Goal: Task Accomplishment & Management: Manage account settings

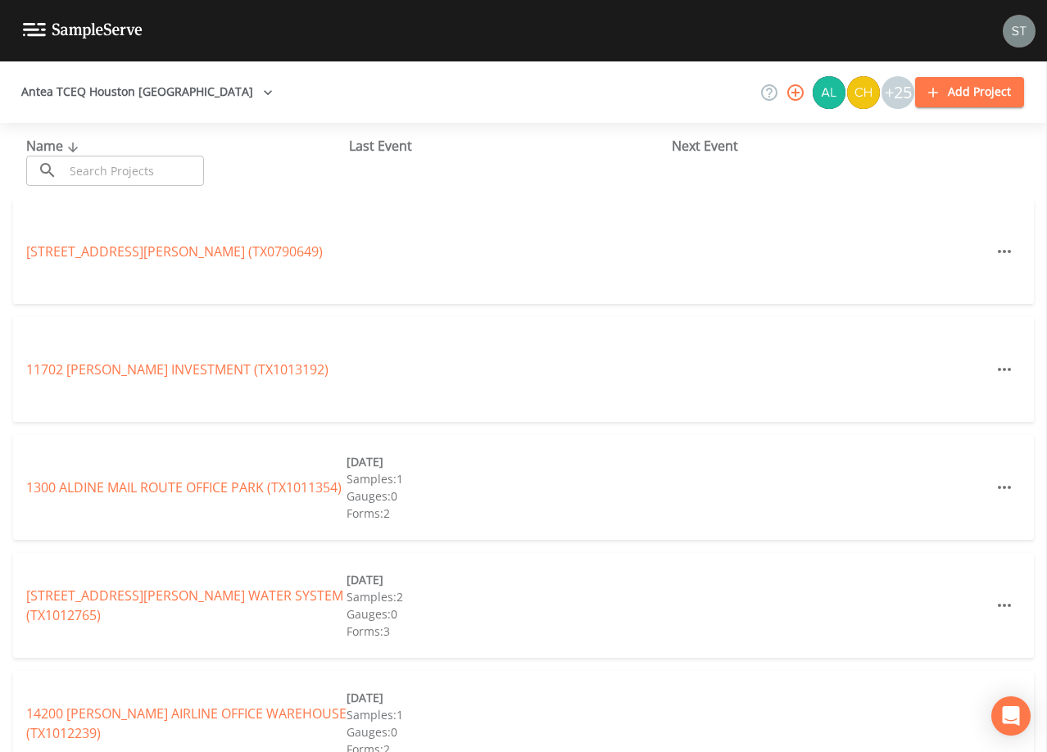
click at [133, 170] on input "text" at bounding box center [134, 171] width 140 height 30
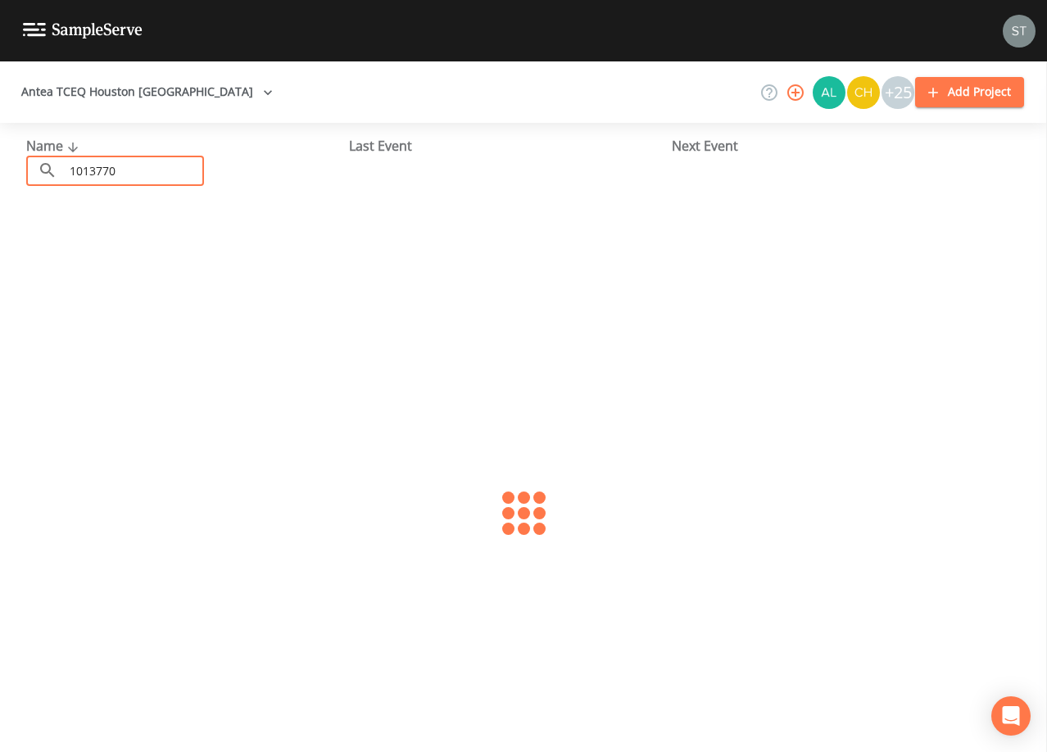
type input "1013770"
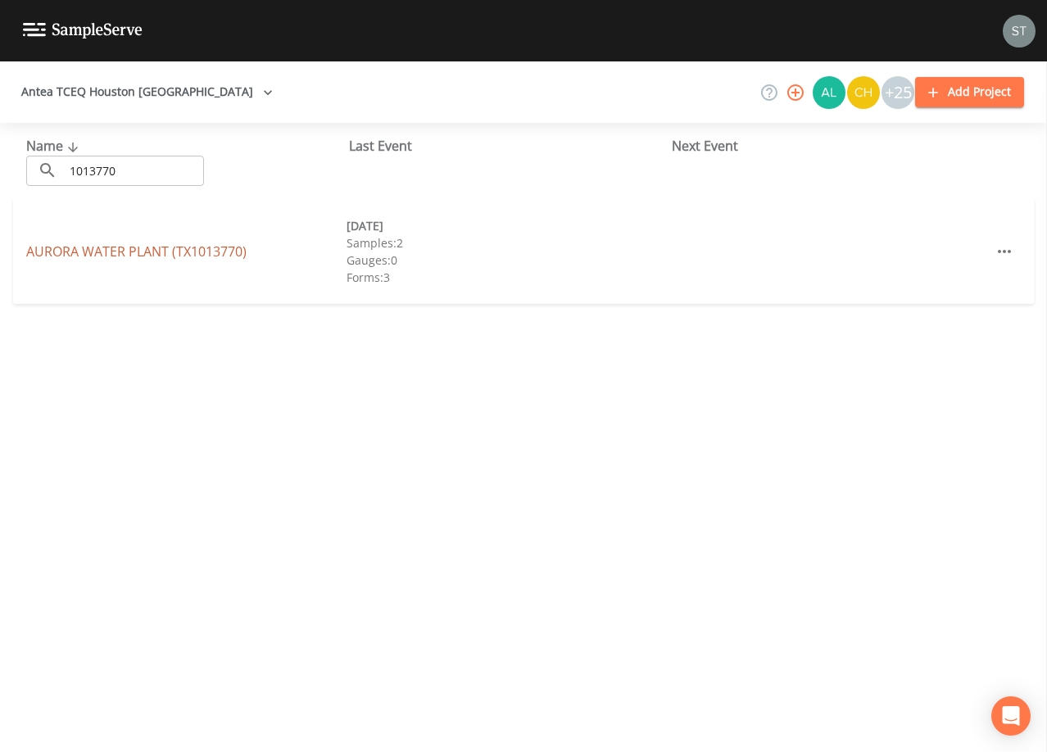
click at [183, 250] on link "[GEOGRAPHIC_DATA] (TX1013770)" at bounding box center [136, 251] width 220 height 18
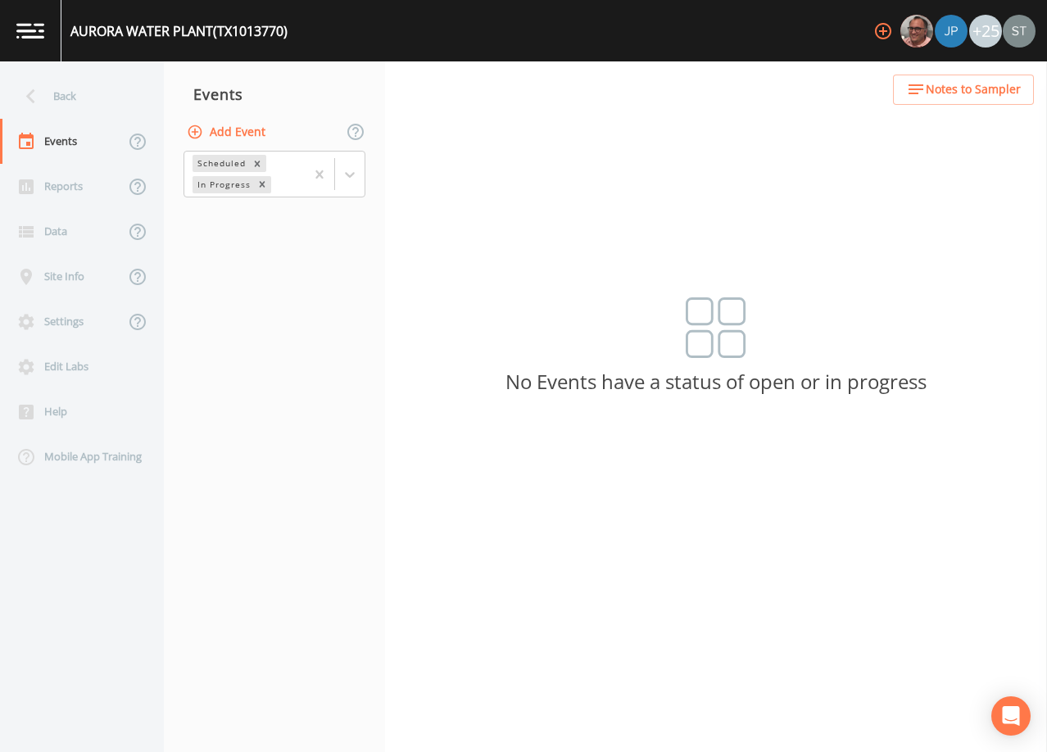
click at [251, 129] on button "Add Event" at bounding box center [227, 132] width 88 height 30
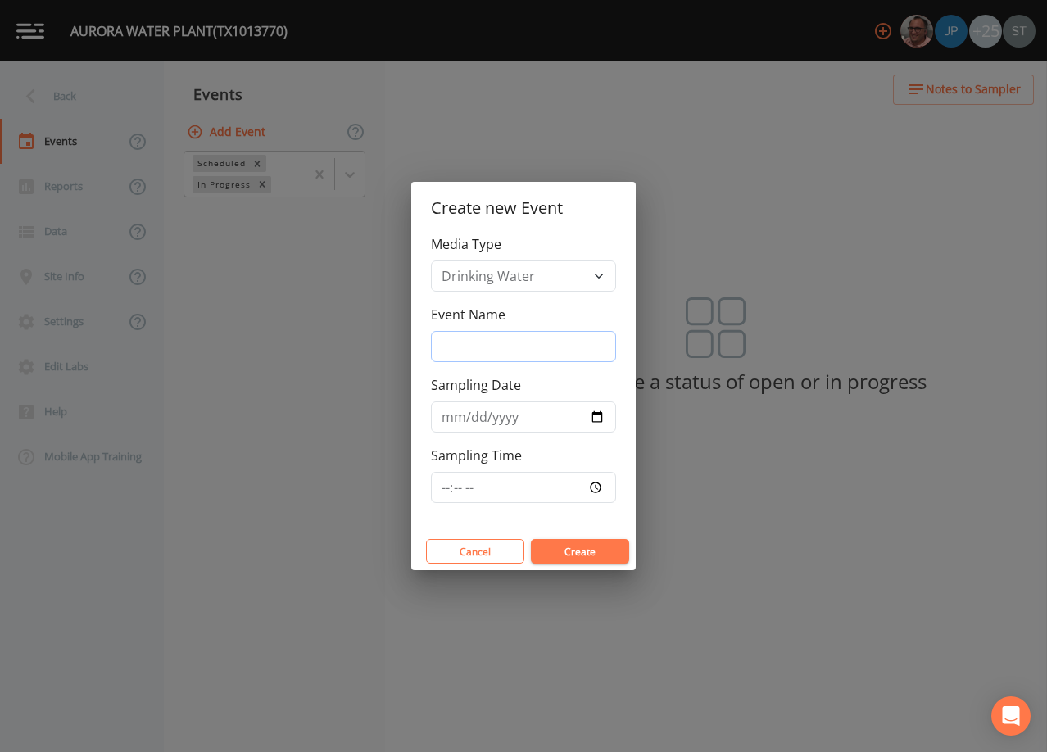
click at [528, 341] on input "Event Name" at bounding box center [523, 346] width 185 height 31
type input "3rd Qtr"
click at [452, 411] on input "Sampling Date" at bounding box center [523, 416] width 185 height 31
type input "[DATE]"
type input "08:30"
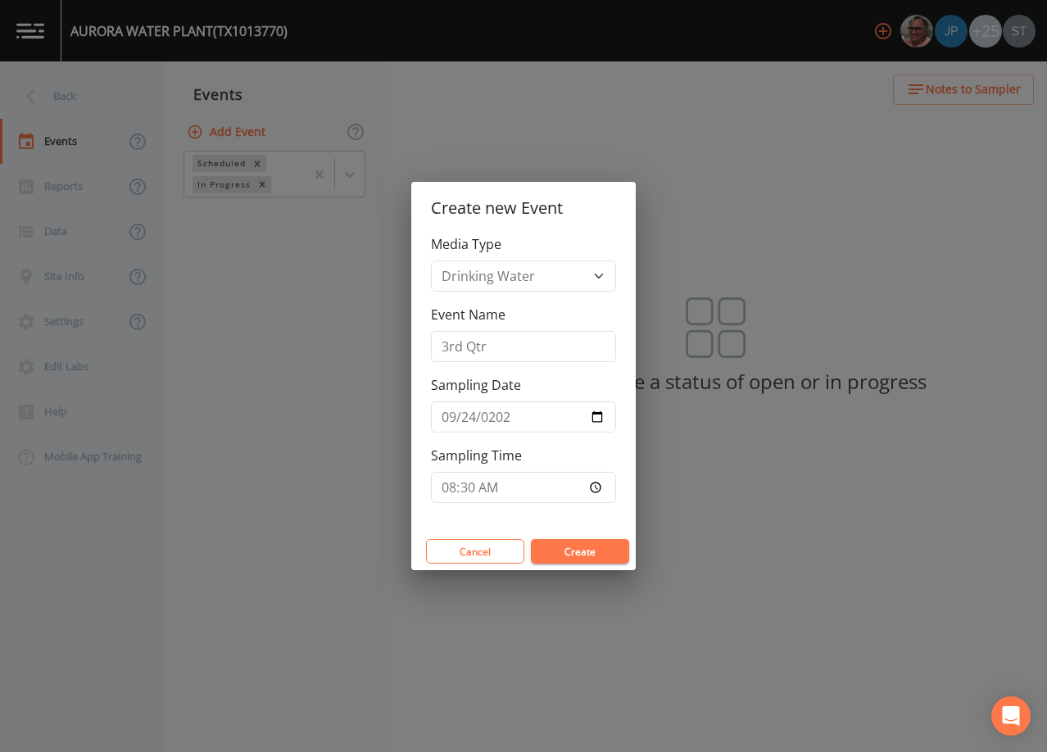
click at [597, 550] on button "Create" at bounding box center [580, 551] width 98 height 25
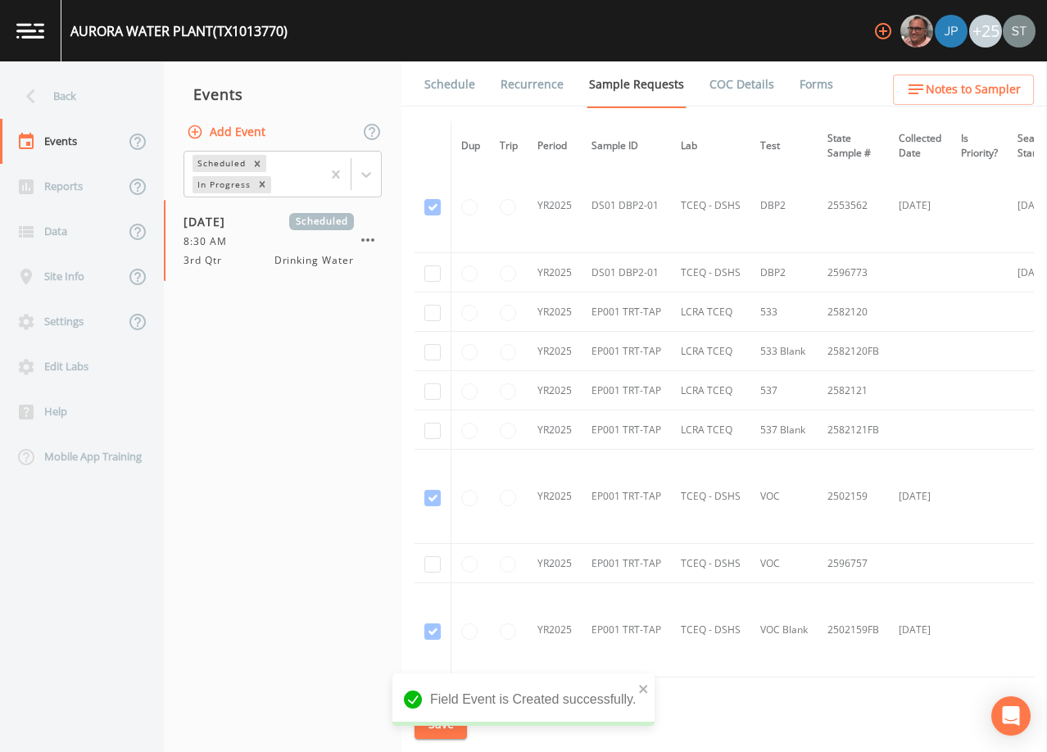
scroll to position [491, 0]
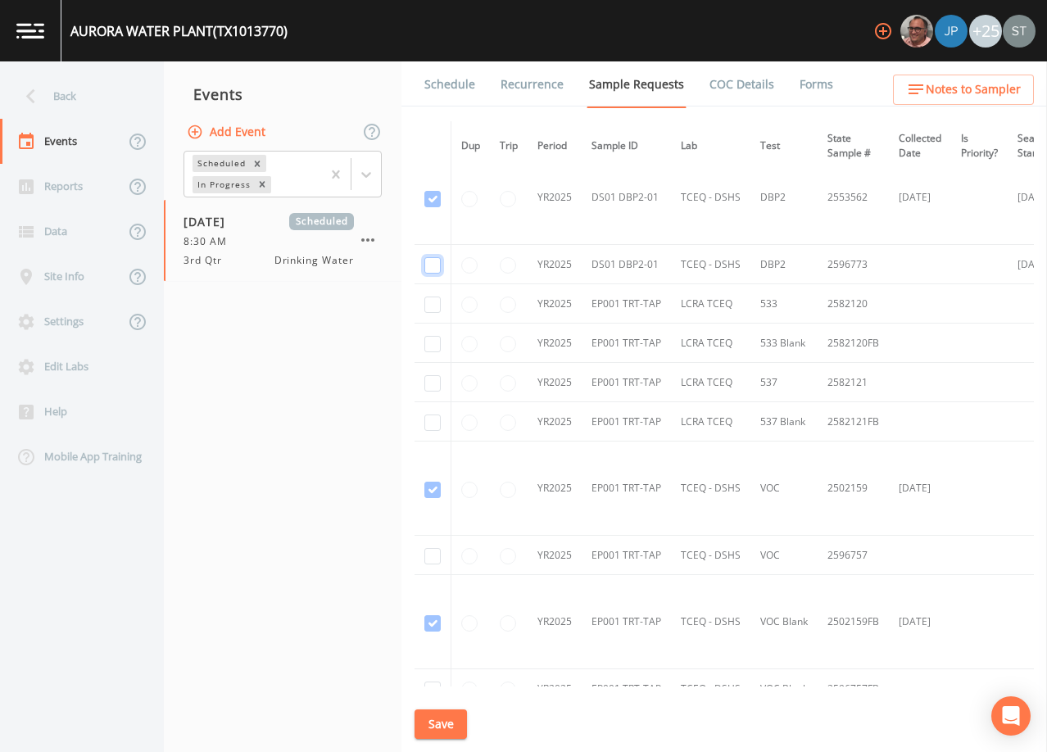
click at [435, 265] on input "checkbox" at bounding box center [432, 265] width 16 height 16
checkbox input "true"
click at [452, 719] on button "Save" at bounding box center [440, 724] width 52 height 30
click at [450, 82] on link "Schedule" at bounding box center [450, 84] width 56 height 46
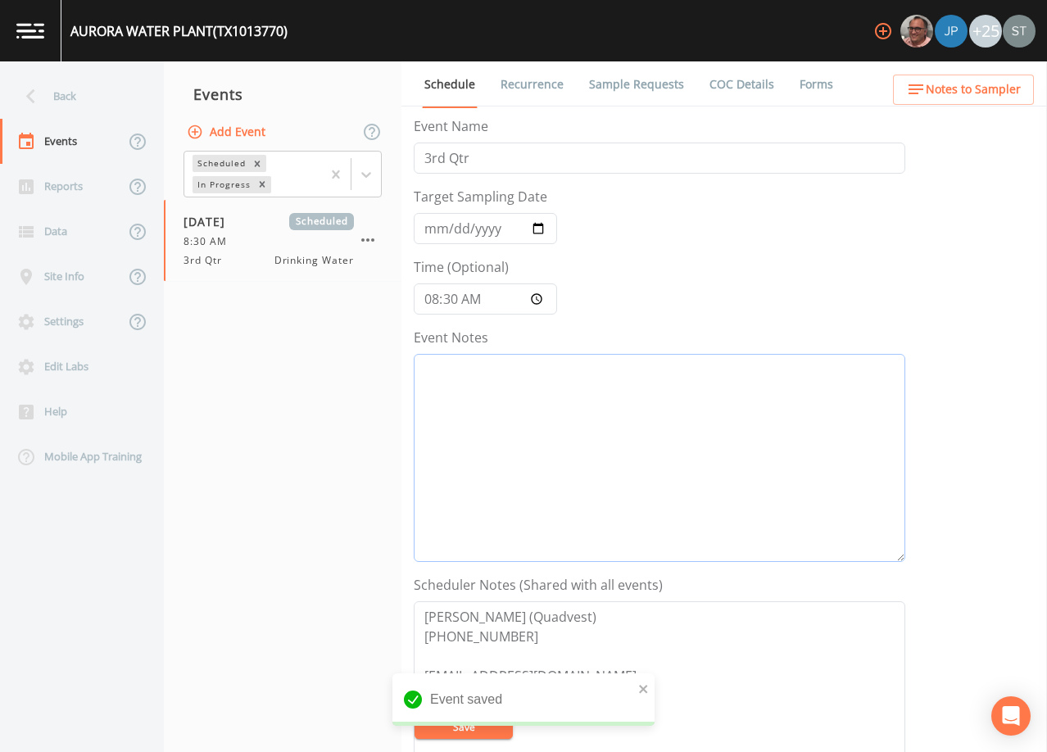
click at [528, 446] on textarea "Event Notes" at bounding box center [659, 458] width 491 height 208
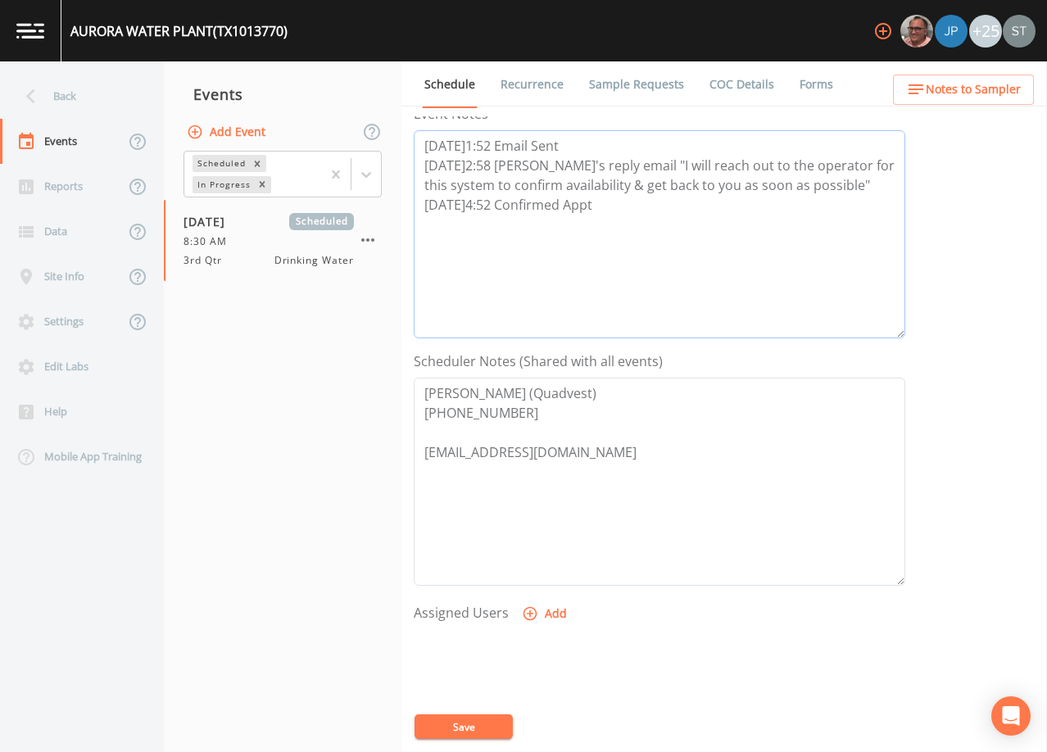
scroll to position [328, 0]
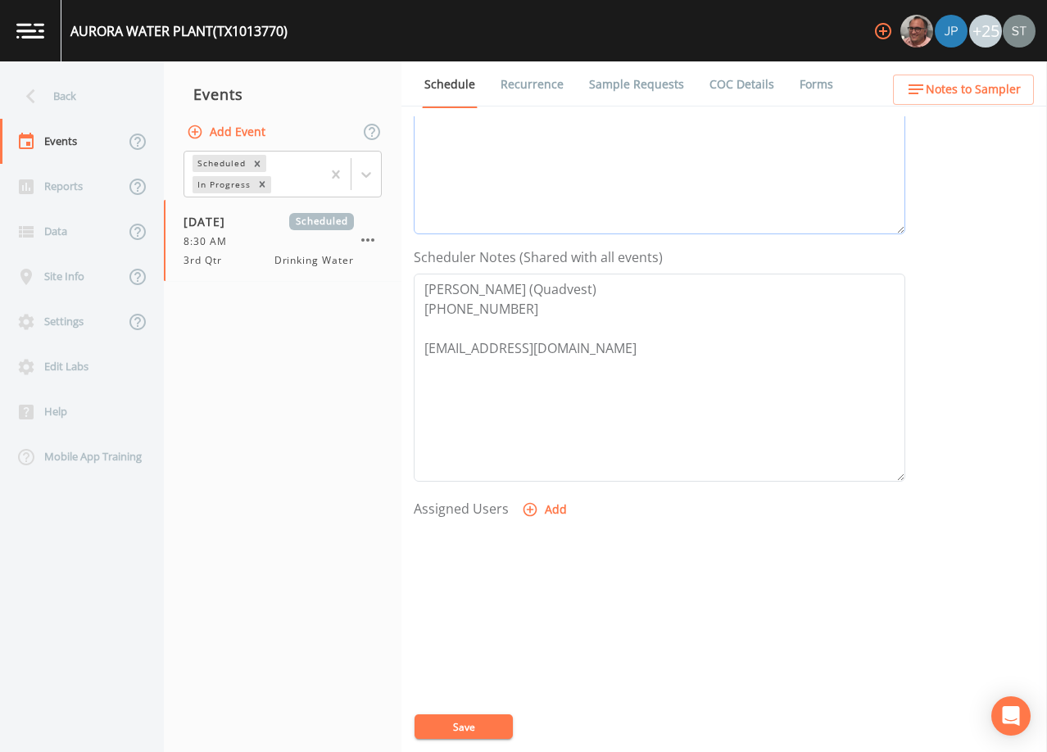
type textarea "[DATE]1:52 Email Sent [DATE]2:58 [PERSON_NAME]'s reply email "I will reach out …"
click at [464, 724] on button "Save" at bounding box center [463, 726] width 98 height 25
click at [609, 86] on link "Sample Requests" at bounding box center [636, 84] width 100 height 46
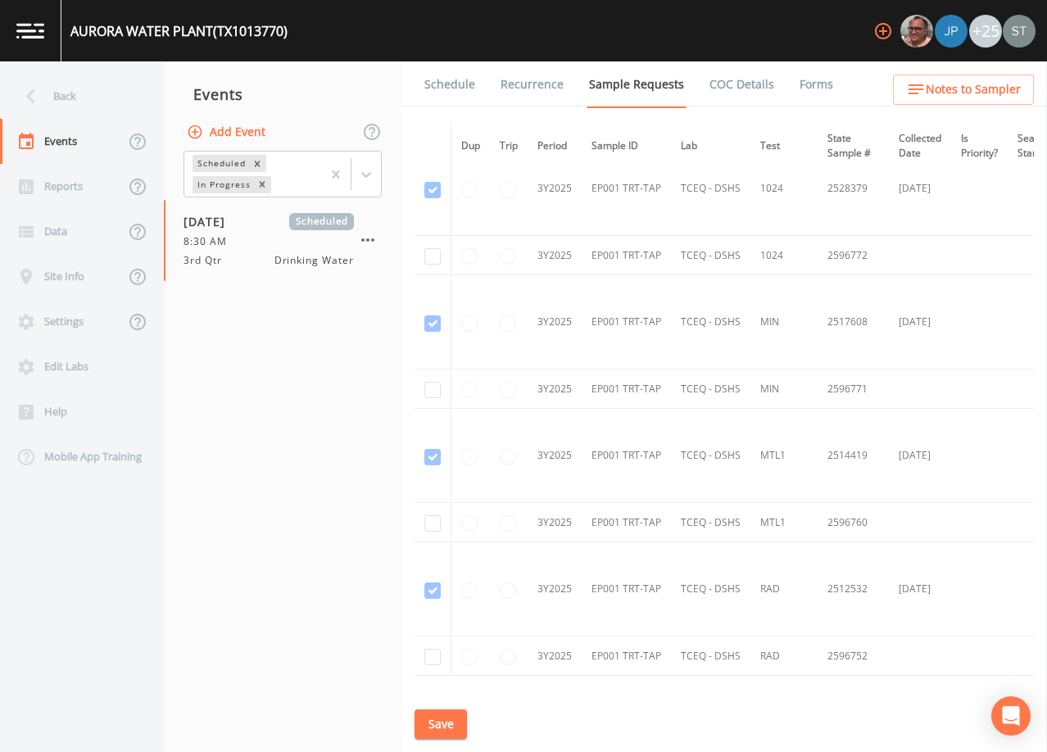
scroll to position [1065, 0]
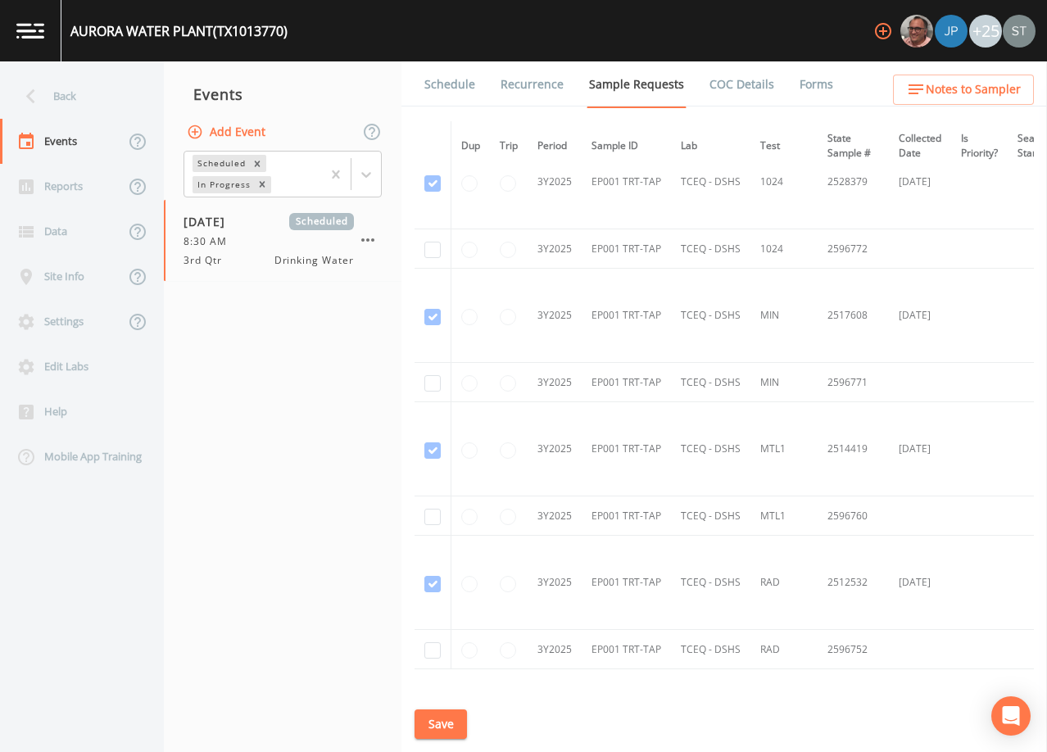
click at [455, 83] on link "Schedule" at bounding box center [450, 84] width 56 height 46
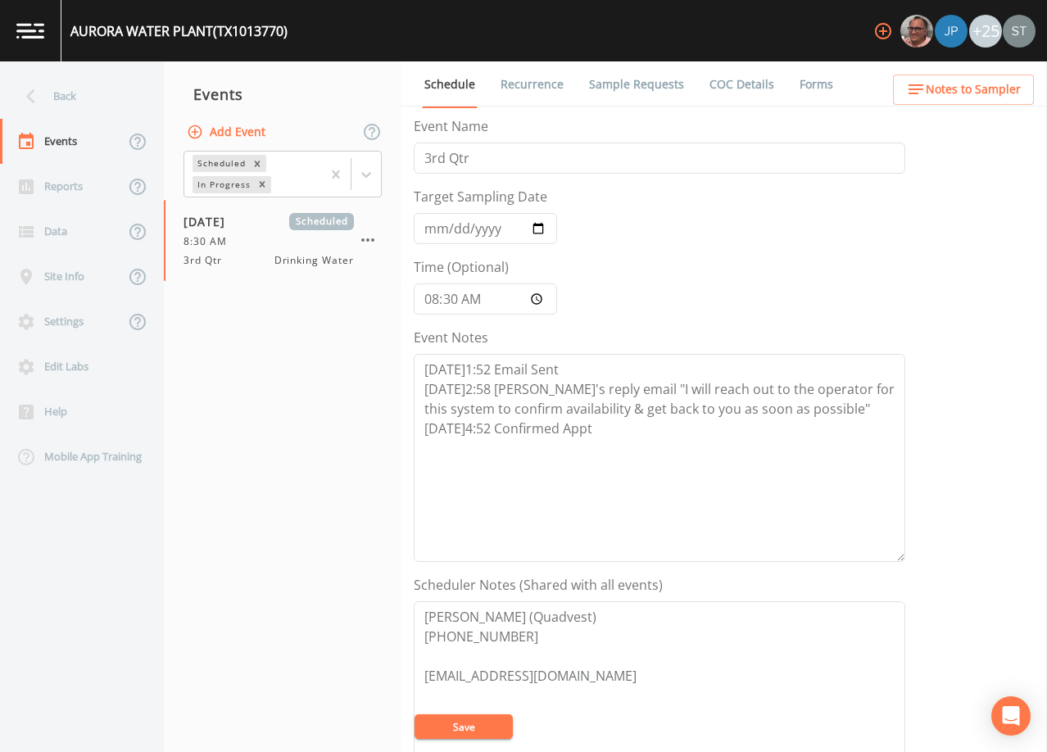
click at [651, 88] on link "Sample Requests" at bounding box center [636, 84] width 100 height 46
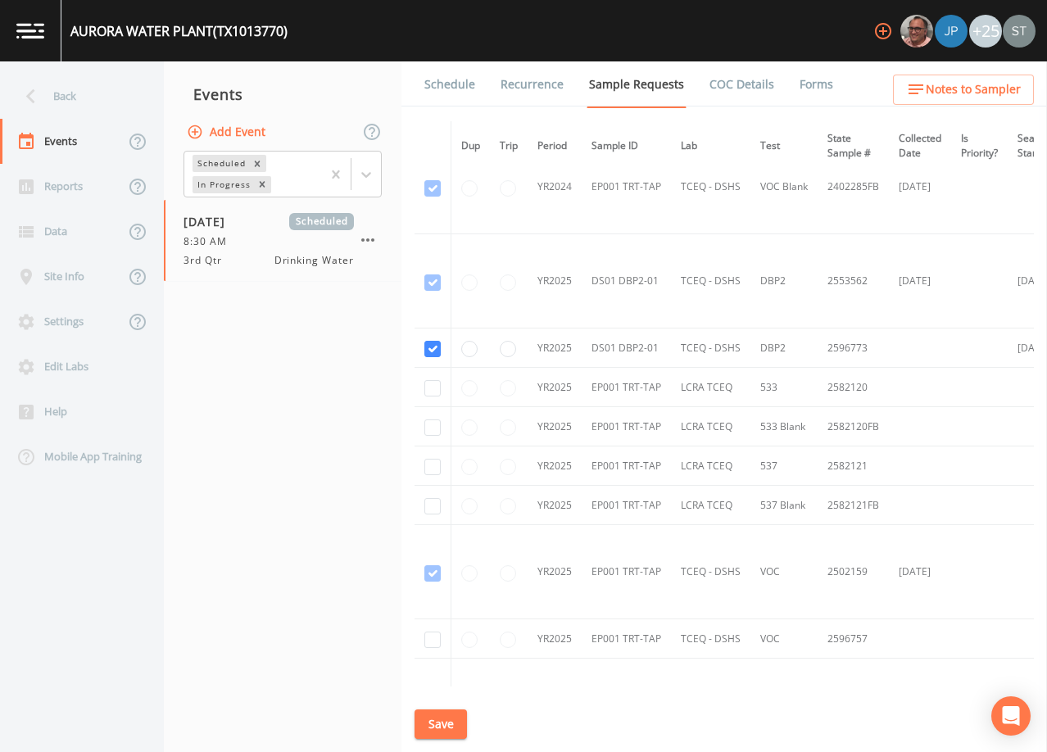
scroll to position [410, 0]
click at [462, 88] on link "Schedule" at bounding box center [450, 84] width 56 height 46
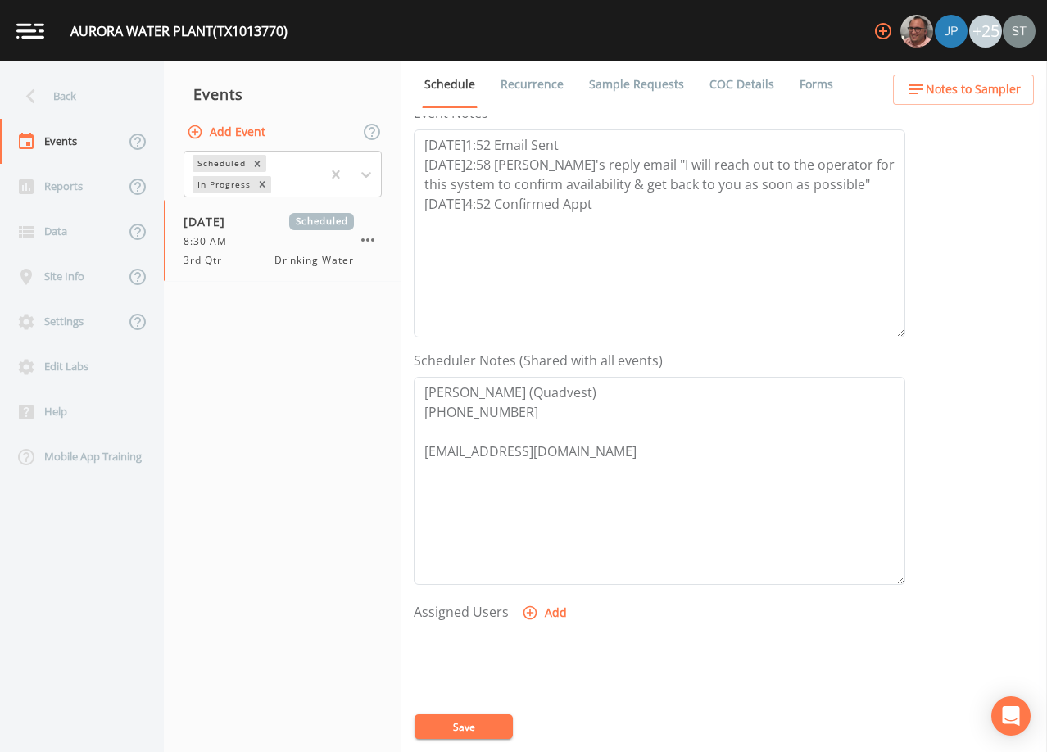
scroll to position [246, 0]
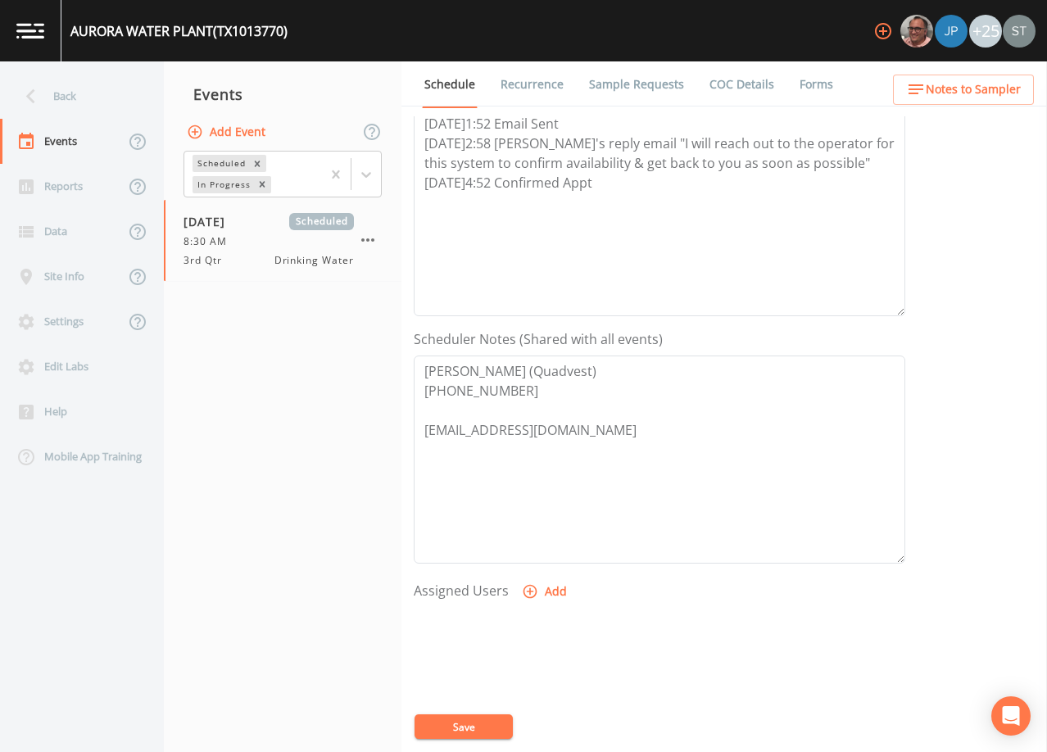
click at [955, 88] on span "Notes to Sampler" at bounding box center [973, 89] width 95 height 20
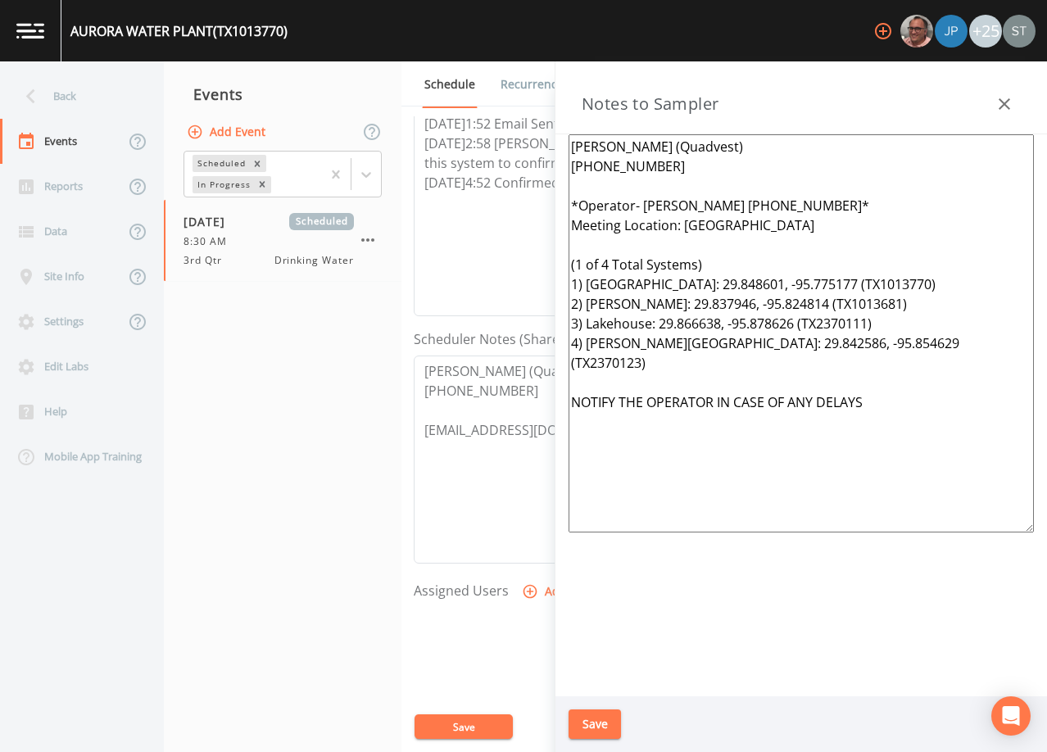
drag, startPoint x: 916, startPoint y: 406, endPoint x: 618, endPoint y: 379, distance: 298.6
click at [618, 379] on textarea "[PERSON_NAME] (Quadvest) [PHONE_NUMBER] *Operator- [PERSON_NAME] [PHONE_NUMBER]…" at bounding box center [800, 333] width 465 height 398
drag, startPoint x: 935, startPoint y: 343, endPoint x: 559, endPoint y: 256, distance: 385.1
click at [559, 256] on div "[PERSON_NAME] (Quadvest) [PHONE_NUMBER] *Operator- [PERSON_NAME] [PHONE_NUMBER]…" at bounding box center [800, 415] width 491 height 562
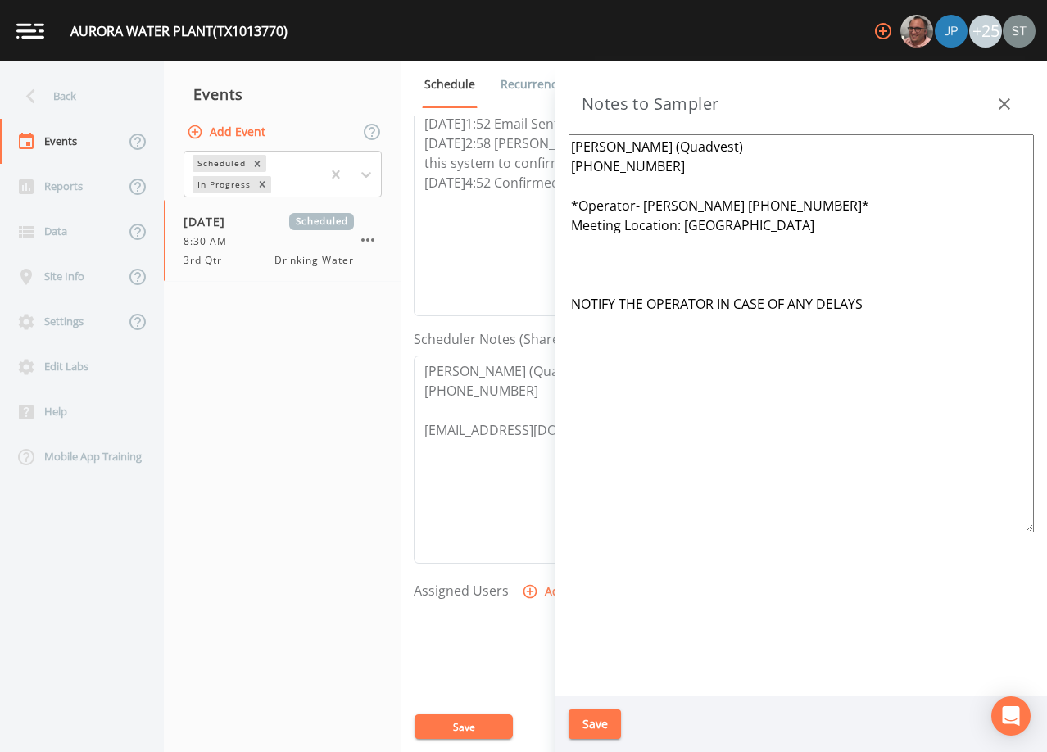
click at [837, 205] on textarea "[PERSON_NAME] (Quadvest) [PHONE_NUMBER] *Operator- [PERSON_NAME] [PHONE_NUMBER]…" at bounding box center [800, 333] width 465 height 398
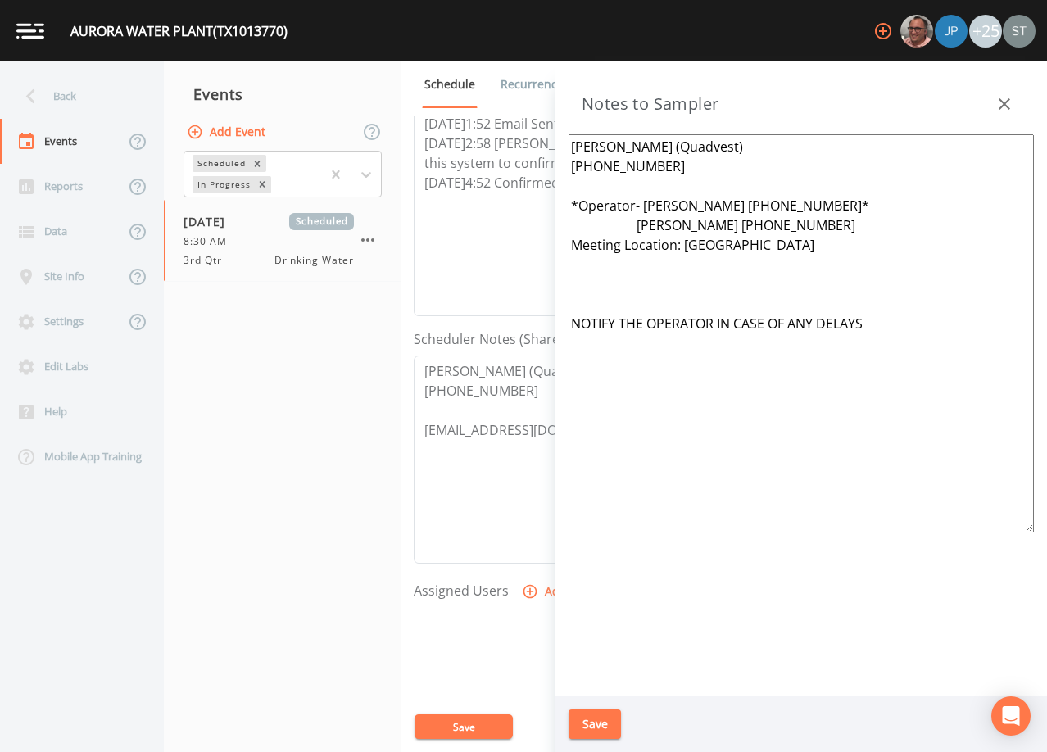
click at [634, 207] on textarea "[PERSON_NAME] (Quadvest) [PHONE_NUMBER] *Operator- [PERSON_NAME] [PHONE_NUMBER]…" at bounding box center [800, 333] width 465 height 398
click at [628, 225] on textarea "[PERSON_NAME] (Quadvest) [PHONE_NUMBER] *Operator(s)- [PERSON_NAME] [PHONE_NUMB…" at bounding box center [800, 333] width 465 height 398
click at [827, 204] on textarea "[PERSON_NAME] (Quadvest) [PHONE_NUMBER] *Operator(s)- [PERSON_NAME] [PHONE_NUMB…" at bounding box center [800, 333] width 465 height 398
click at [805, 220] on textarea "[PERSON_NAME] (Quadvest) [PHONE_NUMBER] *Operator(s)- [PERSON_NAME] [PHONE_NUMB…" at bounding box center [800, 333] width 465 height 398
click at [830, 224] on textarea "[PERSON_NAME] (Quadvest) [PHONE_NUMBER] *Operator(s)- [PERSON_NAME] [PHONE_NUMB…" at bounding box center [800, 333] width 465 height 398
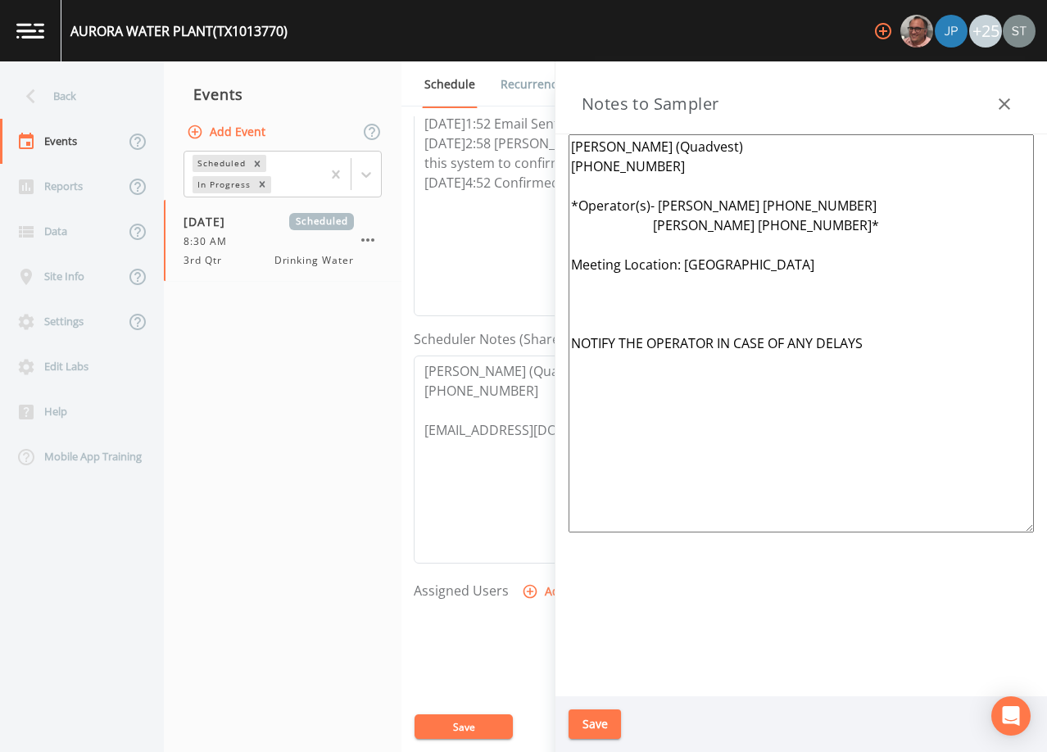
drag, startPoint x: 951, startPoint y: 263, endPoint x: 684, endPoint y: 264, distance: 267.0
click at [684, 264] on textarea "[PERSON_NAME] (Quadvest) [PHONE_NUMBER] *Operator(s)- [PERSON_NAME] [PHONE_NUMB…" at bounding box center [800, 333] width 465 height 398
click at [574, 341] on textarea "[PERSON_NAME] (Quadvest) [PHONE_NUMBER] *Operator(s)- [PERSON_NAME] [PHONE_NUMB…" at bounding box center [800, 333] width 465 height 398
type textarea "[PERSON_NAME] (Quadvest) [PHONE_NUMBER] *Operator(s)- [PERSON_NAME] [PHONE_NUMB…"
click at [601, 724] on button "Save" at bounding box center [594, 724] width 52 height 30
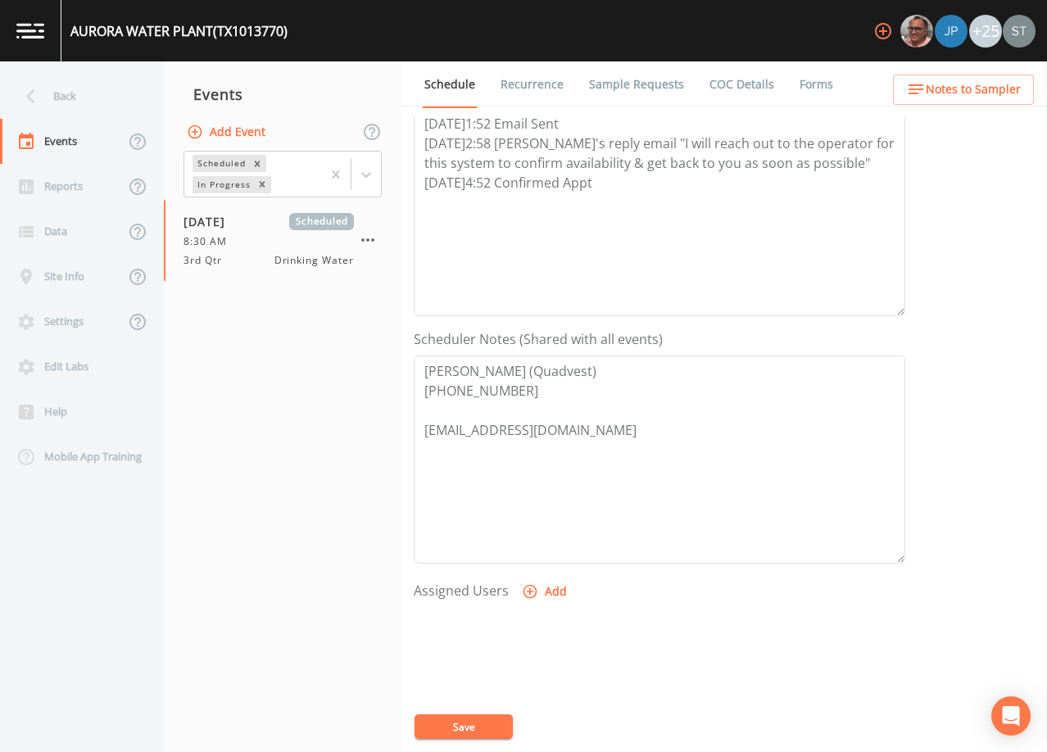
click at [1003, 93] on span "Notes to Sampler" at bounding box center [973, 89] width 95 height 20
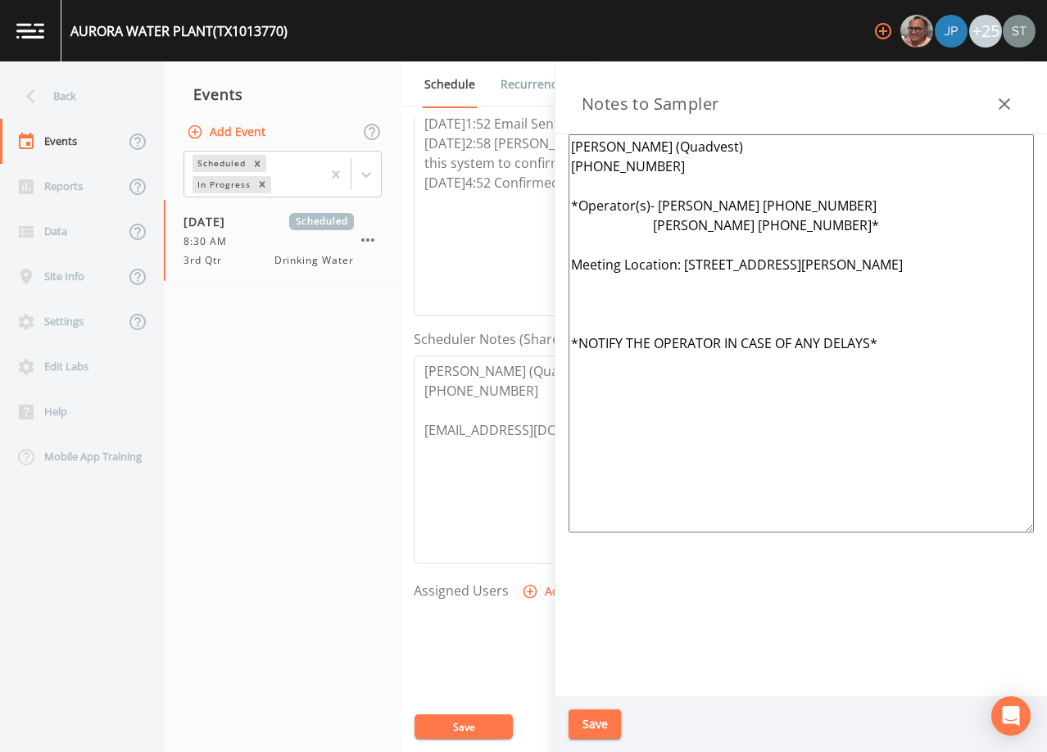
click at [1003, 99] on icon "button" at bounding box center [1004, 104] width 20 height 20
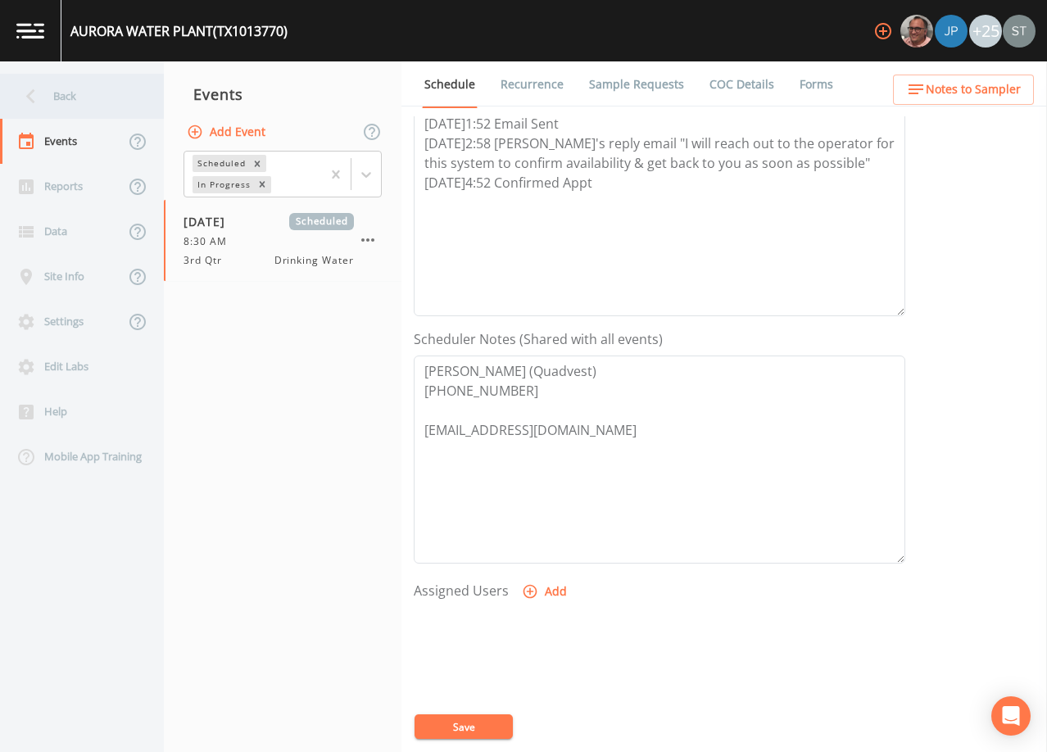
click at [49, 97] on div "Back" at bounding box center [73, 96] width 147 height 45
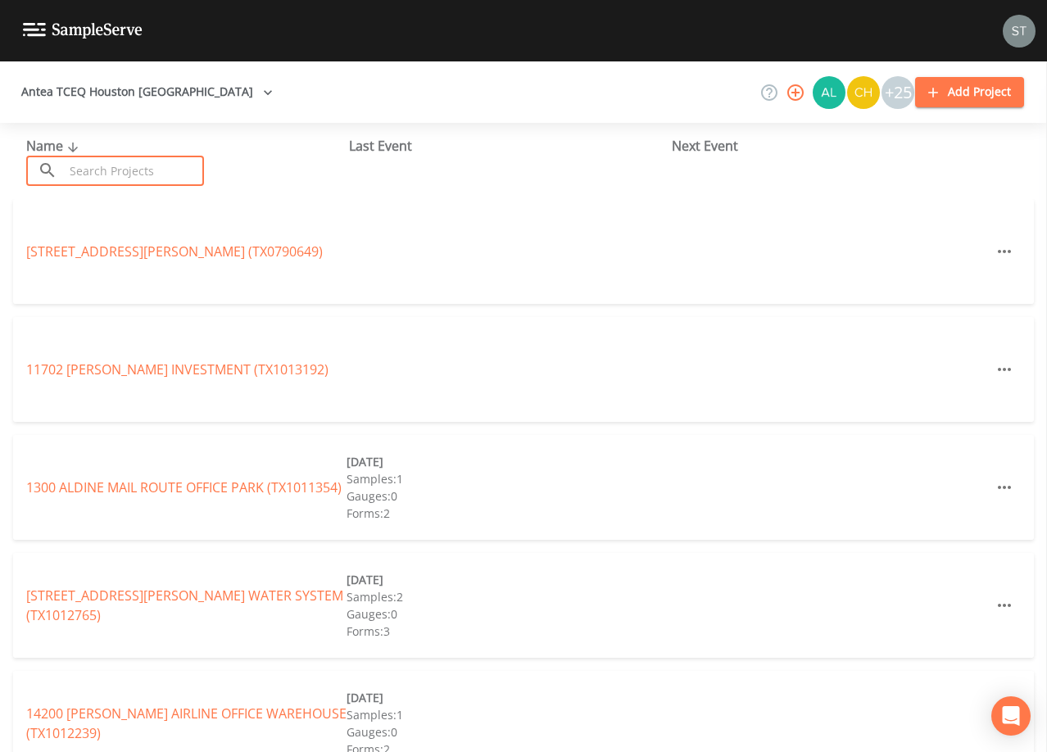
click at [138, 165] on input "text" at bounding box center [134, 171] width 140 height 30
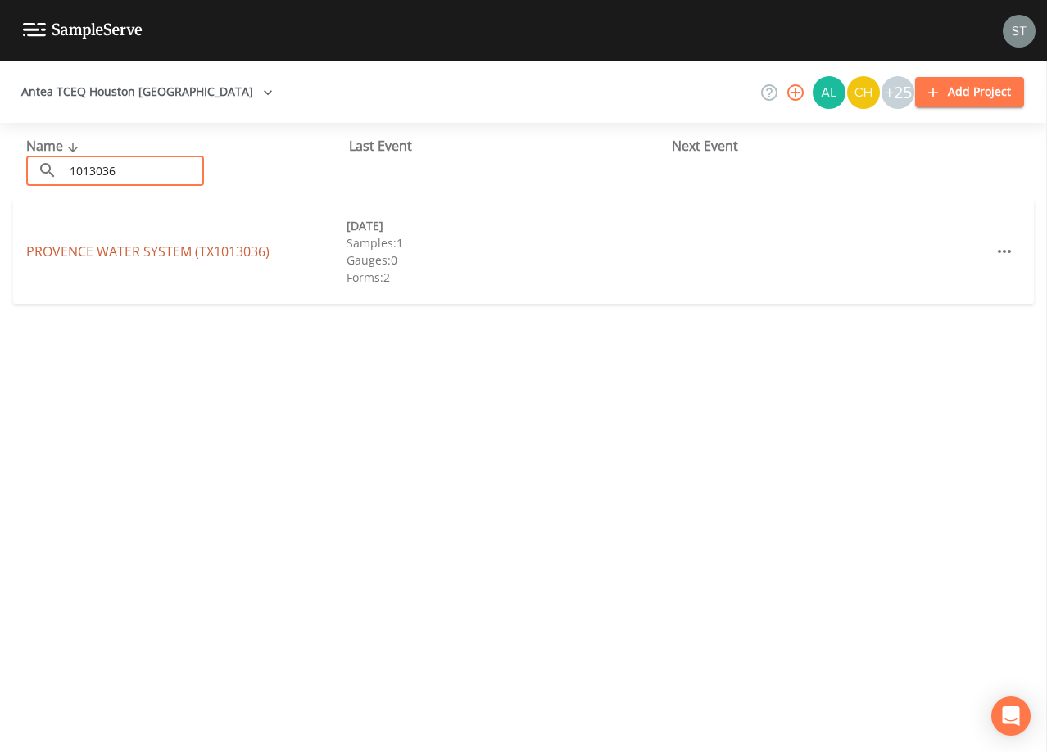
type input "1013036"
click at [207, 250] on link "PROVENCE WATER SYSTEM (TX1013036)" at bounding box center [147, 251] width 243 height 18
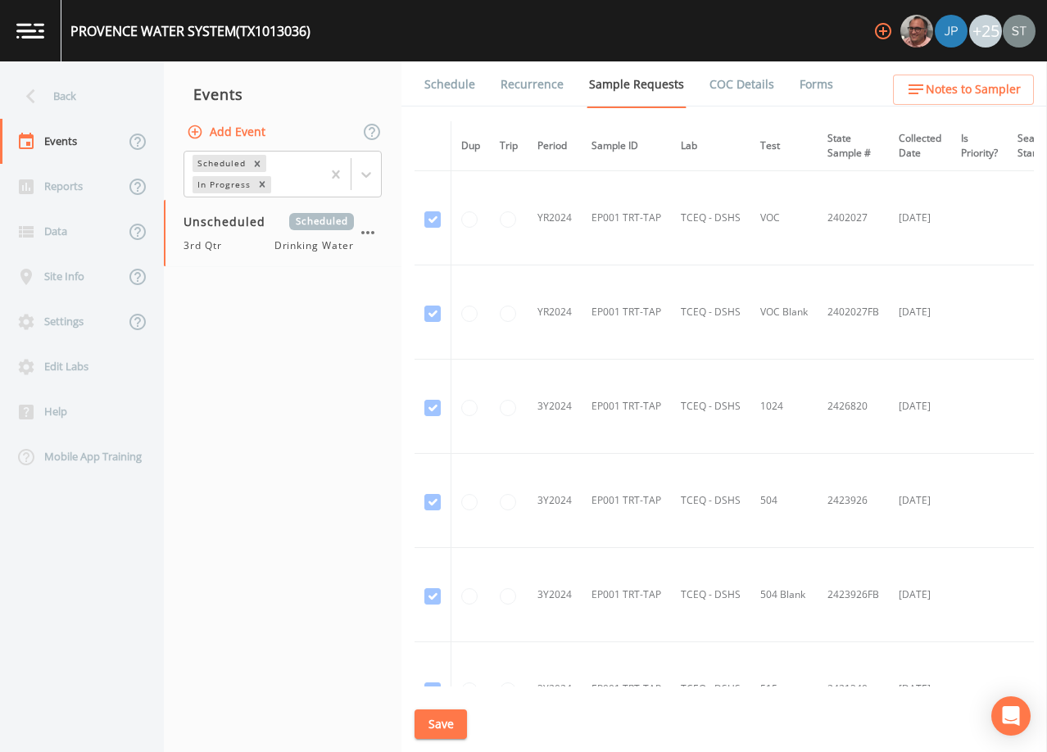
click at [454, 93] on link "Schedule" at bounding box center [450, 84] width 56 height 46
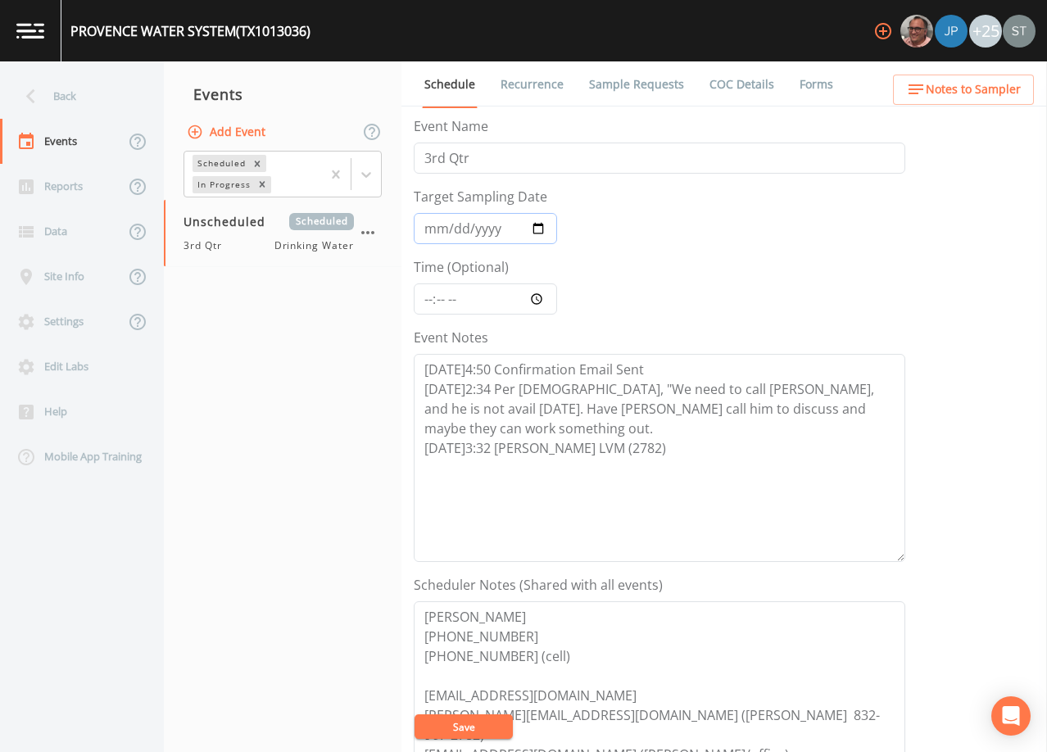
click at [437, 226] on input "Target Sampling Date" at bounding box center [485, 228] width 143 height 31
type input "[DATE]"
type input "09:30"
click at [631, 445] on textarea "[DATE]4:50 Confirmation Email Sent [DATE]2:34 Per [DEMOGRAPHIC_DATA], "We need …" at bounding box center [659, 458] width 491 height 208
type textarea "[DATE]4:50 Confirmation Email Sent [DATE]2:34 Per [DEMOGRAPHIC_DATA], "We need …"
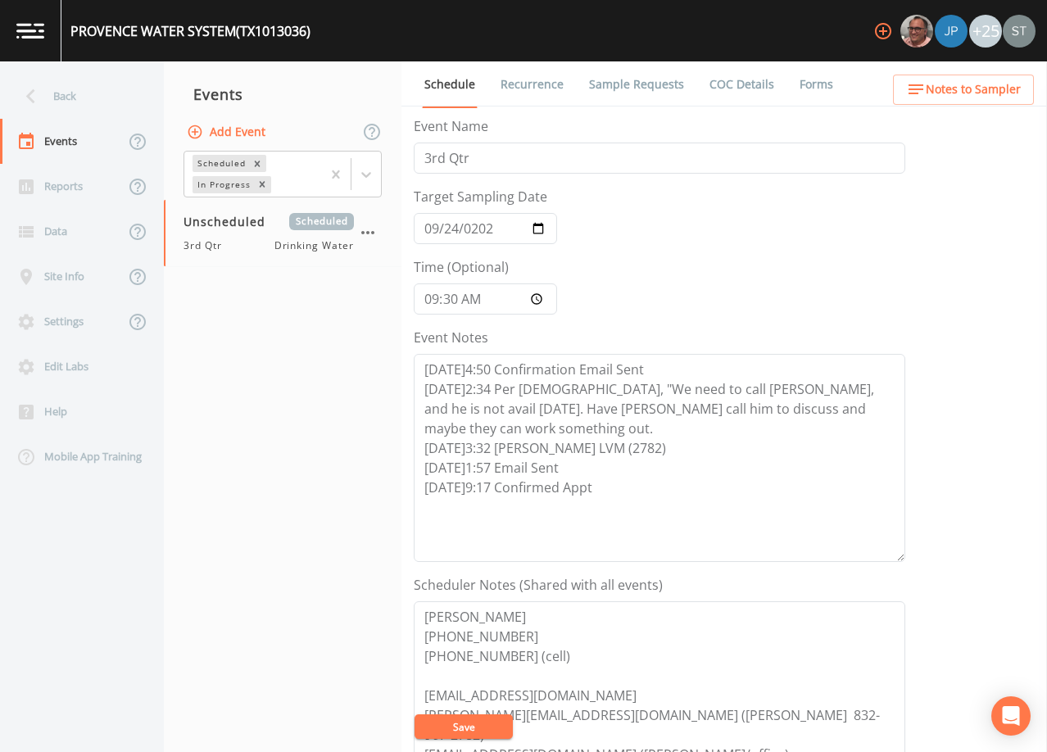
click at [480, 731] on button "Save" at bounding box center [463, 726] width 98 height 25
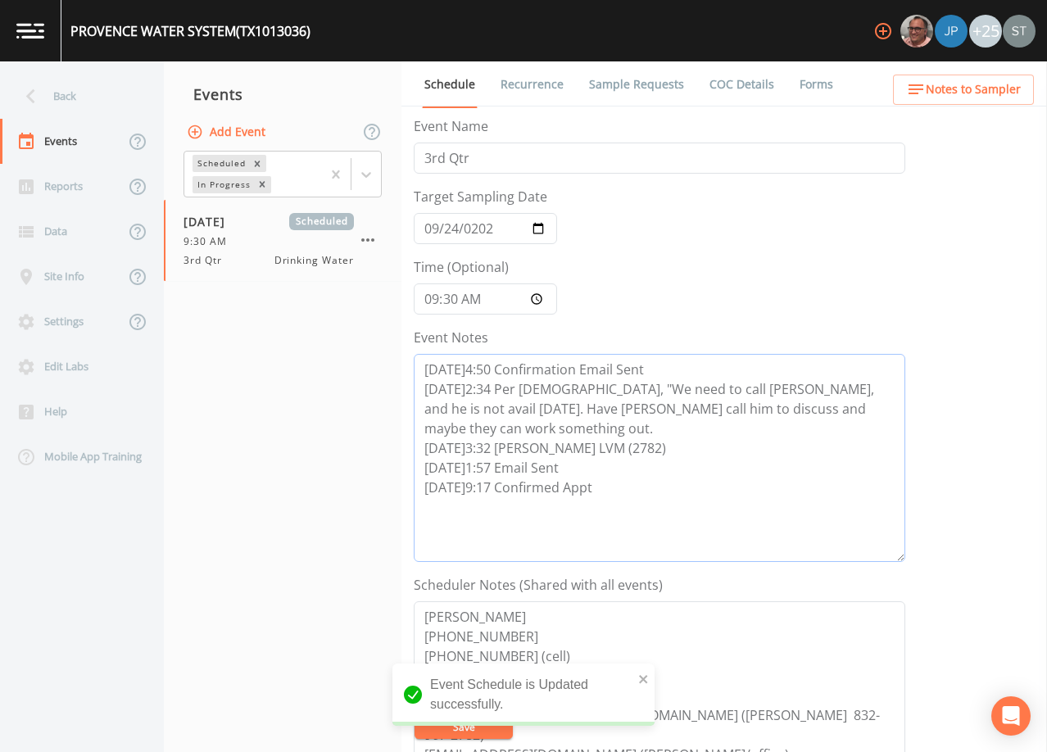
drag, startPoint x: 628, startPoint y: 493, endPoint x: 407, endPoint y: 454, distance: 224.6
click at [407, 454] on div "Schedule Recurrence Sample Requests COC Details Forms Event Name 3rd Qtr Target…" at bounding box center [723, 406] width 645 height 691
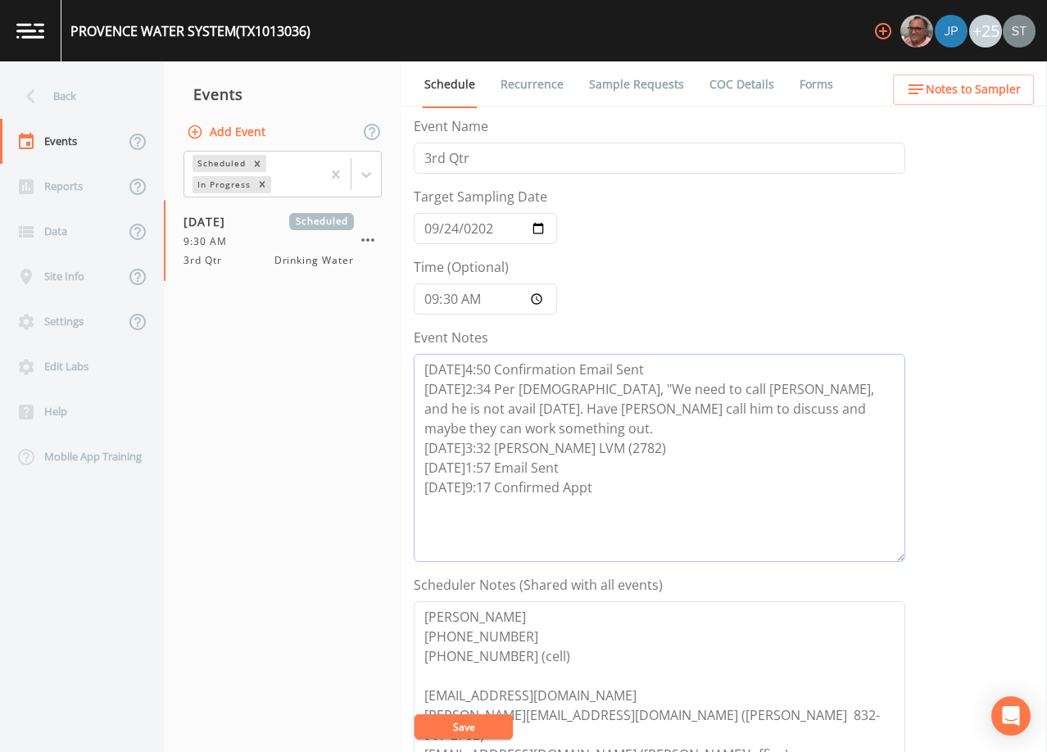
click at [808, 491] on textarea "[DATE]4:50 Confirmation Email Sent [DATE]2:34 Per [DEMOGRAPHIC_DATA], "We need …" at bounding box center [659, 458] width 491 height 208
click at [972, 84] on span "Notes to Sampler" at bounding box center [973, 89] width 95 height 20
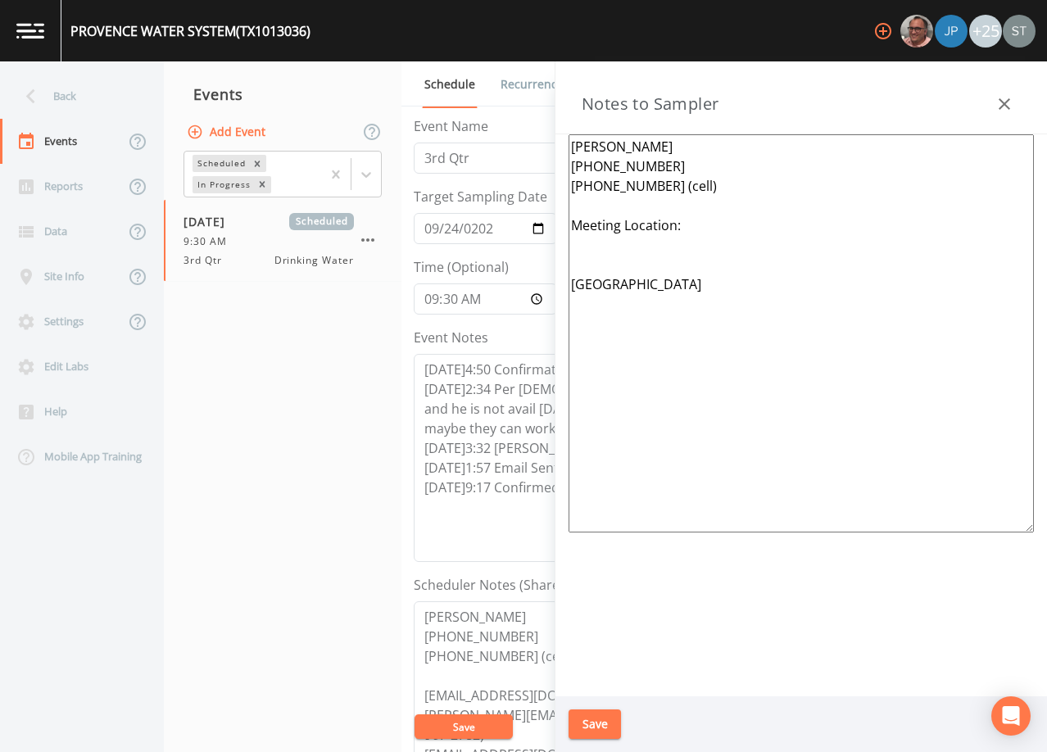
click at [762, 278] on textarea "[PERSON_NAME] [PHONE_NUMBER] [PHONE_NUMBER] (cell) Meeting Location: [GEOGRAPHI…" at bounding box center [800, 333] width 465 height 398
click at [604, 307] on textarea "[PERSON_NAME] [PHONE_NUMBER] [PHONE_NUMBER] (cell) Meeting Location: [GEOGRAPHI…" at bounding box center [800, 333] width 465 height 398
click at [684, 302] on textarea "[PERSON_NAME] [PHONE_NUMBER] [PHONE_NUMBER] (cell) Meeting Location: [GEOGRAPHI…" at bounding box center [800, 333] width 465 height 398
click at [686, 281] on textarea "[PERSON_NAME] [PHONE_NUMBER] [PHONE_NUMBER] (cell) Meeting Location: [GEOGRAPHI…" at bounding box center [800, 333] width 465 height 398
click at [790, 306] on textarea "[PERSON_NAME] [PHONE_NUMBER] [PHONE_NUMBER] (cell) Meeting Location: [GEOGRAPHI…" at bounding box center [800, 333] width 465 height 398
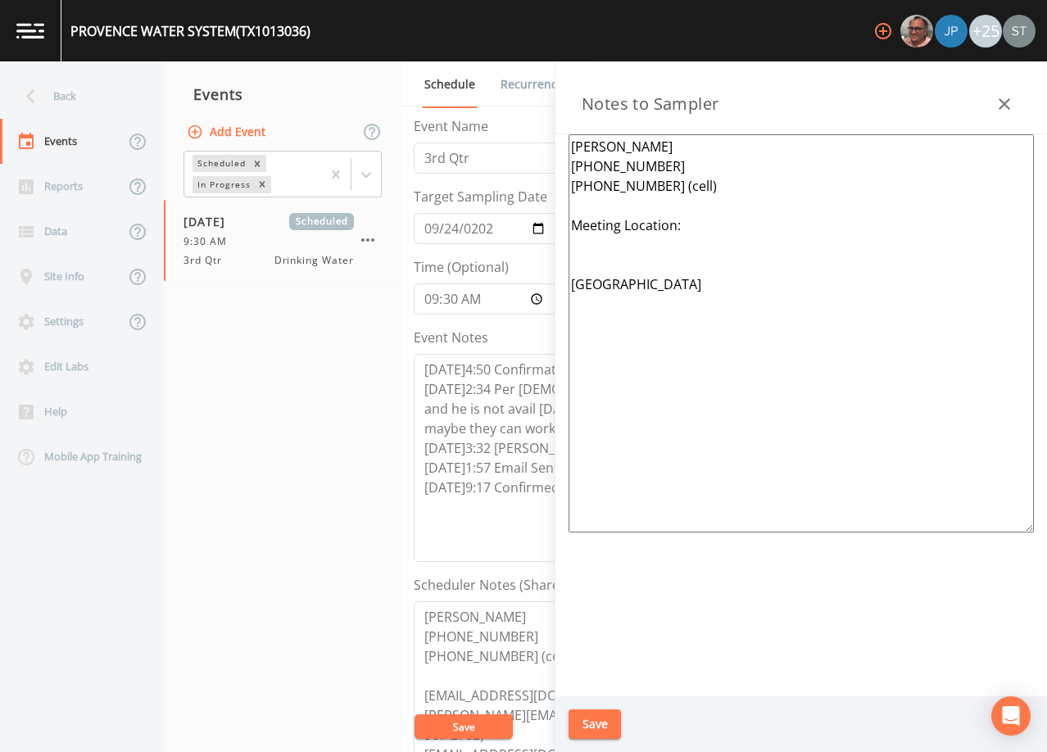
drag, startPoint x: 710, startPoint y: 282, endPoint x: 668, endPoint y: 282, distance: 41.8
click at [668, 282] on textarea "[PERSON_NAME] [PHONE_NUMBER] [PHONE_NUMBER] (cell) Meeting Location: [GEOGRAPHI…" at bounding box center [800, 333] width 465 height 398
drag, startPoint x: 713, startPoint y: 265, endPoint x: 550, endPoint y: 266, distance: 163.0
click at [550, 266] on div "Back Events Reports Data Site Info Settings Edit Labs Help Mobile App Training …" at bounding box center [523, 406] width 1047 height 691
drag, startPoint x: 720, startPoint y: 283, endPoint x: 646, endPoint y: 277, distance: 73.9
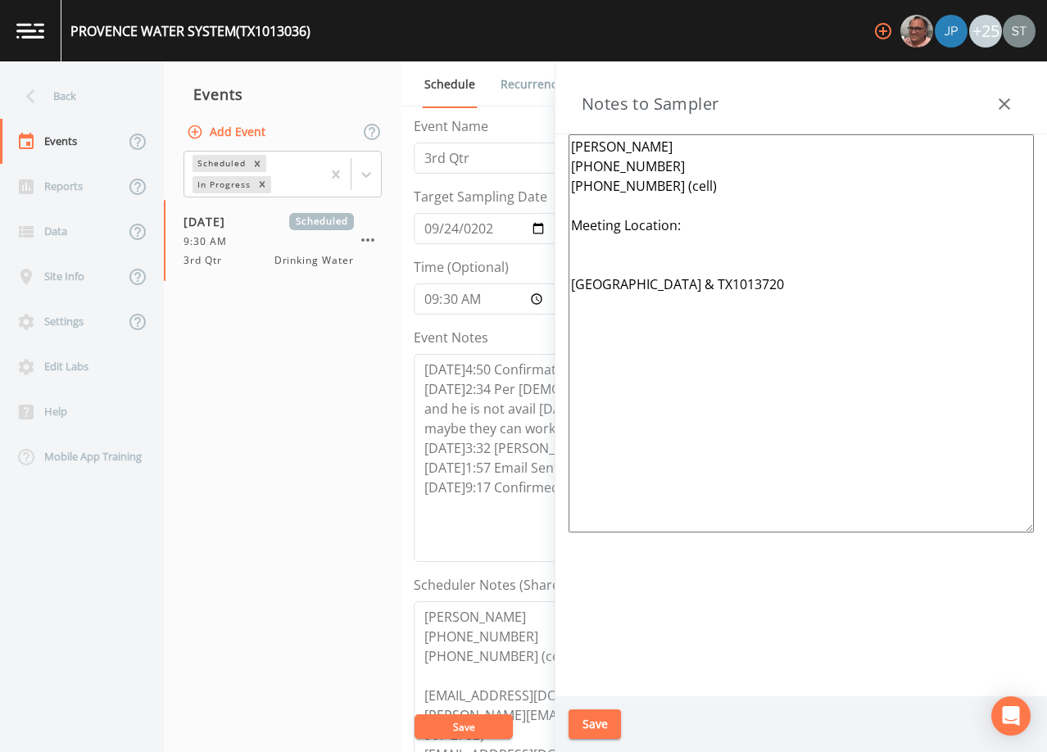
click at [646, 277] on textarea "[PERSON_NAME] [PHONE_NUMBER] [PHONE_NUMBER] (cell) Meeting Location: [GEOGRAPHI…" at bounding box center [800, 333] width 465 height 398
drag, startPoint x: 838, startPoint y: 301, endPoint x: 835, endPoint y: 292, distance: 9.3
click at [837, 301] on textarea "[PERSON_NAME] [PHONE_NUMBER] [PHONE_NUMBER] (cell) Meeting Location: [GEOGRAPHI…" at bounding box center [800, 333] width 465 height 398
paste textarea "TX1012986,"
drag, startPoint x: 718, startPoint y: 286, endPoint x: 645, endPoint y: 284, distance: 72.9
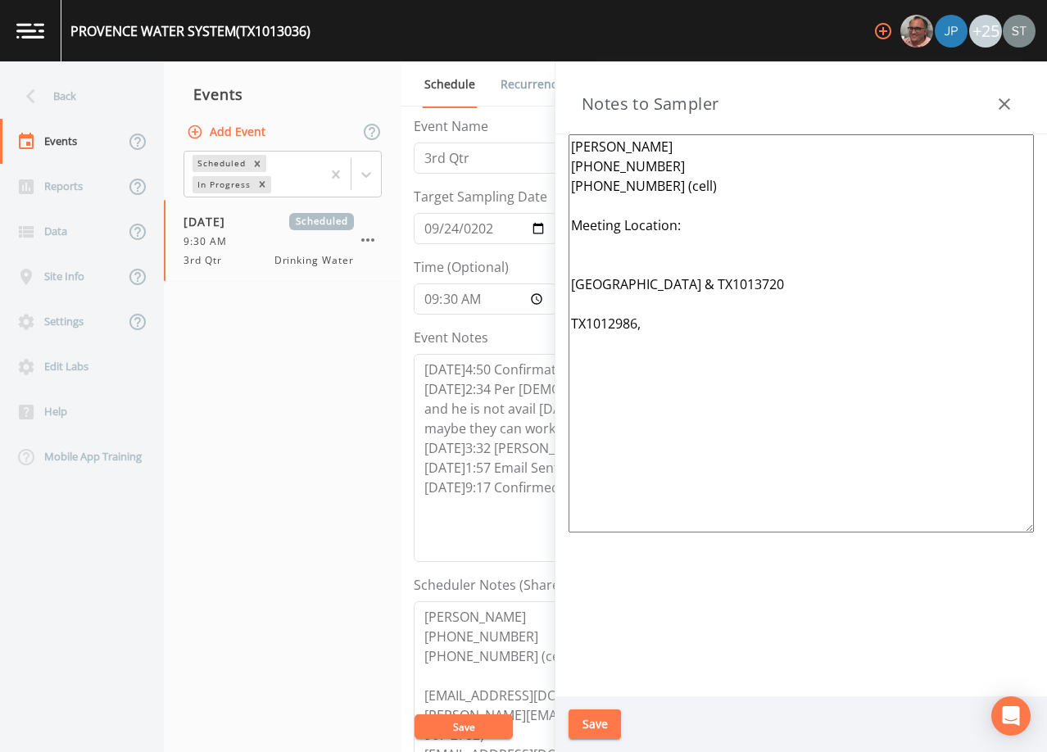
click at [645, 284] on textarea "[PERSON_NAME] [PHONE_NUMBER] [PHONE_NUMBER] (cell) Meeting Location: [GEOGRAPHI…" at bounding box center [800, 333] width 465 height 398
click at [721, 280] on textarea "[PERSON_NAME] [PHONE_NUMBER] [PHONE_NUMBER] (cell) Meeting Location: TX1013036,…" at bounding box center [800, 333] width 465 height 398
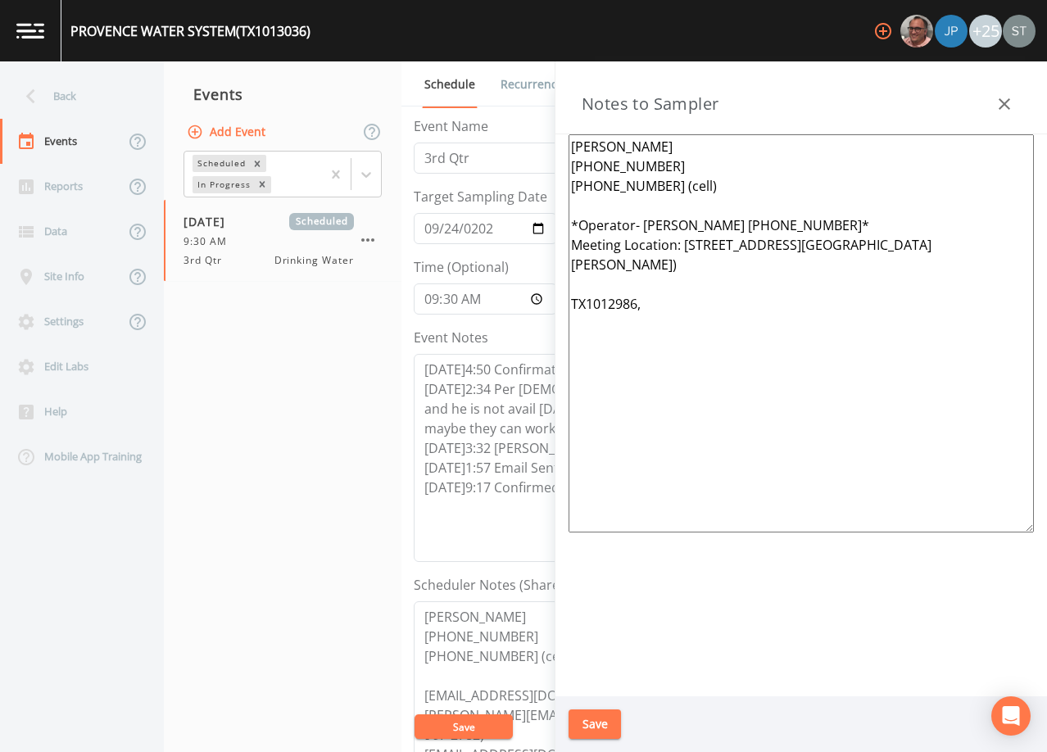
click at [811, 225] on textarea "[PERSON_NAME] [PHONE_NUMBER] [PHONE_NUMBER] (cell) *Operator- [PERSON_NAME] [PH…" at bounding box center [800, 333] width 465 height 398
click at [623, 288] on textarea "[PERSON_NAME] [PHONE_NUMBER] [PHONE_NUMBER] (cell) *Operator- [PERSON_NAME] [PH…" at bounding box center [800, 333] width 465 height 398
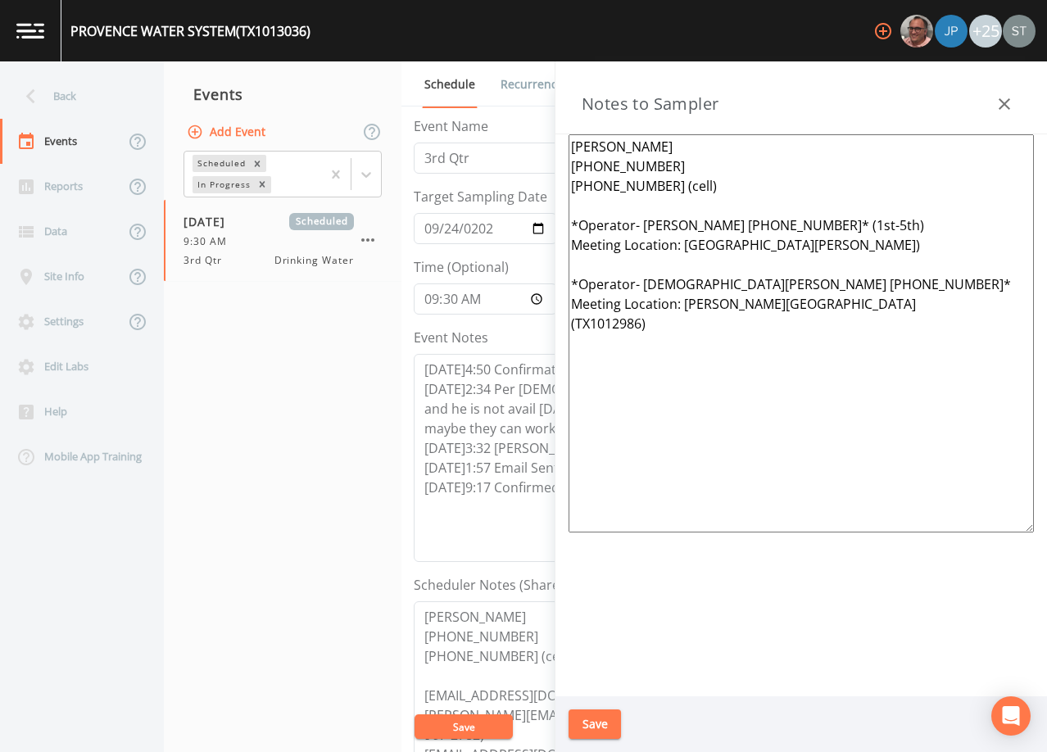
click at [849, 303] on textarea "[PERSON_NAME] [PHONE_NUMBER] [PHONE_NUMBER] (cell) *Operator- [PERSON_NAME] [PH…" at bounding box center [800, 333] width 465 height 398
type textarea "[PERSON_NAME] [PHONE_NUMBER] [PHONE_NUMBER] (cell) *Operator- [PERSON_NAME] [PH…"
click at [604, 722] on button "Save" at bounding box center [594, 724] width 52 height 30
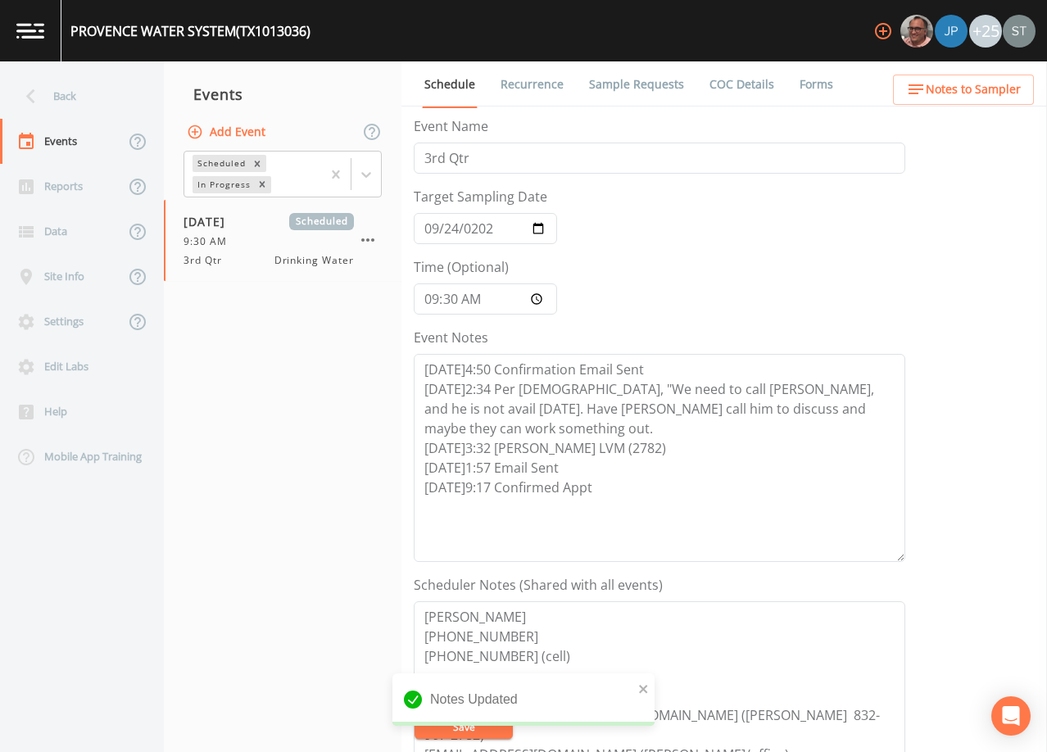
click at [988, 93] on span "Notes to Sampler" at bounding box center [973, 89] width 95 height 20
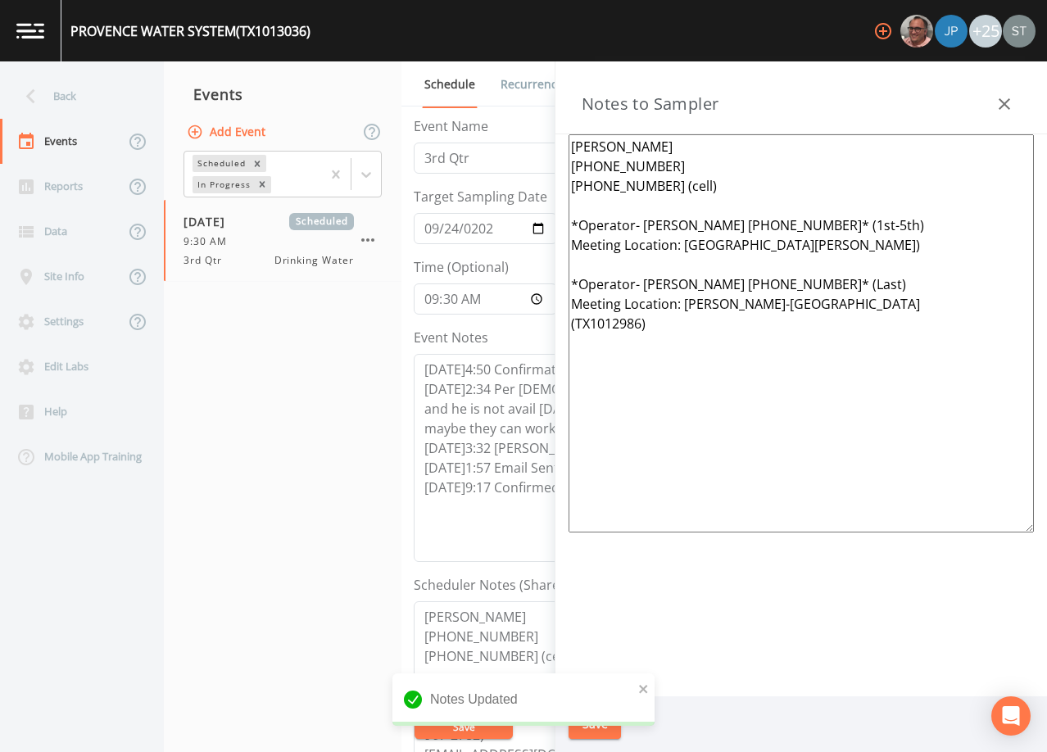
drag, startPoint x: 701, startPoint y: 364, endPoint x: 527, endPoint y: 228, distance: 221.7
click at [527, 228] on div "Back Events Reports Data Site Info Settings Edit Labs Help Mobile App Training …" at bounding box center [523, 406] width 1047 height 691
click at [938, 342] on textarea "[PERSON_NAME] [PHONE_NUMBER] [PHONE_NUMBER] (cell) *Operator- [PERSON_NAME] [PH…" at bounding box center [800, 333] width 465 height 398
click at [1011, 106] on icon "button" at bounding box center [1004, 104] width 20 height 20
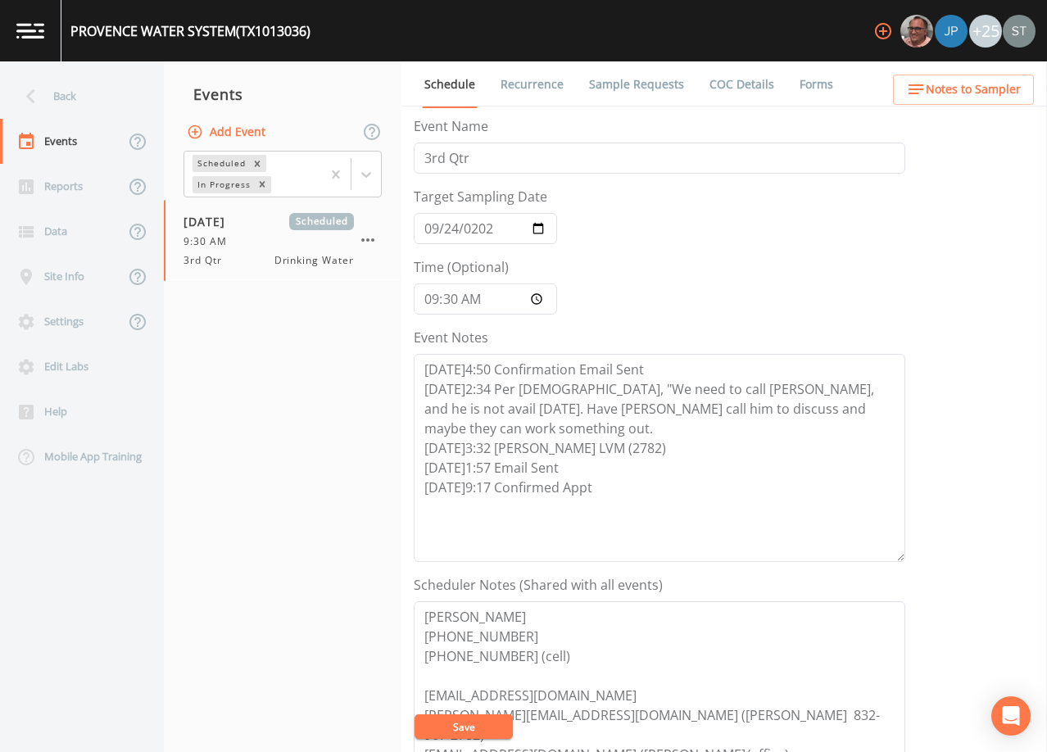
click at [656, 88] on link "Sample Requests" at bounding box center [636, 84] width 100 height 46
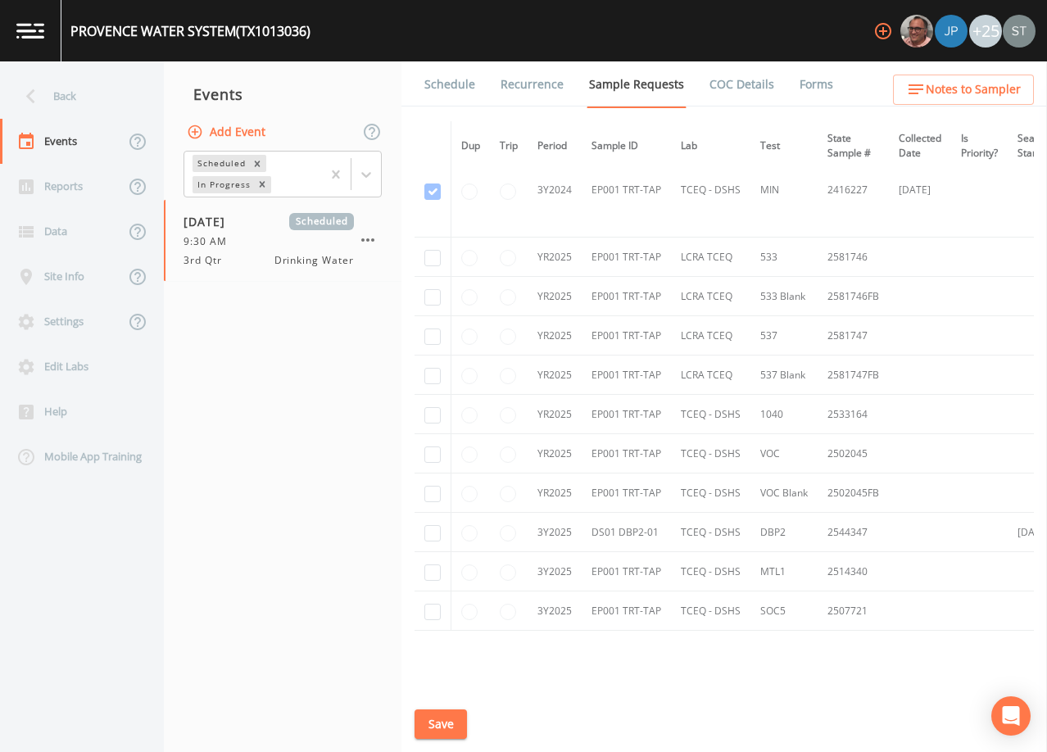
scroll to position [737, 0]
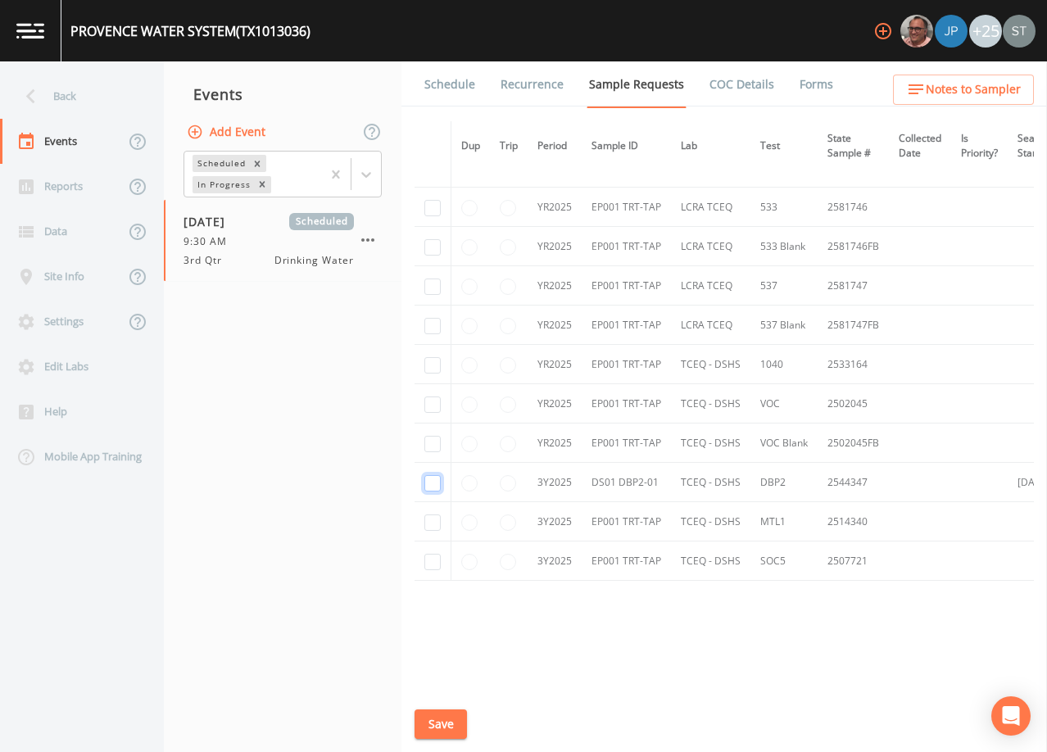
click at [436, 482] on input "checkbox" at bounding box center [432, 483] width 16 height 16
checkbox input "true"
click at [445, 724] on button "Save" at bounding box center [440, 724] width 52 height 30
click at [448, 86] on link "Schedule" at bounding box center [450, 84] width 56 height 46
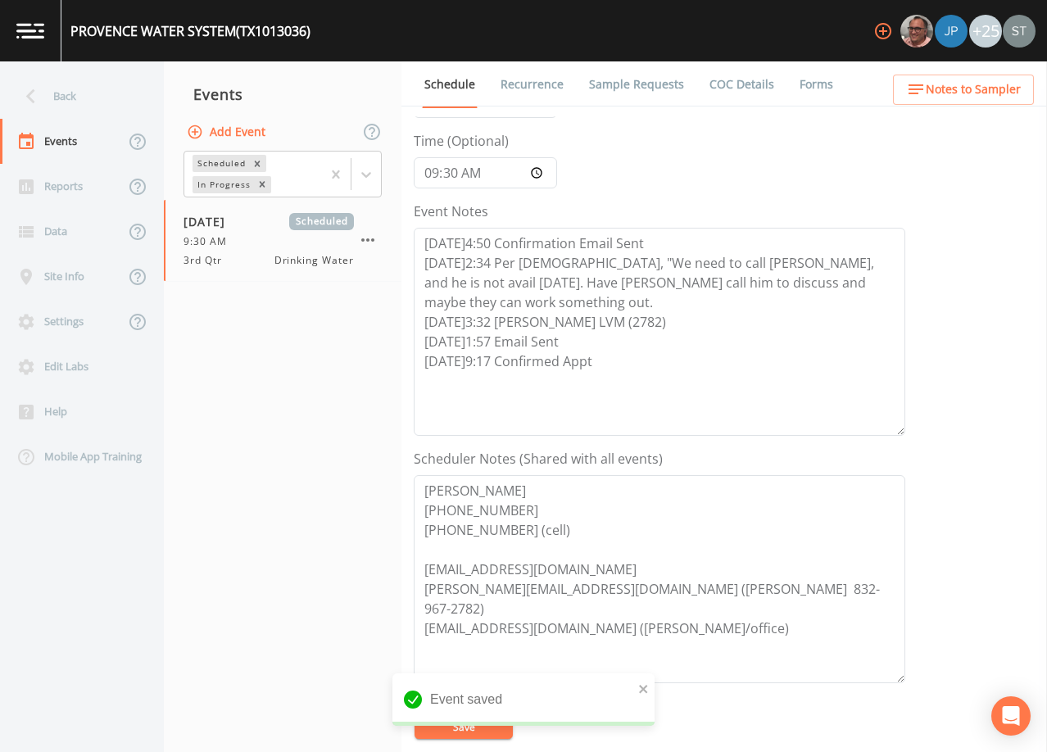
scroll to position [164, 0]
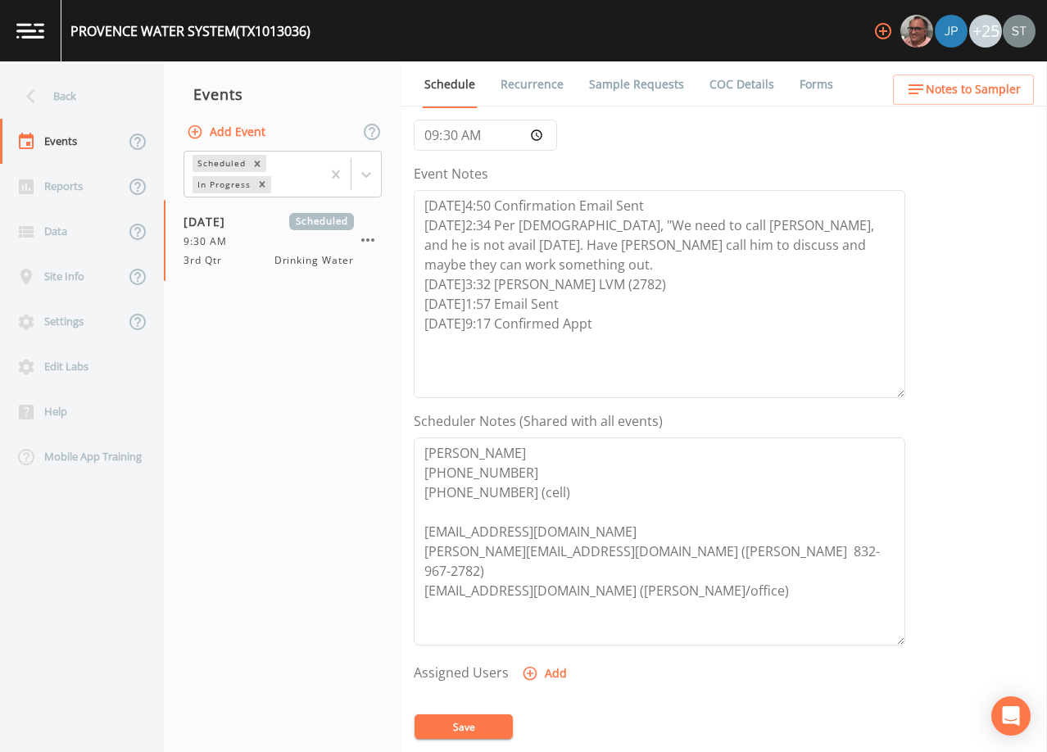
click at [1003, 95] on span "Notes to Sampler" at bounding box center [973, 89] width 95 height 20
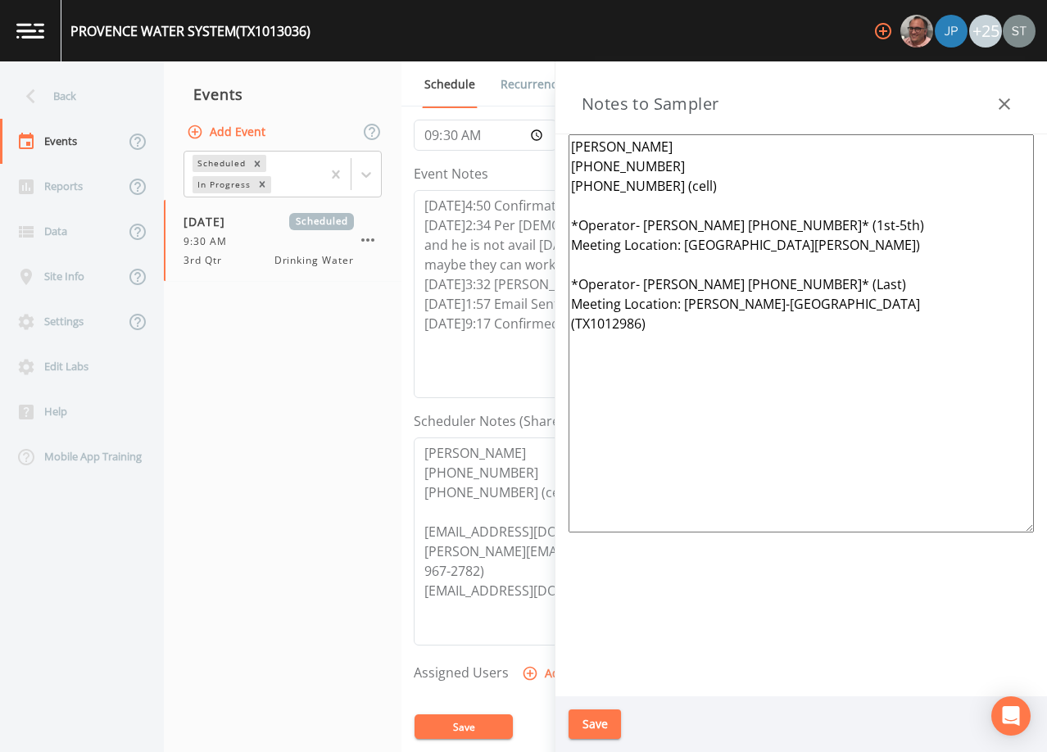
click at [1003, 102] on icon "button" at bounding box center [1004, 104] width 20 height 20
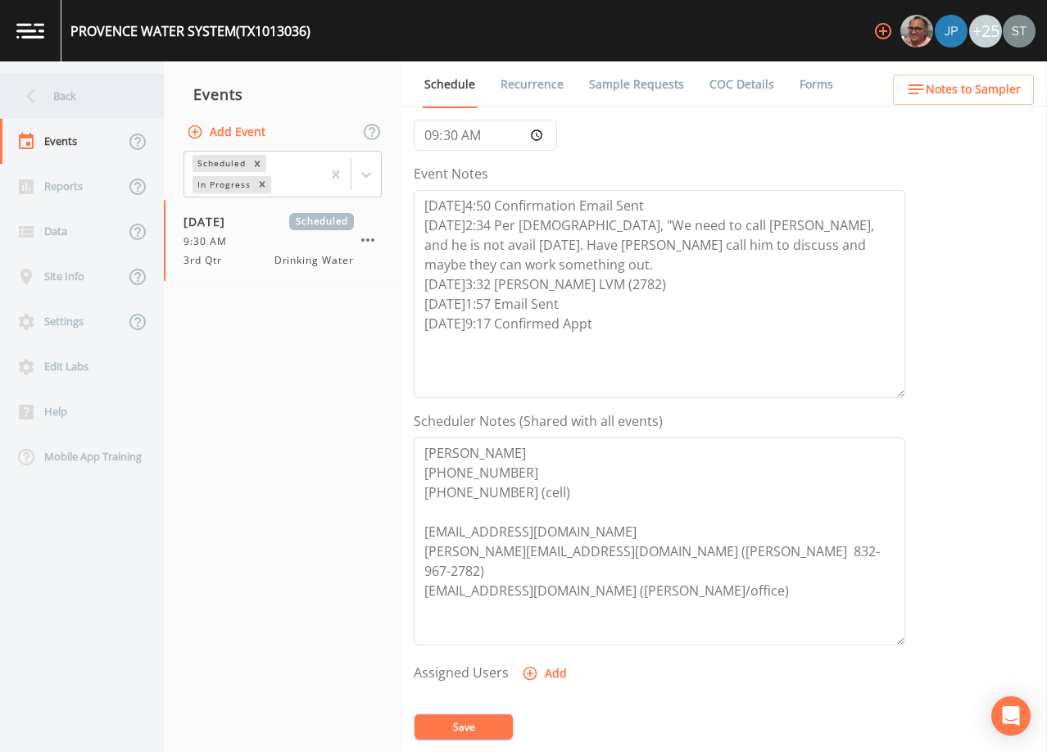
click at [63, 93] on div "Back" at bounding box center [73, 96] width 147 height 45
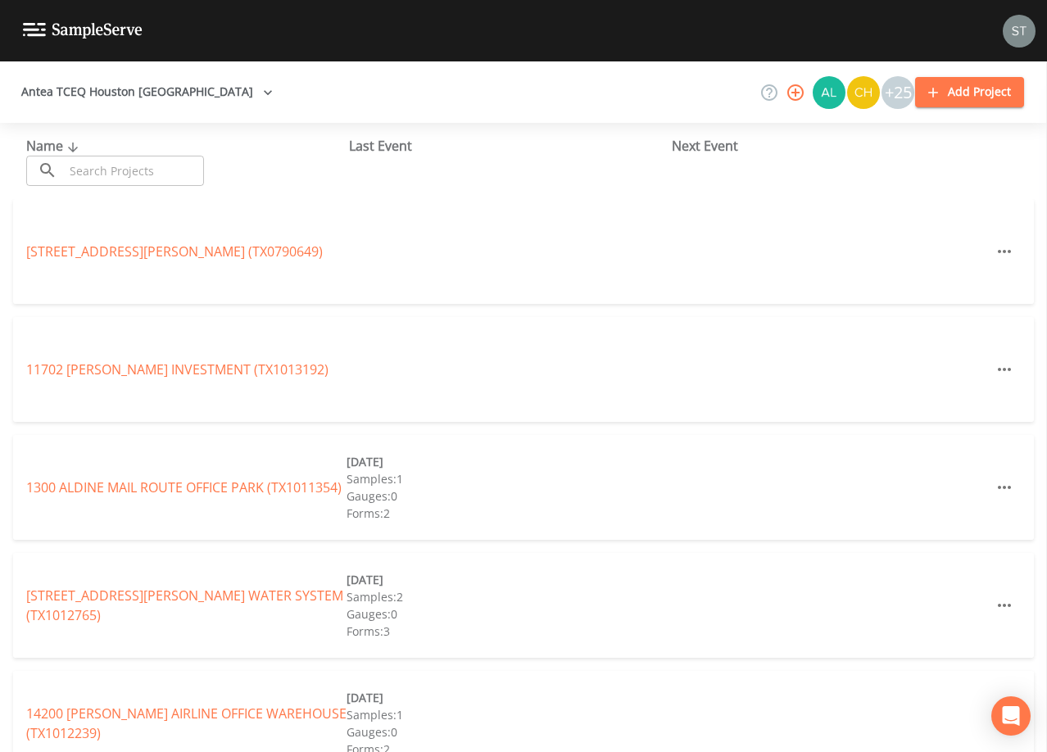
click at [128, 168] on input "text" at bounding box center [134, 171] width 140 height 30
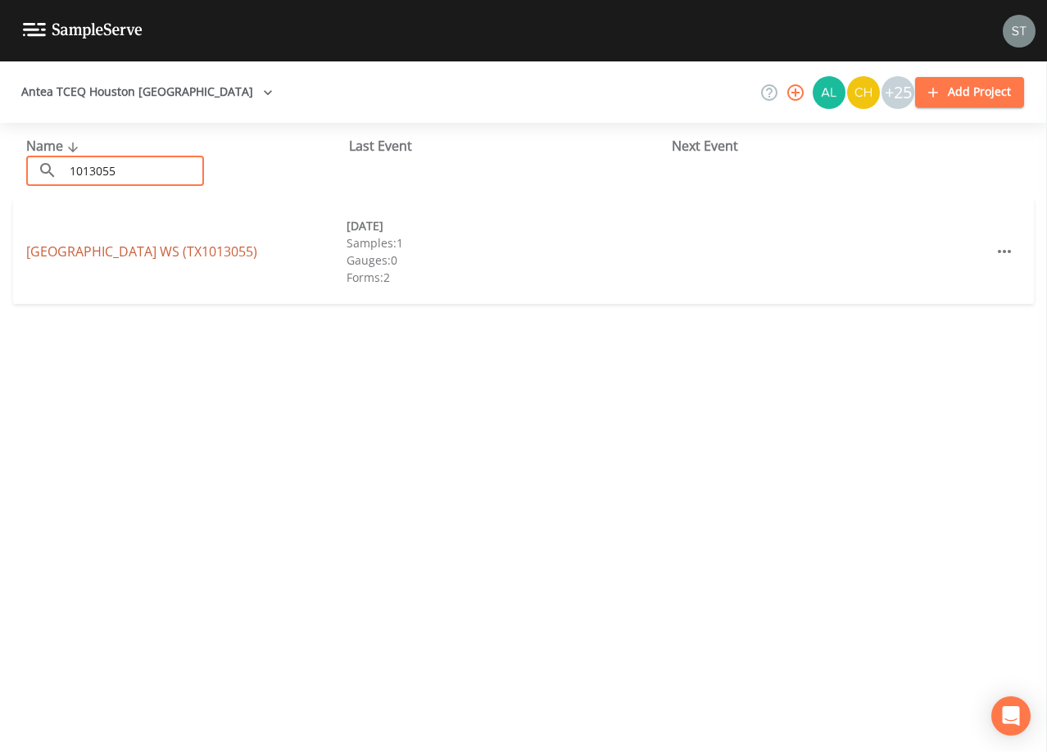
type input "1013055"
click at [229, 253] on link "[GEOGRAPHIC_DATA] (TX1013055)" at bounding box center [141, 251] width 231 height 18
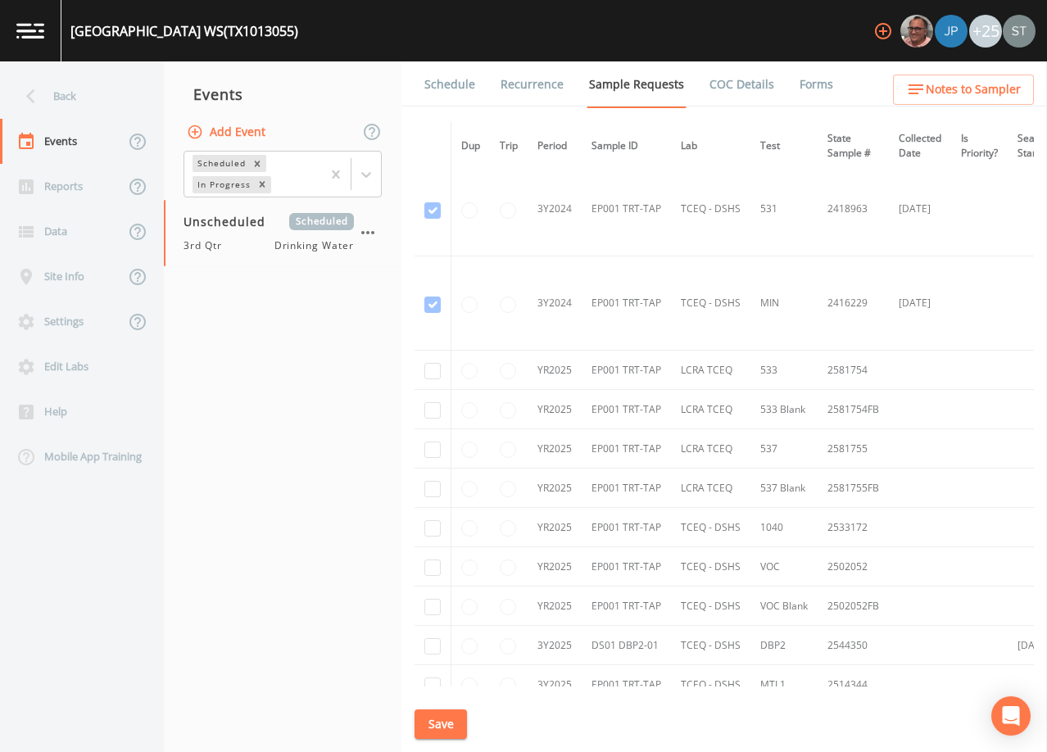
scroll to position [573, 0]
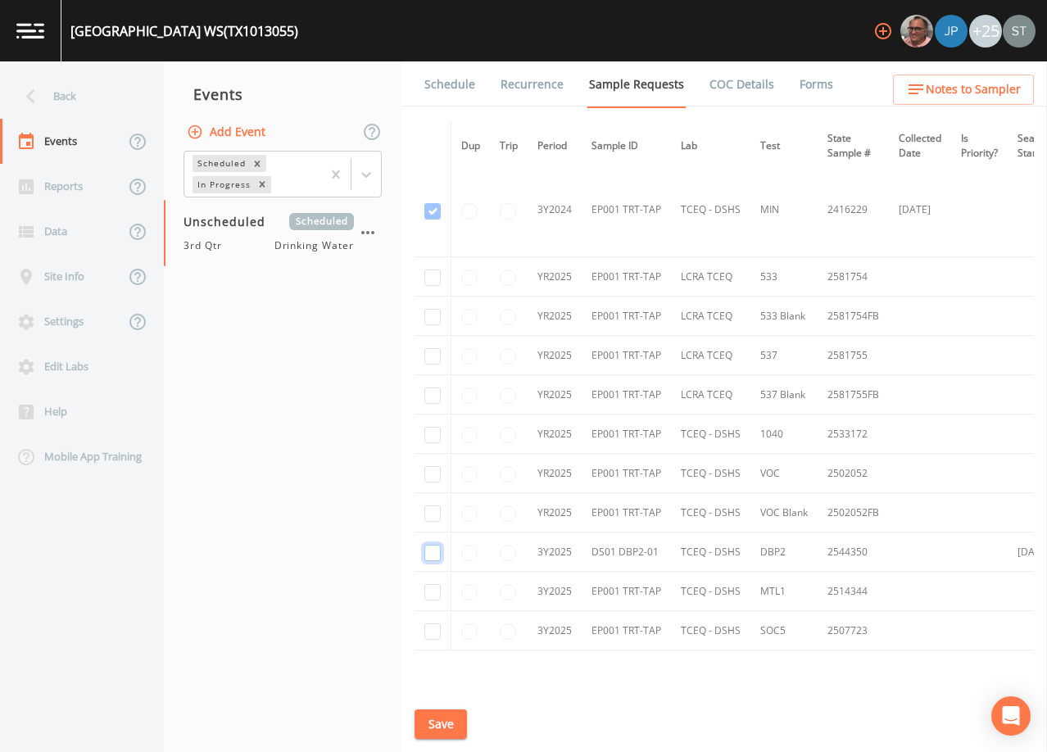
click at [435, 555] on input "checkbox" at bounding box center [432, 553] width 16 height 16
checkbox input "true"
click at [441, 727] on button "Save" at bounding box center [440, 724] width 52 height 30
click at [455, 96] on link "Schedule" at bounding box center [450, 84] width 56 height 46
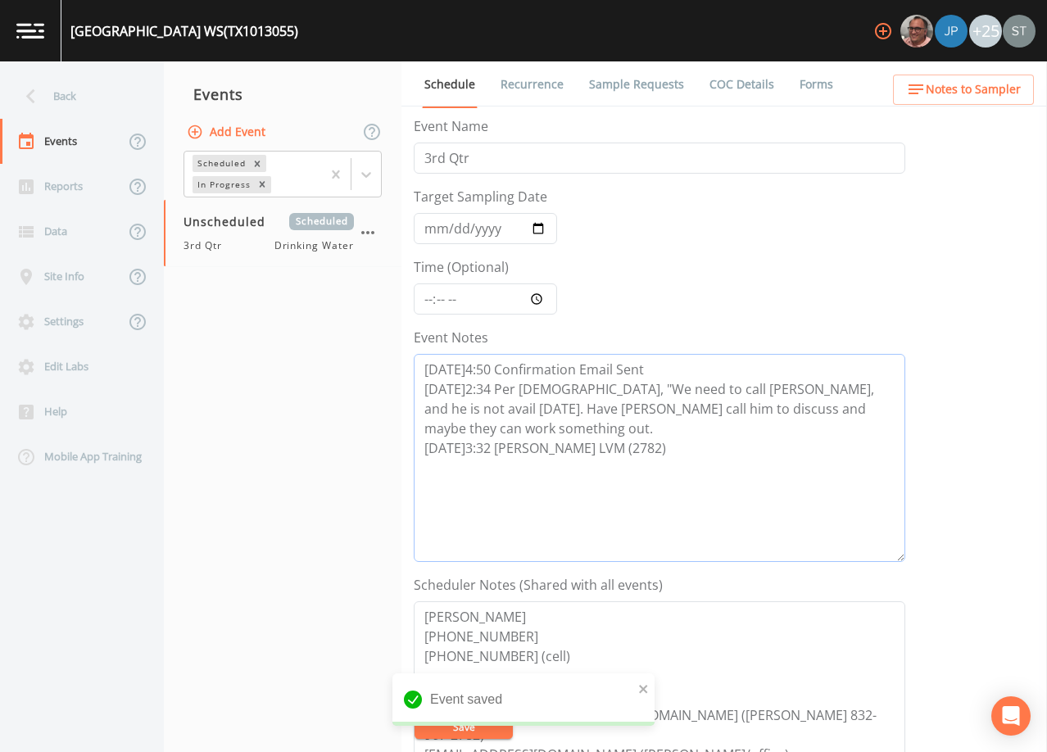
click at [610, 451] on textarea "[DATE]4:50 Confirmation Email Sent [DATE]2:34 Per [DEMOGRAPHIC_DATA], "We need …" at bounding box center [659, 458] width 491 height 208
type textarea "[DATE]4:50 Confirmation Email Sent [DATE]2:34 Per [DEMOGRAPHIC_DATA], "We need …"
click at [437, 233] on input "Target Sampling Date" at bounding box center [485, 228] width 143 height 31
type input "[DATE]"
type input "09:30"
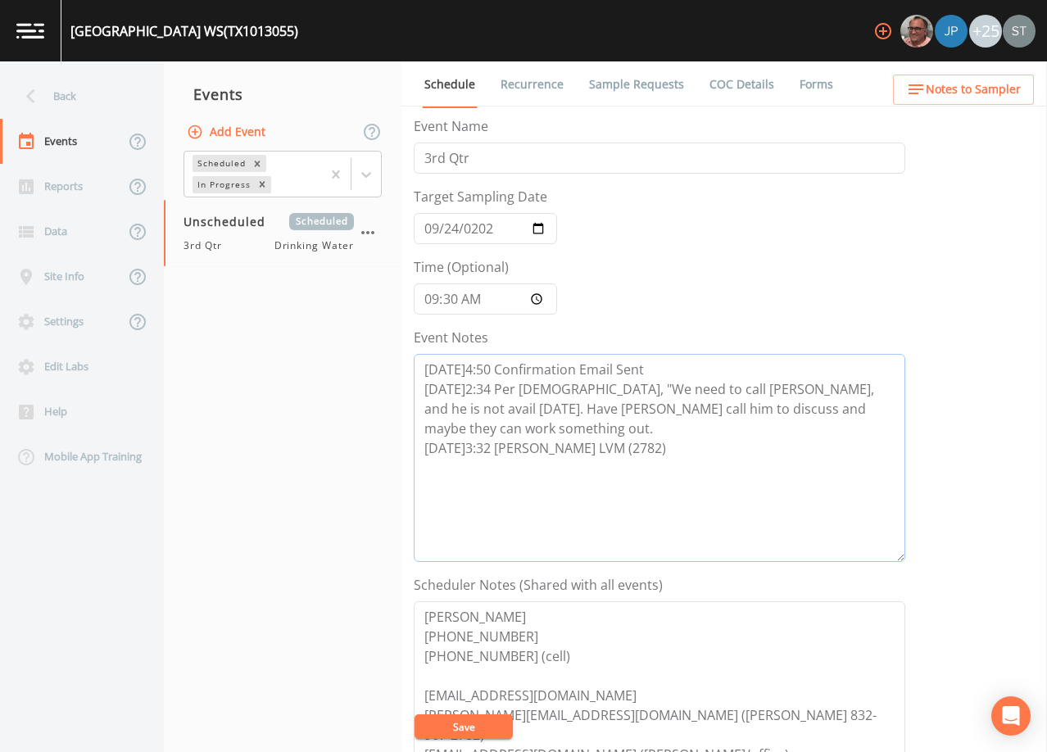
click at [495, 500] on textarea "[DATE]4:50 Confirmation Email Sent [DATE]2:34 Per [DEMOGRAPHIC_DATA], "We need …" at bounding box center [659, 458] width 491 height 208
click at [590, 466] on textarea "[DATE]4:50 Confirmation Email Sent [DATE]2:34 Per [DEMOGRAPHIC_DATA], "We need …" at bounding box center [659, 458] width 491 height 208
paste textarea "[DATE]1:57 Email Sent [DATE]9:17 Confirmed Appt"
type textarea "[DATE]4:50 Confirmation Email Sent [DATE]2:34 Per [DEMOGRAPHIC_DATA], "We need …"
click at [481, 723] on button "Save" at bounding box center [463, 726] width 98 height 25
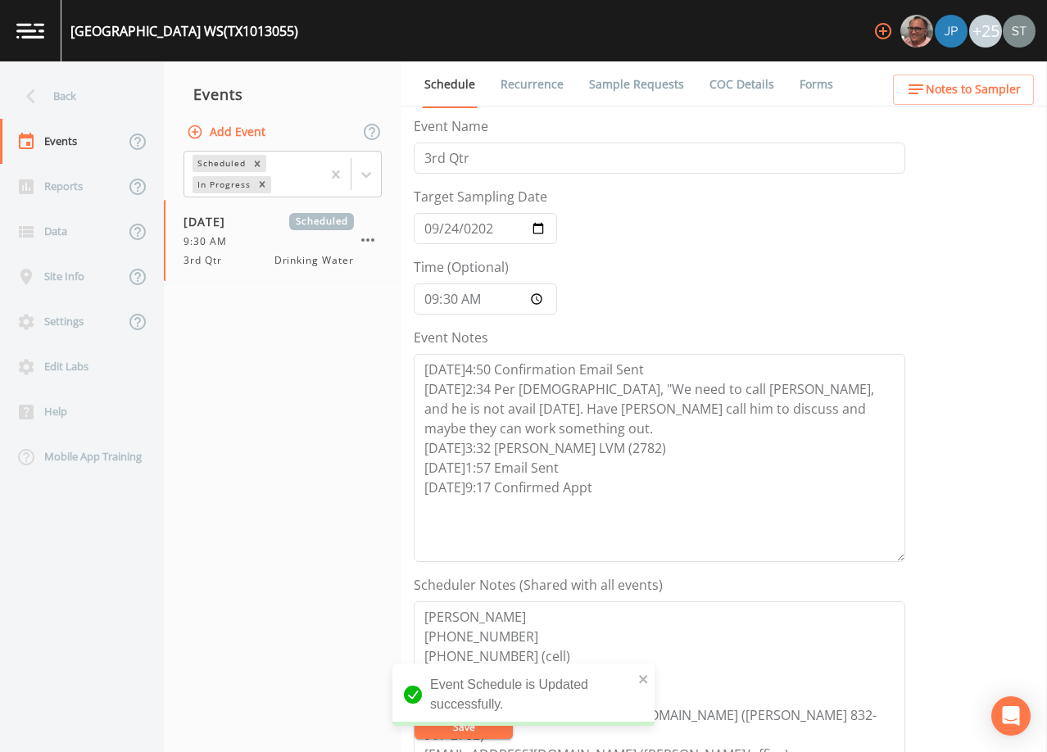
click at [997, 89] on span "Notes to Sampler" at bounding box center [973, 89] width 95 height 20
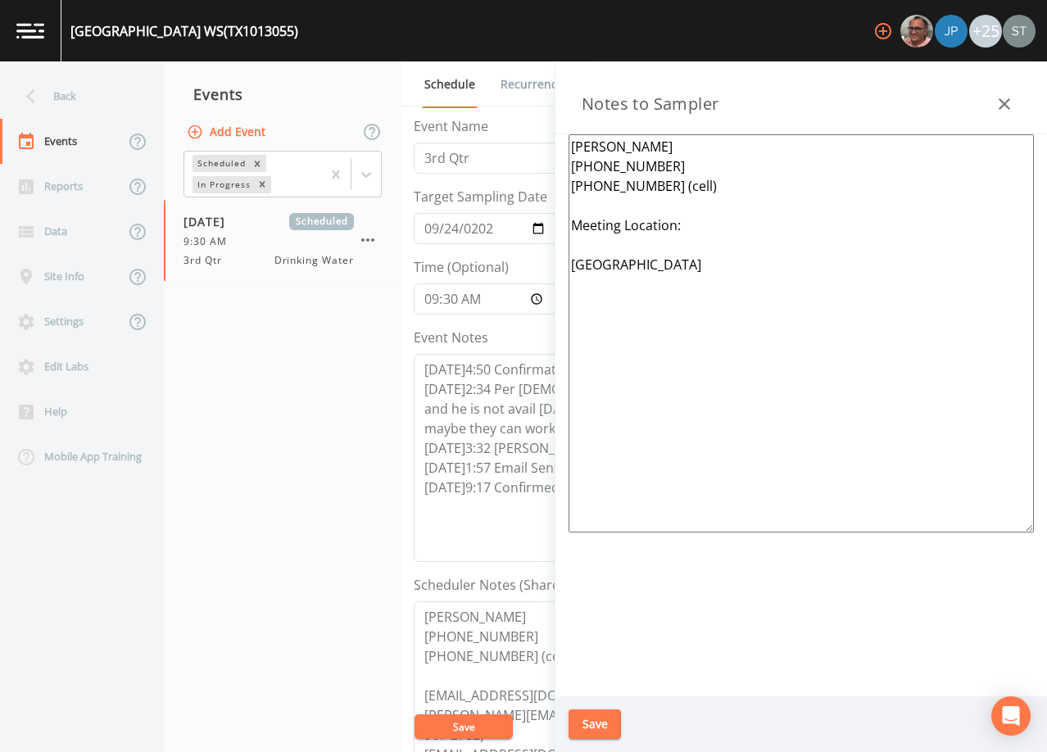
drag, startPoint x: 694, startPoint y: 288, endPoint x: 555, endPoint y: 233, distance: 148.9
click at [555, 233] on div "[PERSON_NAME] [PHONE_NUMBER] [PHONE_NUMBER] (cell) Meeting Location: [GEOGRAPHI…" at bounding box center [800, 415] width 491 height 562
paste textarea "*Operator- [PERSON_NAME] [PHONE_NUMBER]* (1st-5th) Meeting Location: [STREET_AD…"
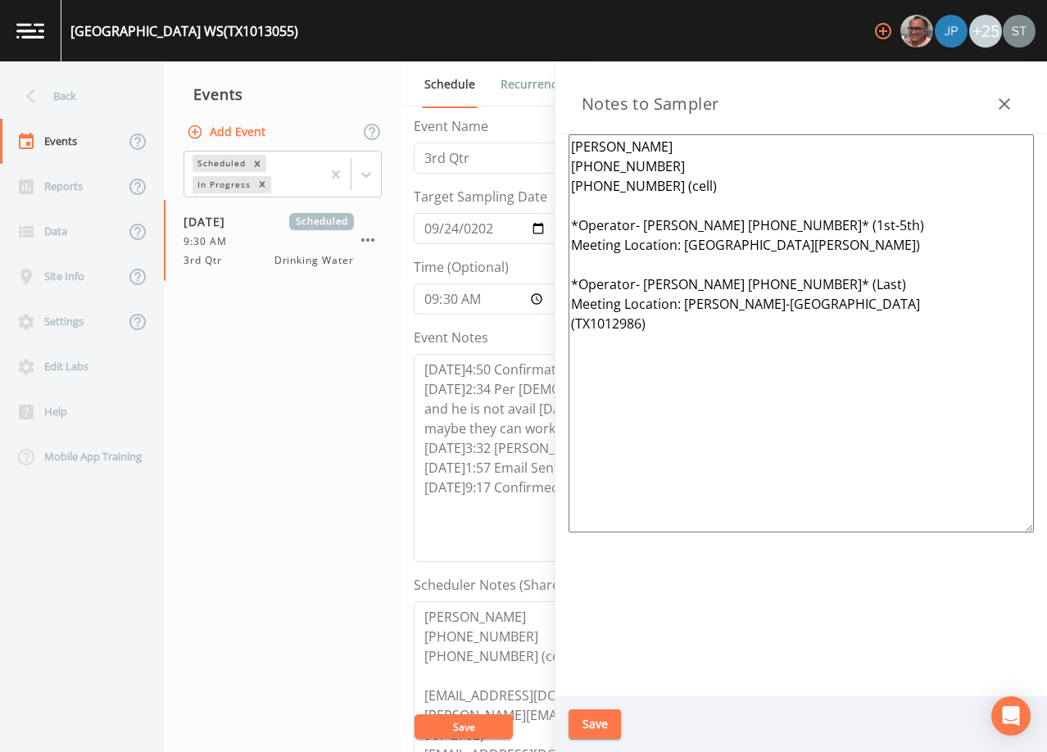
type textarea "[PERSON_NAME] [PHONE_NUMBER] [PHONE_NUMBER] (cell) *Operator- [PERSON_NAME] [PH…"
click at [595, 723] on button "Save" at bounding box center [594, 724] width 52 height 30
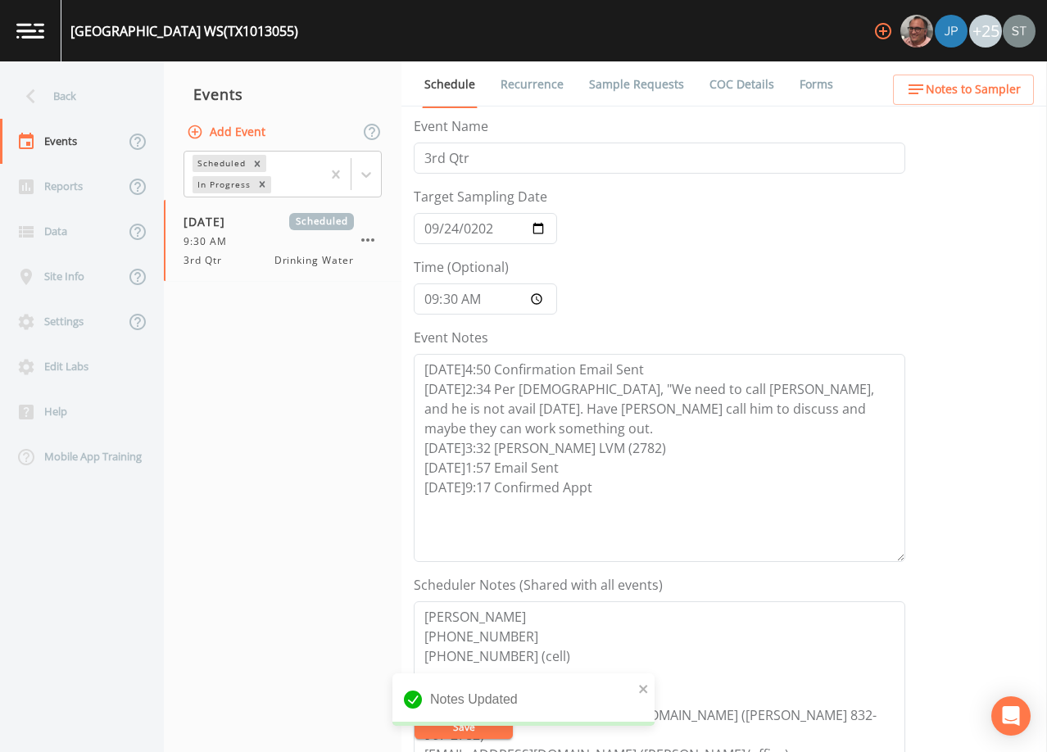
click at [1006, 88] on span "Notes to Sampler" at bounding box center [973, 89] width 95 height 20
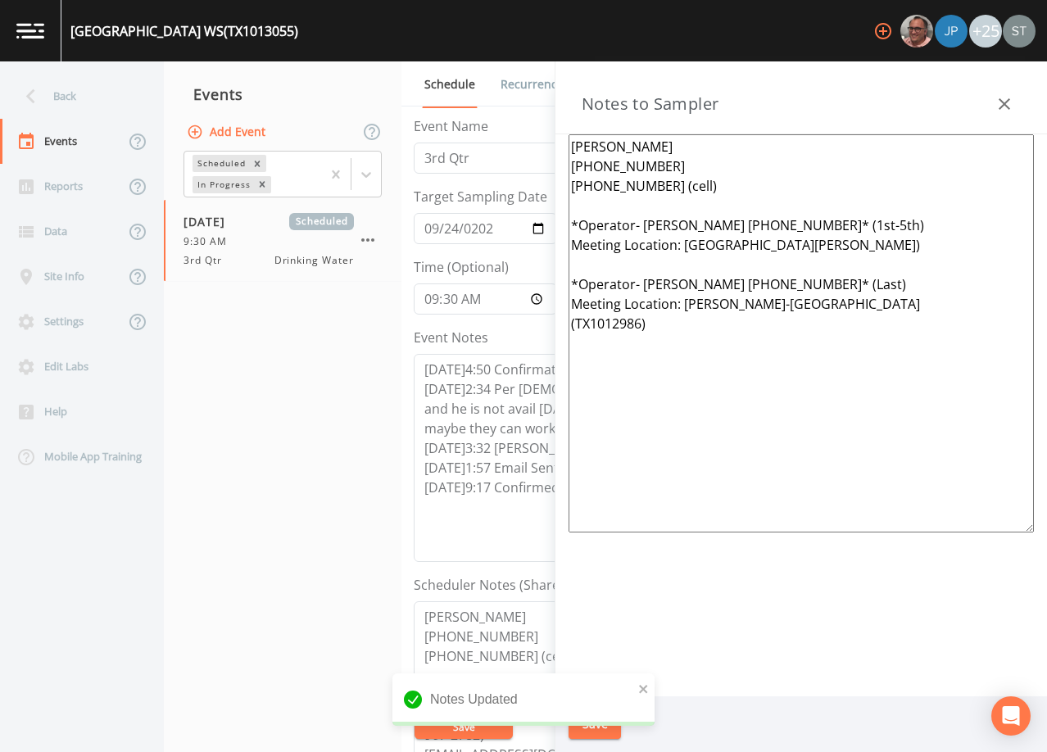
click at [1013, 102] on icon "button" at bounding box center [1004, 104] width 20 height 20
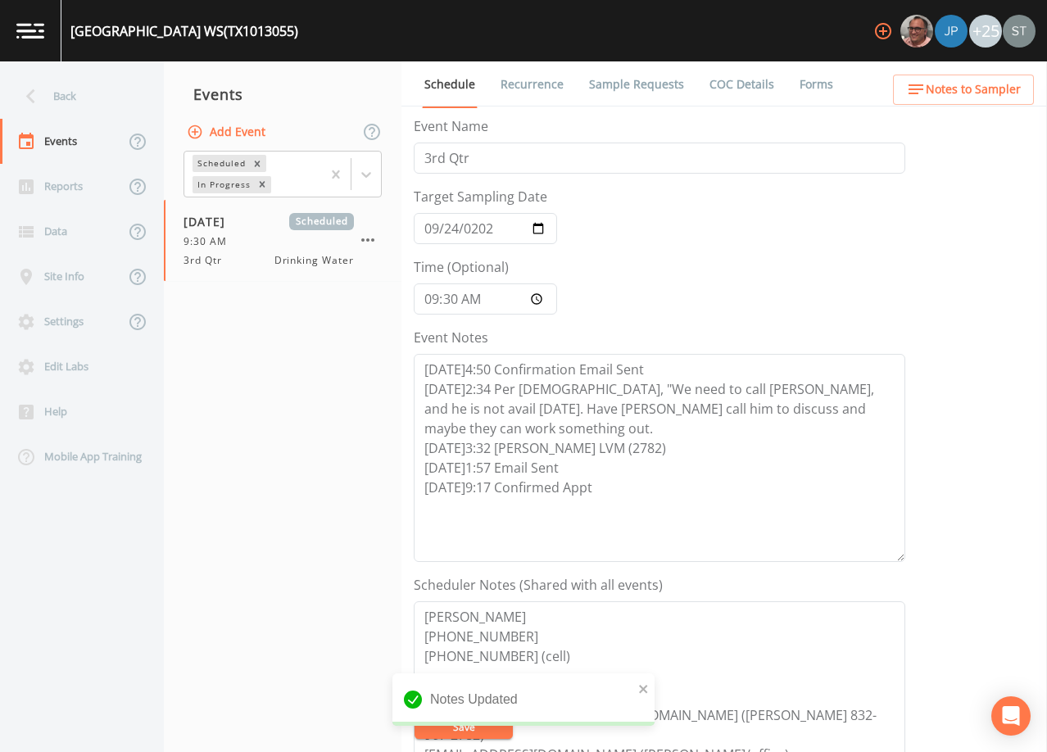
click at [601, 83] on link "Sample Requests" at bounding box center [636, 84] width 100 height 46
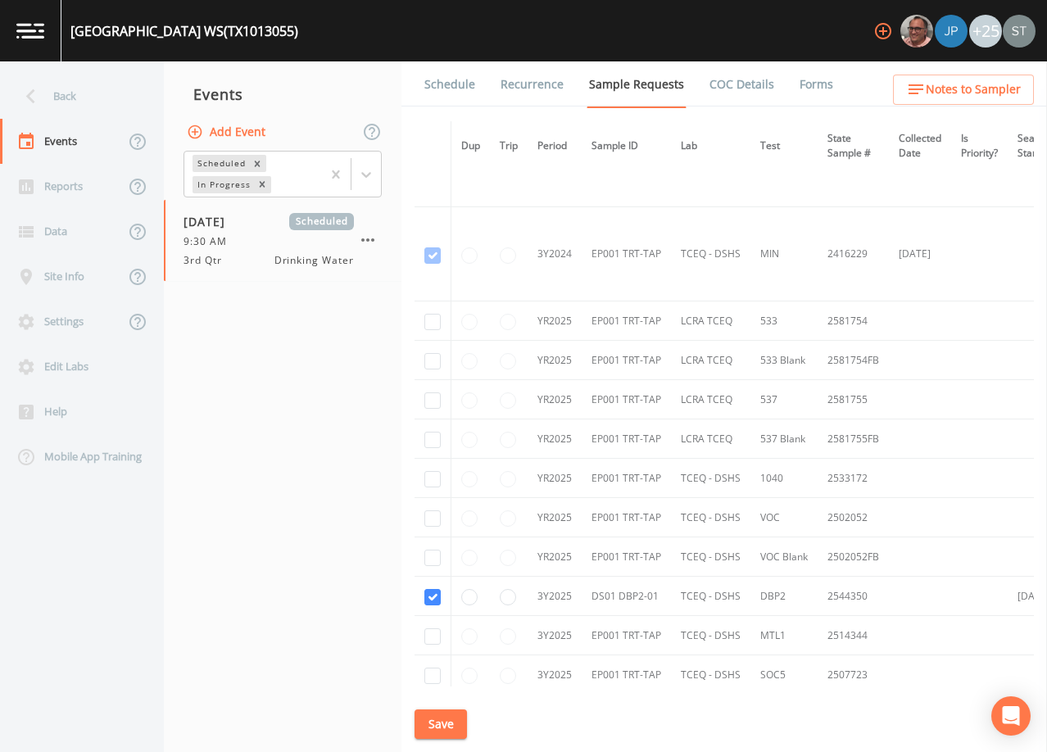
scroll to position [573, 0]
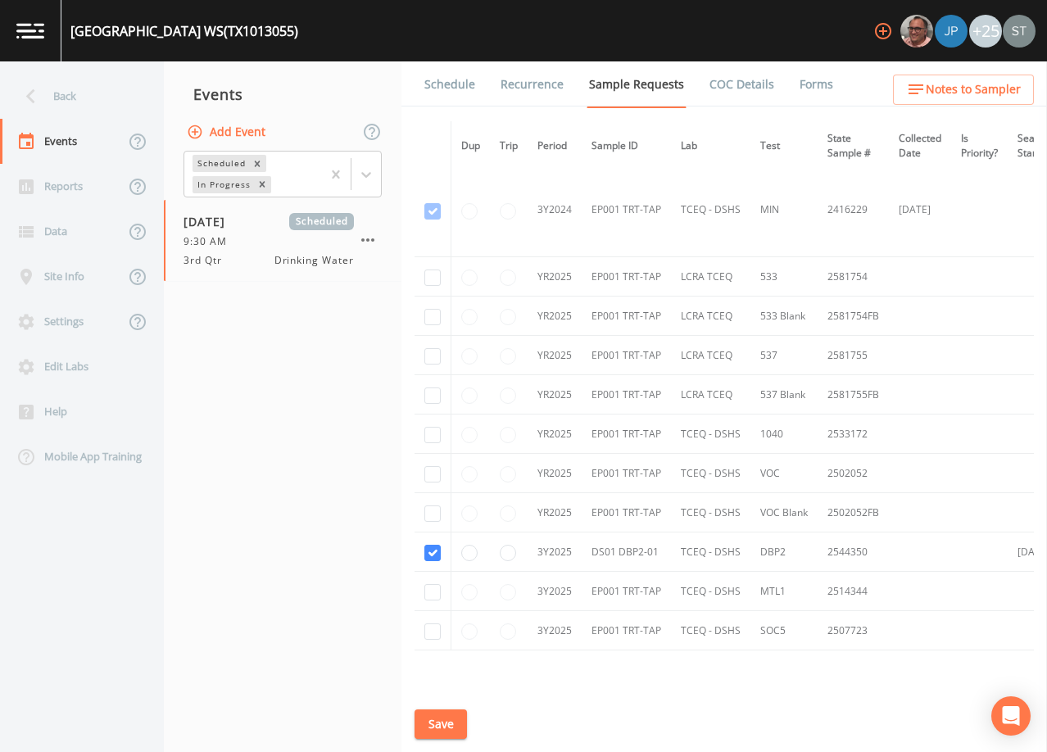
click at [453, 102] on link "Schedule" at bounding box center [450, 84] width 56 height 46
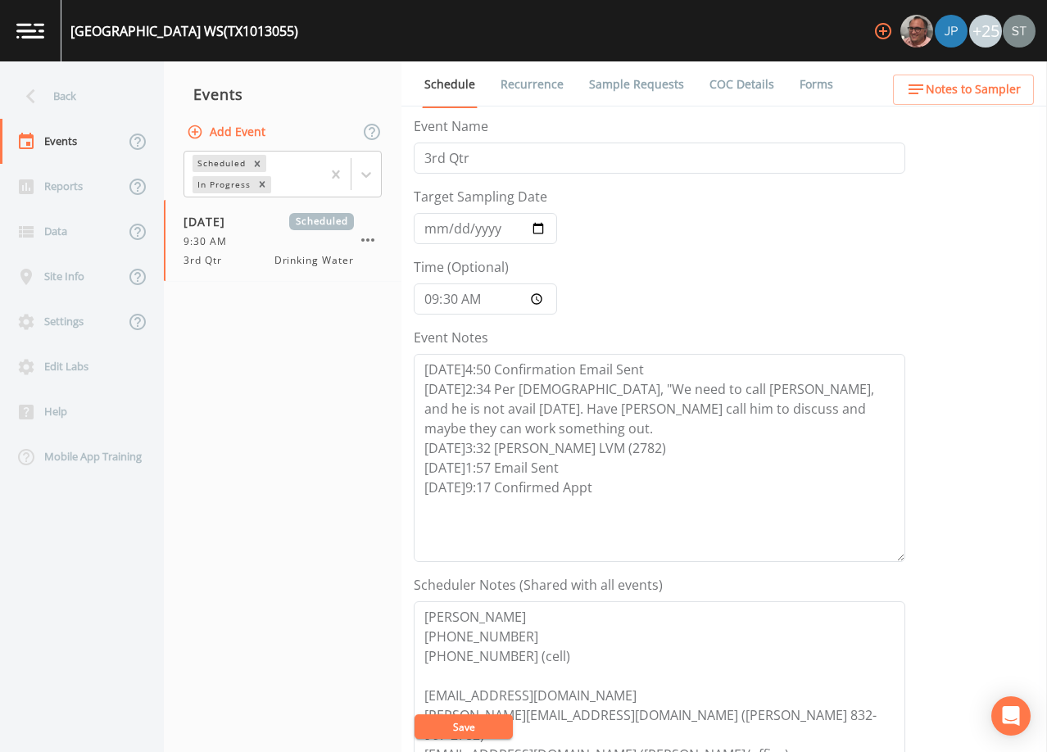
click at [102, 93] on div "Back" at bounding box center [73, 96] width 147 height 45
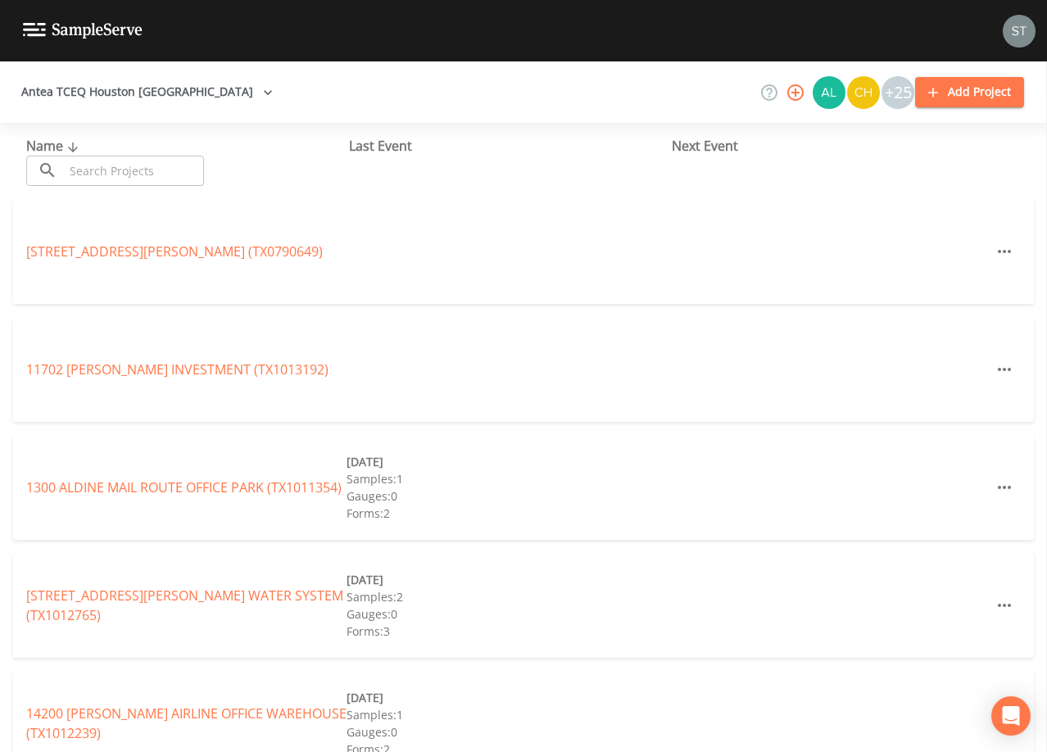
click at [165, 170] on input "text" at bounding box center [134, 171] width 140 height 30
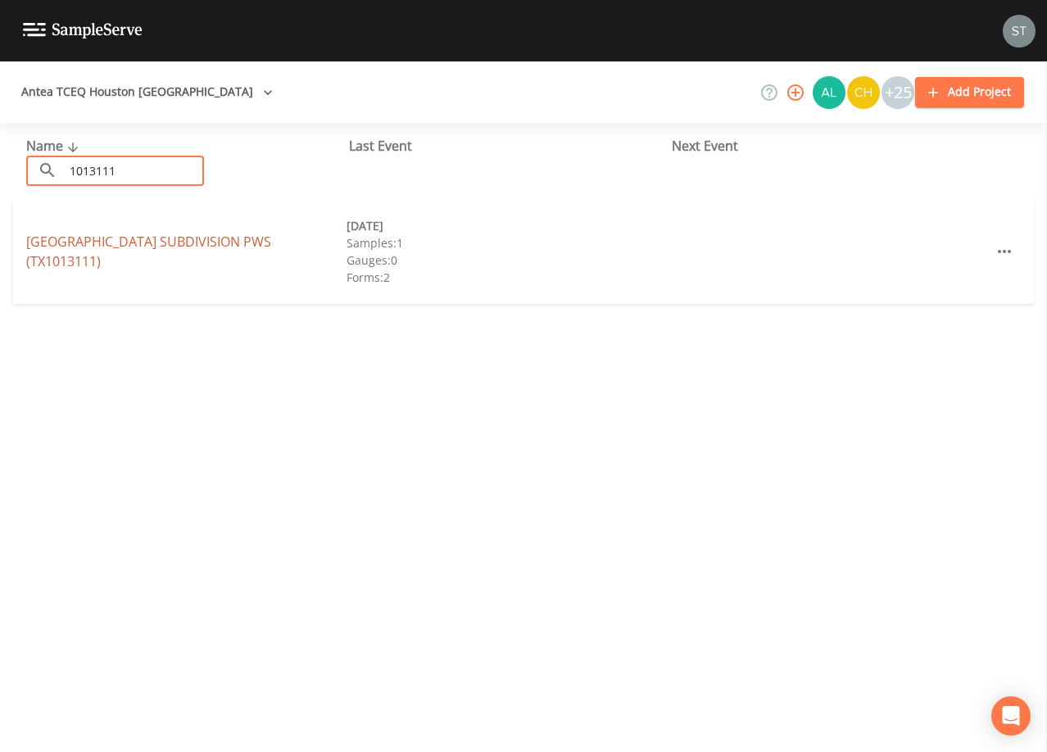
type input "1013111"
click at [271, 252] on link "[GEOGRAPHIC_DATA] PWS (TX1013111)" at bounding box center [148, 252] width 245 height 38
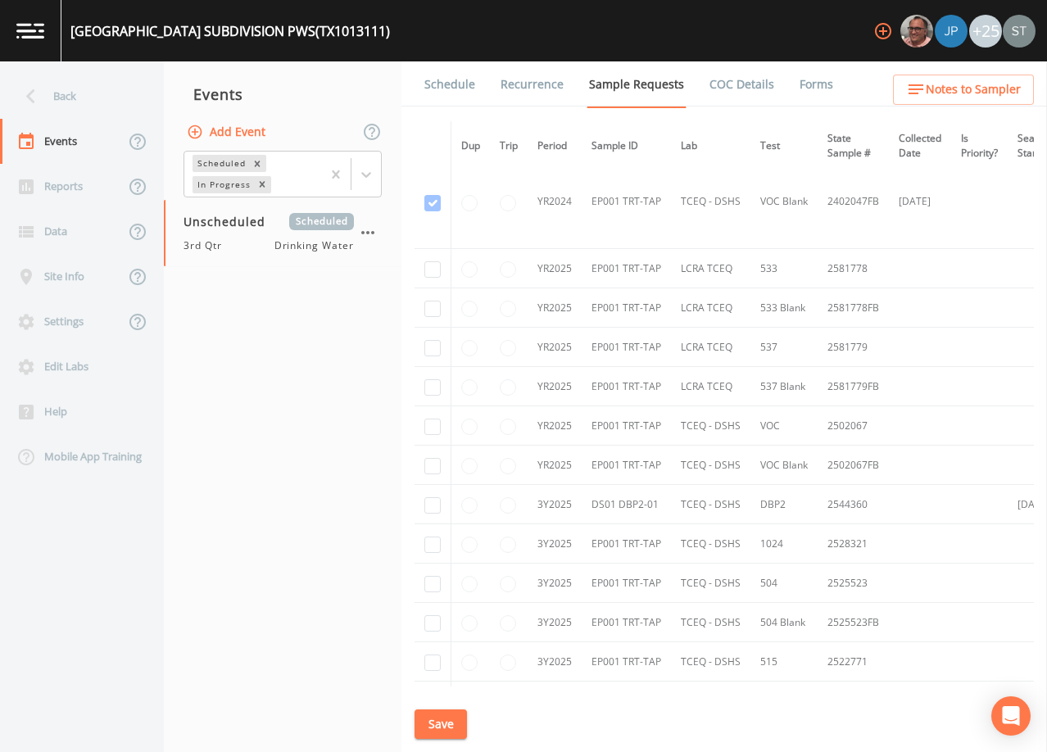
scroll to position [246, 0]
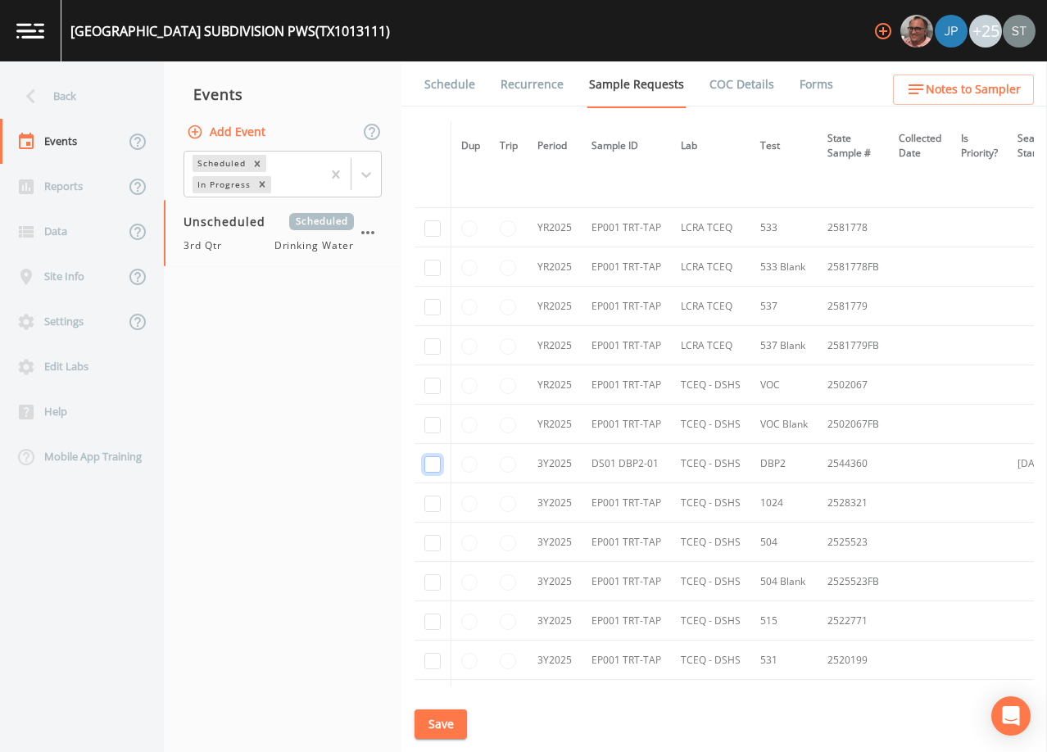
click at [437, 464] on input "checkbox" at bounding box center [432, 464] width 16 height 16
checkbox input "true"
click at [450, 724] on button "Save" at bounding box center [440, 724] width 52 height 30
click at [451, 91] on link "Schedule" at bounding box center [450, 84] width 56 height 46
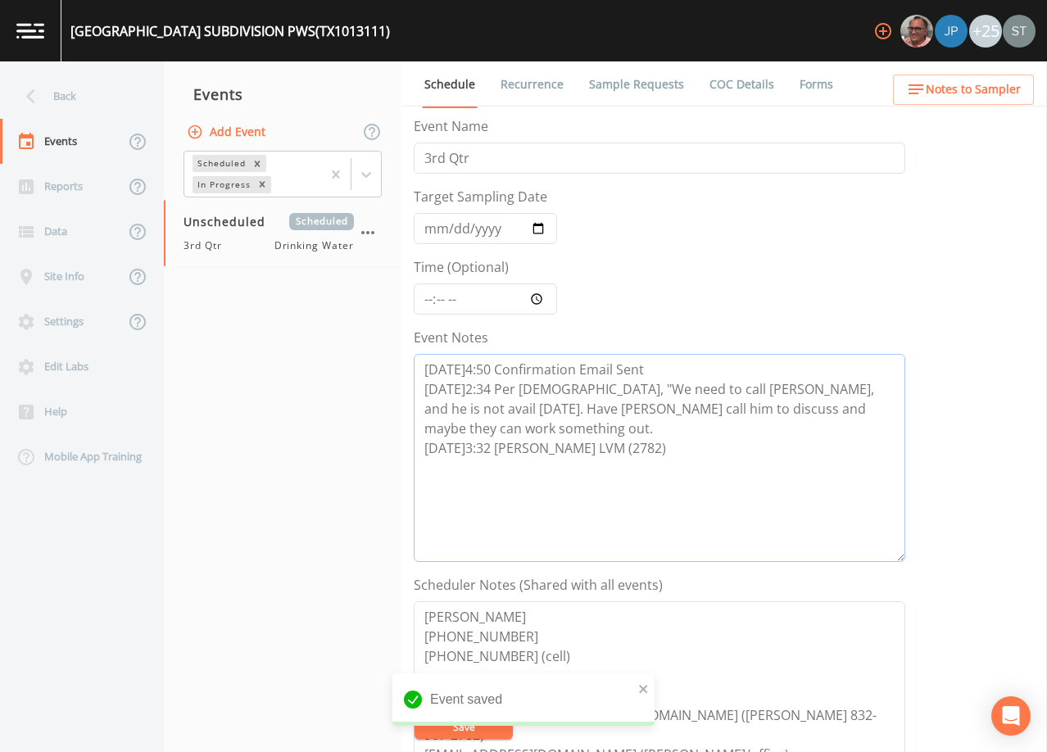
click at [620, 487] on textarea "[DATE]4:50 Confirmation Email Sent [DATE]2:34 Per [DEMOGRAPHIC_DATA], "We need …" at bounding box center [659, 458] width 491 height 208
click at [974, 102] on button "Notes to Sampler" at bounding box center [963, 90] width 141 height 30
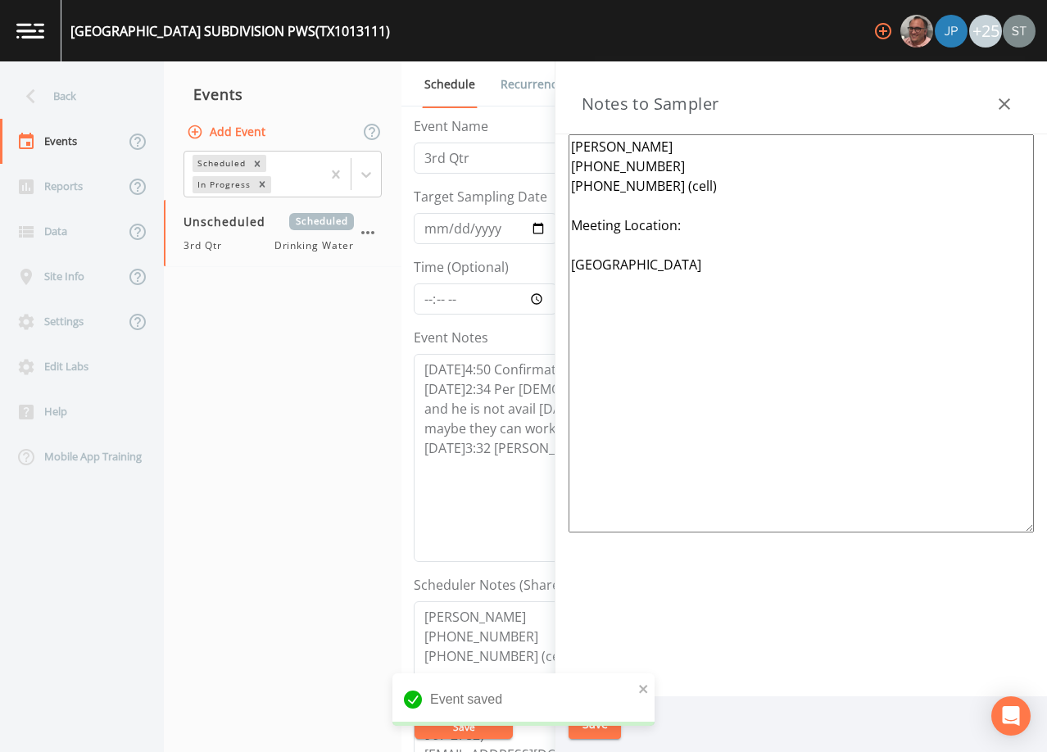
drag, startPoint x: 790, startPoint y: 308, endPoint x: 550, endPoint y: 228, distance: 253.1
click at [550, 228] on div "Back Events Reports Data Site Info Settings Edit Labs Help Mobile App Training …" at bounding box center [523, 406] width 1047 height 691
paste textarea "*Operator- [PERSON_NAME] [PHONE_NUMBER]* (1st-5th) Meeting Location: [STREET_AD…"
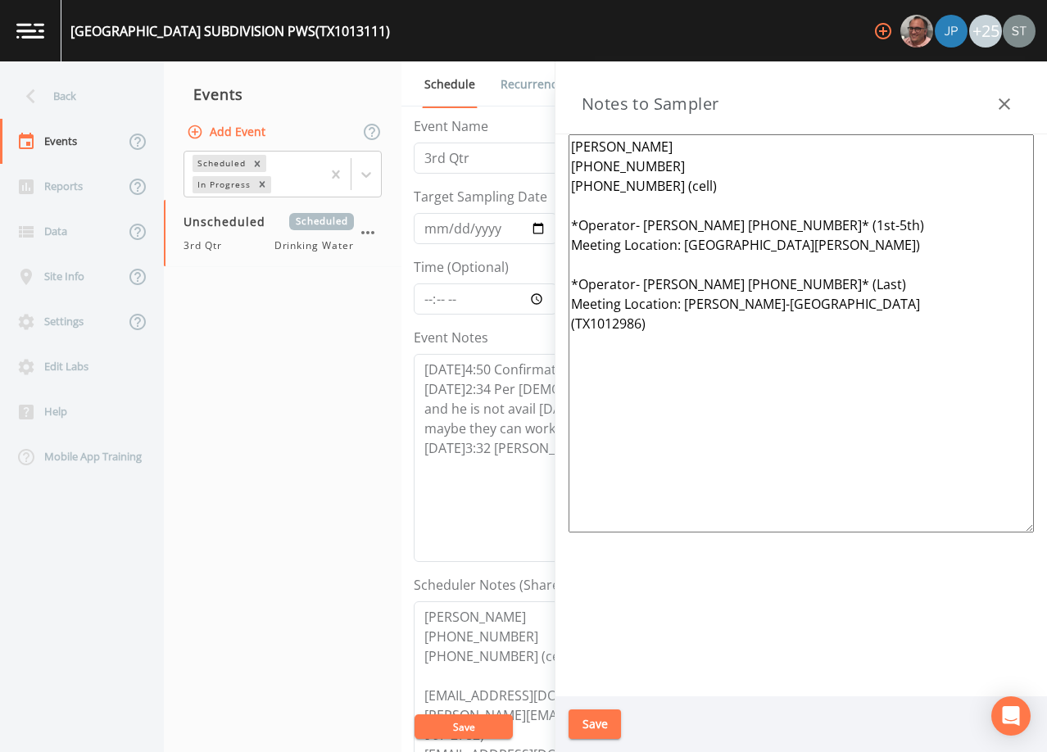
type textarea "[PERSON_NAME] [PHONE_NUMBER] [PHONE_NUMBER] (cell) *Operator- [PERSON_NAME] [PH…"
click at [589, 722] on button "Save" at bounding box center [594, 724] width 52 height 30
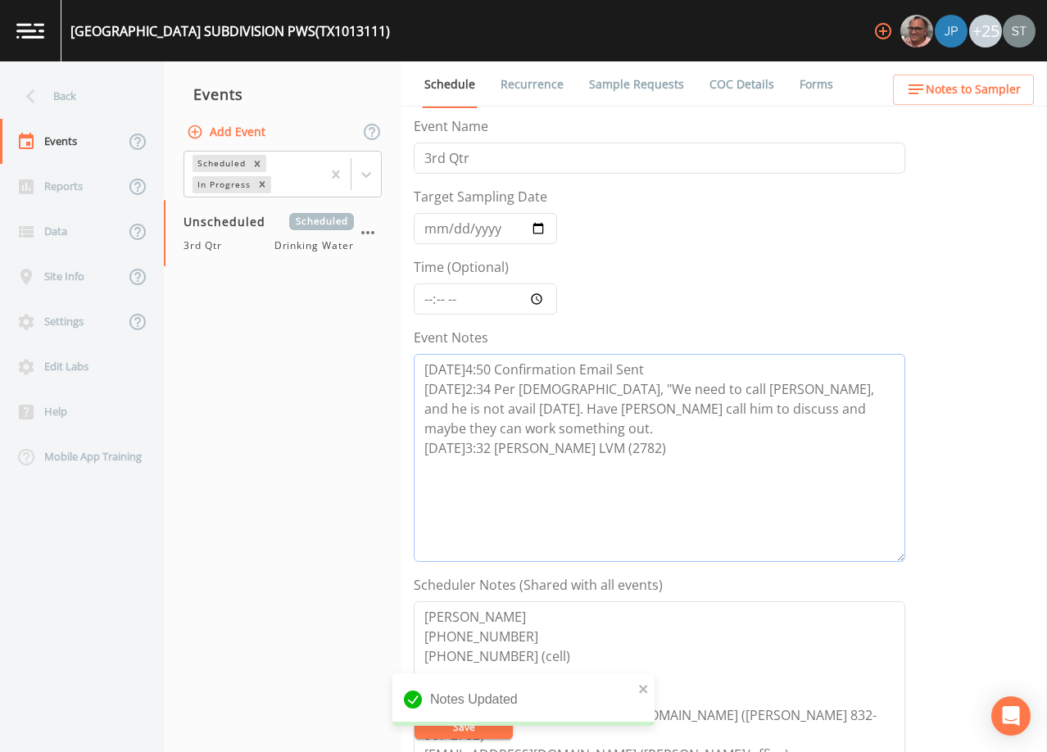
click at [633, 473] on textarea "[DATE]4:50 Confirmation Email Sent [DATE]2:34 Per [DEMOGRAPHIC_DATA], "We need …" at bounding box center [659, 458] width 491 height 208
paste textarea "[DATE]1:57 Email Sent [DATE]9:17 Confirmed Appt"
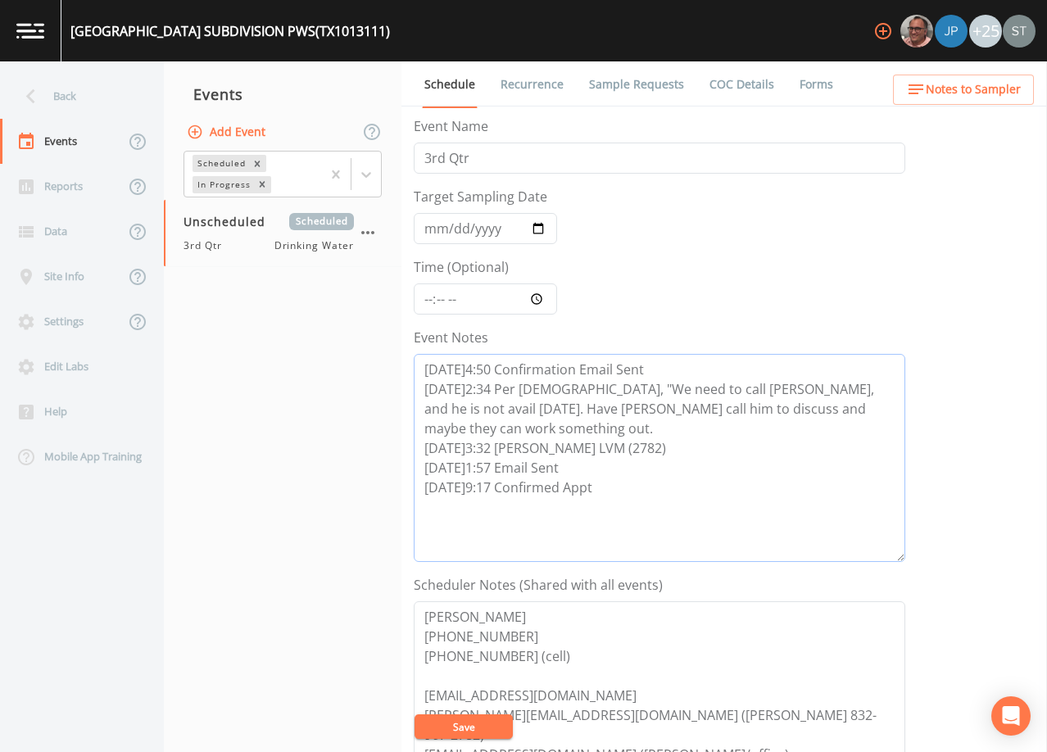
type textarea "[DATE]4:50 Confirmation Email Sent [DATE]2:34 Per [DEMOGRAPHIC_DATA], "We need …"
click at [484, 729] on button "Save" at bounding box center [463, 726] width 98 height 25
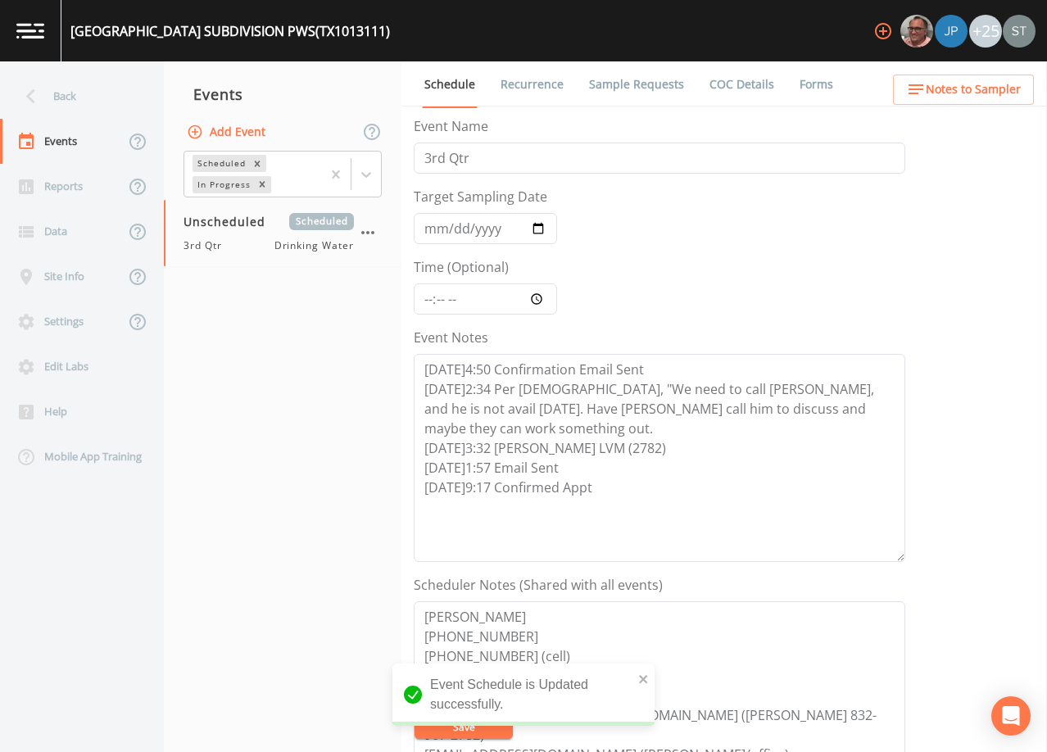
click at [995, 91] on span "Notes to Sampler" at bounding box center [973, 89] width 95 height 20
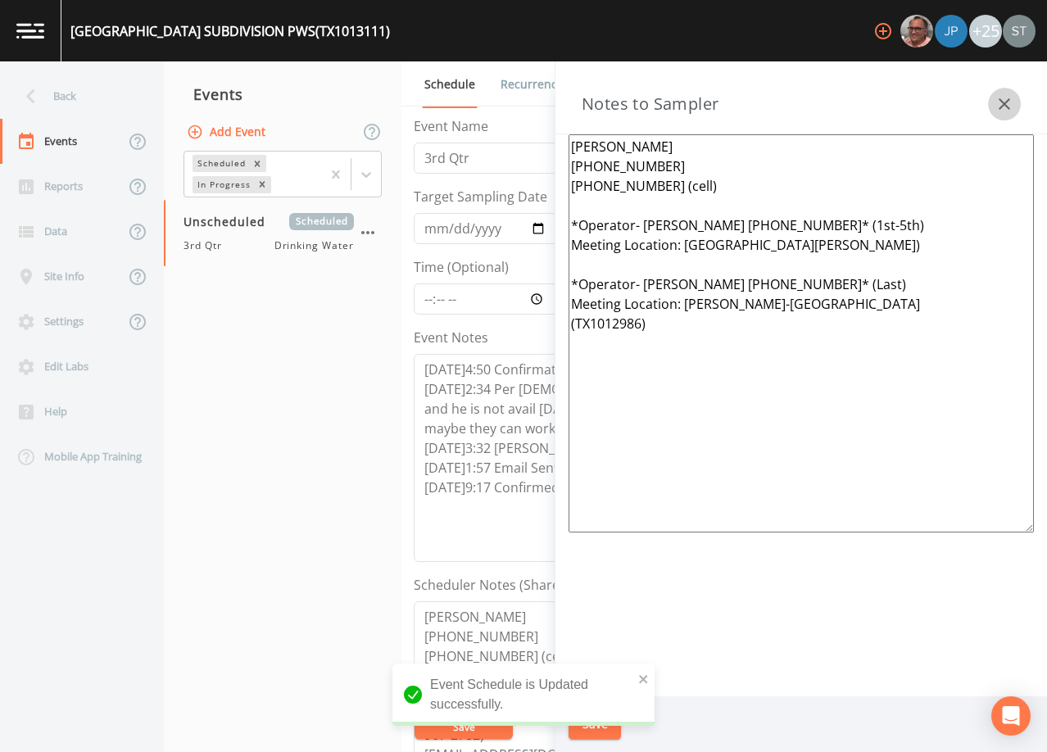
click at [1017, 94] on button "button" at bounding box center [1004, 104] width 33 height 33
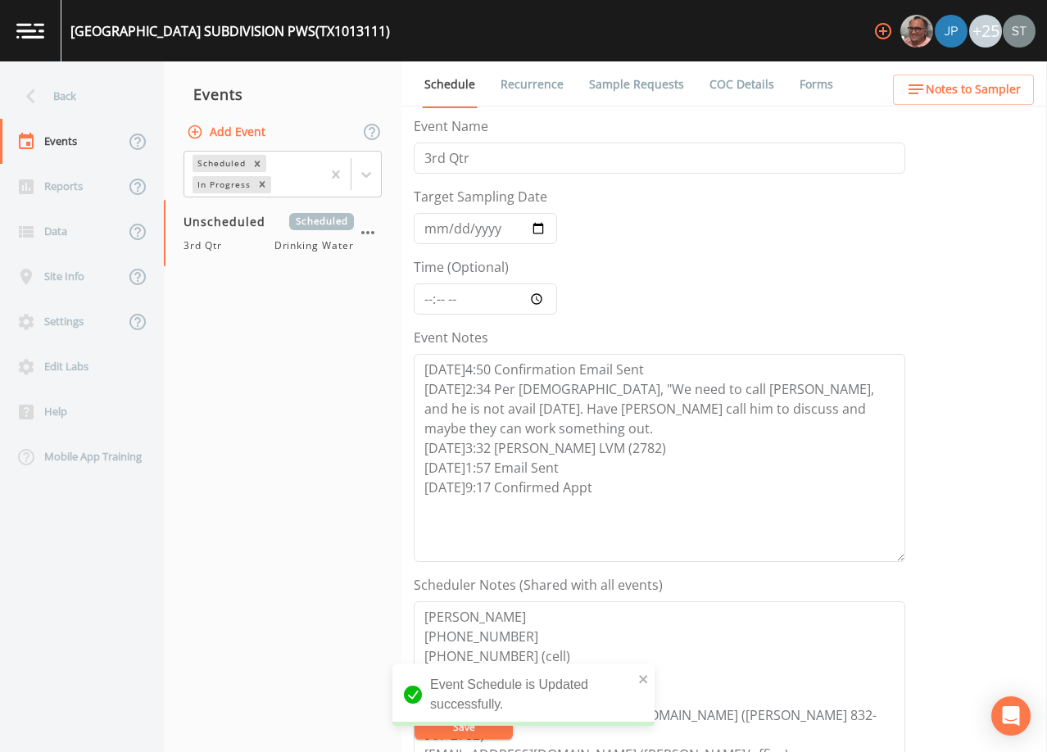
click at [646, 88] on link "Sample Requests" at bounding box center [636, 84] width 100 height 46
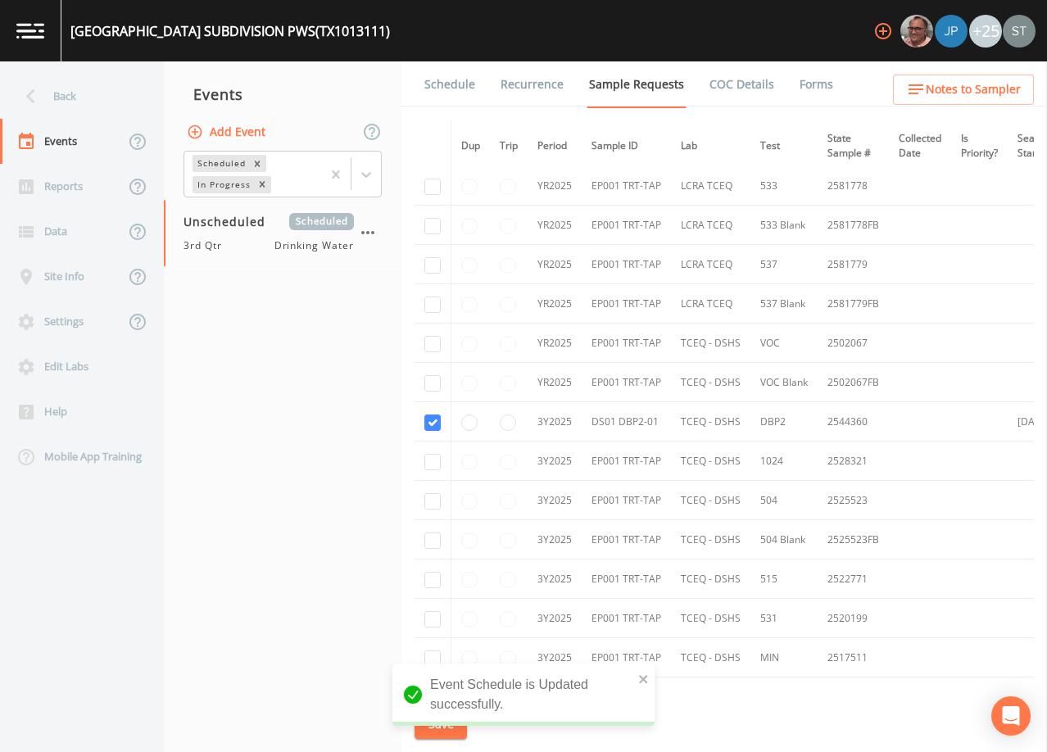
scroll to position [328, 0]
click at [449, 90] on link "Schedule" at bounding box center [450, 84] width 56 height 46
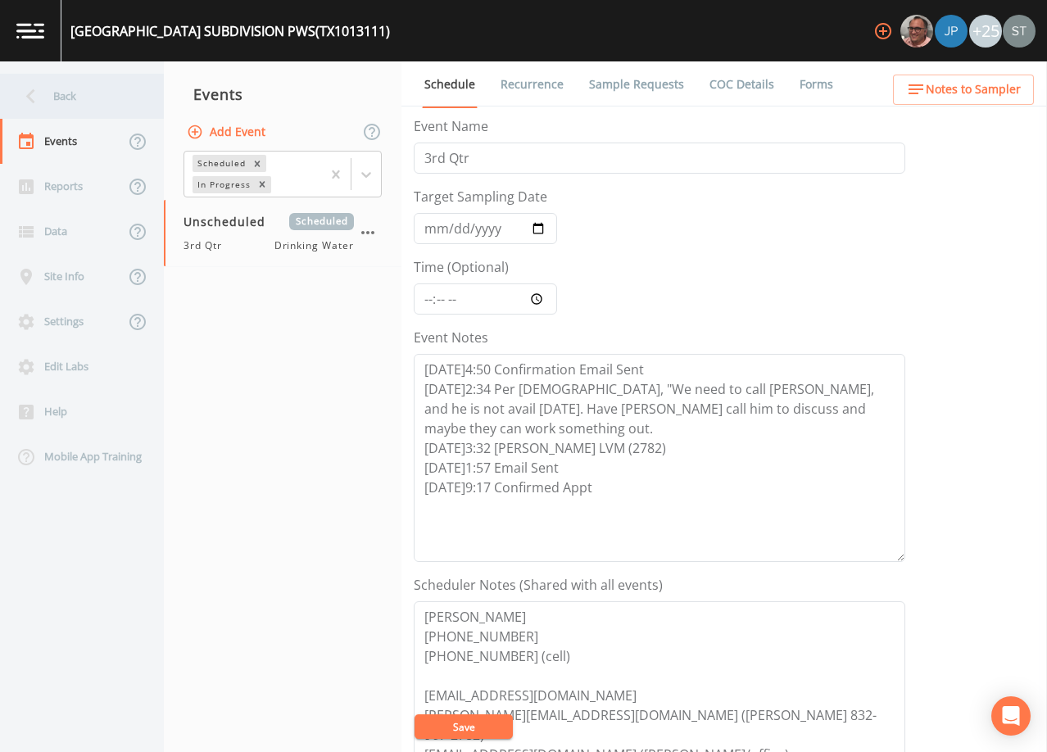
click at [84, 115] on div "Back" at bounding box center [73, 96] width 147 height 45
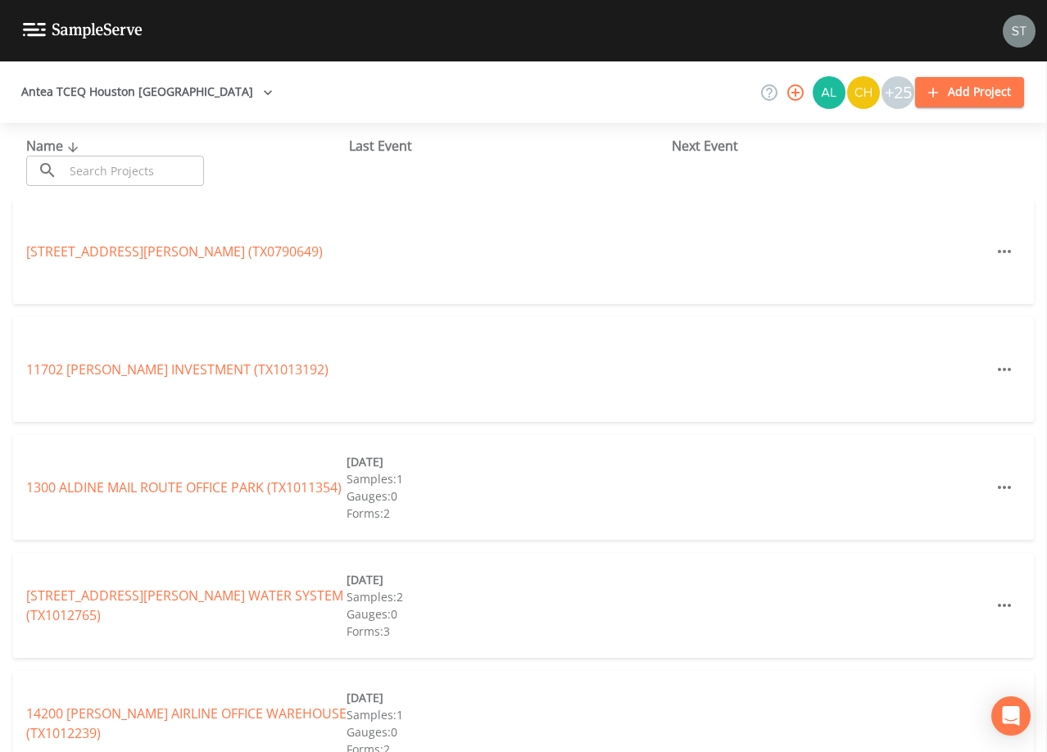
click at [119, 165] on input "text" at bounding box center [134, 171] width 140 height 30
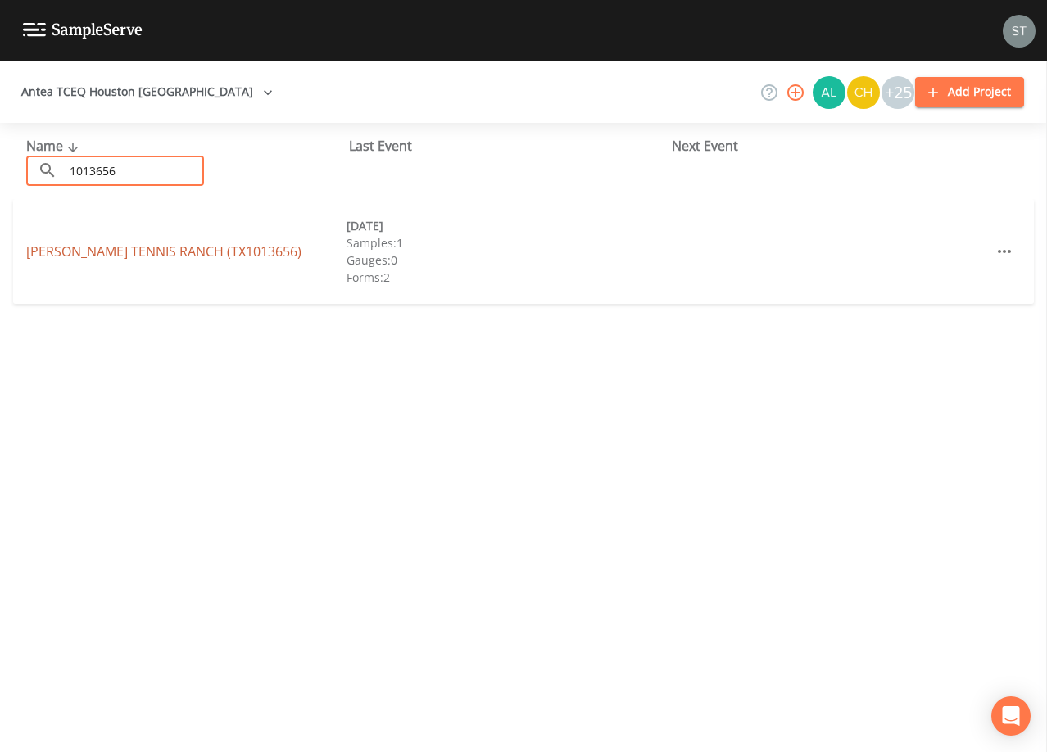
type input "1013656"
click at [189, 247] on link "[PERSON_NAME][GEOGRAPHIC_DATA] (TX1013656)" at bounding box center [163, 251] width 275 height 18
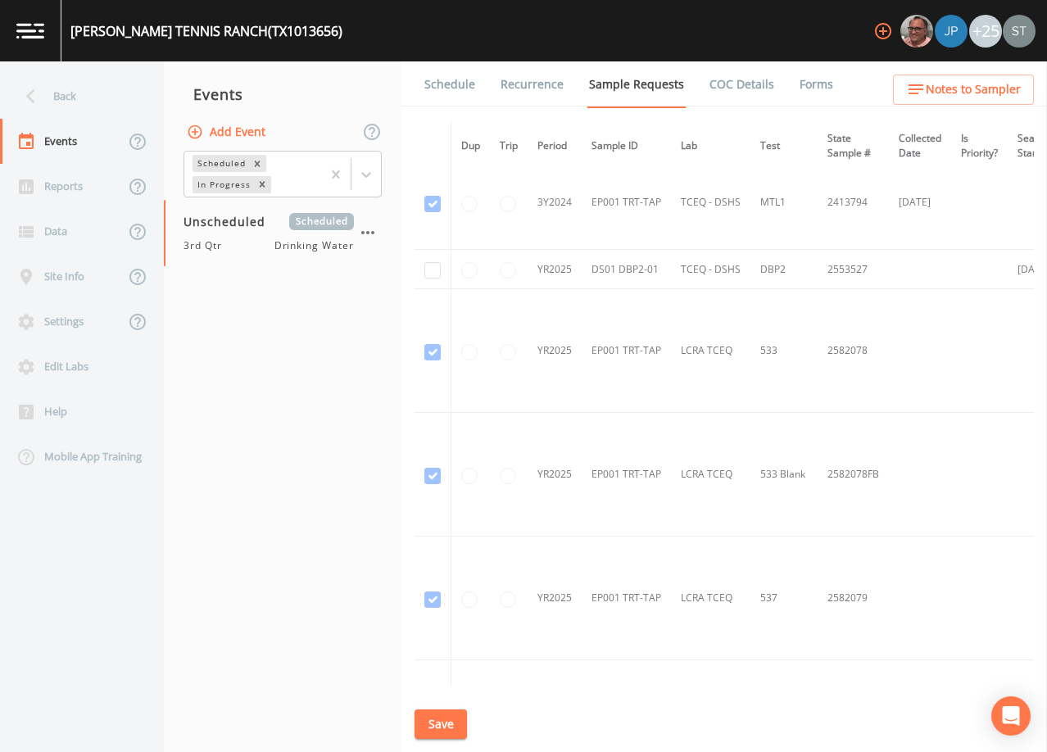
scroll to position [491, 0]
click at [434, 264] on input "checkbox" at bounding box center [432, 265] width 16 height 16
checkbox input "true"
click at [446, 720] on button "Save" at bounding box center [440, 724] width 52 height 30
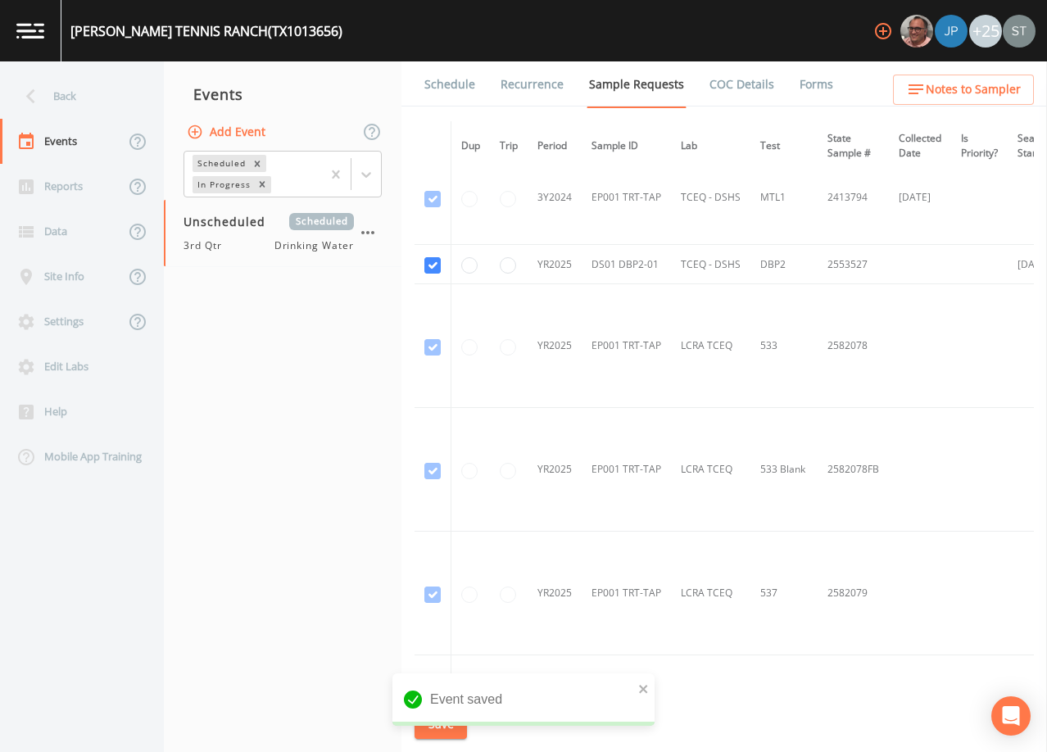
click at [457, 93] on link "Schedule" at bounding box center [450, 84] width 56 height 46
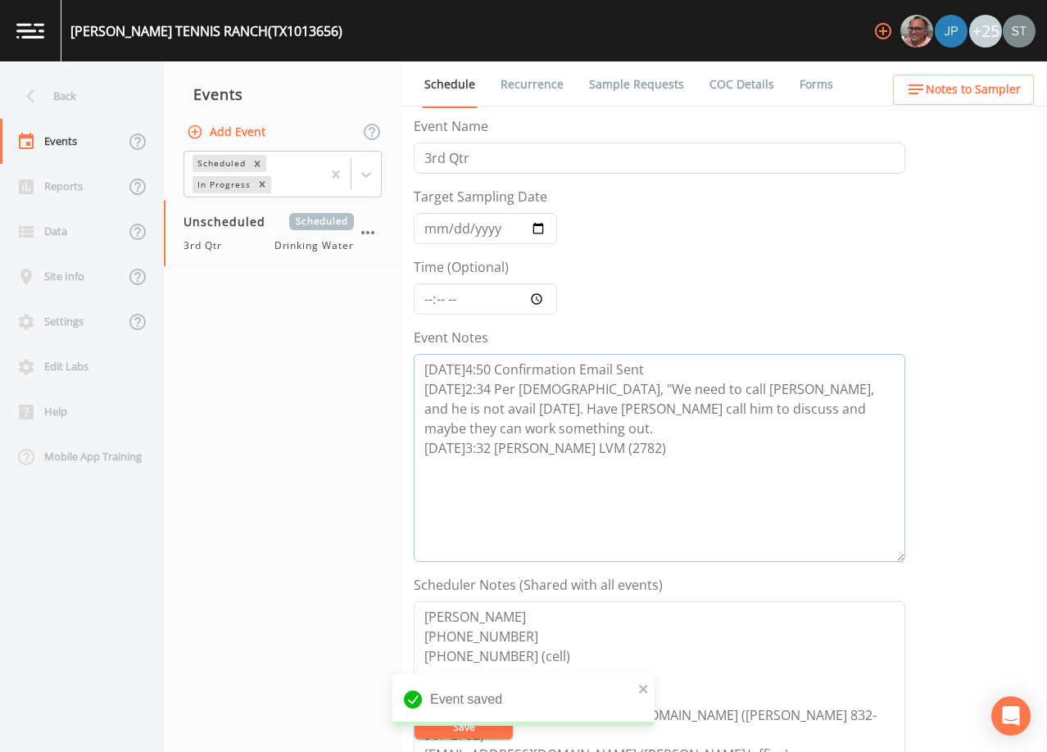
click at [632, 448] on textarea "[DATE]4:50 Confirmation Email Sent [DATE]2:34 Per [DEMOGRAPHIC_DATA], "We need …" at bounding box center [659, 458] width 491 height 208
paste textarea "[DATE]1:57 Email Sent [DATE]9:17 Confirmed Appt"
type textarea "[DATE]4:50 Confirmation Email Sent [DATE]2:34 Per [DEMOGRAPHIC_DATA], "We need …"
click at [980, 87] on span "Notes to Sampler" at bounding box center [973, 89] width 95 height 20
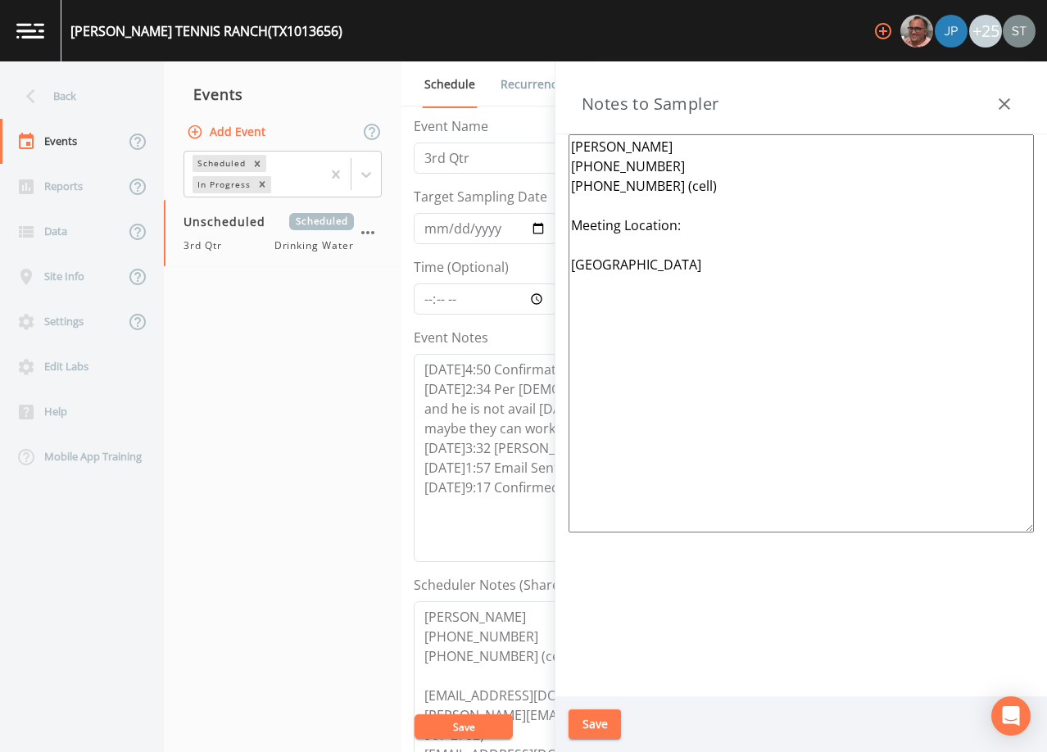
drag, startPoint x: 807, startPoint y: 291, endPoint x: 555, endPoint y: 229, distance: 259.1
click at [555, 229] on div "[PERSON_NAME] [PHONE_NUMBER] [PHONE_NUMBER] (cell) Meeting Location: [GEOGRAPHI…" at bounding box center [800, 415] width 491 height 562
paste textarea "*Operator- [PERSON_NAME] [PHONE_NUMBER]* (1st-5th) Meeting Location: [STREET_AD…"
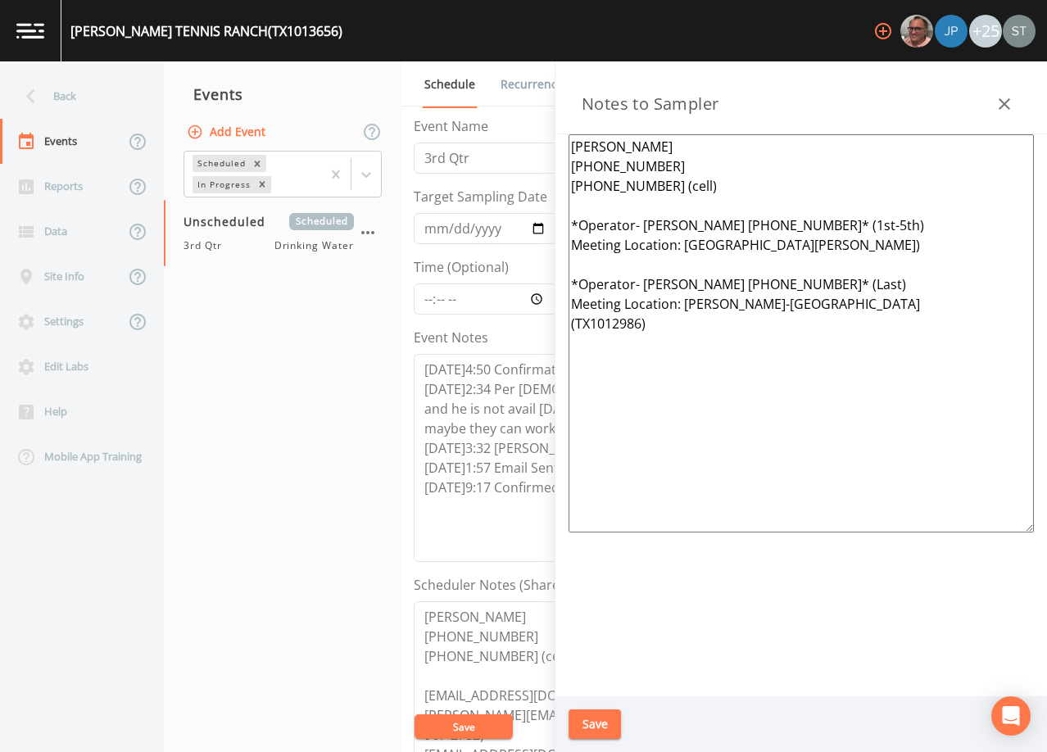
type textarea "[PERSON_NAME] [PHONE_NUMBER] [PHONE_NUMBER] (cell) *Operator- [PERSON_NAME] [PH…"
click at [609, 720] on button "Save" at bounding box center [594, 724] width 52 height 30
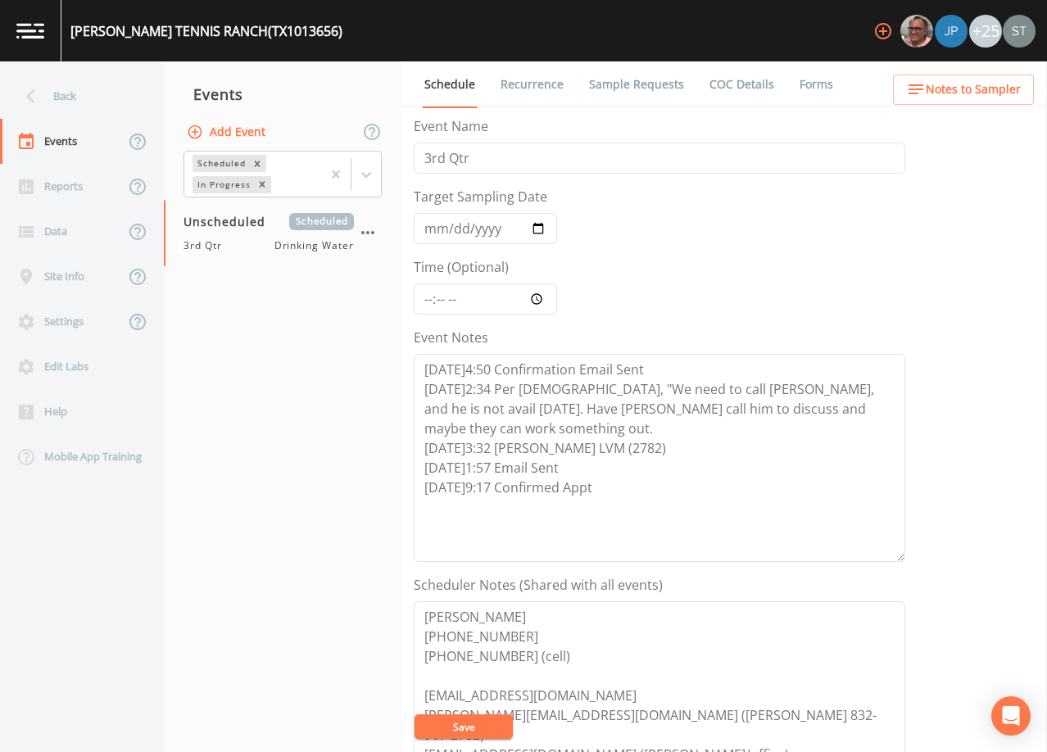
click at [467, 722] on button "Save" at bounding box center [463, 726] width 98 height 25
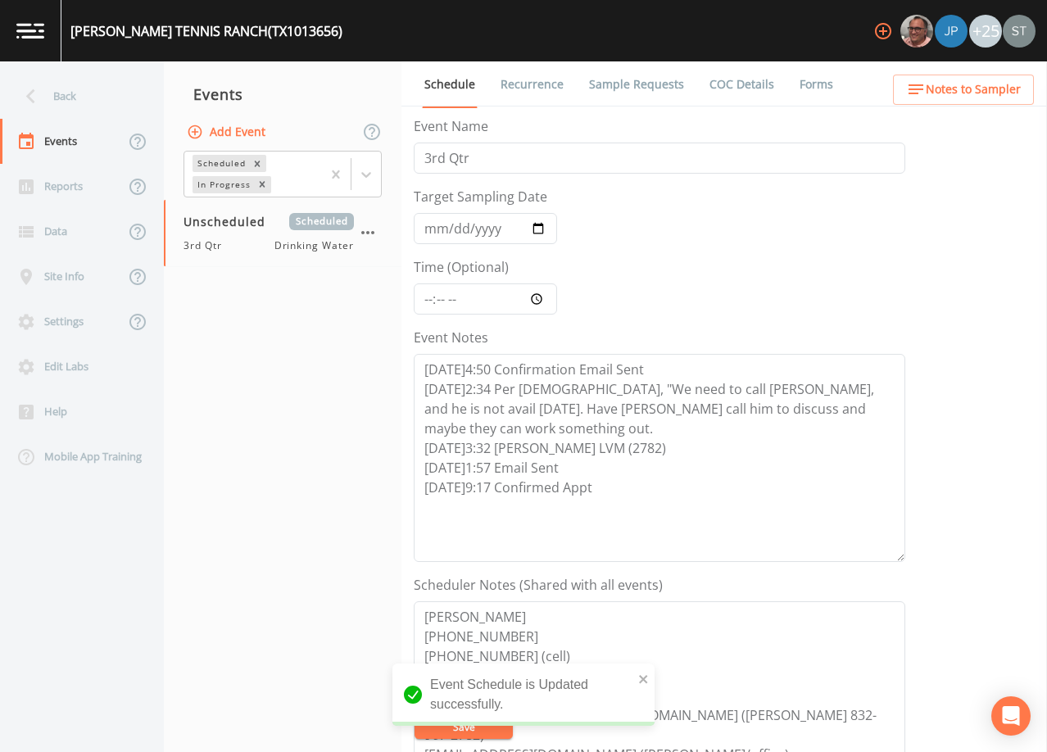
click at [999, 82] on span "Notes to Sampler" at bounding box center [973, 89] width 95 height 20
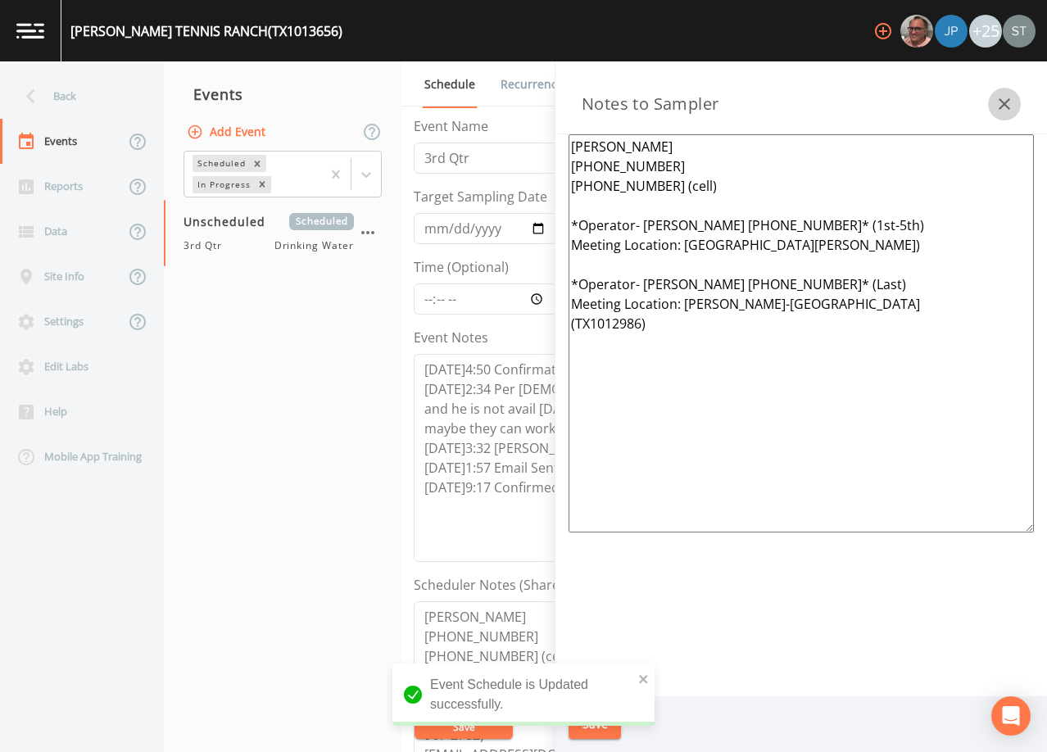
click at [1003, 99] on icon "button" at bounding box center [1004, 104] width 20 height 20
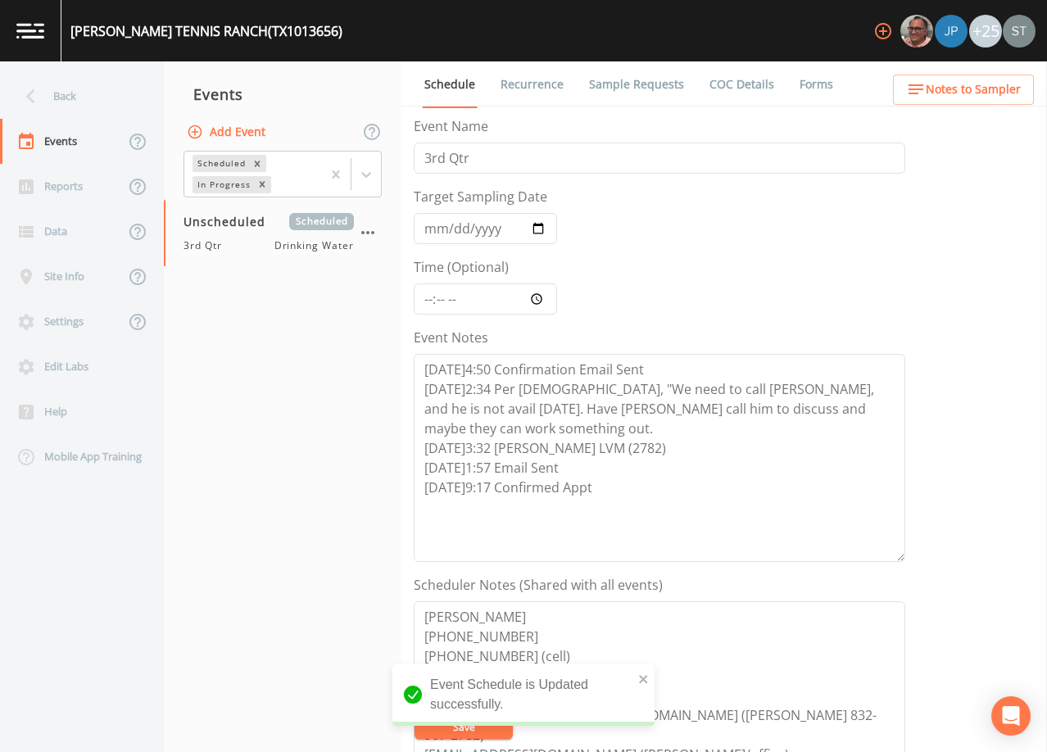
click at [627, 89] on link "Sample Requests" at bounding box center [636, 84] width 100 height 46
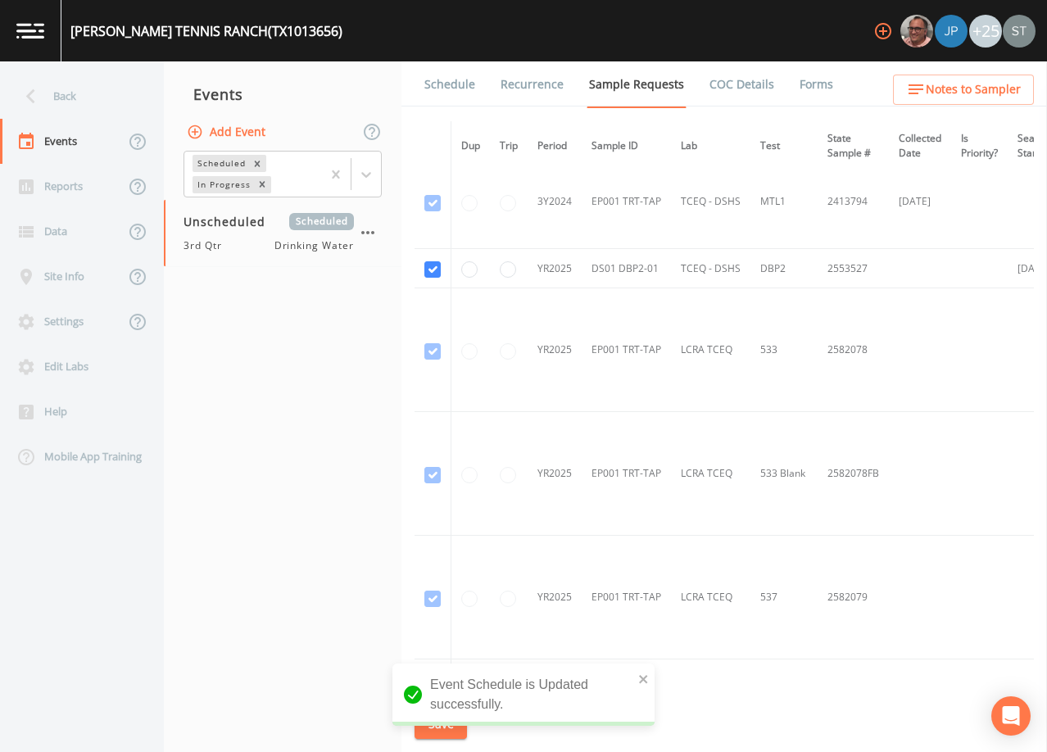
scroll to position [491, 0]
click at [450, 85] on link "Schedule" at bounding box center [450, 84] width 56 height 46
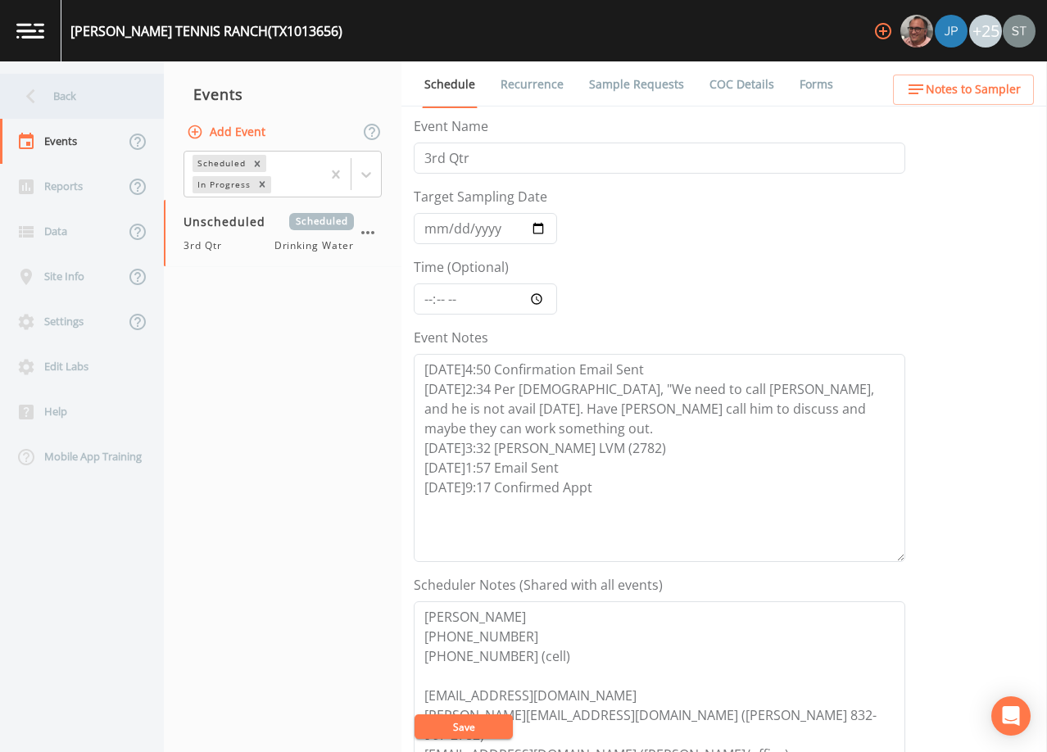
click at [79, 99] on div "Back" at bounding box center [73, 96] width 147 height 45
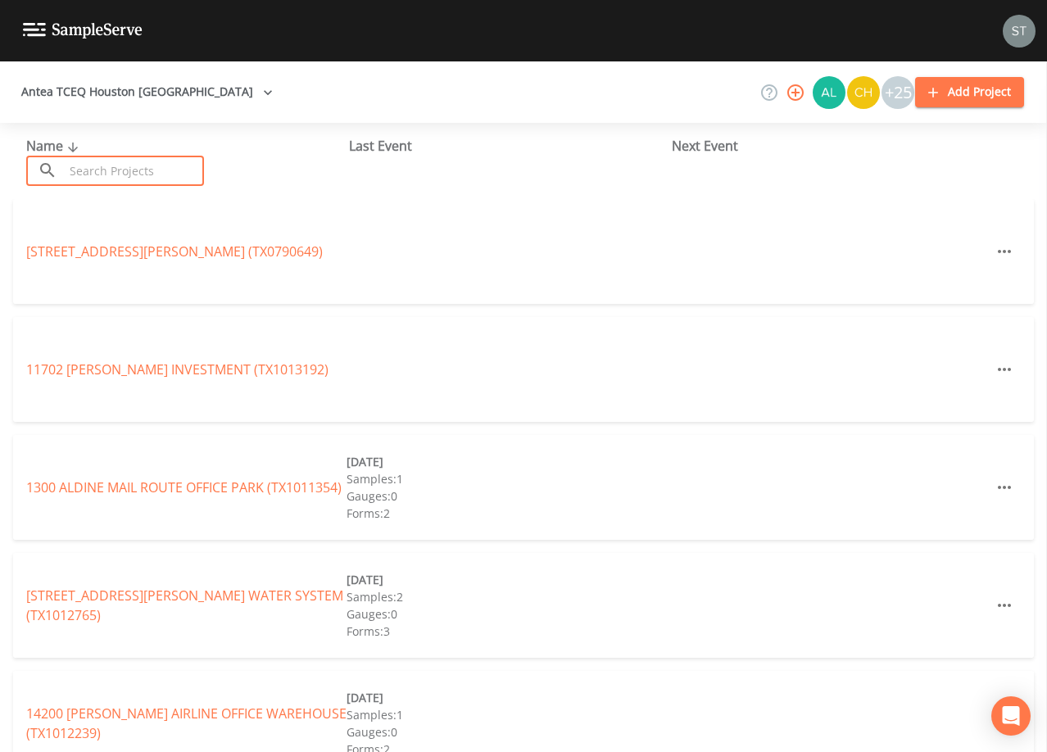
click at [121, 169] on input "text" at bounding box center [134, 171] width 140 height 30
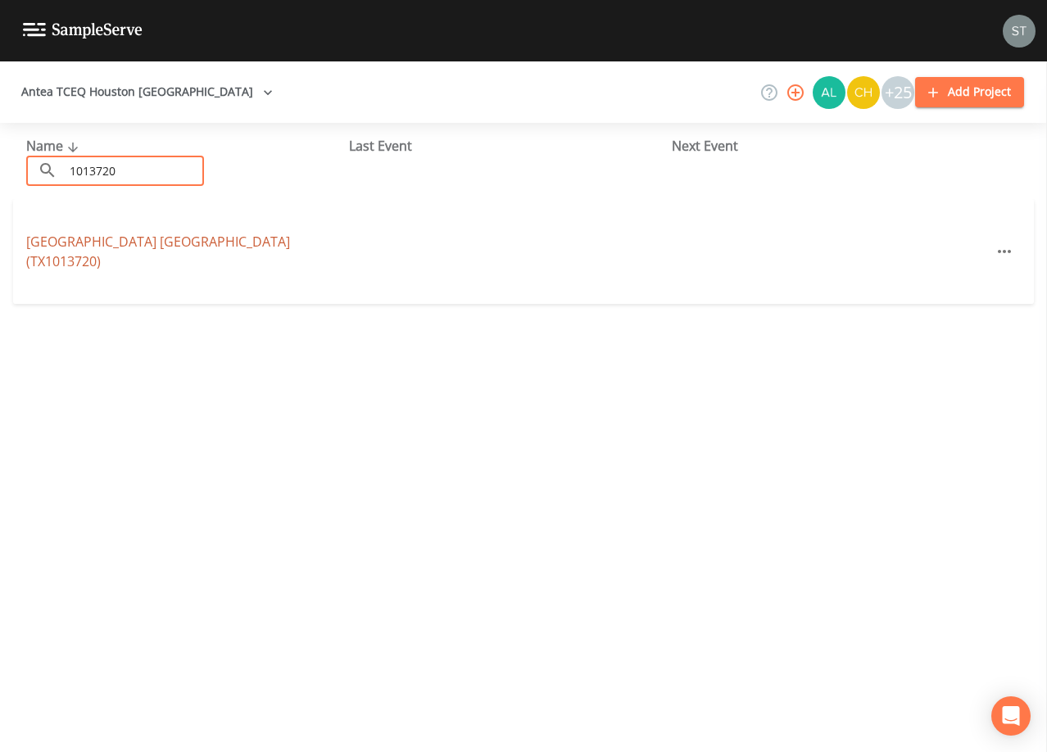
type input "1013720"
click at [64, 250] on link "[GEOGRAPHIC_DATA] (TX1013720)" at bounding box center [158, 252] width 264 height 38
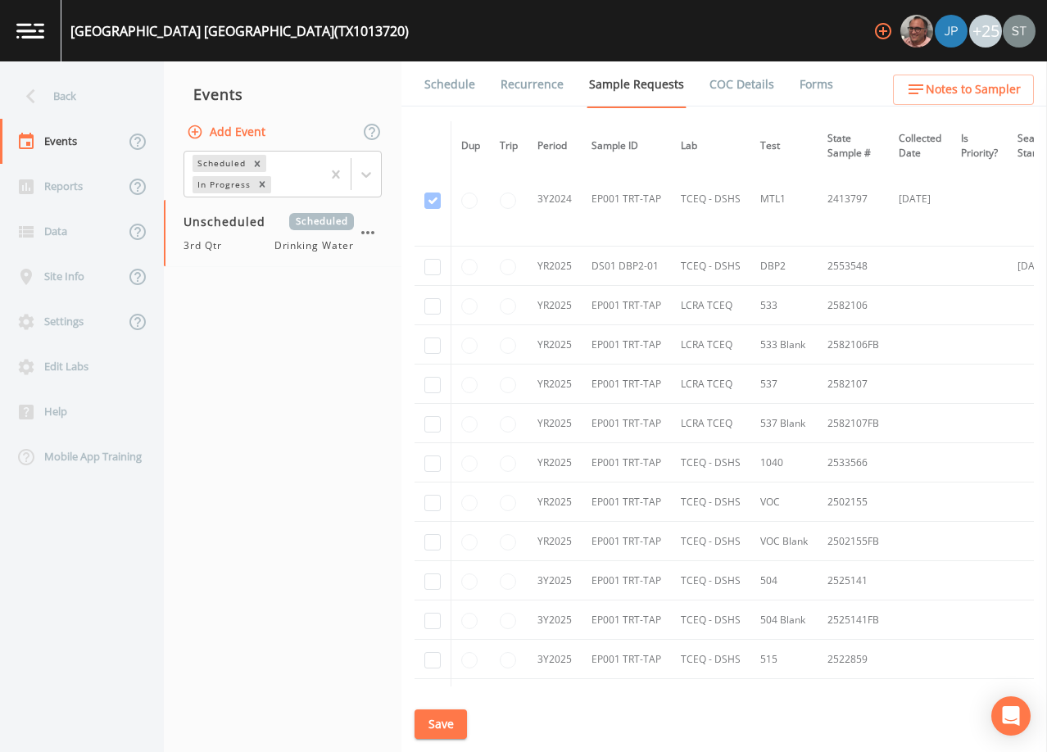
scroll to position [491, 0]
click at [432, 265] on input "checkbox" at bounding box center [432, 265] width 16 height 16
checkbox input "true"
click at [451, 724] on button "Save" at bounding box center [440, 724] width 52 height 30
drag, startPoint x: 441, startPoint y: 76, endPoint x: 463, endPoint y: 106, distance: 36.9
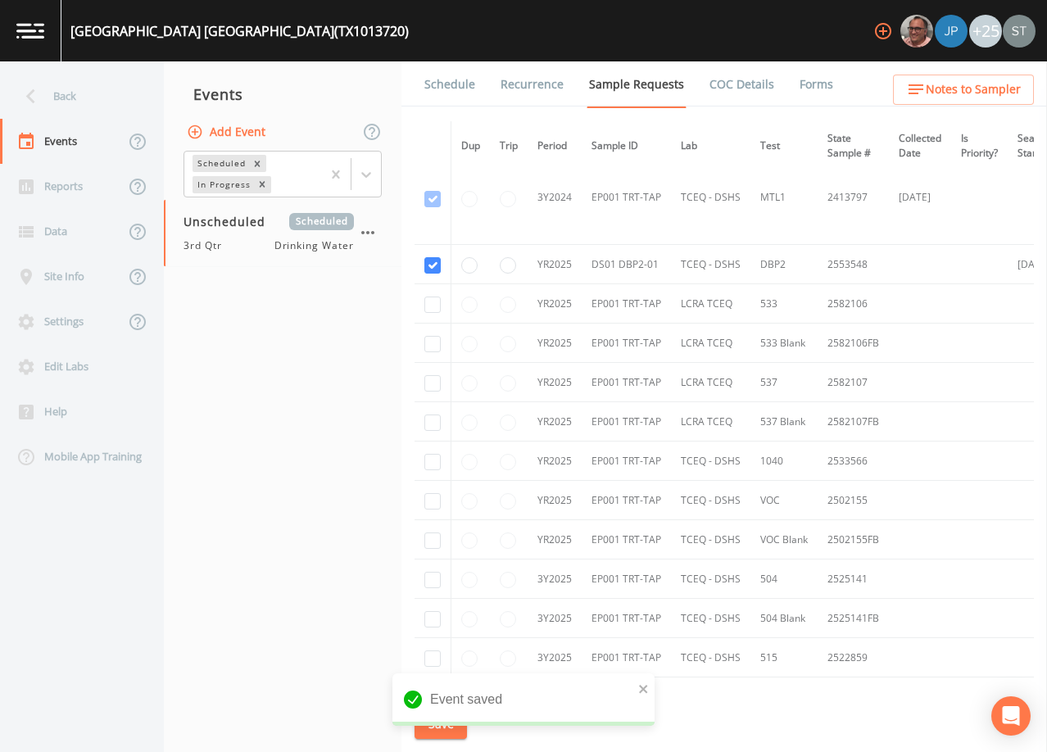
click at [441, 77] on link "Schedule" at bounding box center [450, 84] width 56 height 46
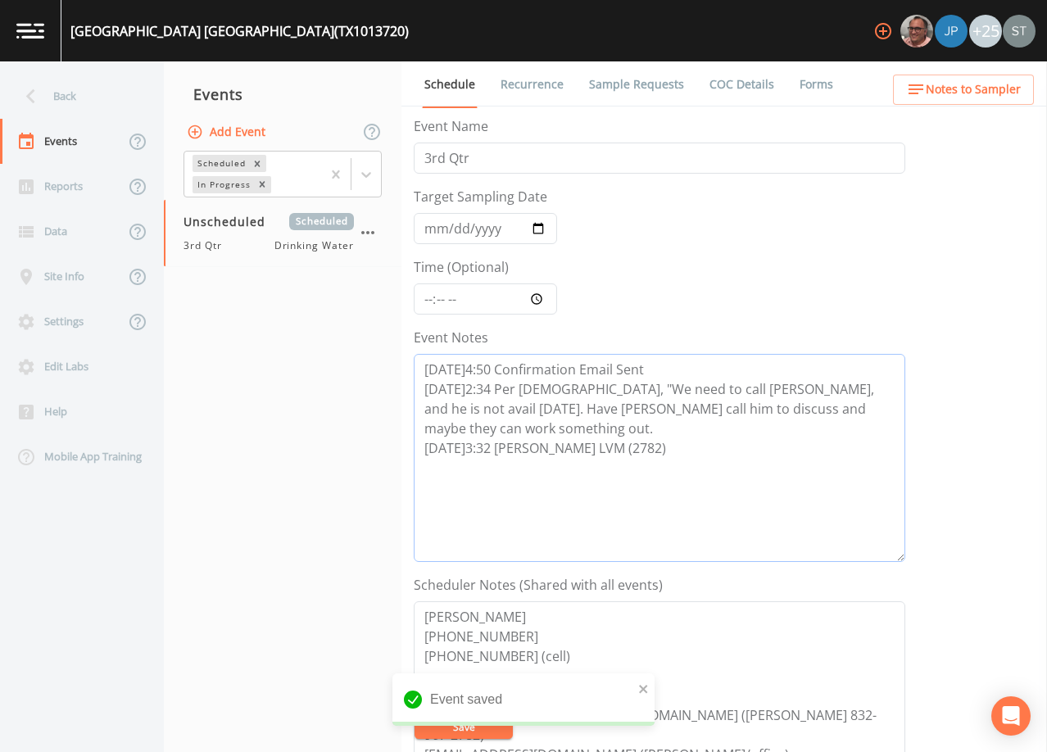
click at [627, 436] on textarea "[DATE]4:50 Confirmation Email Sent [DATE]2:34 Per [DEMOGRAPHIC_DATA], "We need …" at bounding box center [659, 458] width 491 height 208
paste textarea "*Operator- [PERSON_NAME] [PHONE_NUMBER]* (1st-5th) Meeting Location: [STREET_AD…"
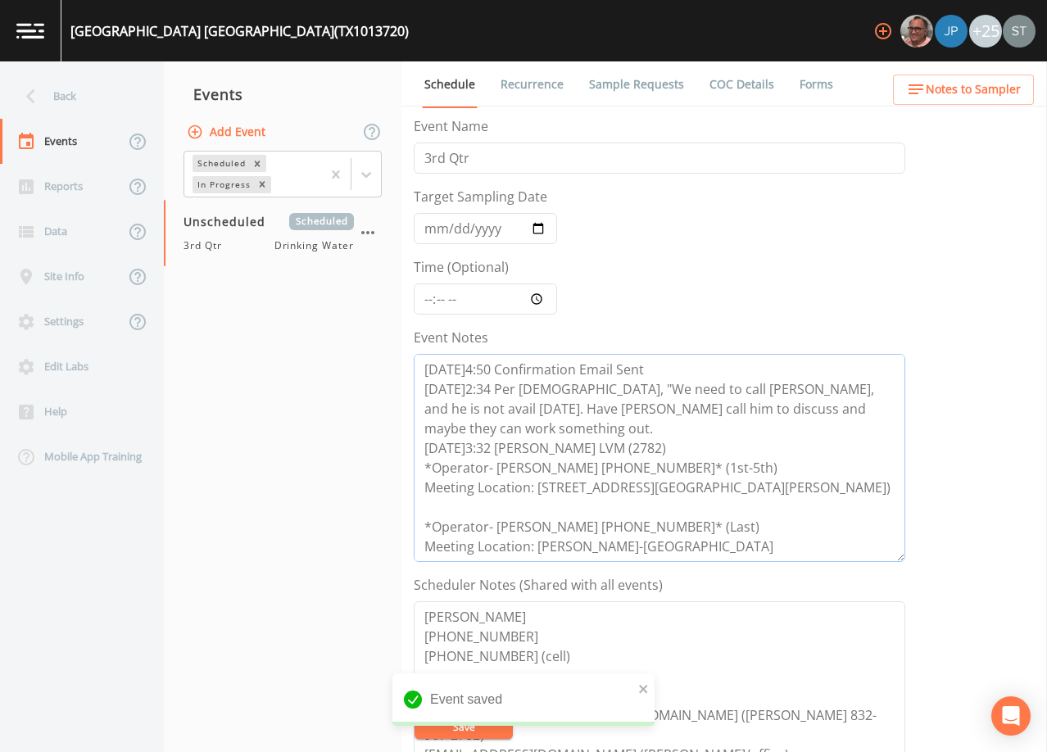
scroll to position [53, 0]
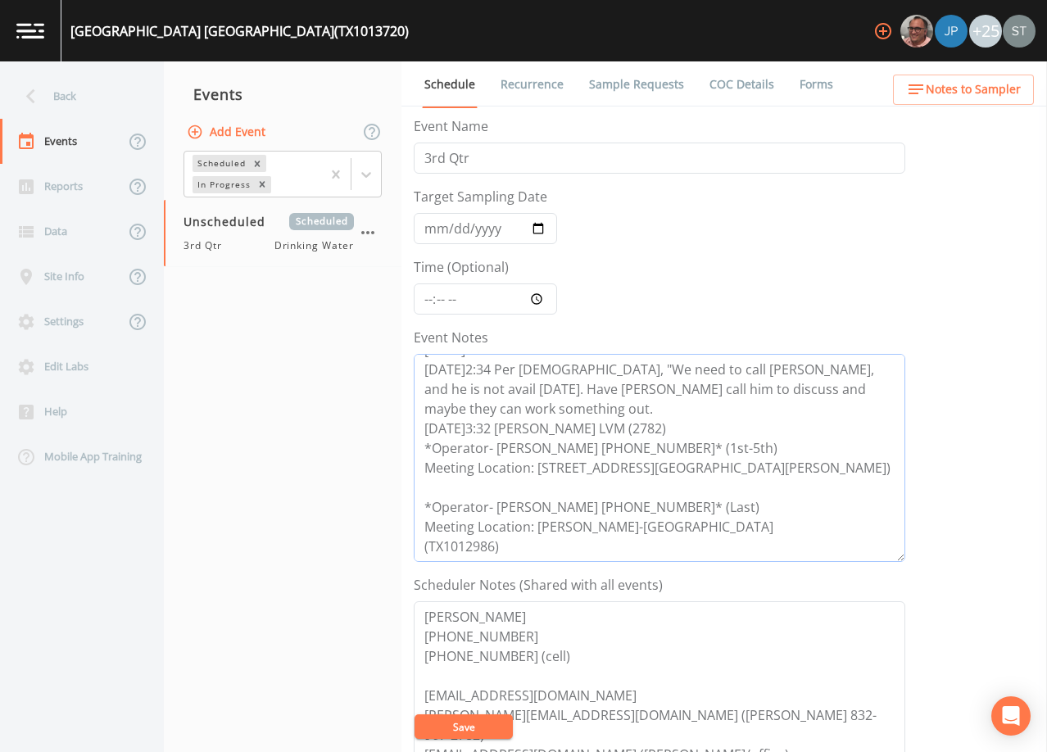
drag, startPoint x: 520, startPoint y: 538, endPoint x: 333, endPoint y: 421, distance: 221.1
click at [333, 421] on div "Back Events Reports Data Site Info Settings Edit Labs Help Mobile App Training …" at bounding box center [523, 406] width 1047 height 691
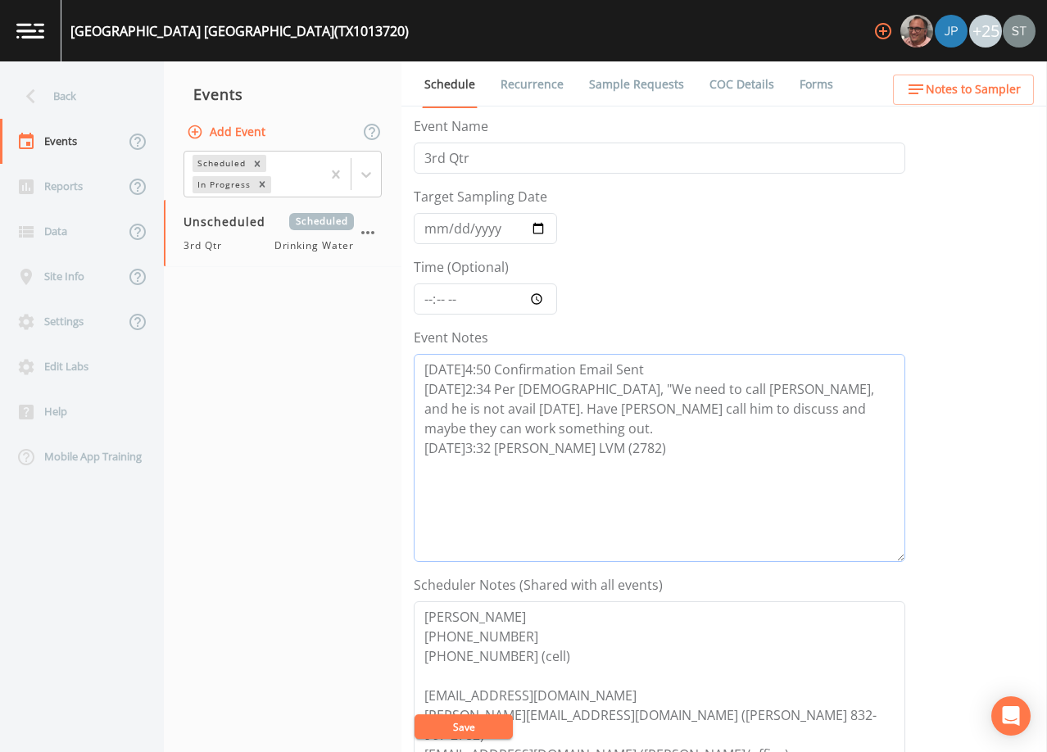
scroll to position [0, 0]
type textarea "[DATE]4:50 Confirmation Email Sent [DATE]2:34 Per [DEMOGRAPHIC_DATA], "We need …"
click at [996, 86] on span "Notes to Sampler" at bounding box center [973, 89] width 95 height 20
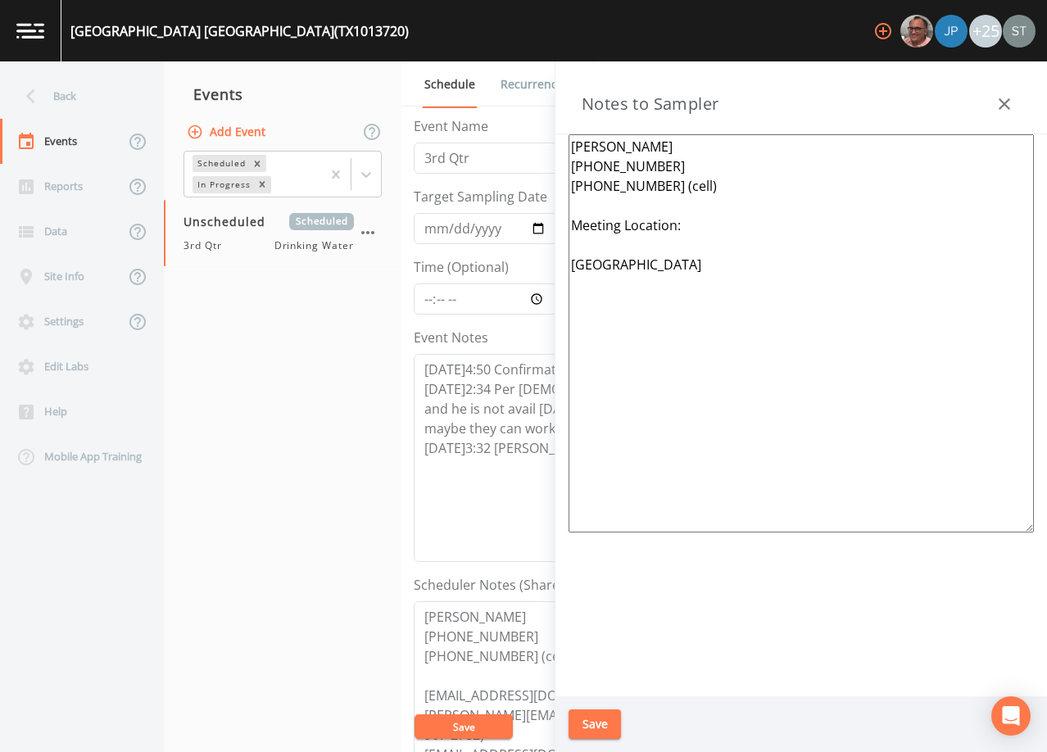
drag, startPoint x: 779, startPoint y: 292, endPoint x: 550, endPoint y: 228, distance: 237.3
click at [550, 228] on div "Back Events Reports Data Site Info Settings Edit Labs Help Mobile App Training …" at bounding box center [523, 406] width 1047 height 691
paste textarea "*Operator- [PERSON_NAME] [PHONE_NUMBER]* (1st-5th) Meeting Location: [STREET_AD…"
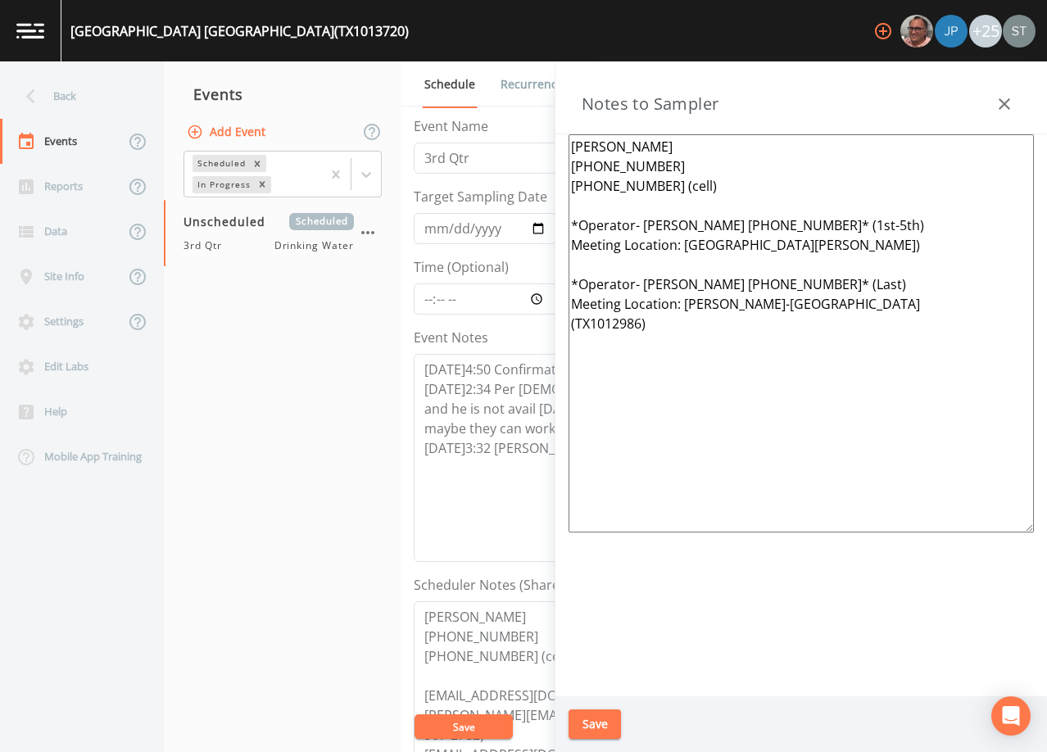
type textarea "[PERSON_NAME] [PHONE_NUMBER] [PHONE_NUMBER] (cell) *Operator- [PERSON_NAME] [PH…"
click at [601, 718] on button "Save" at bounding box center [594, 724] width 52 height 30
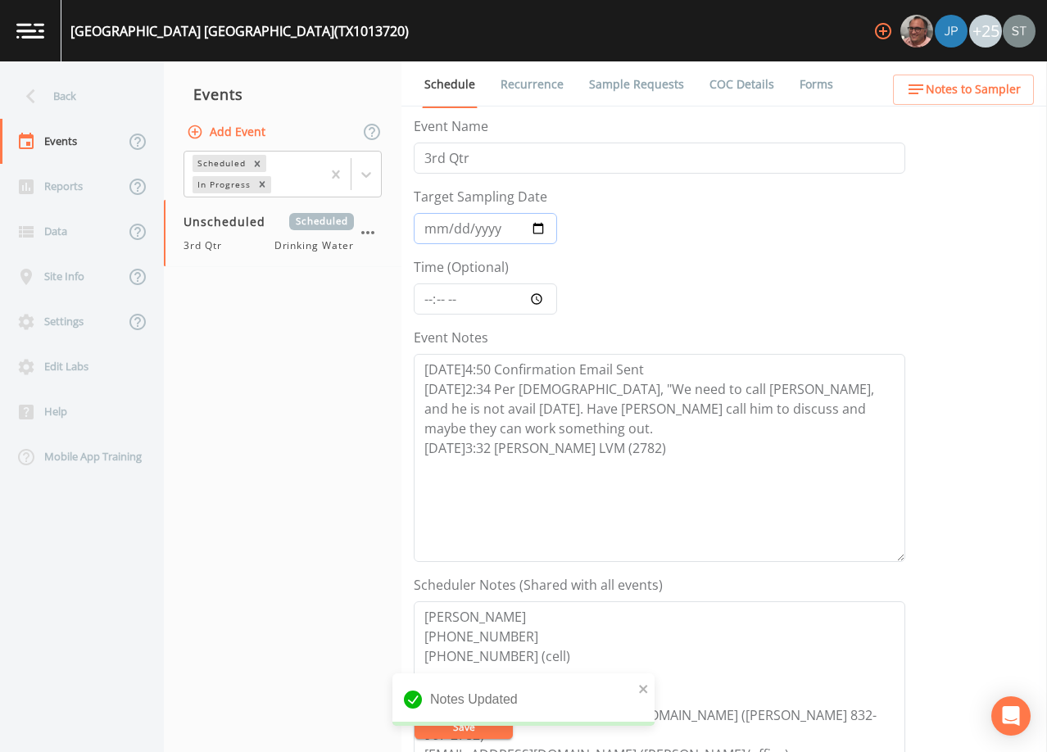
click at [430, 229] on input "Target Sampling Date" at bounding box center [485, 228] width 143 height 31
type input "[DATE]"
type input "09:30"
click at [614, 441] on textarea "[DATE]4:50 Confirmation Email Sent [DATE]2:34 Per [DEMOGRAPHIC_DATA], "We need …" at bounding box center [659, 458] width 491 height 208
click at [586, 480] on textarea "[DATE]4:50 Confirmation Email Sent [DATE]2:34 Per [DEMOGRAPHIC_DATA], "We need …" at bounding box center [659, 458] width 491 height 208
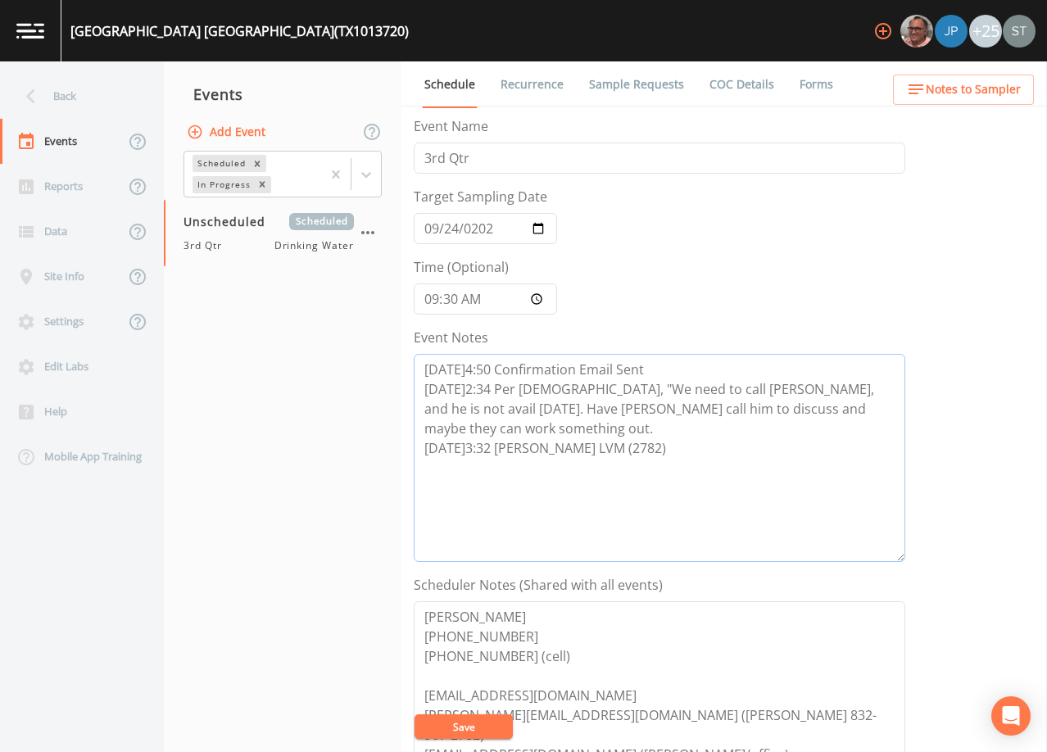
paste textarea "[DATE]1:57 Email Sent [DATE]9:17 Confirmed Appt"
click at [549, 464] on textarea "[DATE]4:50 Confirmation Email Sent [DATE]2:34 Per [DEMOGRAPHIC_DATA], "We need …" at bounding box center [659, 458] width 491 height 208
type textarea "[DATE]4:50 Confirmation Email Sent [DATE]2:34 Per [DEMOGRAPHIC_DATA], "We need …"
click at [483, 722] on button "Save" at bounding box center [463, 726] width 98 height 25
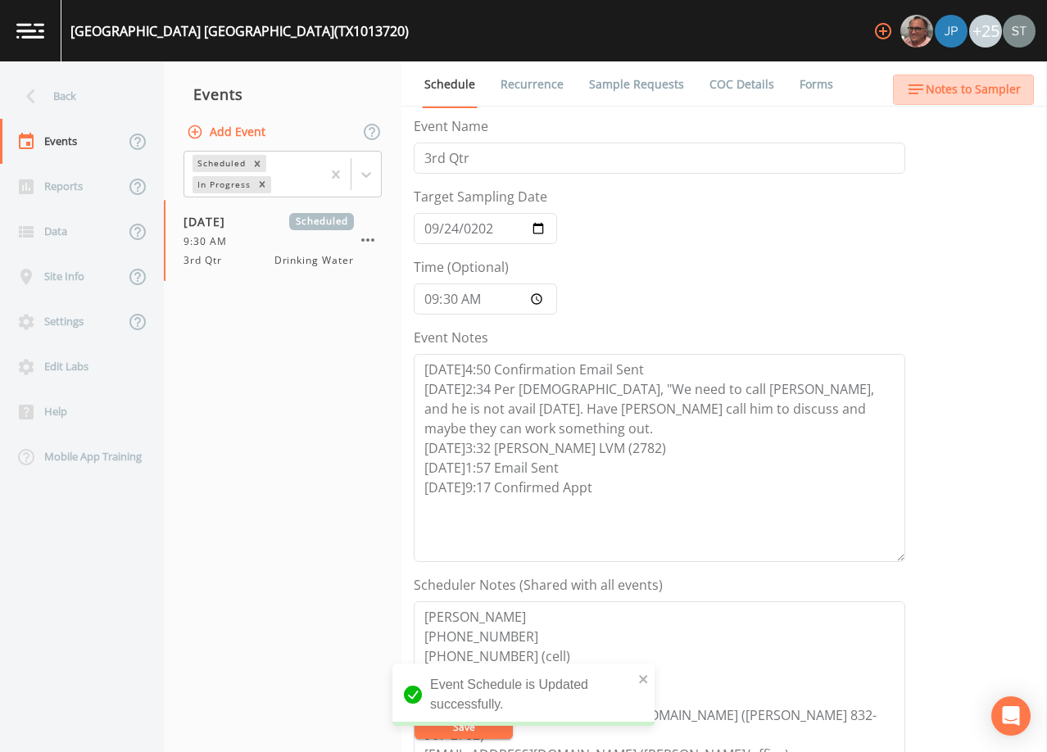
click at [993, 98] on span "Notes to Sampler" at bounding box center [973, 89] width 95 height 20
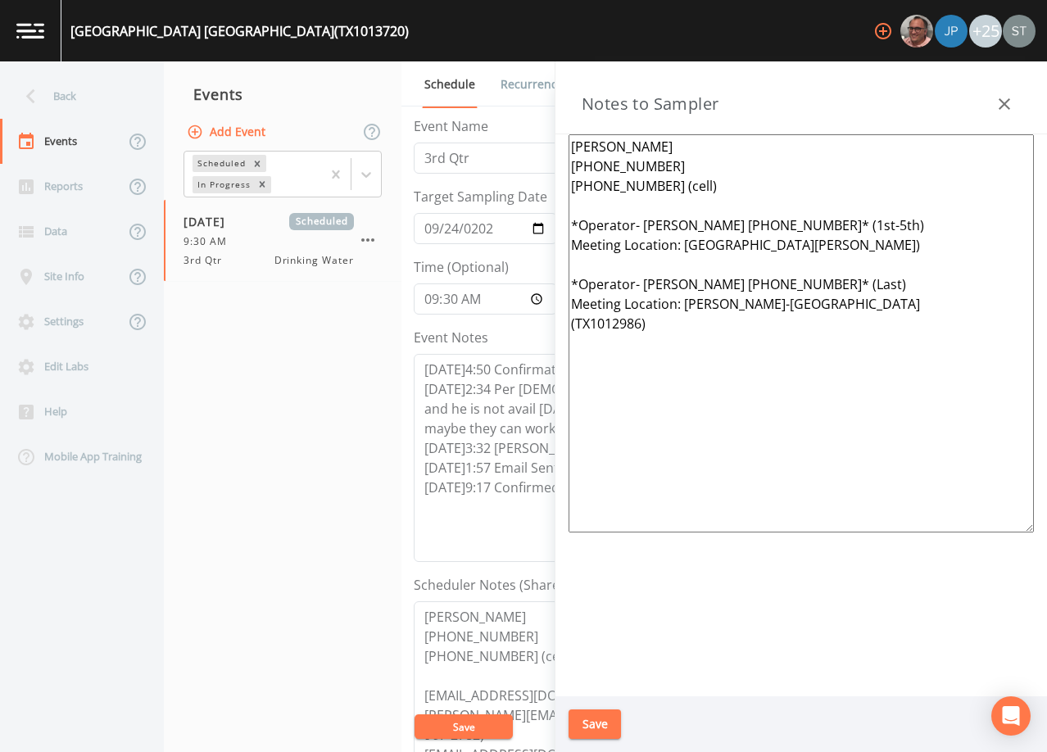
click at [1000, 103] on icon "button" at bounding box center [1004, 104] width 20 height 20
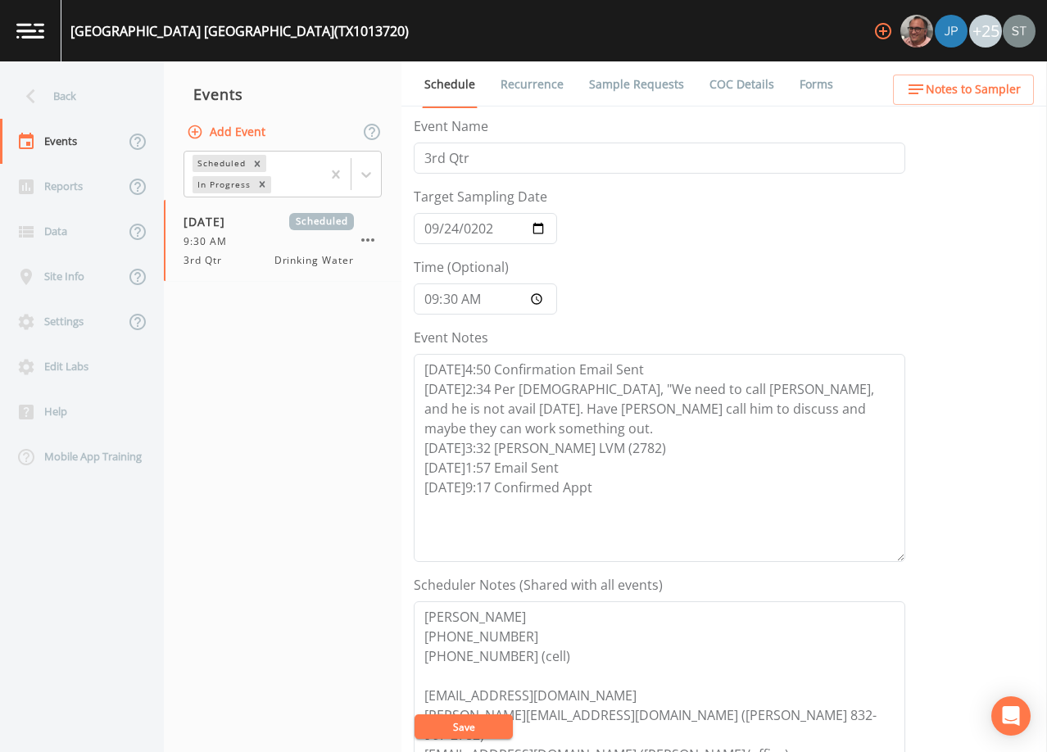
click at [627, 83] on link "Sample Requests" at bounding box center [636, 84] width 100 height 46
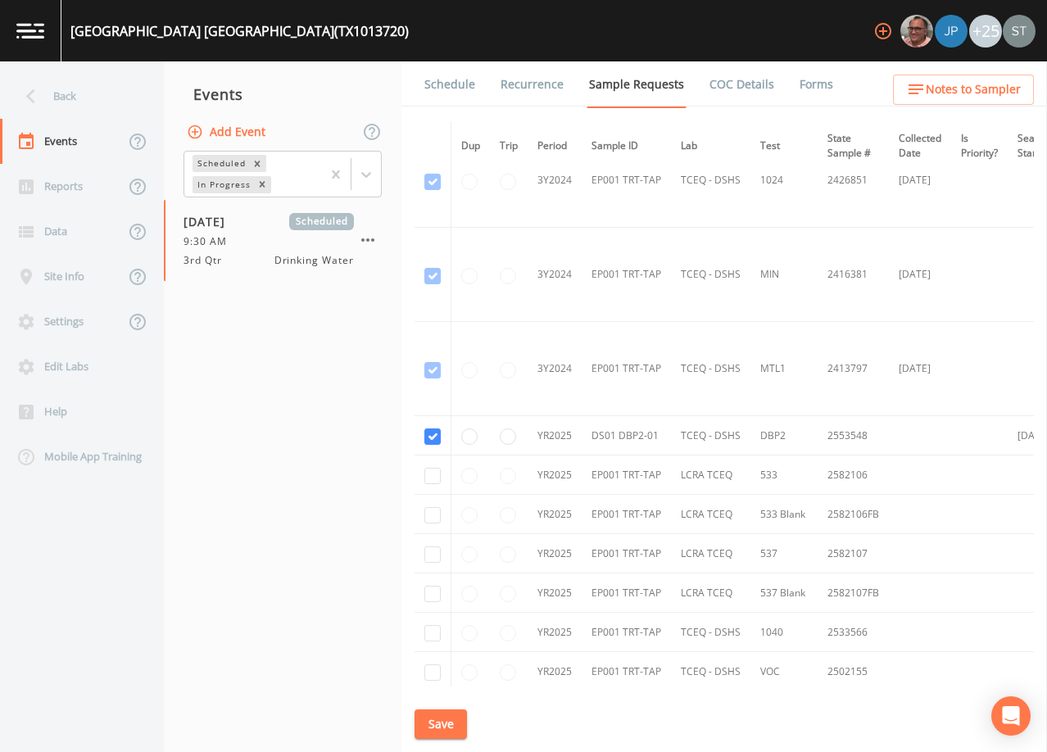
scroll to position [328, 0]
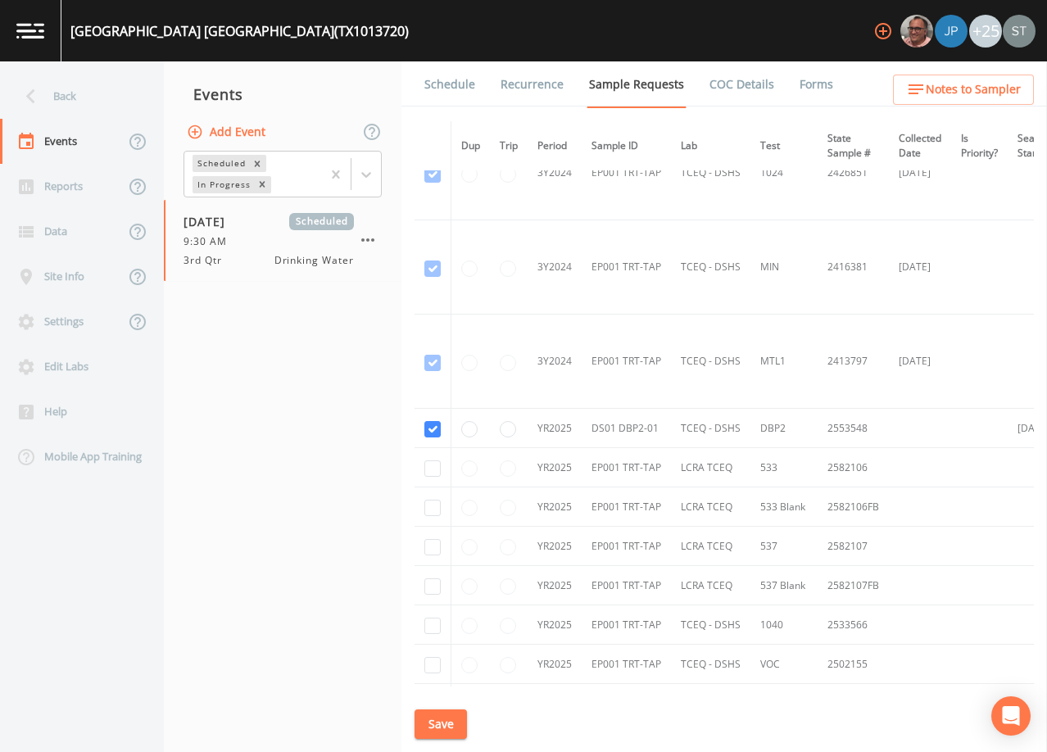
click at [451, 83] on link "Schedule" at bounding box center [450, 84] width 56 height 46
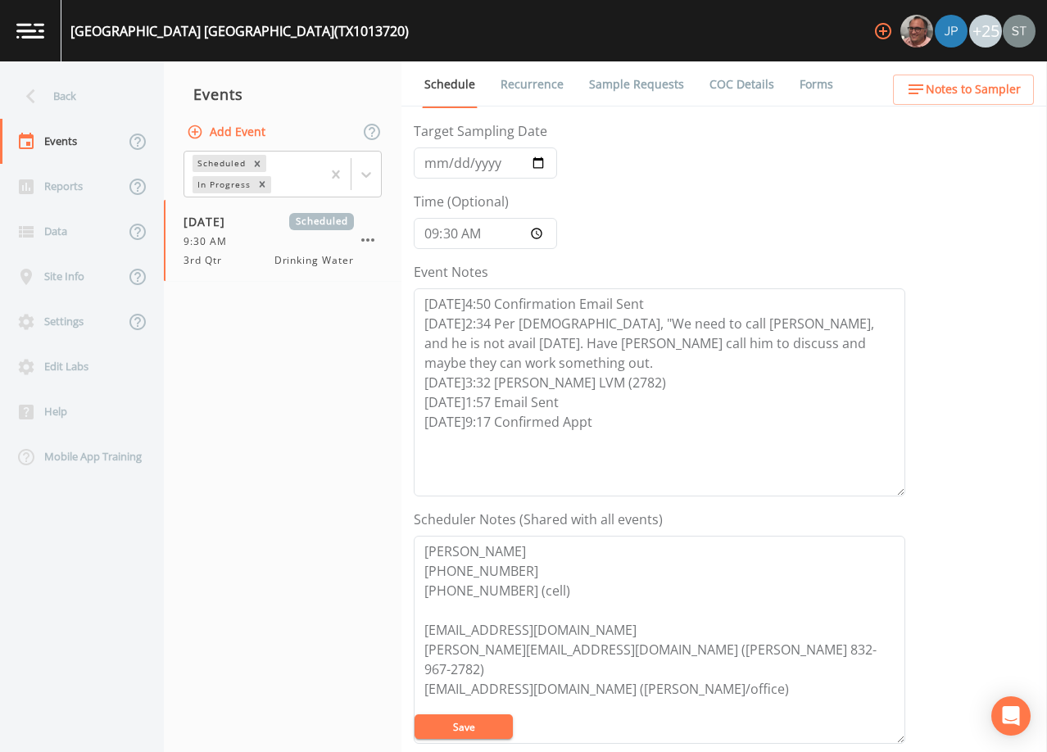
scroll to position [164, 0]
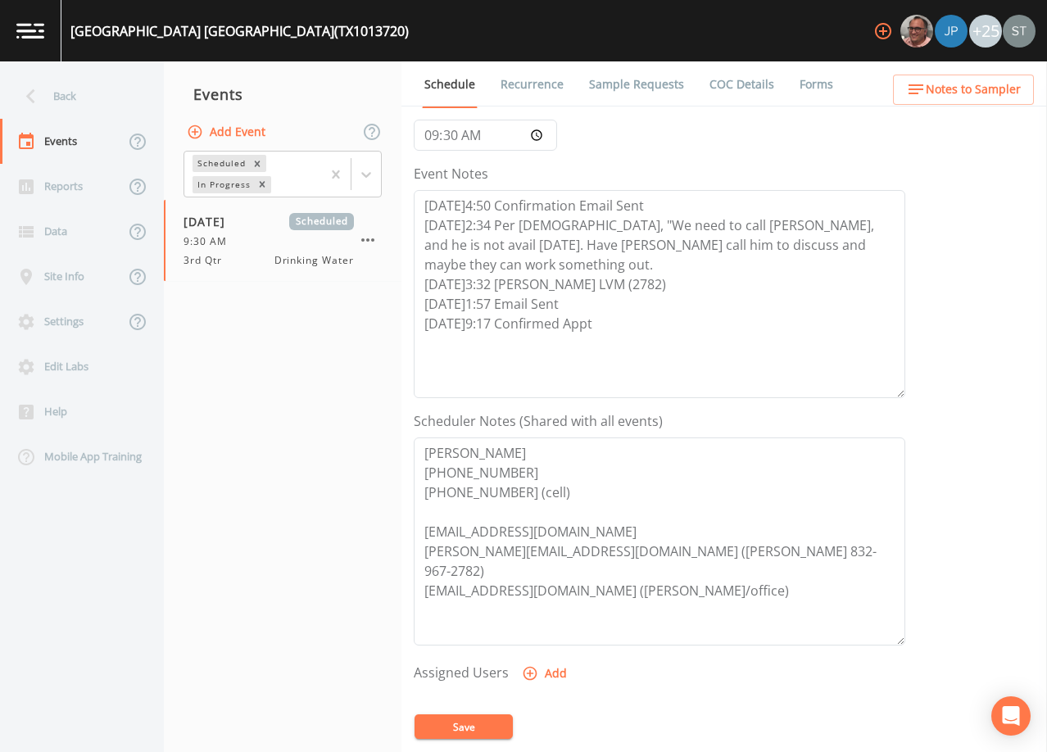
click at [64, 96] on div "Back" at bounding box center [73, 96] width 147 height 45
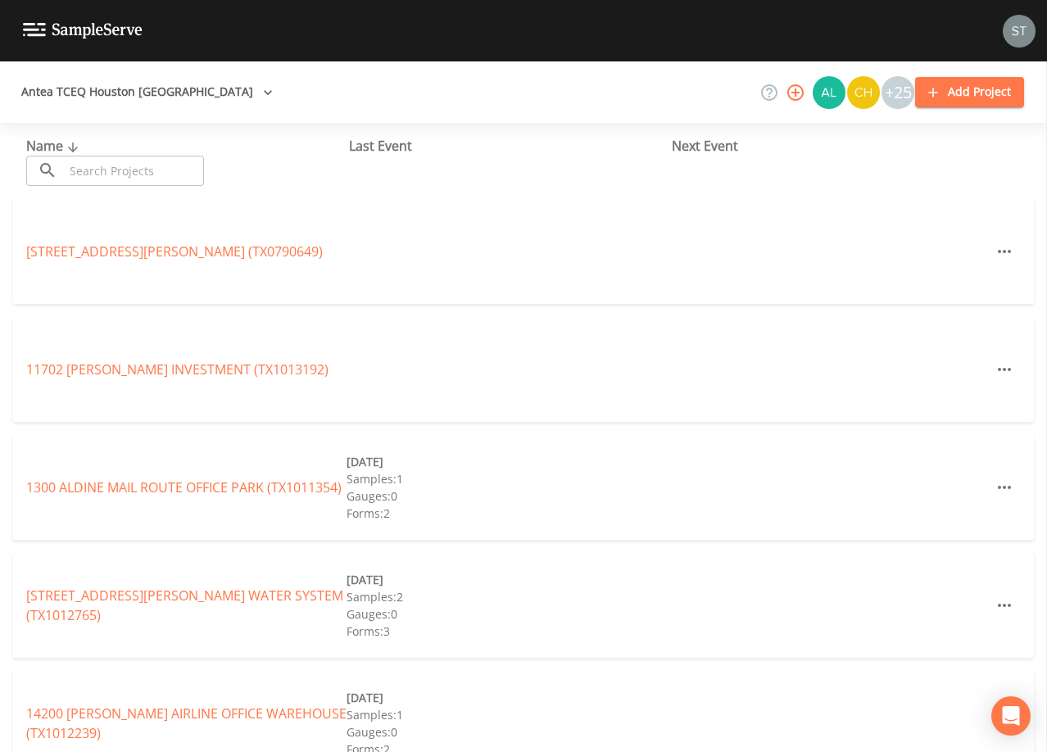
click at [134, 169] on input "text" at bounding box center [134, 171] width 140 height 30
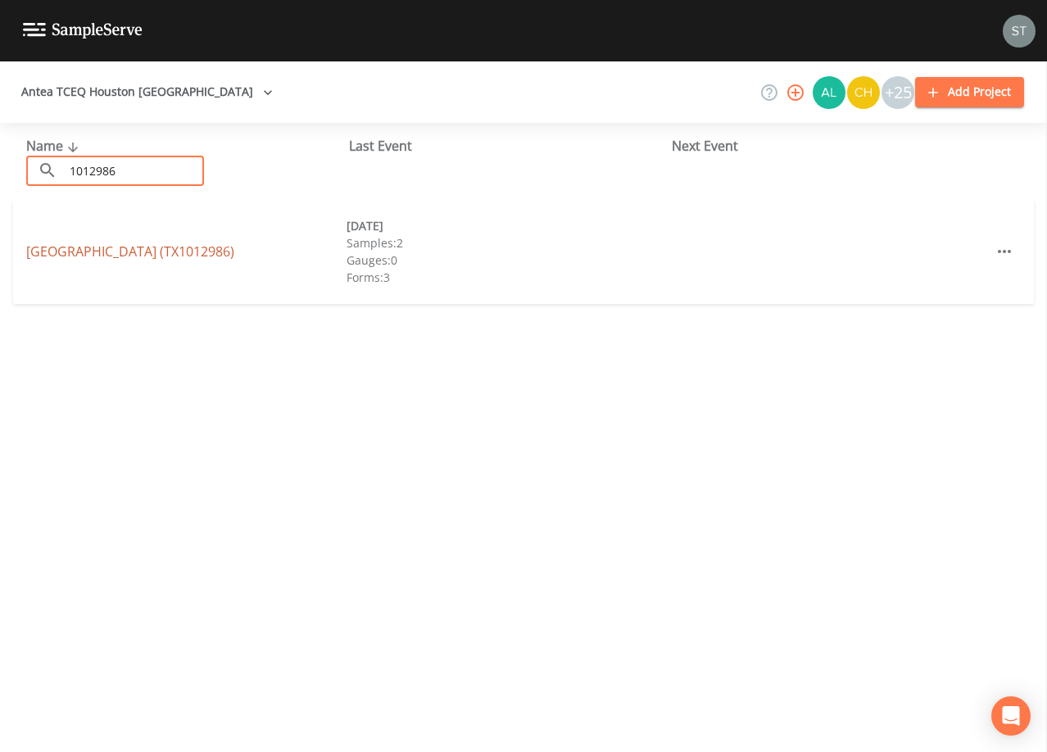
type input "1012986"
click at [170, 252] on link "[GEOGRAPHIC_DATA] (TX1012986)" at bounding box center [130, 251] width 208 height 18
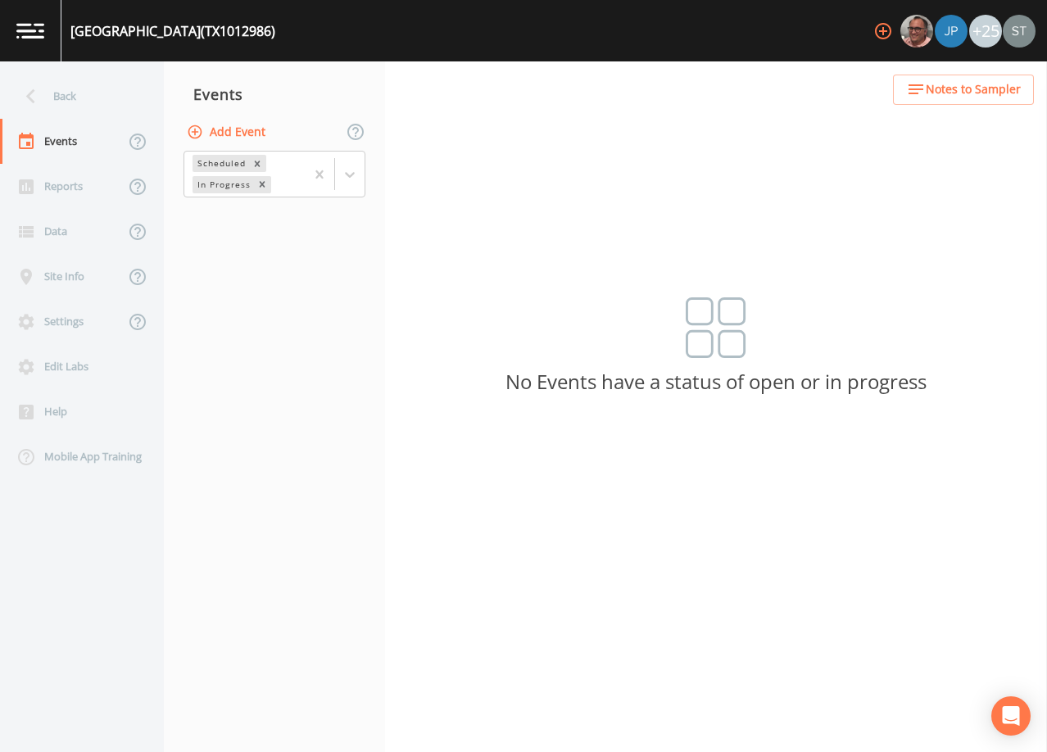
click at [244, 129] on button "Add Event" at bounding box center [227, 132] width 88 height 30
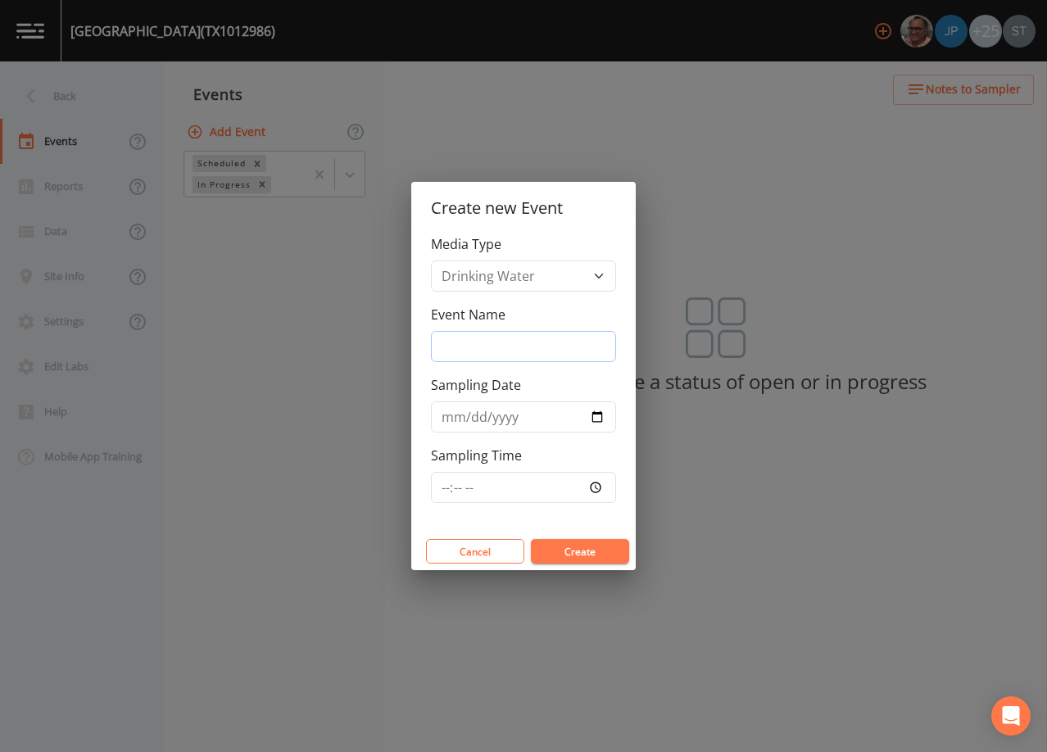
click at [499, 343] on input "Event Name" at bounding box center [523, 346] width 185 height 31
type input "3rd Qtr"
click at [456, 423] on input "Sampling Date" at bounding box center [523, 416] width 185 height 31
type input "[DATE]"
type input "09:30"
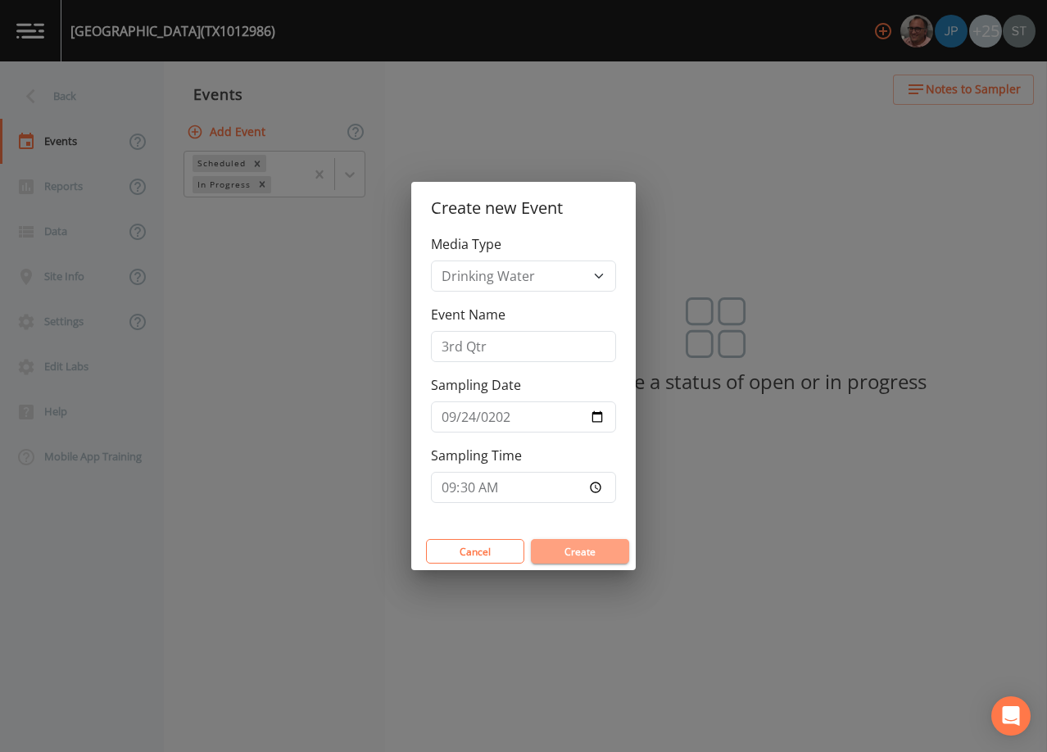
click at [584, 546] on button "Create" at bounding box center [580, 551] width 98 height 25
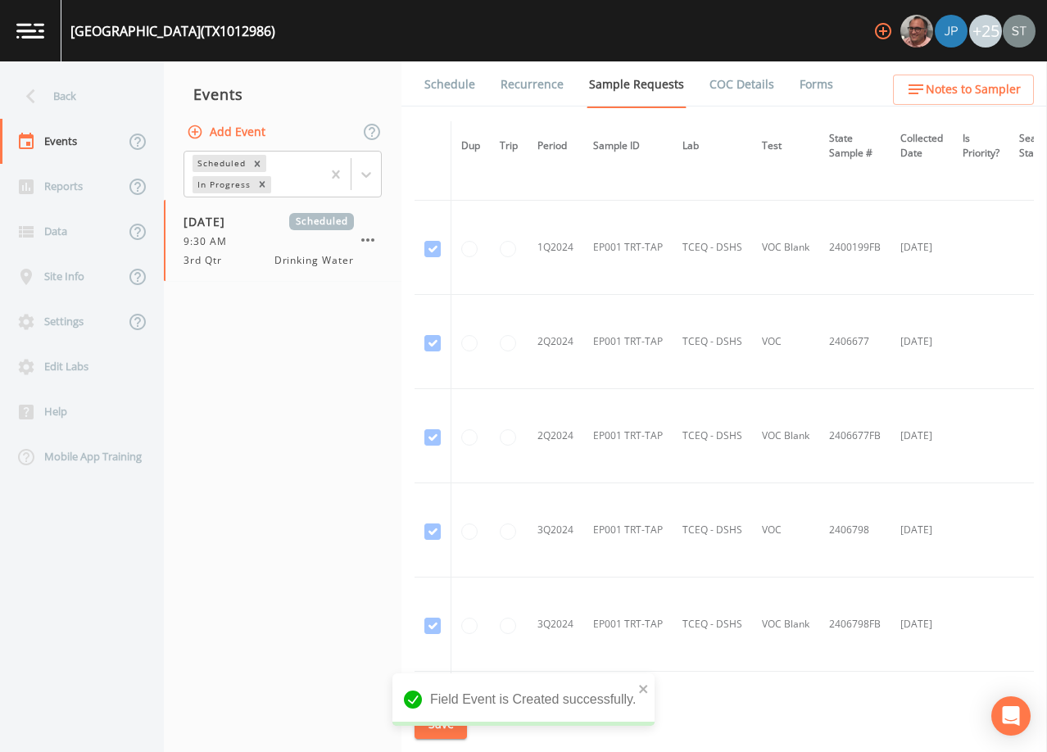
scroll to position [737, 0]
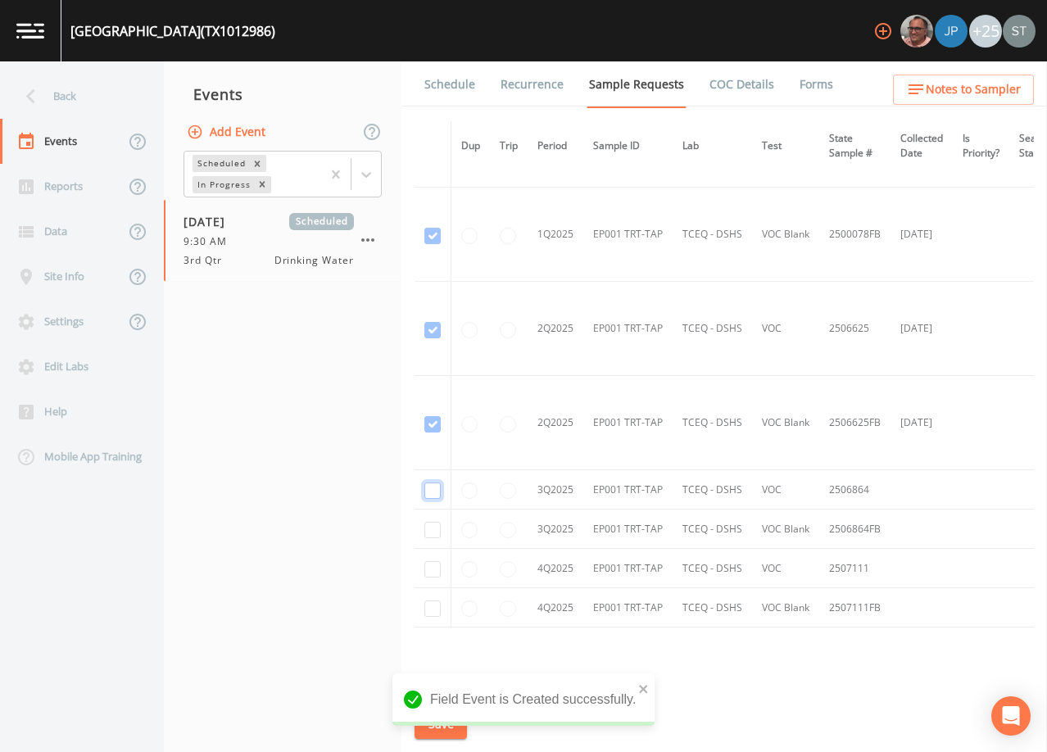
click at [432, 488] on input "checkbox" at bounding box center [432, 490] width 16 height 16
checkbox input "true"
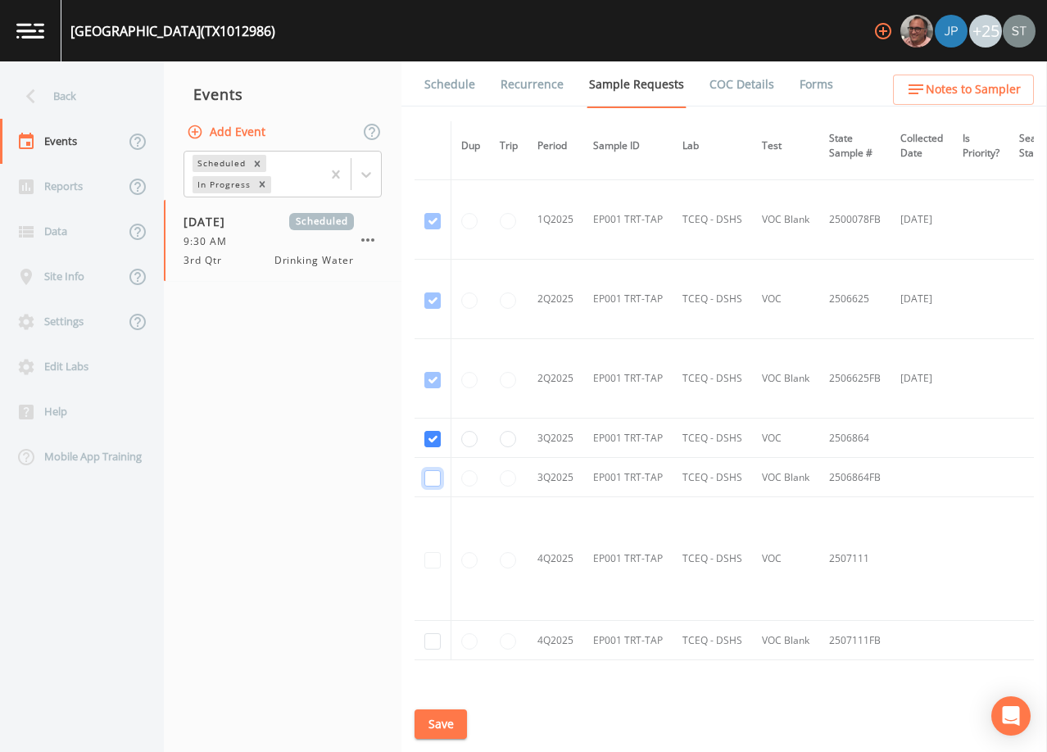
click at [431, 477] on input "checkbox" at bounding box center [432, 478] width 16 height 16
checkbox input "true"
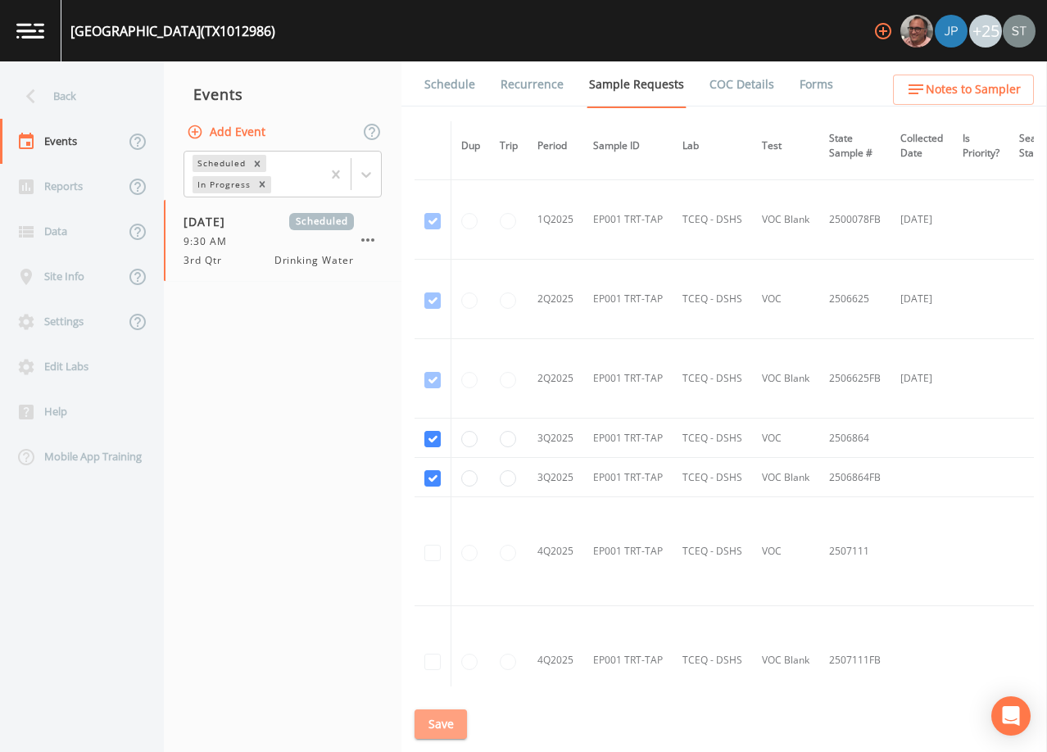
click at [453, 720] on button "Save" at bounding box center [440, 724] width 52 height 30
click at [460, 90] on link "Schedule" at bounding box center [450, 84] width 56 height 46
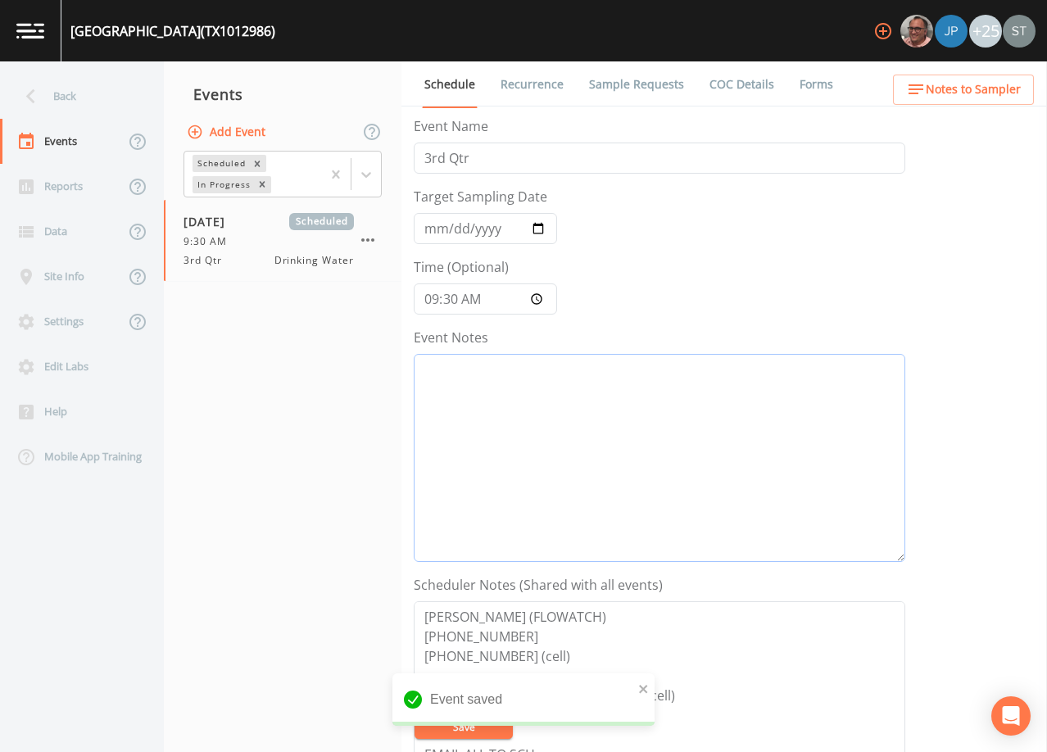
click at [545, 414] on textarea "Event Notes" at bounding box center [659, 458] width 491 height 208
click at [730, 421] on textarea "Event Notes" at bounding box center [659, 458] width 491 height 208
paste textarea "[DATE]1:57 Email Sent [DATE]9:17 Confirmed Appt"
type textarea "[DATE]1:57 Email Sent [DATE]9:17 Confirmed Appt"
click at [980, 85] on span "Notes to Sampler" at bounding box center [973, 89] width 95 height 20
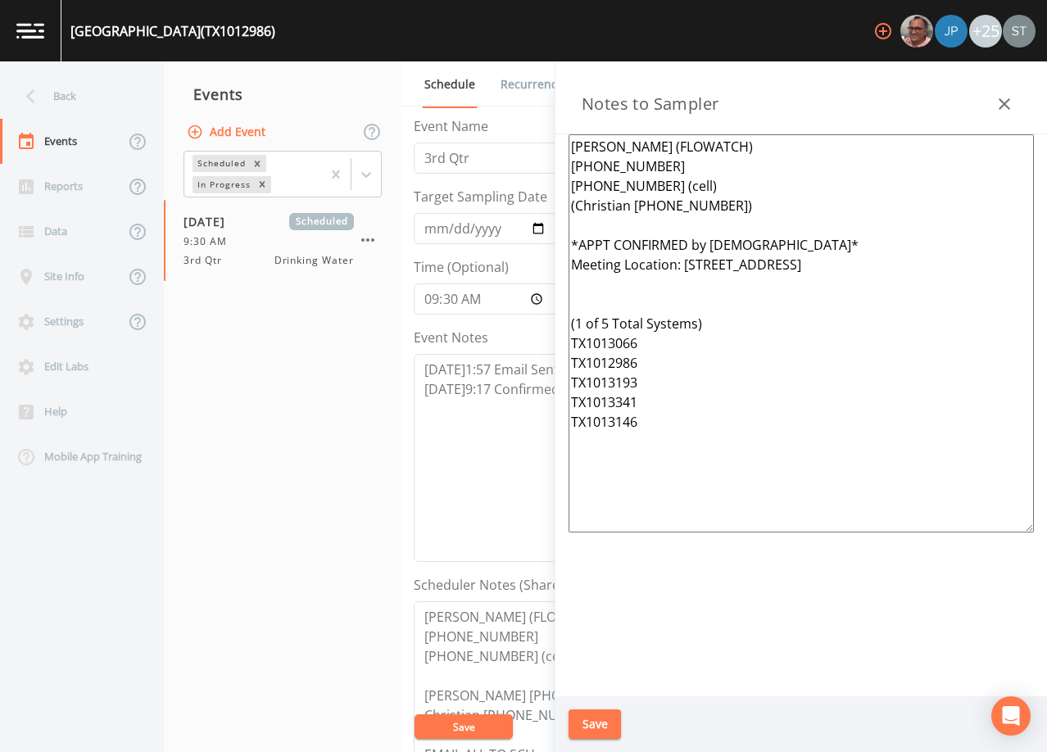
drag, startPoint x: 675, startPoint y: 447, endPoint x: 543, endPoint y: 252, distance: 235.4
click at [543, 252] on div "Back Events Reports Data Site Info Settings Edit Labs Help Mobile App Training …" at bounding box center [523, 406] width 1047 height 691
paste textarea "Operator- [PERSON_NAME] [PHONE_NUMBER]* (1st-5th) Meeting Location: [GEOGRAPHIC…"
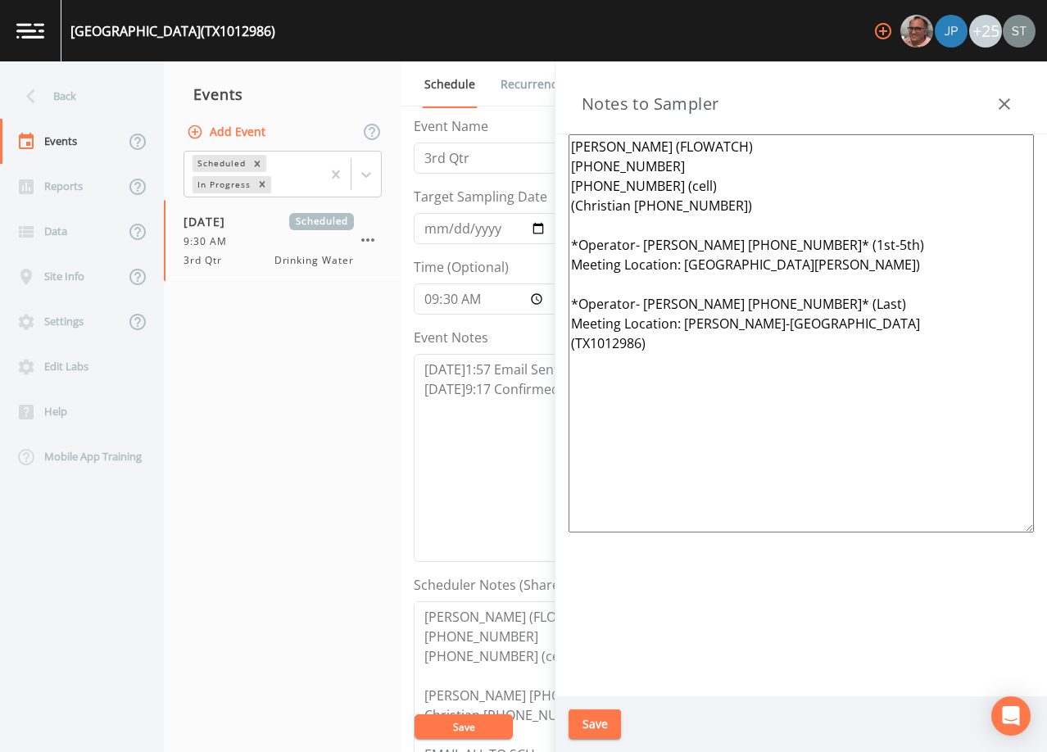
drag, startPoint x: 745, startPoint y: 206, endPoint x: 554, endPoint y: 188, distance: 191.6
click at [554, 188] on div "Back Events Reports Data Site Info Settings Edit Labs Help Mobile App Training …" at bounding box center [523, 406] width 1047 height 691
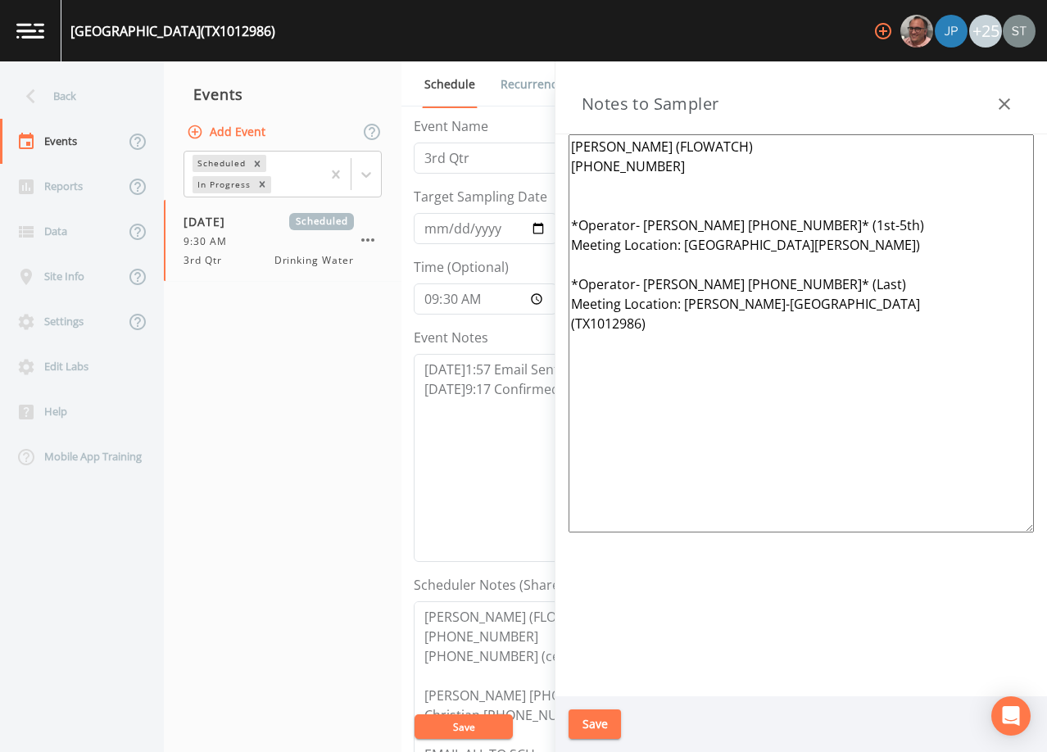
drag, startPoint x: 681, startPoint y: 146, endPoint x: 555, endPoint y: 142, distance: 127.0
click at [555, 143] on div "[PERSON_NAME] (FLOWATCH) [PHONE_NUMBER] *Operator- [PERSON_NAME] [PHONE_NUMBER]…" at bounding box center [800, 415] width 491 height 562
type textarea "[PERSON_NAME] (FLOWATCH) [PHONE_NUMBER] [PHONE_NUMBER] (cell) *Operator- [PERSO…"
click at [601, 722] on button "Save" at bounding box center [594, 724] width 52 height 30
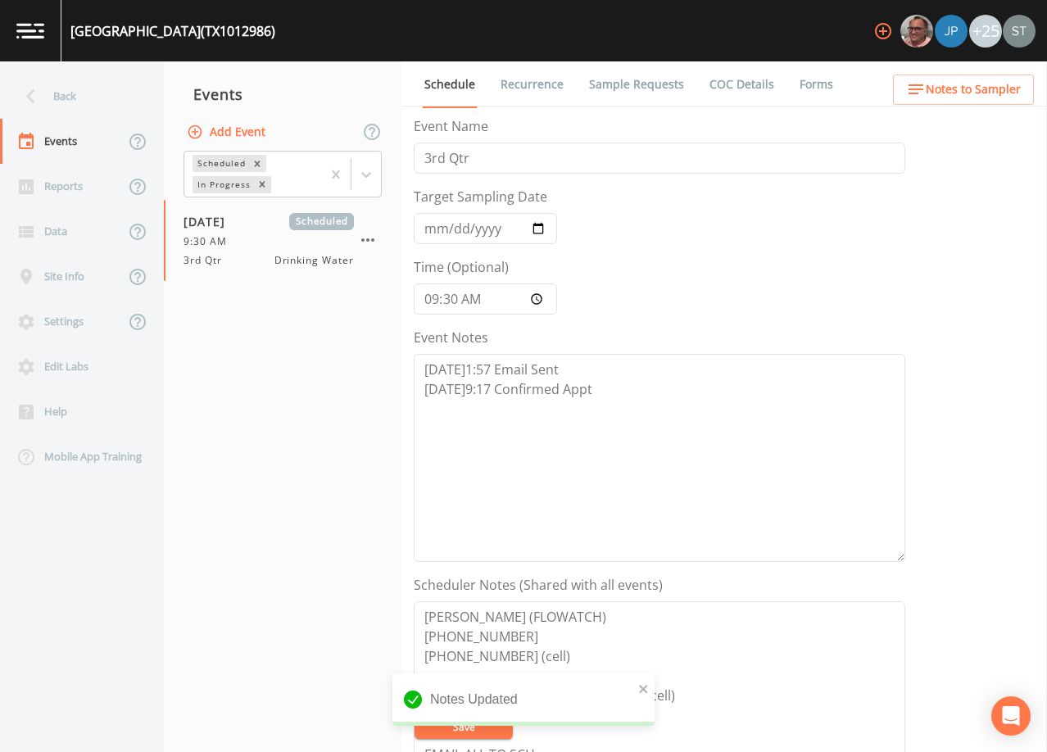
click at [1003, 95] on span "Notes to Sampler" at bounding box center [973, 89] width 95 height 20
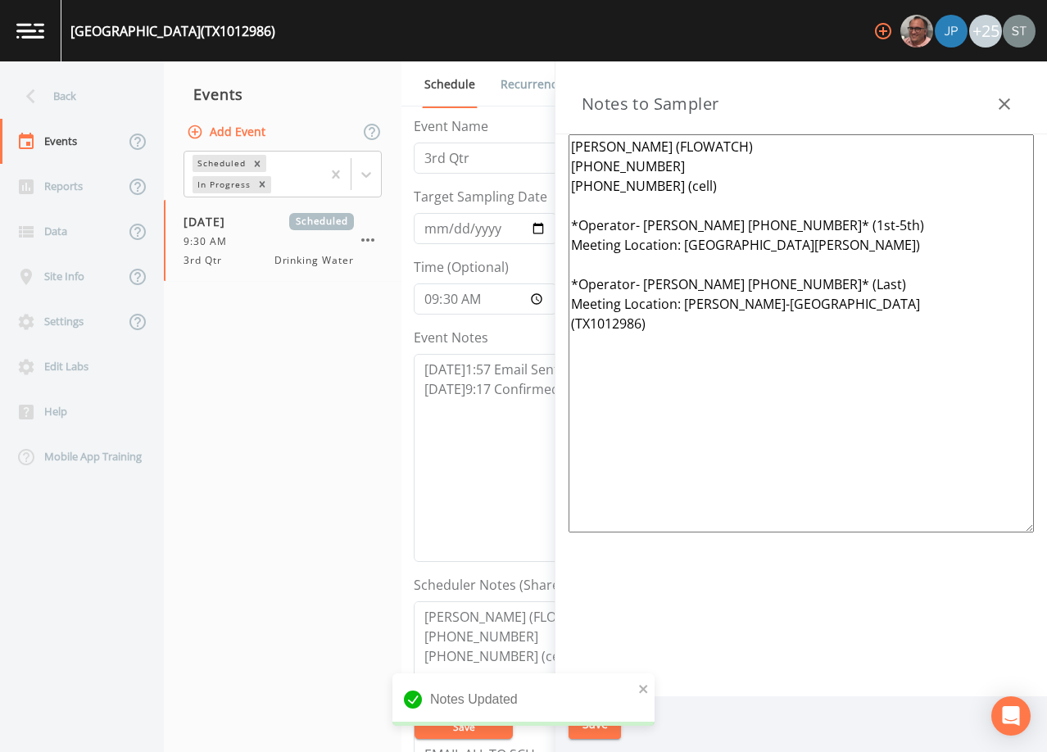
drag, startPoint x: 713, startPoint y: 188, endPoint x: 549, endPoint y: 131, distance: 174.1
click at [549, 131] on div "Back Events Reports Data Site Info Settings Edit Labs Help Mobile App Training …" at bounding box center [523, 406] width 1047 height 691
click at [1001, 97] on icon "button" at bounding box center [1004, 104] width 20 height 20
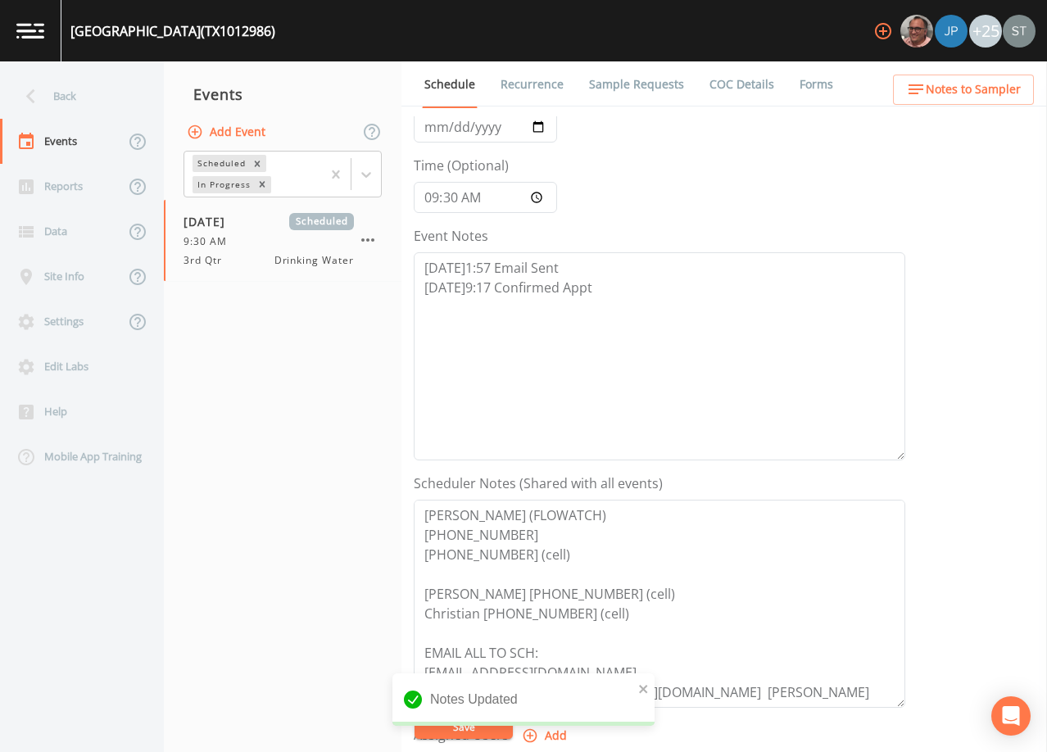
scroll to position [246, 0]
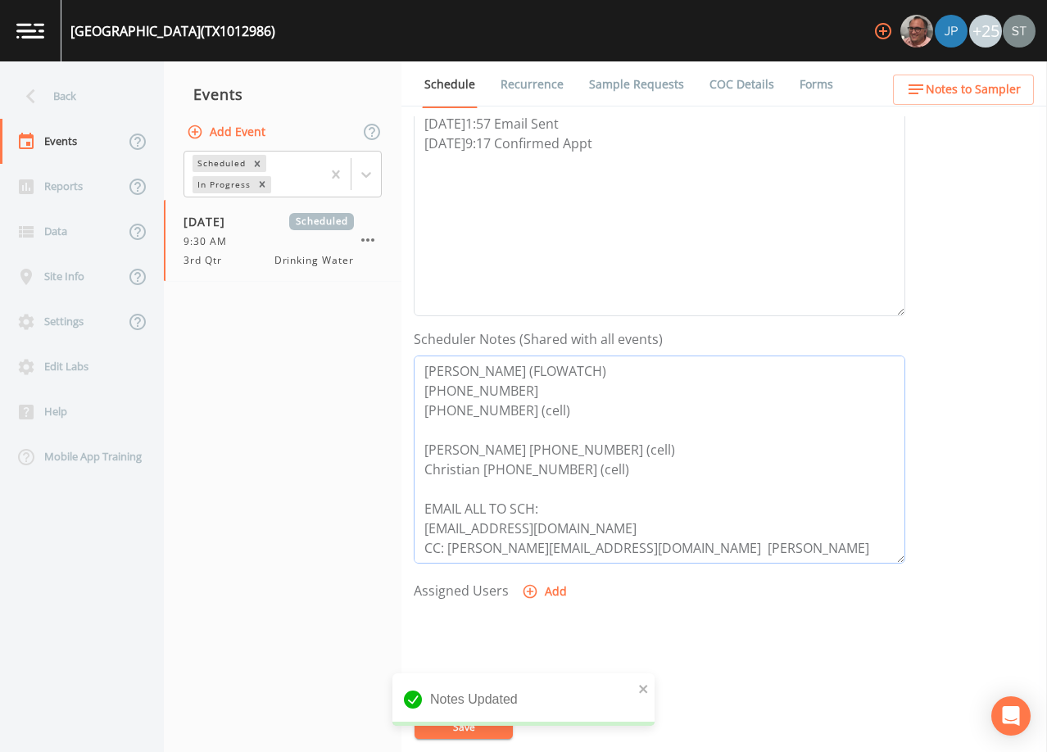
drag, startPoint x: 568, startPoint y: 423, endPoint x: 391, endPoint y: 356, distance: 190.0
click at [391, 356] on div "Back Events Reports Data Site Info Settings Edit Labs Help Mobile App Training …" at bounding box center [523, 406] width 1047 height 691
paste textarea "[PERSON_NAME] (FLOWATCH) [PHONE_NUMBER] [PHONE_NUMBER] (cell)"
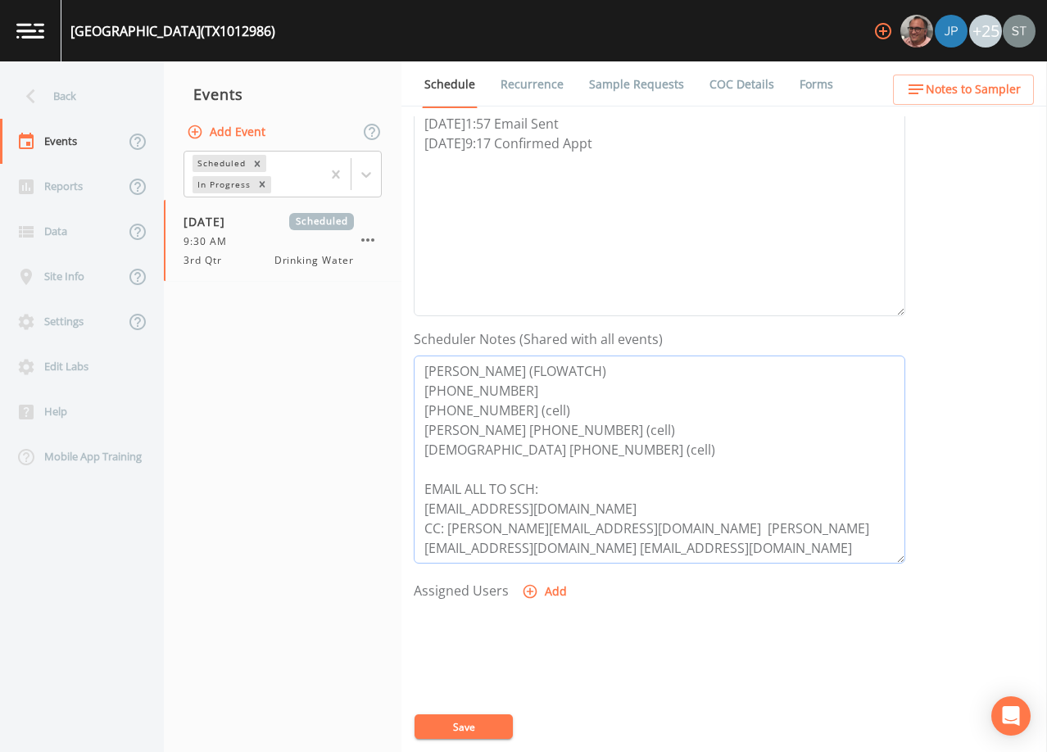
drag, startPoint x: 652, startPoint y: 460, endPoint x: 505, endPoint y: 456, distance: 147.5
click at [410, 439] on div "Schedule Recurrence Sample Requests COC Details Forms Event Name 3rd Qtr Target…" at bounding box center [723, 406] width 645 height 691
drag, startPoint x: 612, startPoint y: 449, endPoint x: 604, endPoint y: 455, distance: 10.5
click at [611, 449] on textarea "[PERSON_NAME] (FLOWATCH) [PHONE_NUMBER] [PHONE_NUMBER] (cell) [PERSON_NAME] [PH…" at bounding box center [659, 459] width 491 height 208
click at [609, 461] on textarea "[PERSON_NAME] (FLOWATCH) [PHONE_NUMBER] [PHONE_NUMBER] (cell) [PERSON_NAME] [PH…" at bounding box center [659, 459] width 491 height 208
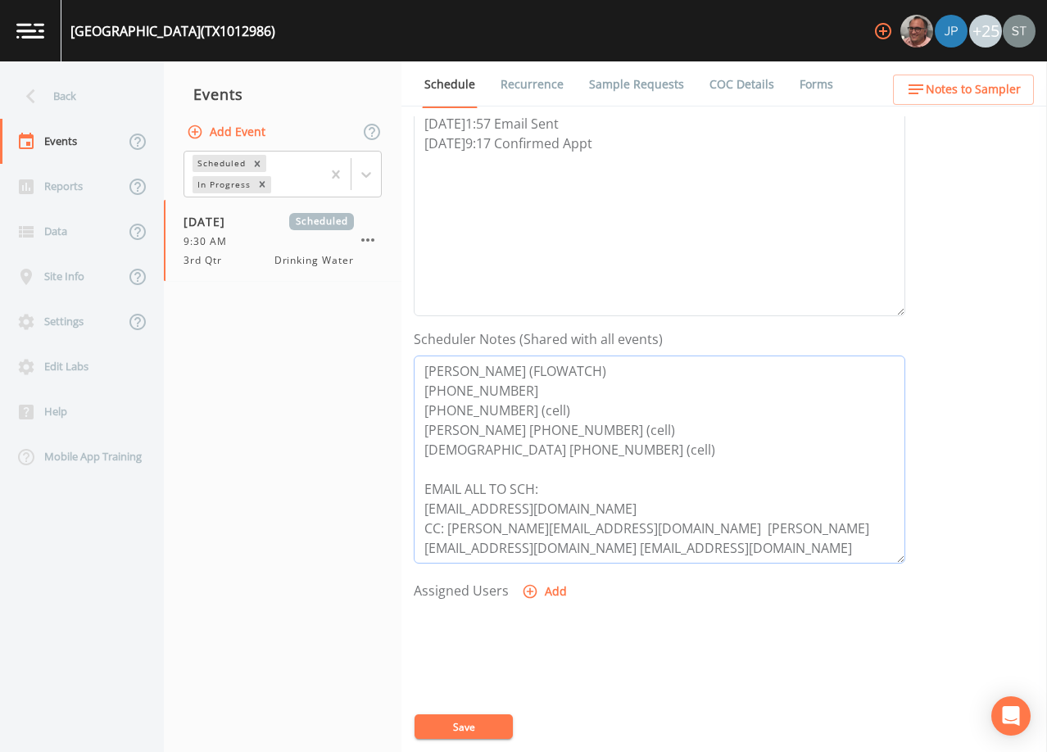
click at [550, 477] on textarea "[PERSON_NAME] (FLOWATCH) [PHONE_NUMBER] [PHONE_NUMBER] (cell) [PERSON_NAME] [PH…" at bounding box center [659, 459] width 491 height 208
drag, startPoint x: 616, startPoint y: 454, endPoint x: 405, endPoint y: 454, distance: 210.5
click at [405, 454] on div "Schedule Recurrence Sample Requests COC Details Forms Event Name 3rd Qtr Target…" at bounding box center [723, 406] width 645 height 691
drag, startPoint x: 597, startPoint y: 530, endPoint x: 453, endPoint y: 529, distance: 144.2
click at [453, 529] on textarea "[PERSON_NAME] (FLOWATCH) [PHONE_NUMBER] [PHONE_NUMBER] (cell) [PERSON_NAME] [PH…" at bounding box center [659, 459] width 491 height 208
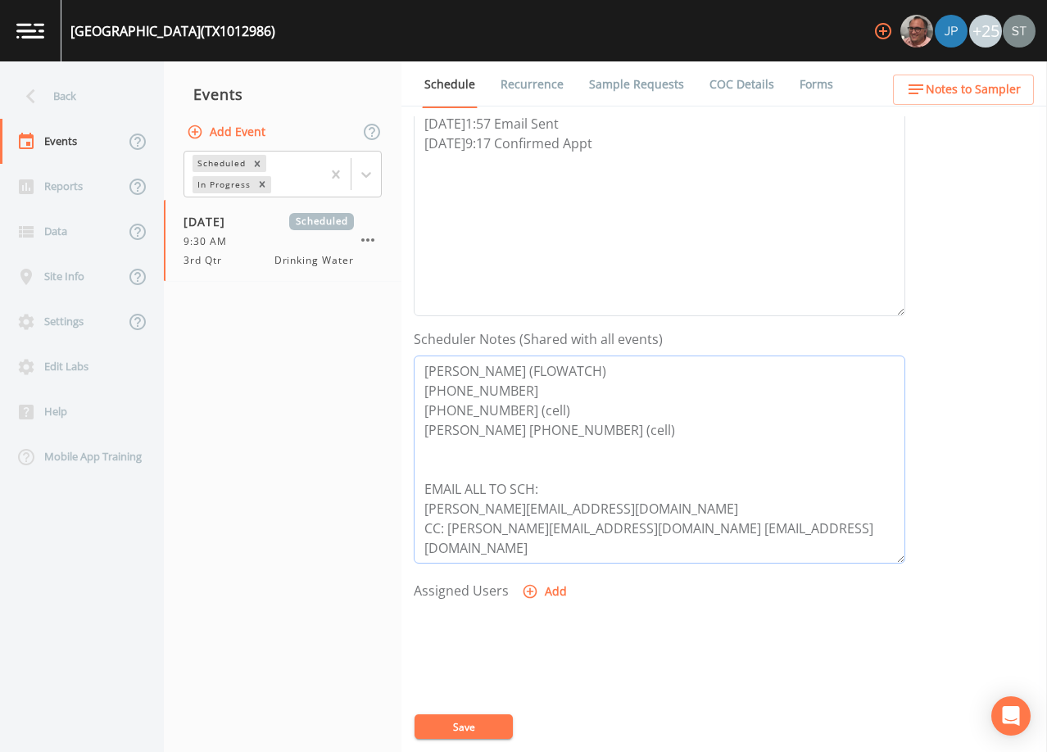
click at [720, 530] on textarea "[PERSON_NAME] (FLOWATCH) [PHONE_NUMBER] [PHONE_NUMBER] (cell) [PERSON_NAME] [PH…" at bounding box center [659, 459] width 491 height 208
drag, startPoint x: 689, startPoint y: 435, endPoint x: 420, endPoint y: 439, distance: 268.7
click at [420, 439] on textarea "[PERSON_NAME] (FLOWATCH) [PHONE_NUMBER] [PHONE_NUMBER] (cell) [PERSON_NAME] [PH…" at bounding box center [659, 459] width 491 height 208
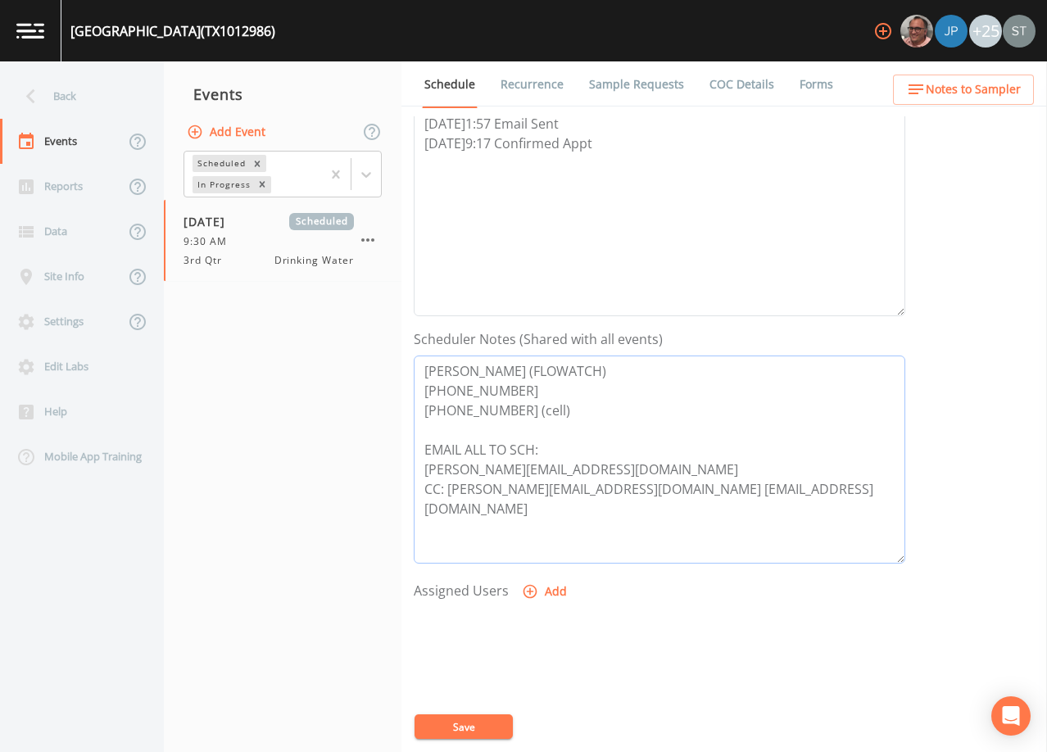
type textarea "[PERSON_NAME] (FLOWATCH) [PHONE_NUMBER] [PHONE_NUMBER] (cell) EMAIL ALL TO SCH:…"
click at [477, 726] on button "Save" at bounding box center [463, 726] width 98 height 25
click at [981, 110] on div "Schedule Recurrence Sample Requests COC Details Forms Event Name 3rd Qtr Target…" at bounding box center [723, 406] width 645 height 691
click at [997, 101] on button "Notes to Sampler" at bounding box center [963, 90] width 141 height 30
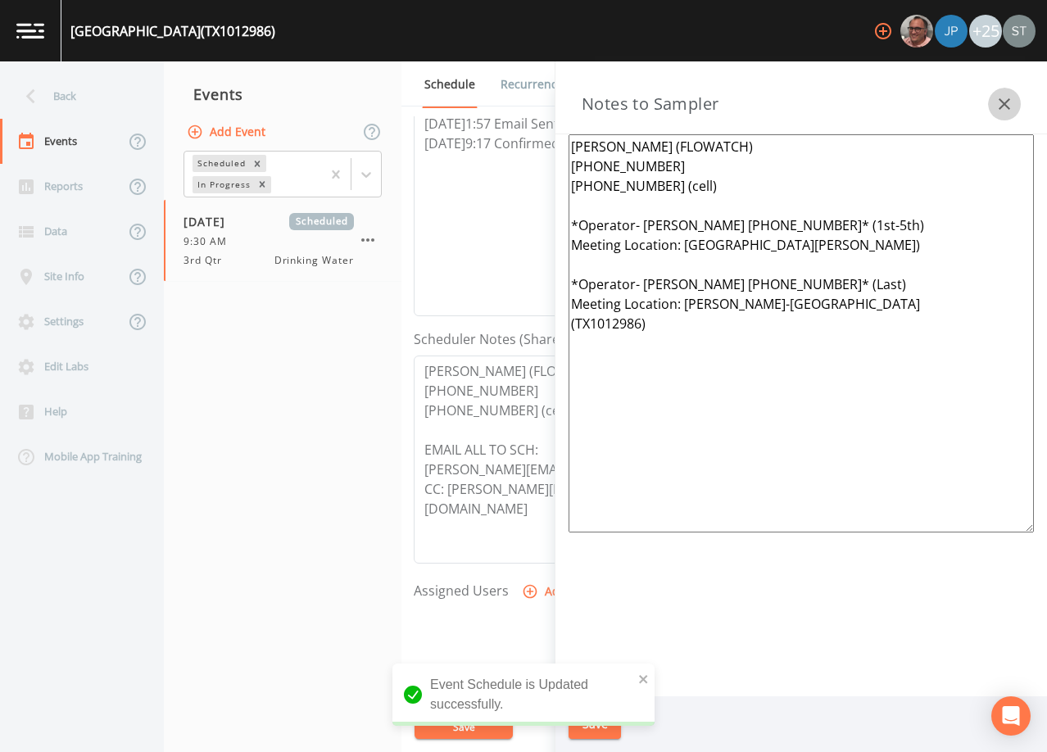
click at [997, 101] on icon "button" at bounding box center [1004, 104] width 20 height 20
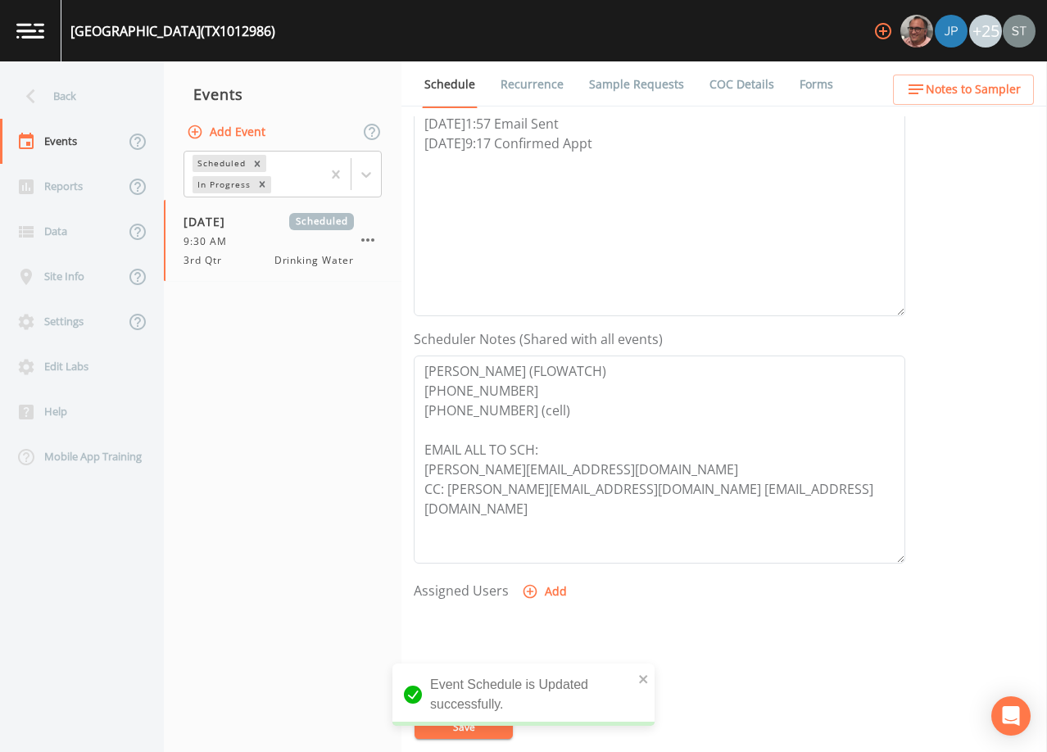
click at [625, 87] on link "Sample Requests" at bounding box center [636, 84] width 100 height 46
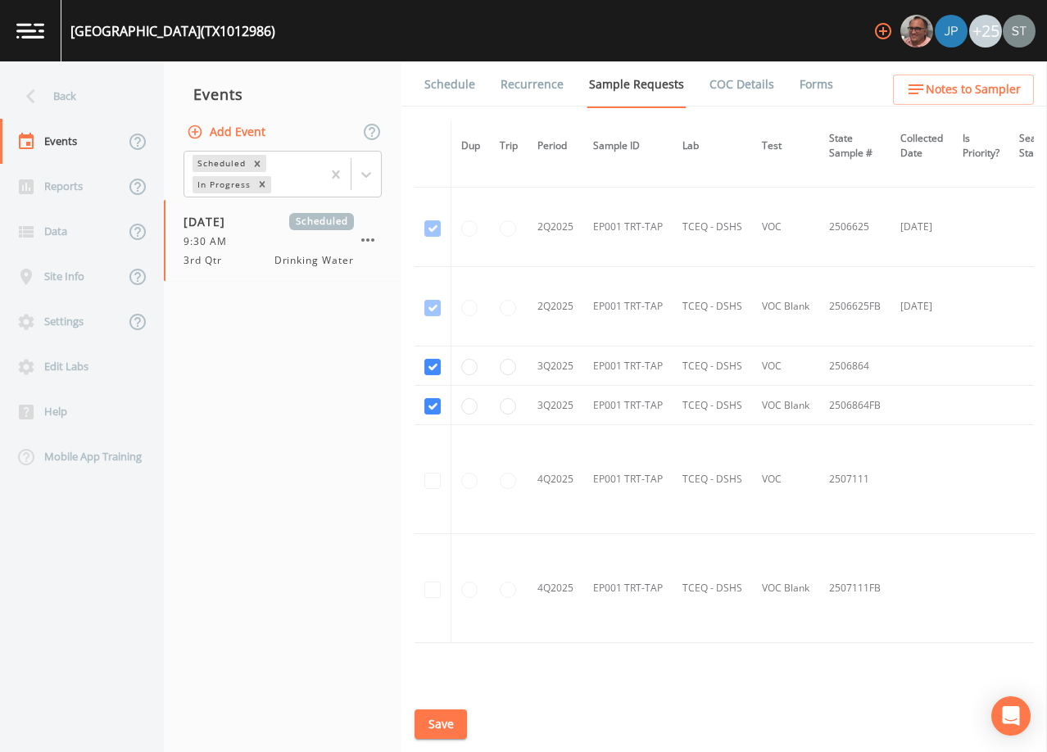
scroll to position [2048, 0]
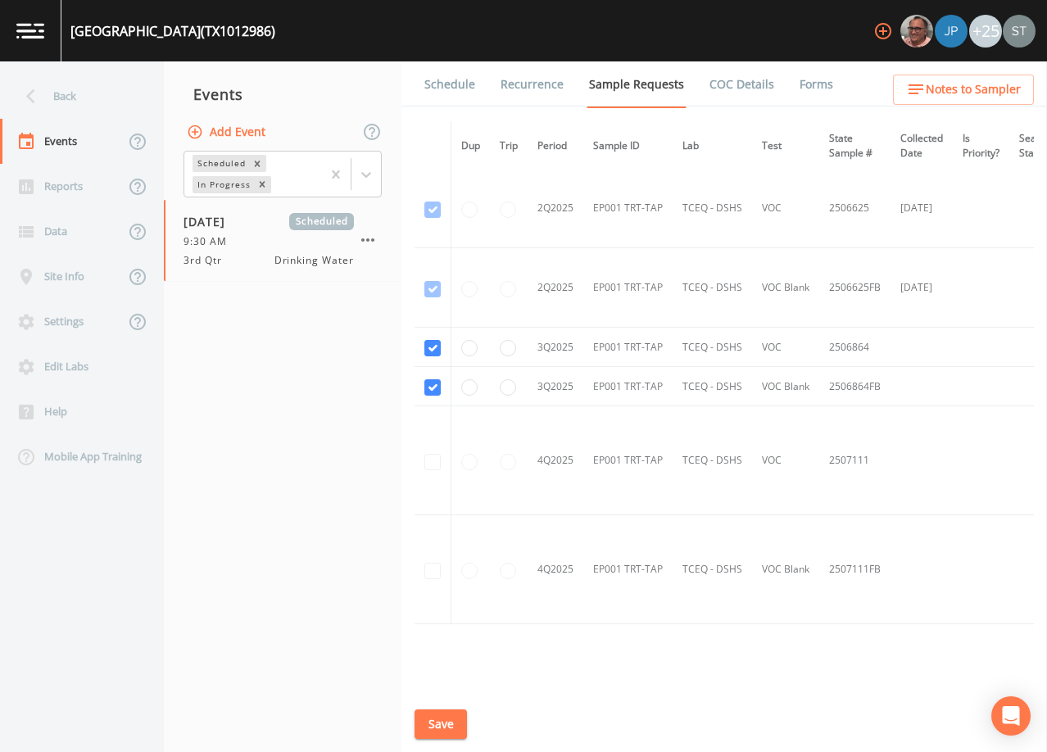
click at [454, 86] on link "Schedule" at bounding box center [450, 84] width 56 height 46
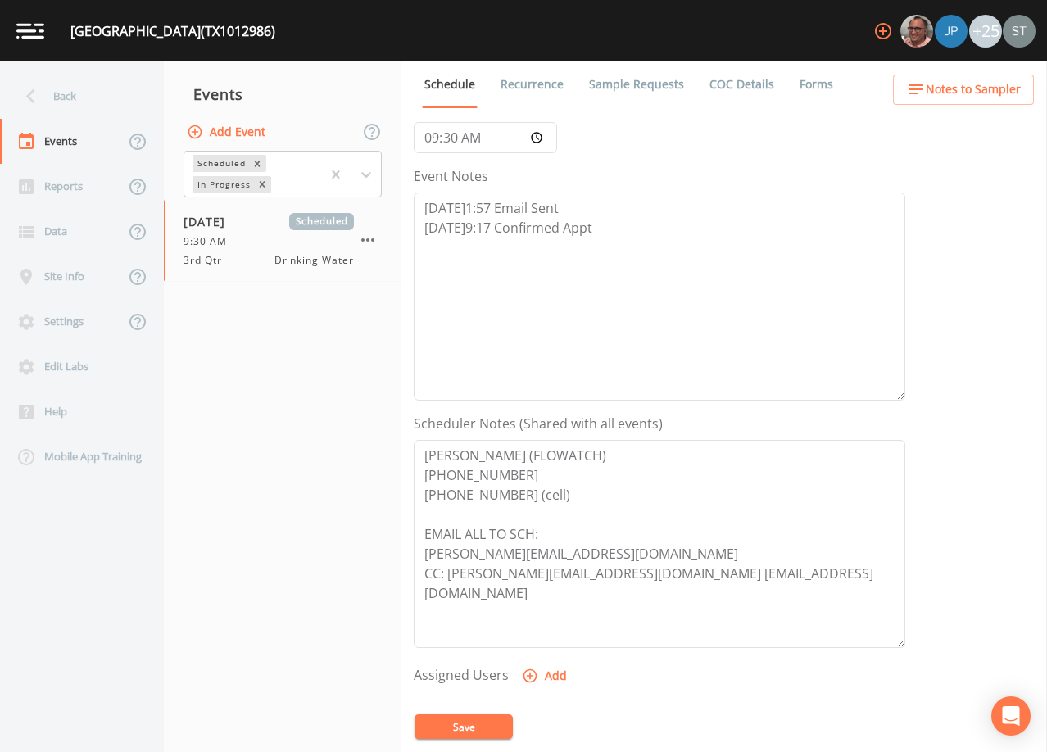
scroll to position [164, 0]
click at [971, 94] on span "Notes to Sampler" at bounding box center [973, 89] width 95 height 20
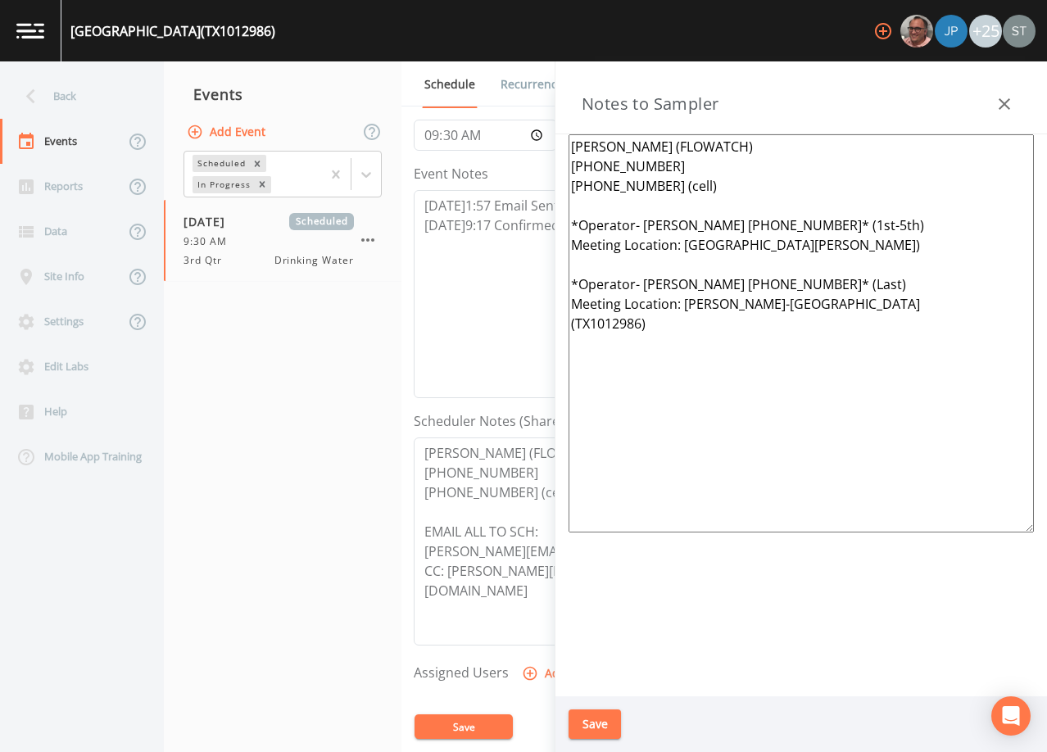
click at [987, 98] on div "Notes to Sampler" at bounding box center [800, 97] width 491 height 73
click at [1009, 102] on icon "button" at bounding box center [1004, 104] width 20 height 20
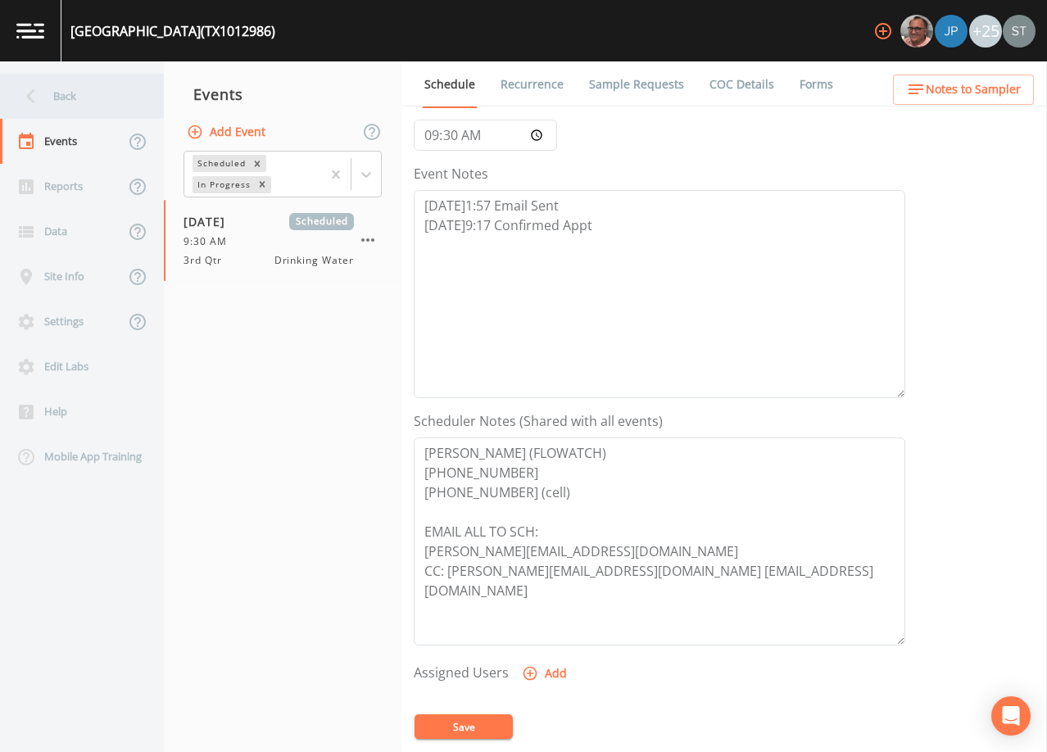
click at [72, 95] on div "Back" at bounding box center [73, 96] width 147 height 45
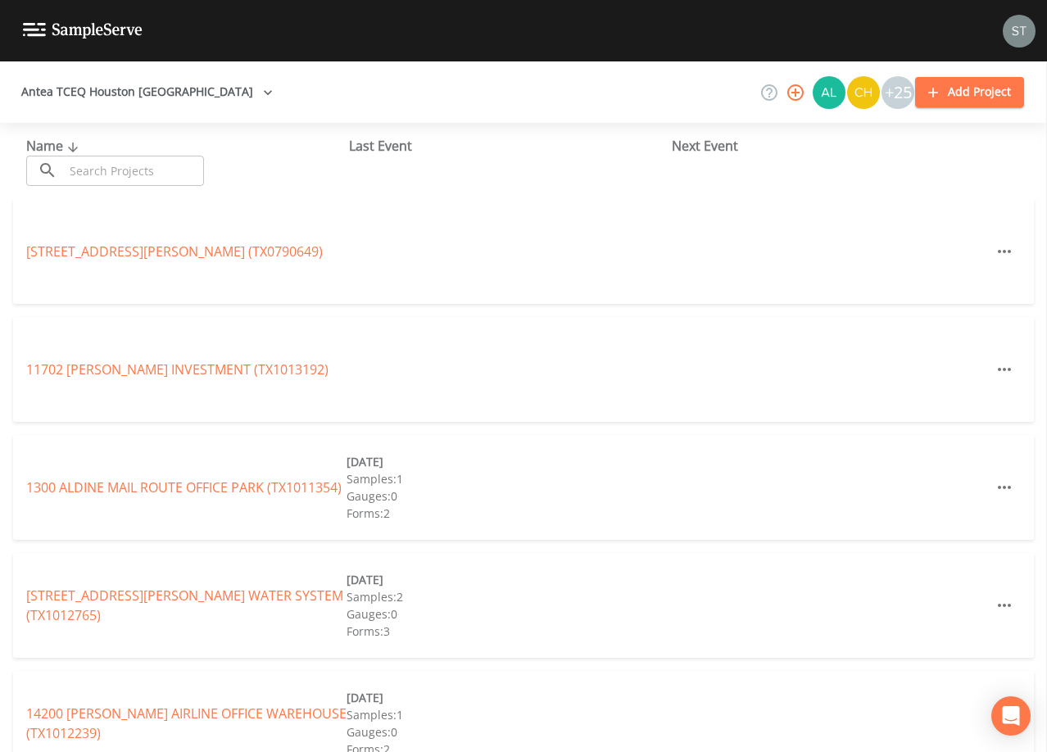
click at [136, 174] on input "text" at bounding box center [134, 171] width 140 height 30
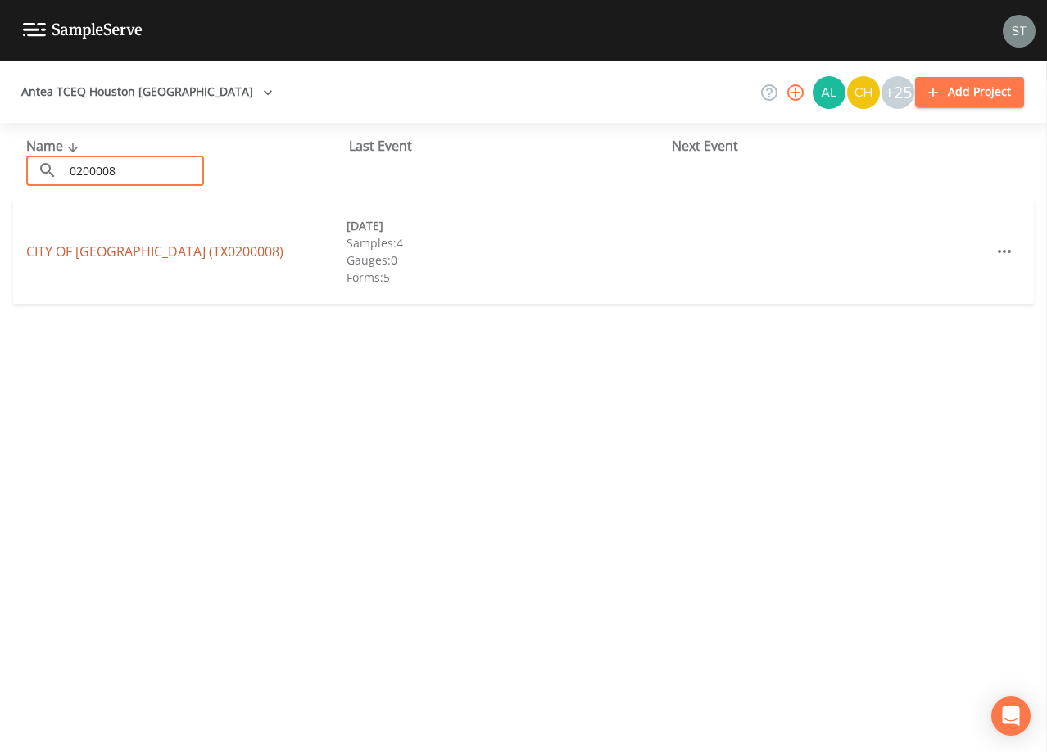
type input "0200008"
click at [170, 250] on link "CITY OF [GEOGRAPHIC_DATA] (TX0200008)" at bounding box center [154, 251] width 257 height 18
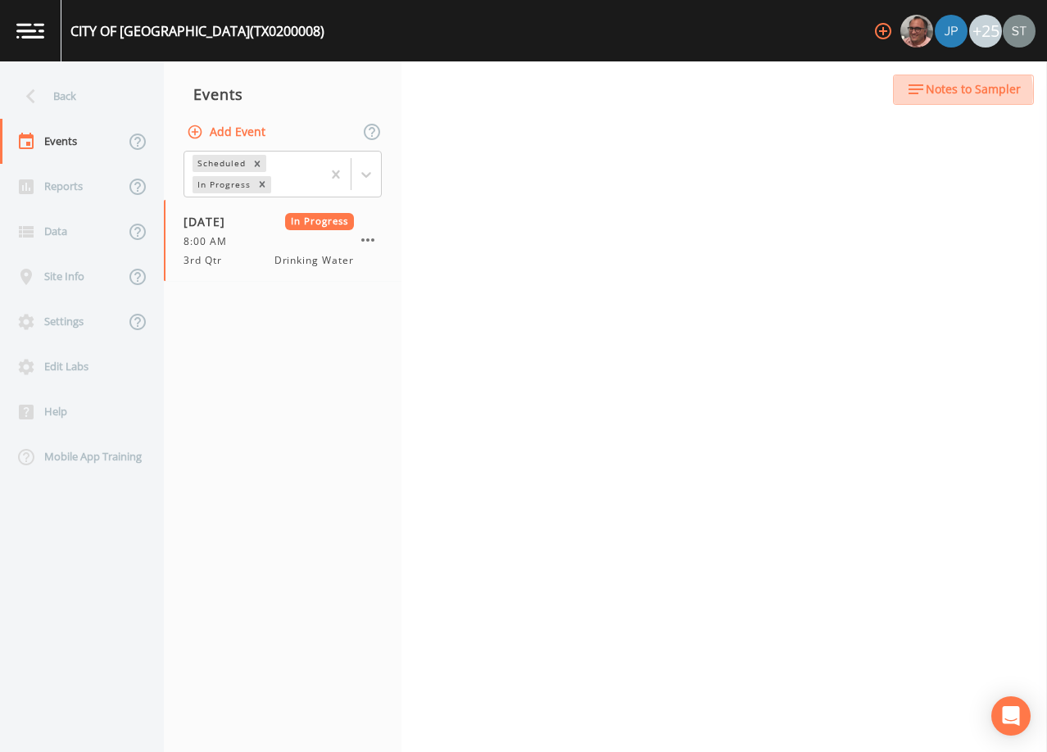
click at [942, 93] on span "Notes to Sampler" at bounding box center [973, 89] width 95 height 20
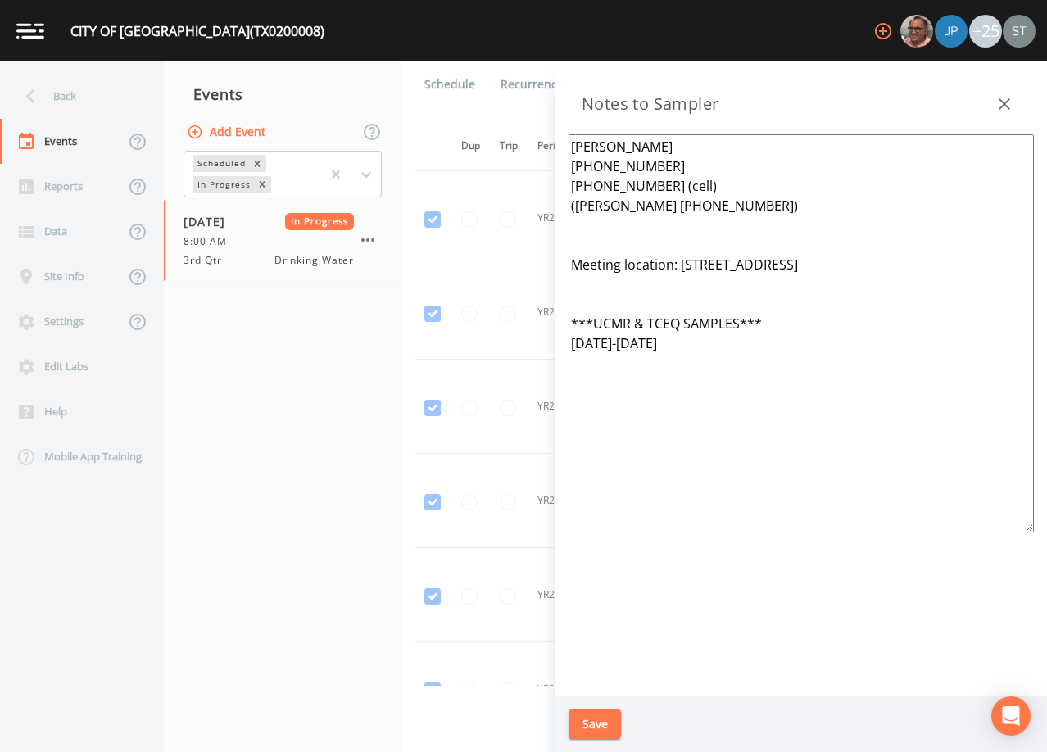
click at [453, 91] on link "Schedule" at bounding box center [450, 84] width 56 height 46
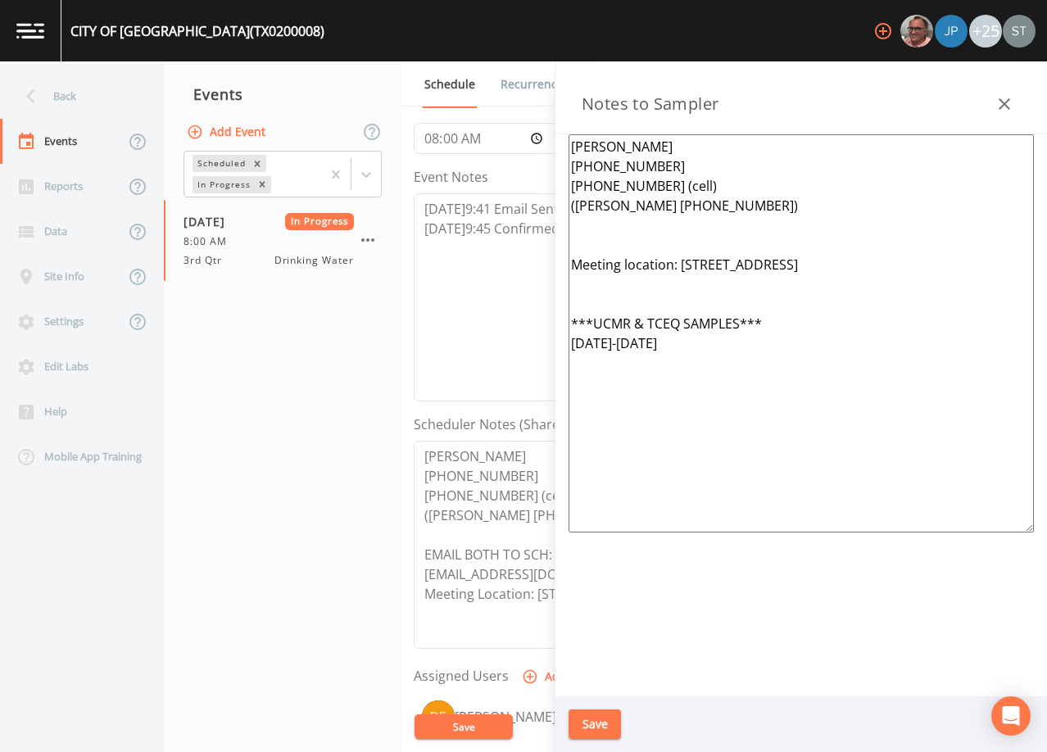
scroll to position [164, 0]
click at [86, 270] on div "Site Info" at bounding box center [62, 276] width 125 height 45
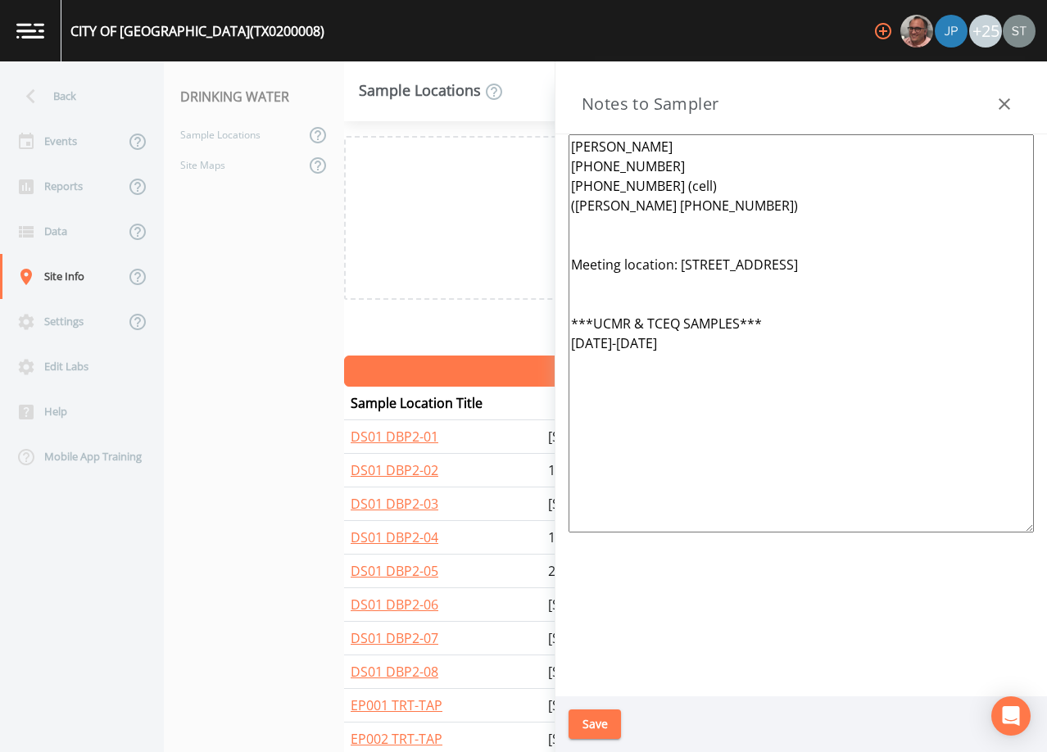
click at [1013, 106] on icon "button" at bounding box center [1004, 104] width 20 height 20
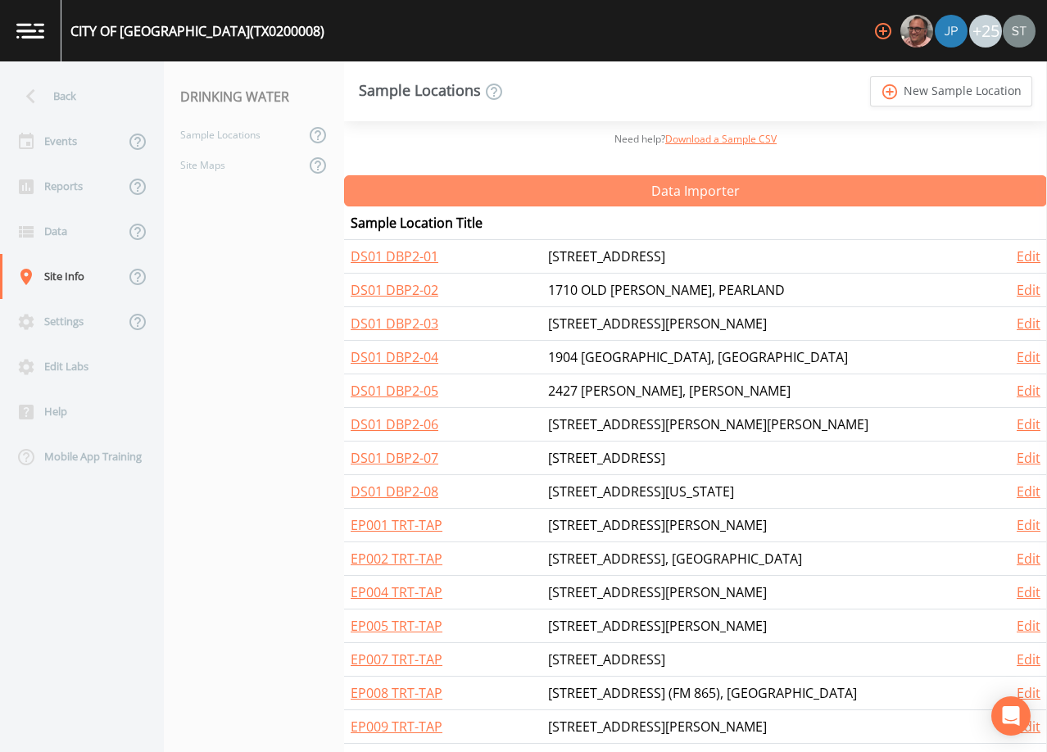
scroll to position [328, 0]
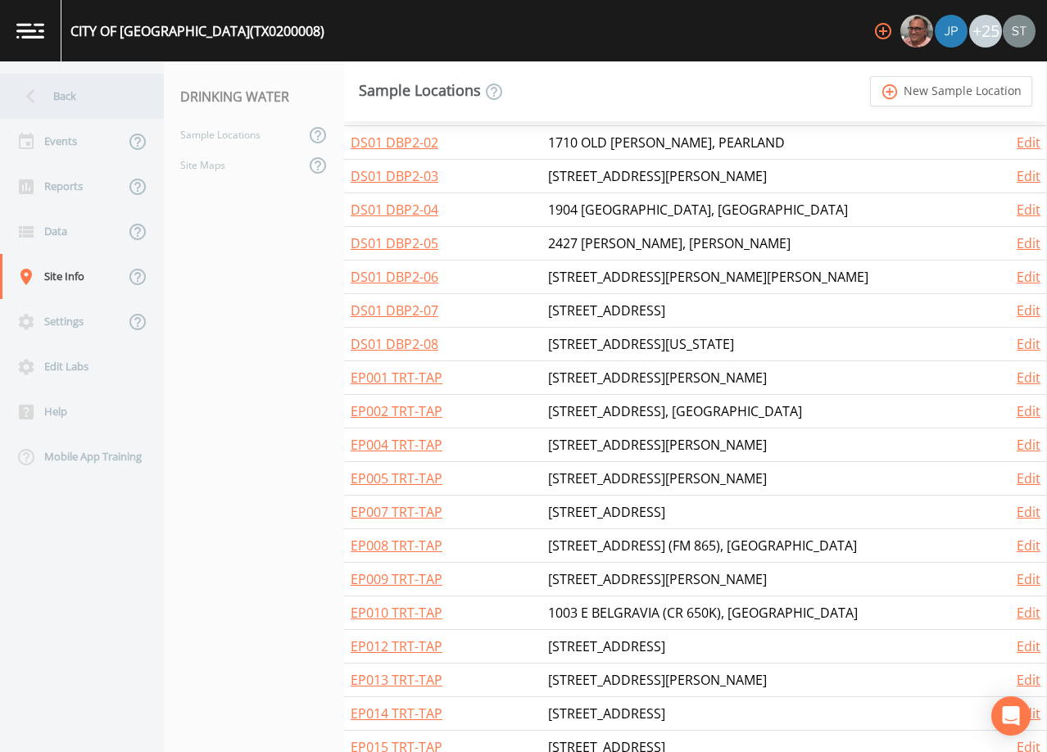
click at [66, 89] on div "Back" at bounding box center [73, 96] width 147 height 45
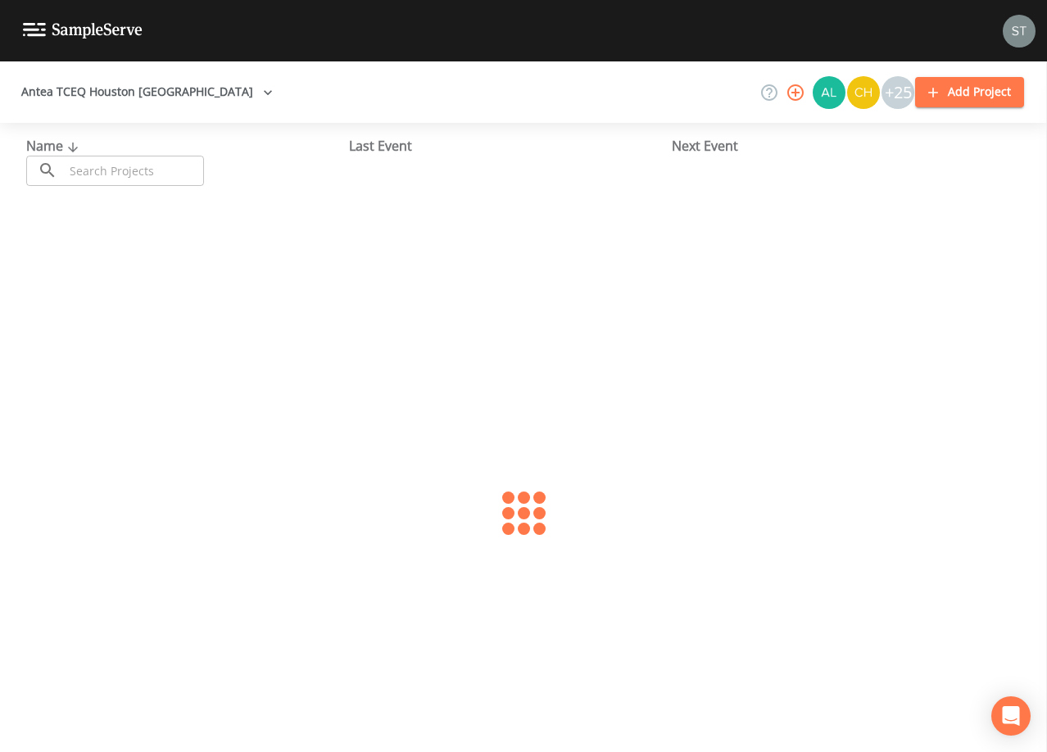
click at [127, 170] on input "text" at bounding box center [134, 171] width 140 height 30
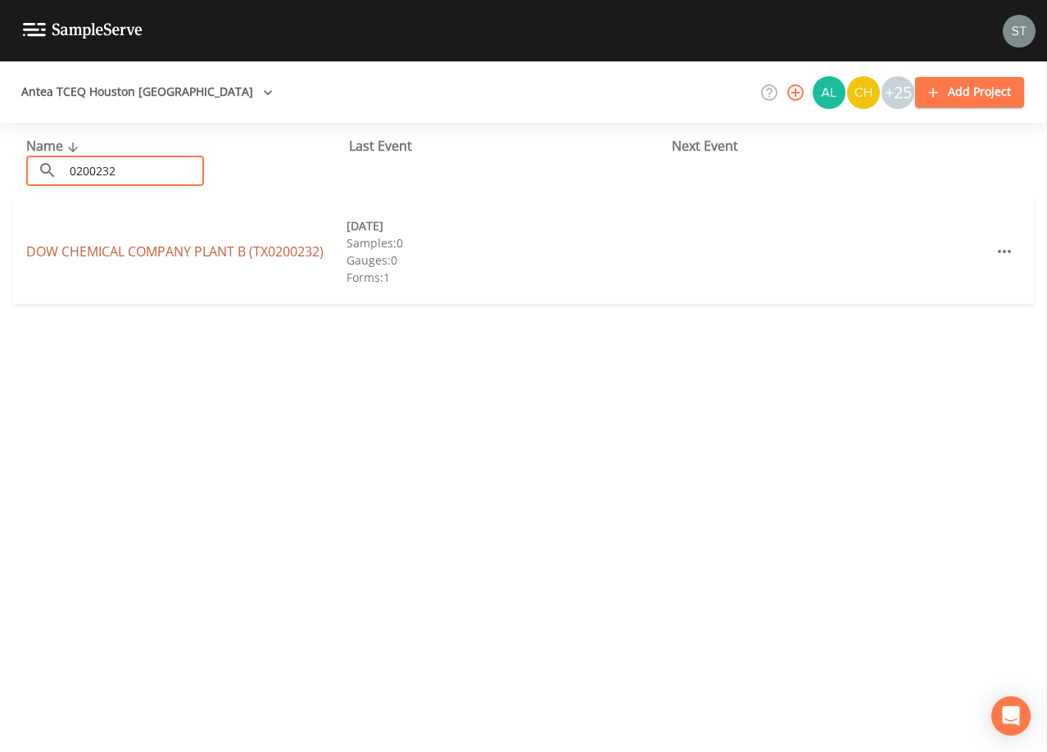
type input "0200232"
click at [178, 250] on link "DOW CHEMICAL COMPANY PLANT B (TX0200232)" at bounding box center [174, 251] width 297 height 18
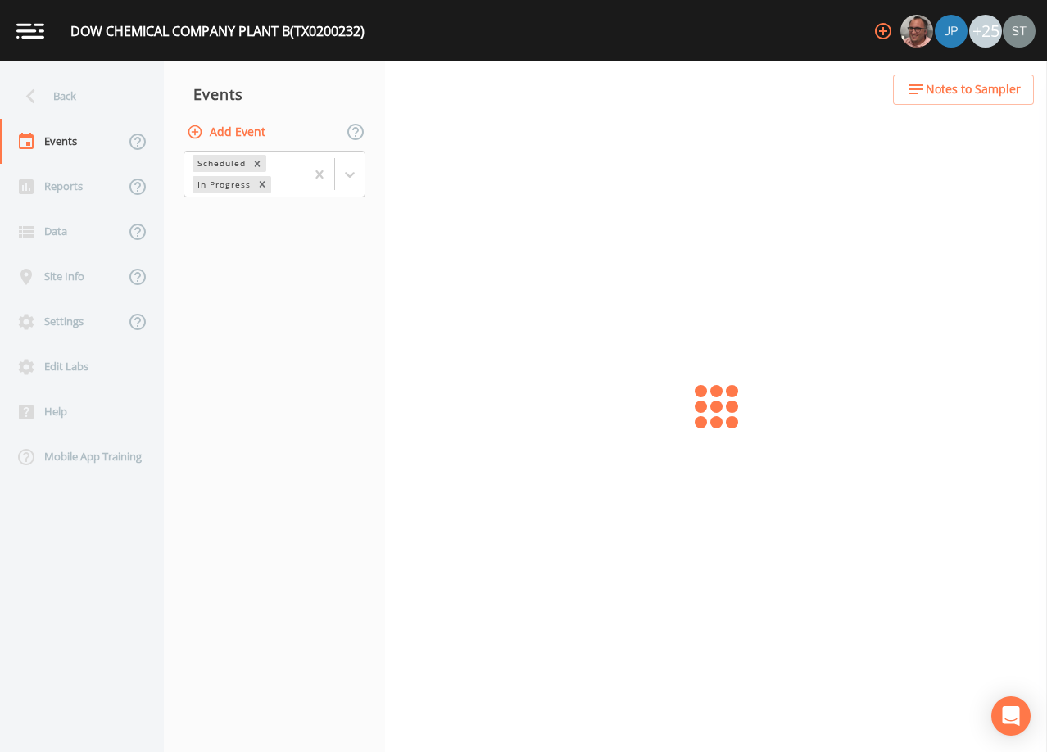
click at [973, 105] on div at bounding box center [716, 406] width 662 height 691
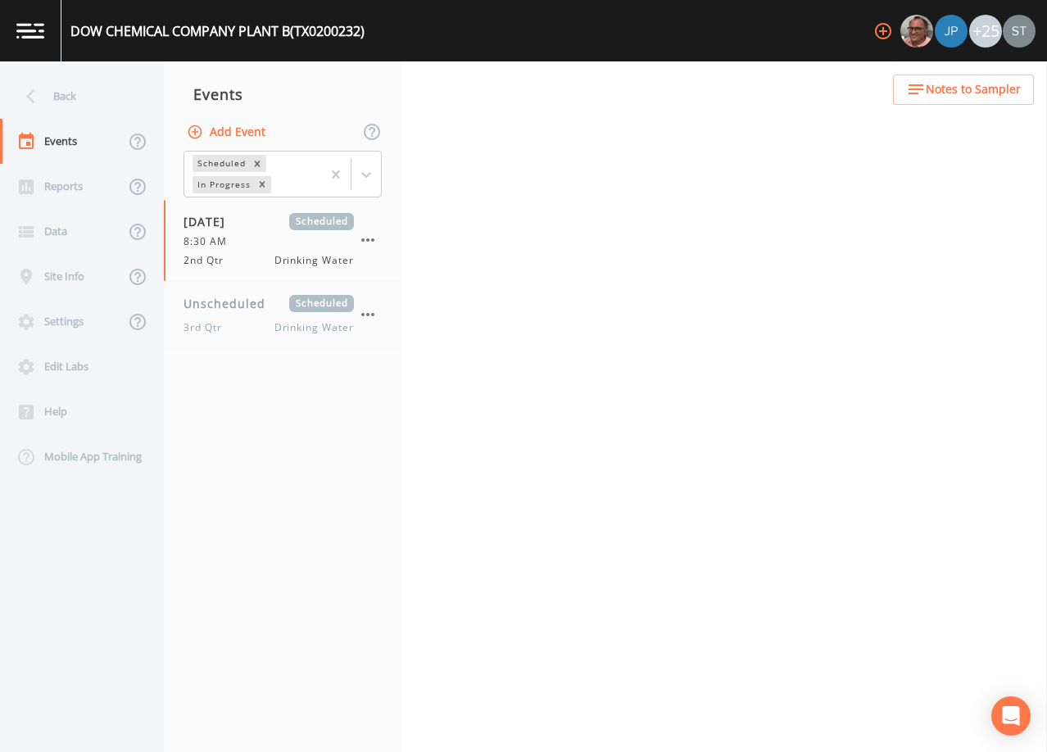
click at [985, 94] on span "Notes to Sampler" at bounding box center [973, 89] width 95 height 20
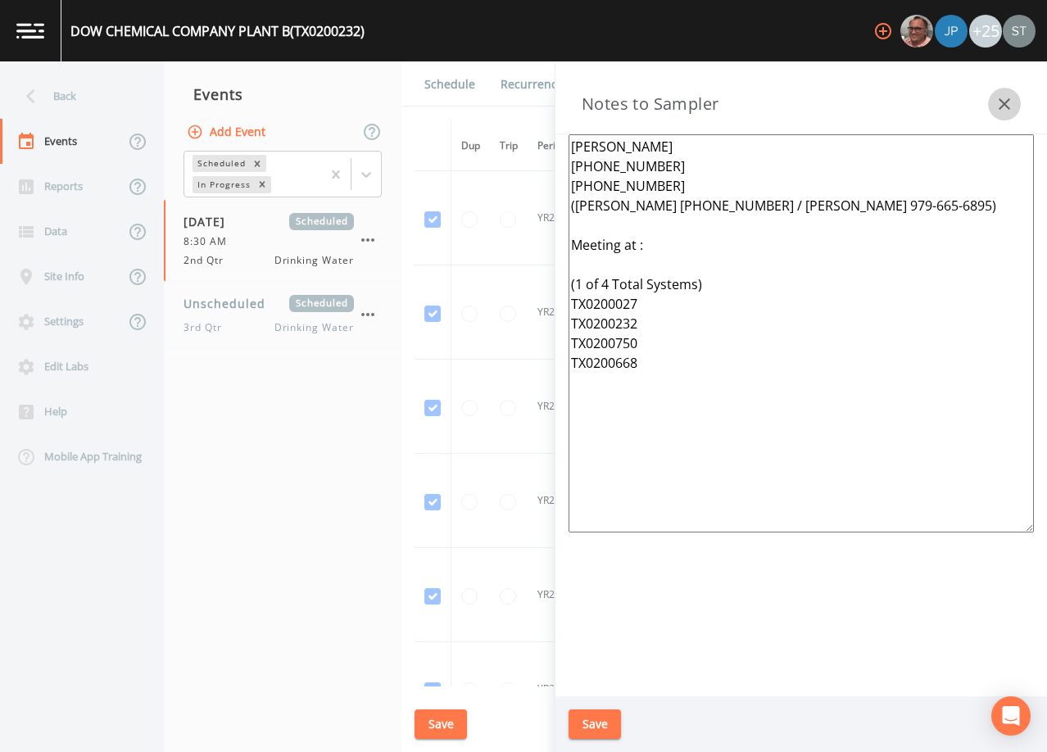
click at [989, 105] on button "button" at bounding box center [1004, 104] width 33 height 33
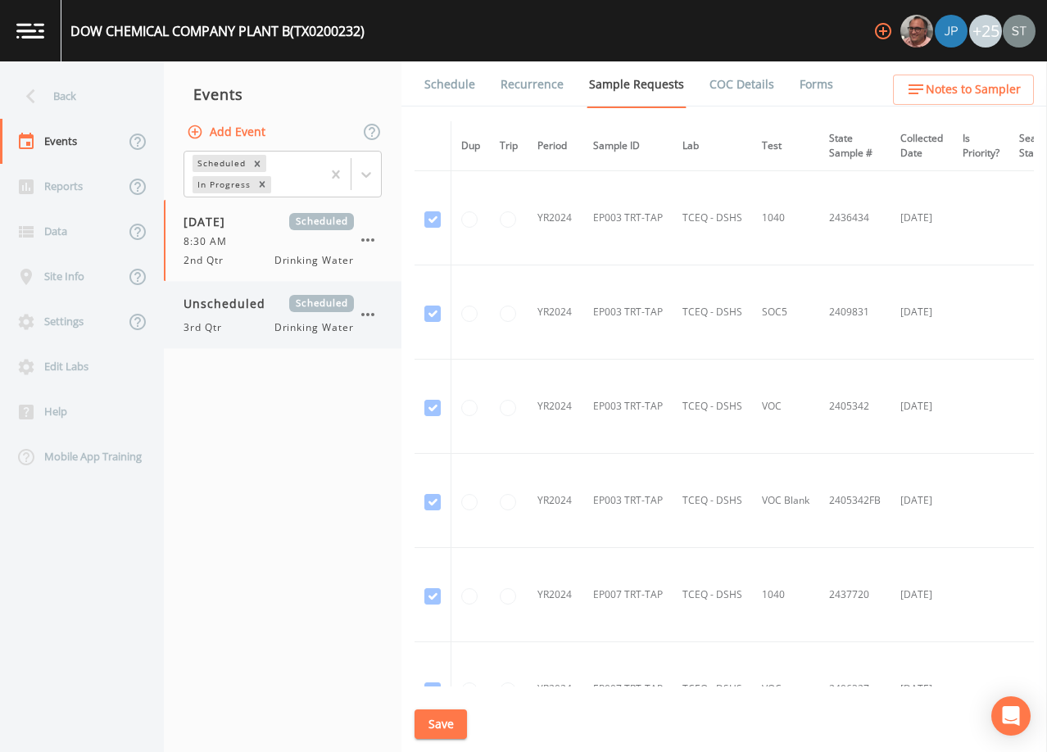
click at [257, 325] on div "3rd Qtr Drinking Water" at bounding box center [268, 327] width 170 height 15
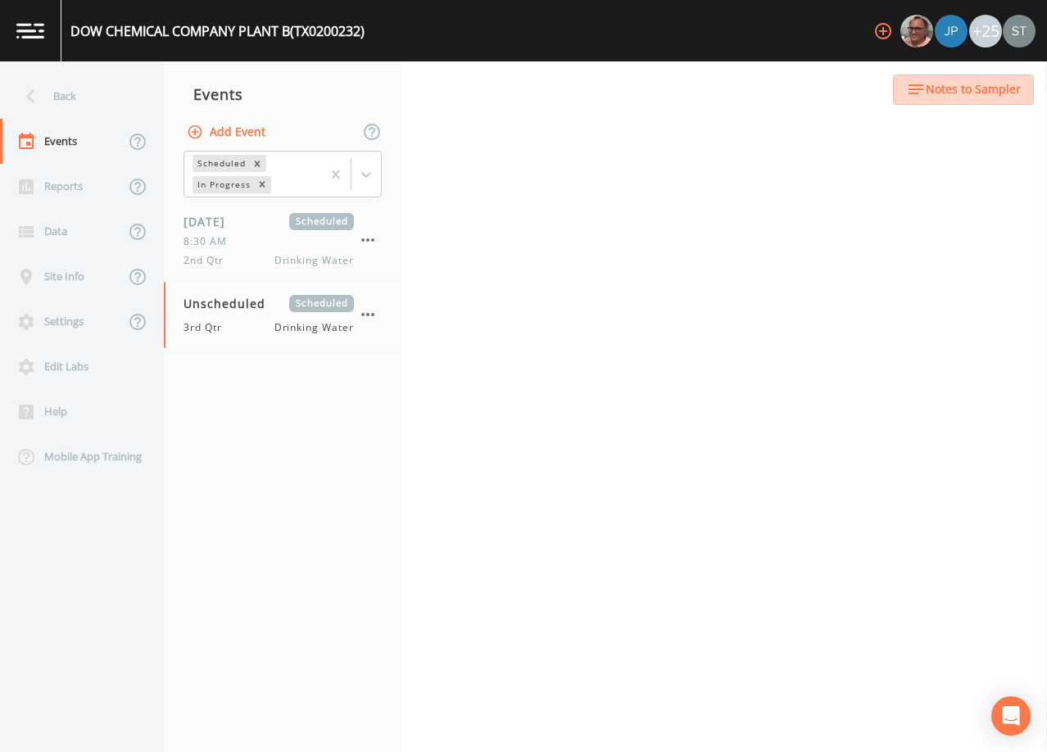
click at [990, 101] on button "Notes to Sampler" at bounding box center [963, 90] width 141 height 30
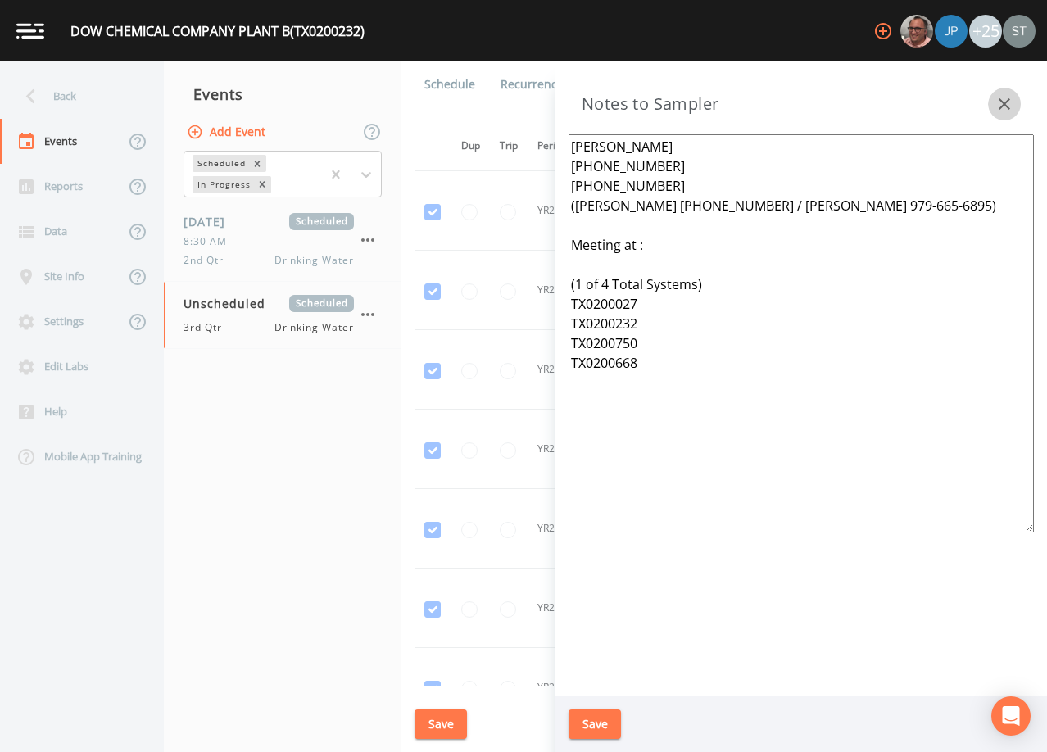
click at [1001, 102] on icon "button" at bounding box center [1004, 104] width 20 height 20
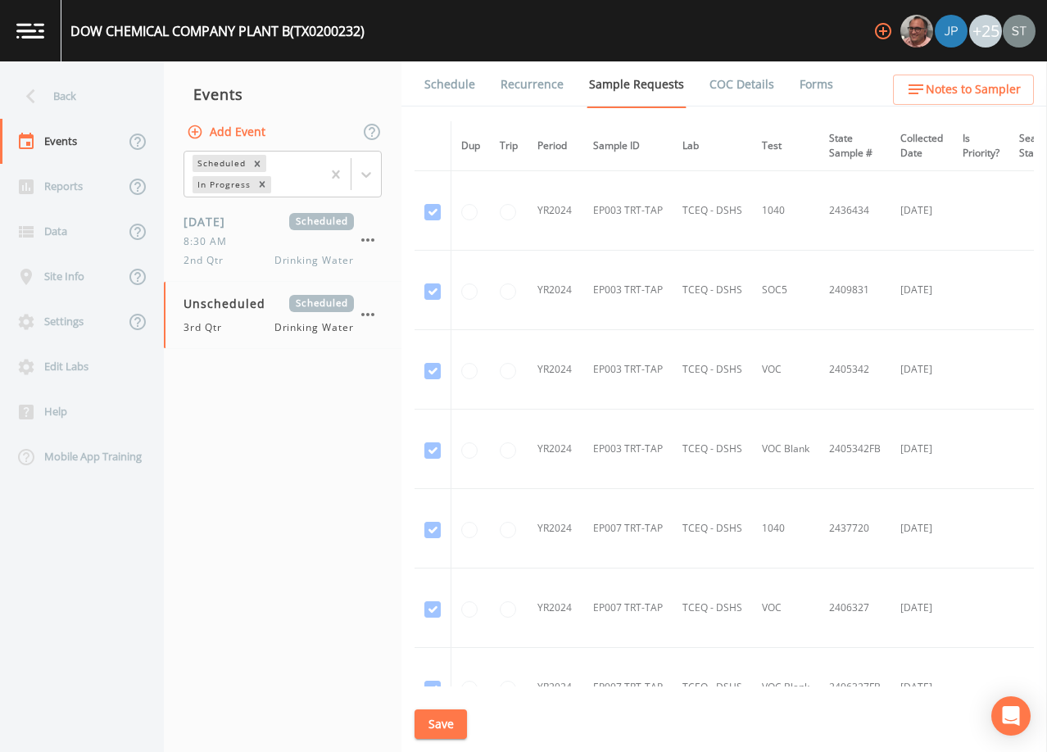
click at [455, 88] on link "Schedule" at bounding box center [450, 84] width 56 height 46
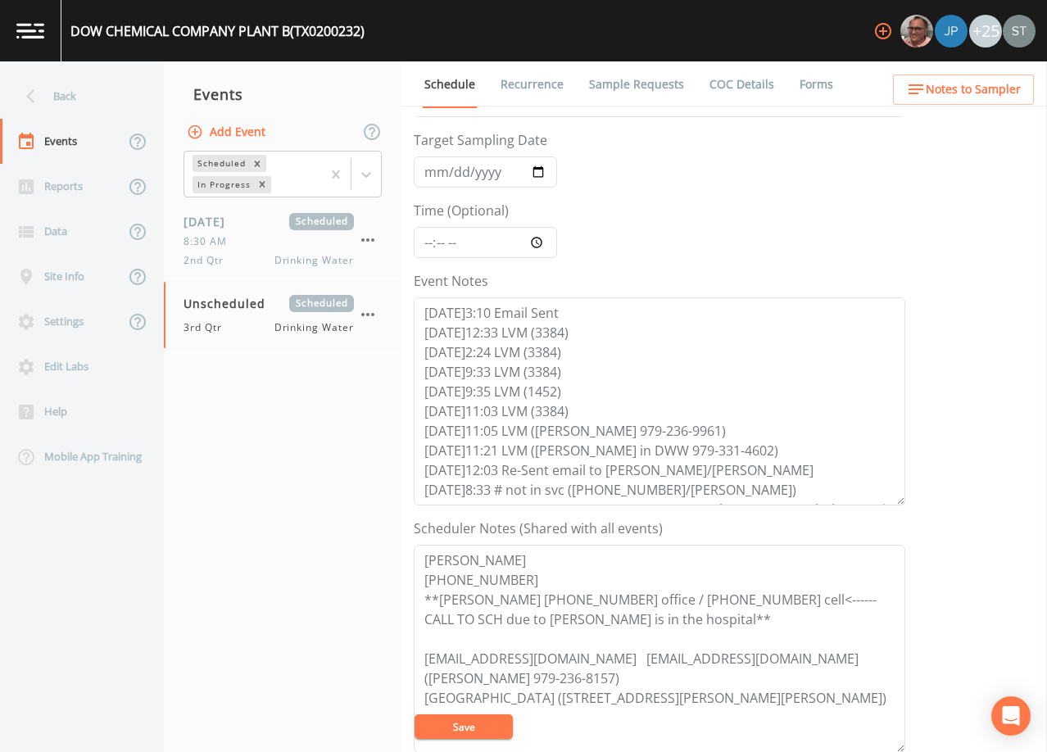
scroll to position [82, 0]
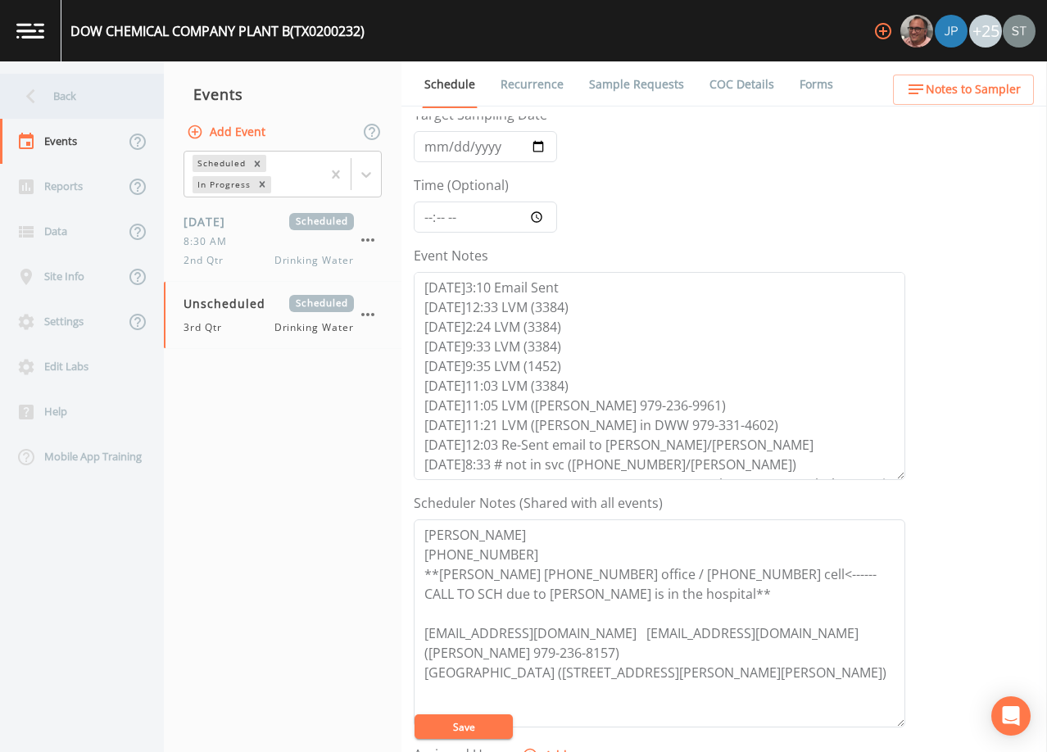
click at [51, 96] on div "Back" at bounding box center [73, 96] width 147 height 45
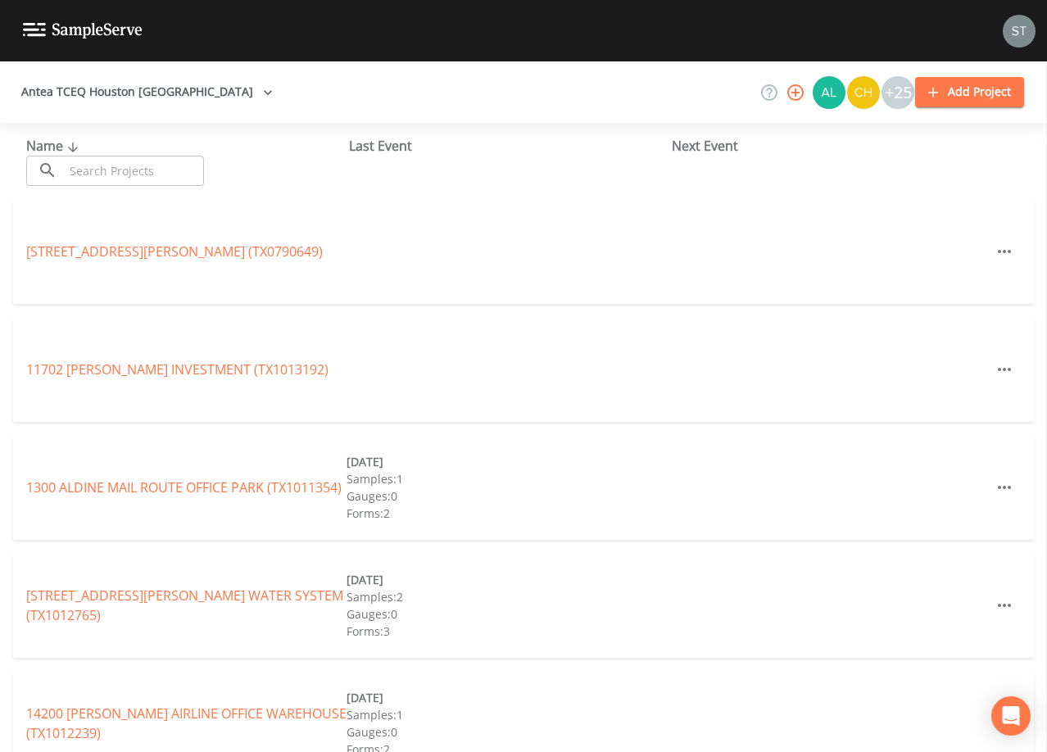
click at [179, 171] on input "text" at bounding box center [134, 171] width 140 height 30
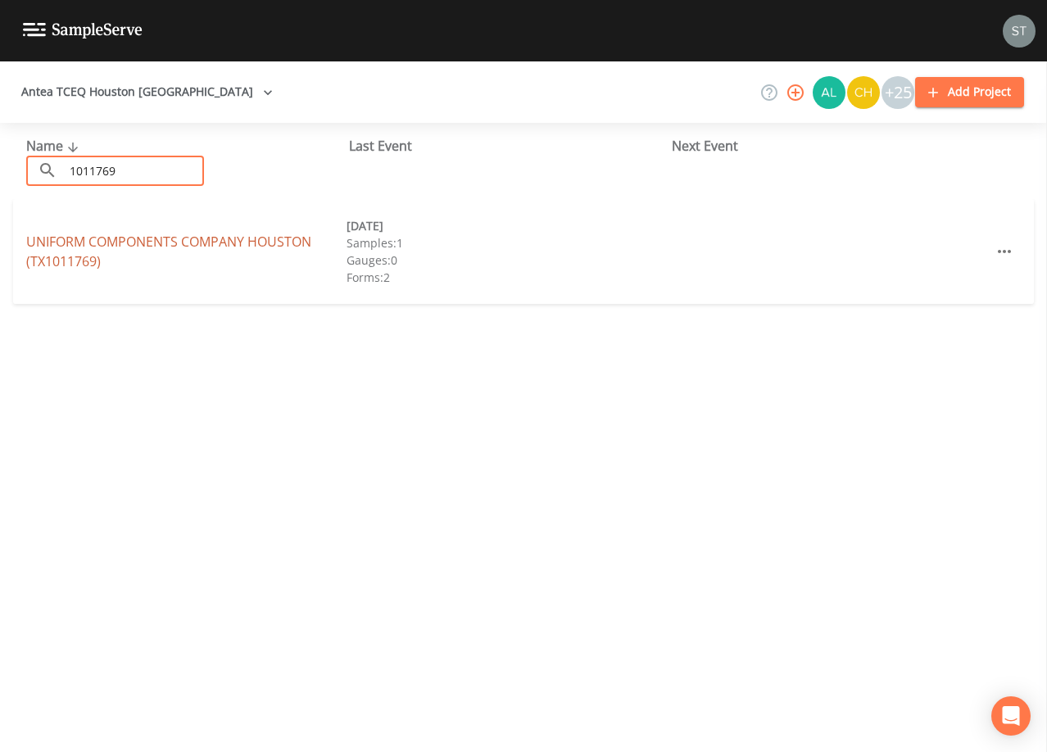
type input "1011769"
click at [173, 247] on link "UNIFORM COMPONENTS COMPANY [GEOGRAPHIC_DATA] (TX1011769)" at bounding box center [168, 252] width 285 height 38
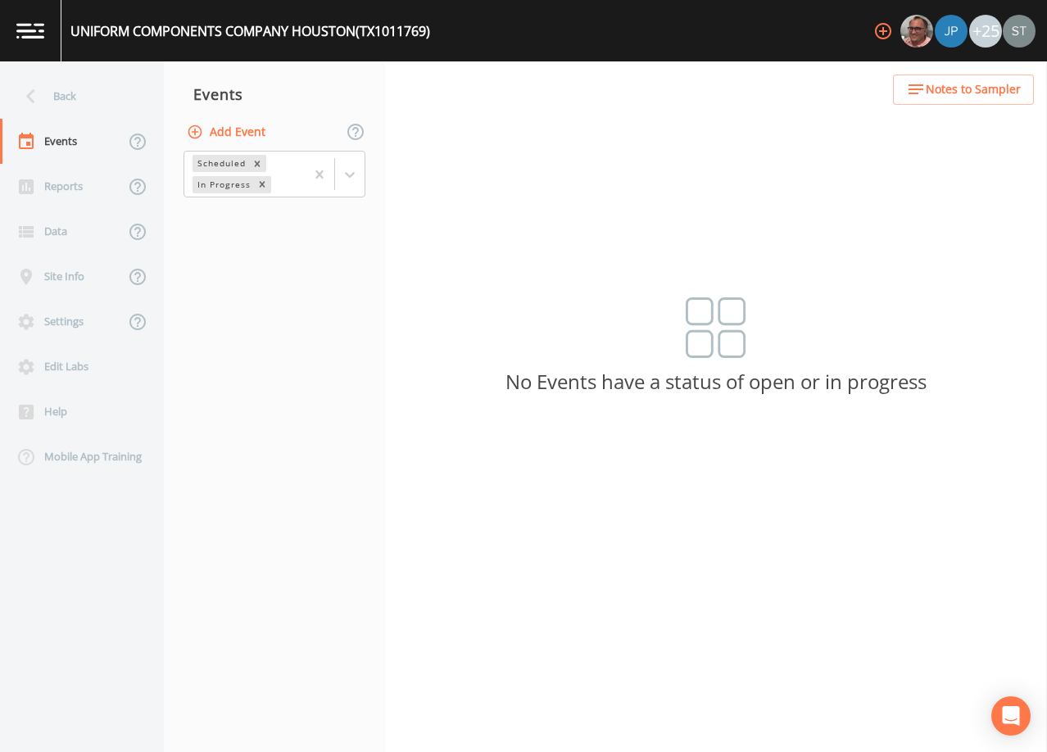
click at [988, 98] on span "Notes to Sampler" at bounding box center [973, 89] width 95 height 20
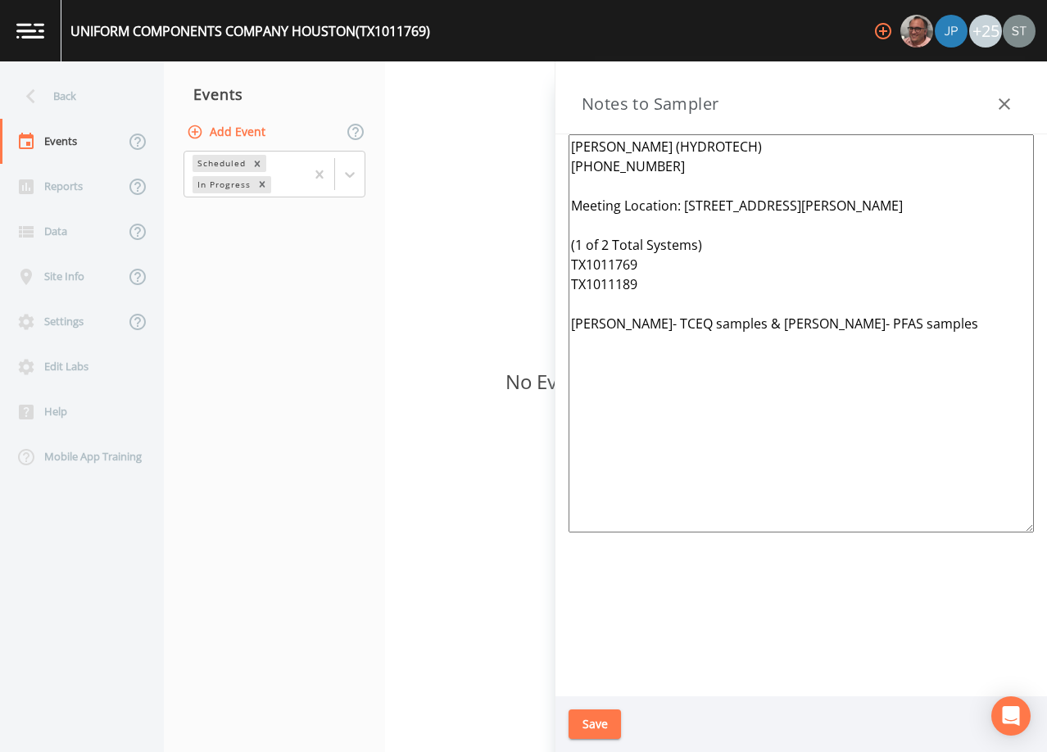
click at [995, 104] on icon "button" at bounding box center [1004, 104] width 20 height 20
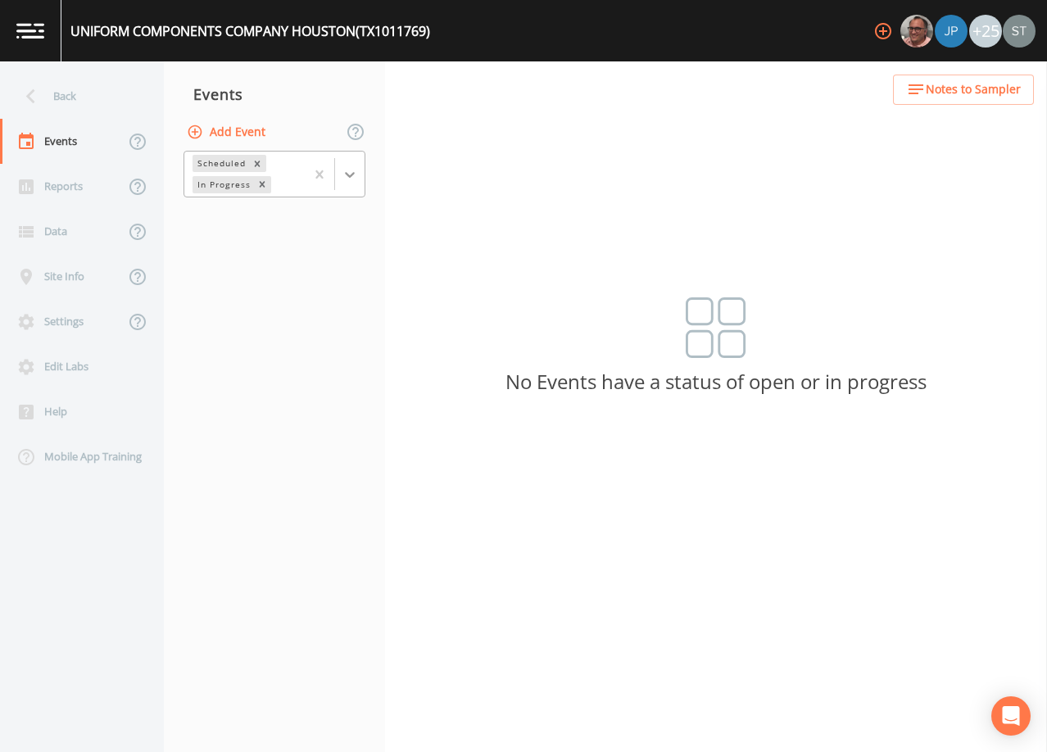
click at [355, 187] on div at bounding box center [349, 174] width 29 height 29
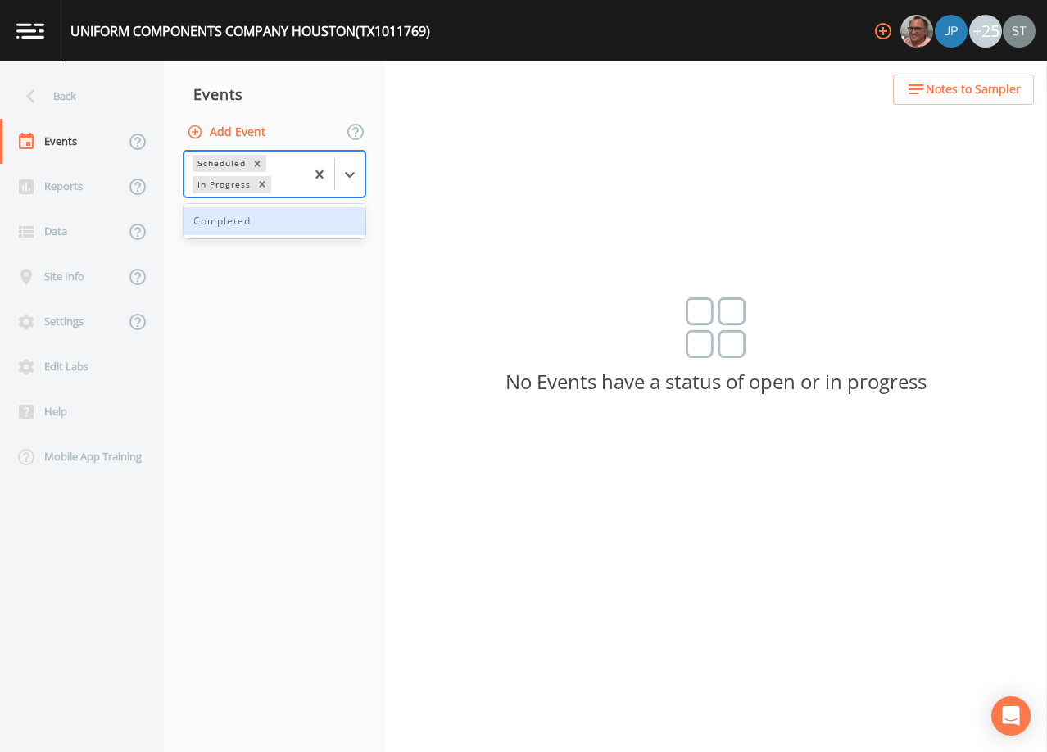
click at [295, 226] on div "Completed" at bounding box center [274, 221] width 182 height 28
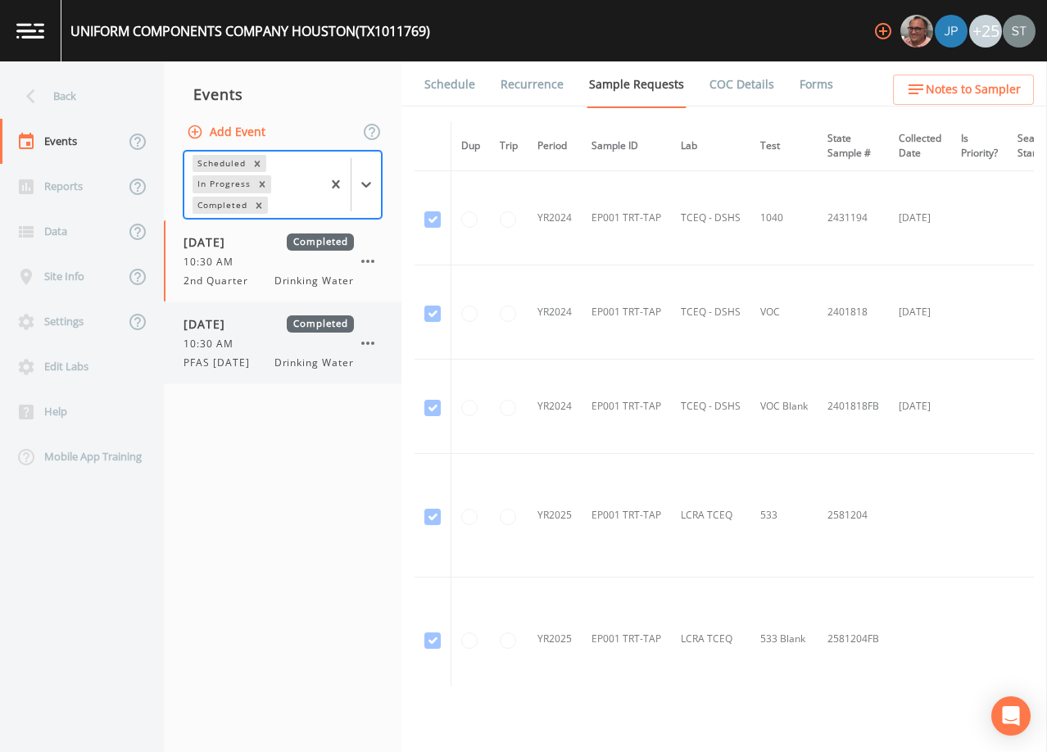
click at [243, 360] on span "PFAS [DATE]" at bounding box center [221, 362] width 76 height 15
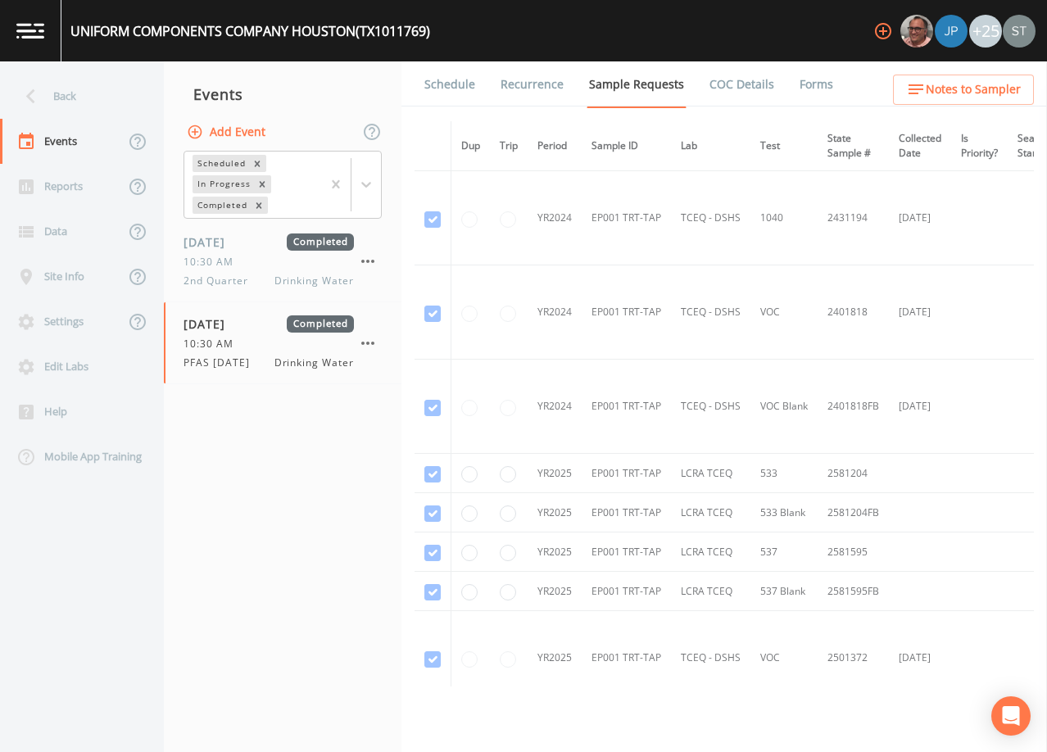
click at [447, 85] on link "Schedule" at bounding box center [450, 84] width 56 height 46
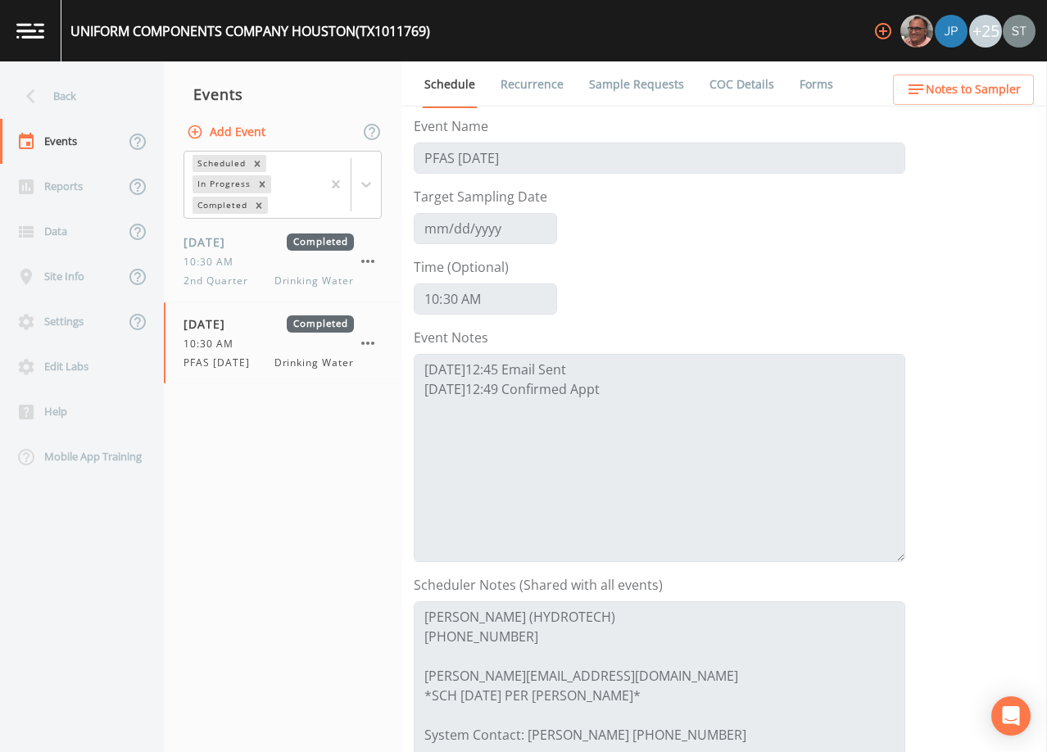
scroll to position [82, 0]
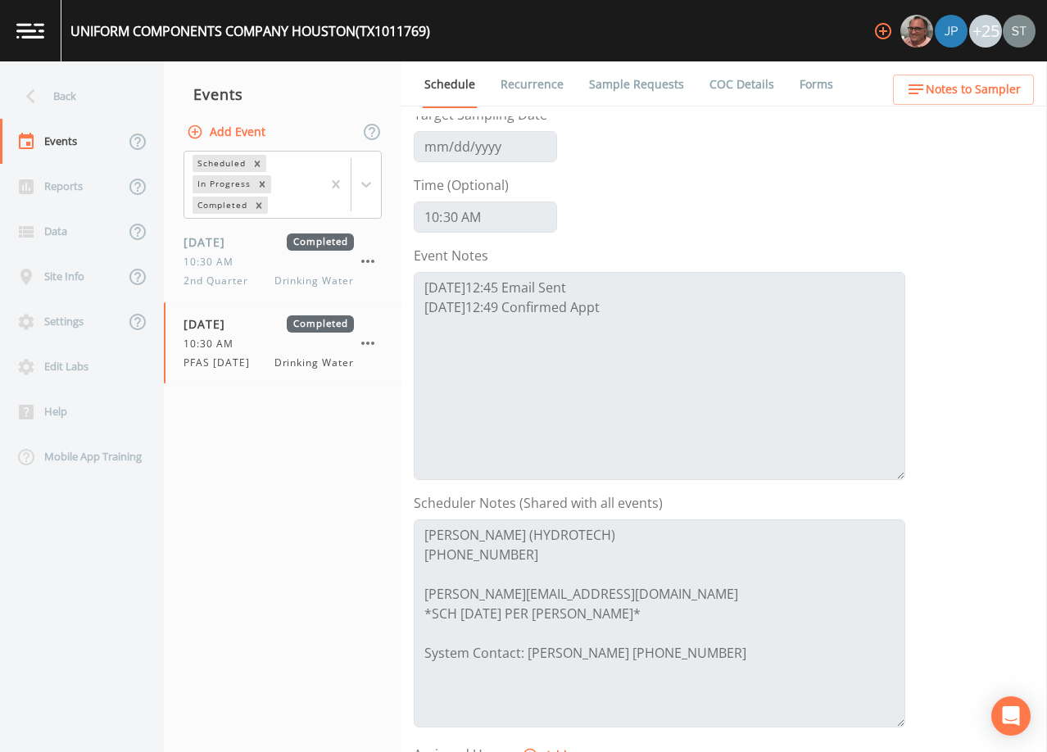
click at [69, 97] on div "Back" at bounding box center [73, 96] width 147 height 45
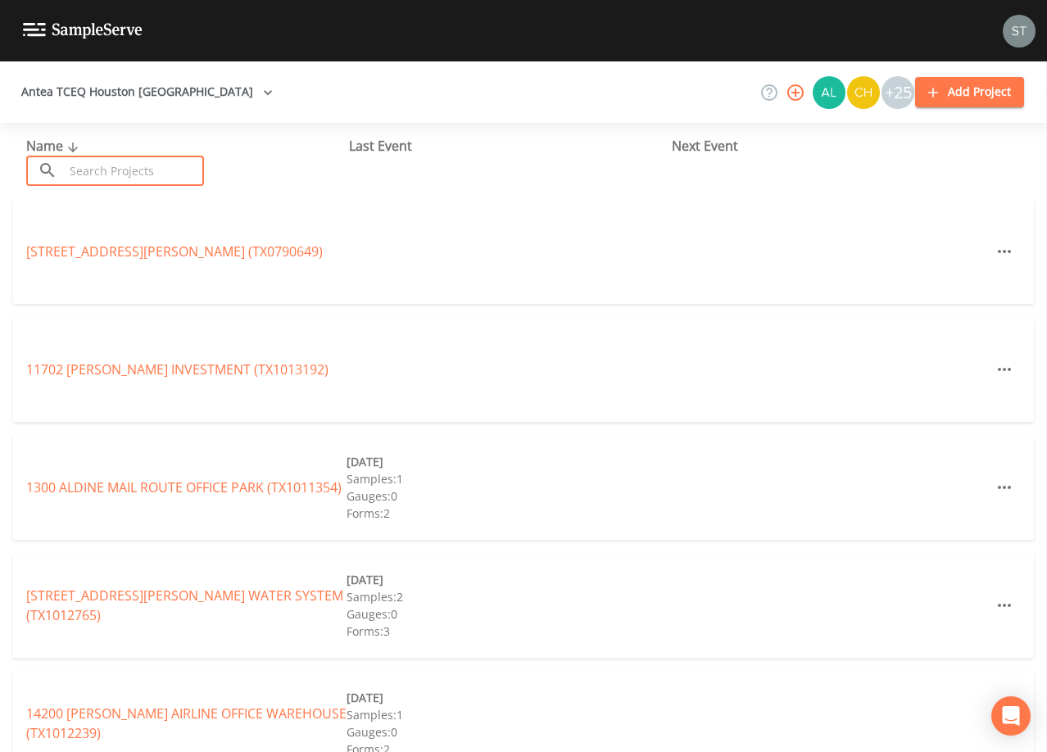
click at [180, 176] on input "text" at bounding box center [134, 171] width 140 height 30
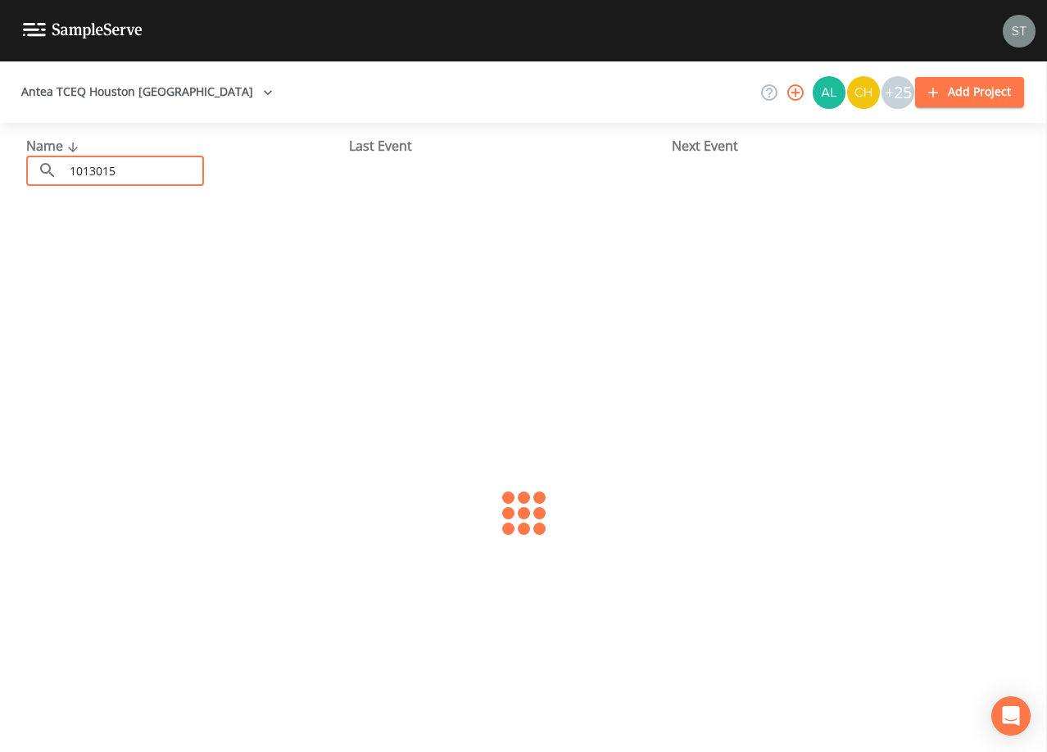
type input "1013015"
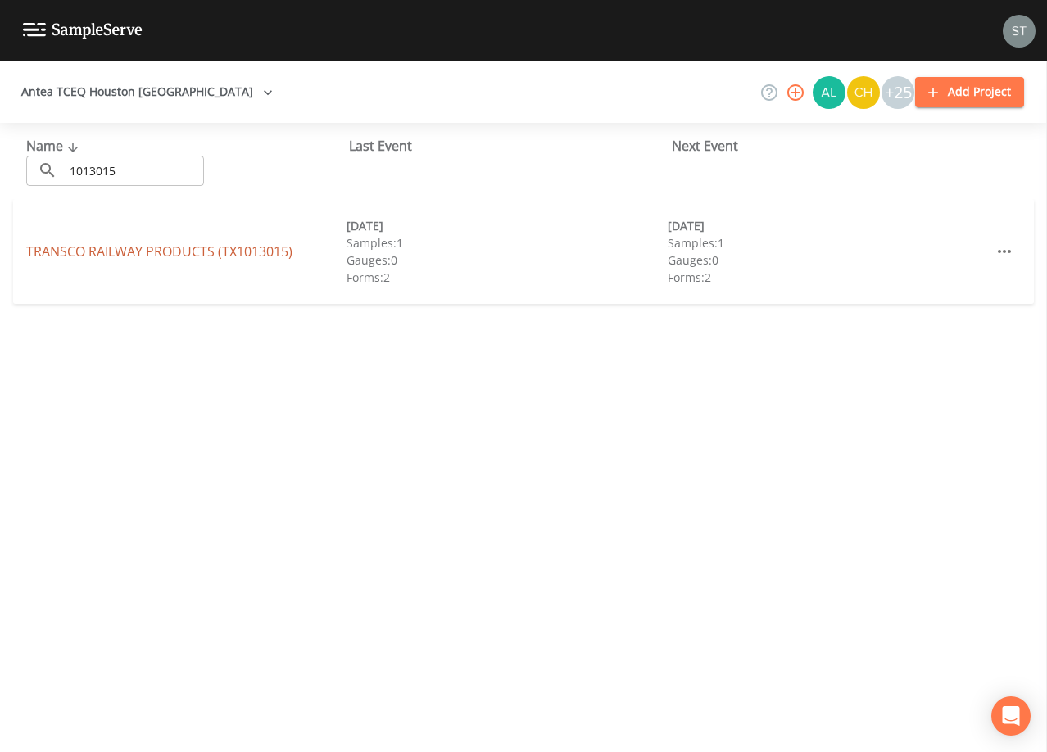
click at [284, 255] on link "TRANSCO RAILWAY PRODUCTS (TX1013015)" at bounding box center [159, 251] width 266 height 18
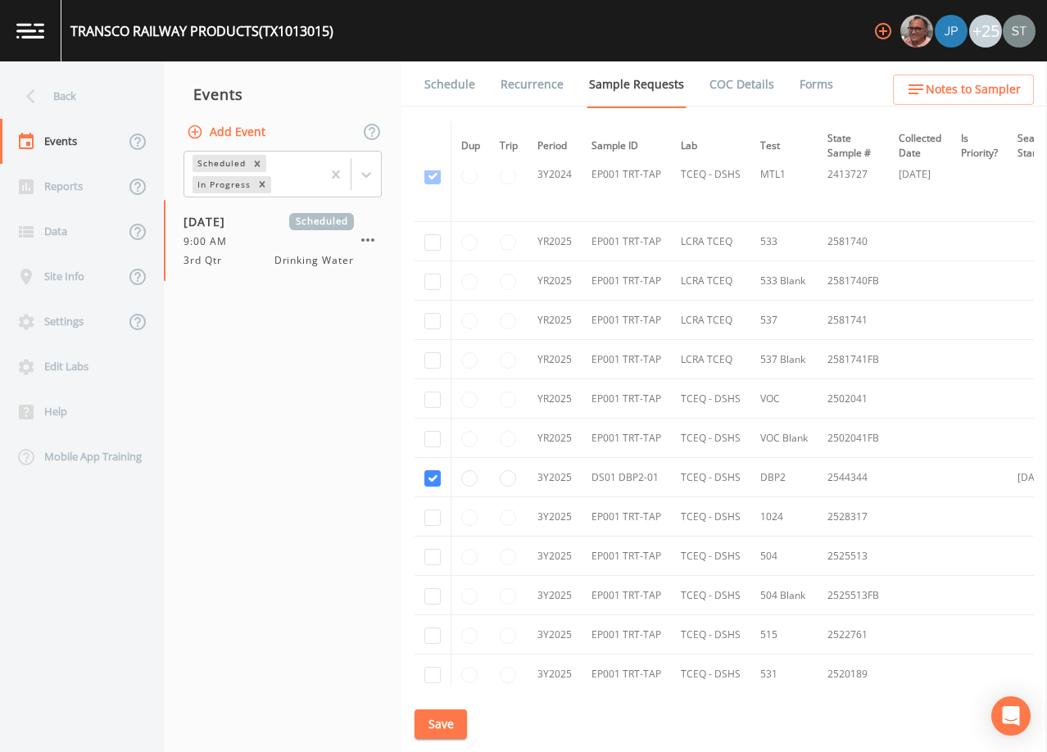
scroll to position [328, 0]
click at [458, 91] on link "Schedule" at bounding box center [450, 84] width 56 height 46
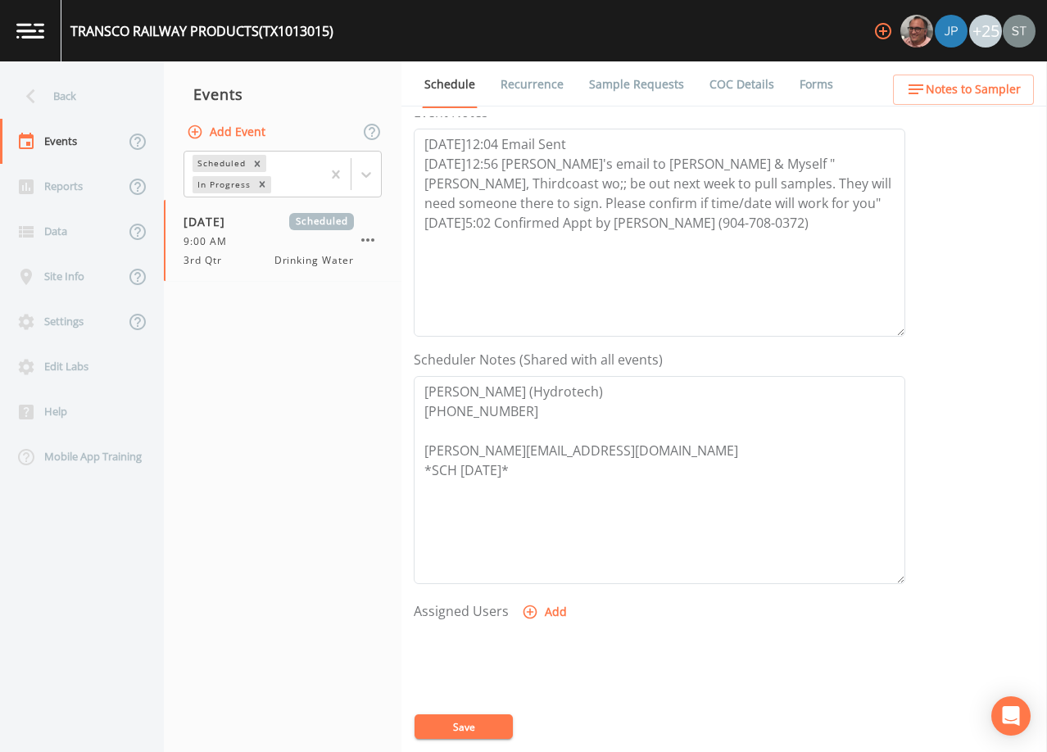
scroll to position [246, 0]
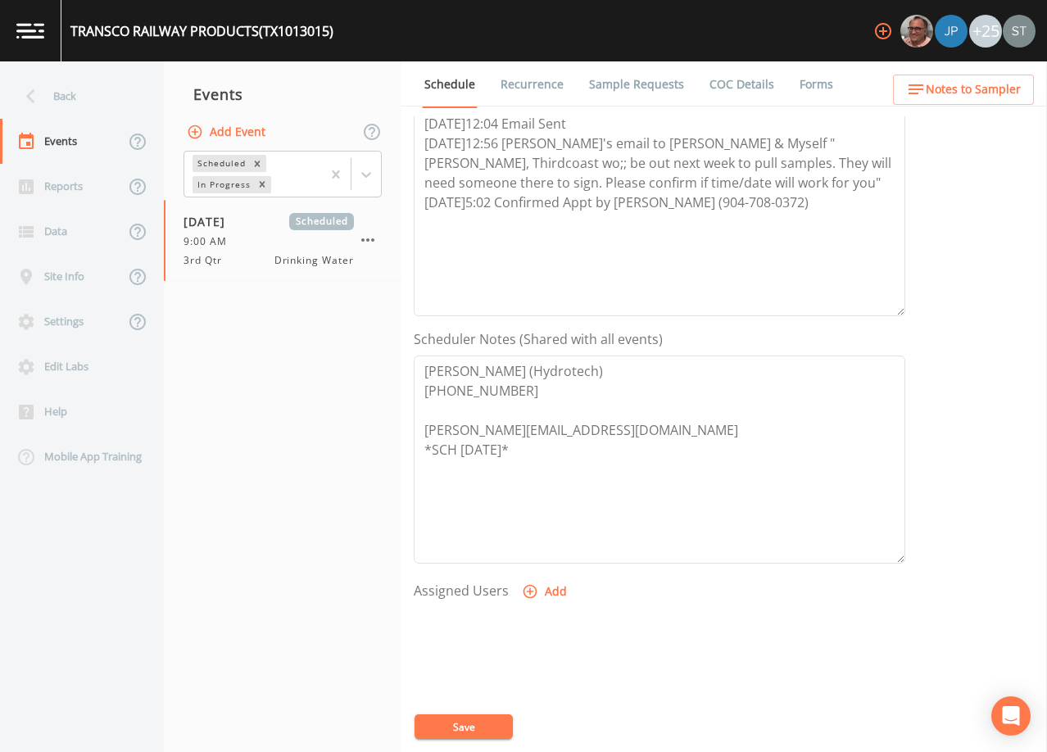
click at [971, 80] on span "Notes to Sampler" at bounding box center [973, 89] width 95 height 20
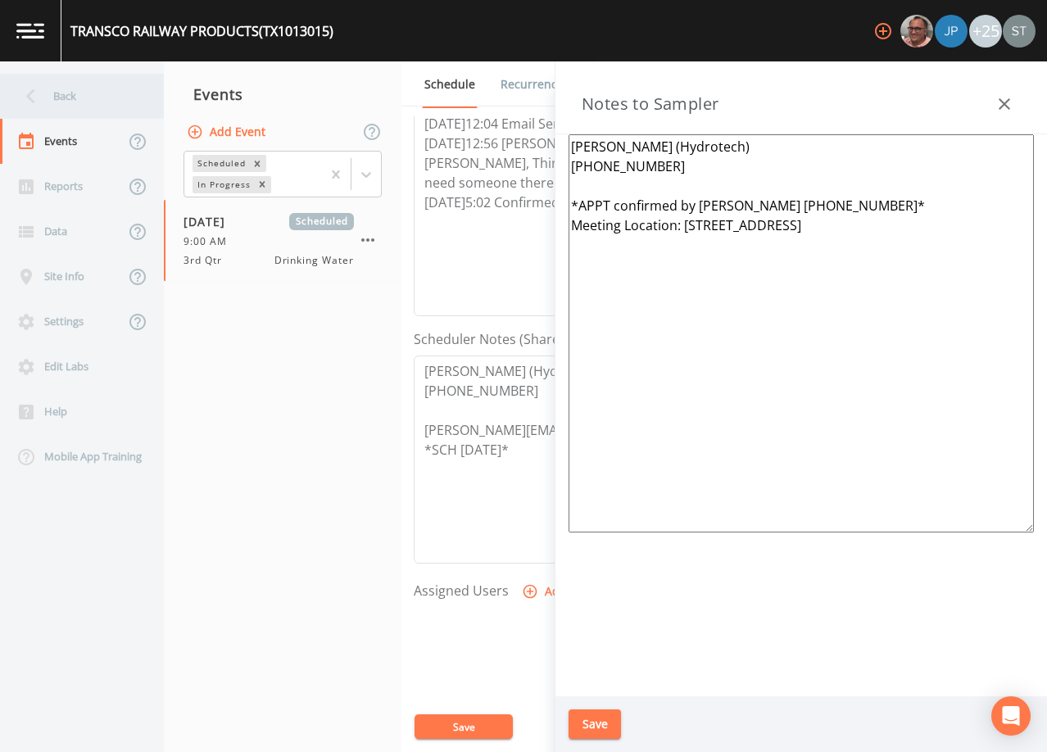
click at [95, 99] on div "Back" at bounding box center [73, 96] width 147 height 45
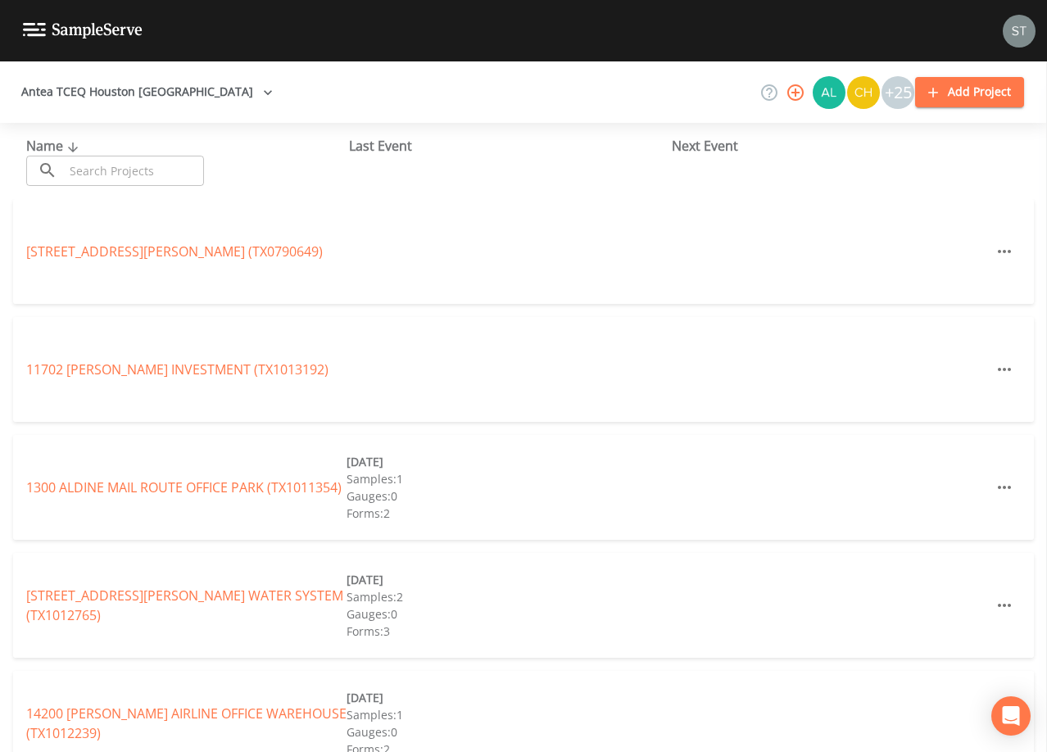
click at [158, 170] on input "text" at bounding box center [134, 171] width 140 height 30
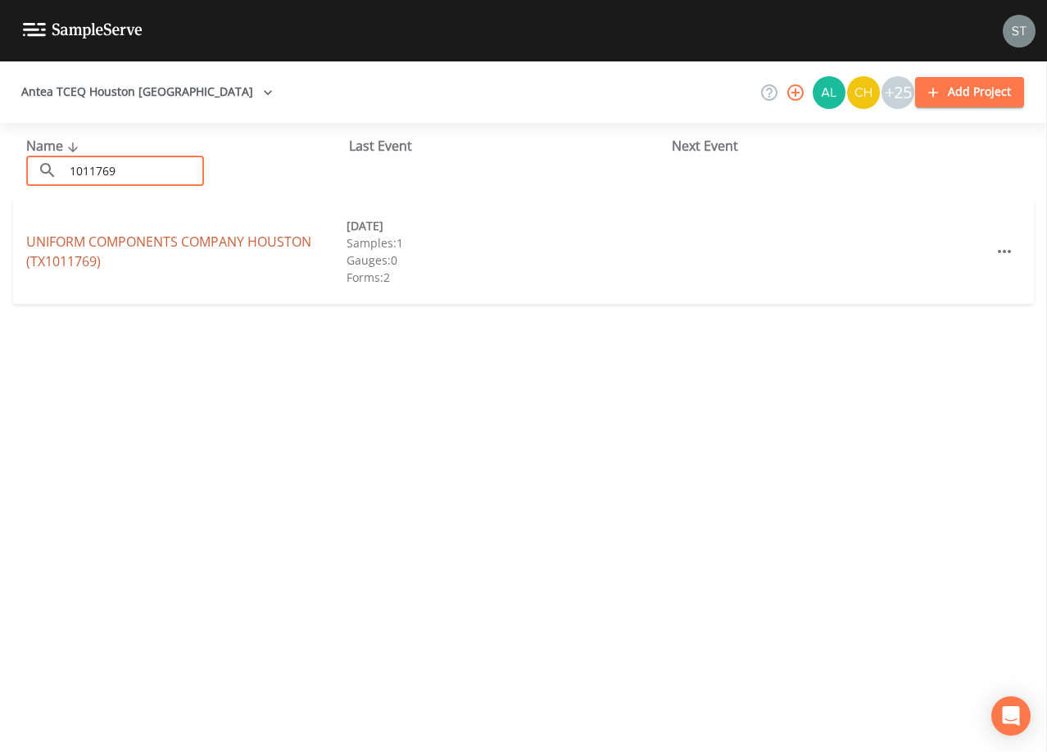
type input "1011769"
click at [276, 239] on link "UNIFORM COMPONENTS COMPANY [GEOGRAPHIC_DATA] (TX1011769)" at bounding box center [168, 252] width 285 height 38
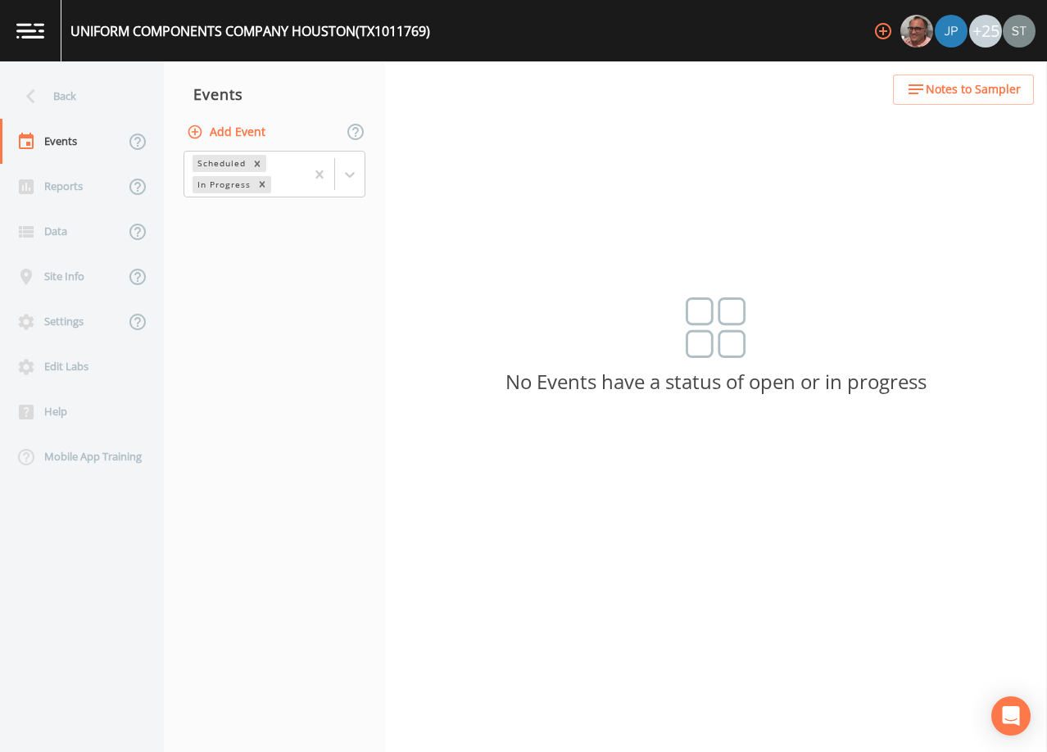
click at [255, 126] on button "Add Event" at bounding box center [227, 132] width 88 height 30
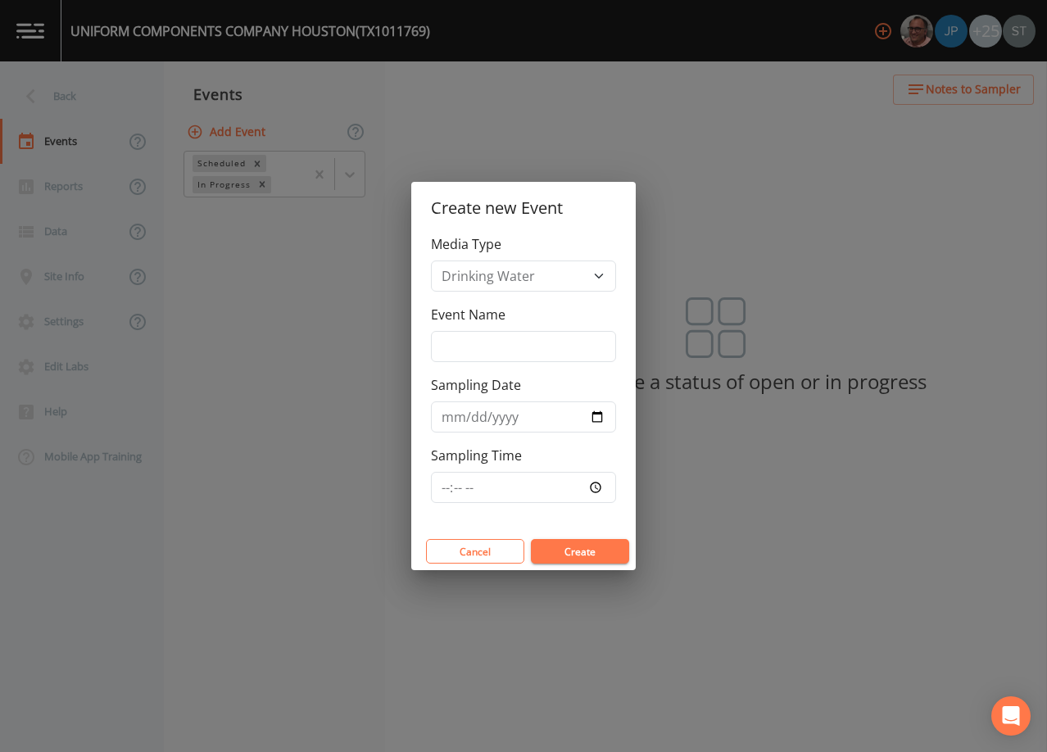
click at [500, 328] on div "Event Name" at bounding box center [523, 333] width 185 height 57
click at [526, 353] on input "Event Name" at bounding box center [523, 346] width 185 height 31
type input "3rd Qtr"
click at [444, 414] on input "Sampling Date" at bounding box center [523, 416] width 185 height 31
type input "[DATE]"
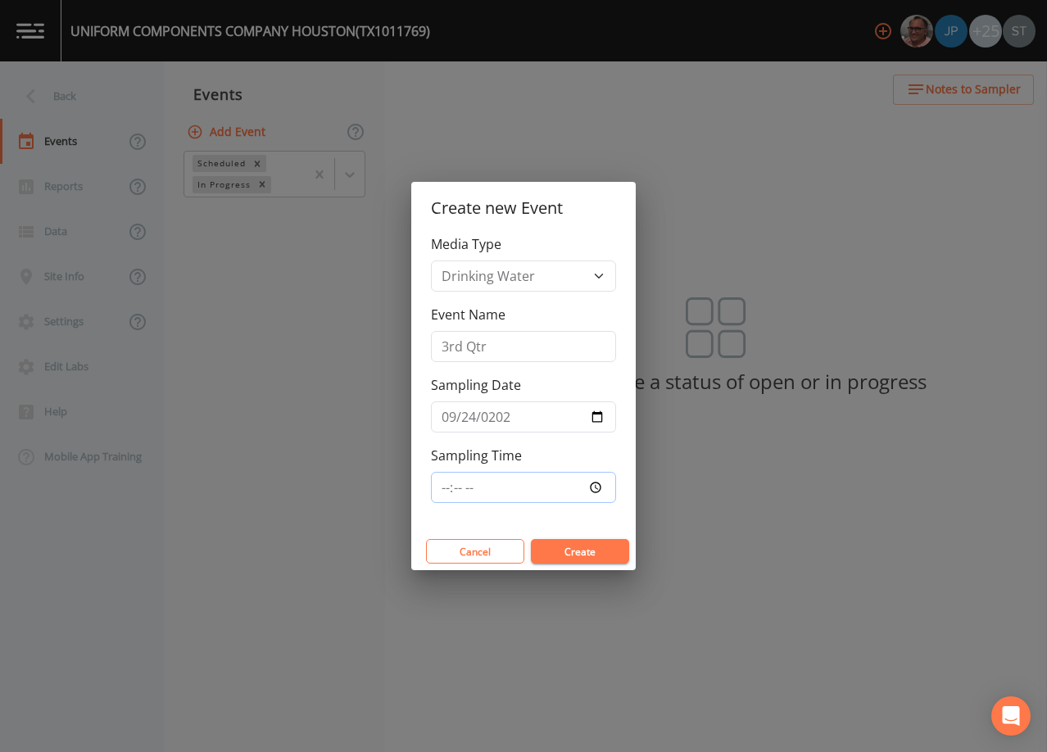
type input "09:30"
click at [596, 550] on button "Create" at bounding box center [580, 551] width 98 height 25
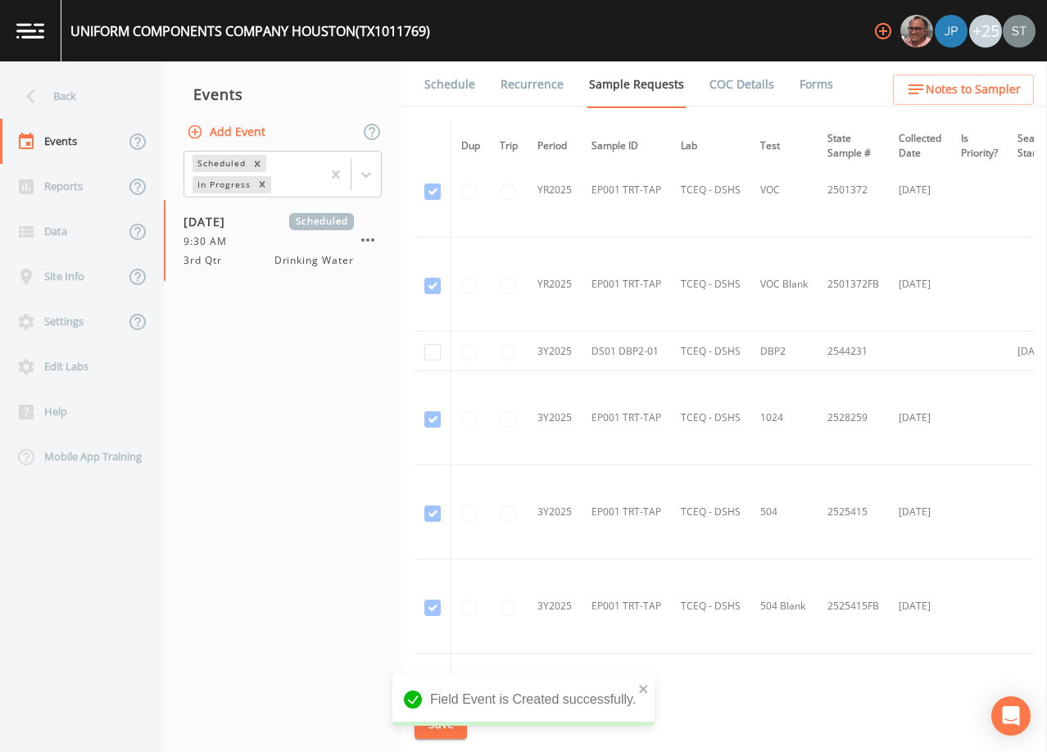
scroll to position [819, 0]
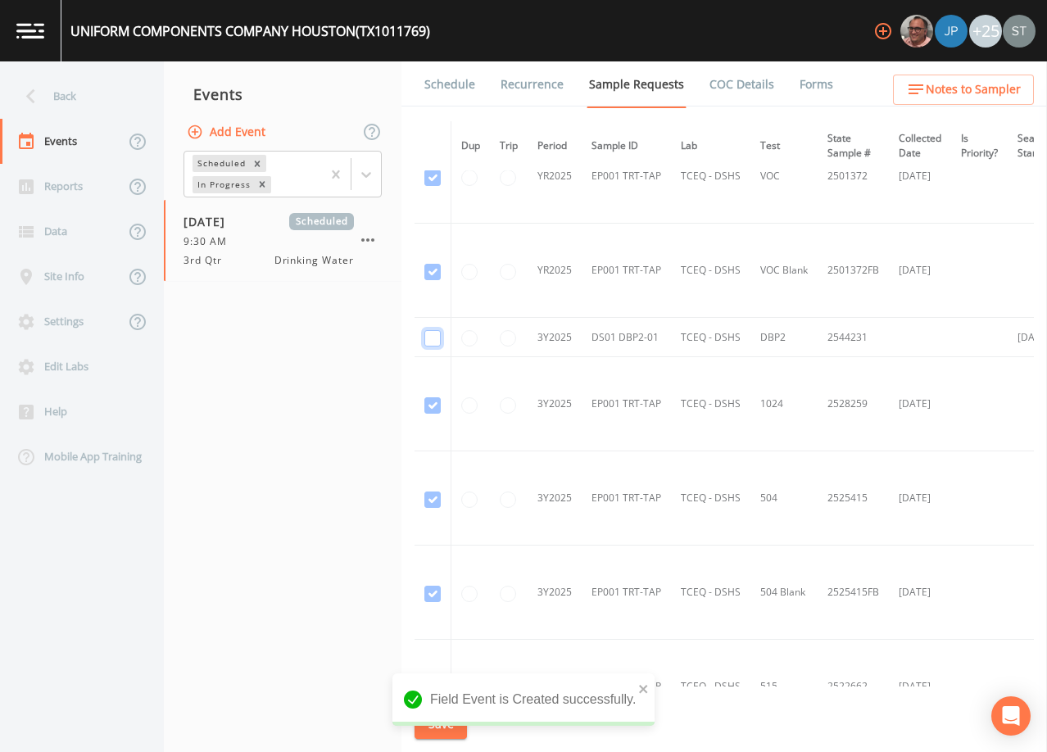
click at [432, 333] on input "checkbox" at bounding box center [432, 338] width 16 height 16
checkbox input "true"
click at [453, 718] on button "Save" at bounding box center [440, 724] width 52 height 30
click at [451, 88] on link "Schedule" at bounding box center [450, 84] width 56 height 46
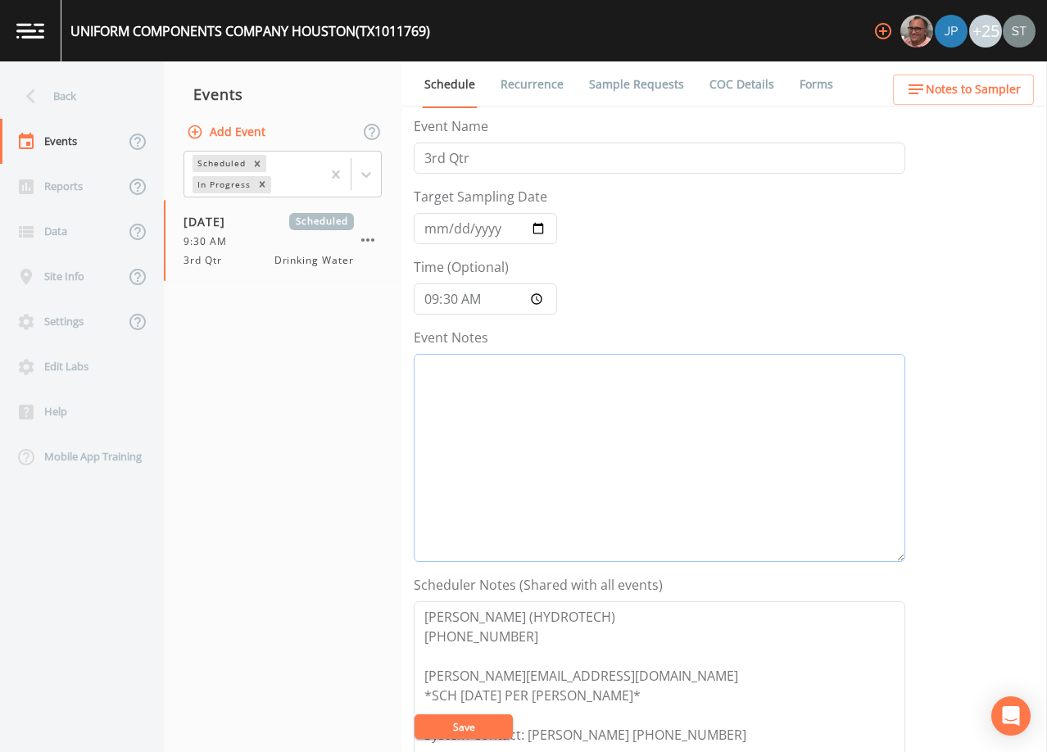
click at [617, 470] on textarea "Event Notes" at bounding box center [659, 458] width 491 height 208
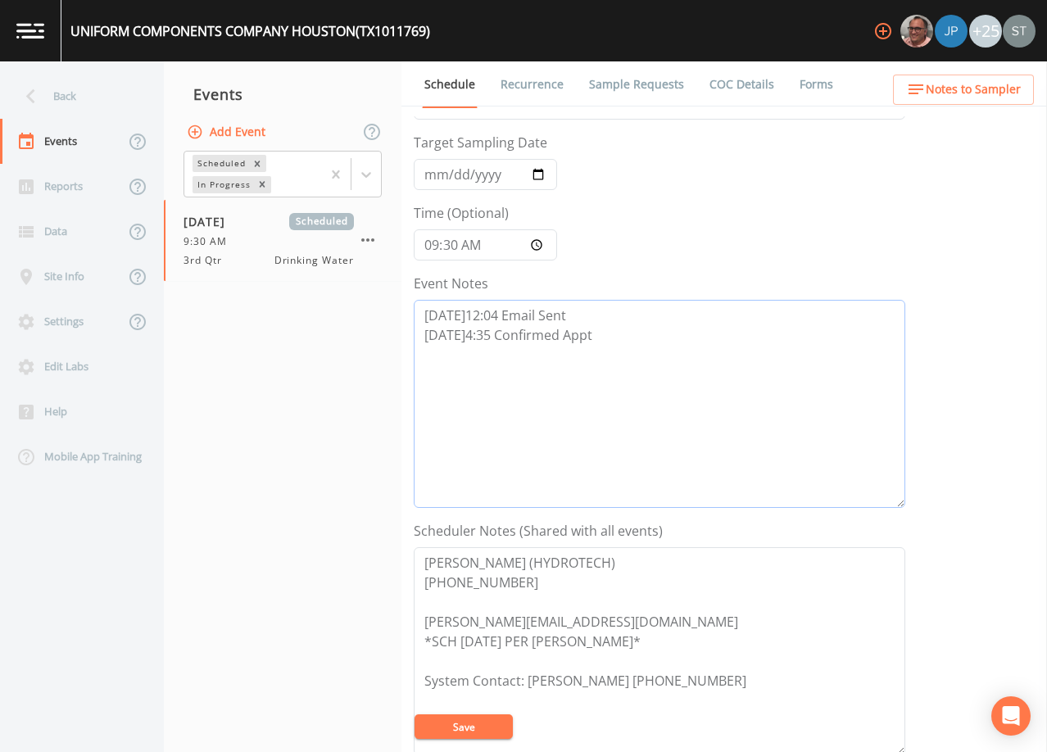
scroll to position [164, 0]
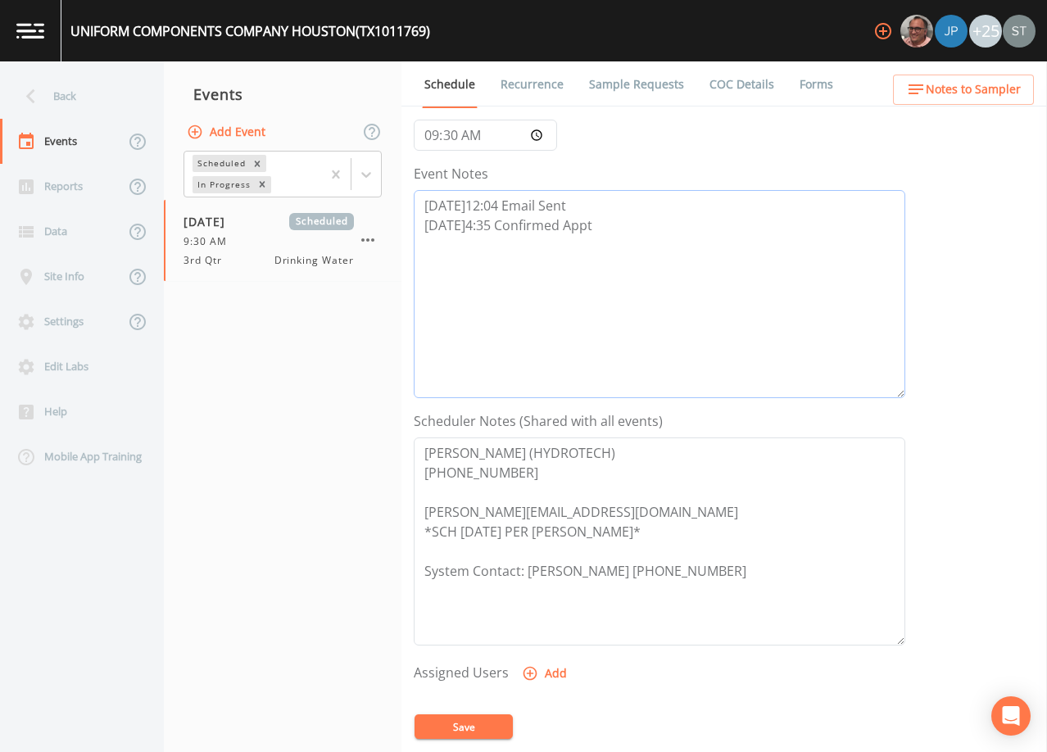
type textarea "[DATE]12:04 Email Sent [DATE]4:35 Confirmed Appt"
click at [483, 727] on button "Save" at bounding box center [463, 726] width 98 height 25
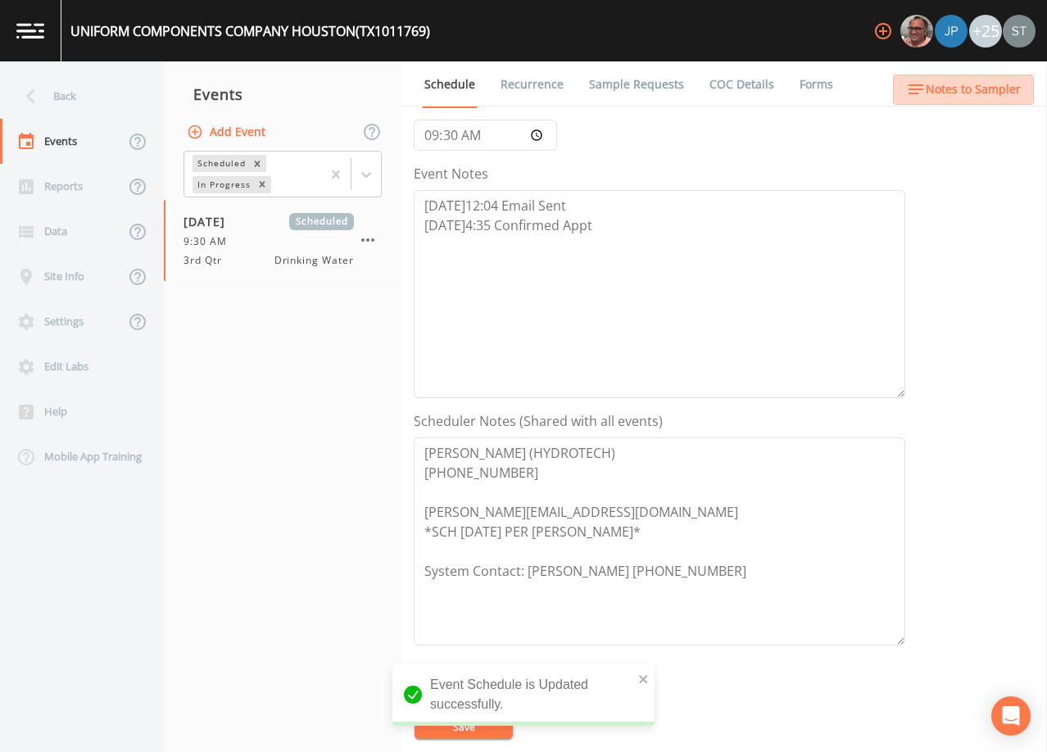
click at [1003, 92] on span "Notes to Sampler" at bounding box center [973, 89] width 95 height 20
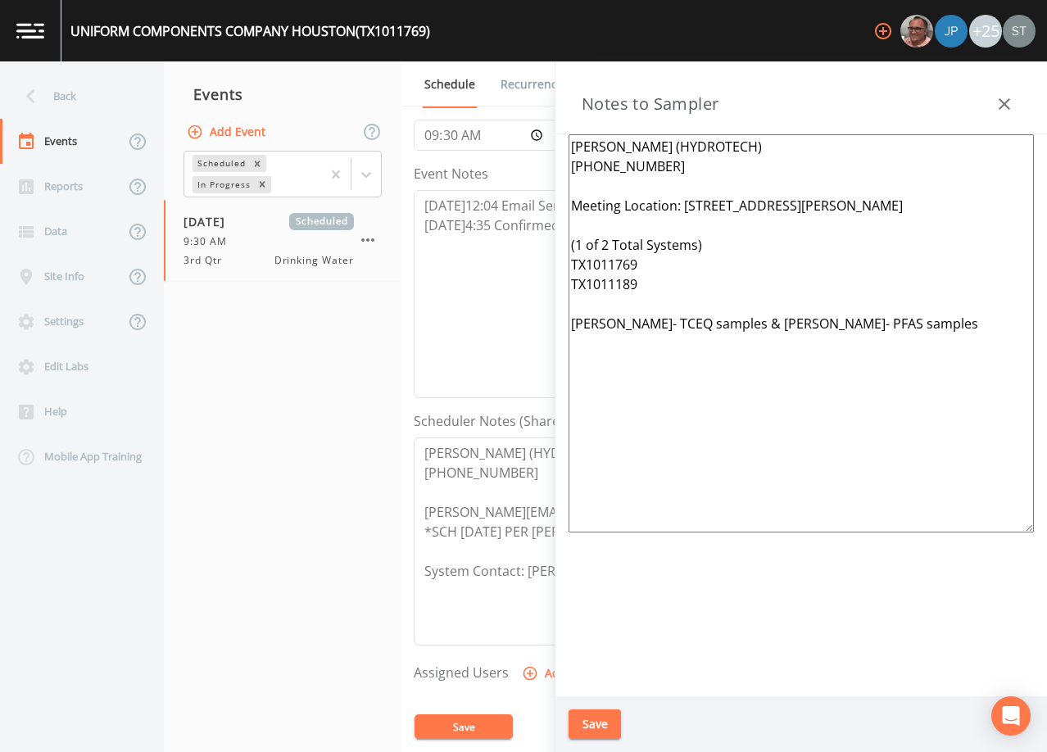
drag, startPoint x: 912, startPoint y: 322, endPoint x: 537, endPoint y: 237, distance: 385.5
click at [537, 237] on div "Back Events Reports Data Site Info Settings Edit Labs Help Mobile App Training …" at bounding box center [523, 406] width 1047 height 691
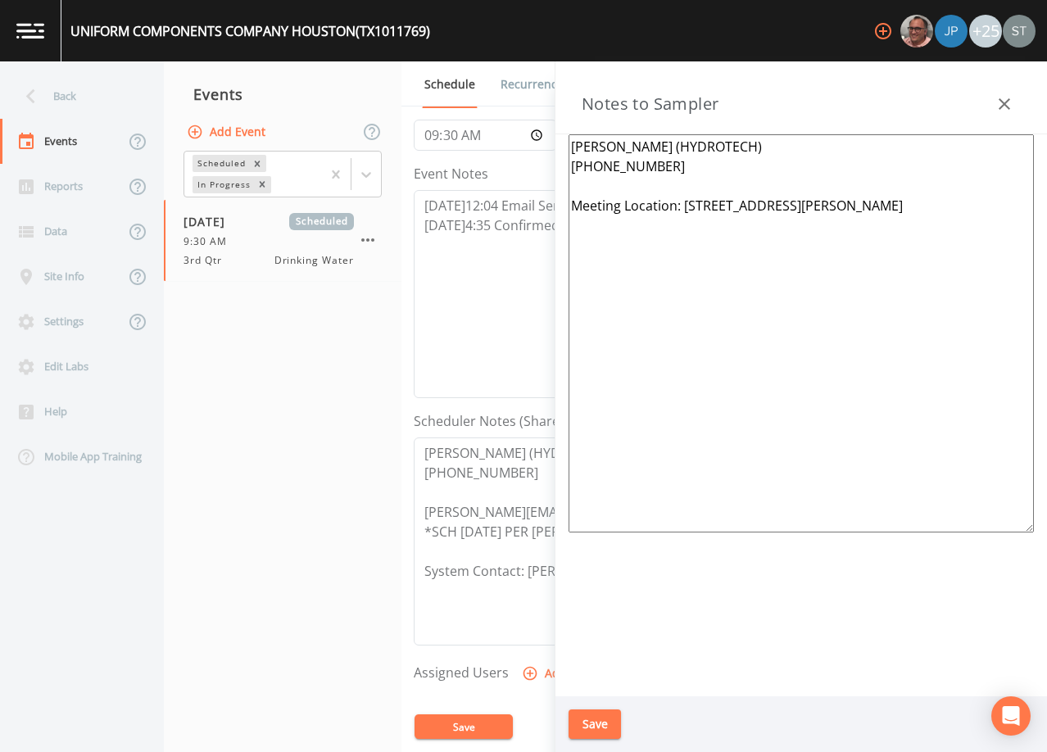
click at [672, 192] on textarea "[PERSON_NAME] (HYDROTECH) [PHONE_NUMBER] Meeting Location: [STREET_ADDRESS][PER…" at bounding box center [800, 333] width 465 height 398
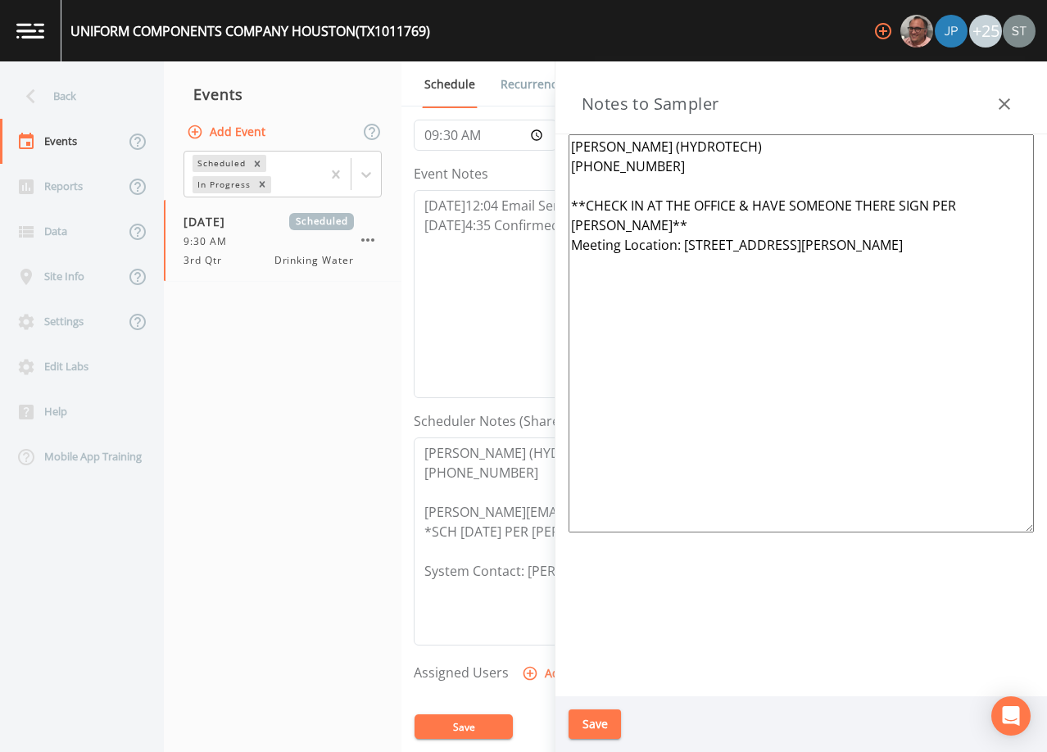
type textarea "[PERSON_NAME] (HYDROTECH) [PHONE_NUMBER] **CHECK IN AT THE OFFICE & HAVE SOMEON…"
click at [593, 721] on button "Save" at bounding box center [594, 724] width 52 height 30
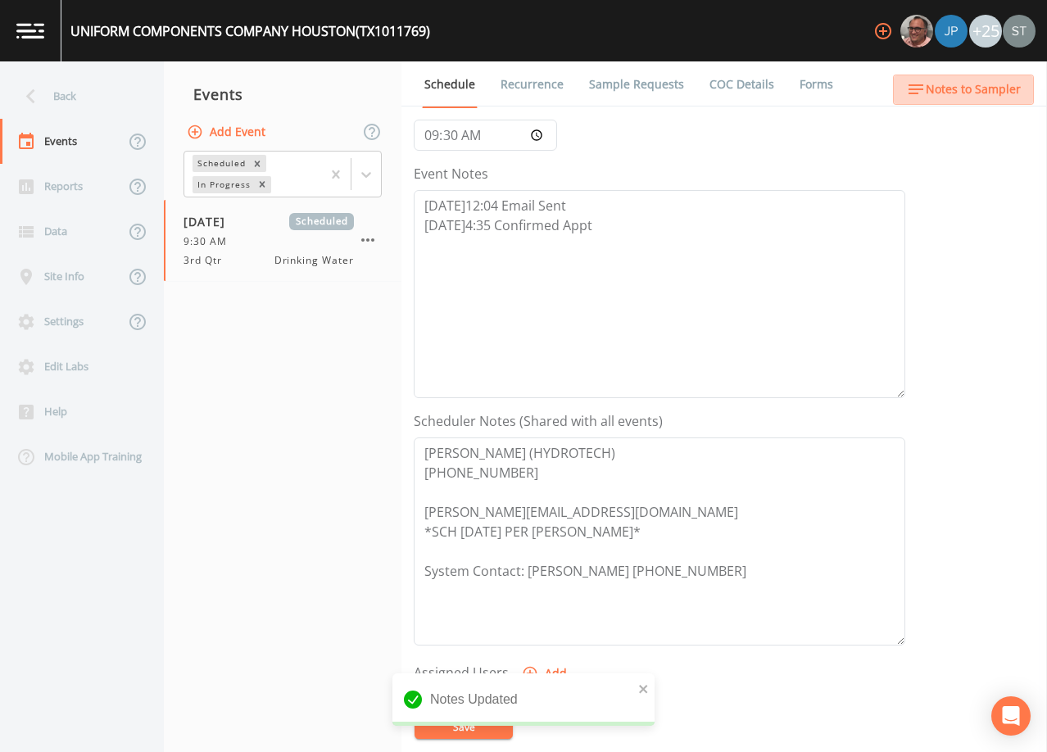
click at [999, 91] on span "Notes to Sampler" at bounding box center [973, 89] width 95 height 20
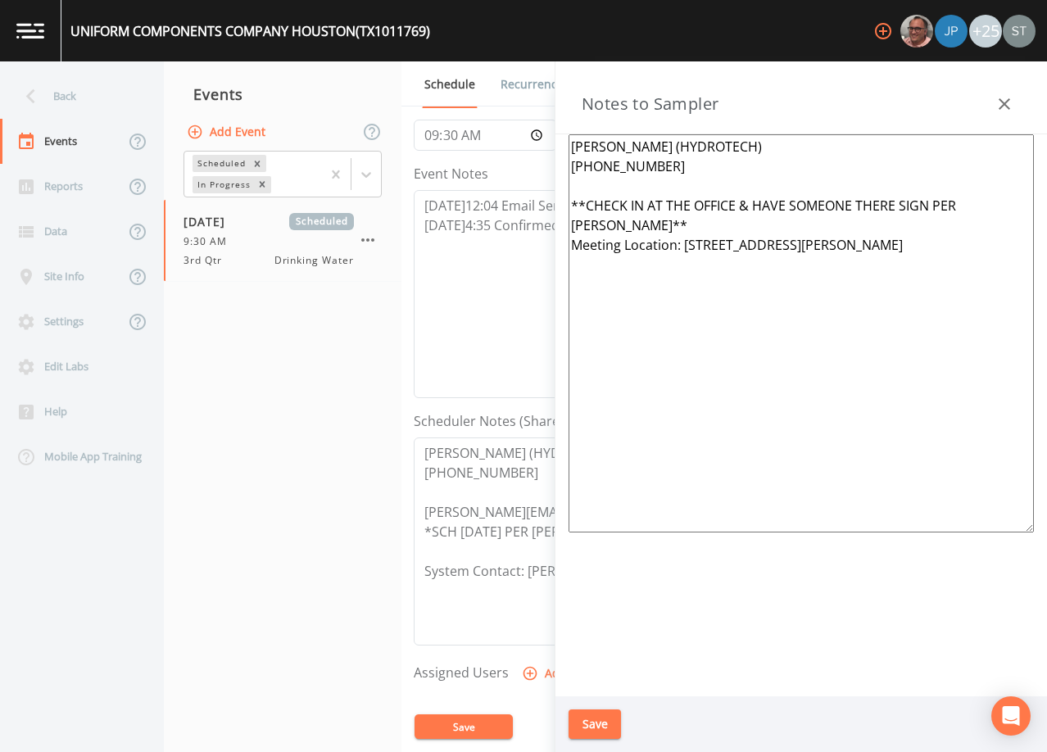
click at [588, 730] on button "Save" at bounding box center [594, 724] width 52 height 30
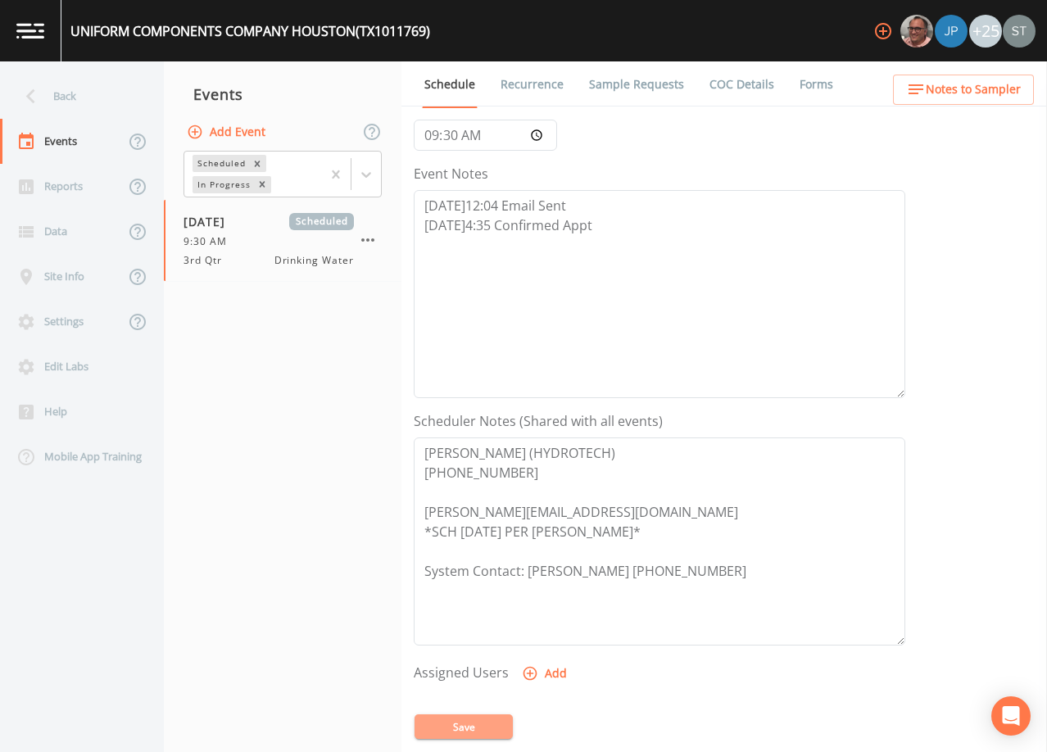
click at [482, 727] on button "Save" at bounding box center [463, 726] width 98 height 25
click at [641, 79] on link "Sample Requests" at bounding box center [636, 84] width 100 height 46
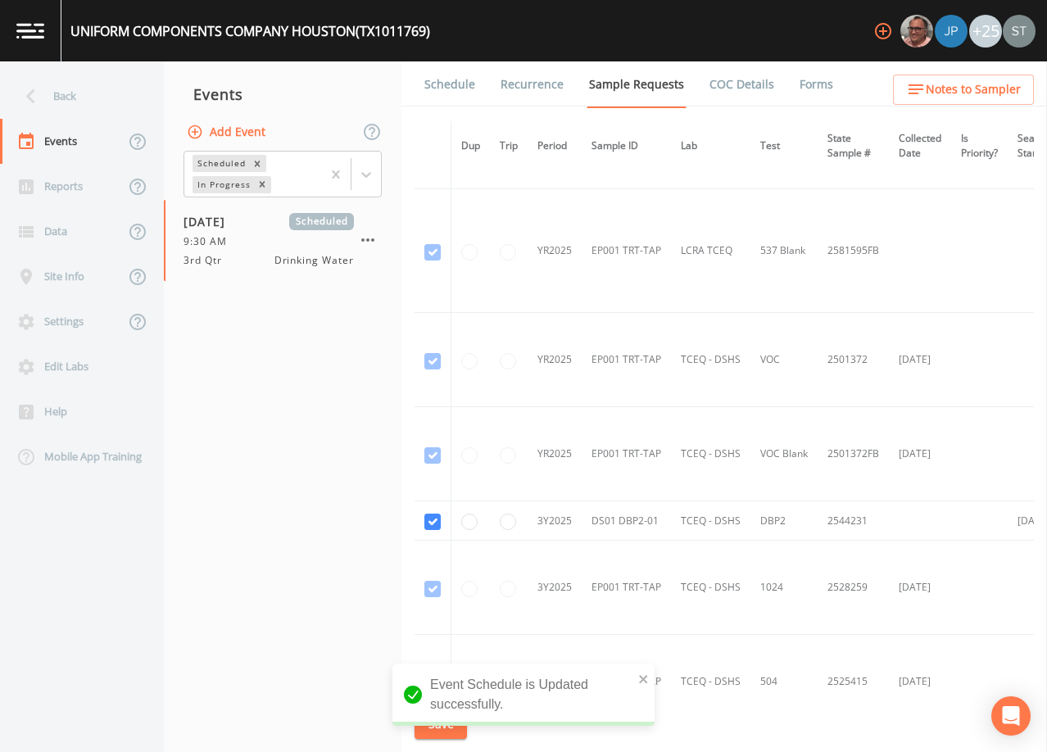
scroll to position [819, 0]
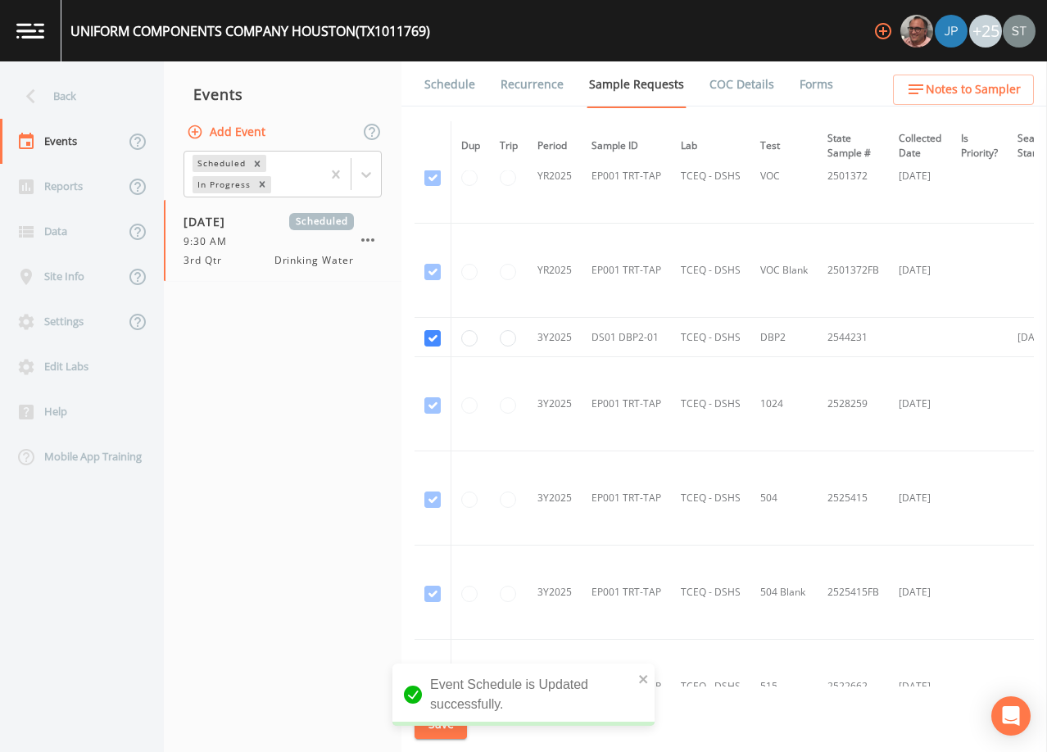
click at [451, 97] on link "Schedule" at bounding box center [450, 84] width 56 height 46
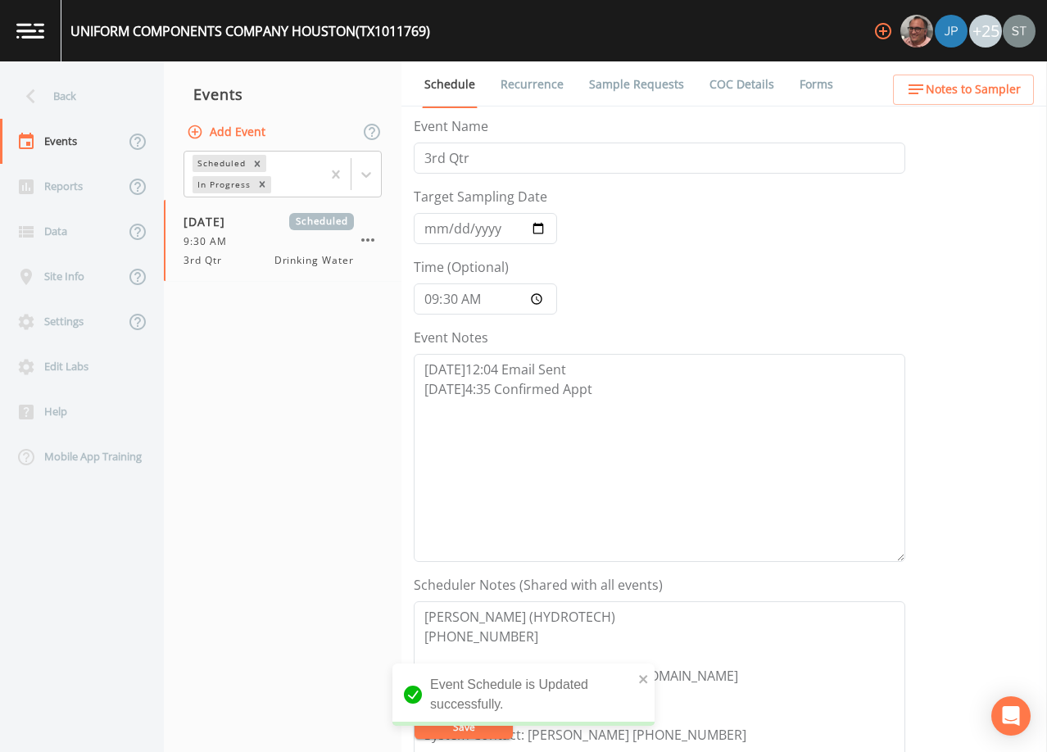
click at [986, 87] on span "Notes to Sampler" at bounding box center [973, 89] width 95 height 20
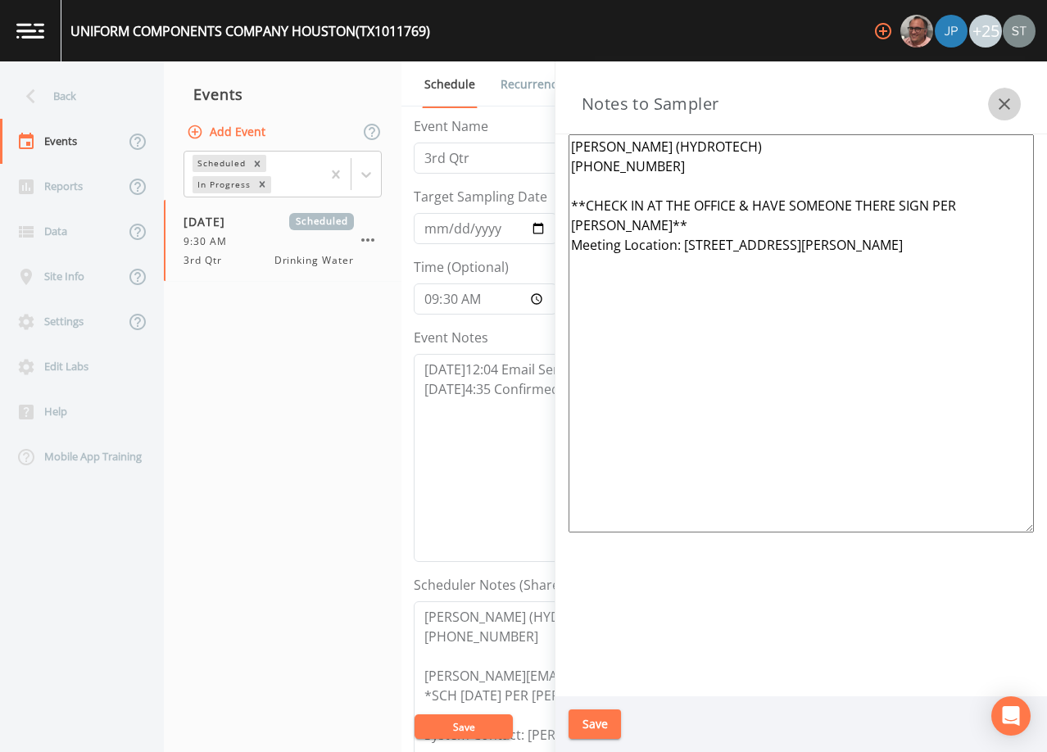
click at [1016, 103] on button "button" at bounding box center [1004, 104] width 33 height 33
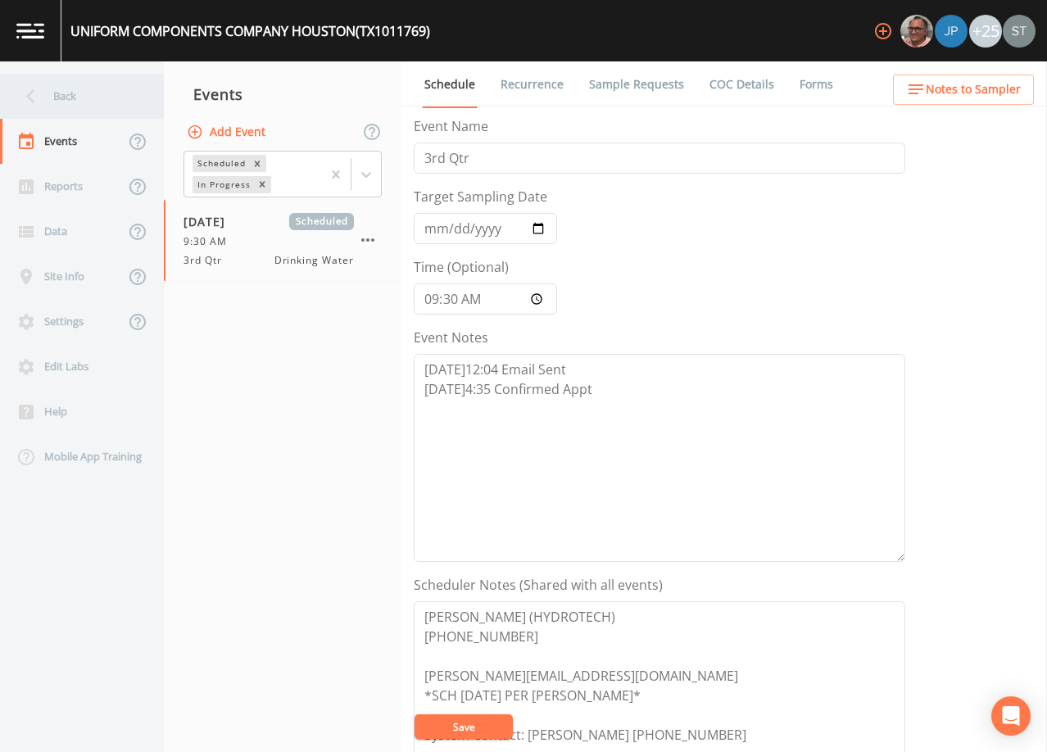
click at [75, 99] on div "Back" at bounding box center [73, 96] width 147 height 45
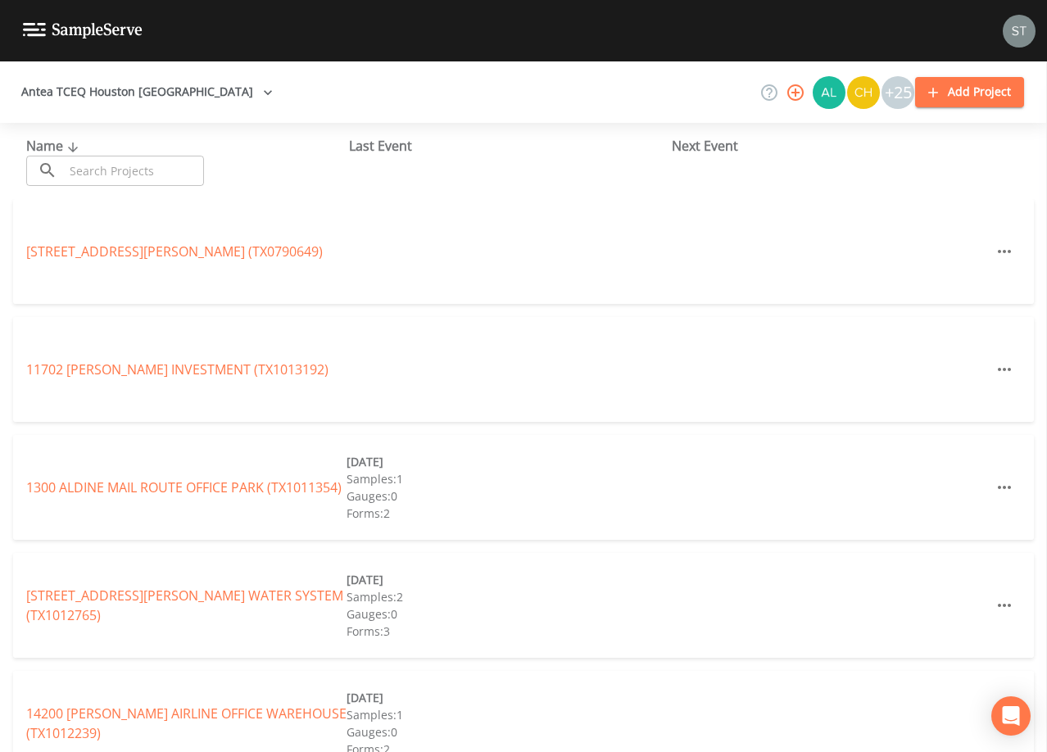
click at [140, 172] on input "text" at bounding box center [134, 171] width 140 height 30
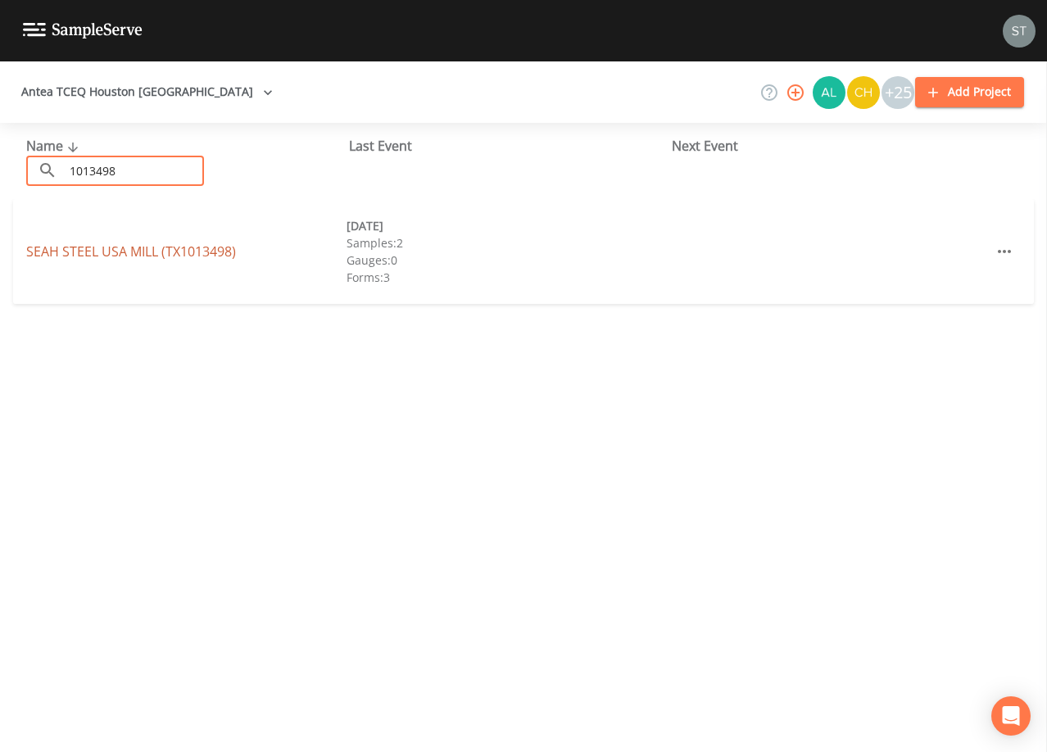
type input "1013498"
click at [184, 251] on link "SEAH STEEL [GEOGRAPHIC_DATA] (TX1013498)" at bounding box center [131, 251] width 210 height 18
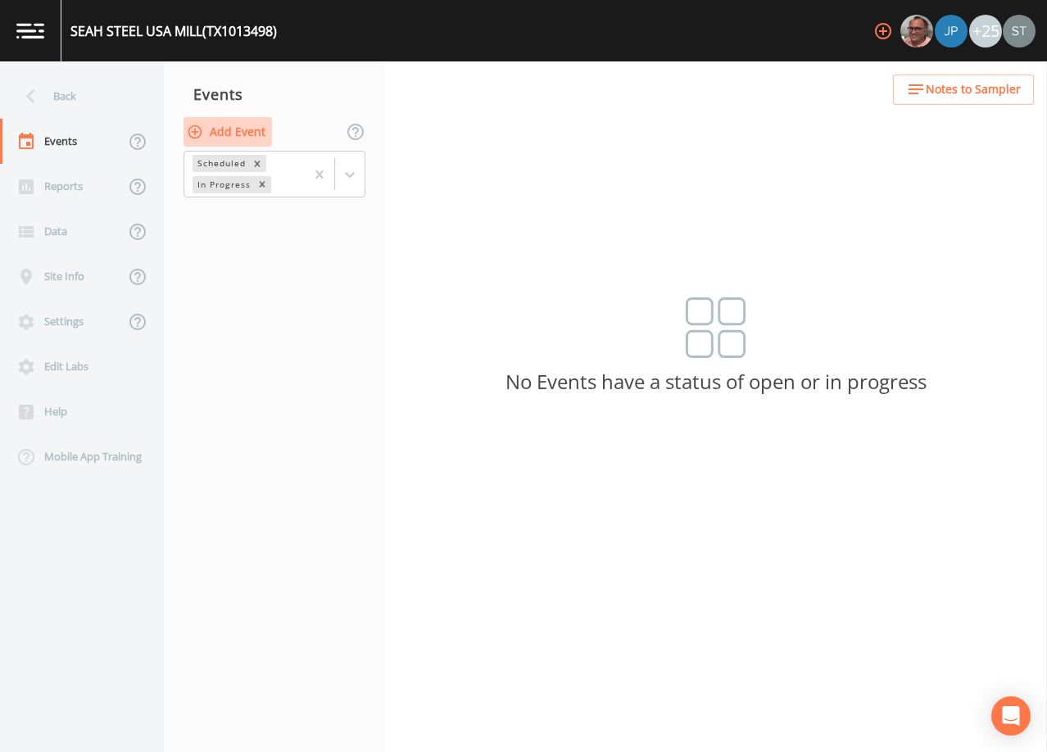
click at [245, 134] on button "Add Event" at bounding box center [227, 132] width 88 height 30
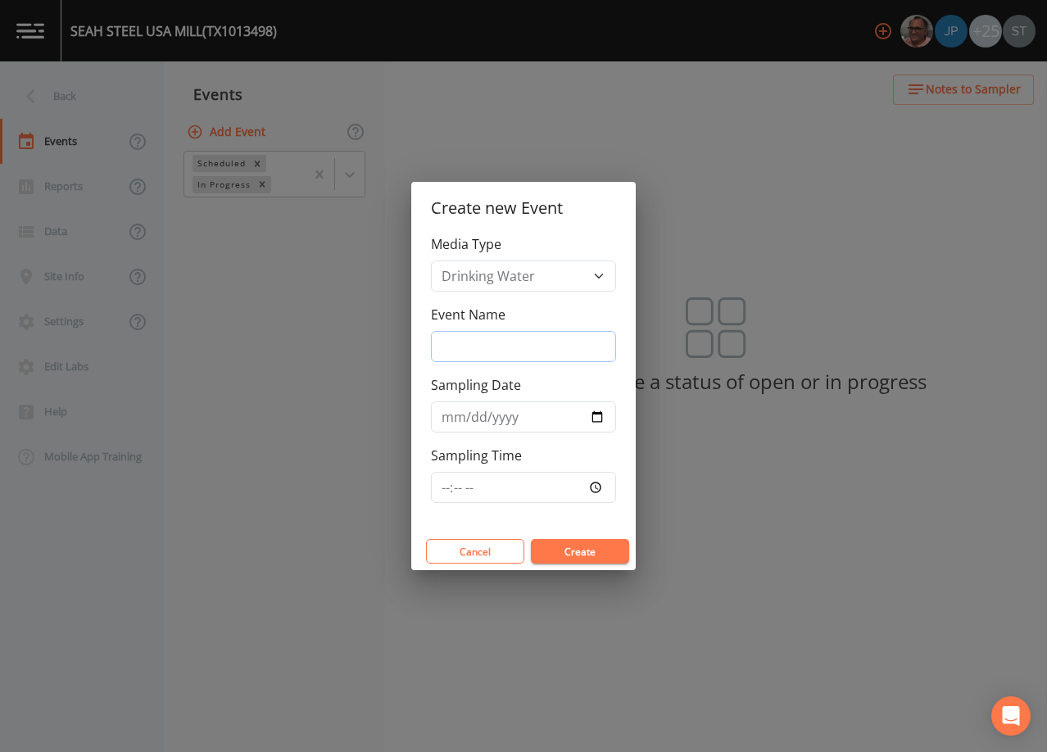
click at [532, 347] on input "Event Name" at bounding box center [523, 346] width 185 height 31
type input "3rd Qtr"
click at [446, 418] on input "Sampling Date" at bounding box center [523, 416] width 185 height 31
type input "[DATE]"
type input "10:00"
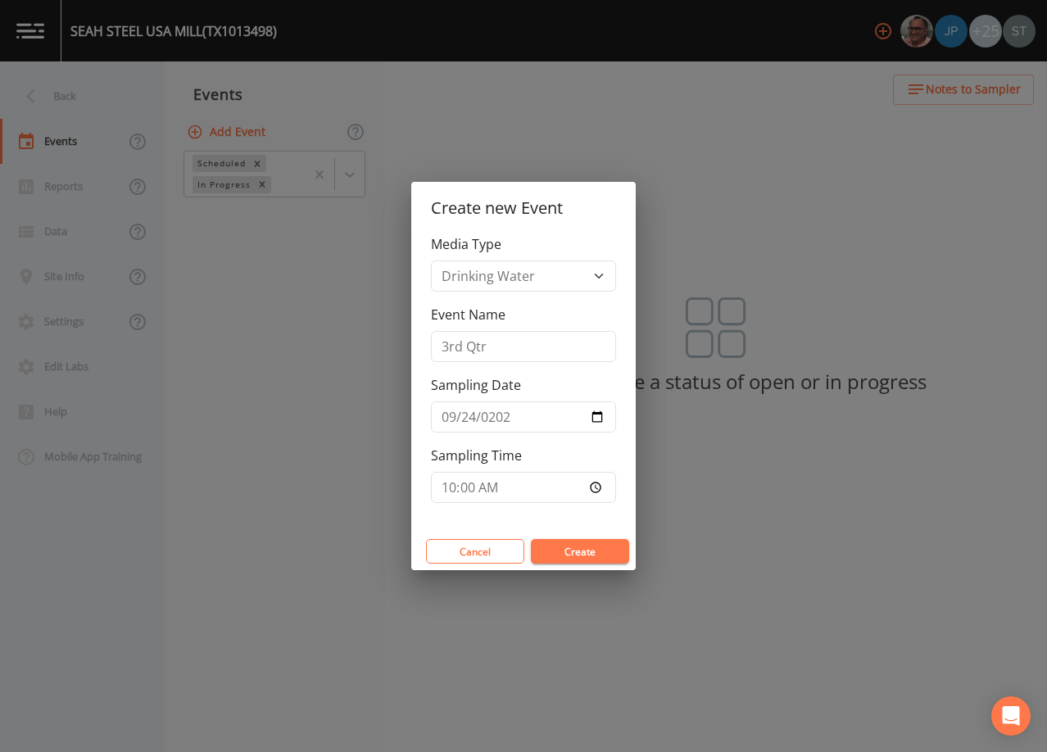
click at [593, 550] on button "Create" at bounding box center [580, 551] width 98 height 25
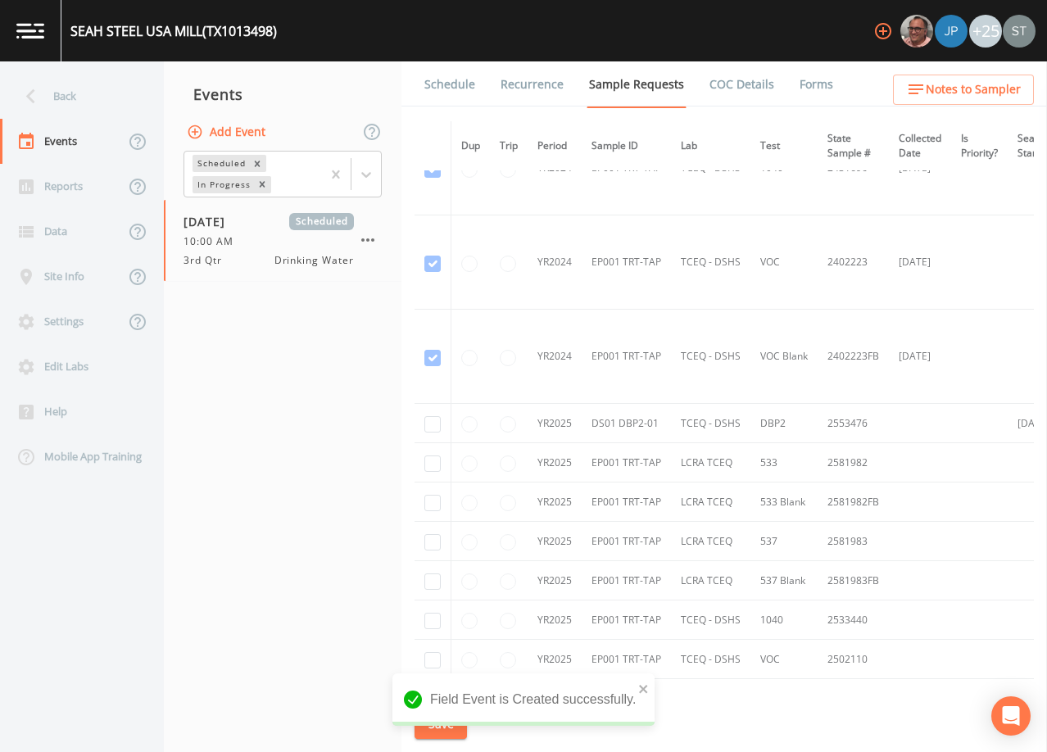
scroll to position [164, 0]
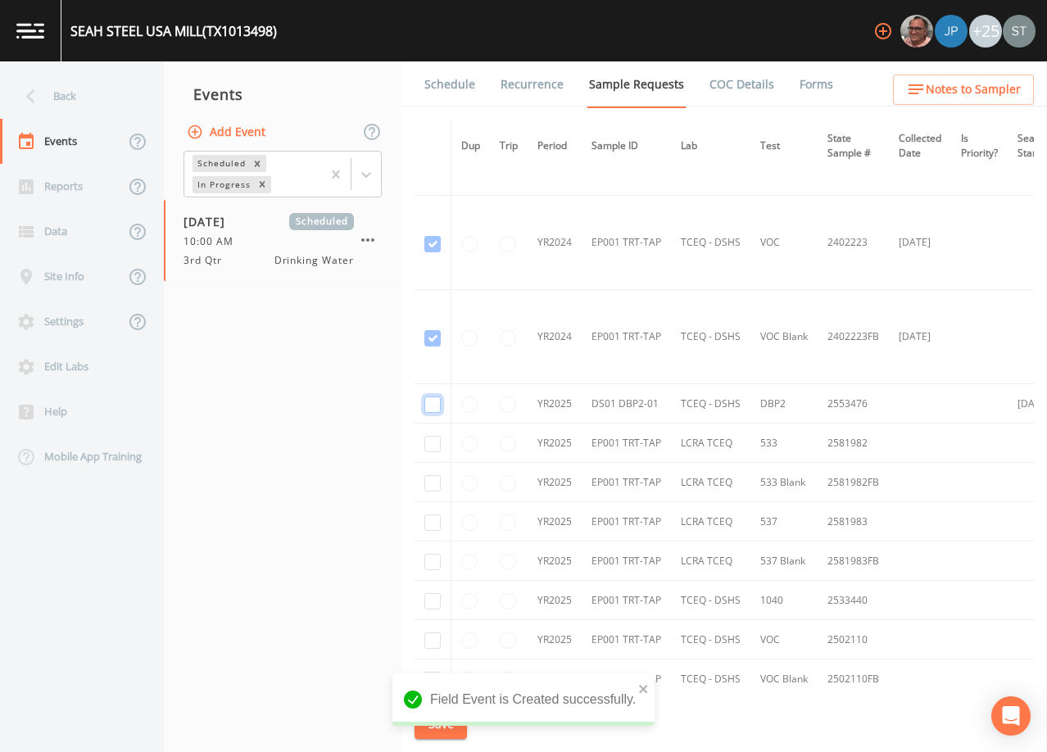
click at [433, 402] on input "checkbox" at bounding box center [432, 404] width 16 height 16
checkbox input "true"
click at [446, 724] on button "Save" at bounding box center [440, 724] width 52 height 30
click at [459, 97] on link "Schedule" at bounding box center [450, 84] width 56 height 46
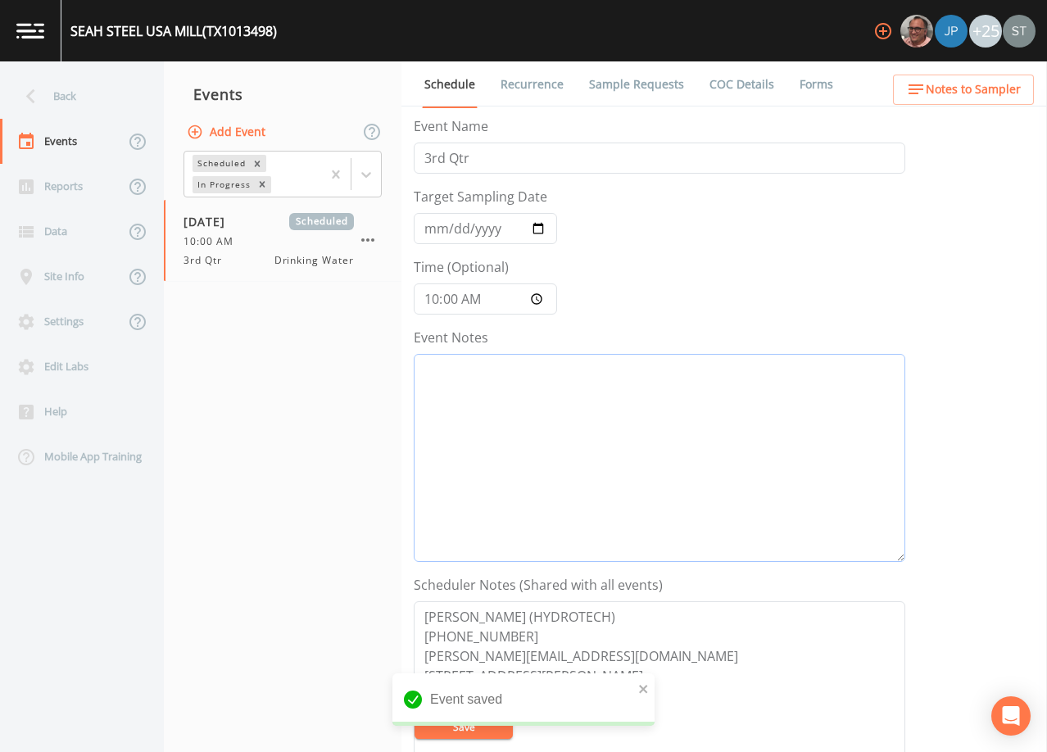
click at [572, 424] on textarea "Event Notes" at bounding box center [659, 458] width 491 height 208
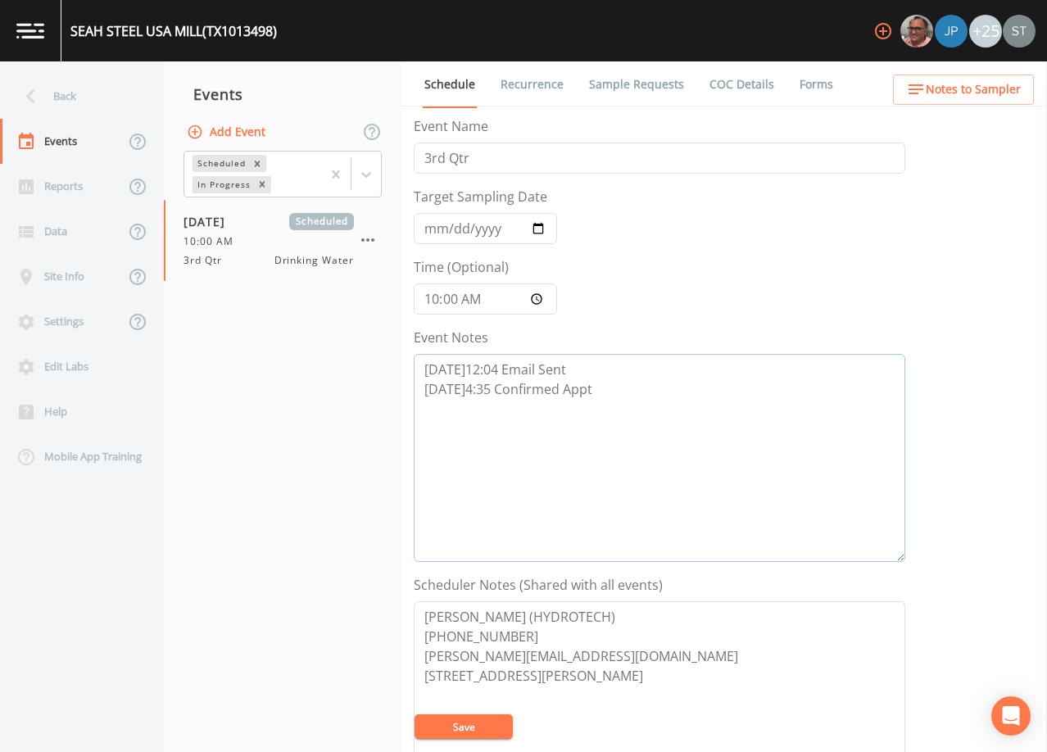
type textarea "[DATE]12:04 Email Sent [DATE]4:35 Confirmed Appt"
click at [532, 630] on textarea "[PERSON_NAME] (HYDROTECH) [PHONE_NUMBER] [PERSON_NAME][EMAIL_ADDRESS][DOMAIN_NA…" at bounding box center [659, 705] width 491 height 208
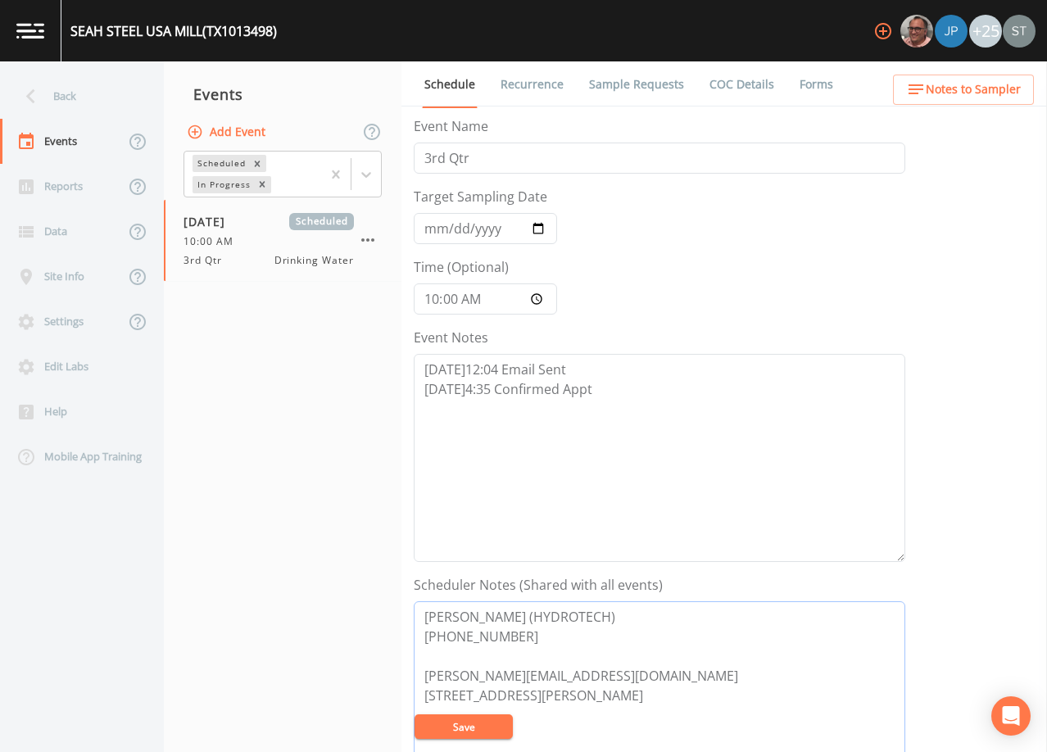
type textarea "[PERSON_NAME] (HYDROTECH) [PHONE_NUMBER] [PERSON_NAME][EMAIL_ADDRESS][DOMAIN_NA…"
click at [473, 727] on button "Save" at bounding box center [463, 726] width 98 height 25
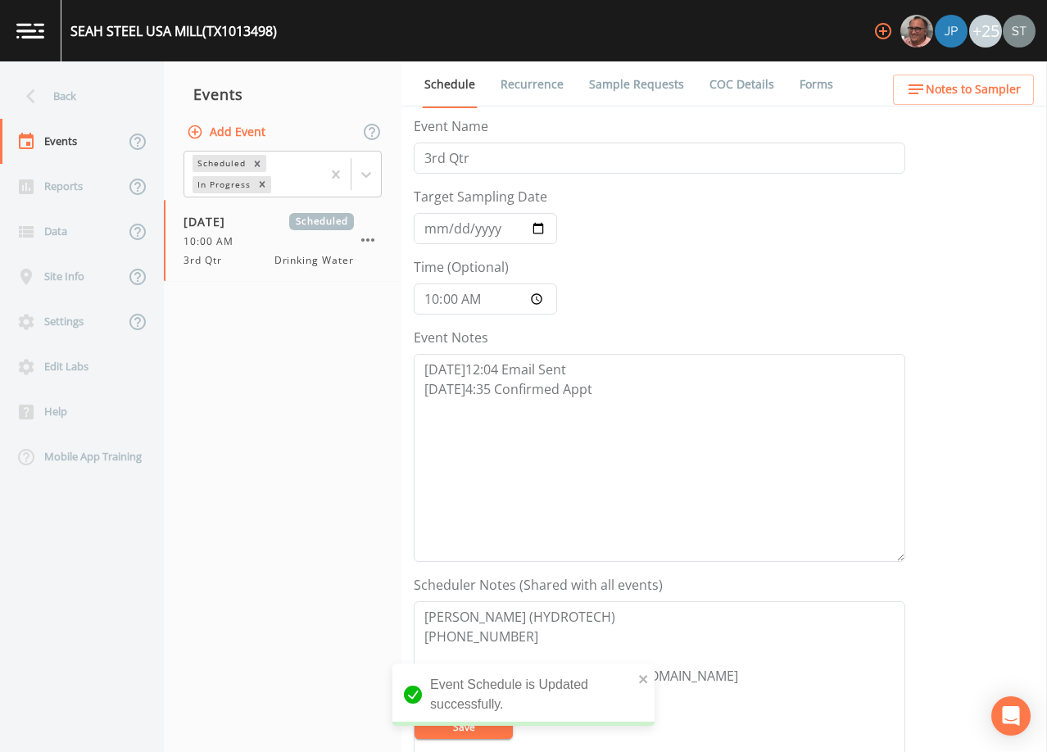
click at [978, 84] on span "Notes to Sampler" at bounding box center [973, 89] width 95 height 20
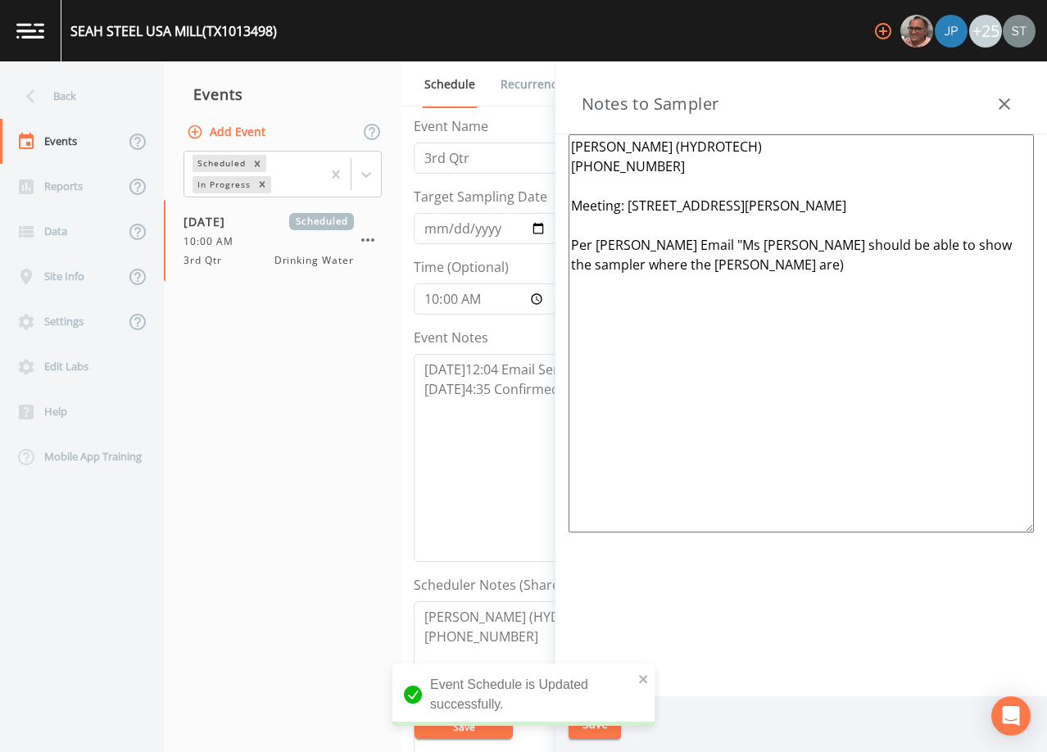
drag, startPoint x: 755, startPoint y: 288, endPoint x: 552, endPoint y: 242, distance: 208.1
click at [552, 242] on div "Back Events Reports Data Site Info Settings Edit Labs Help Mobile App Training …" at bounding box center [523, 406] width 1047 height 691
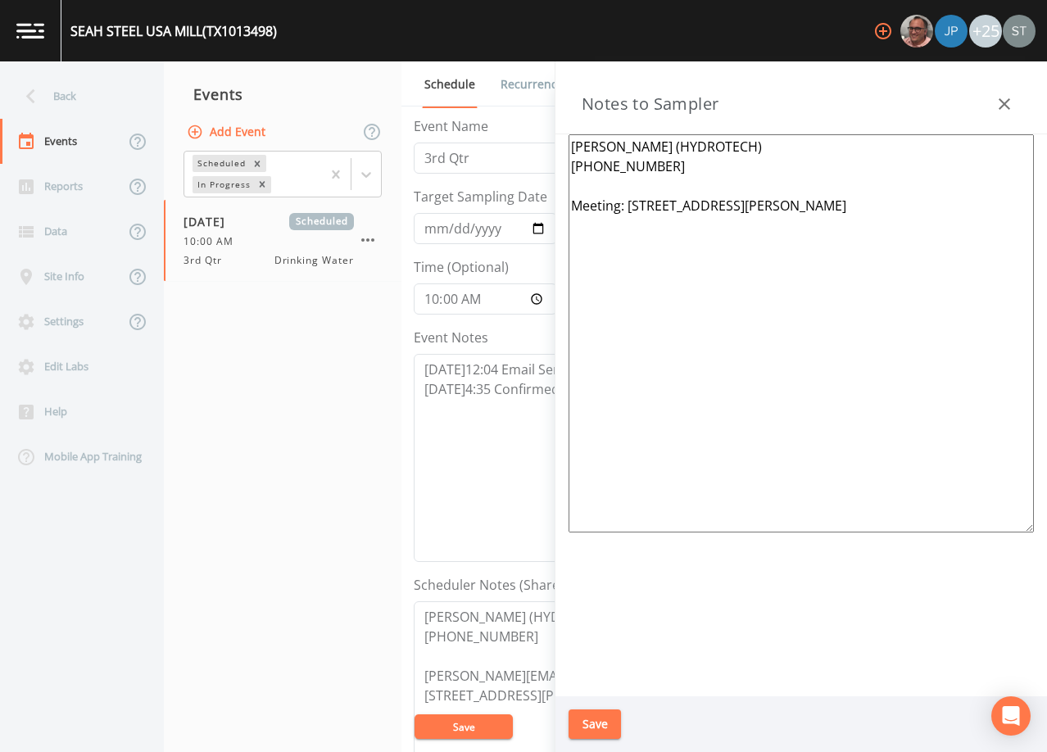
click at [618, 202] on textarea "[PERSON_NAME] (HYDROTECH) [PHONE_NUMBER] Meeting: [STREET_ADDRESS][PERSON_NAME]" at bounding box center [800, 333] width 465 height 398
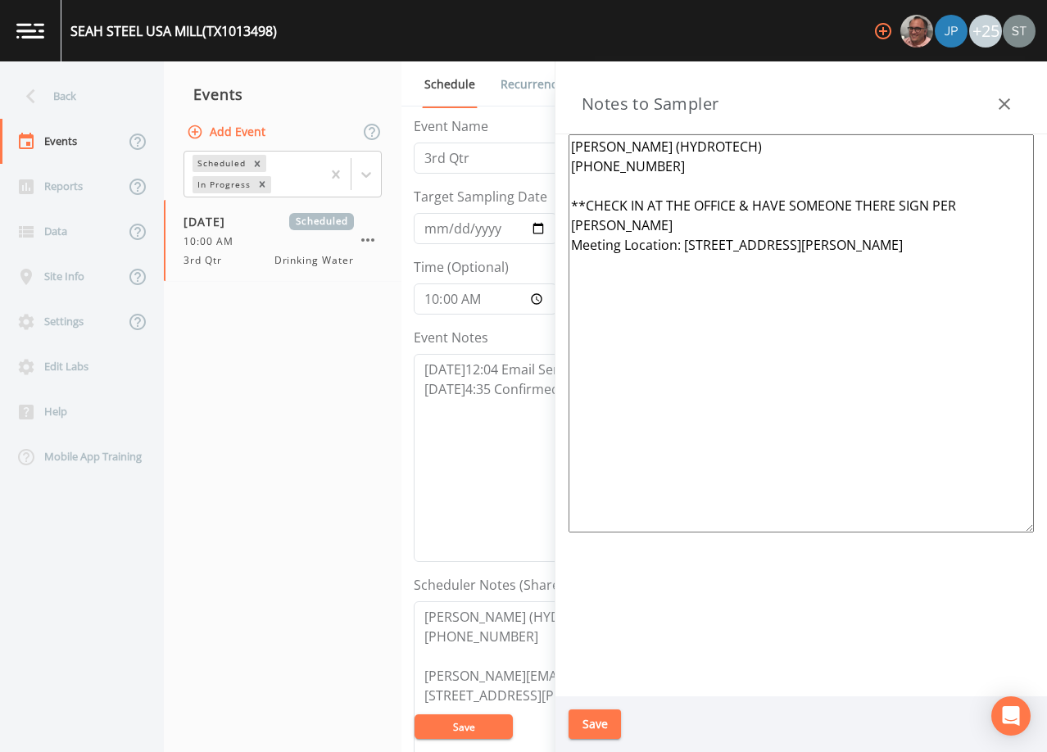
click at [992, 204] on textarea "[PERSON_NAME] (HYDROTECH) [PHONE_NUMBER] **CHECK IN AT THE OFFICE & HAVE SOMEON…" at bounding box center [800, 333] width 465 height 398
type textarea "[PERSON_NAME] (HYDROTECH) [PHONE_NUMBER] **CHECK IN AT THE OFFICE & HAVE SOMEON…"
click at [605, 718] on button "Save" at bounding box center [594, 724] width 52 height 30
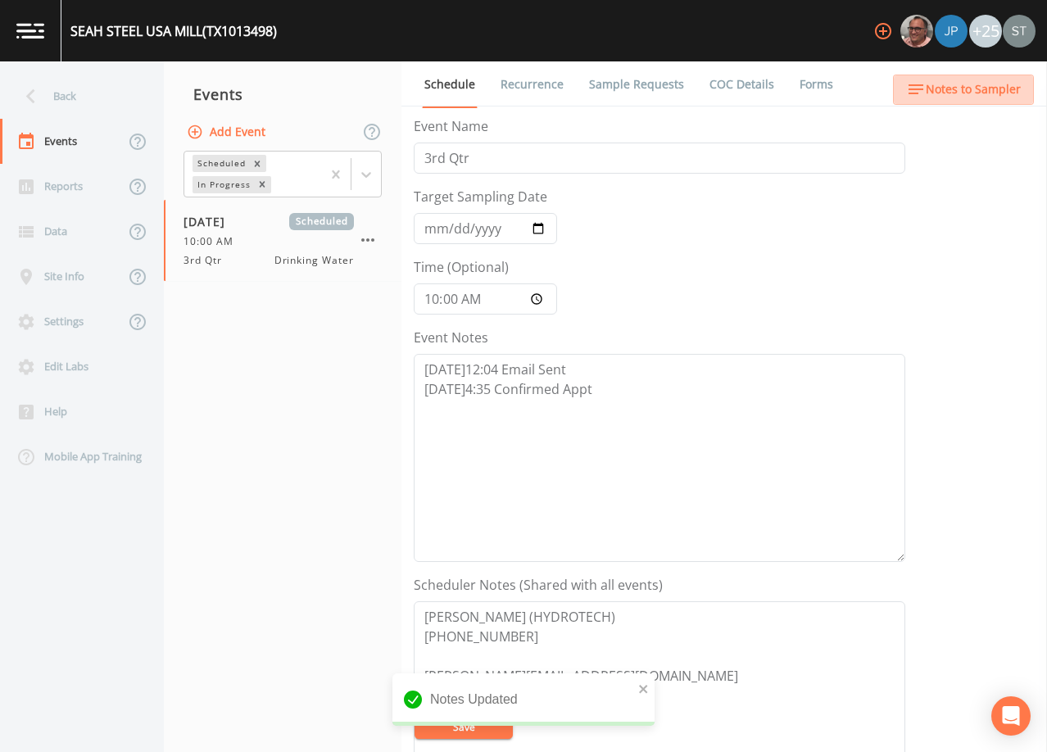
click at [1007, 95] on span "Notes to Sampler" at bounding box center [973, 89] width 95 height 20
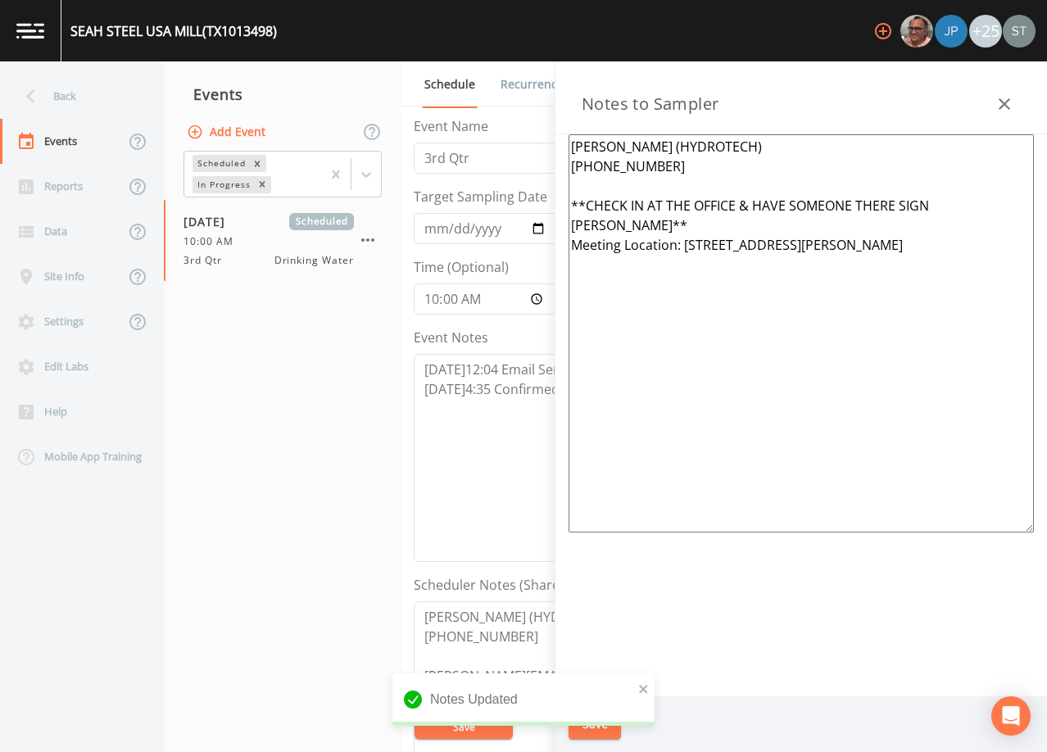
click at [1007, 94] on icon "button" at bounding box center [1004, 104] width 20 height 20
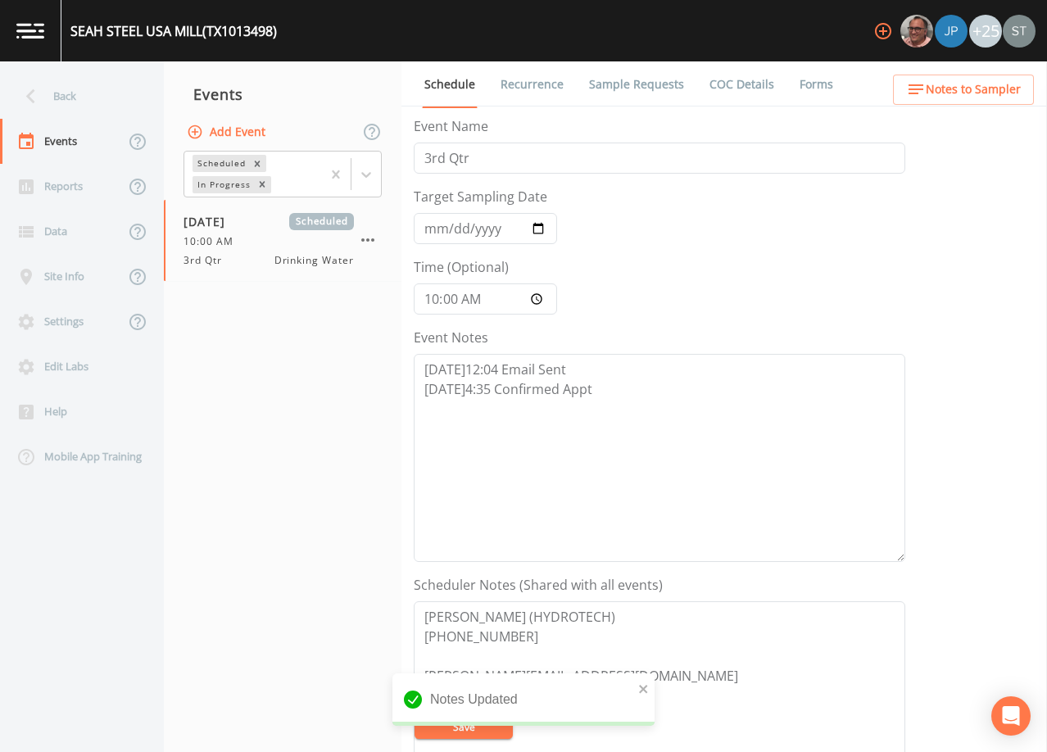
click at [1009, 93] on span "Notes to Sampler" at bounding box center [973, 89] width 95 height 20
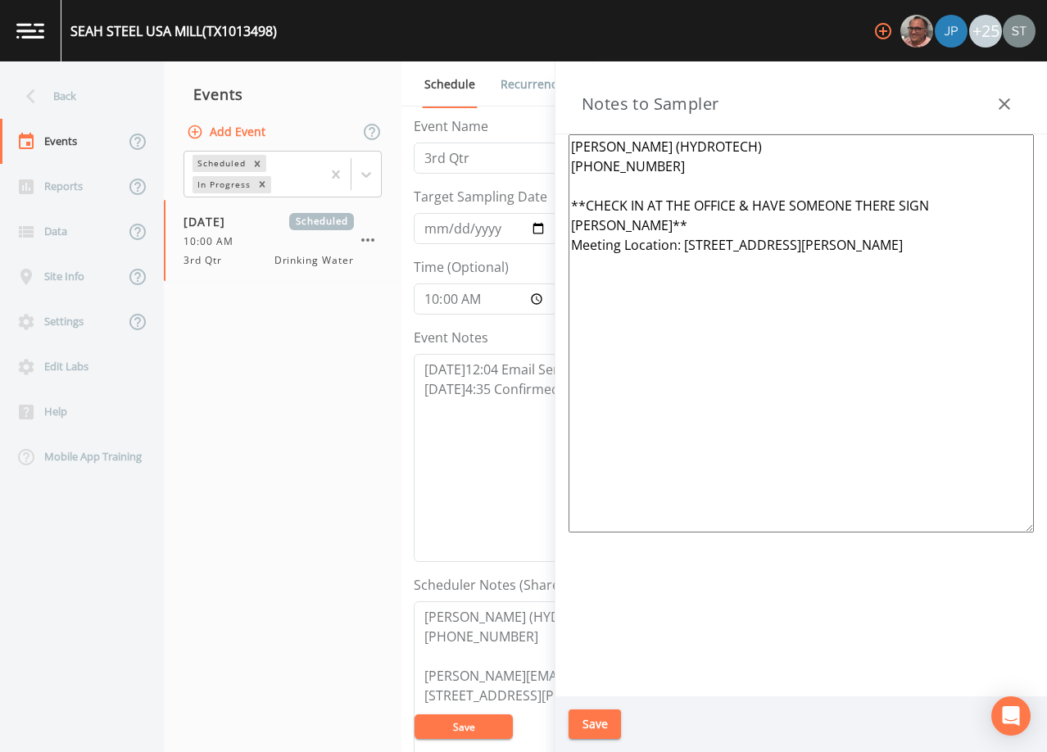
click at [1009, 93] on button "button" at bounding box center [1004, 104] width 33 height 33
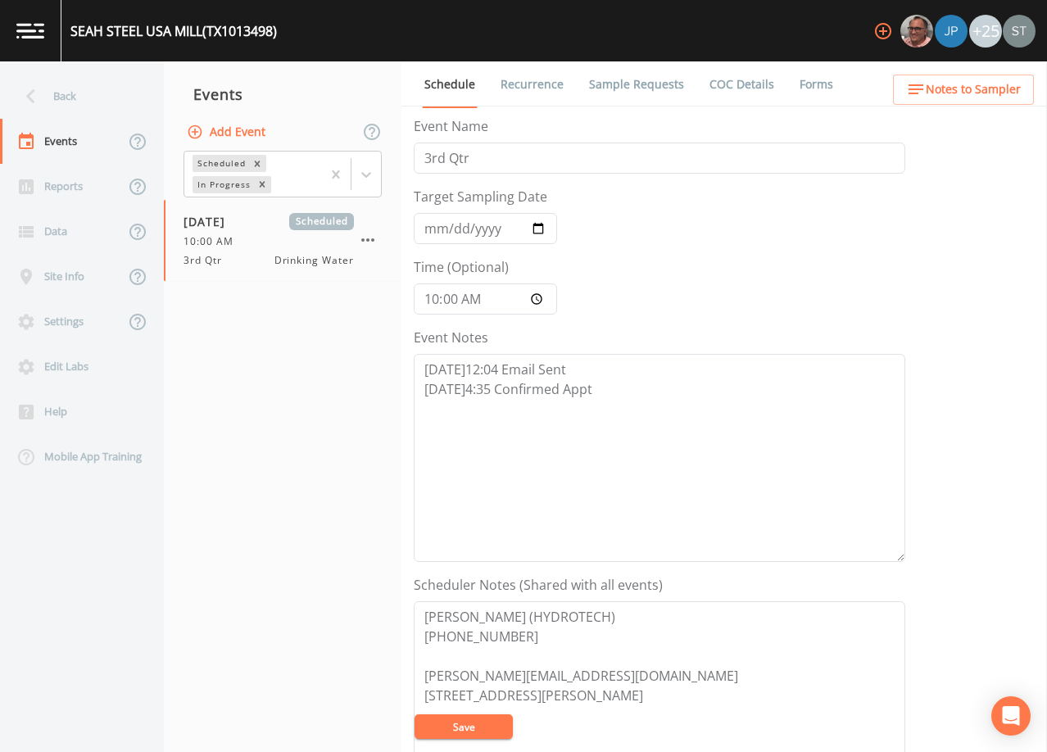
click at [626, 84] on link "Sample Requests" at bounding box center [636, 84] width 100 height 46
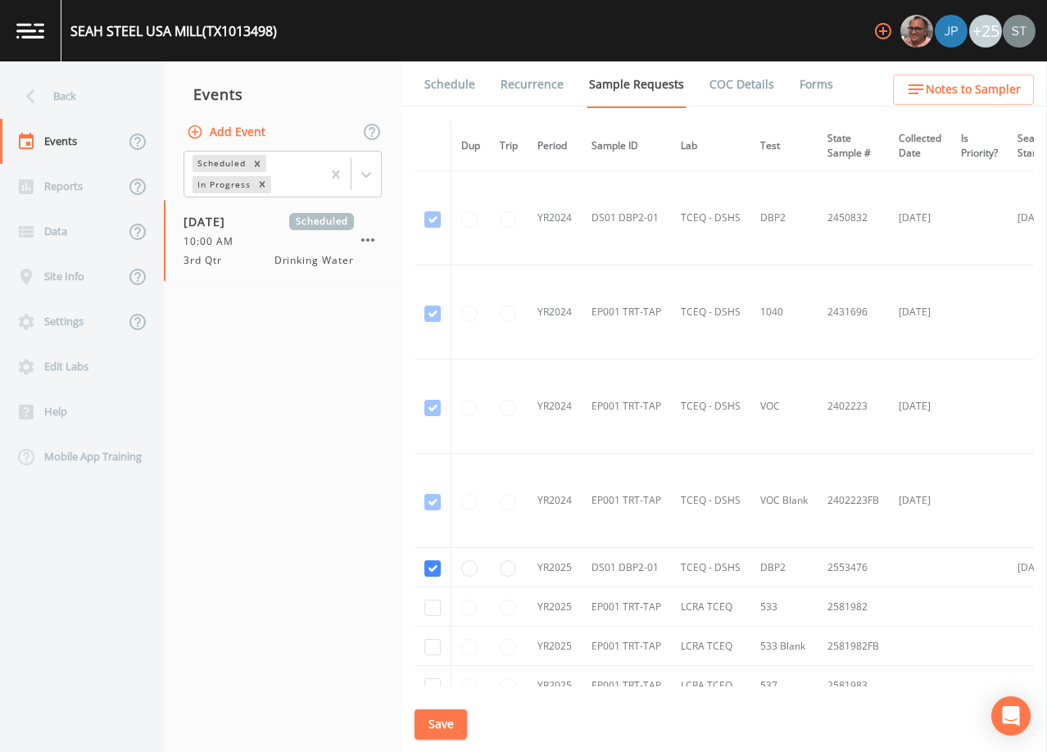
scroll to position [82, 0]
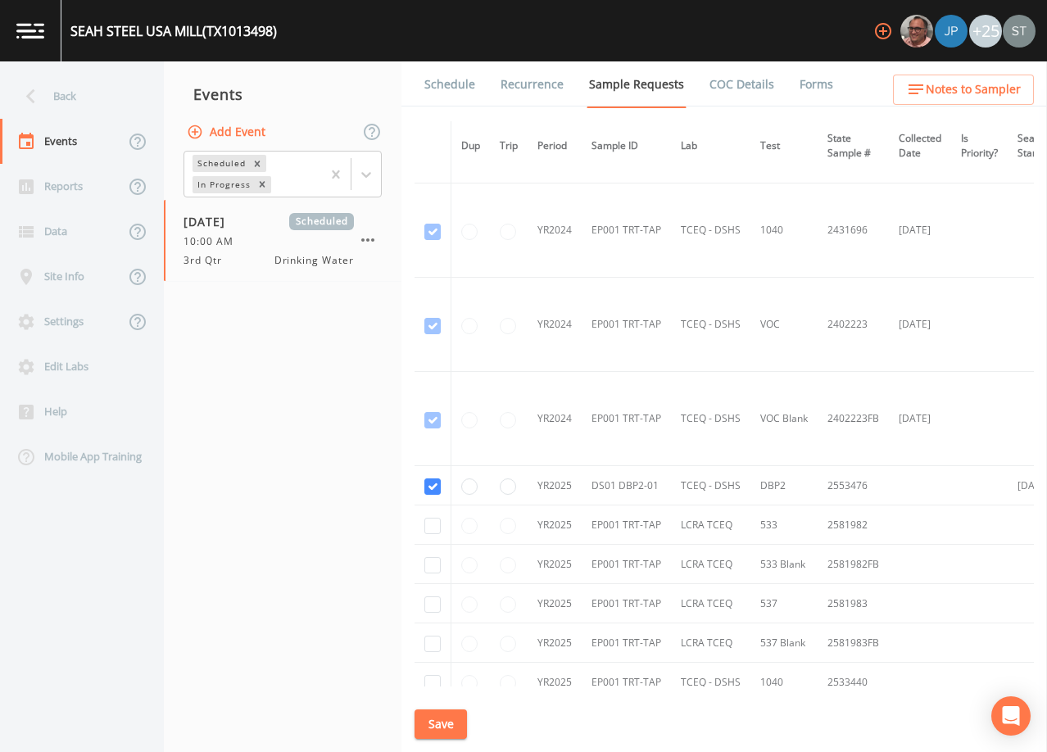
click at [460, 88] on link "Schedule" at bounding box center [450, 84] width 56 height 46
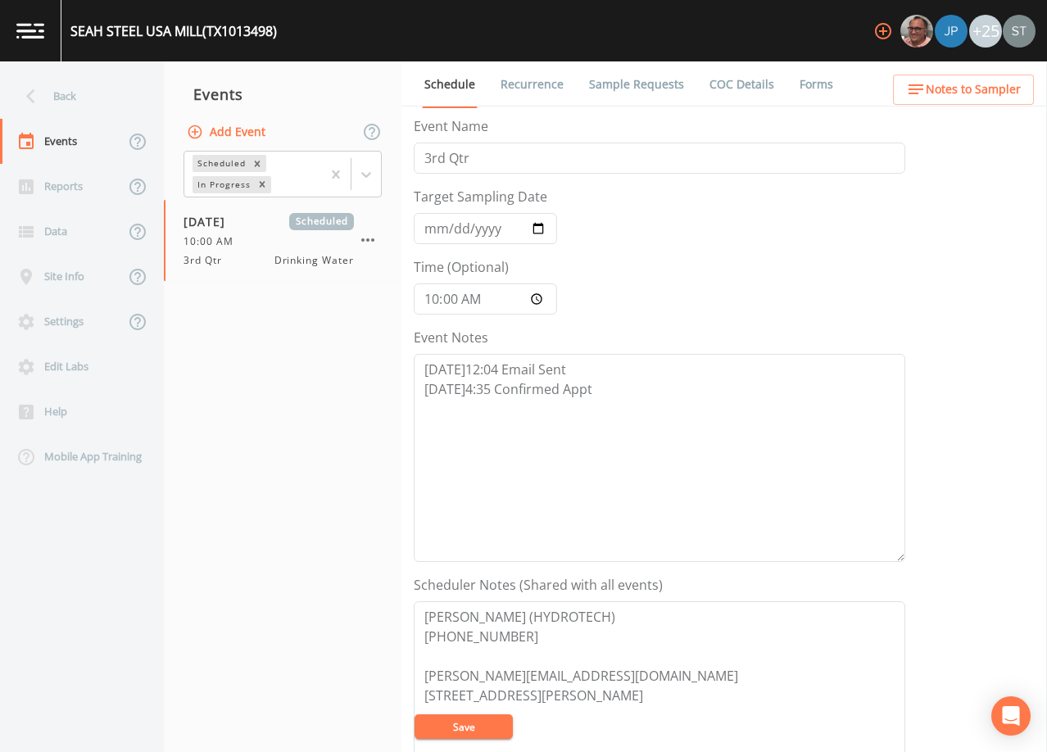
click at [1001, 93] on span "Notes to Sampler" at bounding box center [973, 89] width 95 height 20
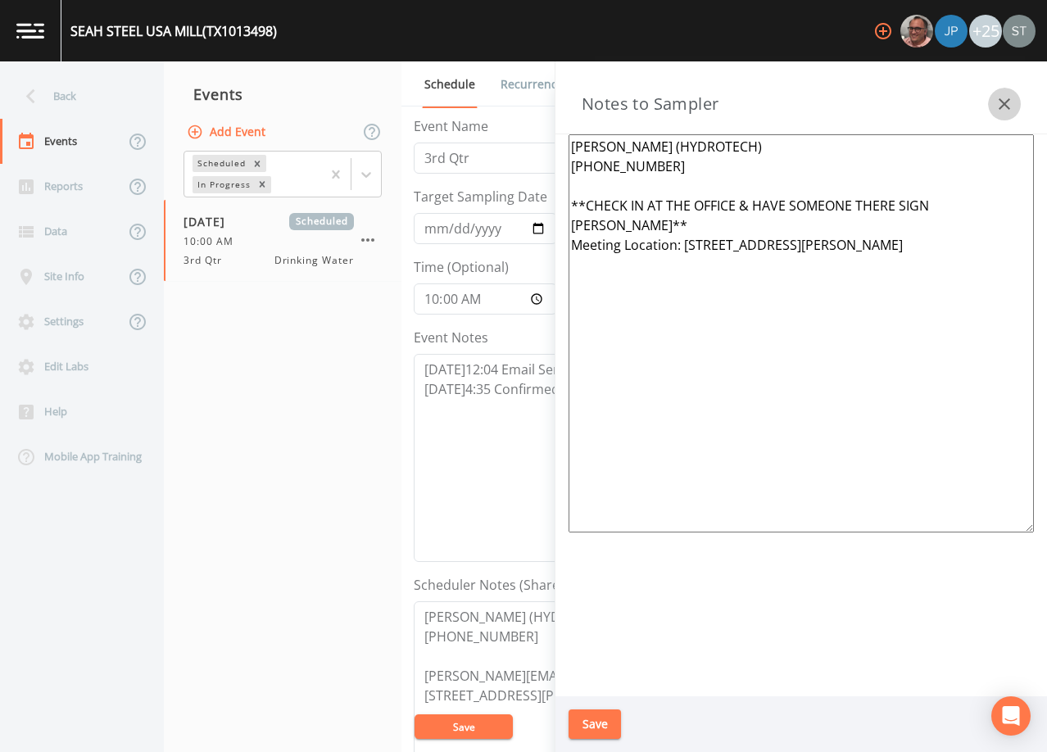
click at [1001, 93] on button "button" at bounding box center [1004, 104] width 33 height 33
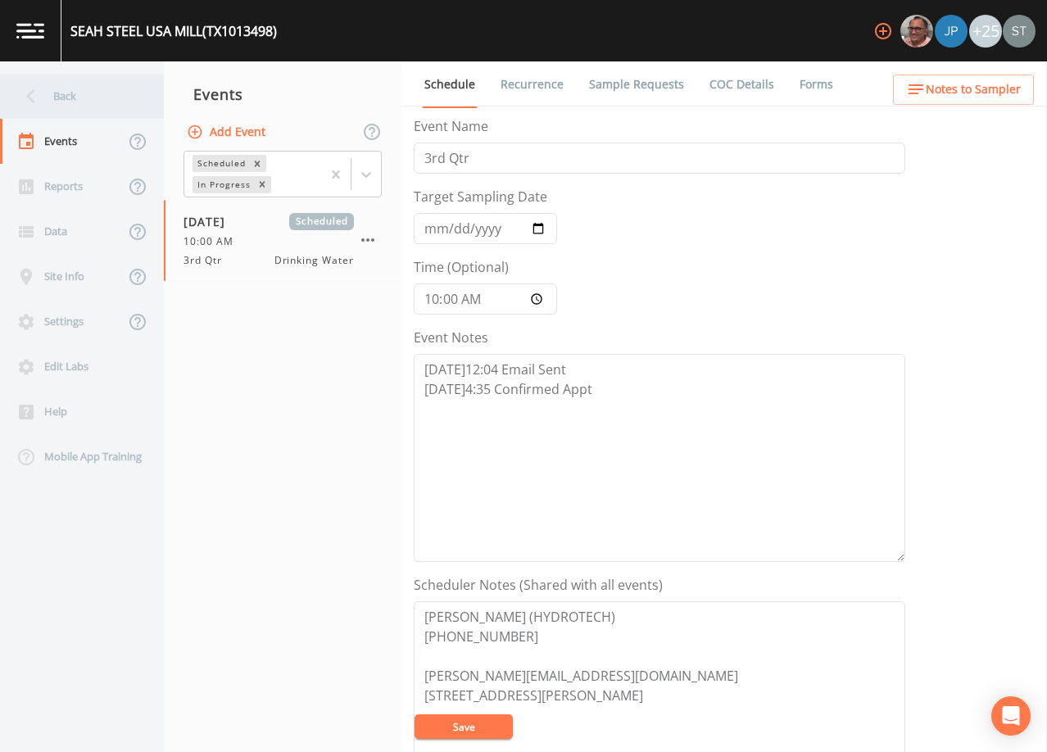
click at [76, 102] on div "Back" at bounding box center [73, 96] width 147 height 45
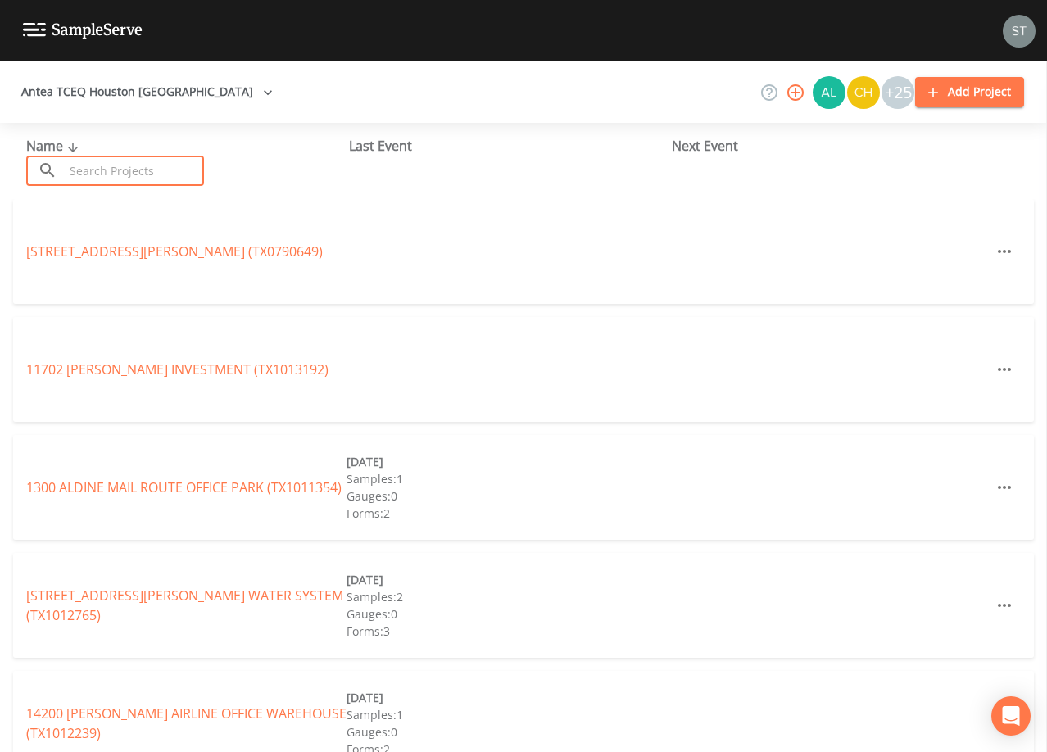
click at [138, 171] on input "text" at bounding box center [134, 171] width 140 height 30
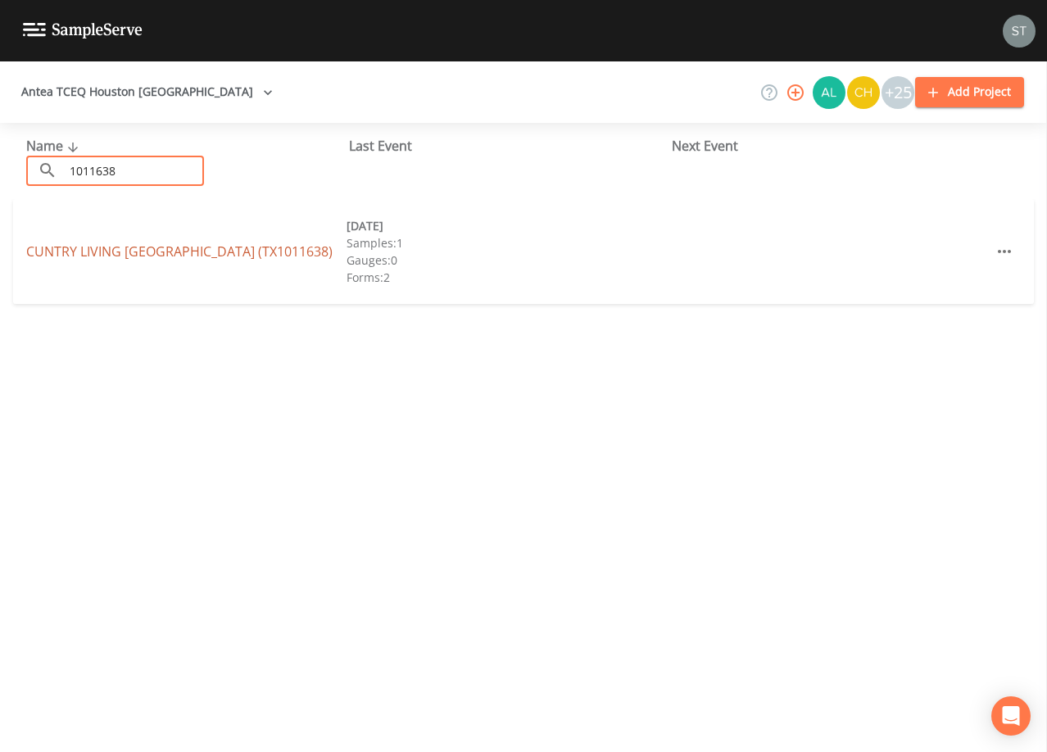
type input "1011638"
click at [174, 253] on link "CUNTRY LIVING [GEOGRAPHIC_DATA] (TX1011638)" at bounding box center [179, 251] width 306 height 18
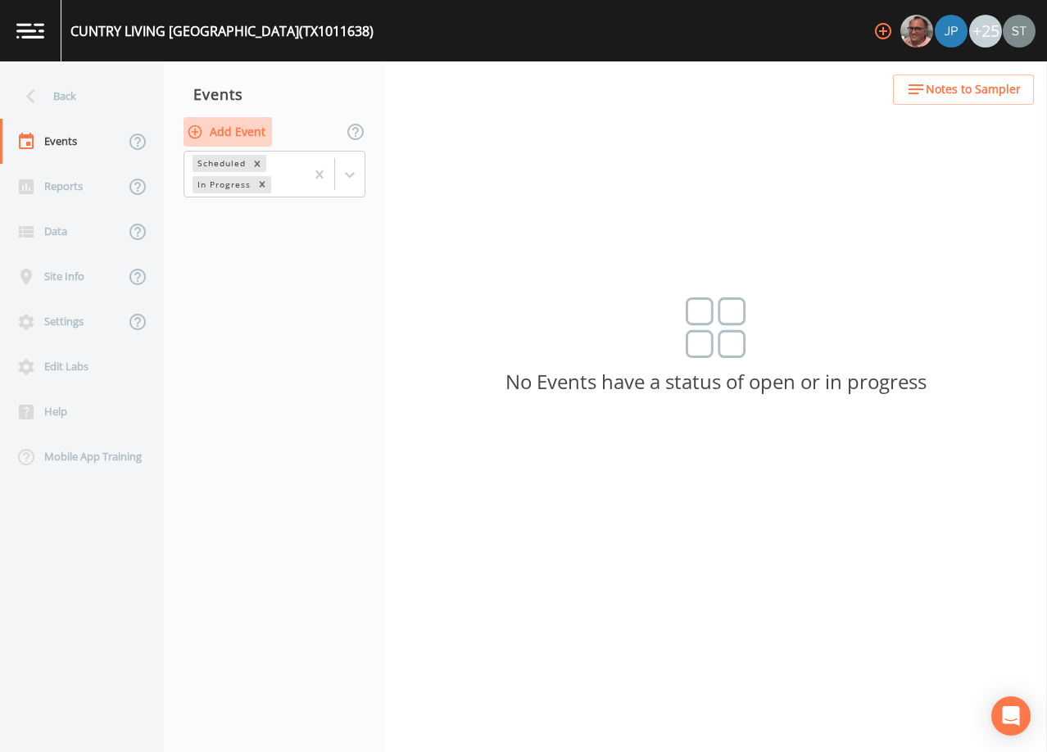
click at [251, 137] on button "Add Event" at bounding box center [227, 132] width 88 height 30
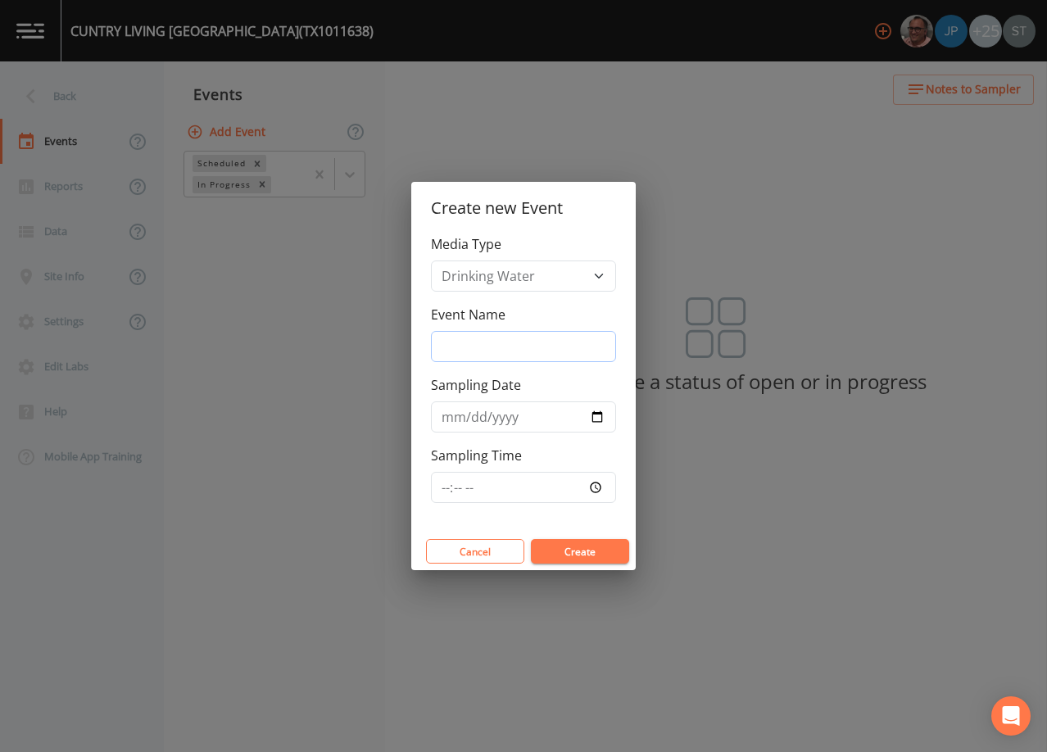
click at [509, 337] on input "Event Name" at bounding box center [523, 346] width 185 height 31
type input "3rd Qtr"
click at [452, 425] on input "Sampling Date" at bounding box center [523, 416] width 185 height 31
type input "[DATE]"
type input "11:00"
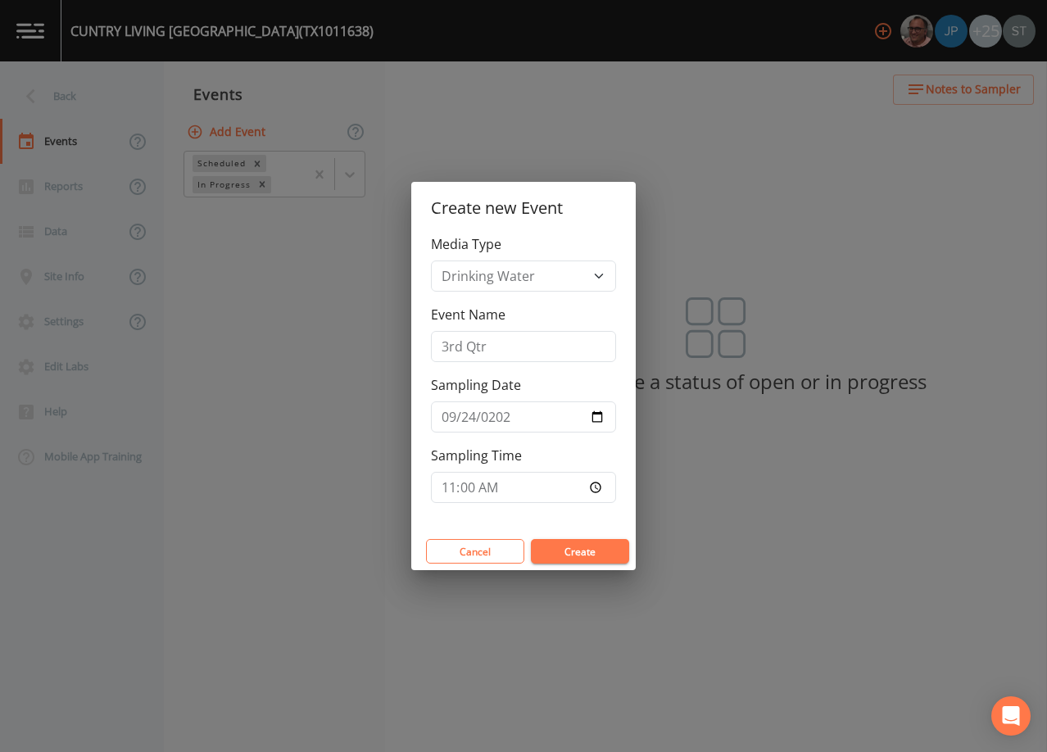
click at [582, 554] on button "Create" at bounding box center [580, 551] width 98 height 25
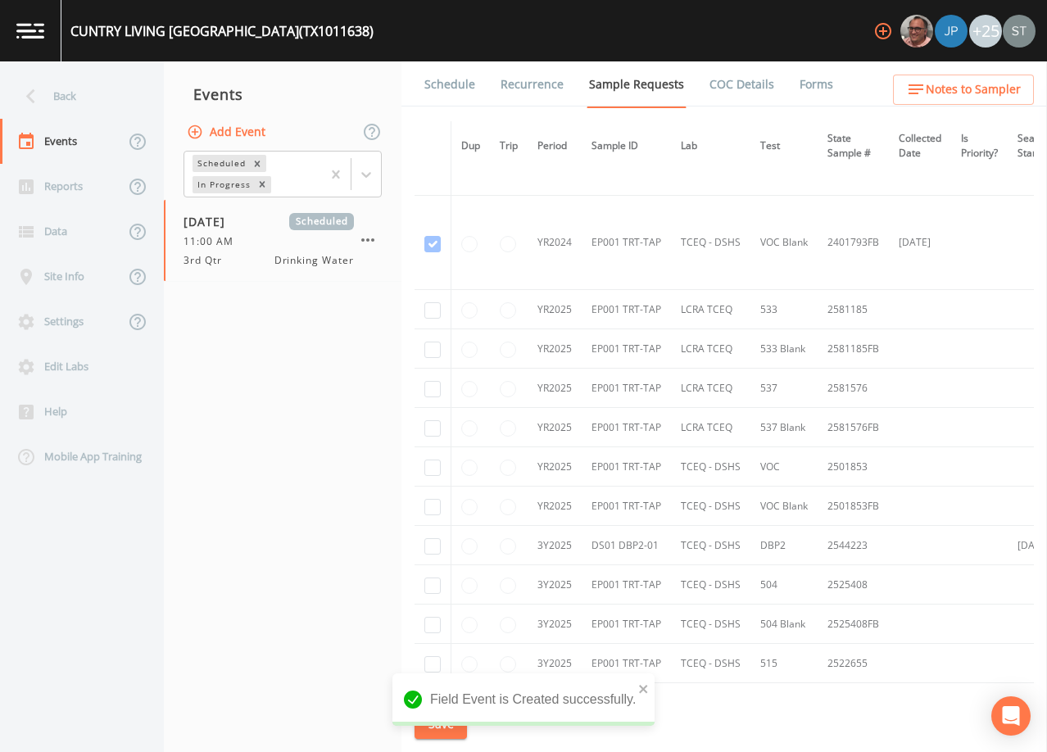
scroll to position [246, 0]
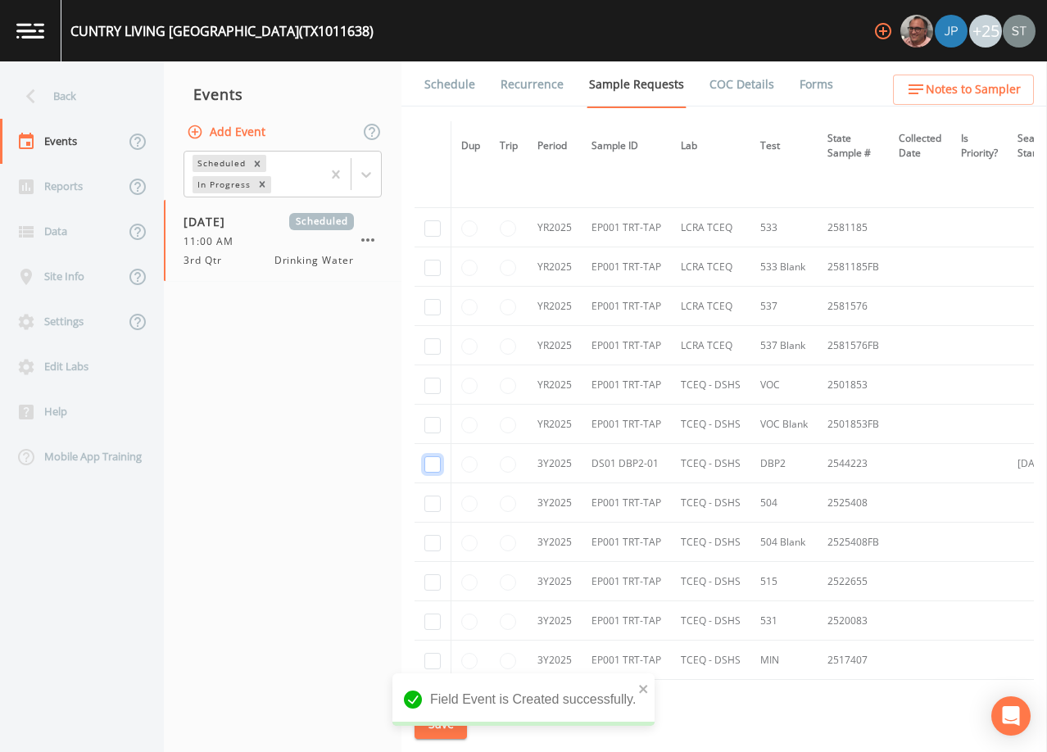
click at [435, 464] on input "checkbox" at bounding box center [432, 464] width 16 height 16
checkbox input "true"
click at [441, 725] on button "Save" at bounding box center [440, 724] width 52 height 30
click at [446, 76] on link "Schedule" at bounding box center [450, 84] width 56 height 46
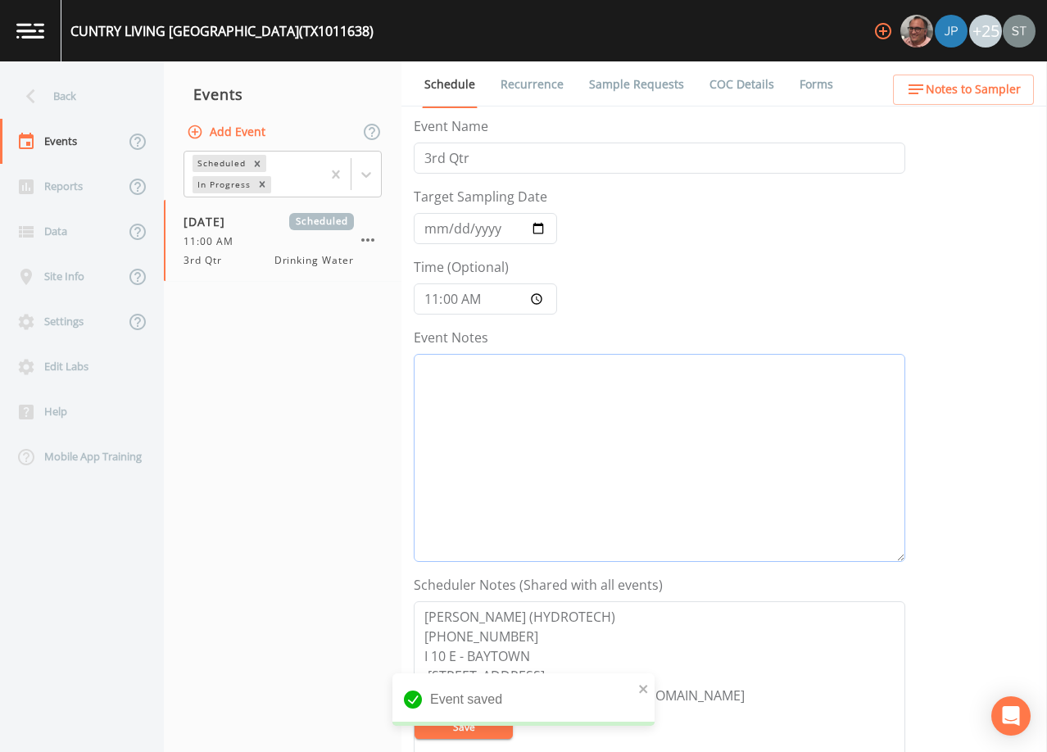
click at [585, 404] on textarea "Event Notes" at bounding box center [659, 458] width 491 height 208
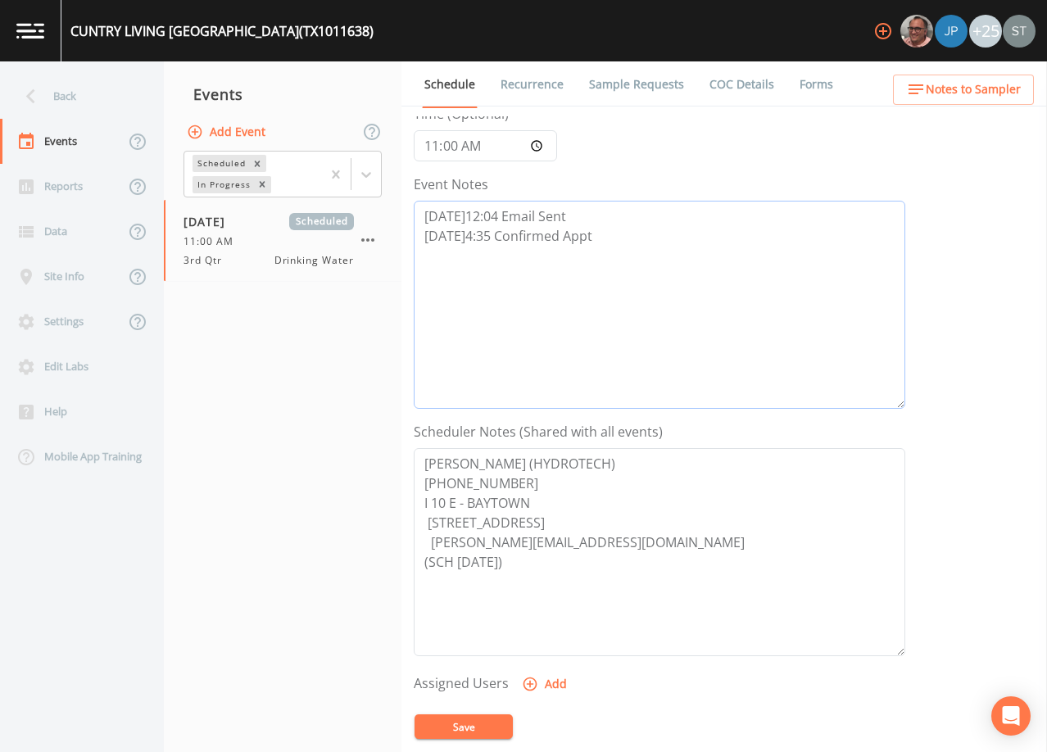
scroll to position [164, 0]
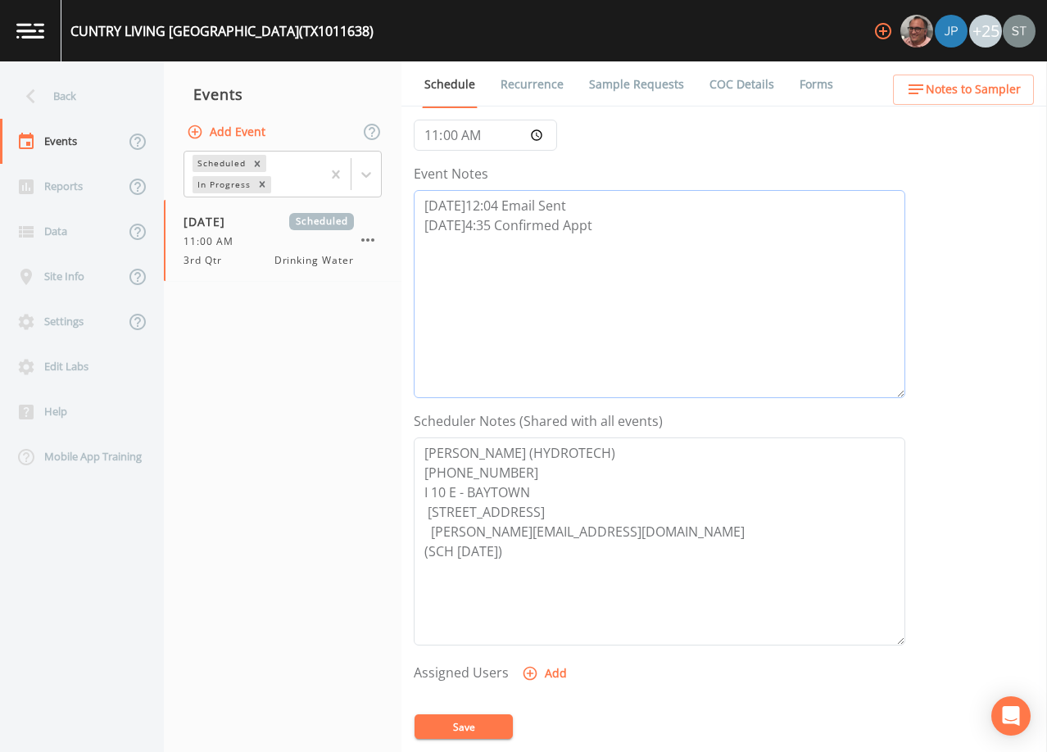
type textarea "[DATE]12:04 Email Sent [DATE]4:35 Confirmed Appt"
click at [526, 473] on textarea "[PERSON_NAME] (HYDROTECH) [PHONE_NUMBER] I 10 E - BAYTOWN [STREET_ADDRESS] [PER…" at bounding box center [659, 541] width 491 height 208
drag, startPoint x: 551, startPoint y: 494, endPoint x: 415, endPoint y: 499, distance: 136.1
click at [415, 499] on textarea "[PERSON_NAME] (HYDROTECH) [PHONE_NUMBER] I 10 E - BAYTOWN [STREET_ADDRESS] [PER…" at bounding box center [659, 541] width 491 height 208
click at [430, 528] on textarea "[PERSON_NAME] (HYDROTECH) [PHONE_NUMBER] [STREET_ADDRESS] [PERSON_NAME][EMAIL_A…" at bounding box center [659, 541] width 491 height 208
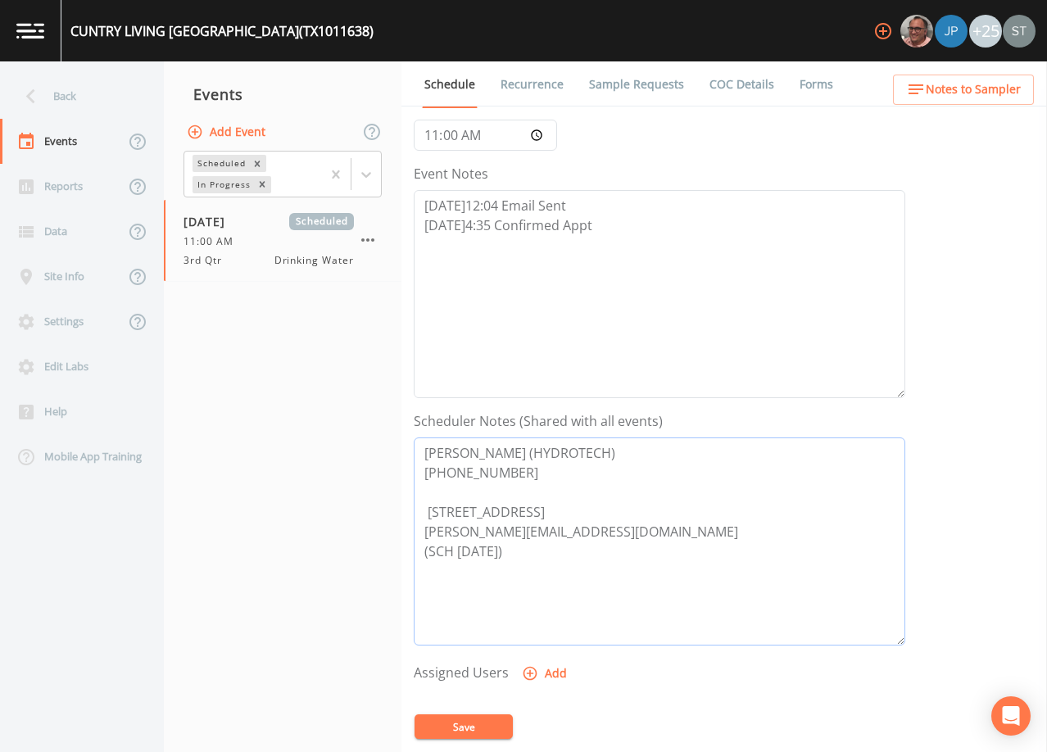
click at [428, 513] on textarea "[PERSON_NAME] (HYDROTECH) [PHONE_NUMBER] [STREET_ADDRESS] [PERSON_NAME][EMAIL_A…" at bounding box center [659, 541] width 491 height 208
type textarea "[PERSON_NAME] (HYDROTECH) [PHONE_NUMBER] Meeting Location: [STREET_ADDRESS] [PE…"
click at [485, 726] on button "Save" at bounding box center [463, 726] width 98 height 25
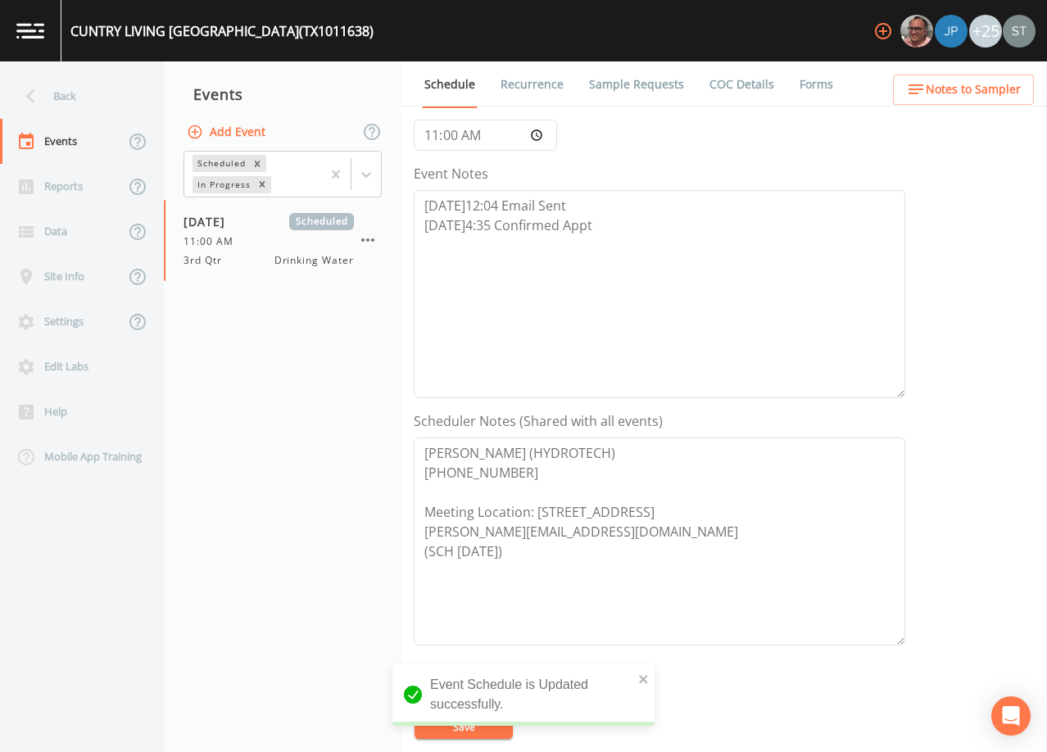
click at [994, 98] on span "Notes to Sampler" at bounding box center [973, 89] width 95 height 20
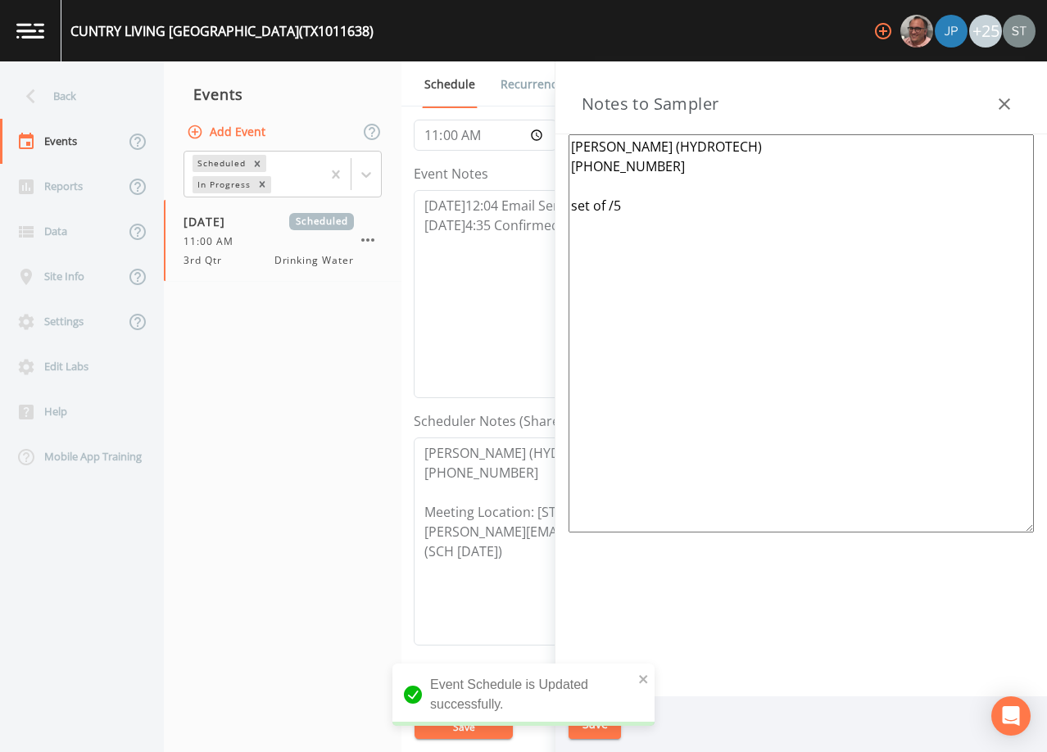
drag, startPoint x: 615, startPoint y: 216, endPoint x: 558, endPoint y: 215, distance: 57.3
click at [558, 215] on div "[PERSON_NAME] (HYDROTECH) [PHONE_NUMBER] set of /5" at bounding box center [800, 415] width 491 height 562
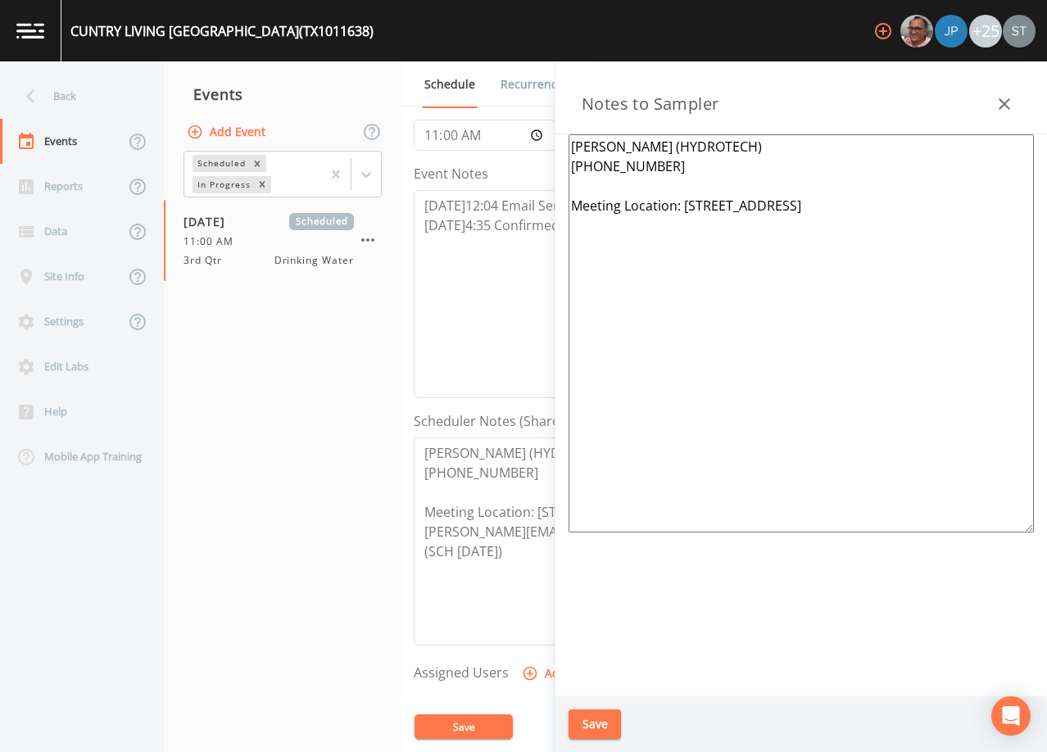
type textarea "[PERSON_NAME] (HYDROTECH) [PHONE_NUMBER] Meeting Location: [STREET_ADDRESS]"
click at [604, 720] on button "Save" at bounding box center [594, 724] width 52 height 30
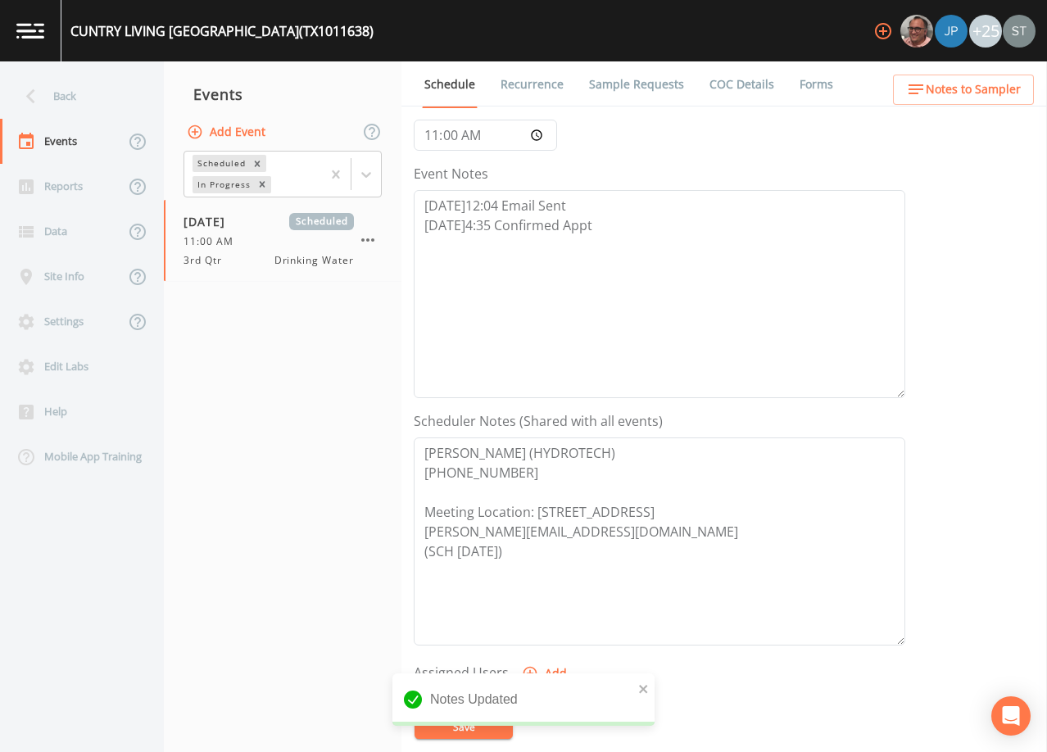
click at [998, 81] on span "Notes to Sampler" at bounding box center [973, 89] width 95 height 20
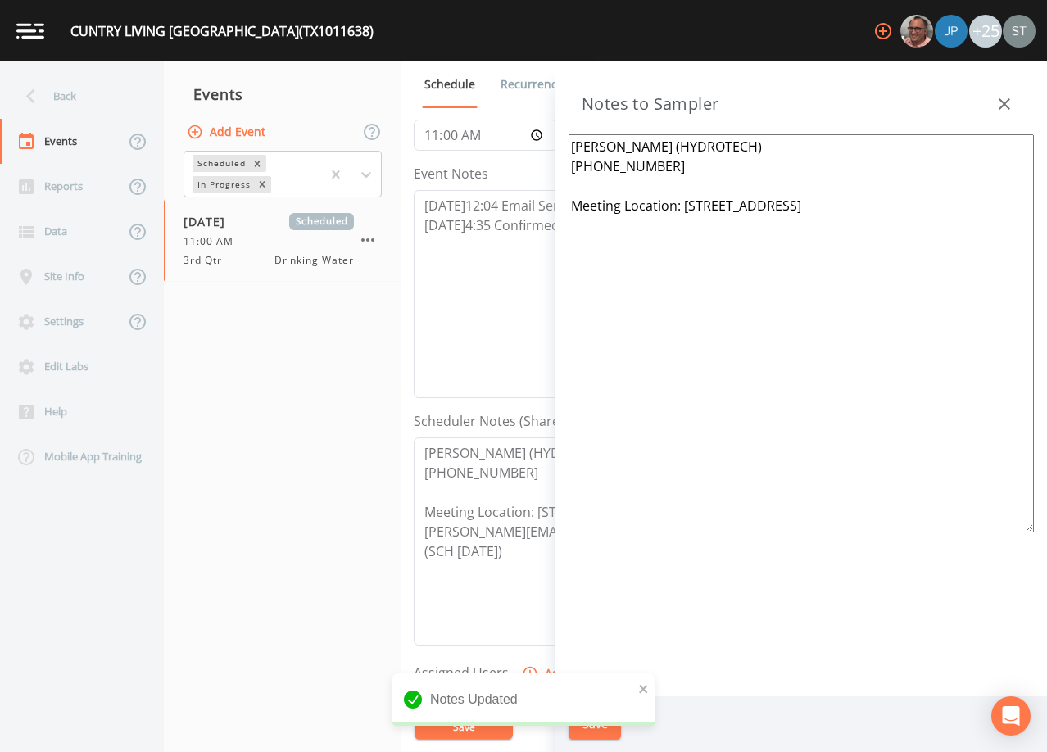
click at [859, 208] on textarea "[PERSON_NAME] (HYDROTECH) [PHONE_NUMBER] Meeting Location: [STREET_ADDRESS]" at bounding box center [800, 333] width 465 height 398
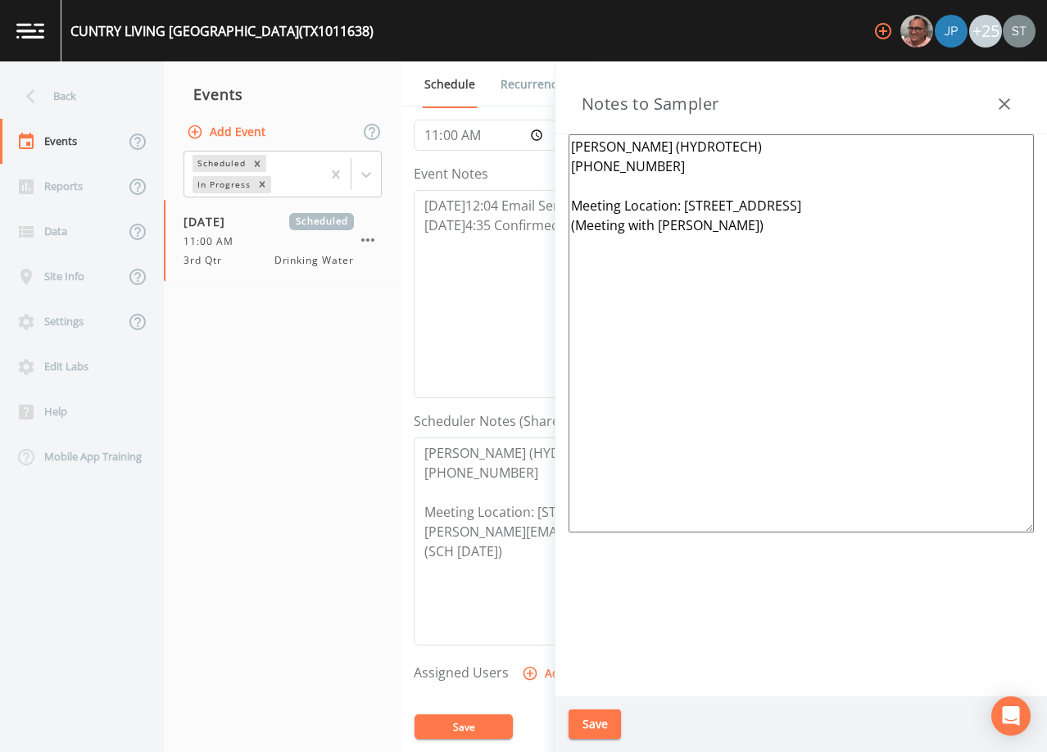
type textarea "[PERSON_NAME] (HYDROTECH) [PHONE_NUMBER] Meeting Location: [STREET_ADDRESS] (Me…"
click at [606, 722] on button "Save" at bounding box center [594, 724] width 52 height 30
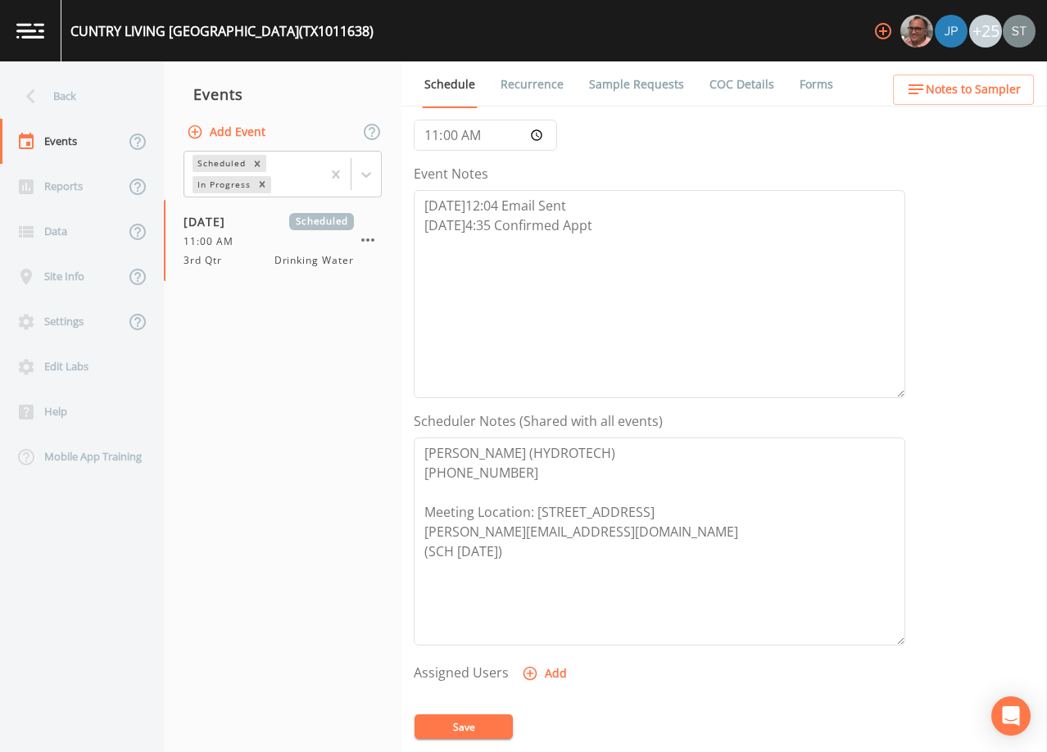
click at [976, 90] on span "Notes to Sampler" at bounding box center [973, 89] width 95 height 20
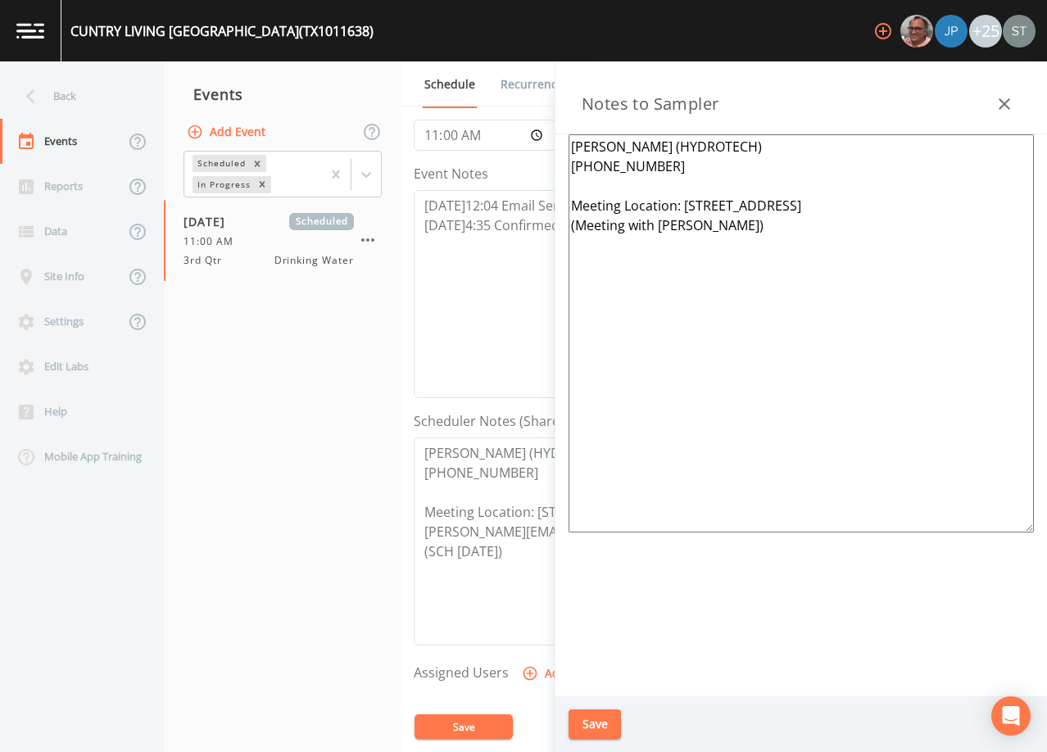
click at [1003, 95] on icon "button" at bounding box center [1004, 104] width 20 height 20
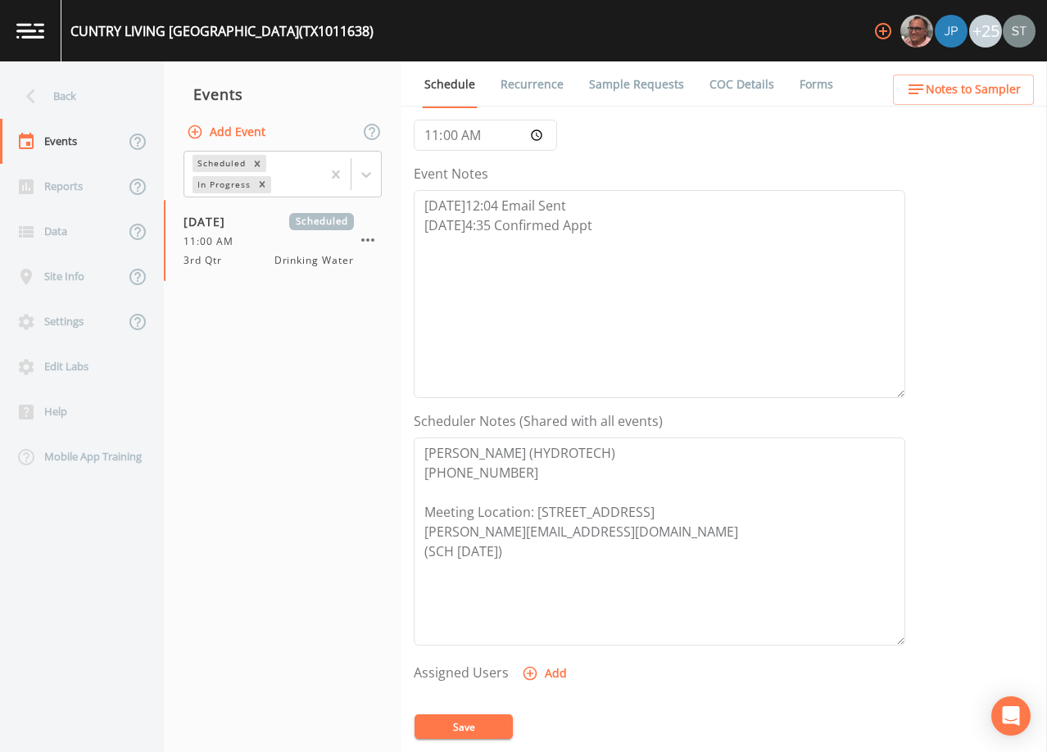
click at [472, 718] on button "Save" at bounding box center [463, 726] width 98 height 25
click at [620, 73] on link "Sample Requests" at bounding box center [636, 84] width 100 height 46
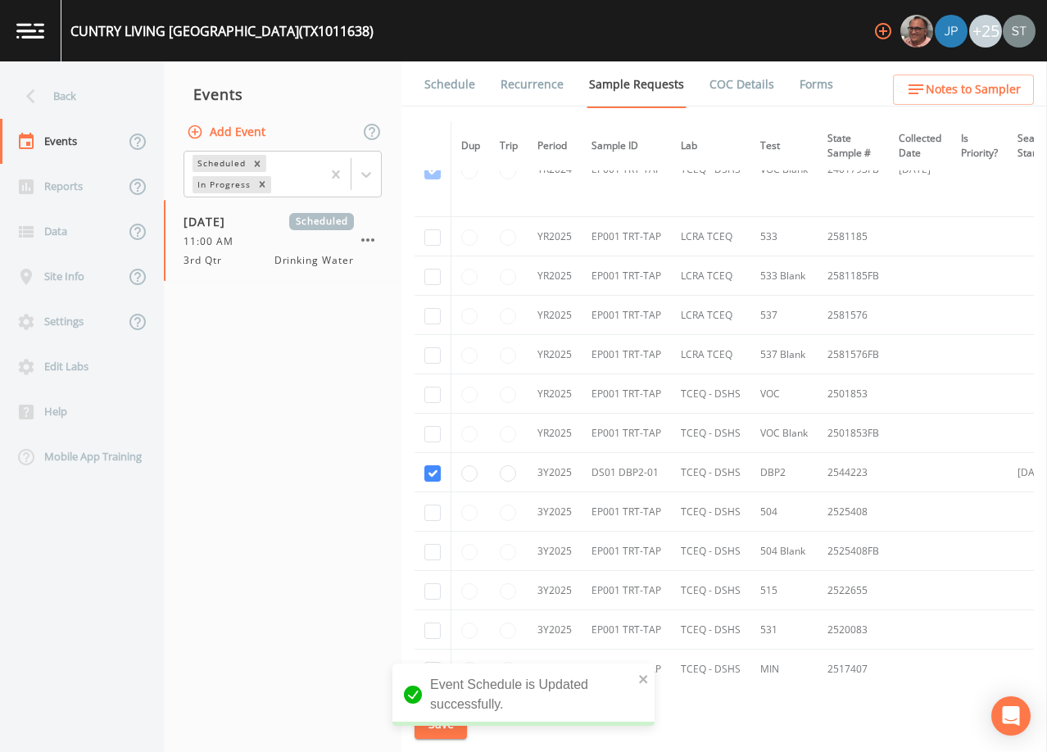
scroll to position [328, 0]
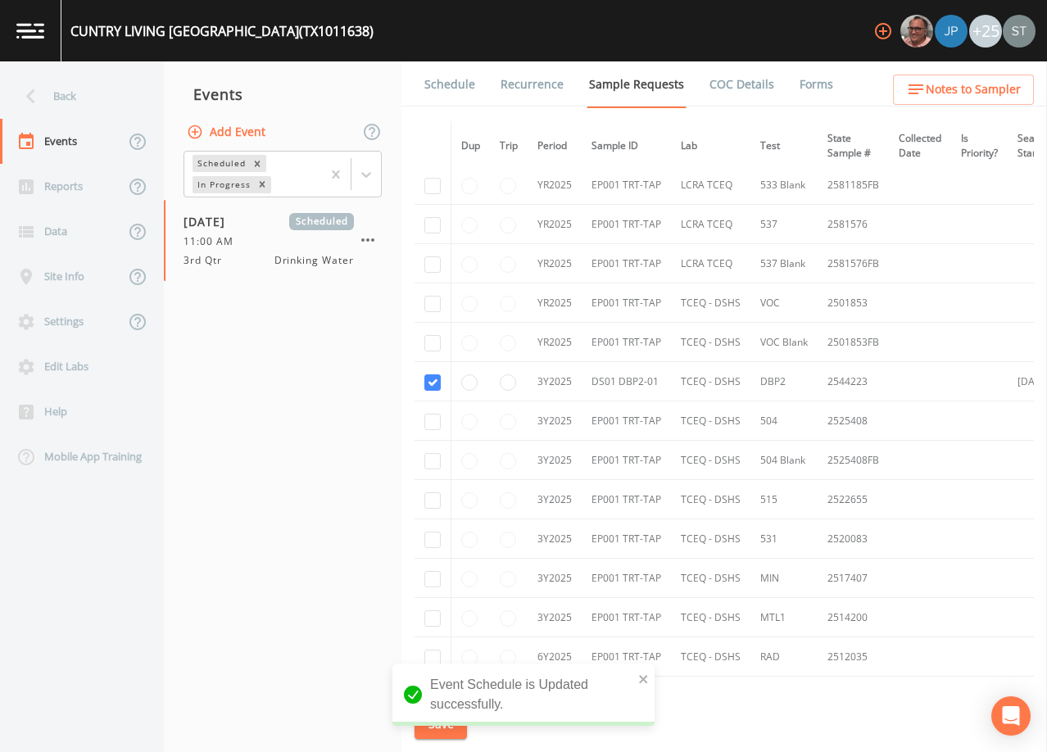
click at [446, 83] on link "Schedule" at bounding box center [450, 84] width 56 height 46
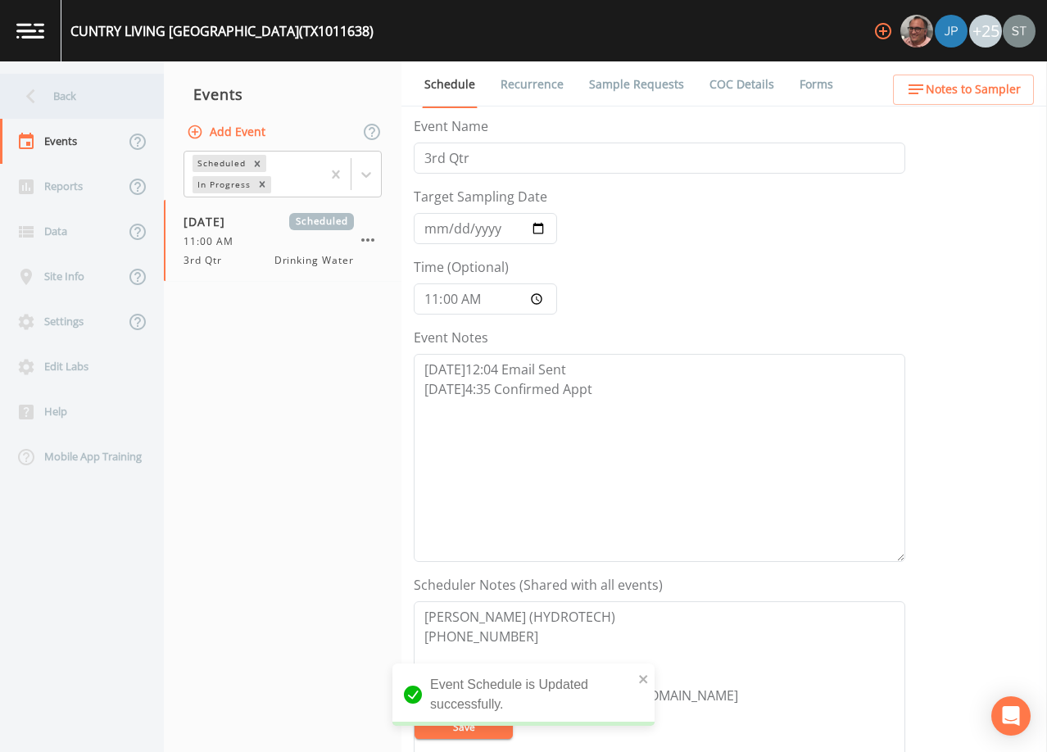
click at [70, 100] on div "Back" at bounding box center [73, 96] width 147 height 45
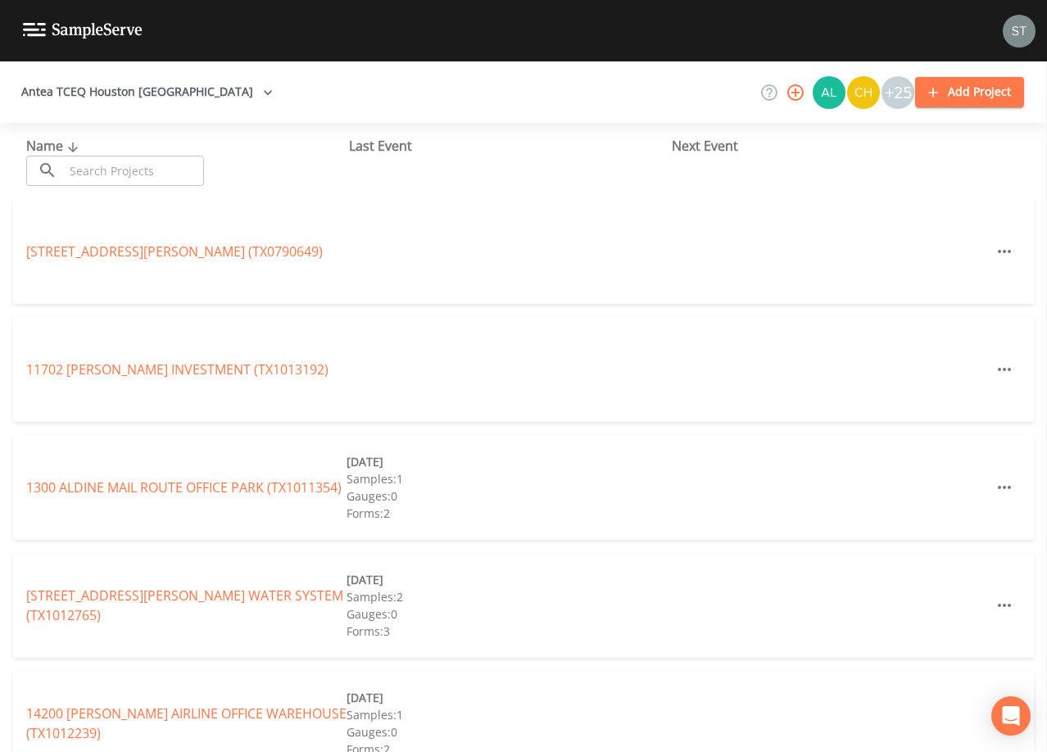
click at [190, 167] on input "text" at bounding box center [134, 171] width 140 height 30
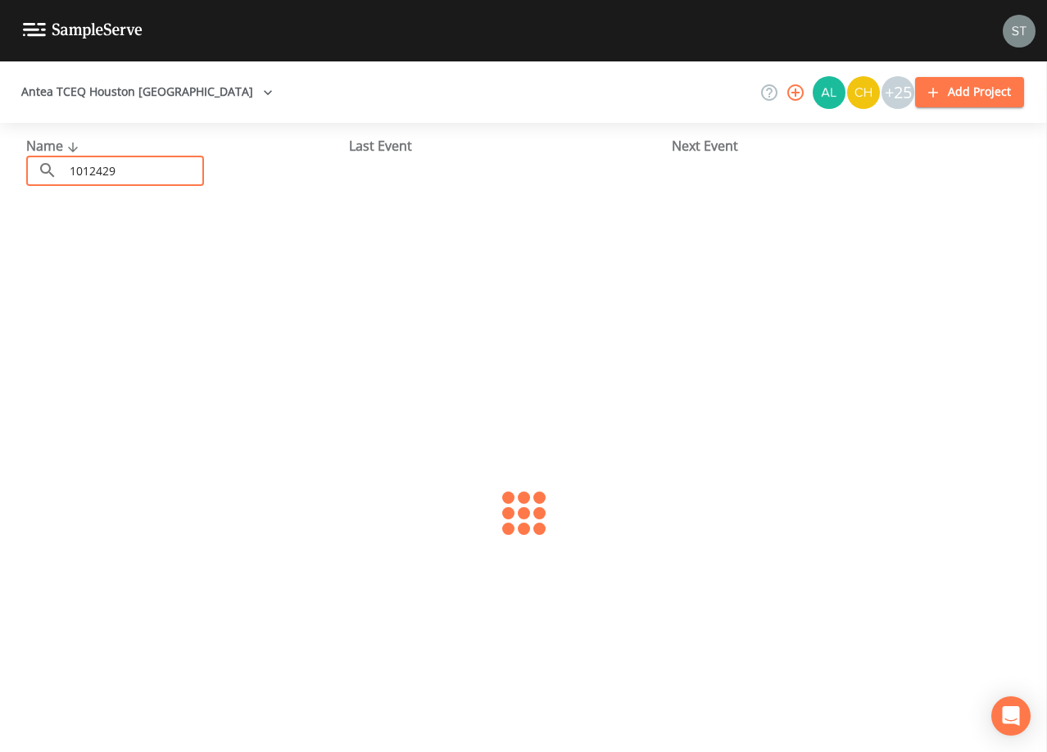
type input "1012429"
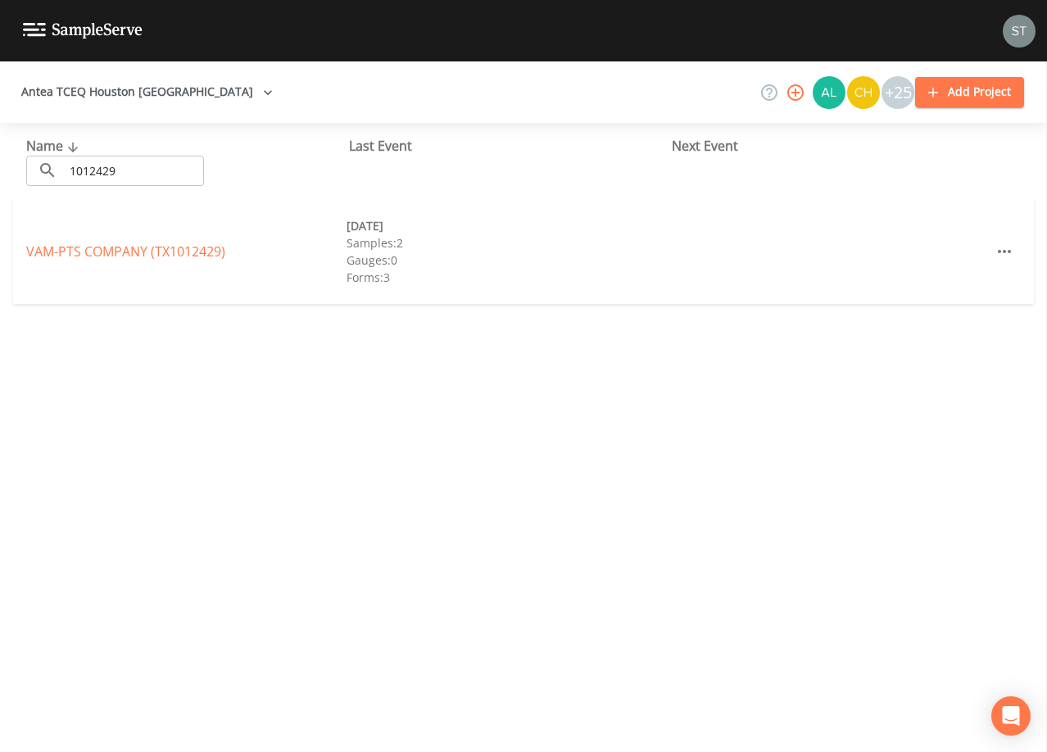
click at [211, 262] on div "VAM-PTS COMPANY (TX1012429) [DATE] Samples: 2 Gauges: 0 Forms: 3" at bounding box center [523, 251] width 1021 height 105
click at [208, 256] on link "VAM-PTS COMPANY (TX1012429)" at bounding box center [125, 251] width 199 height 18
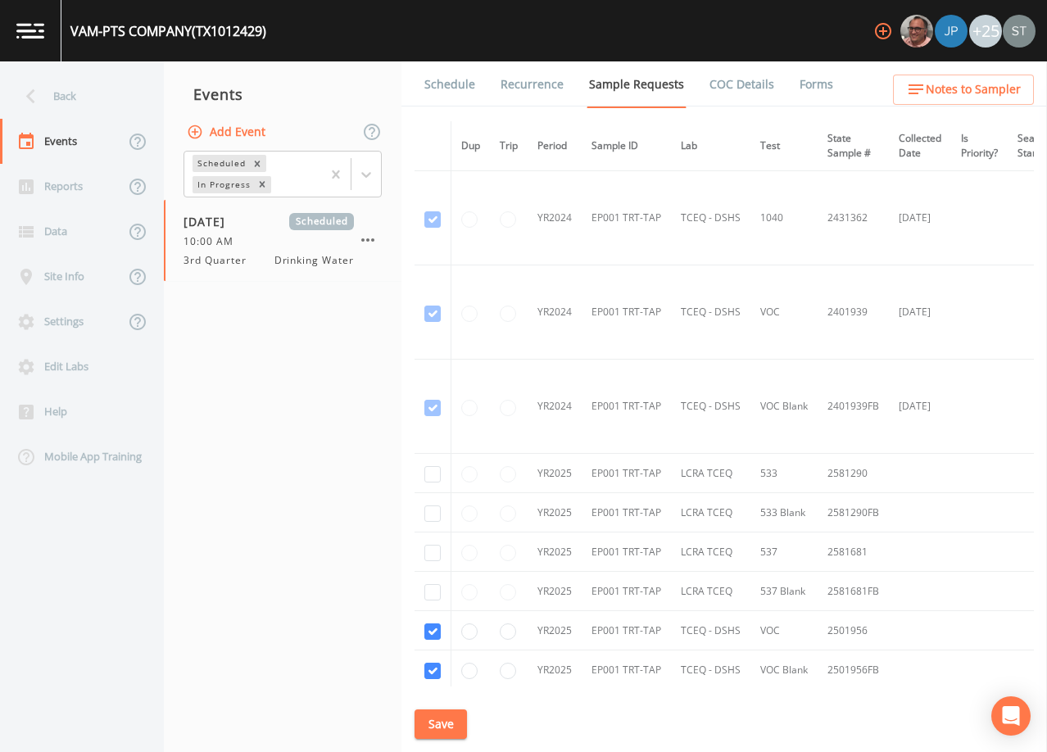
click at [460, 92] on link "Schedule" at bounding box center [450, 84] width 56 height 46
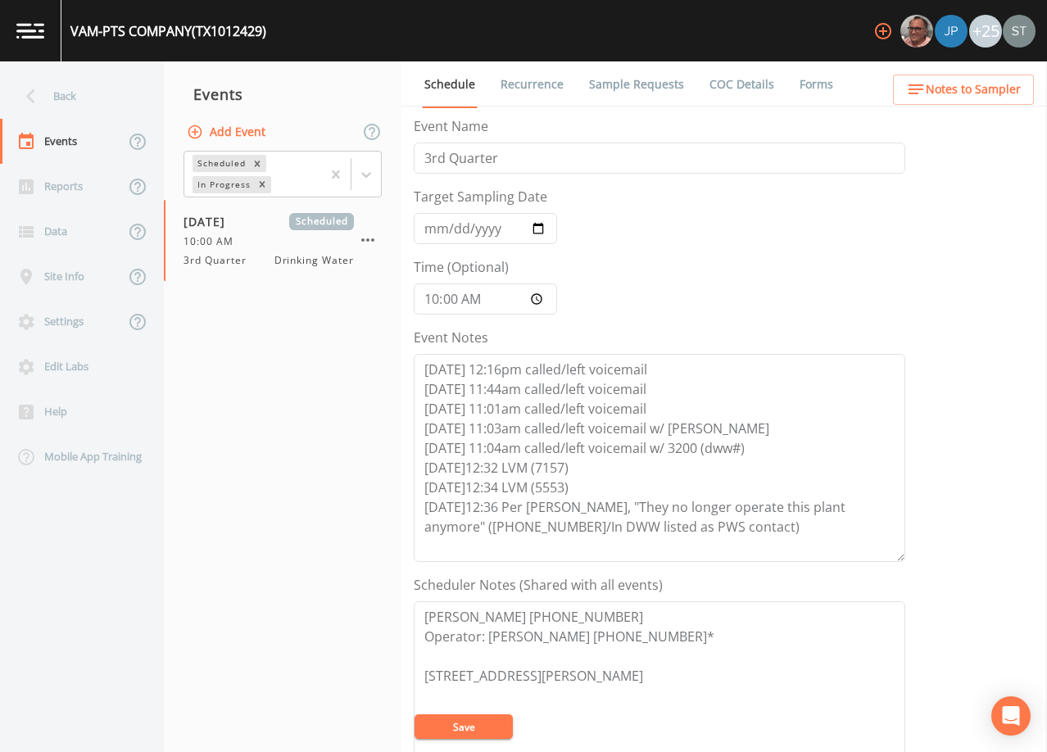
scroll to position [82, 0]
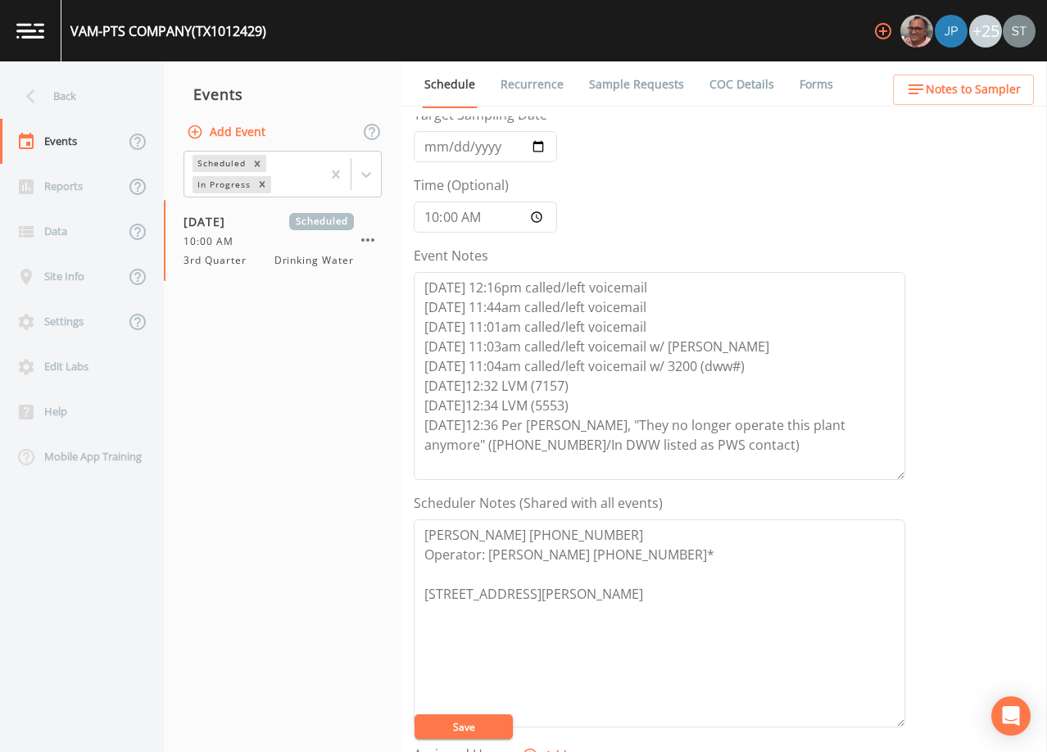
click at [237, 125] on button "Add Event" at bounding box center [227, 132] width 88 height 30
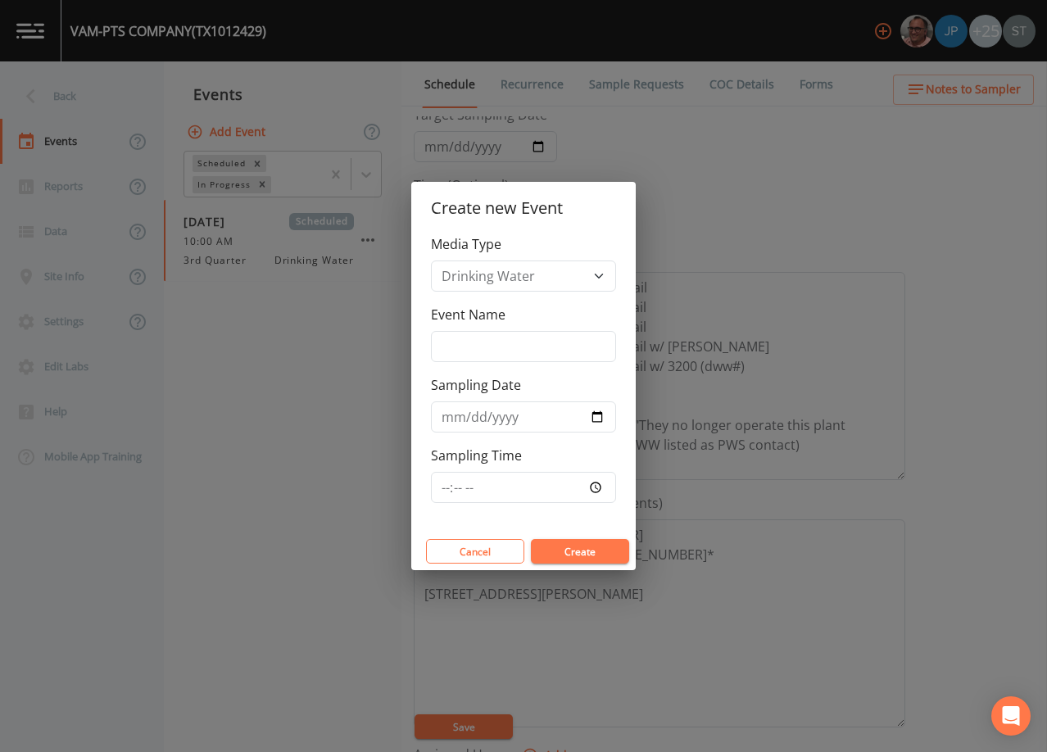
click at [676, 117] on div "Create new Event Media Type Drinking Water Event Name Sampling Date Sampling Ti…" at bounding box center [523, 376] width 1047 height 752
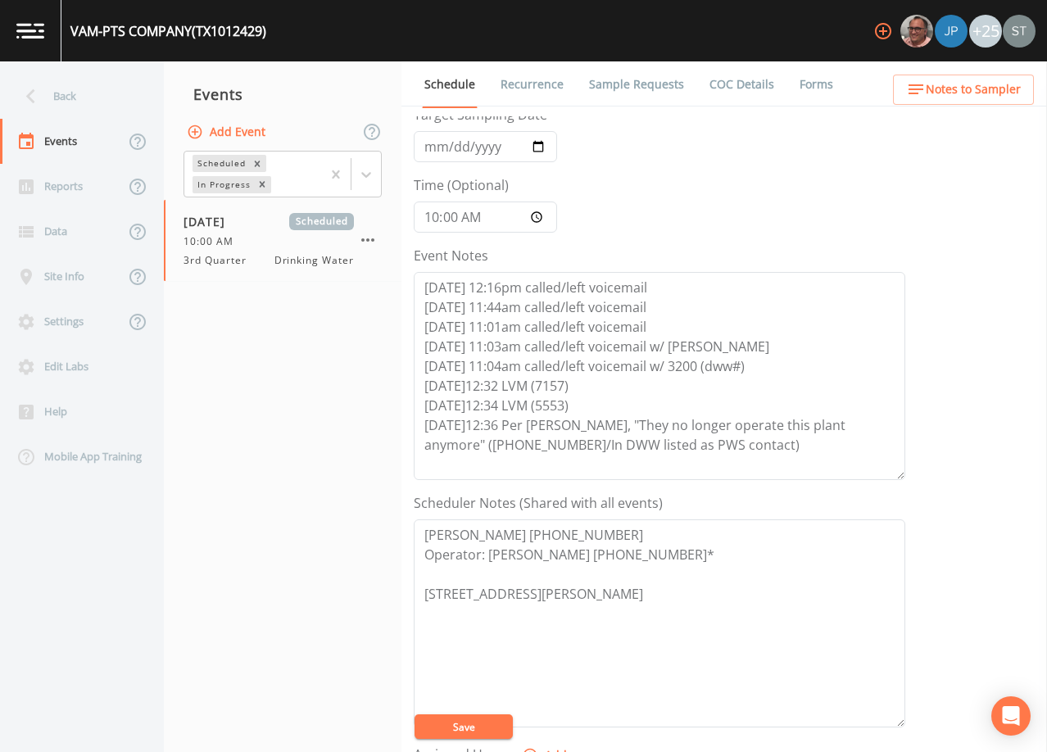
click at [641, 88] on link "Sample Requests" at bounding box center [636, 84] width 100 height 46
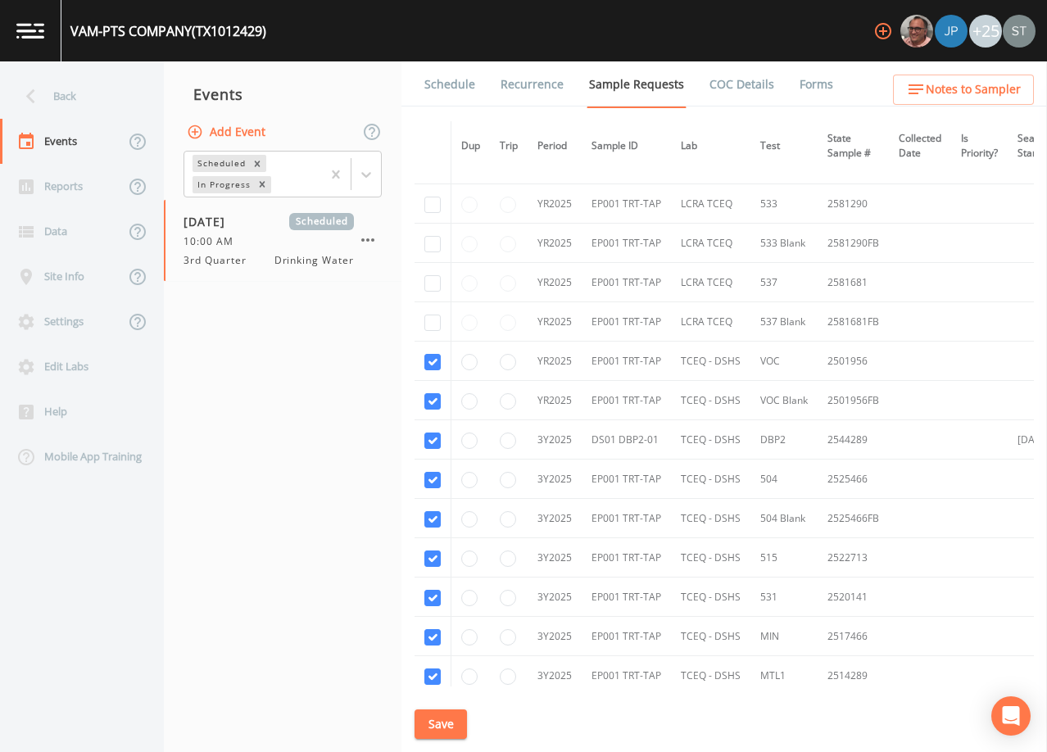
scroll to position [328, 0]
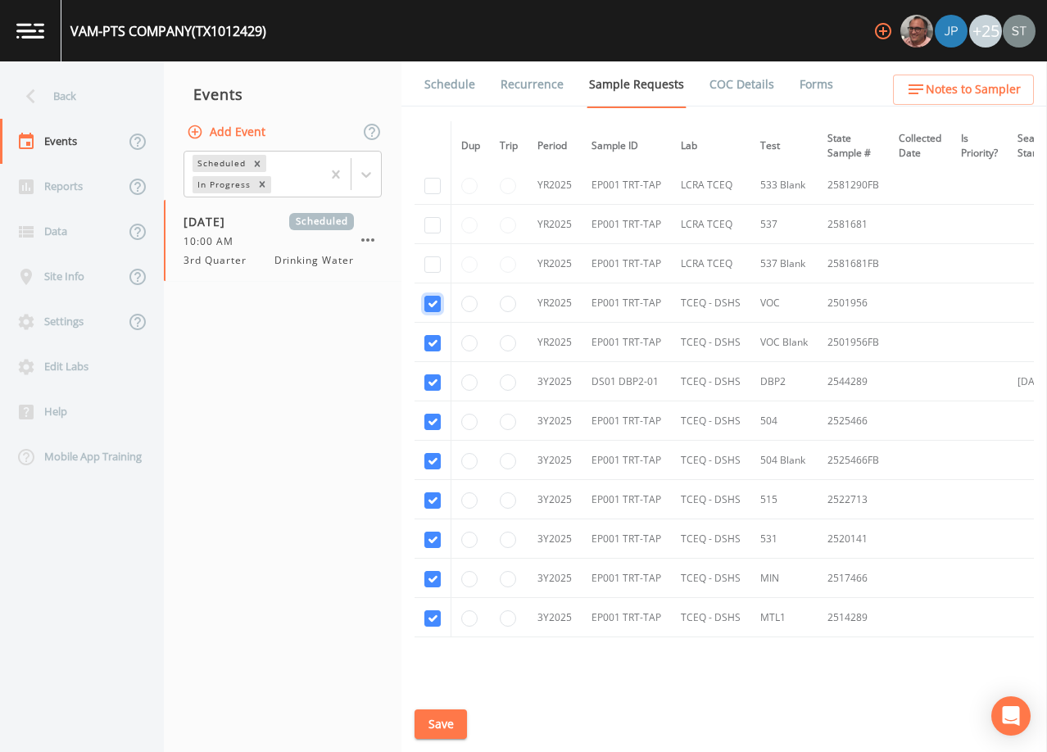
click at [439, 301] on input "checkbox" at bounding box center [432, 304] width 16 height 16
checkbox input "false"
click at [439, 341] on input "checkbox" at bounding box center [432, 343] width 16 height 16
checkbox input "false"
click at [433, 386] on input "checkbox" at bounding box center [432, 382] width 16 height 16
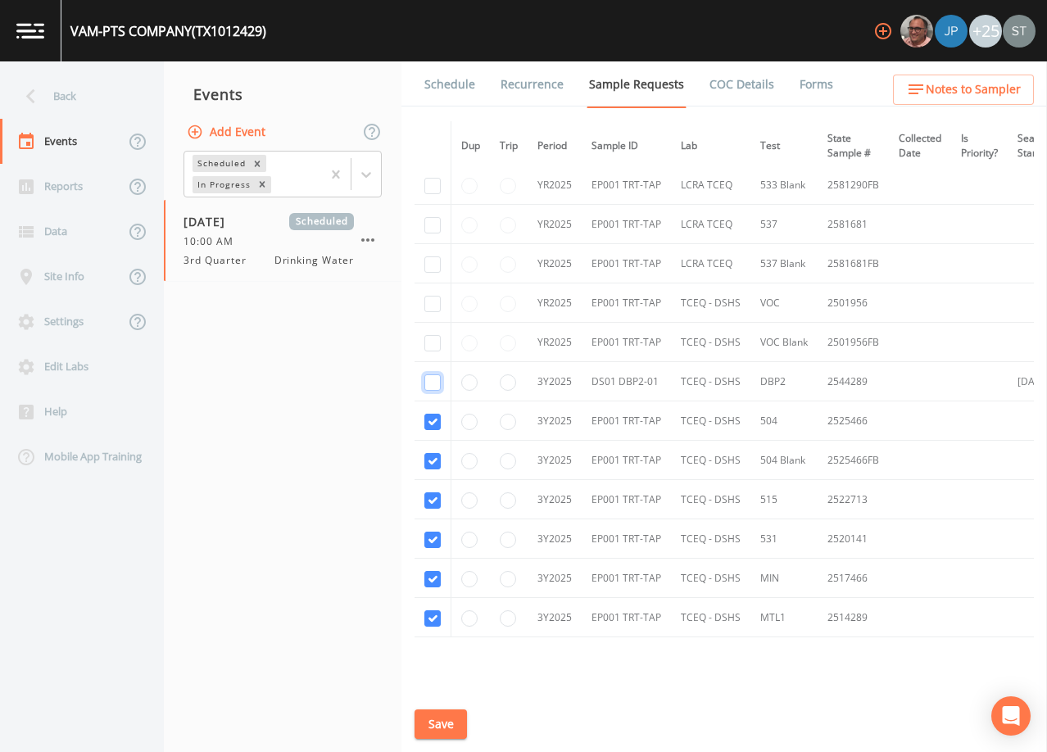
checkbox input "false"
drag, startPoint x: 433, startPoint y: 420, endPoint x: 433, endPoint y: 438, distance: 18.0
click at [433, 422] on input "checkbox" at bounding box center [432, 422] width 16 height 16
checkbox input "false"
click at [432, 464] on input "checkbox" at bounding box center [432, 461] width 16 height 16
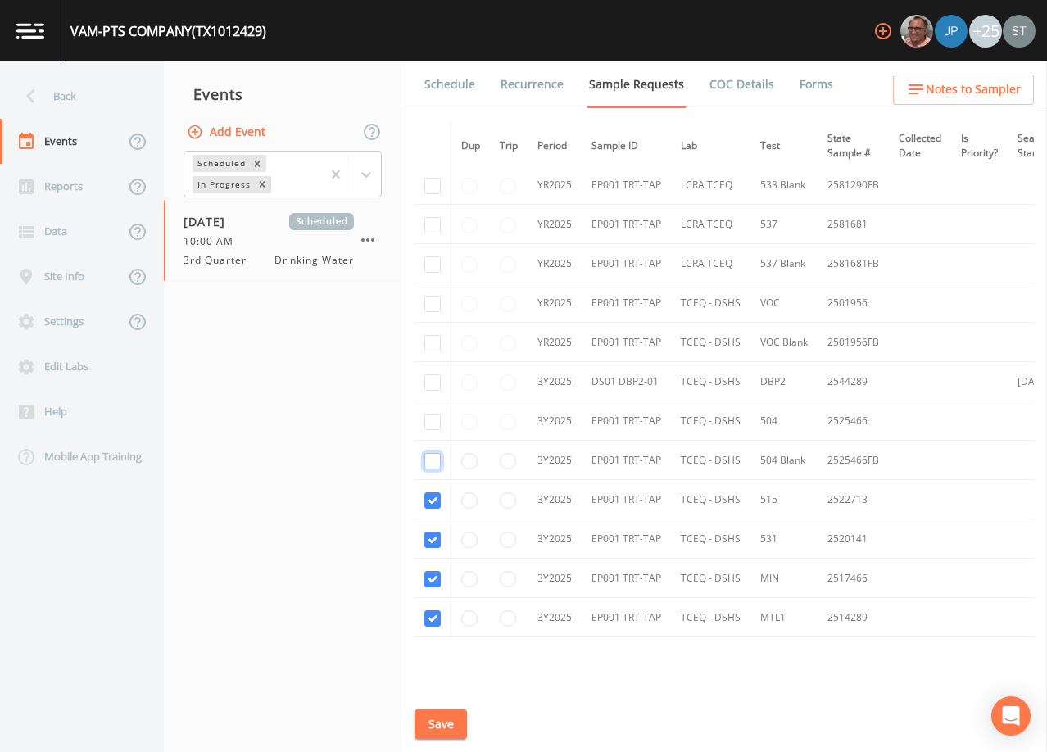
checkbox input "false"
click at [432, 503] on input "checkbox" at bounding box center [432, 500] width 16 height 16
checkbox input "false"
click at [432, 540] on input "checkbox" at bounding box center [432, 540] width 16 height 16
checkbox input "false"
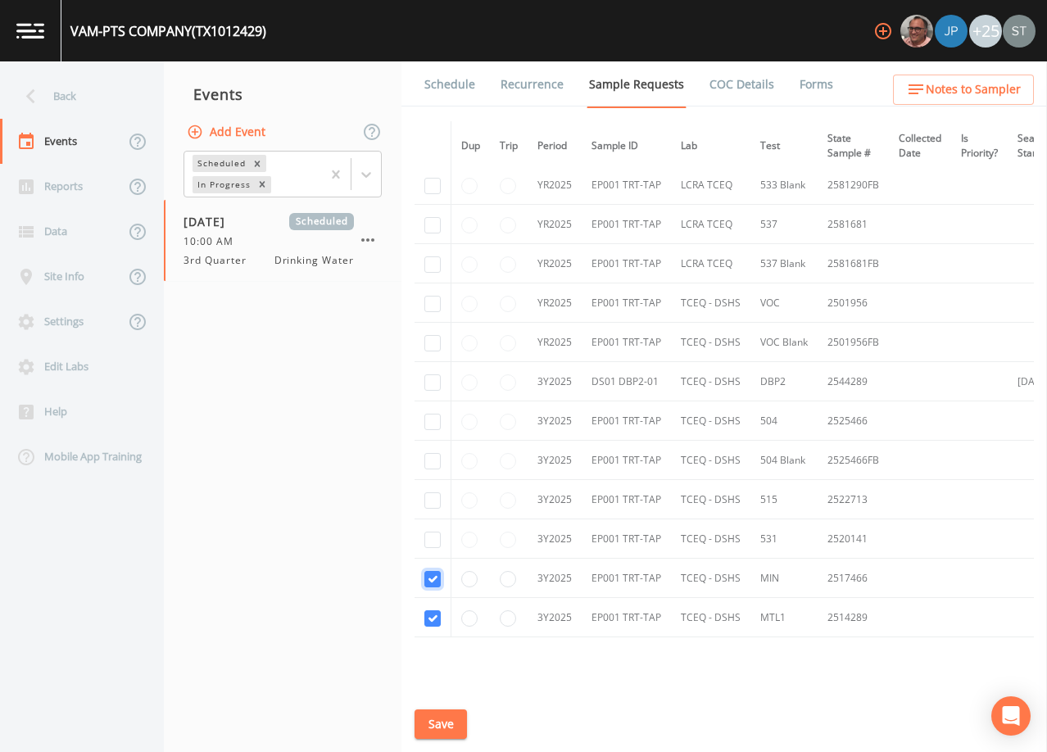
click at [428, 579] on input "checkbox" at bounding box center [432, 579] width 16 height 16
checkbox input "false"
click at [431, 619] on input "checkbox" at bounding box center [432, 618] width 16 height 16
checkbox input "false"
click at [439, 723] on button "Save" at bounding box center [440, 724] width 52 height 30
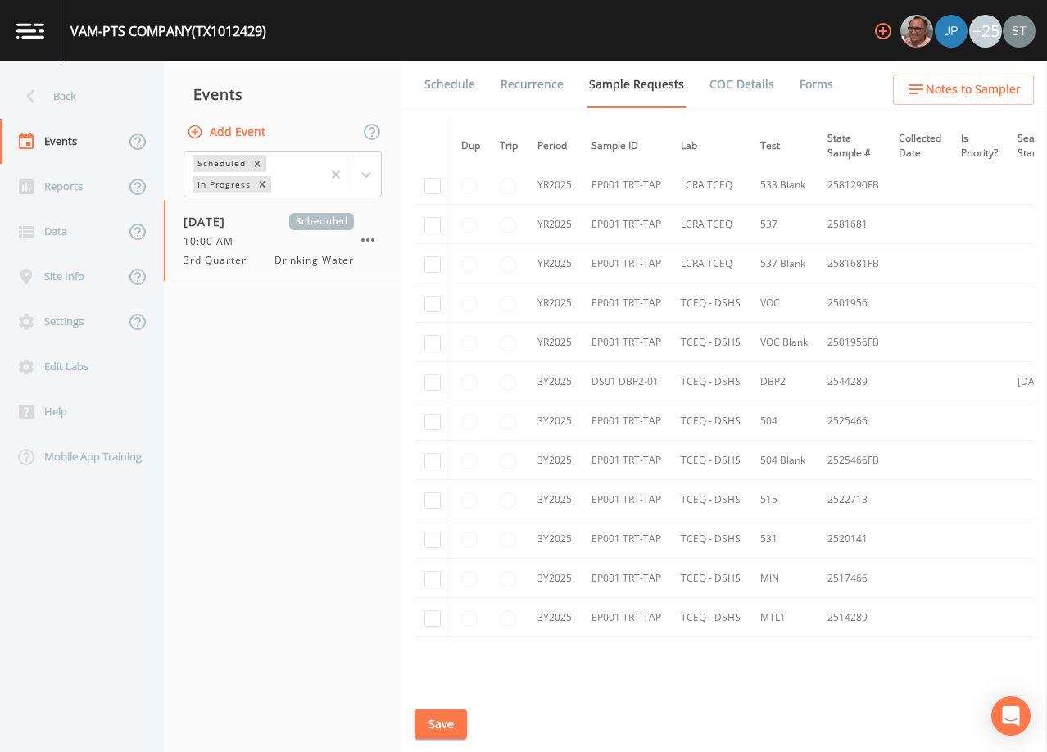
click at [233, 129] on button "Add Event" at bounding box center [227, 132] width 88 height 30
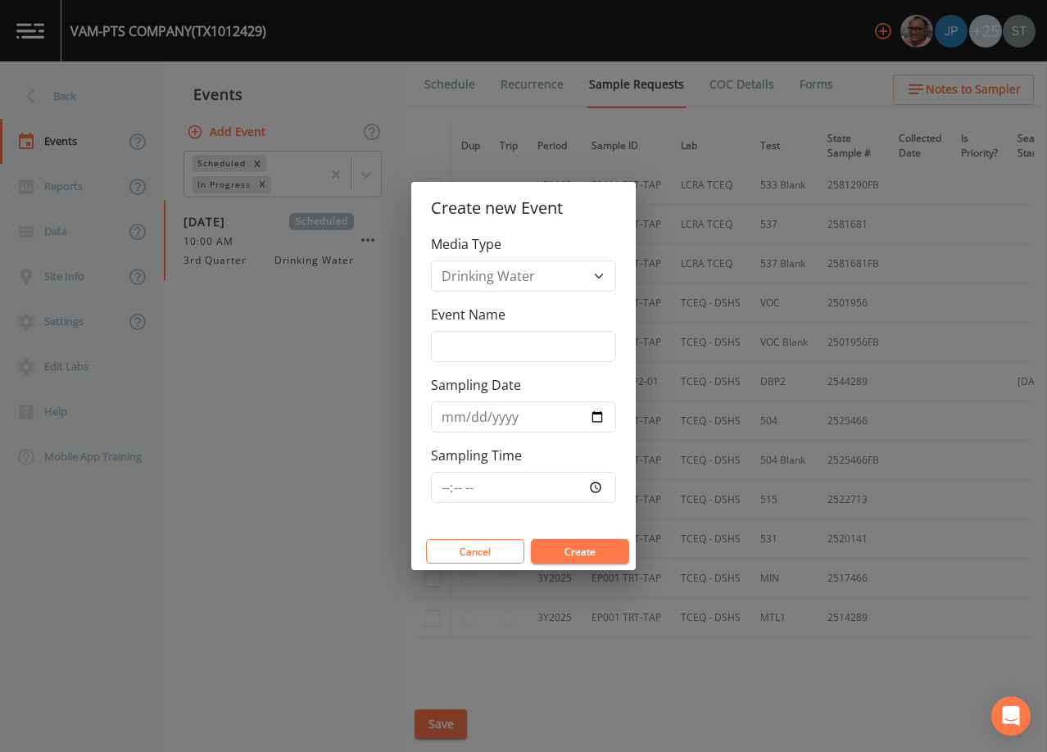
click at [350, 605] on div "Create new Event Media Type Drinking Water Event Name Sampling Date Sampling Ti…" at bounding box center [523, 376] width 1047 height 752
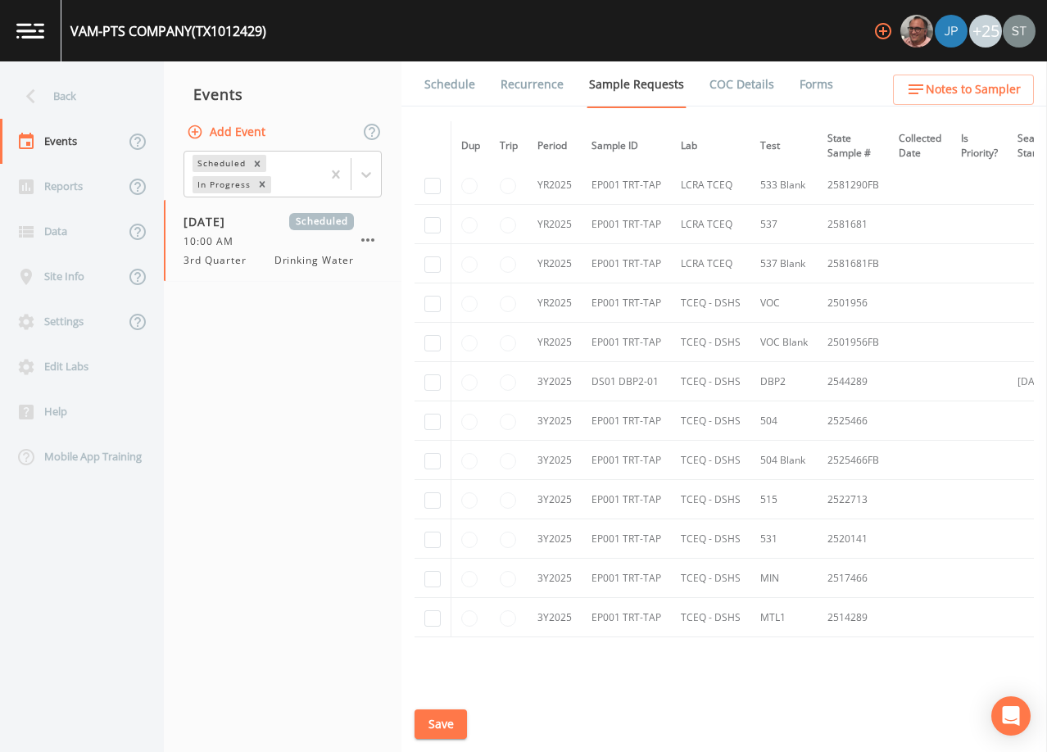
click at [445, 728] on button "Save" at bounding box center [440, 724] width 52 height 30
click at [219, 130] on button "Add Event" at bounding box center [227, 132] width 88 height 30
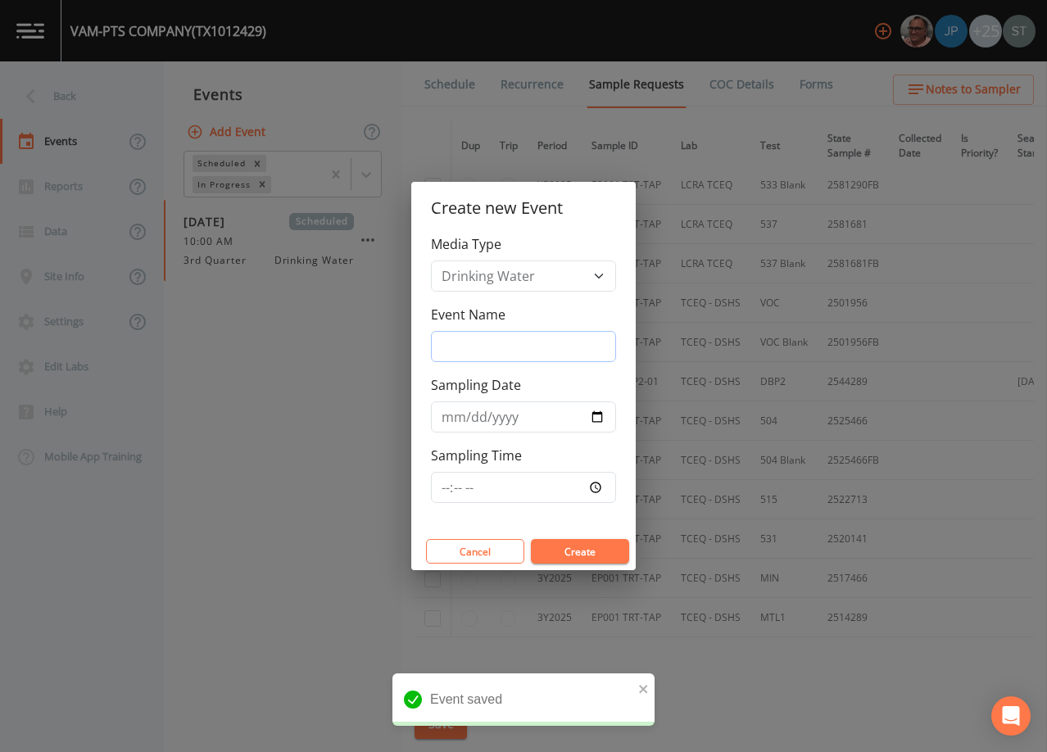
click at [501, 344] on input "Event Name" at bounding box center [523, 346] width 185 height 31
click at [451, 420] on input "Sampling Date" at bounding box center [523, 416] width 185 height 31
click at [496, 346] on input "Event Name" at bounding box center [523, 346] width 185 height 31
type input "3rd Qtr"
click at [450, 419] on input "Sampling Date" at bounding box center [523, 416] width 185 height 31
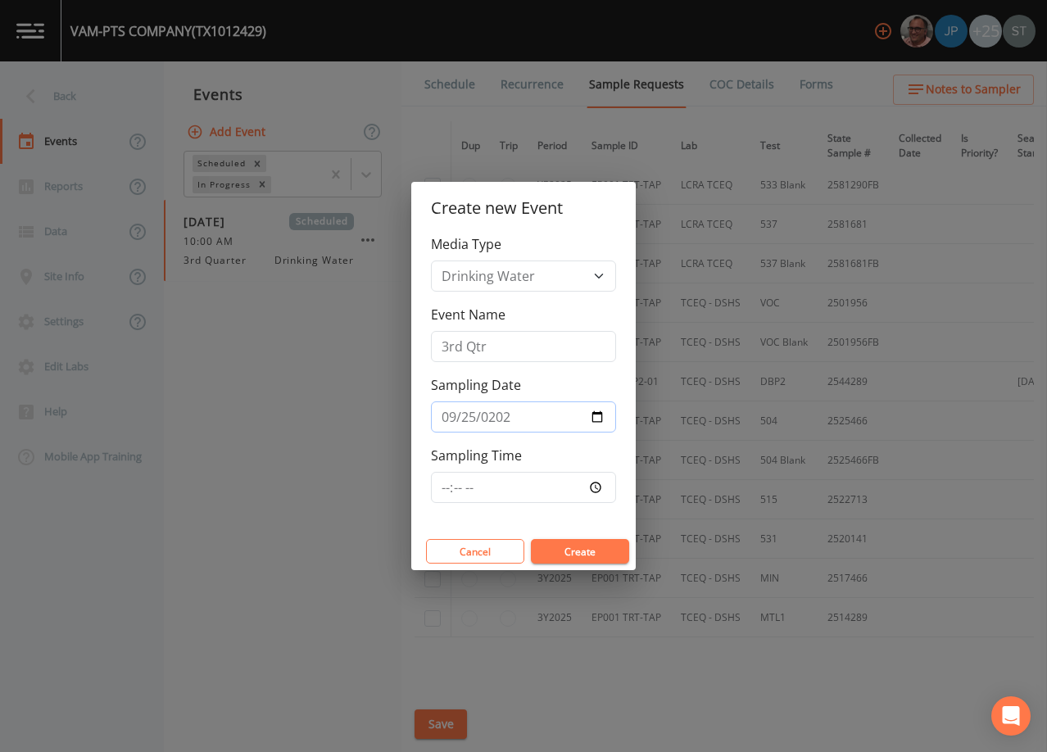
type input "[DATE]"
type input "10:00"
click at [602, 547] on button "Create" at bounding box center [580, 551] width 98 height 25
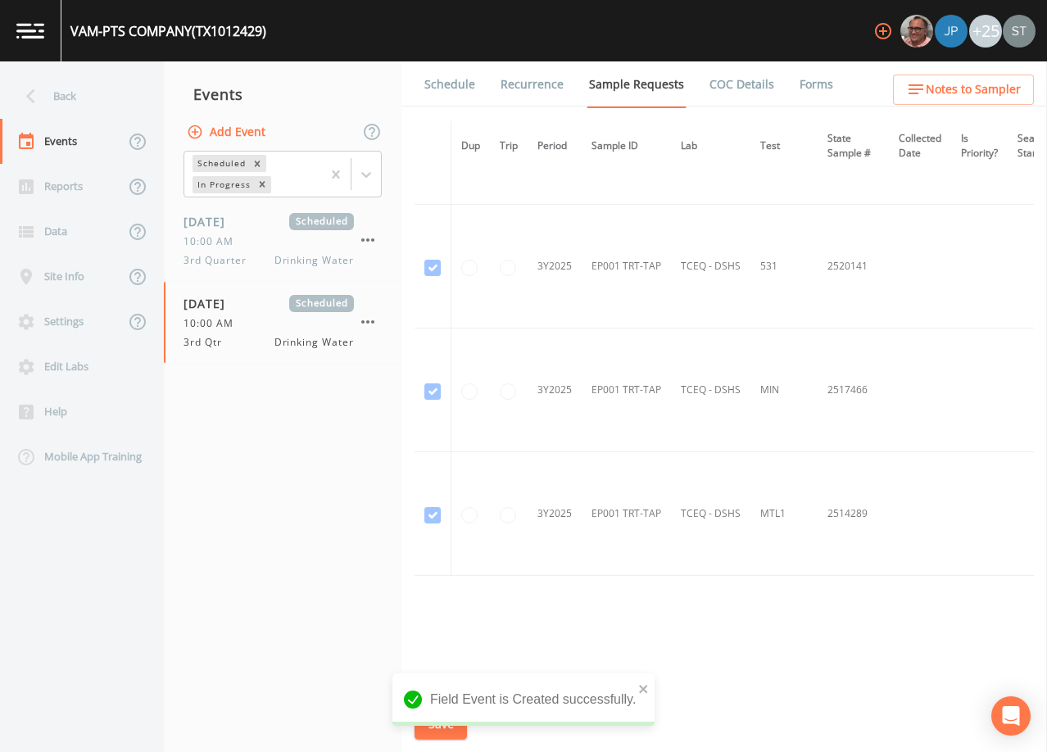
scroll to position [1173, 0]
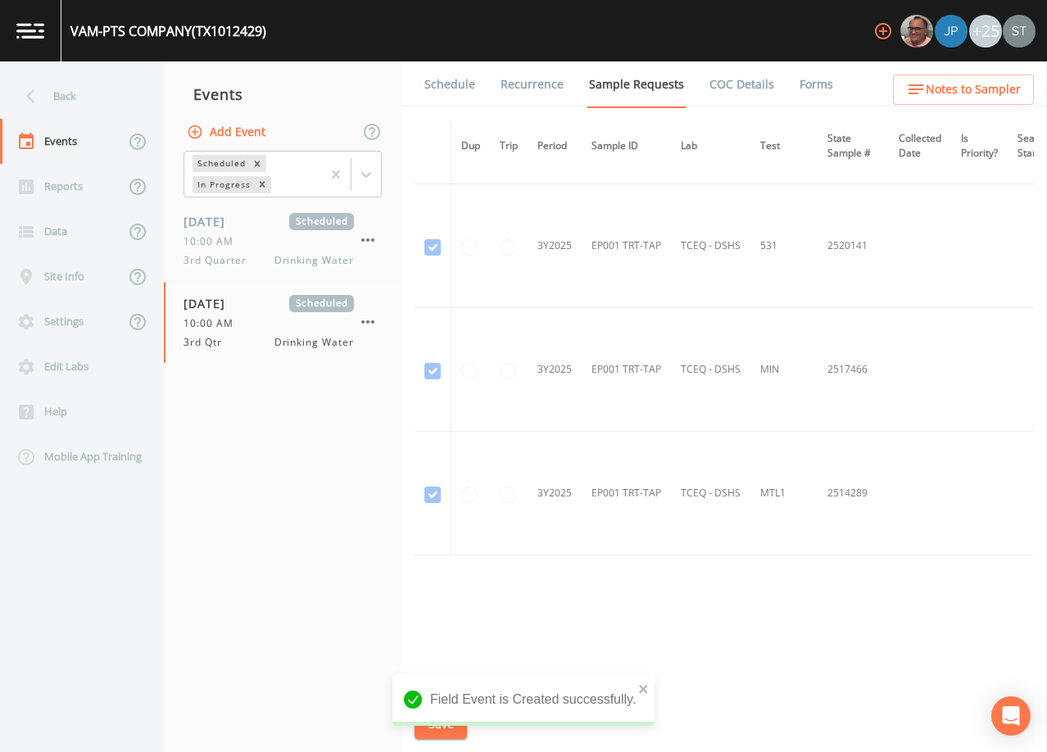
click at [455, 95] on link "Schedule" at bounding box center [450, 84] width 56 height 46
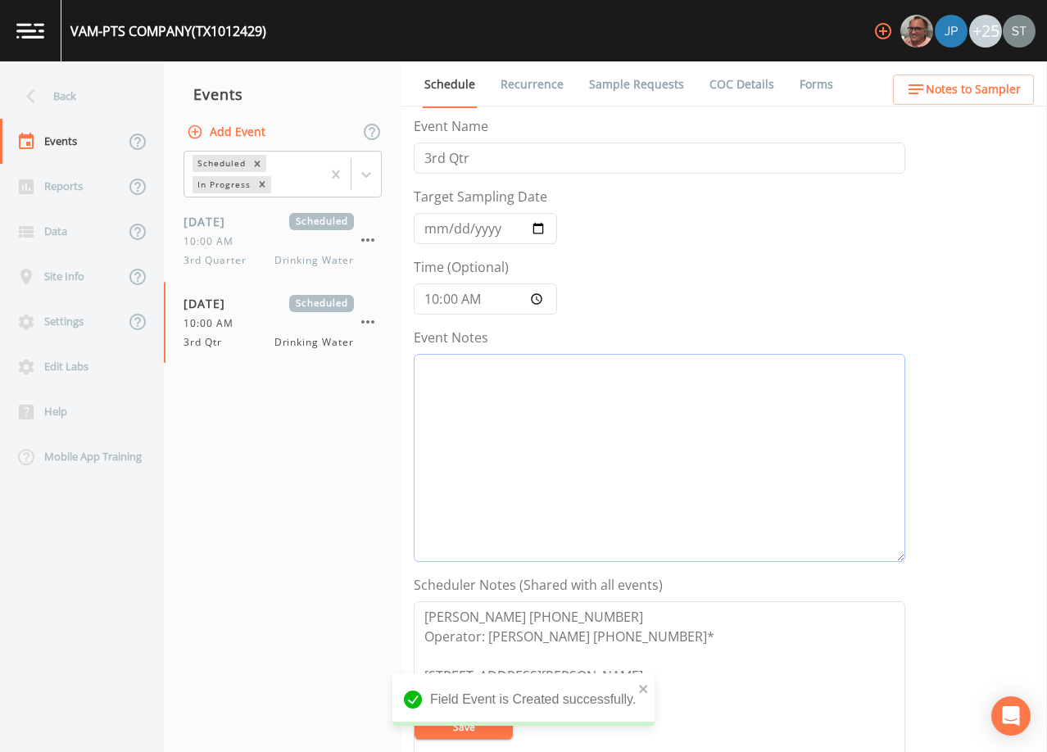
click at [579, 500] on textarea "Event Notes" at bounding box center [659, 458] width 491 height 208
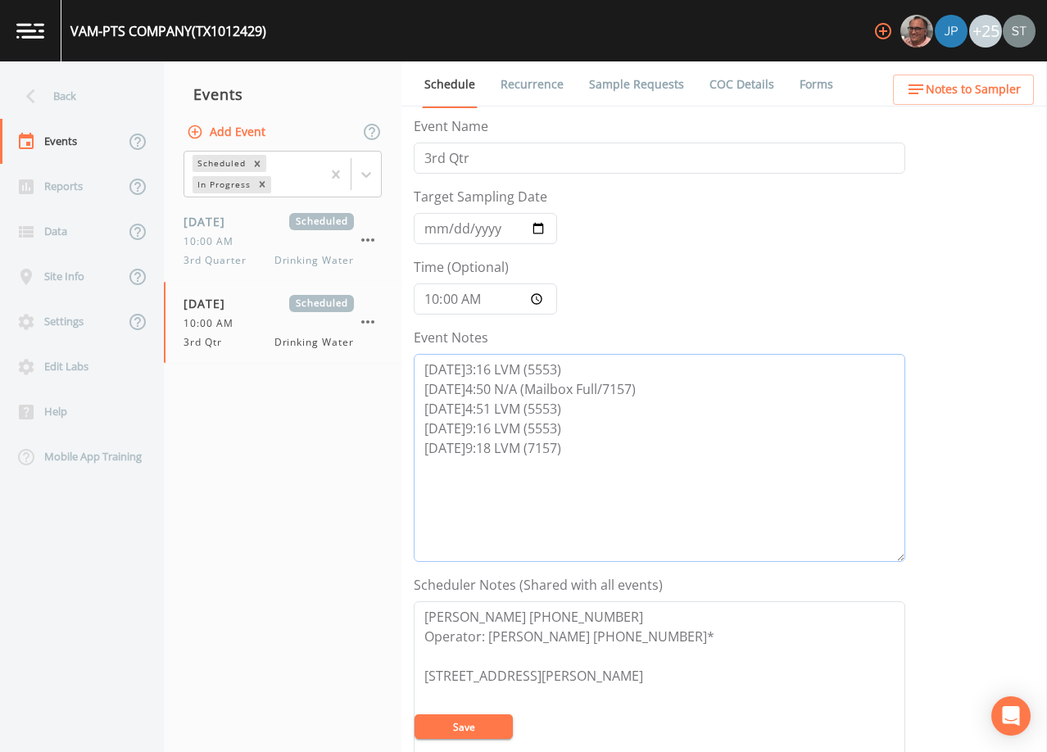
type textarea "[DATE]3:16 LVM (5553) [DATE]4:50 N/A (Mailbox Full/7157) [DATE]4:51 LVM (5553) …"
click at [649, 628] on textarea "[PERSON_NAME] [PHONE_NUMBER] Operator: [PERSON_NAME] [PHONE_NUMBER]* [STREET_AD…" at bounding box center [659, 705] width 491 height 208
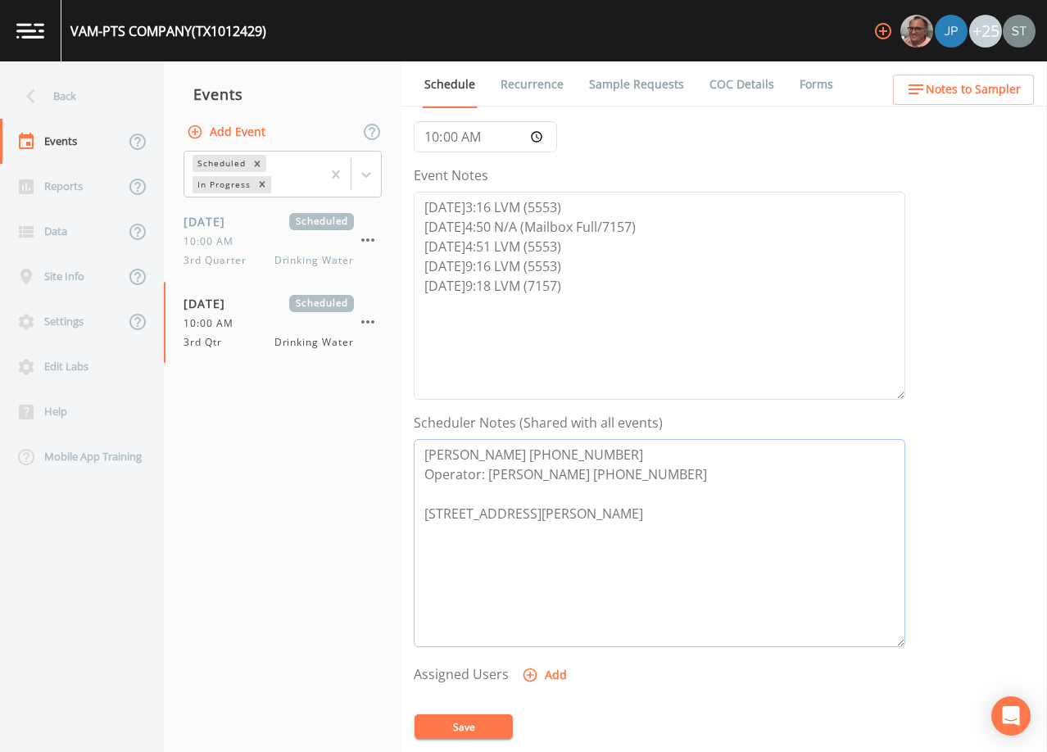
scroll to position [164, 0]
click at [571, 506] on textarea "[PERSON_NAME] [PHONE_NUMBER] Operator: [PERSON_NAME] [PHONE_NUMBER] [STREET_ADD…" at bounding box center [659, 541] width 491 height 208
type textarea "[PERSON_NAME] [PHONE_NUMBER] Operator: [PERSON_NAME] [PHONE_NUMBER] [STREET_ADD…"
click at [489, 727] on button "Save" at bounding box center [463, 726] width 98 height 25
click at [952, 106] on ul "Schedule Recurrence Sample Requests COC Details Forms" at bounding box center [723, 83] width 645 height 45
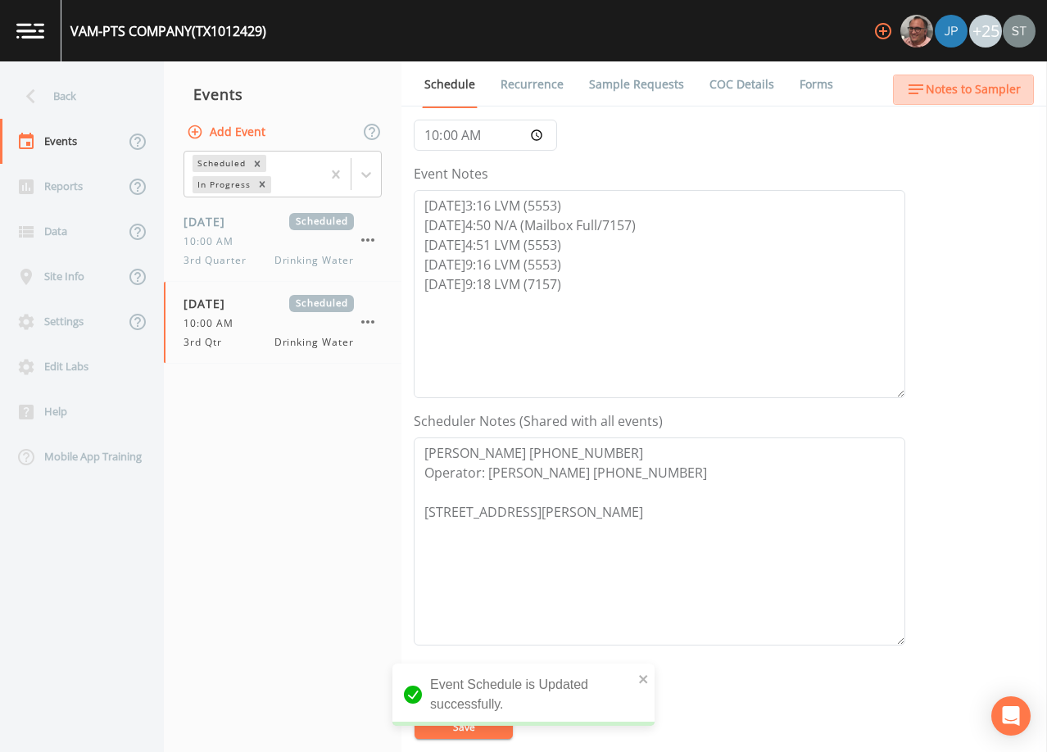
click at [967, 90] on span "Notes to Sampler" at bounding box center [973, 89] width 95 height 20
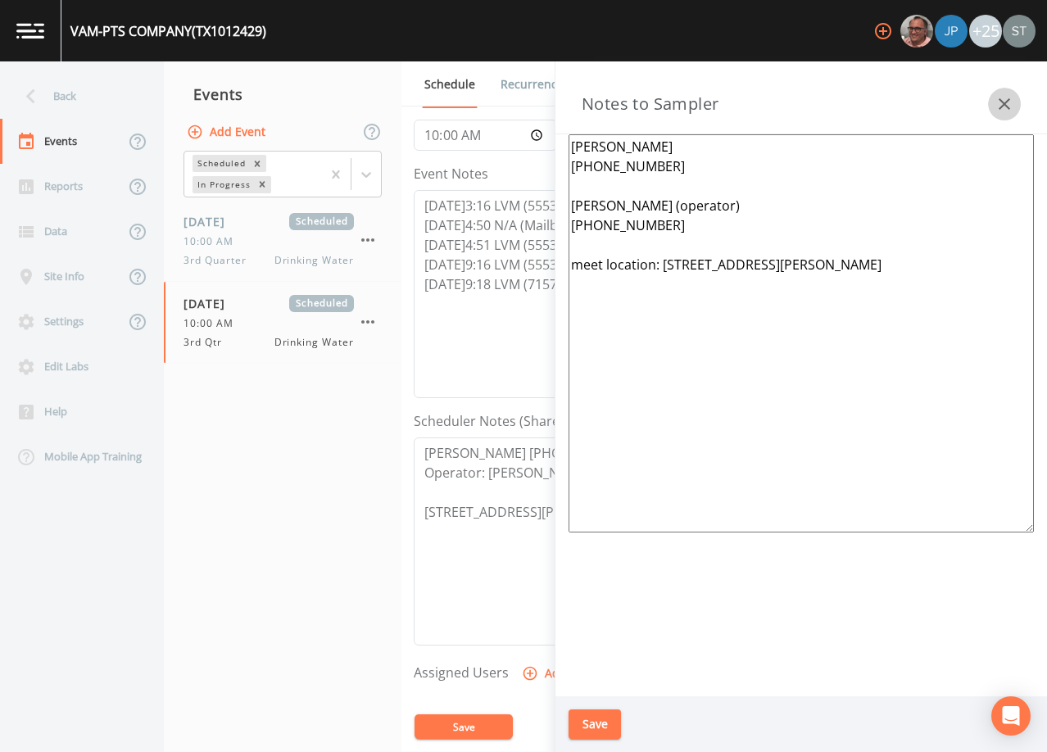
click at [1004, 99] on icon "button" at bounding box center [1004, 104] width 20 height 20
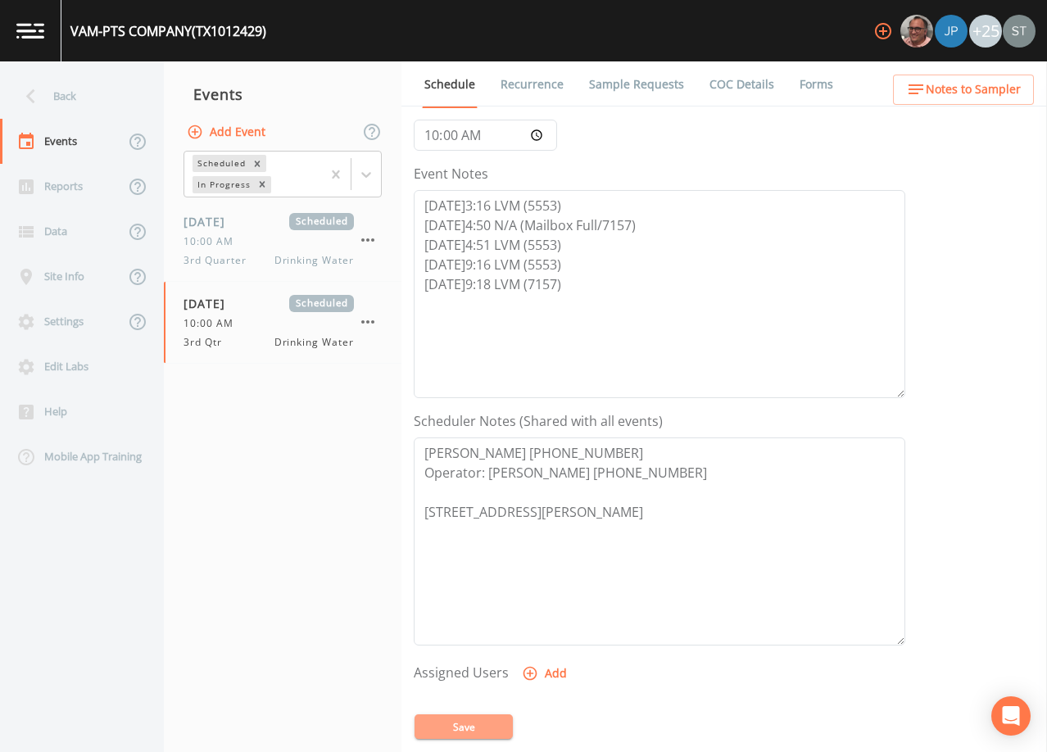
click at [493, 731] on button "Save" at bounding box center [463, 726] width 98 height 25
click at [629, 91] on link "Sample Requests" at bounding box center [636, 84] width 100 height 46
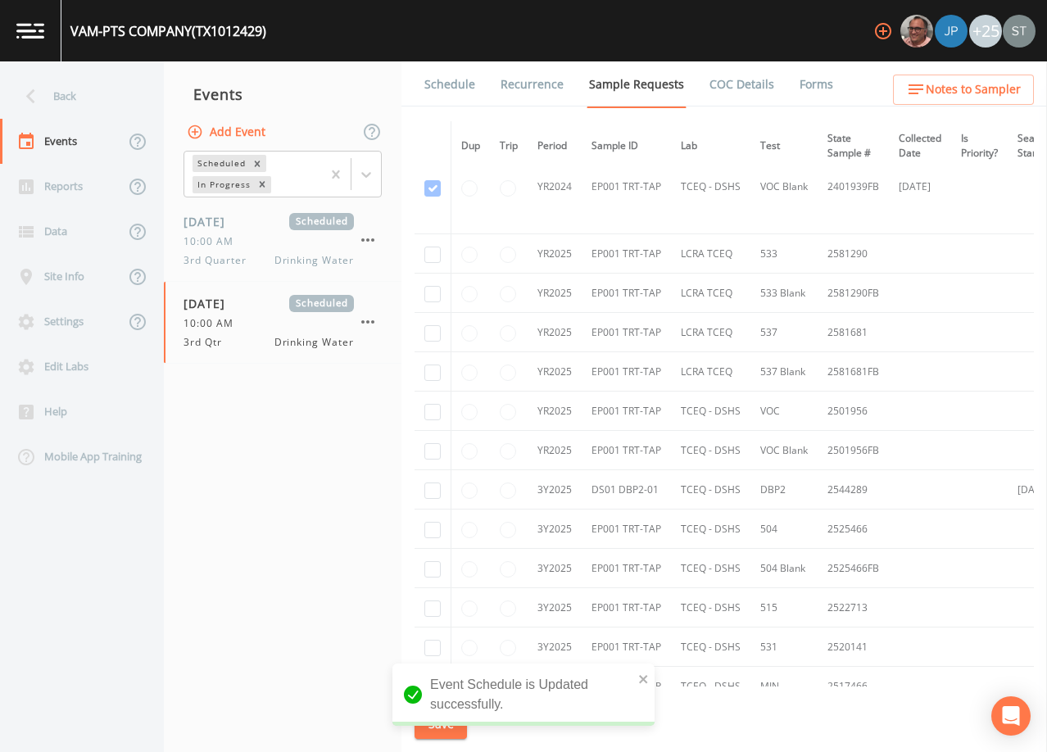
scroll to position [246, 0]
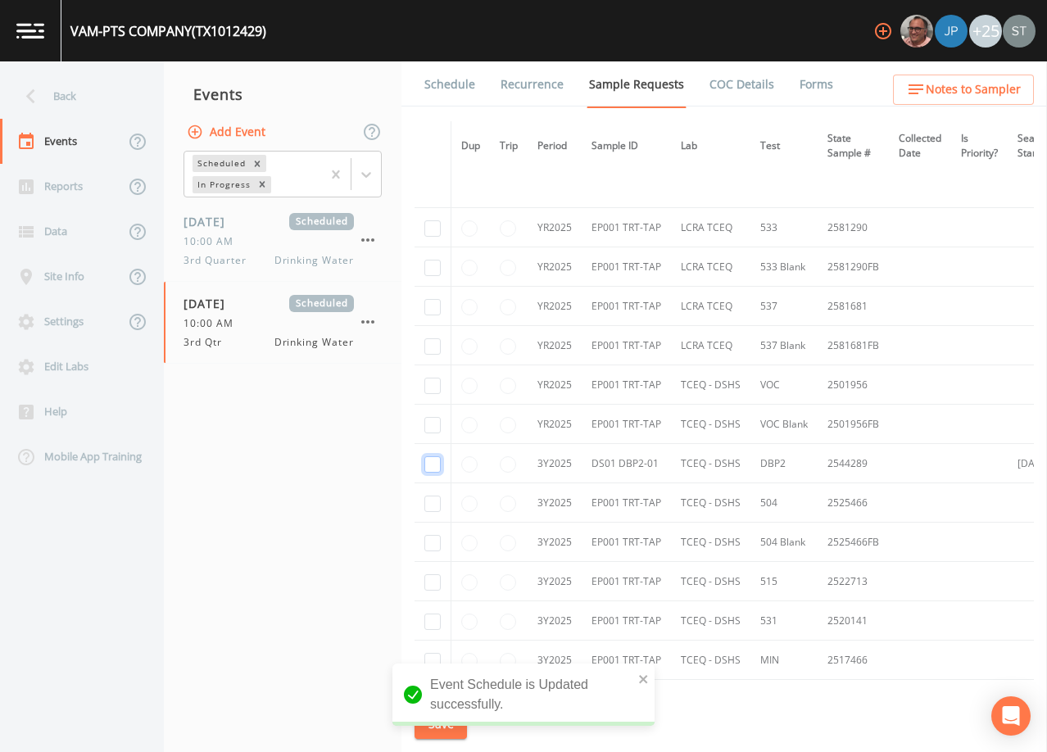
click at [434, 467] on input "checkbox" at bounding box center [432, 464] width 16 height 16
checkbox input "true"
click at [451, 726] on button "Save" at bounding box center [440, 724] width 52 height 30
click at [469, 92] on link "Schedule" at bounding box center [450, 84] width 56 height 46
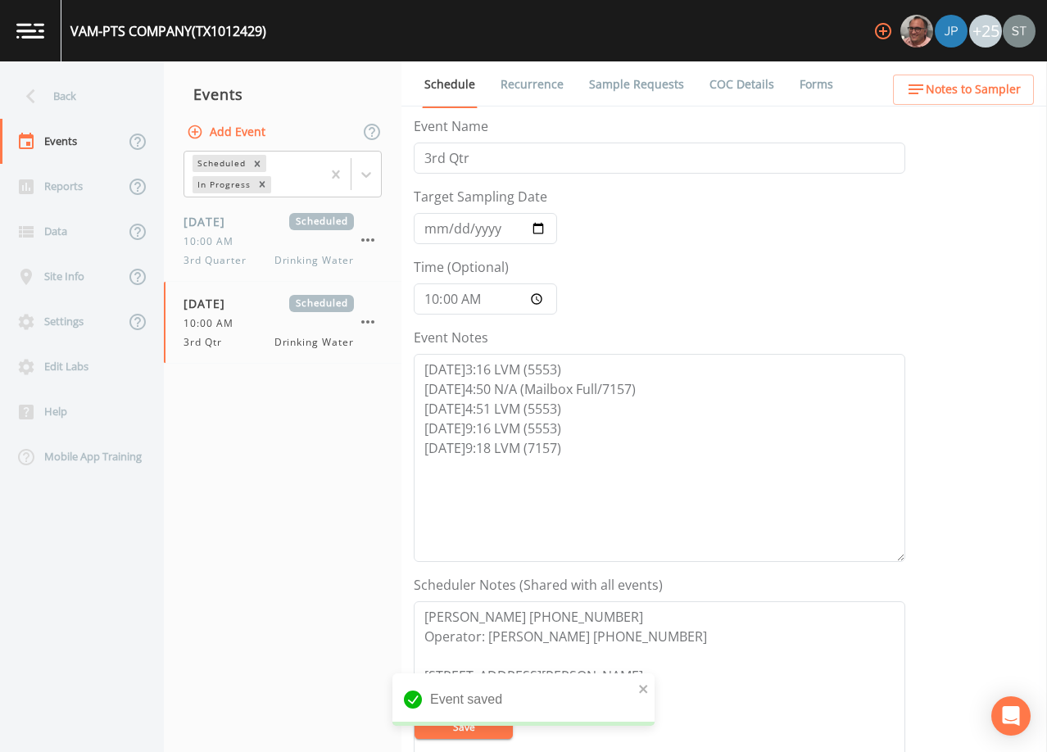
click at [1017, 80] on span "Notes to Sampler" at bounding box center [973, 89] width 95 height 20
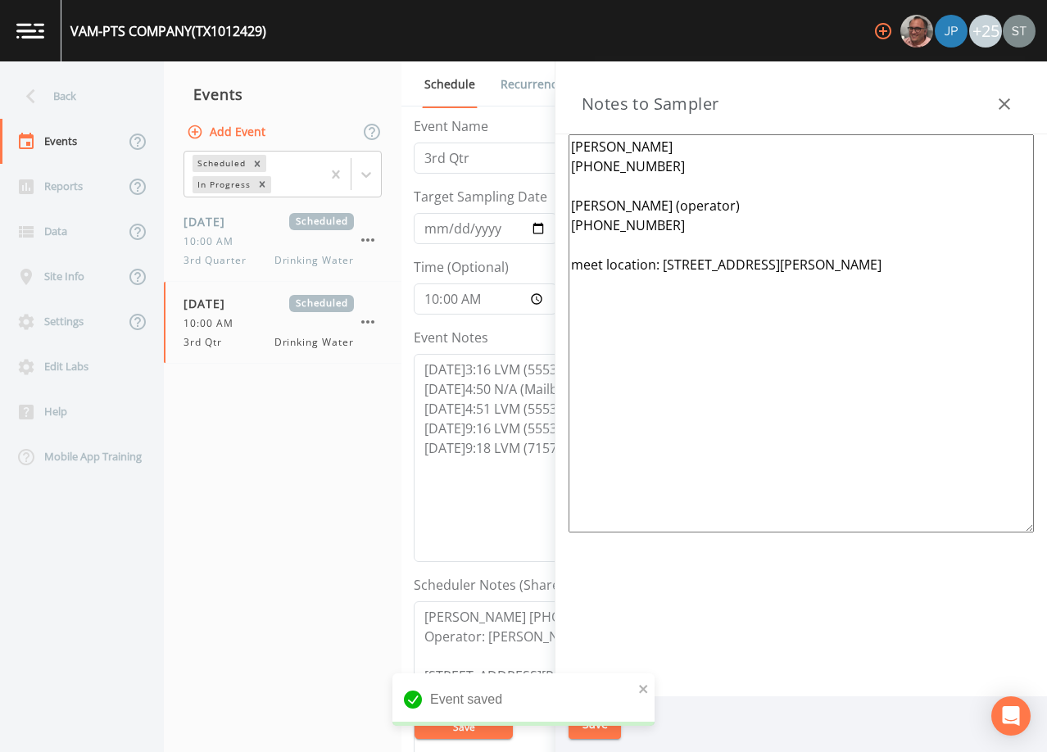
click at [652, 187] on textarea "[PERSON_NAME] [PHONE_NUMBER] [PERSON_NAME] (operator) [PHONE_NUMBER] meet locat…" at bounding box center [800, 333] width 465 height 398
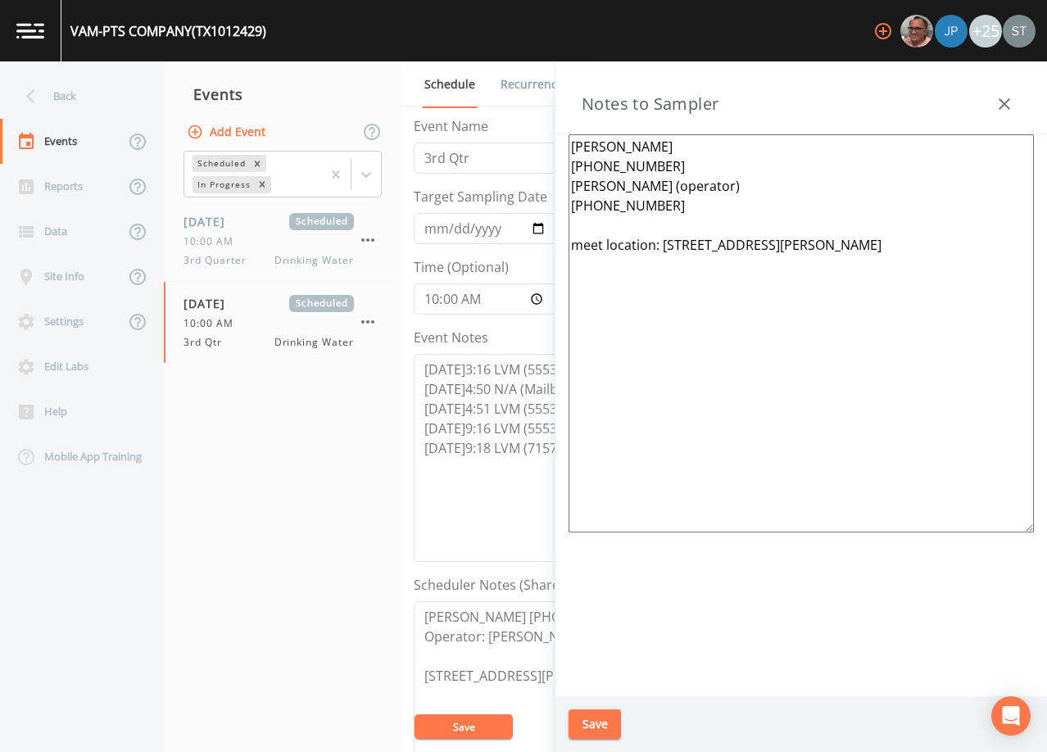
type textarea "[PERSON_NAME] [PHONE_NUMBER] [PERSON_NAME] (operator) [PHONE_NUMBER] meet locat…"
click at [1002, 106] on icon "button" at bounding box center [1003, 103] width 11 height 11
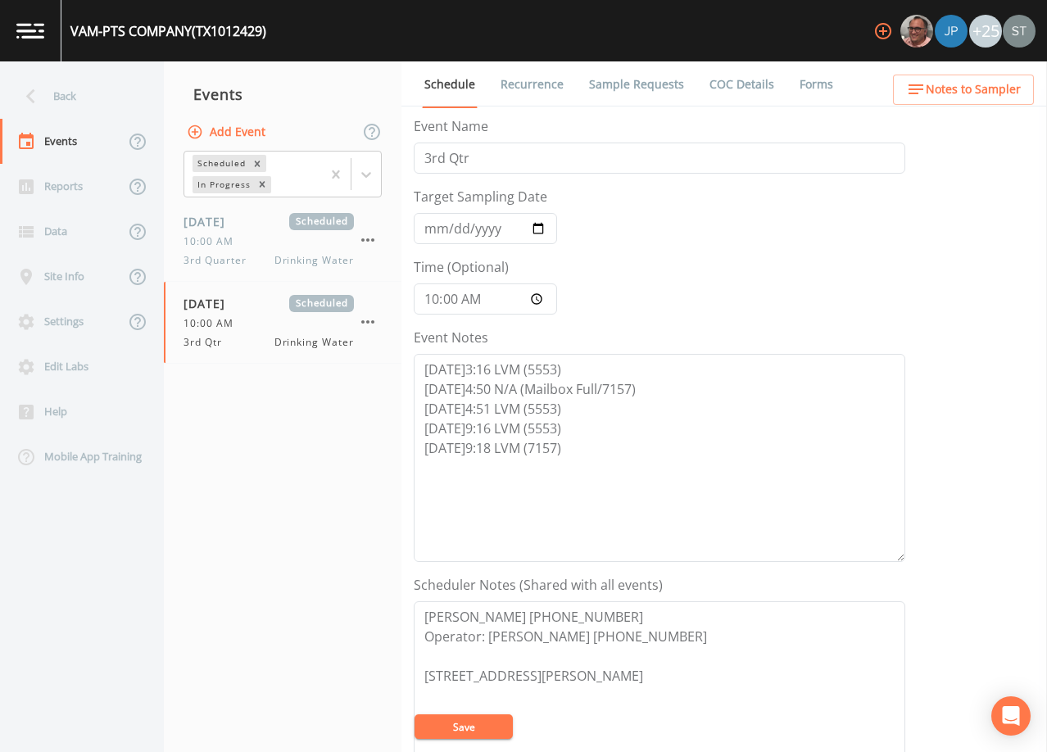
click at [1004, 100] on button "Notes to Sampler" at bounding box center [963, 90] width 141 height 30
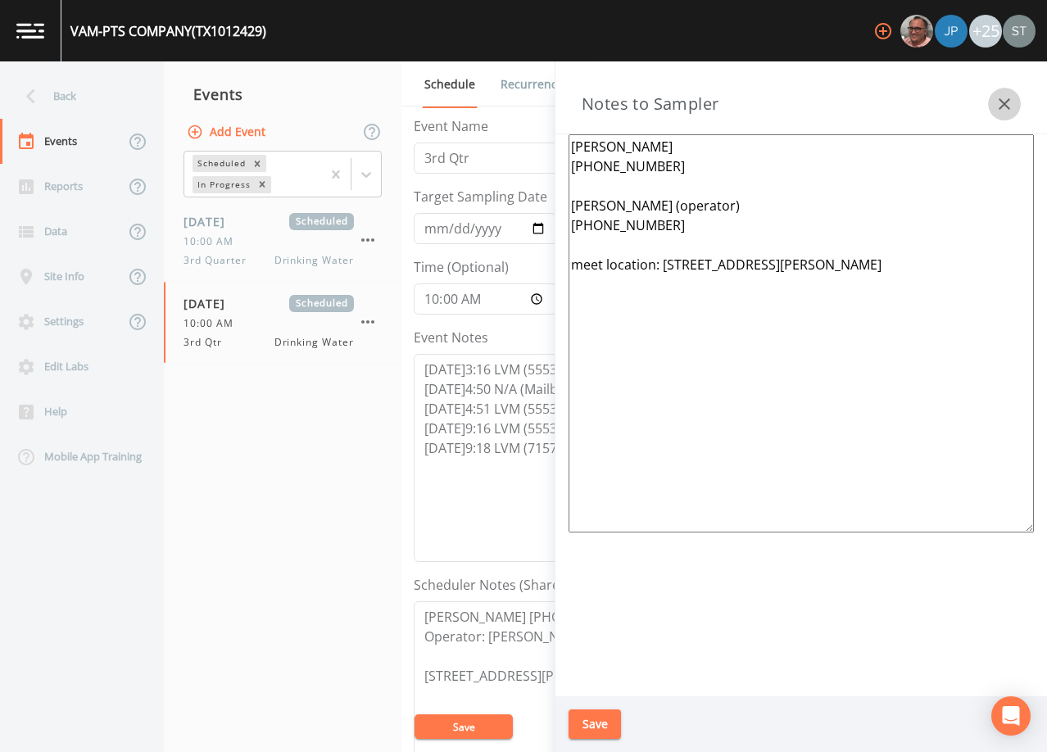
click at [1007, 99] on icon "button" at bounding box center [1004, 104] width 20 height 20
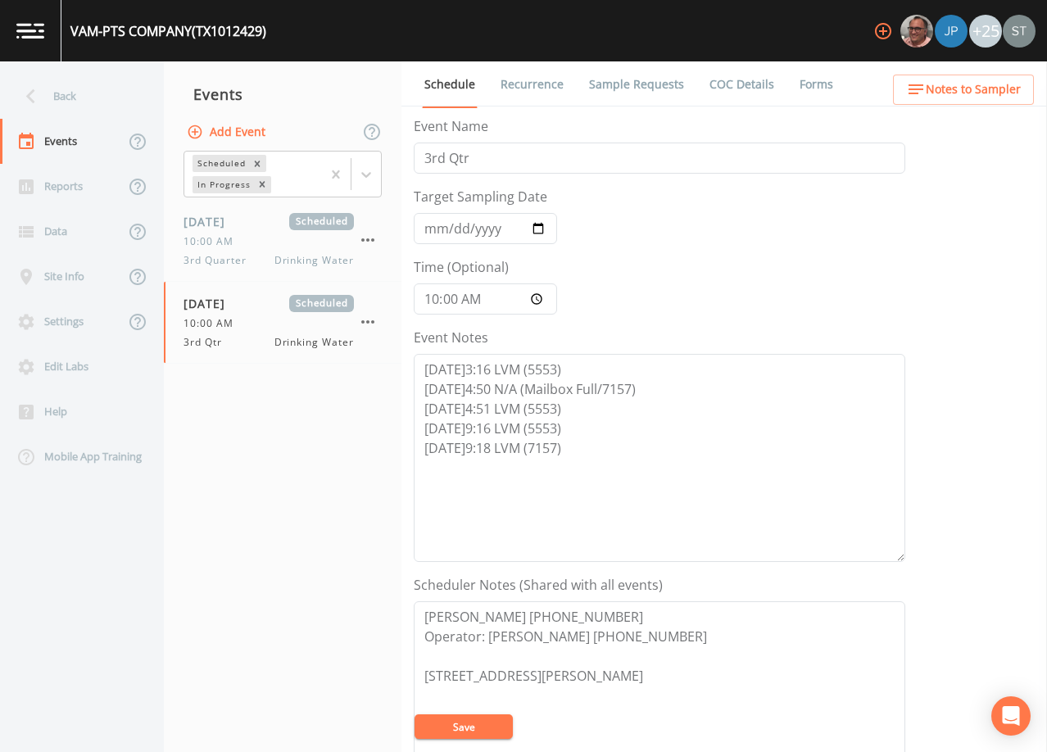
click at [463, 728] on button "Save" at bounding box center [463, 726] width 98 height 25
click at [530, 82] on link "Recurrence" at bounding box center [532, 84] width 68 height 46
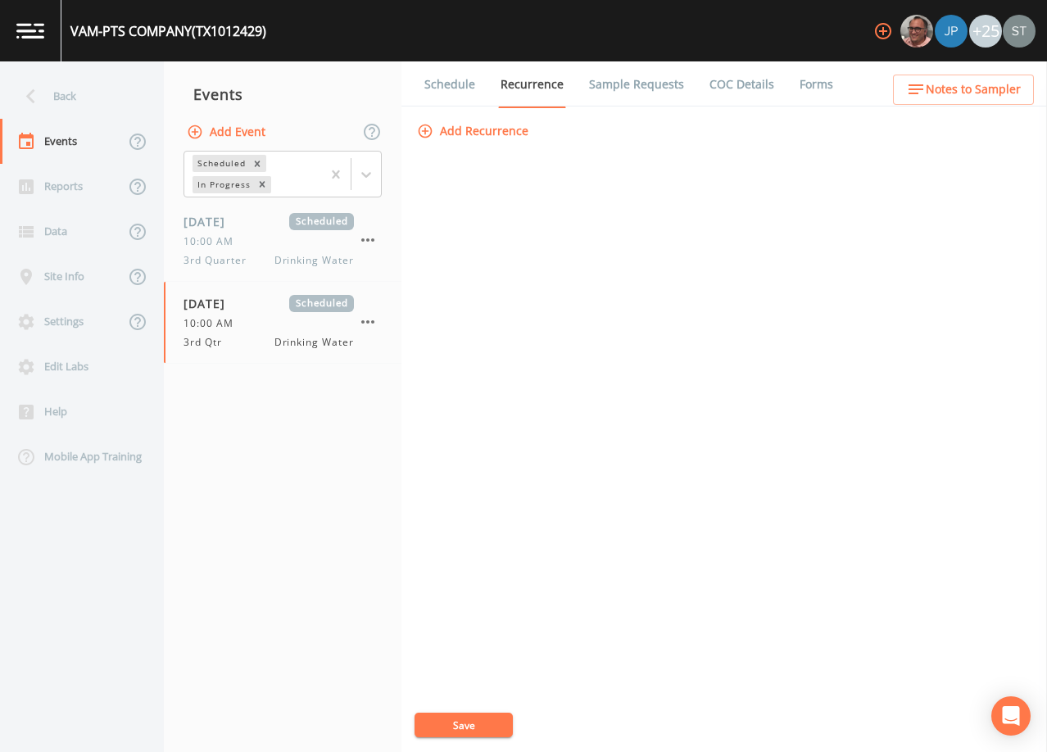
click at [453, 87] on link "Schedule" at bounding box center [450, 84] width 56 height 46
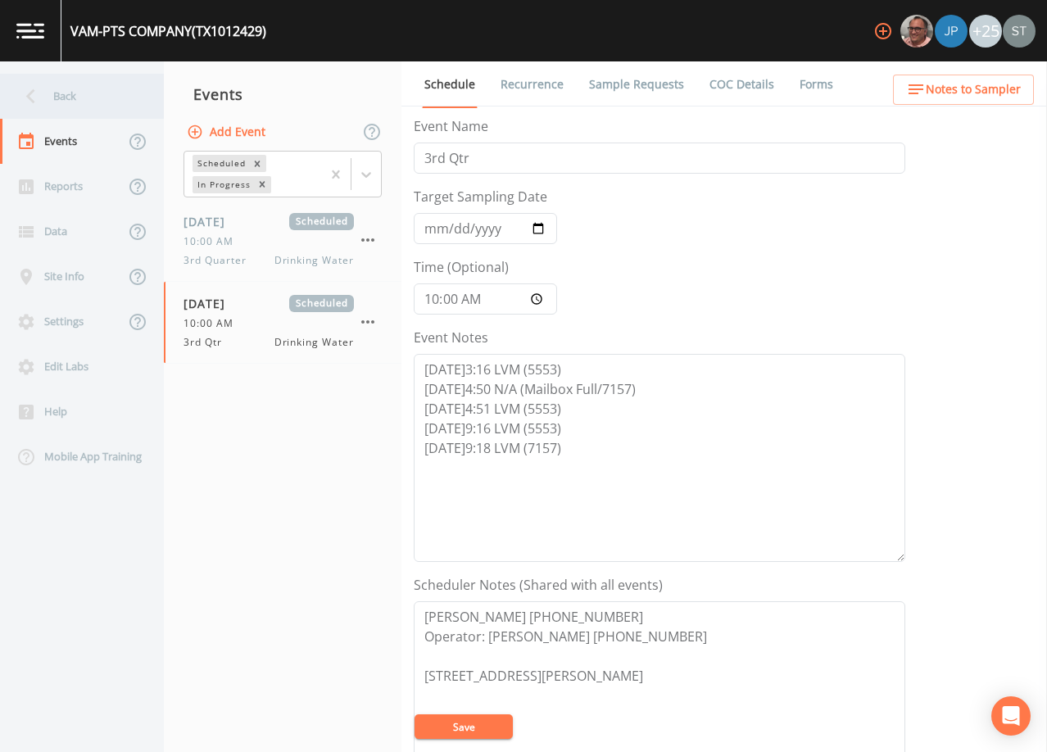
click at [93, 97] on div "Back" at bounding box center [73, 96] width 147 height 45
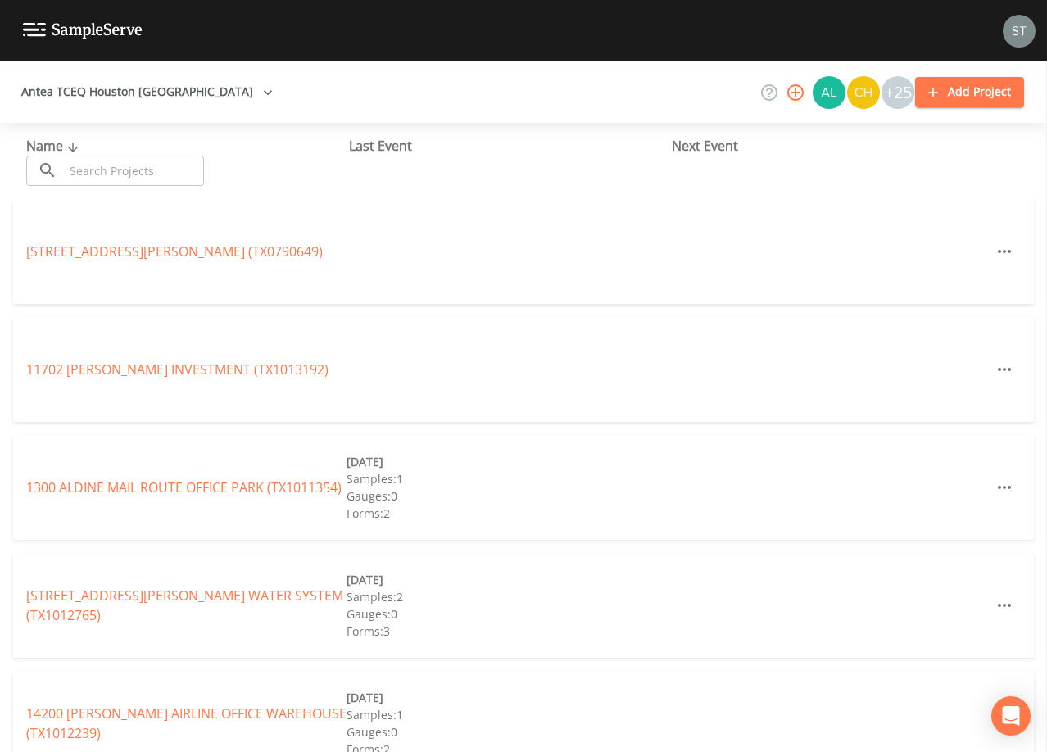
click at [160, 170] on input "text" at bounding box center [134, 171] width 140 height 30
click at [173, 167] on input "text" at bounding box center [134, 171] width 140 height 30
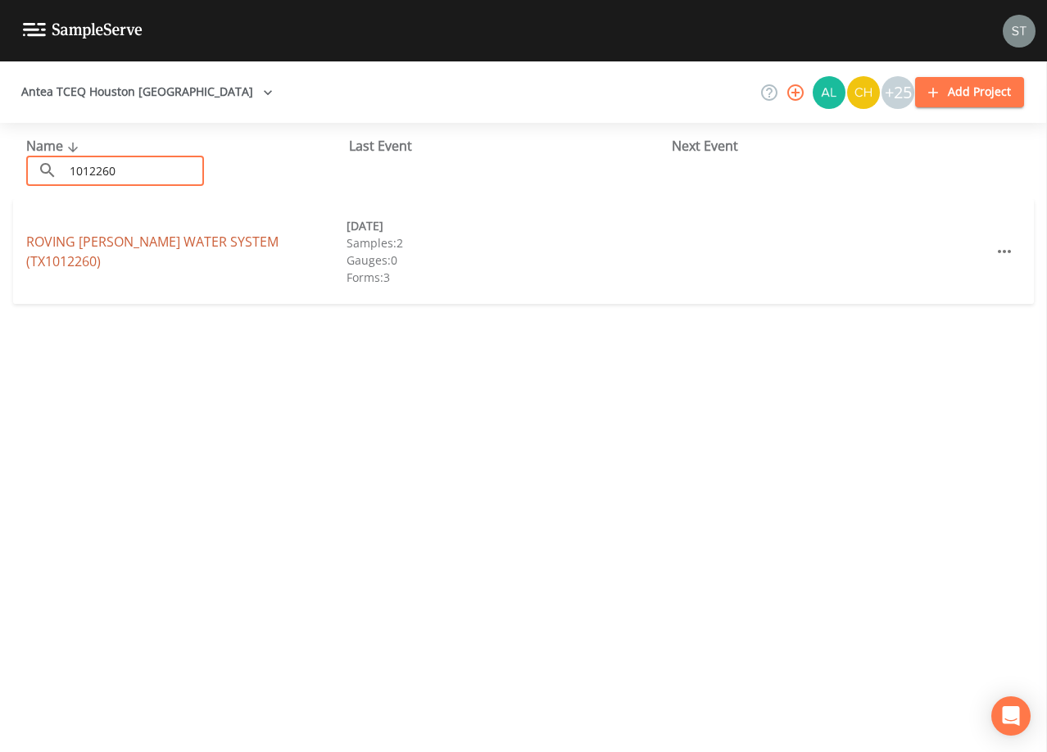
type input "1012260"
click at [204, 254] on link "ROVING [PERSON_NAME] WATER SYSTEM (TX1012260)" at bounding box center [152, 252] width 252 height 38
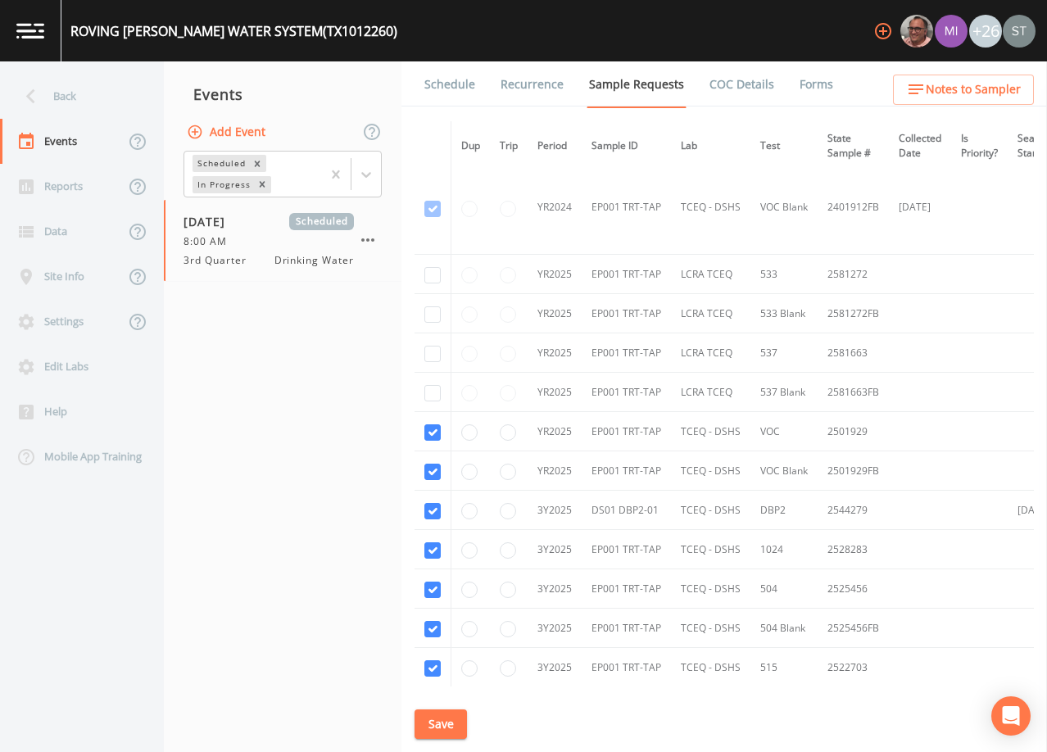
scroll to position [246, 0]
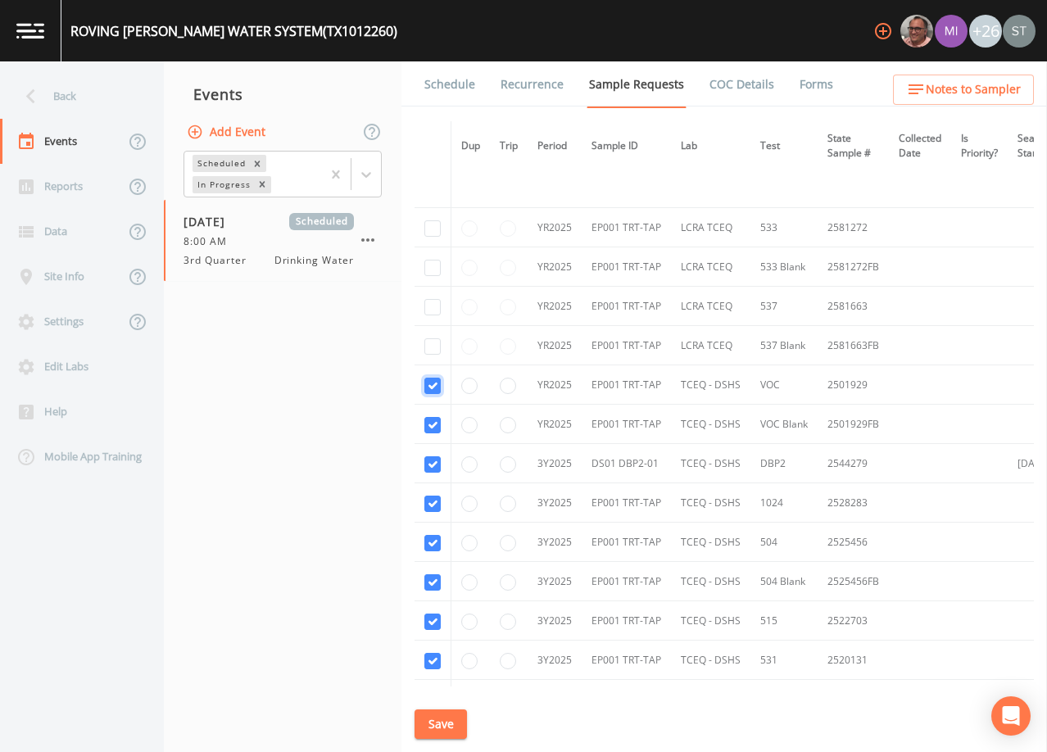
click at [434, 389] on input "checkbox" at bounding box center [432, 386] width 16 height 16
checkbox input "false"
click at [432, 425] on input "checkbox" at bounding box center [432, 425] width 16 height 16
checkbox input "false"
click at [437, 464] on input "checkbox" at bounding box center [432, 464] width 16 height 16
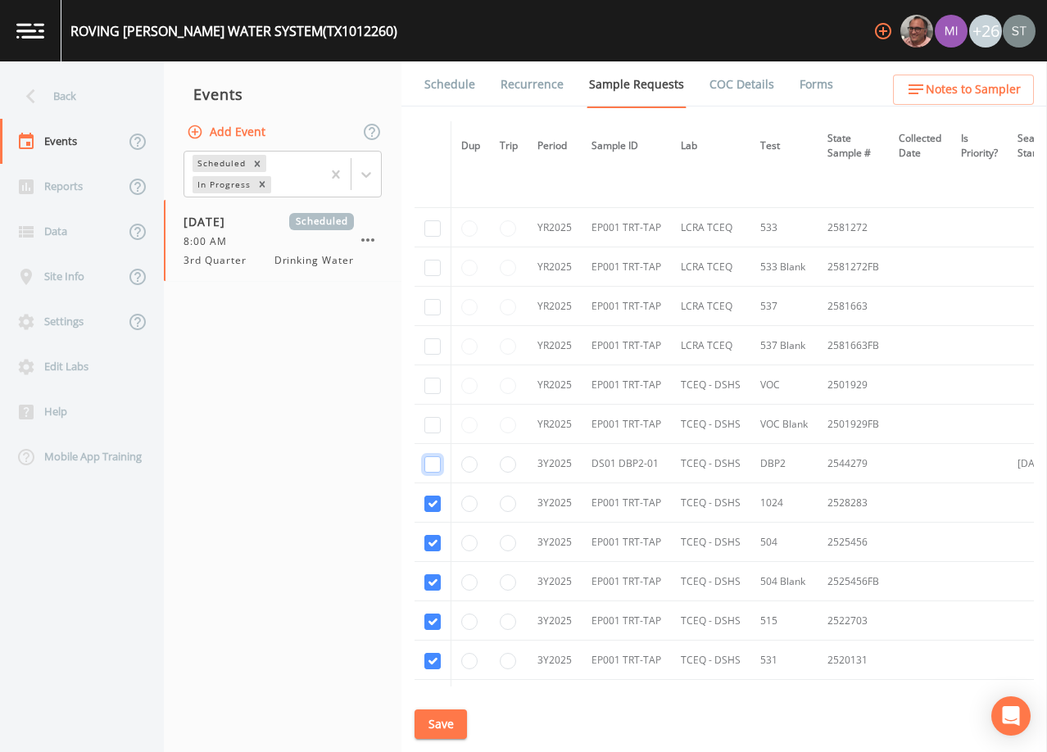
checkbox input "false"
click at [437, 506] on input "checkbox" at bounding box center [432, 504] width 16 height 16
checkbox input "false"
click at [428, 545] on input "checkbox" at bounding box center [432, 543] width 16 height 16
checkbox input "false"
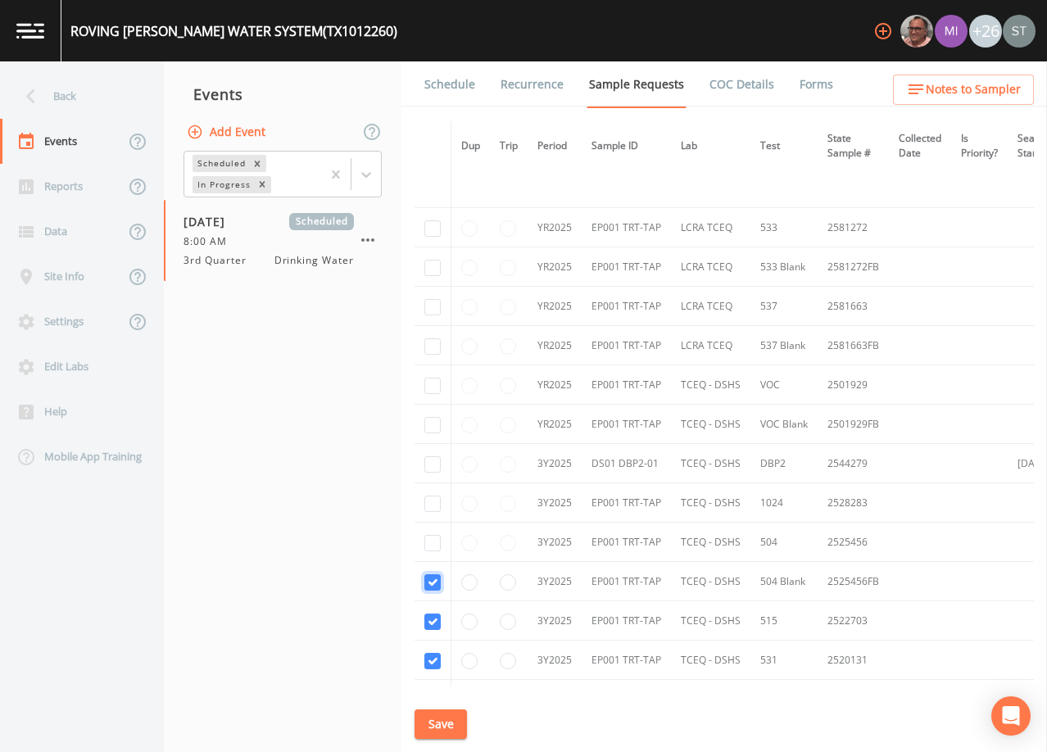
click at [432, 579] on input "checkbox" at bounding box center [432, 582] width 16 height 16
checkbox input "false"
click at [434, 616] on input "checkbox" at bounding box center [432, 622] width 16 height 16
checkbox input "false"
click at [429, 663] on input "checkbox" at bounding box center [432, 661] width 16 height 16
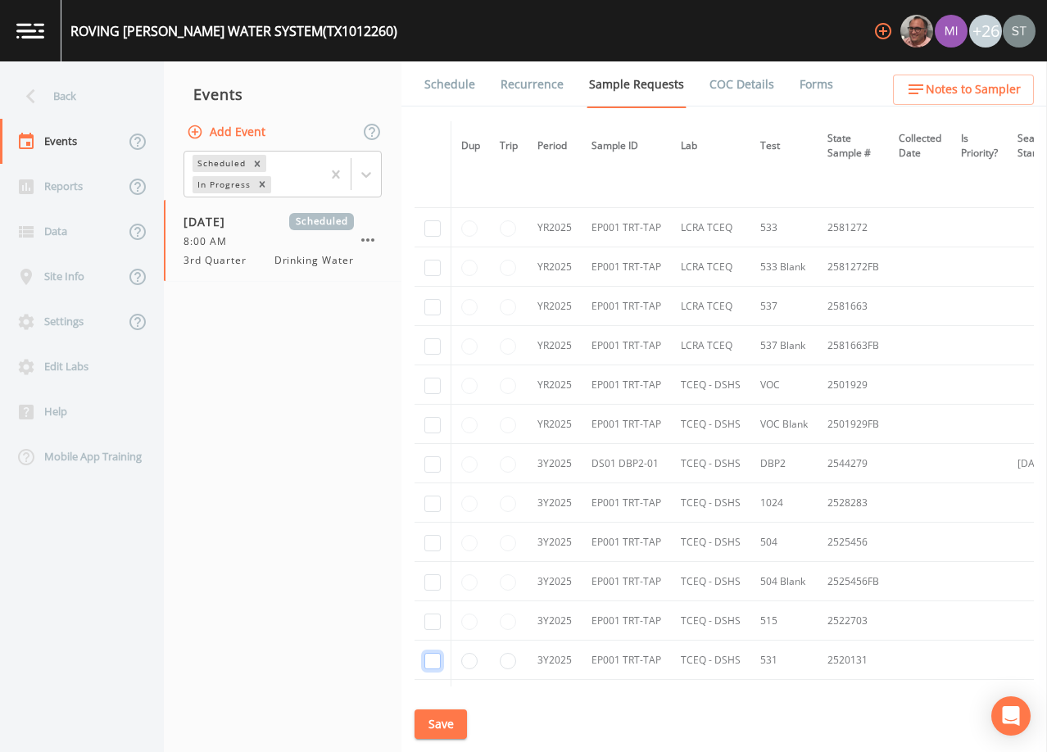
checkbox input "false"
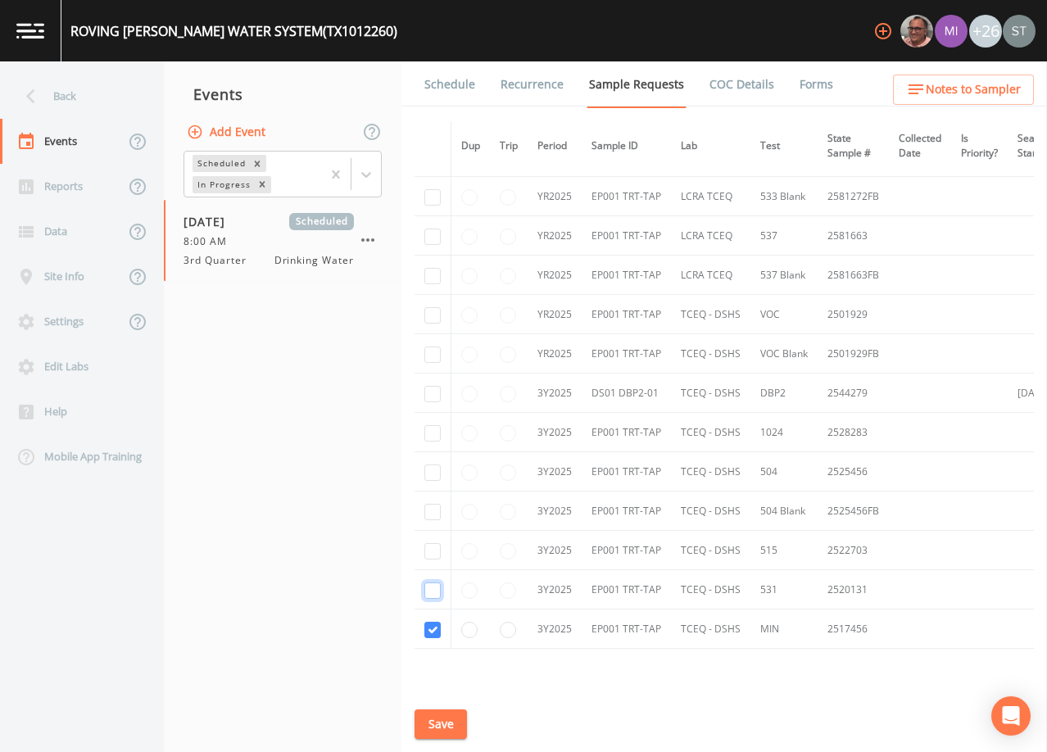
scroll to position [414, 0]
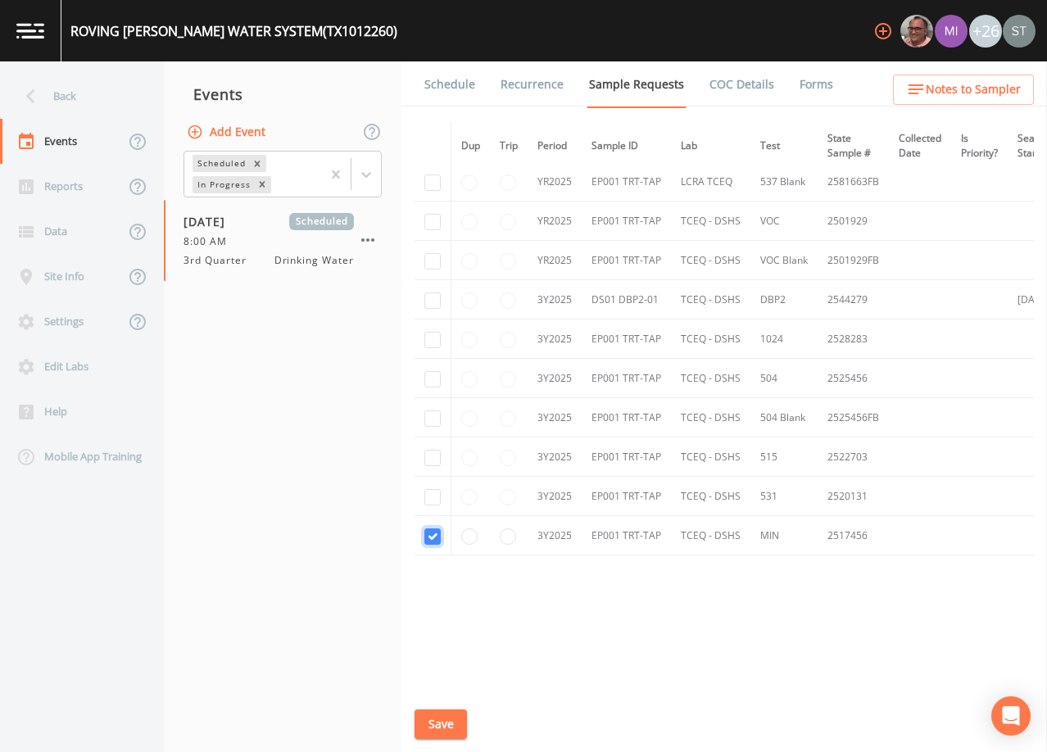
click at [437, 532] on input "checkbox" at bounding box center [432, 536] width 16 height 16
checkbox input "false"
click at [447, 727] on button "Save" at bounding box center [440, 724] width 52 height 30
click at [453, 87] on link "Schedule" at bounding box center [450, 84] width 56 height 46
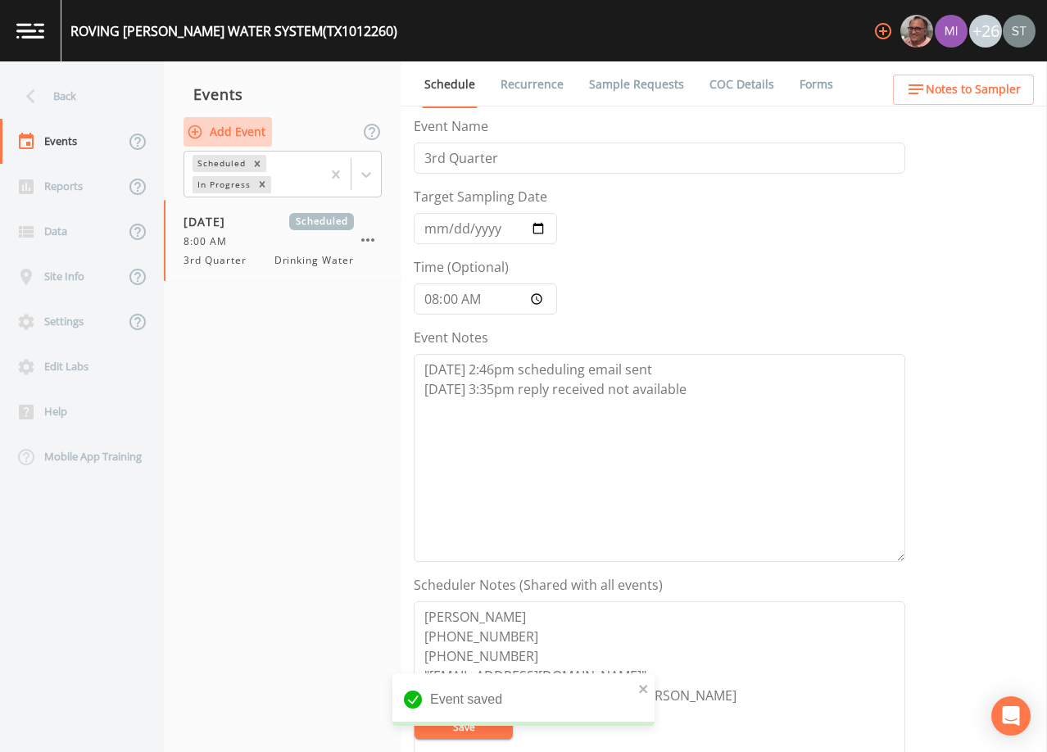
click at [228, 129] on button "Add Event" at bounding box center [227, 132] width 88 height 30
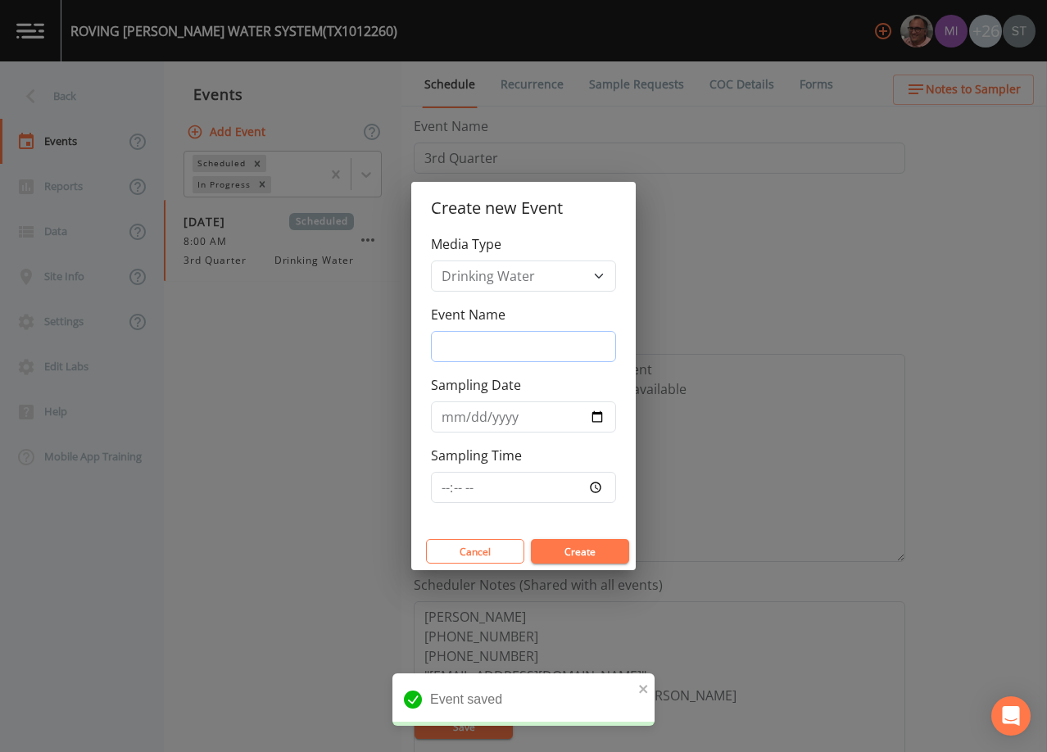
click at [514, 345] on input "Event Name" at bounding box center [523, 346] width 185 height 31
type input "3rd Qtr"
click at [458, 420] on input "Sampling Date" at bounding box center [523, 416] width 185 height 31
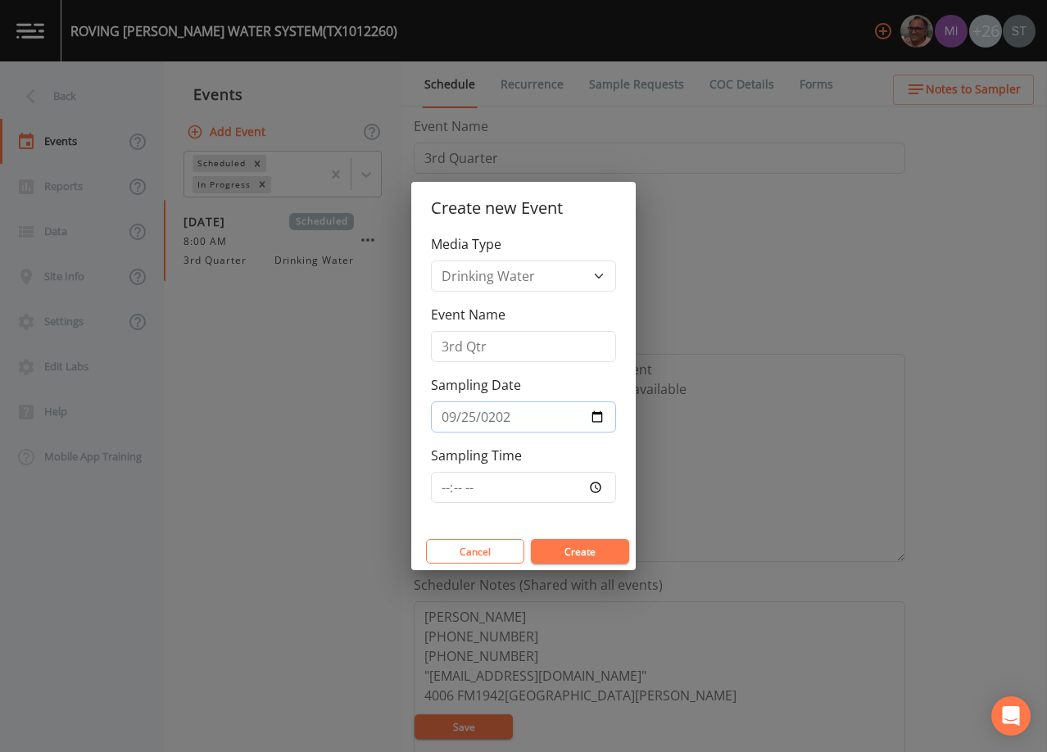
type input "[DATE]"
type input "08:00"
click at [559, 546] on button "Create" at bounding box center [580, 551] width 98 height 25
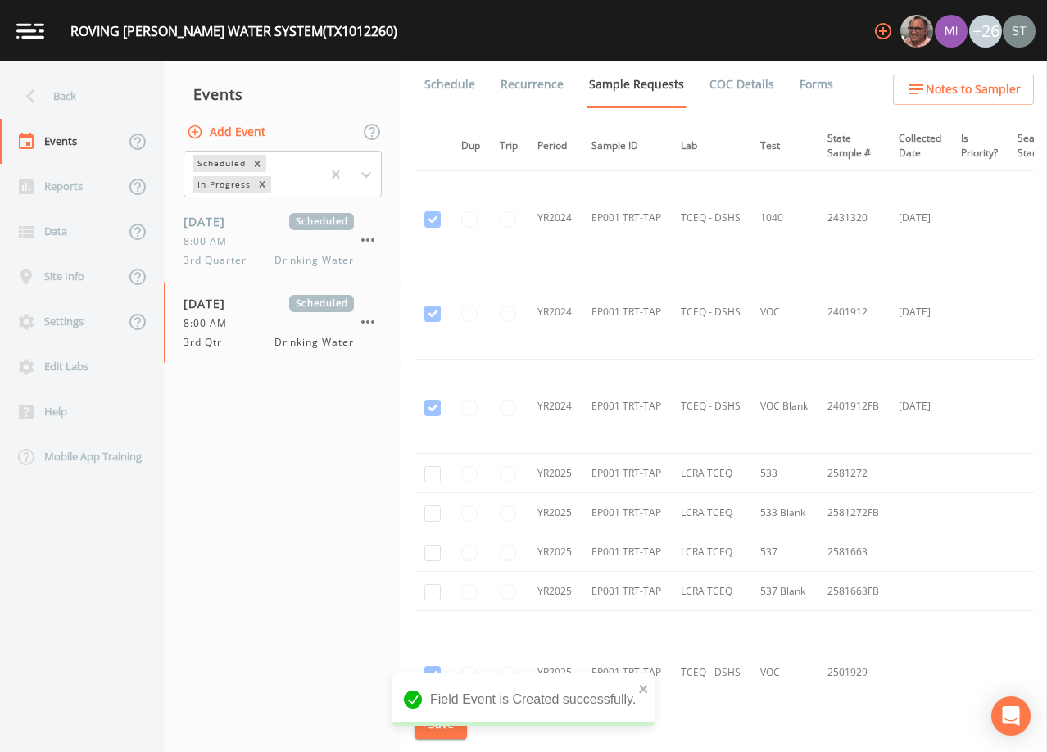
click at [454, 88] on link "Schedule" at bounding box center [450, 84] width 56 height 46
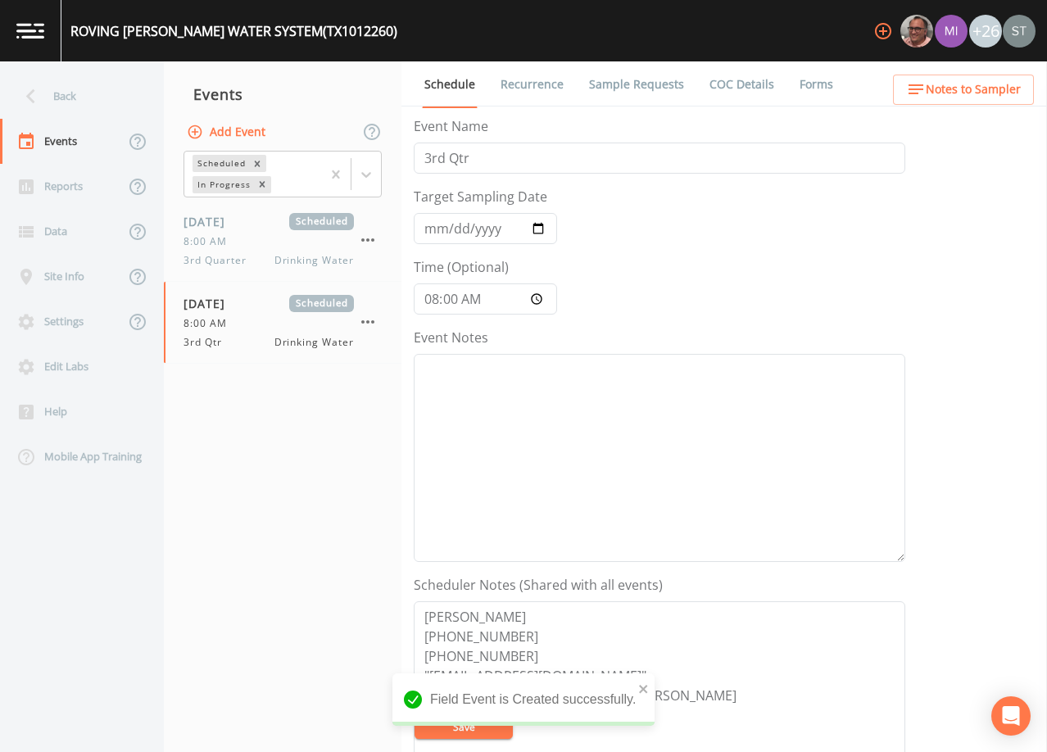
click at [612, 83] on link "Sample Requests" at bounding box center [636, 84] width 100 height 46
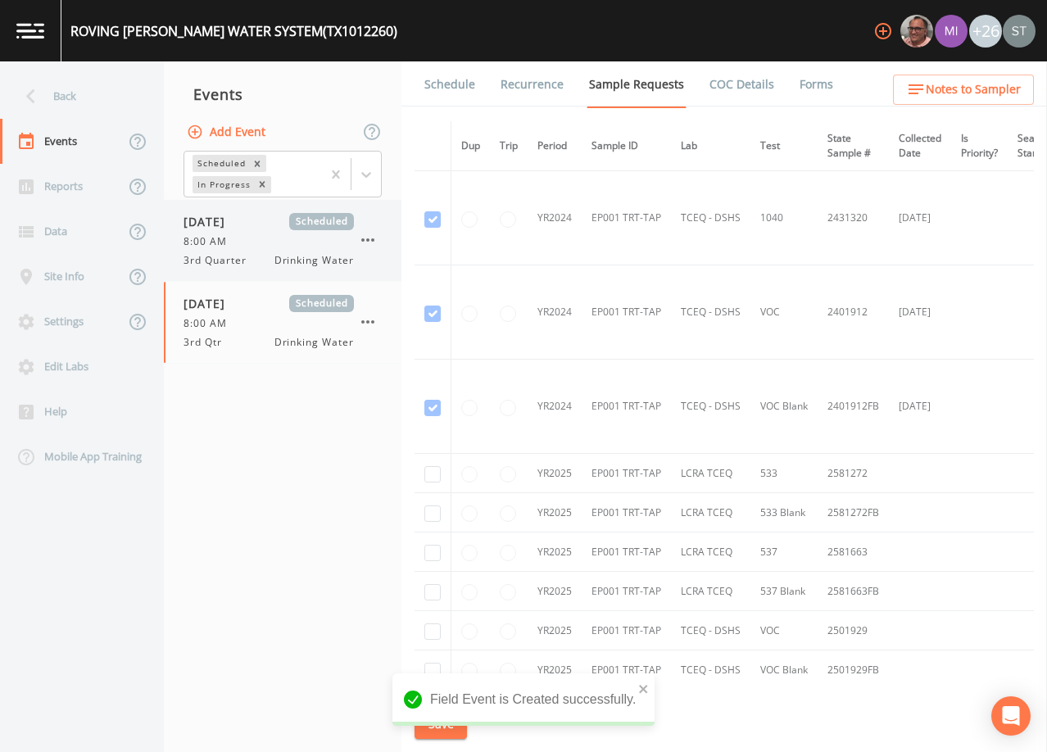
click at [274, 234] on div "8:00 AM" at bounding box center [268, 241] width 170 height 15
click at [538, 87] on link "Recurrence" at bounding box center [532, 84] width 68 height 46
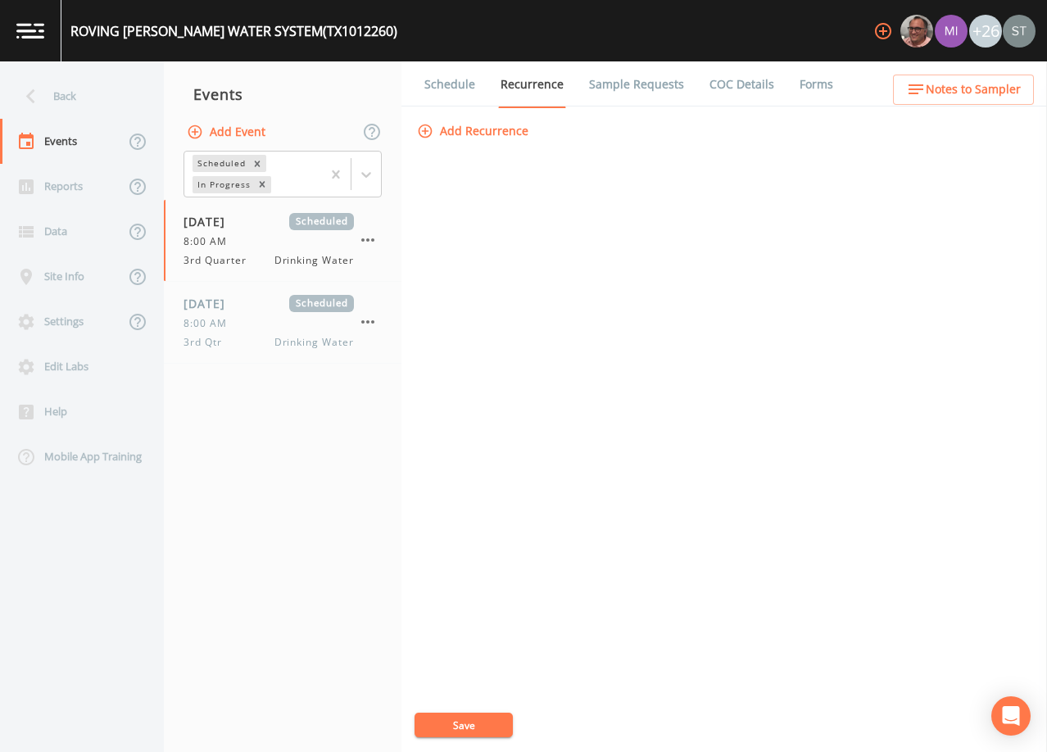
click at [614, 80] on link "Sample Requests" at bounding box center [636, 84] width 100 height 46
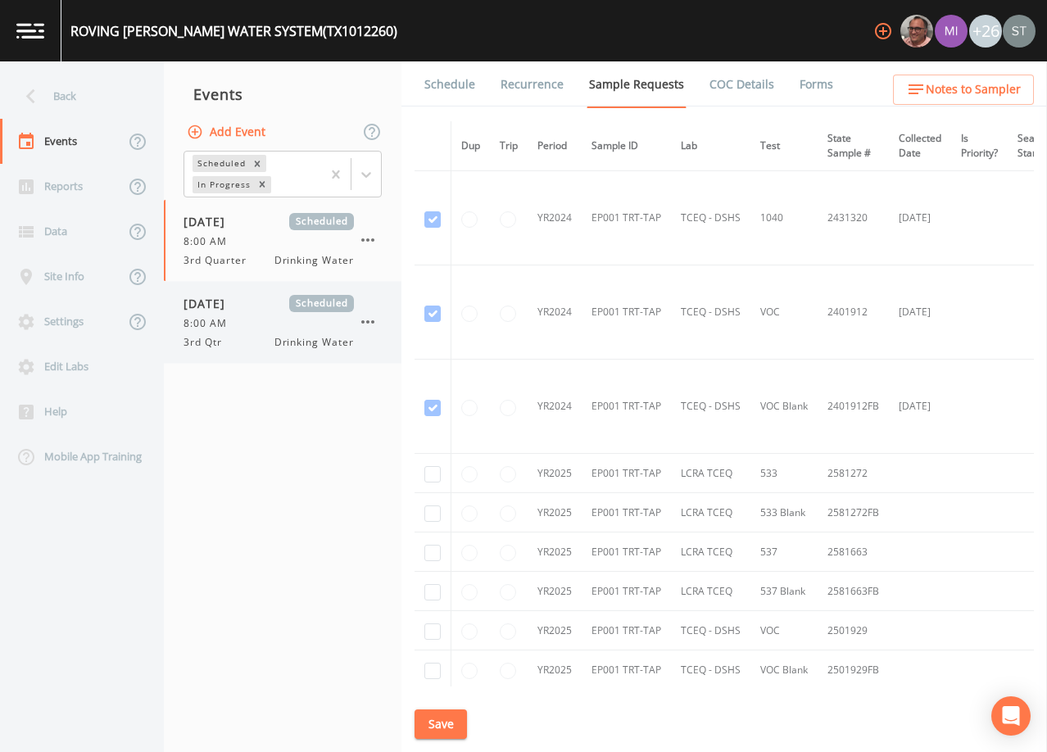
click at [242, 326] on div "8:00 AM" at bounding box center [268, 323] width 170 height 15
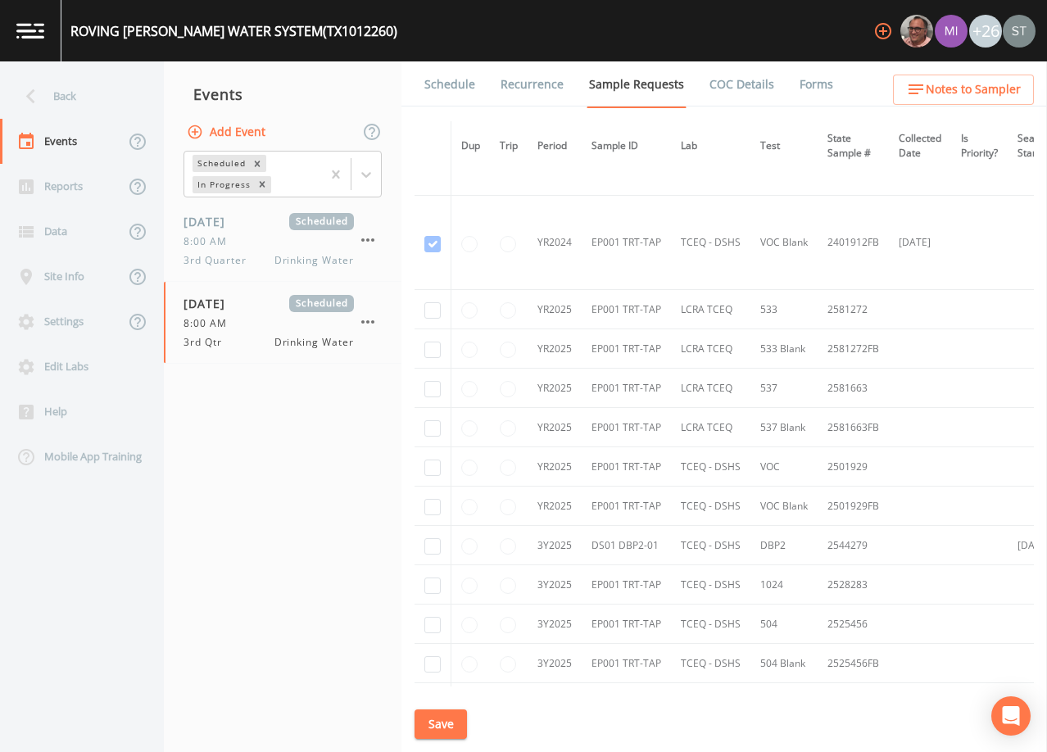
scroll to position [246, 0]
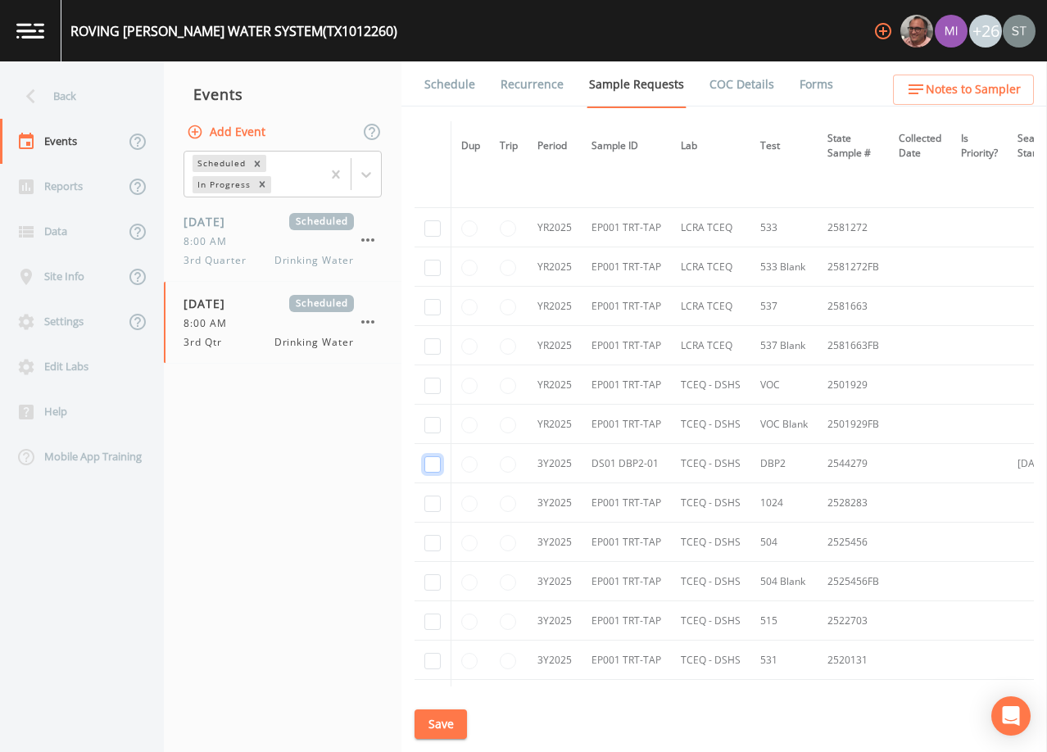
click at [433, 464] on input "checkbox" at bounding box center [432, 464] width 16 height 16
checkbox input "true"
click at [454, 720] on button "Save" at bounding box center [440, 724] width 52 height 30
click at [455, 93] on link "Schedule" at bounding box center [450, 84] width 56 height 46
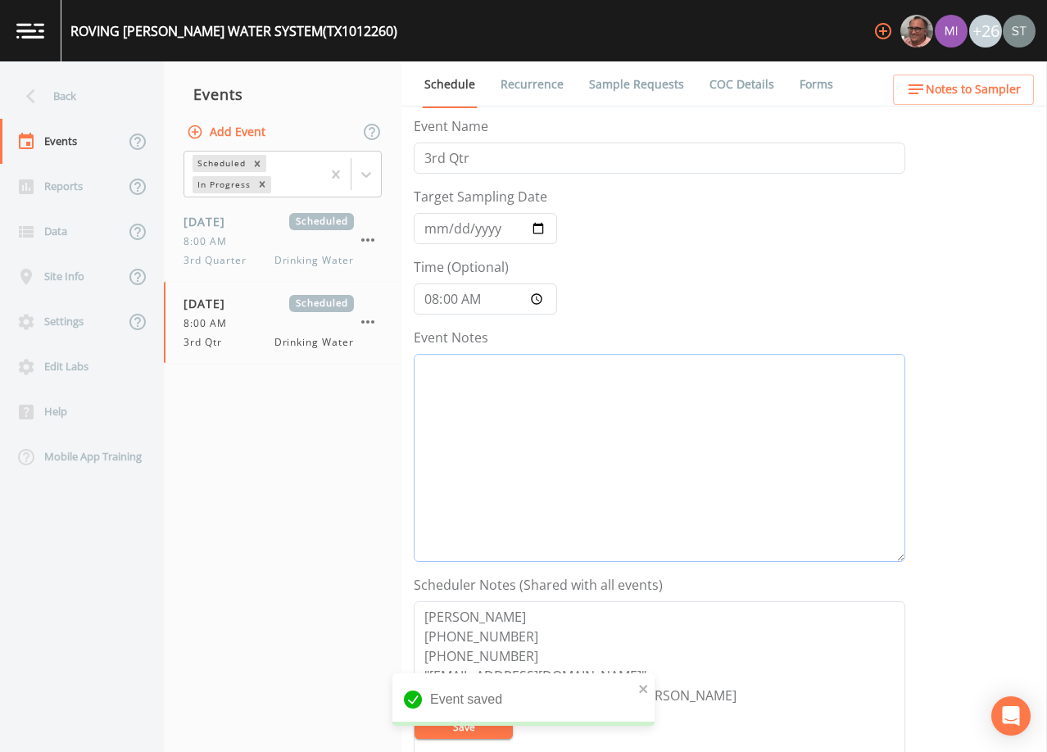
click at [563, 432] on textarea "Event Notes" at bounding box center [659, 458] width 491 height 208
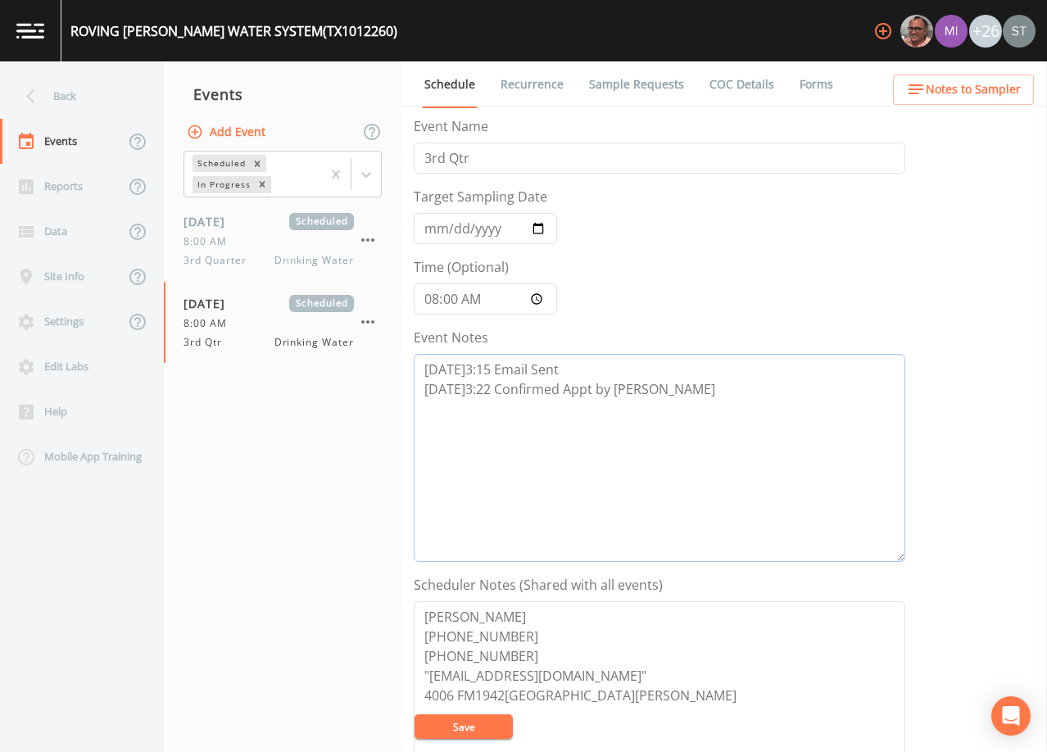
type textarea "[DATE]3:15 Email Sent [DATE]3:22 Confirmed Appt by [PERSON_NAME]"
click at [550, 655] on textarea "[PERSON_NAME] [PHONE_NUMBER] [PHONE_NUMBER] "[EMAIL_ADDRESS][DOMAIN_NAME]" 4006…" at bounding box center [659, 705] width 491 height 208
click at [604, 687] on textarea "[PERSON_NAME] [PHONE_NUMBER] [PHONE_NUMBER] "[EMAIL_ADDRESS][DOMAIN_NAME]" [STR…" at bounding box center [659, 705] width 491 height 208
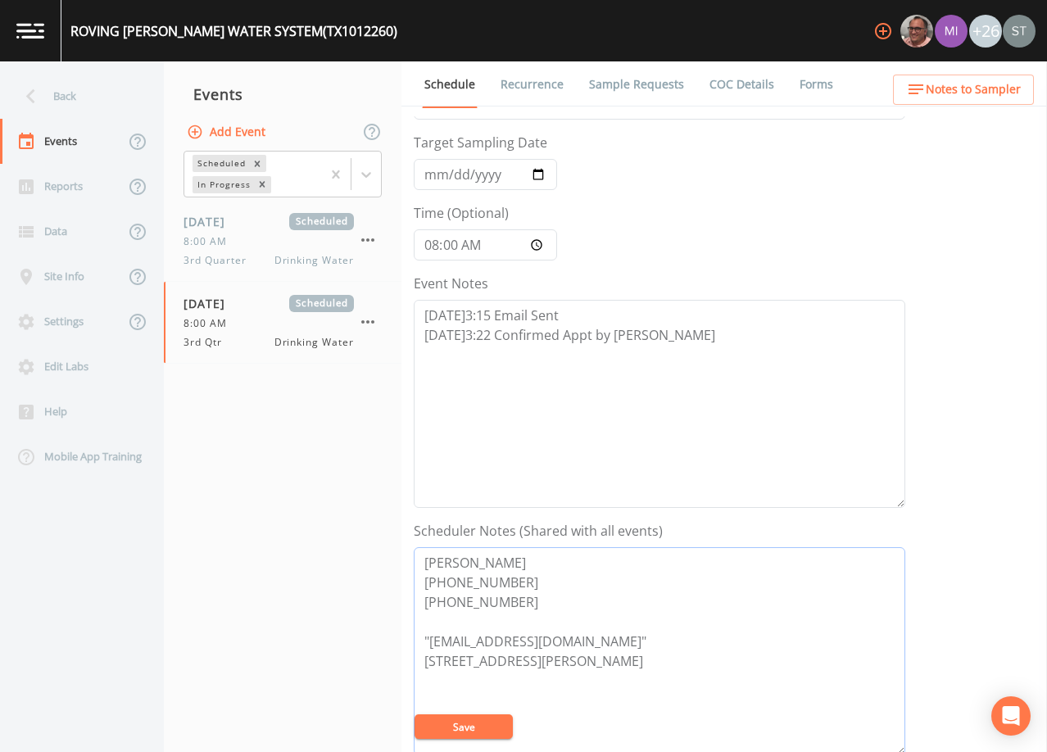
scroll to position [82, 0]
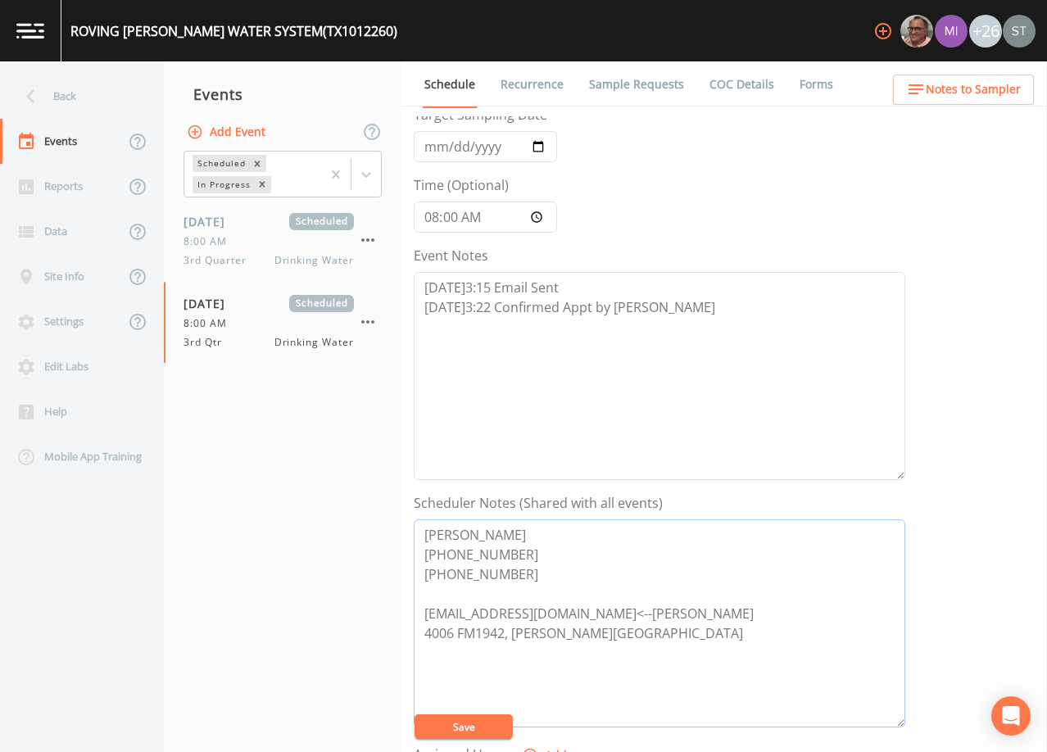
type textarea "[PERSON_NAME] [PHONE_NUMBER] [PHONE_NUMBER] [EMAIL_ADDRESS][DOMAIN_NAME]<--[PER…"
click at [484, 723] on button "Save" at bounding box center [463, 726] width 98 height 25
click at [975, 105] on ul "Schedule Recurrence Sample Requests COC Details Forms" at bounding box center [723, 83] width 645 height 45
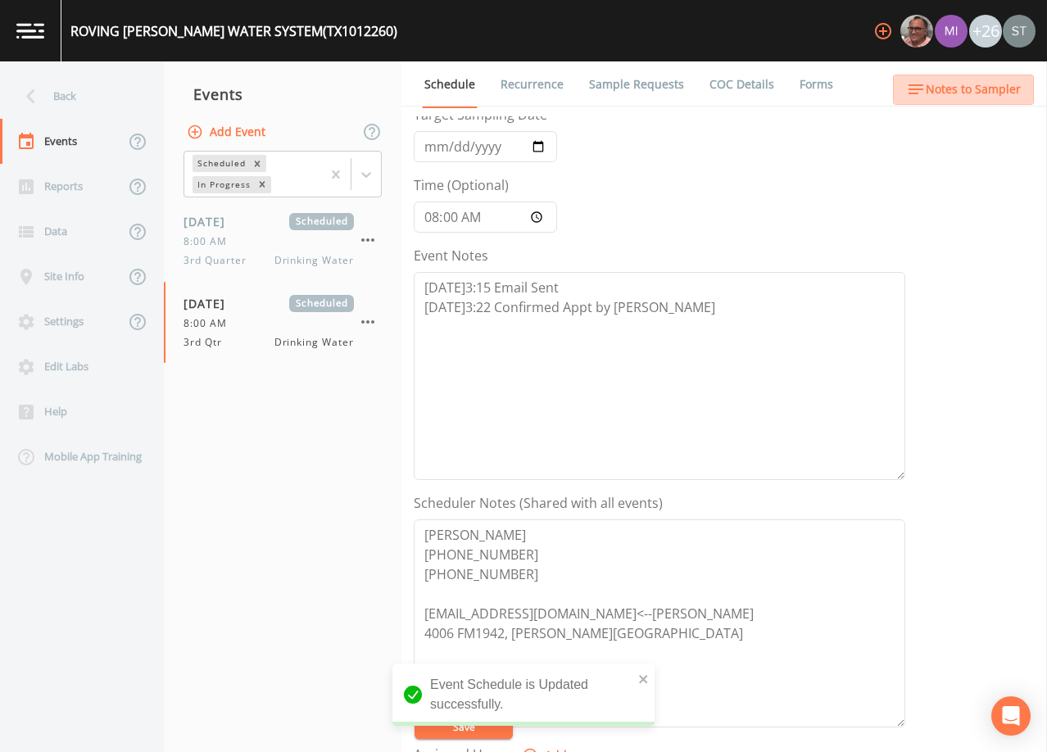
click at [976, 77] on button "Notes to Sampler" at bounding box center [963, 90] width 141 height 30
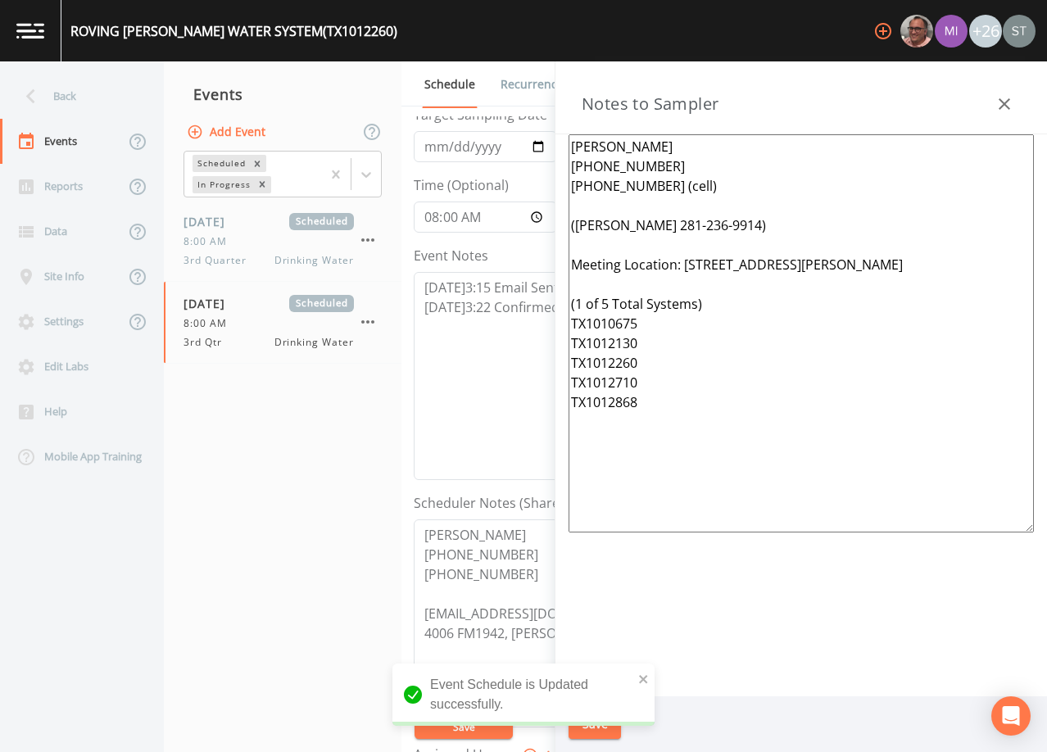
drag, startPoint x: 691, startPoint y: 408, endPoint x: 546, endPoint y: 310, distance: 174.0
click at [546, 310] on div "Back Events Reports Data Site Info Settings Edit Labs Help Mobile App Training …" at bounding box center [523, 406] width 1047 height 691
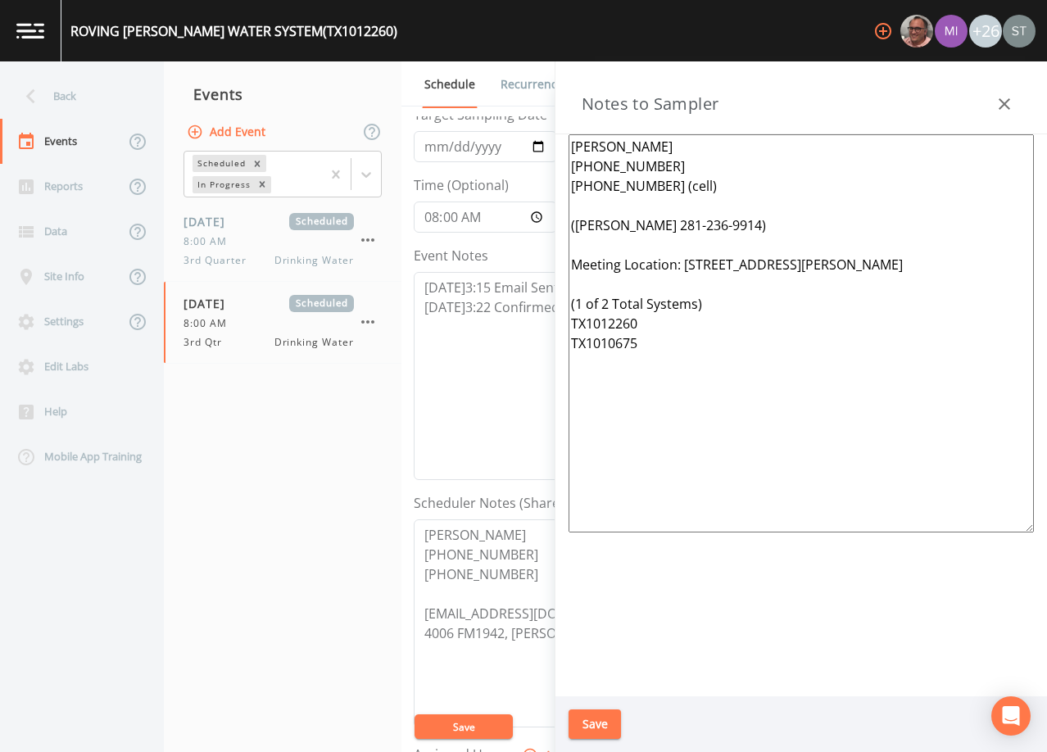
drag, startPoint x: 935, startPoint y: 265, endPoint x: 691, endPoint y: 265, distance: 244.1
click at [691, 265] on textarea "[PERSON_NAME] [PHONE_NUMBER] [PHONE_NUMBER] (cell) ([PERSON_NAME] 281-236-9914)…" at bounding box center [800, 333] width 465 height 398
click at [639, 206] on textarea "[PERSON_NAME] [PHONE_NUMBER] [PHONE_NUMBER] (cell) ([PERSON_NAME] 281-236-9914)…" at bounding box center [800, 333] width 465 height 398
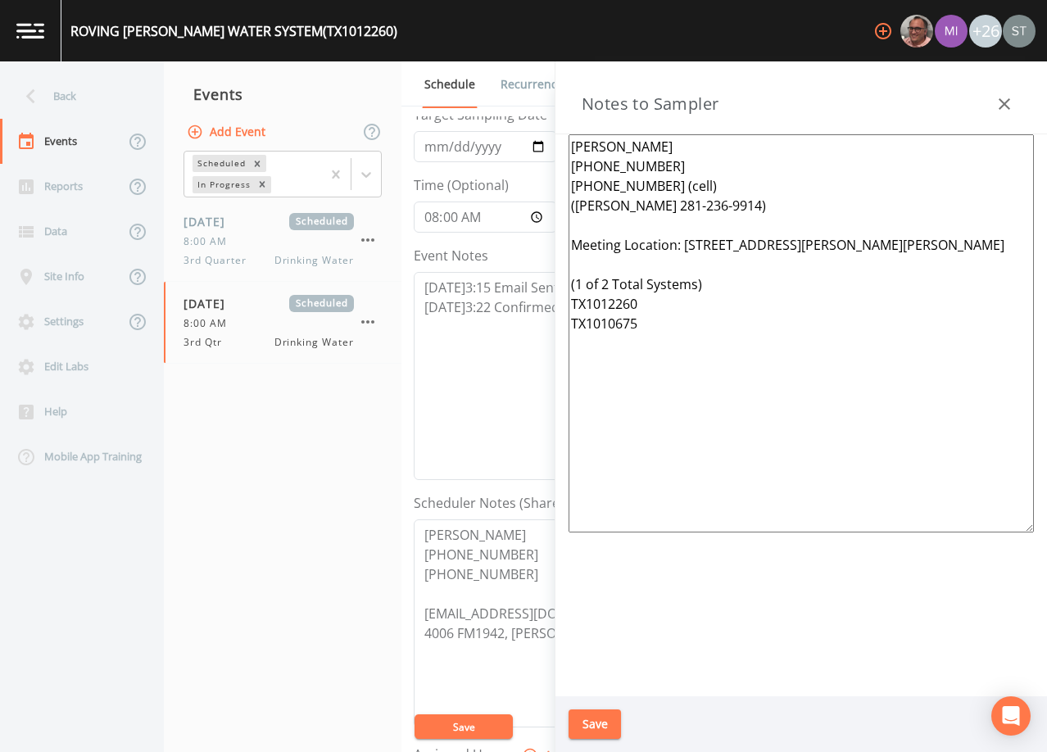
click at [682, 183] on textarea "[PERSON_NAME] [PHONE_NUMBER] [PHONE_NUMBER] (cell) ([PERSON_NAME] 281-236-9914)…" at bounding box center [800, 333] width 465 height 398
type textarea "[PERSON_NAME] [PHONE_NUMBER] [PHONE_NUMBER] (cell) ([PERSON_NAME] 281-236-9914)…"
click at [604, 717] on button "Save" at bounding box center [594, 724] width 52 height 30
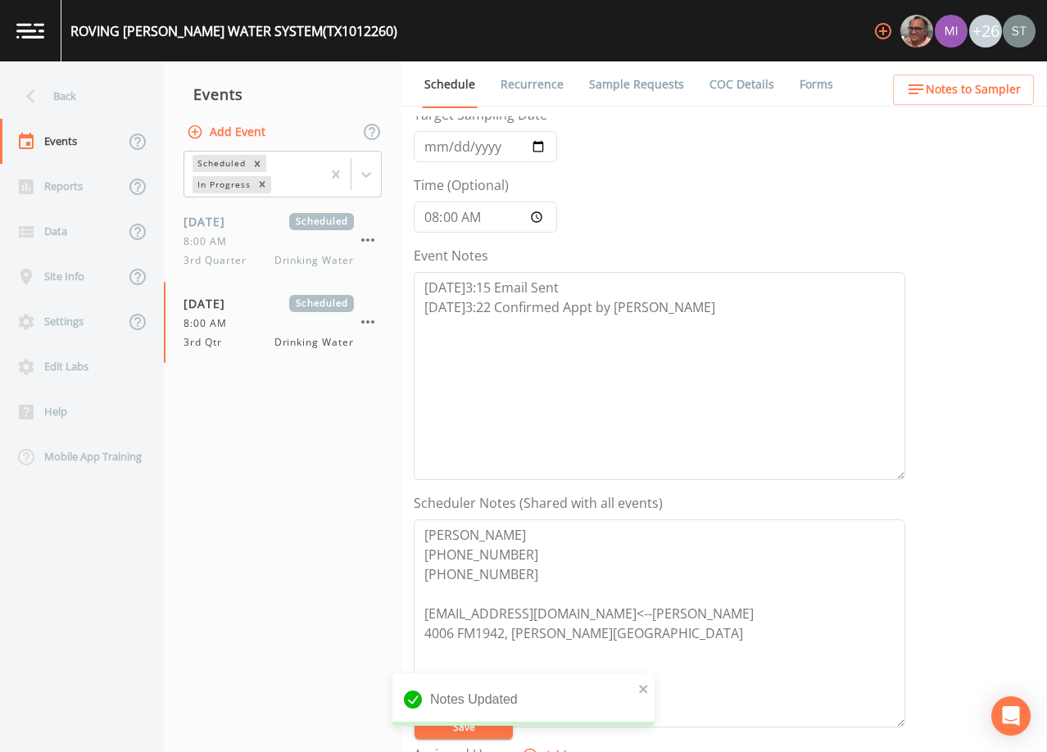
click at [972, 91] on span "Notes to Sampler" at bounding box center [973, 89] width 95 height 20
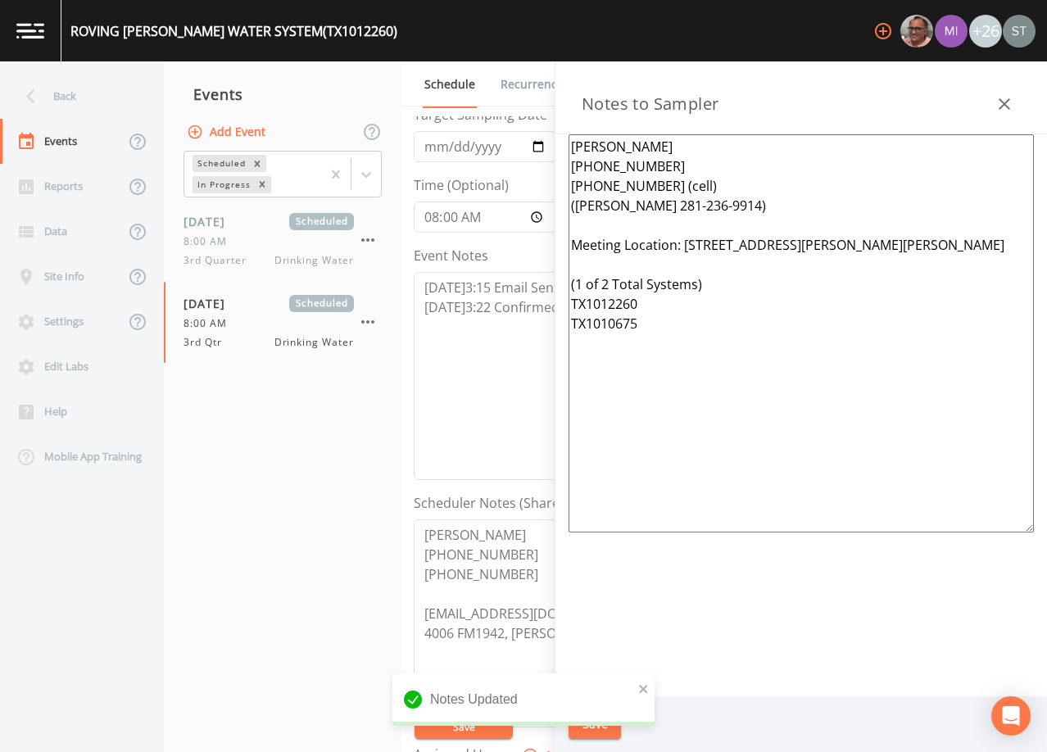
drag, startPoint x: 695, startPoint y: 183, endPoint x: 568, endPoint y: 183, distance: 126.1
click at [568, 183] on textarea "[PERSON_NAME] [PHONE_NUMBER] [PHONE_NUMBER] (cell) ([PERSON_NAME] 281-236-9914)…" at bounding box center [800, 333] width 465 height 398
click at [1008, 100] on icon "button" at bounding box center [1003, 103] width 11 height 11
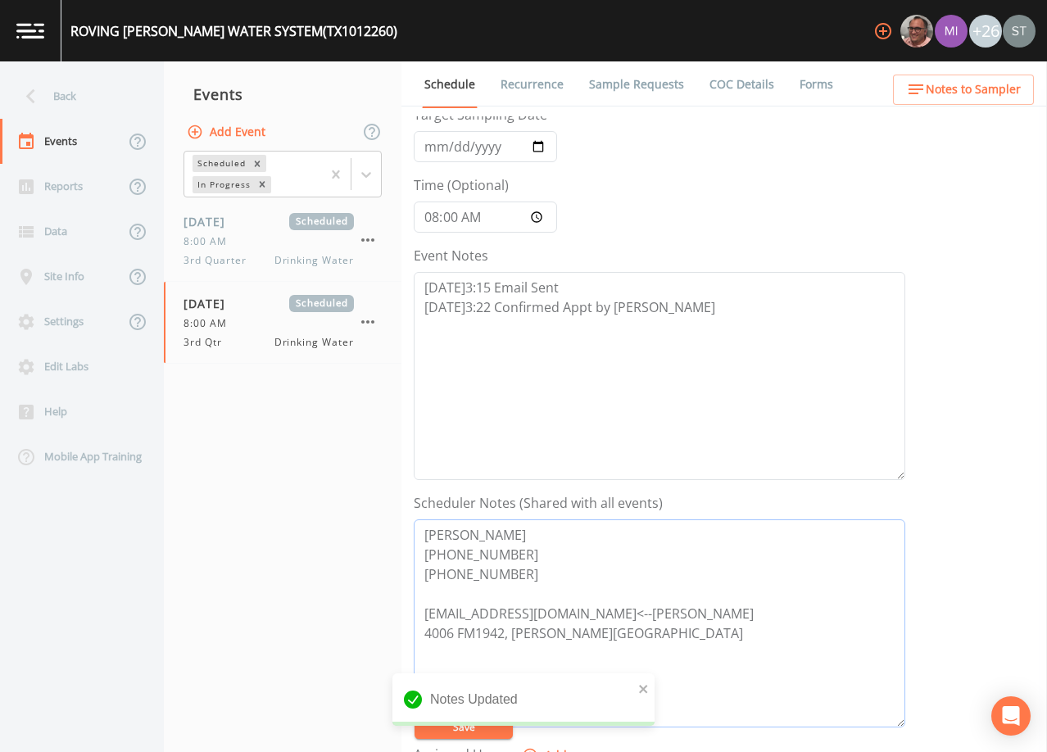
click at [696, 606] on textarea "[PERSON_NAME] [PHONE_NUMBER] [PHONE_NUMBER] [EMAIL_ADDRESS][DOMAIN_NAME]<--[PER…" at bounding box center [659, 623] width 491 height 208
paste textarea "[PHONE_NUMBER] (cell)"
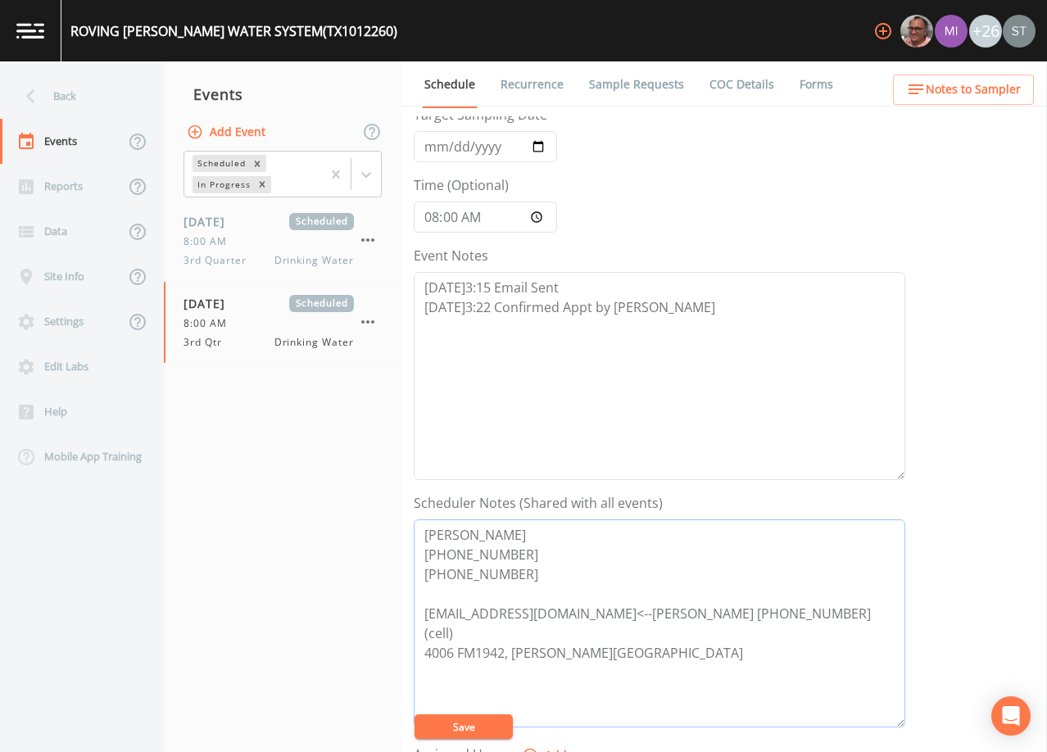
type textarea "[PERSON_NAME] [PHONE_NUMBER] [PHONE_NUMBER] [EMAIL_ADDRESS][DOMAIN_NAME]<--[PER…"
click at [494, 724] on button "Save" at bounding box center [463, 726] width 98 height 25
click at [998, 96] on span "Notes to Sampler" at bounding box center [973, 89] width 95 height 20
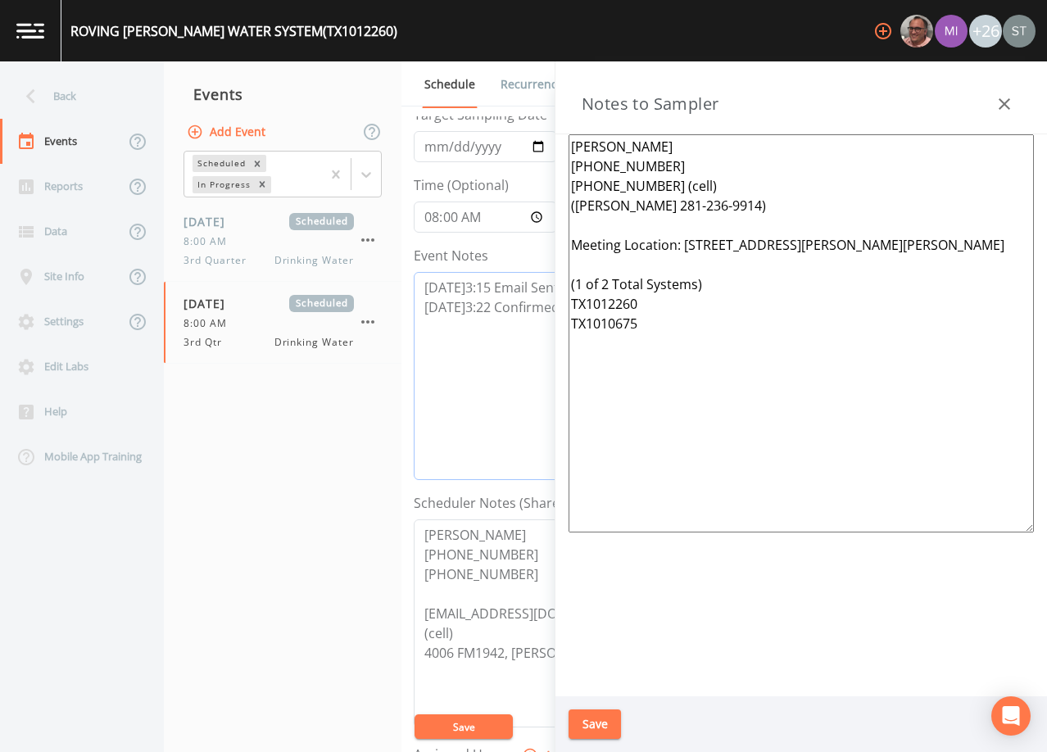
click at [420, 283] on textarea "[DATE]3:15 Email Sent [DATE]3:22 Confirmed Appt by [PERSON_NAME]" at bounding box center [659, 376] width 491 height 208
click at [774, 301] on textarea "[PERSON_NAME] [PHONE_NUMBER] [PHONE_NUMBER] (cell) ([PERSON_NAME] 281-236-9914)…" at bounding box center [800, 333] width 465 height 398
drag, startPoint x: 624, startPoint y: 319, endPoint x: 563, endPoint y: 242, distance: 99.1
click at [563, 242] on div "[PERSON_NAME] [PHONE_NUMBER] [PHONE_NUMBER] (cell) ([PERSON_NAME] 281-236-9914)…" at bounding box center [800, 415] width 491 height 562
drag, startPoint x: 693, startPoint y: 207, endPoint x: 544, endPoint y: 137, distance: 164.9
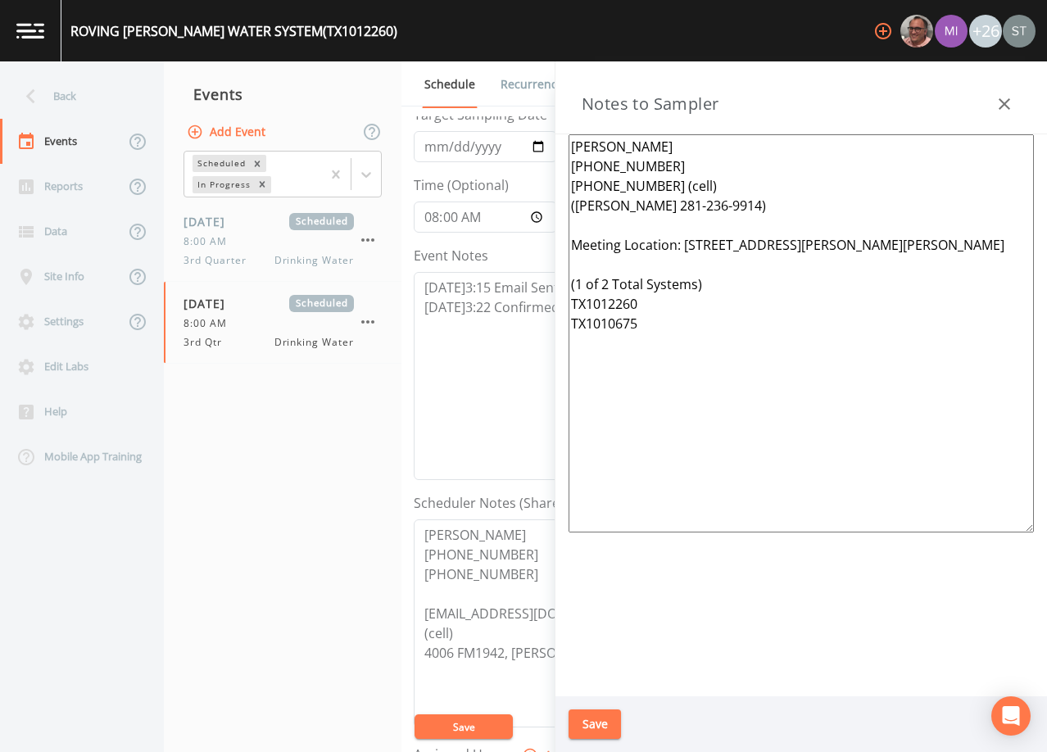
click at [544, 137] on div "Back Events Reports Data Site Info Settings Edit Labs Help Mobile App Training …" at bounding box center [523, 406] width 1047 height 691
click at [1005, 99] on icon "button" at bounding box center [1004, 104] width 20 height 20
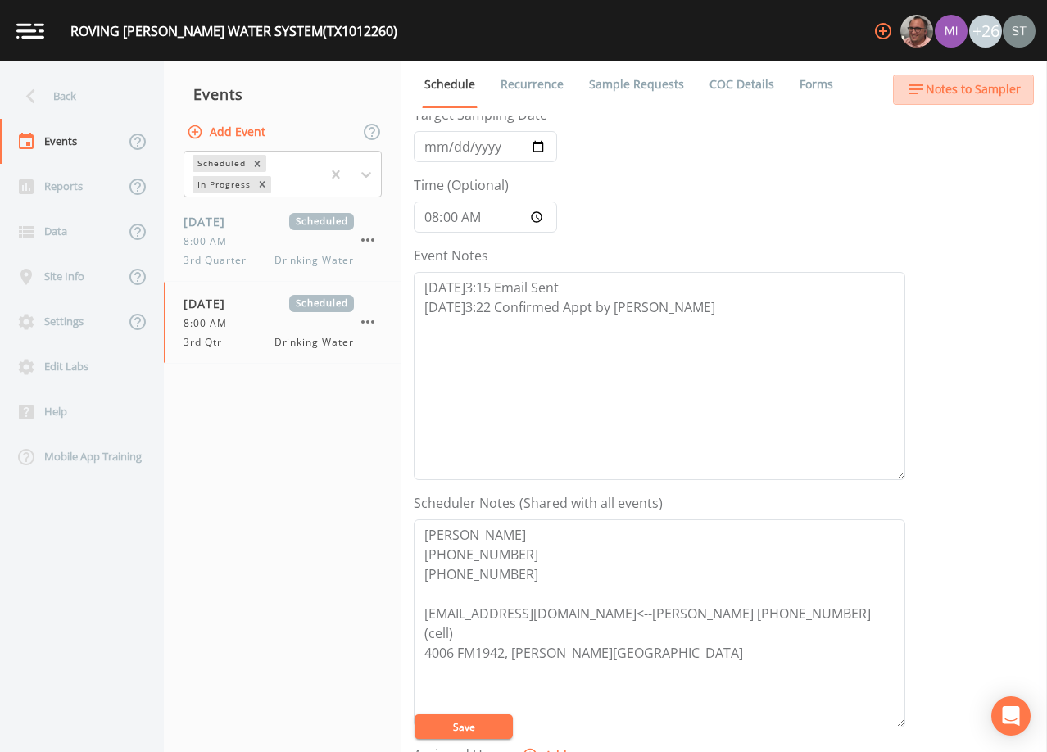
click at [1008, 88] on span "Notes to Sampler" at bounding box center [973, 89] width 95 height 20
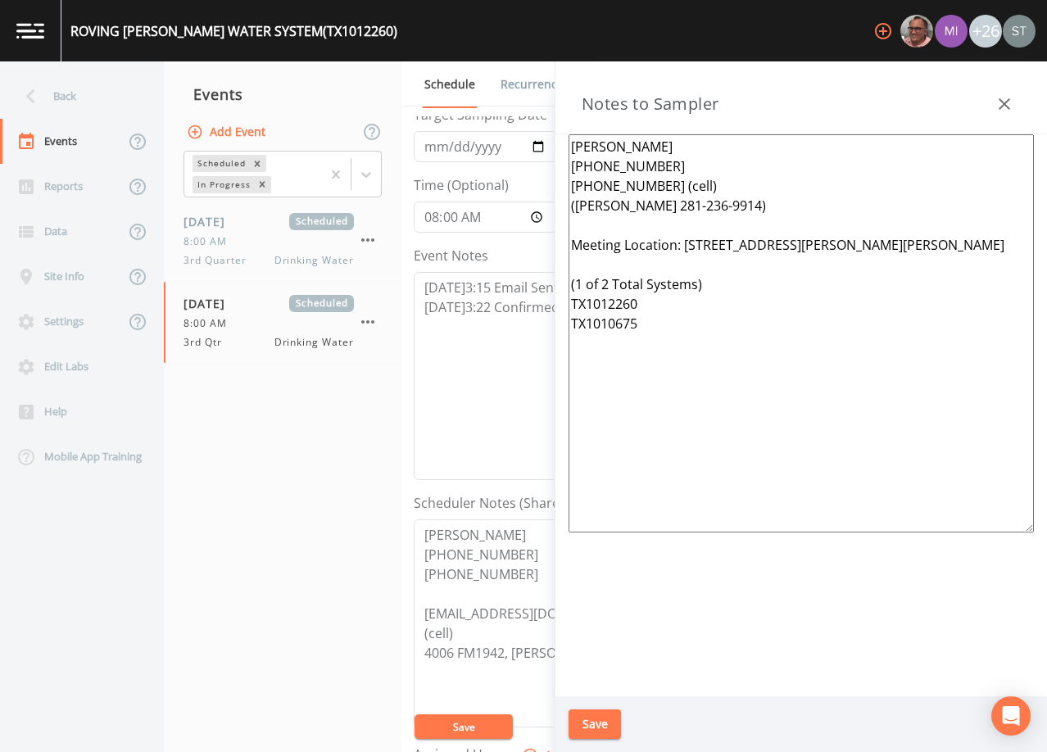
click at [1003, 92] on button "button" at bounding box center [1004, 104] width 33 height 33
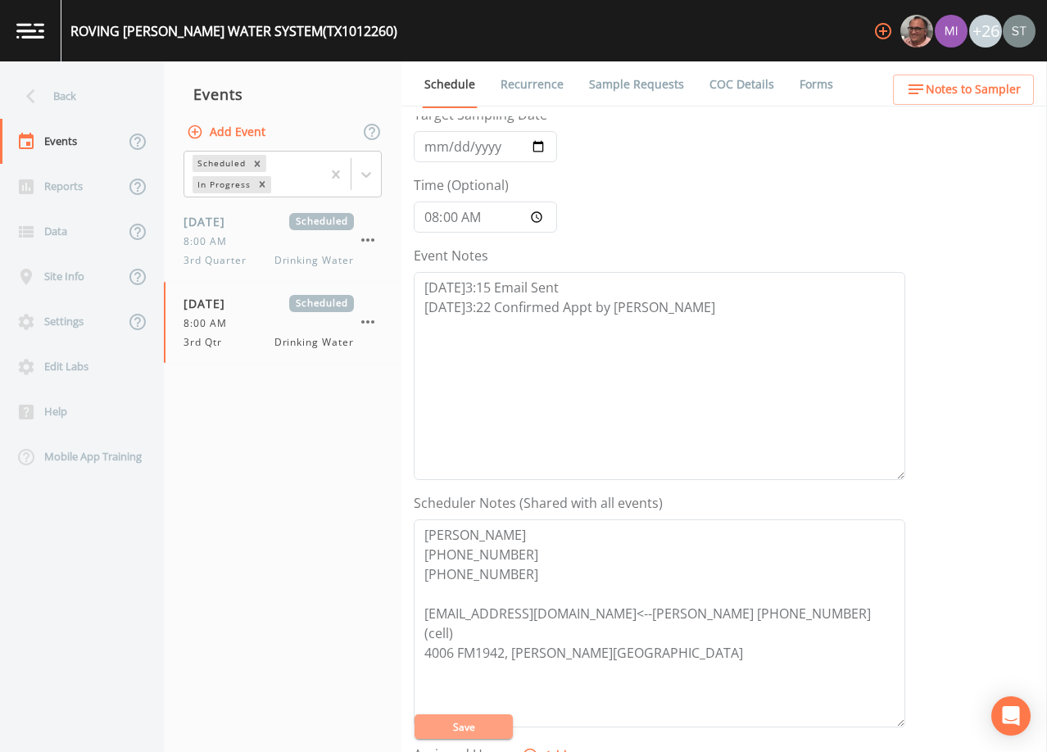
click at [491, 727] on button "Save" at bounding box center [463, 726] width 98 height 25
click at [627, 83] on link "Sample Requests" at bounding box center [636, 84] width 100 height 46
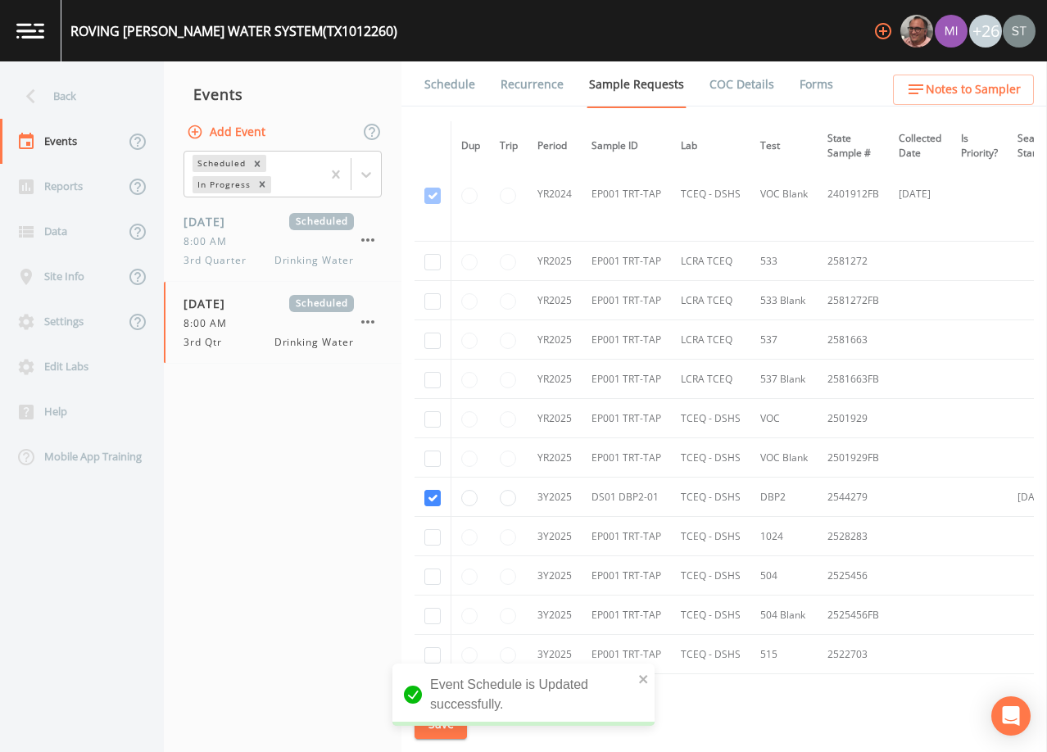
scroll to position [246, 0]
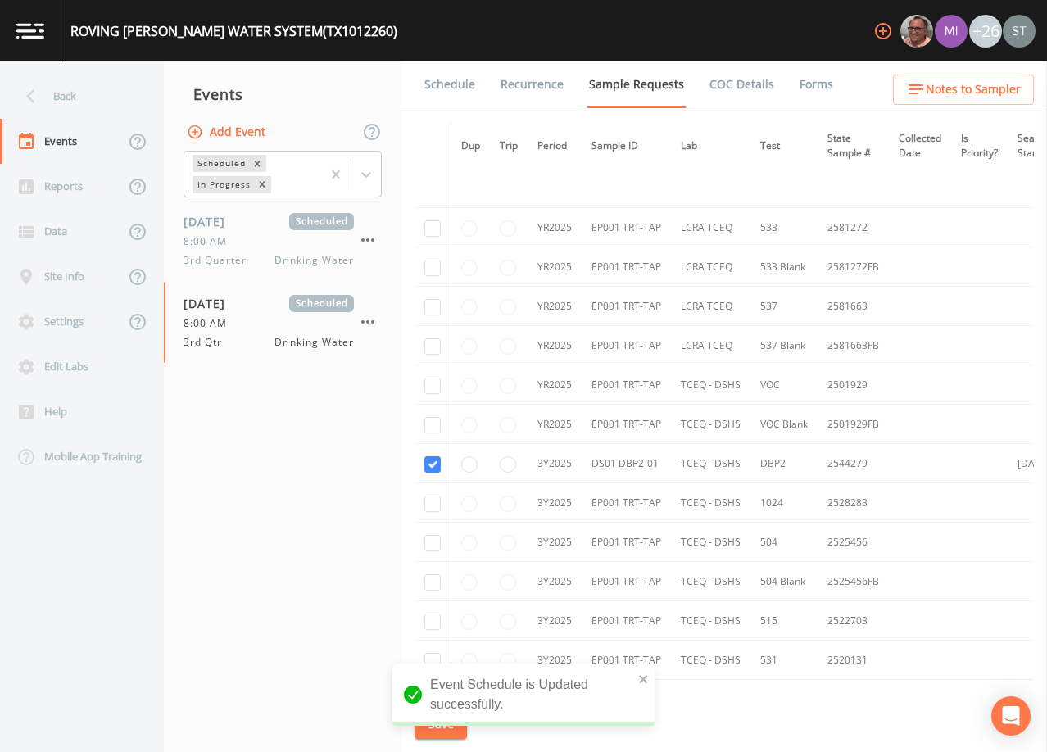
click at [455, 91] on link "Schedule" at bounding box center [450, 84] width 56 height 46
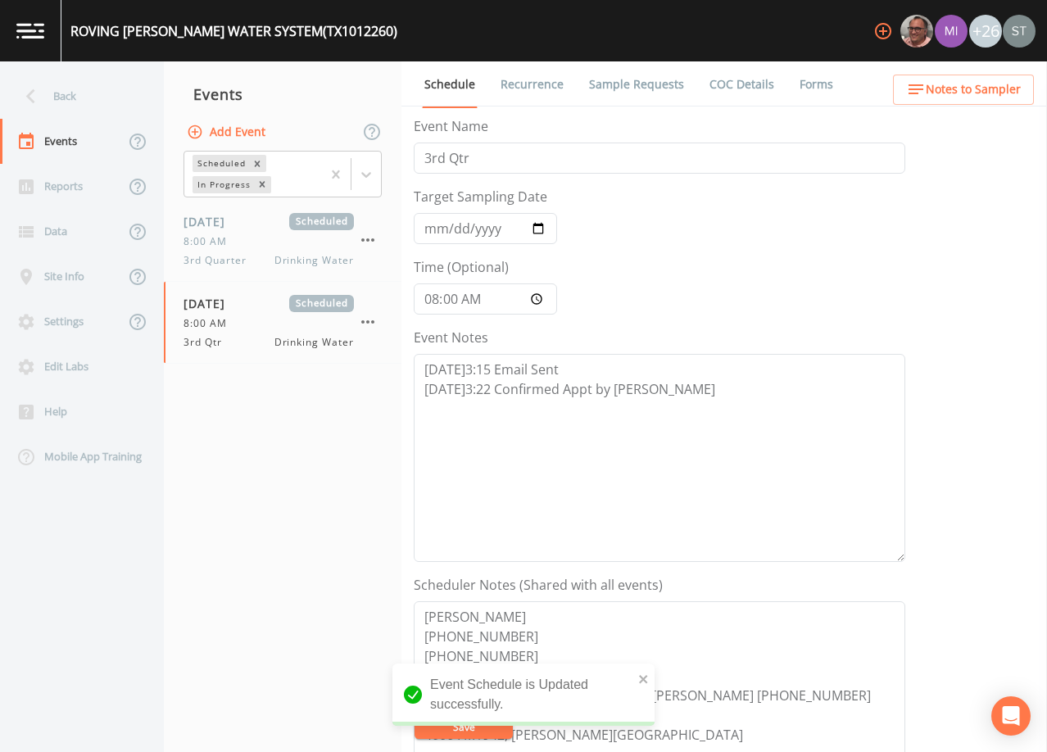
click at [84, 111] on div "Back" at bounding box center [73, 96] width 147 height 45
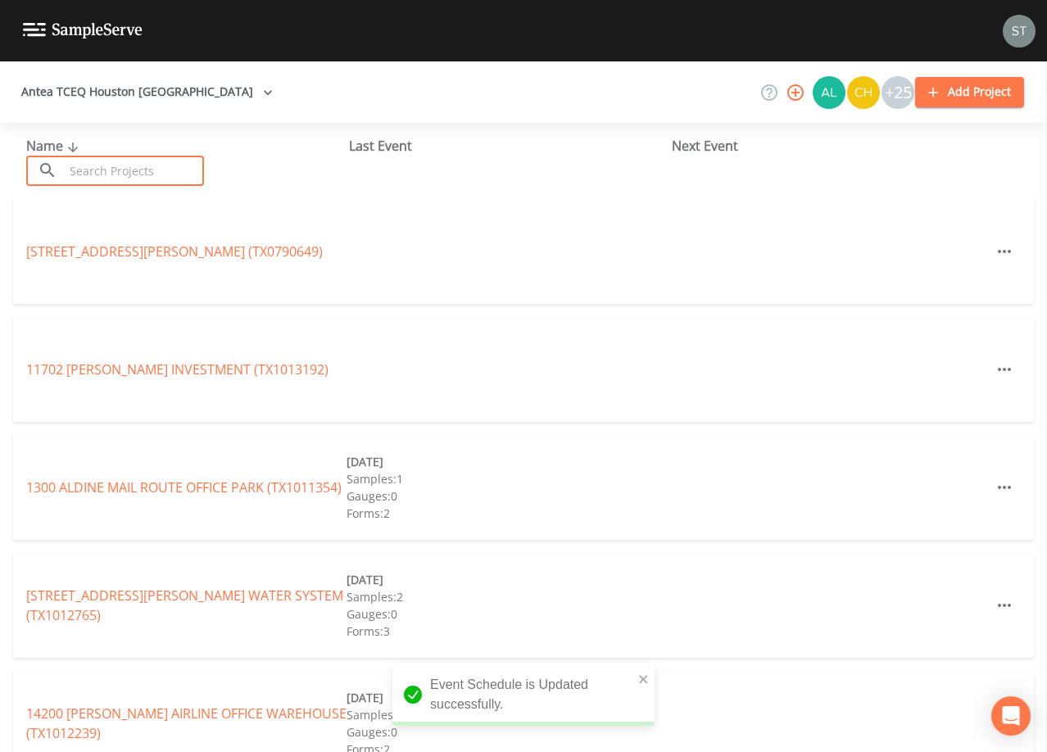
drag, startPoint x: 143, startPoint y: 170, endPoint x: 156, endPoint y: 148, distance: 25.3
click at [150, 164] on input "text" at bounding box center [134, 171] width 140 height 30
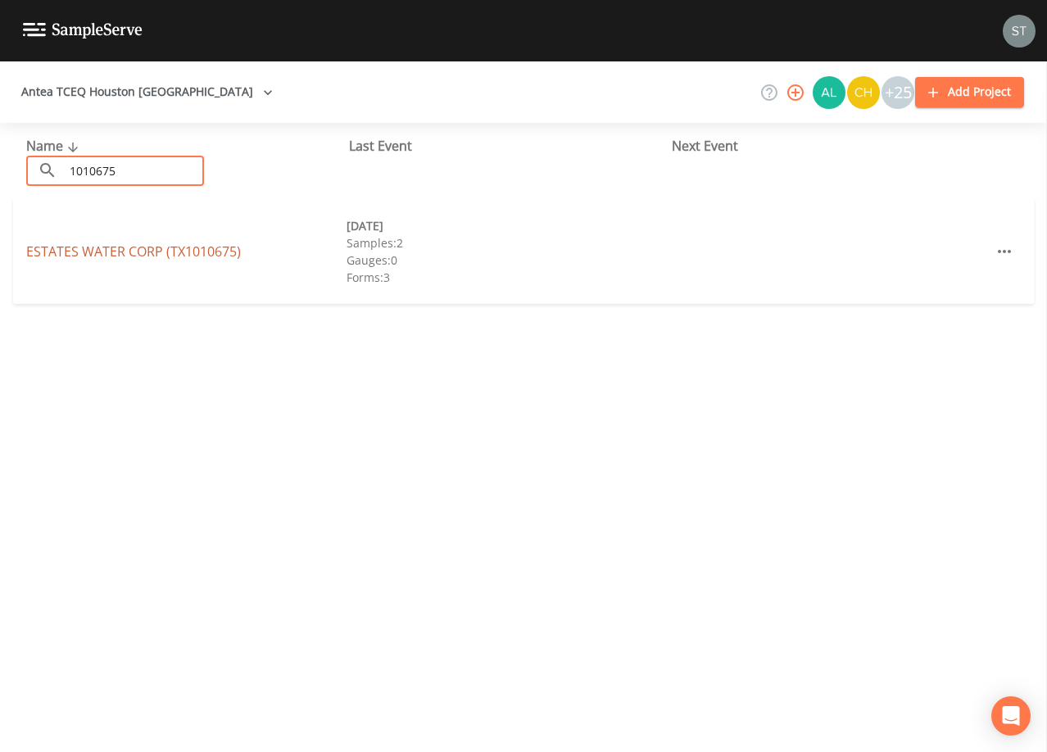
type input "1010675"
click at [226, 249] on link "ESTATES WATER CORP (TX1010675)" at bounding box center [133, 251] width 215 height 18
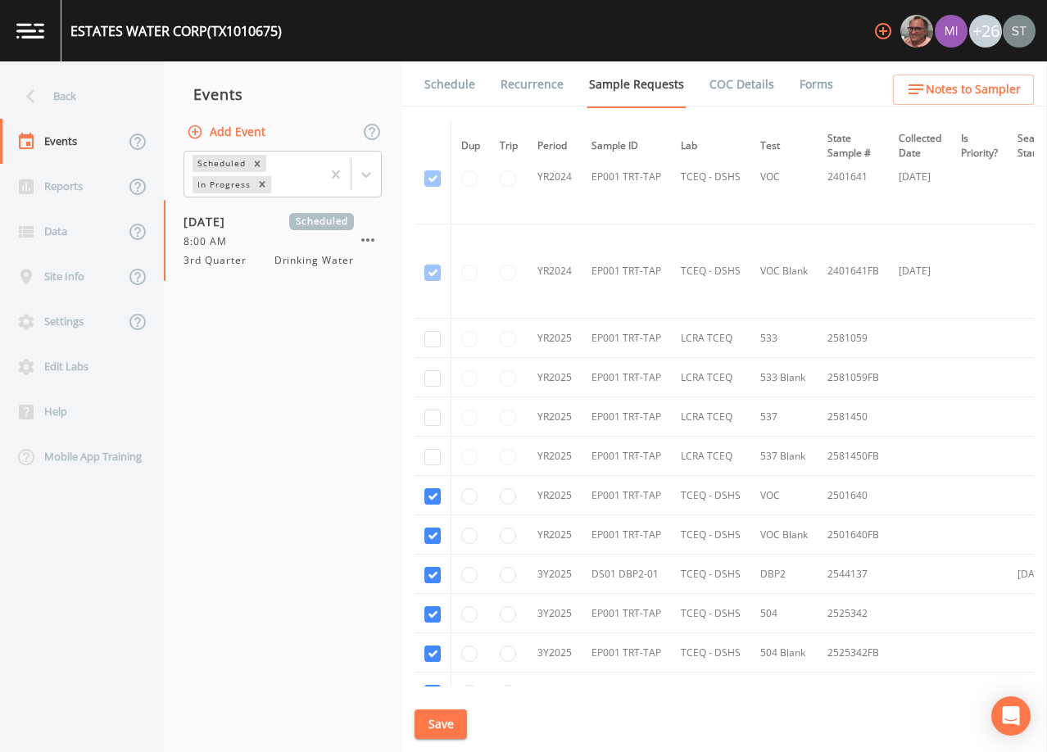
scroll to position [328, 0]
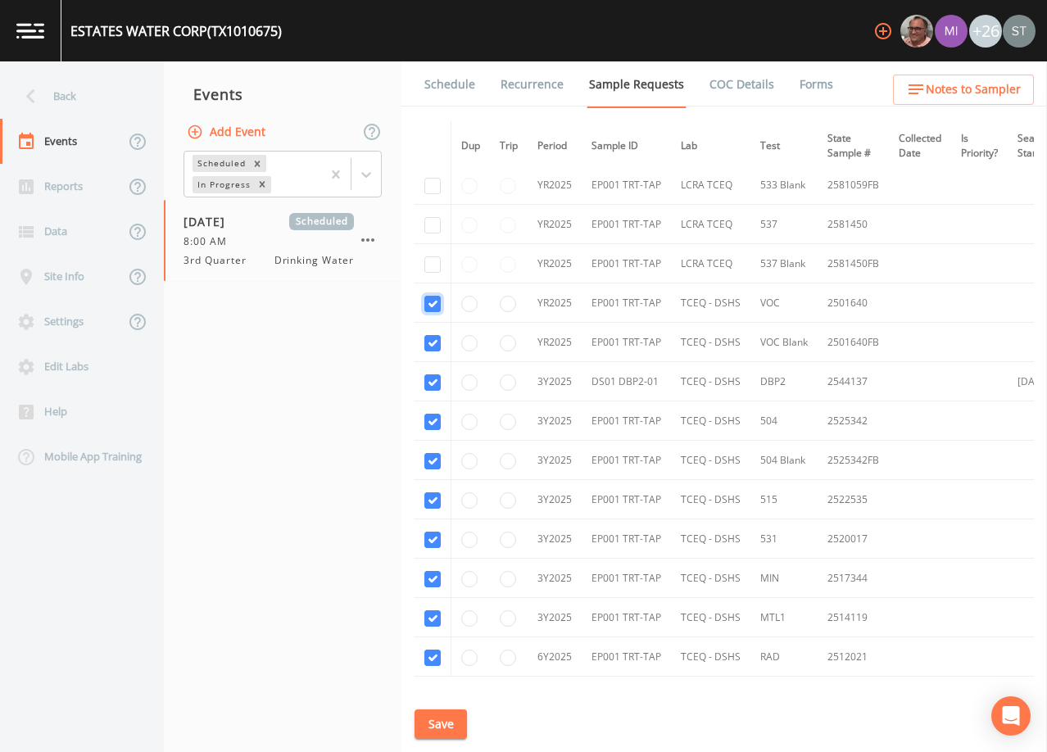
click at [431, 301] on input "checkbox" at bounding box center [432, 304] width 16 height 16
checkbox input "false"
click at [434, 351] on input "checkbox" at bounding box center [432, 343] width 16 height 16
checkbox input "false"
drag, startPoint x: 434, startPoint y: 382, endPoint x: 433, endPoint y: 396, distance: 14.8
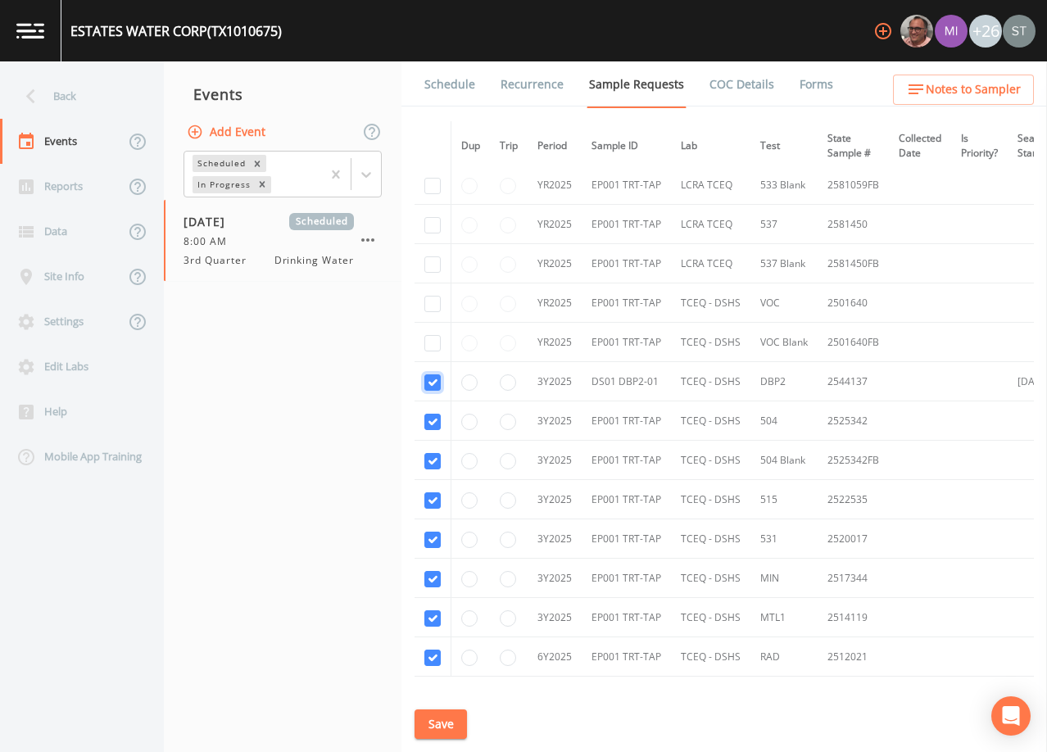
click at [434, 383] on input "checkbox" at bounding box center [432, 382] width 16 height 16
checkbox input "false"
click at [434, 421] on input "checkbox" at bounding box center [432, 422] width 16 height 16
checkbox input "false"
click at [428, 460] on input "checkbox" at bounding box center [432, 461] width 16 height 16
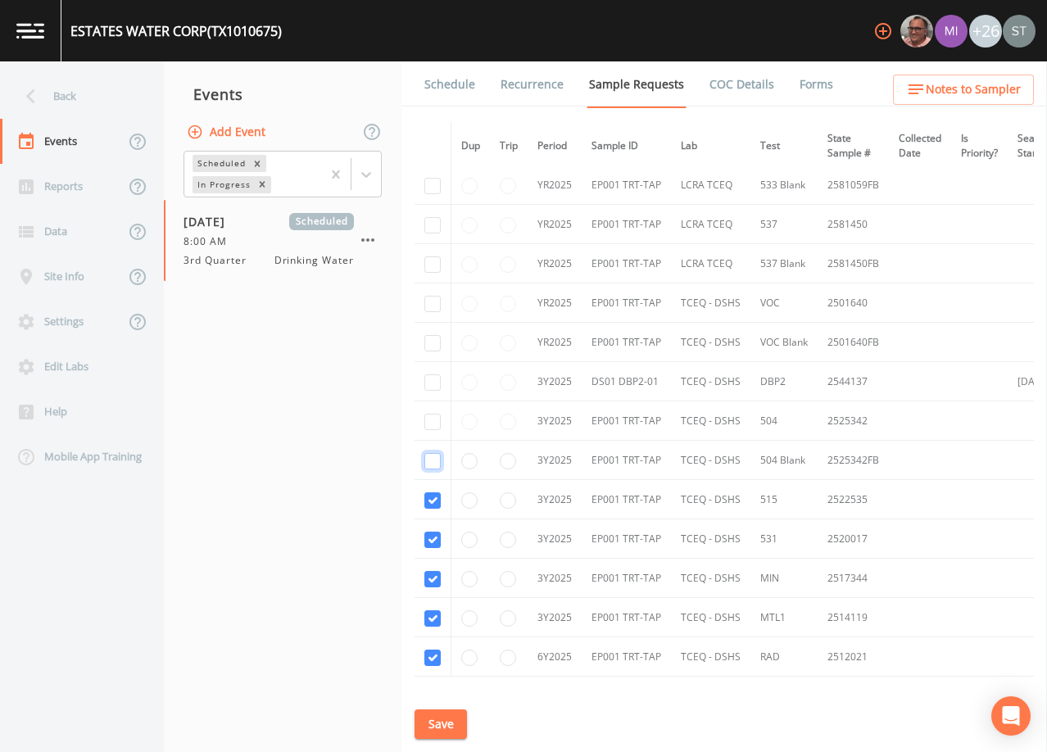
checkbox input "false"
click at [426, 500] on input "checkbox" at bounding box center [432, 500] width 16 height 16
checkbox input "false"
drag, startPoint x: 429, startPoint y: 537, endPoint x: 430, endPoint y: 551, distance: 13.9
click at [430, 538] on input "checkbox" at bounding box center [432, 540] width 16 height 16
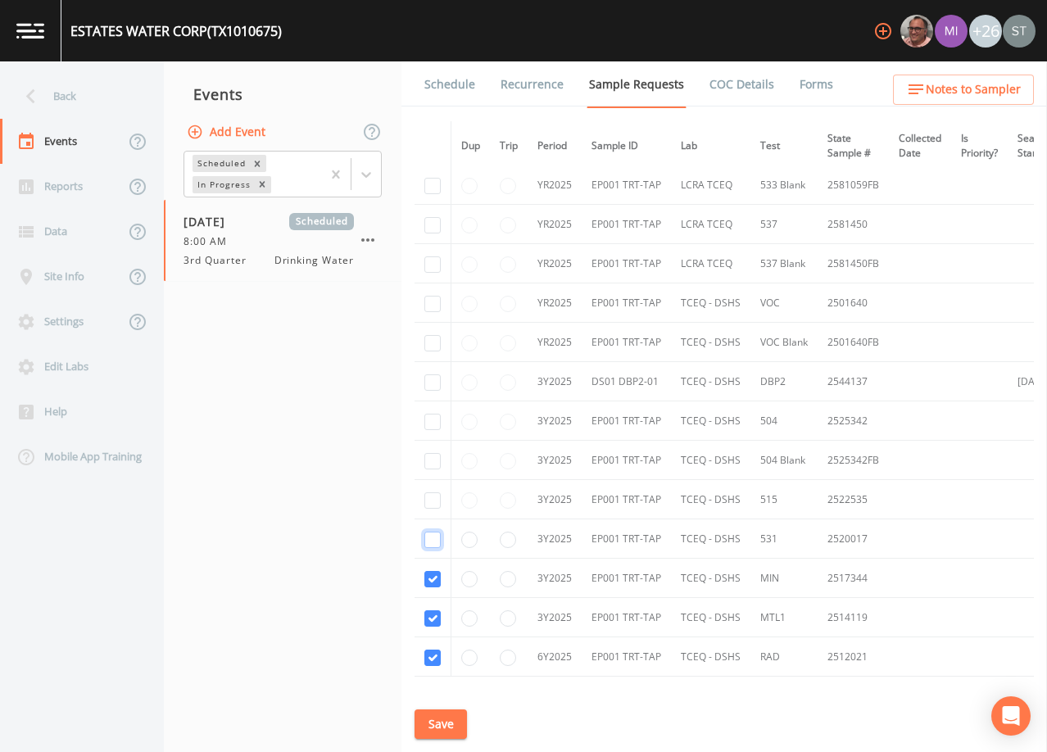
checkbox input "false"
click at [432, 574] on input "checkbox" at bounding box center [432, 579] width 16 height 16
checkbox input "false"
click at [436, 618] on input "checkbox" at bounding box center [432, 618] width 16 height 16
checkbox input "false"
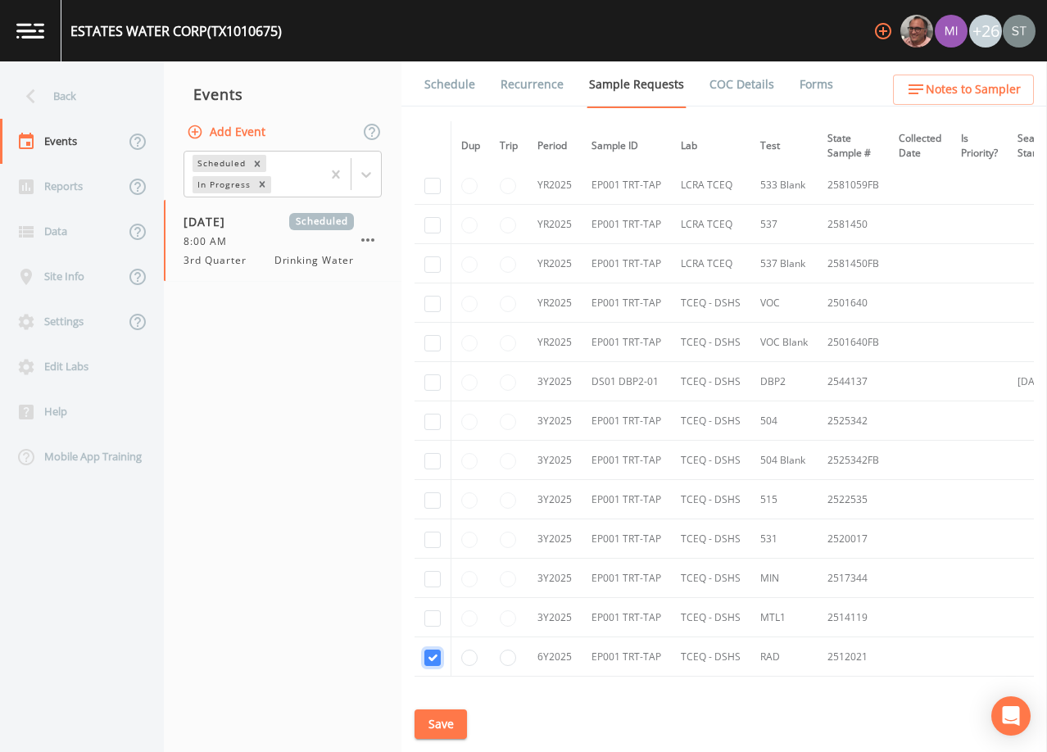
click at [430, 658] on input "checkbox" at bounding box center [432, 658] width 16 height 16
checkbox input "false"
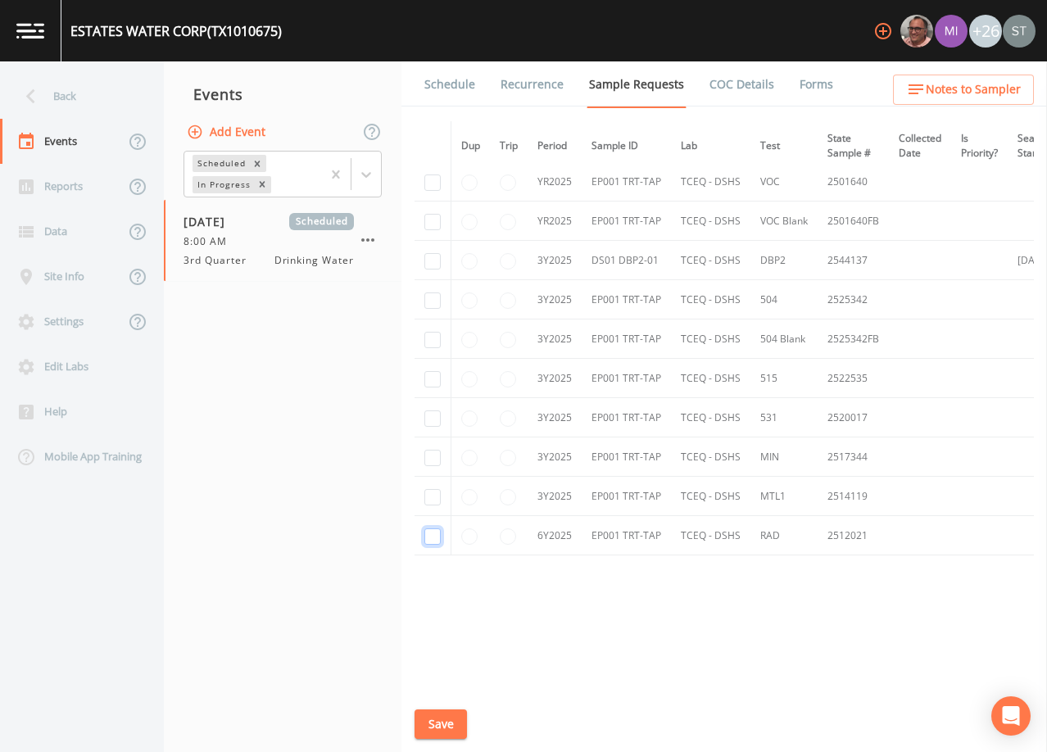
scroll to position [453, 0]
click at [444, 727] on button "Save" at bounding box center [440, 724] width 52 height 30
click at [444, 88] on link "Schedule" at bounding box center [450, 84] width 56 height 46
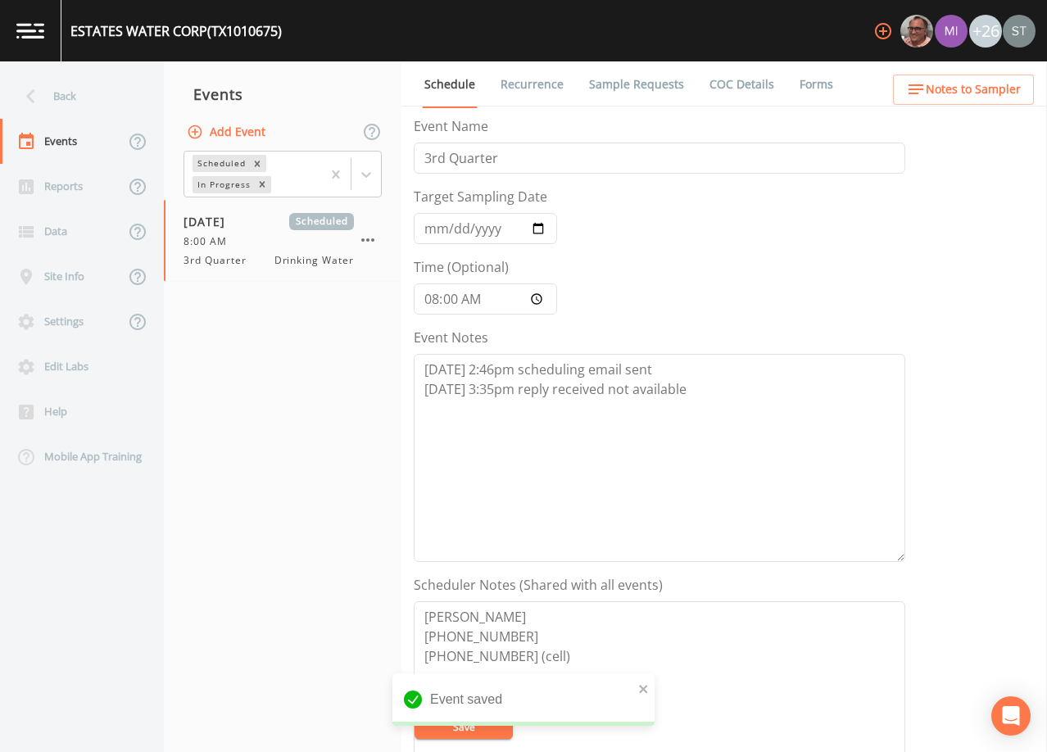
click at [639, 88] on link "Sample Requests" at bounding box center [636, 84] width 100 height 46
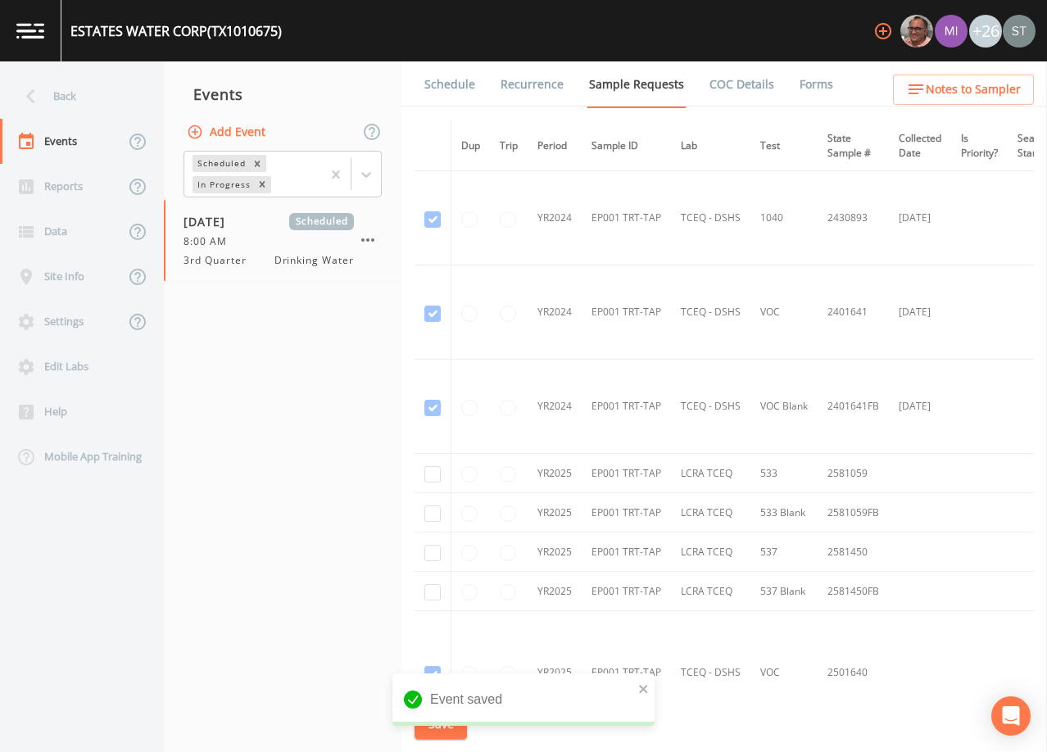
click at [454, 94] on link "Schedule" at bounding box center [450, 84] width 56 height 46
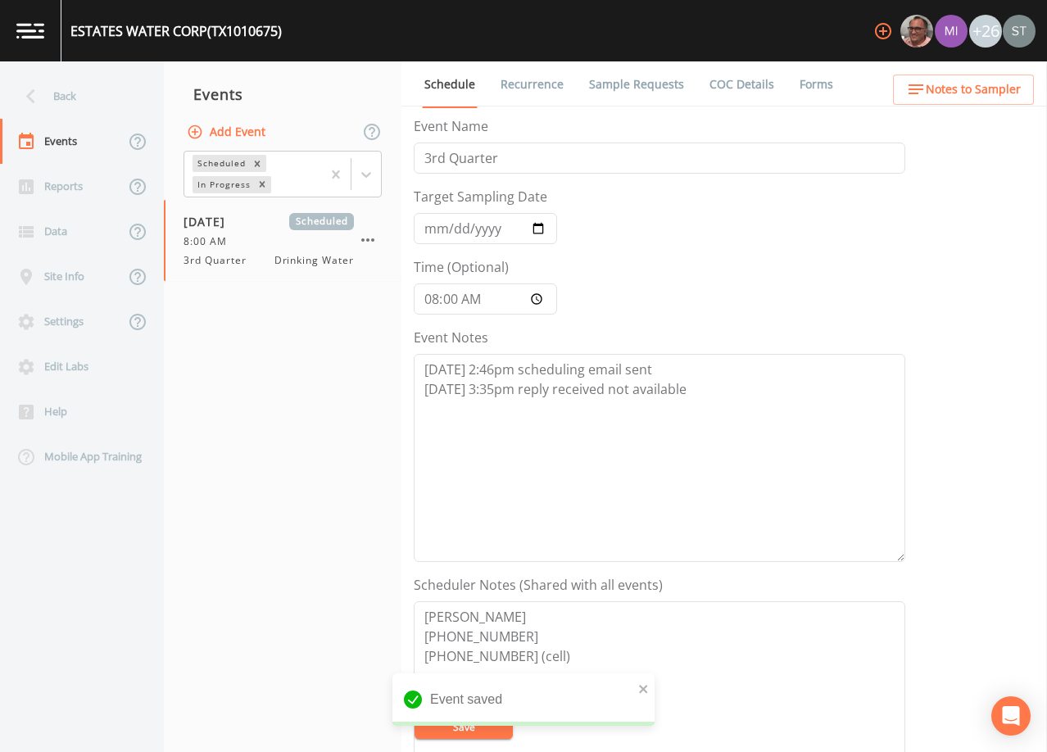
click at [628, 87] on link "Sample Requests" at bounding box center [636, 84] width 100 height 46
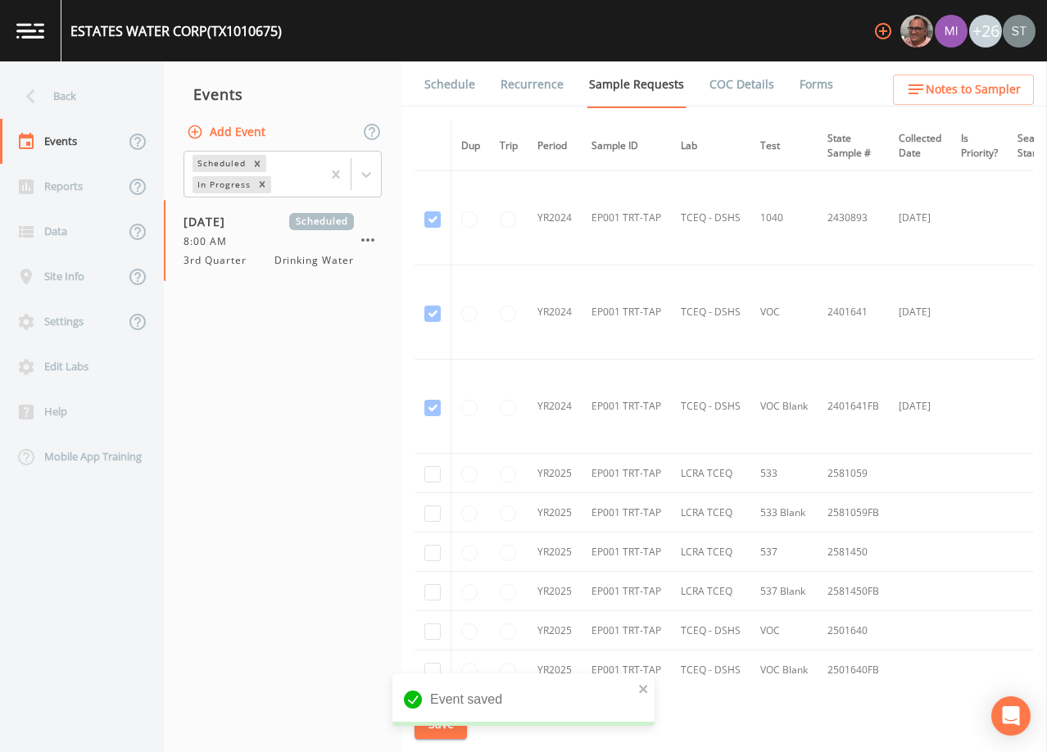
click at [468, 86] on link "Schedule" at bounding box center [450, 84] width 56 height 46
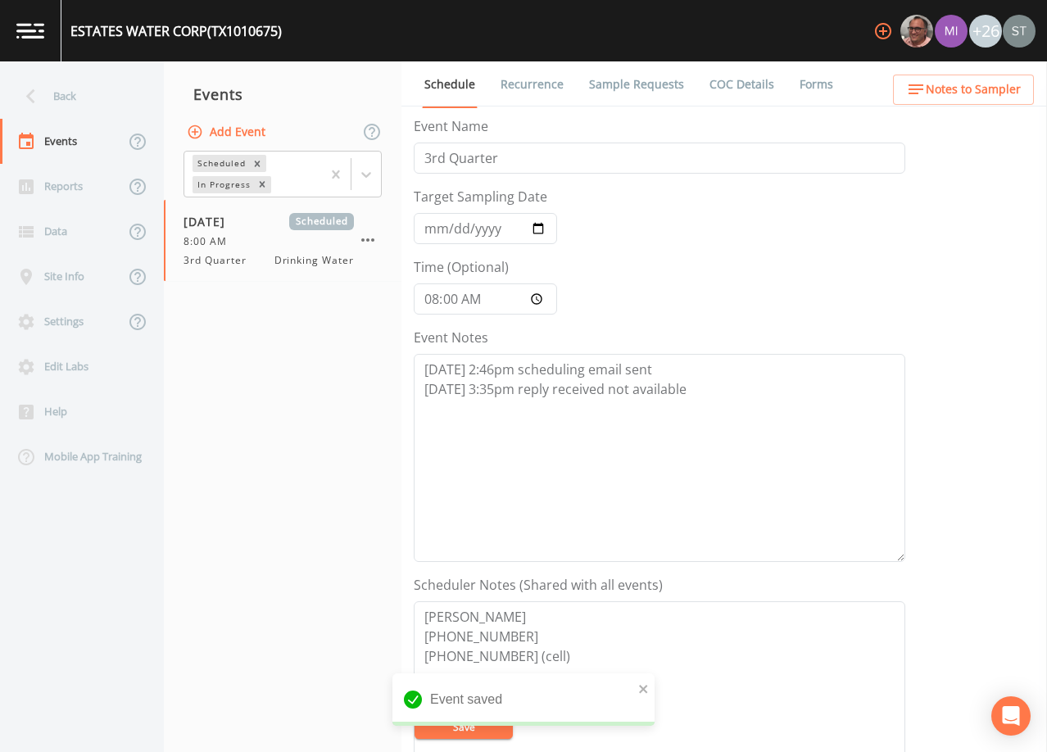
click at [238, 134] on button "Add Event" at bounding box center [227, 132] width 88 height 30
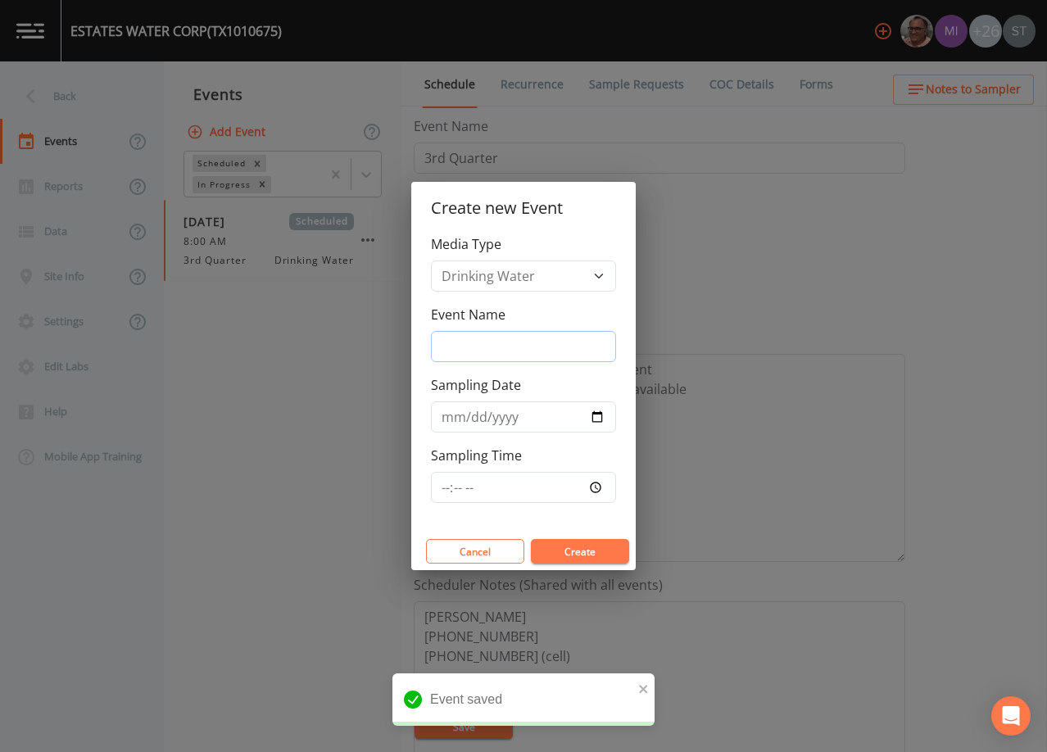
drag, startPoint x: 492, startPoint y: 337, endPoint x: 487, endPoint y: 329, distance: 8.9
click at [491, 337] on input "Event Name" at bounding box center [523, 346] width 185 height 31
type input "3rd Qtr"
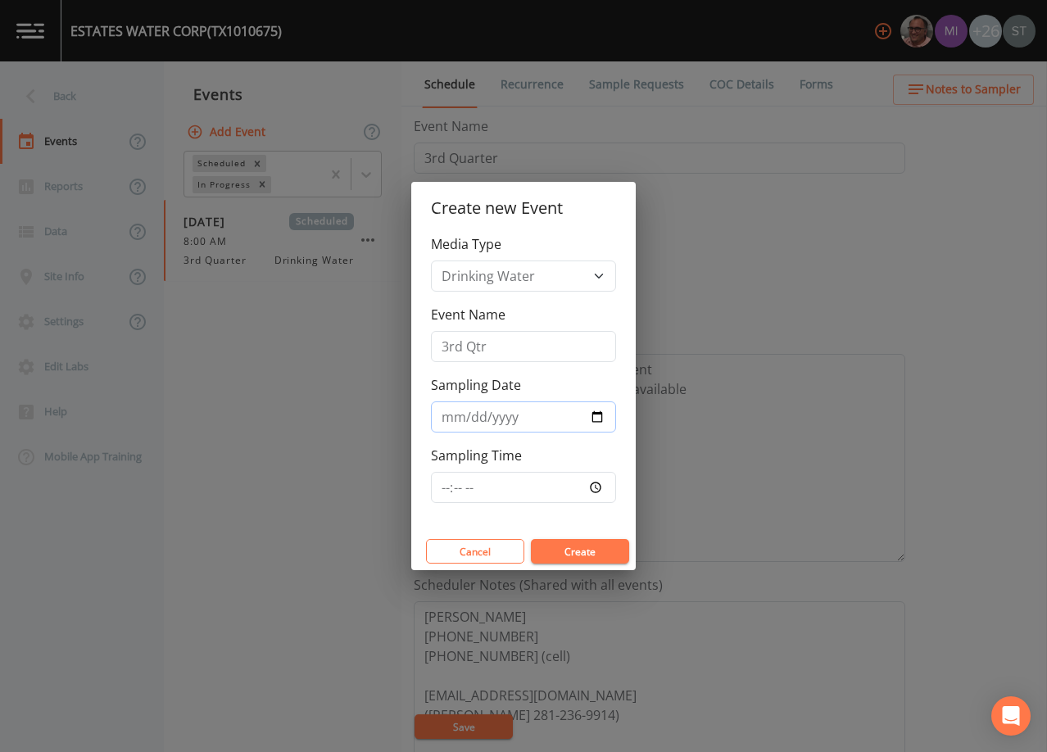
click at [446, 422] on input "Sampling Date" at bounding box center [523, 416] width 185 height 31
type input "[DATE]"
type input "08:00"
click at [578, 544] on button "Create" at bounding box center [580, 551] width 98 height 25
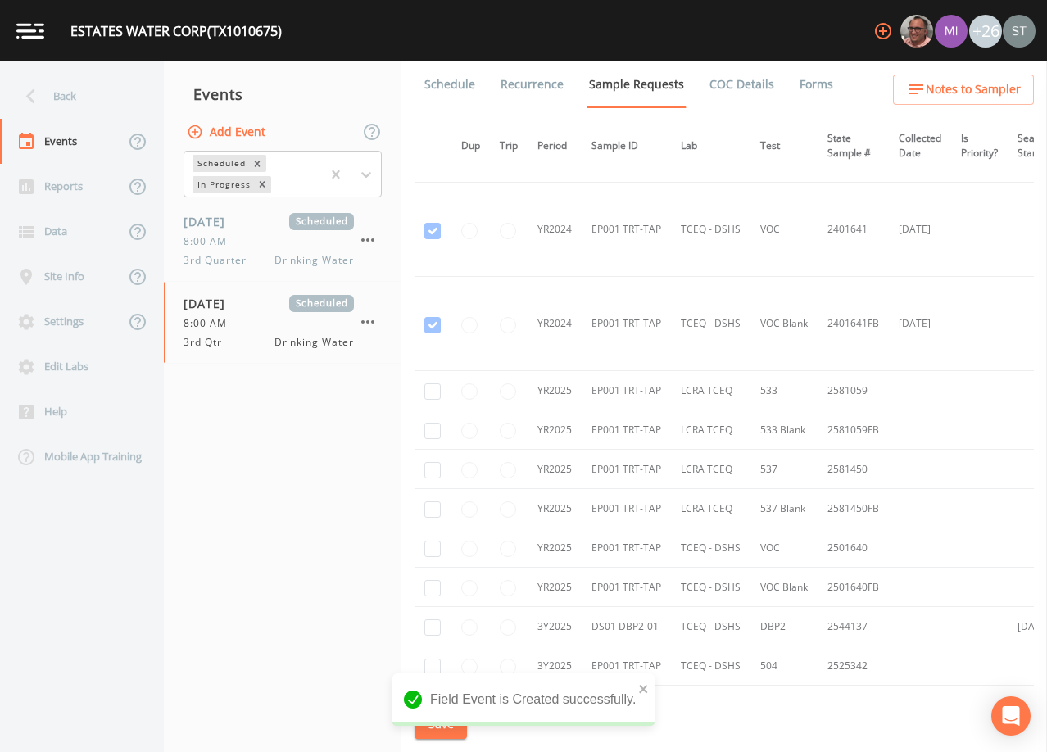
scroll to position [164, 0]
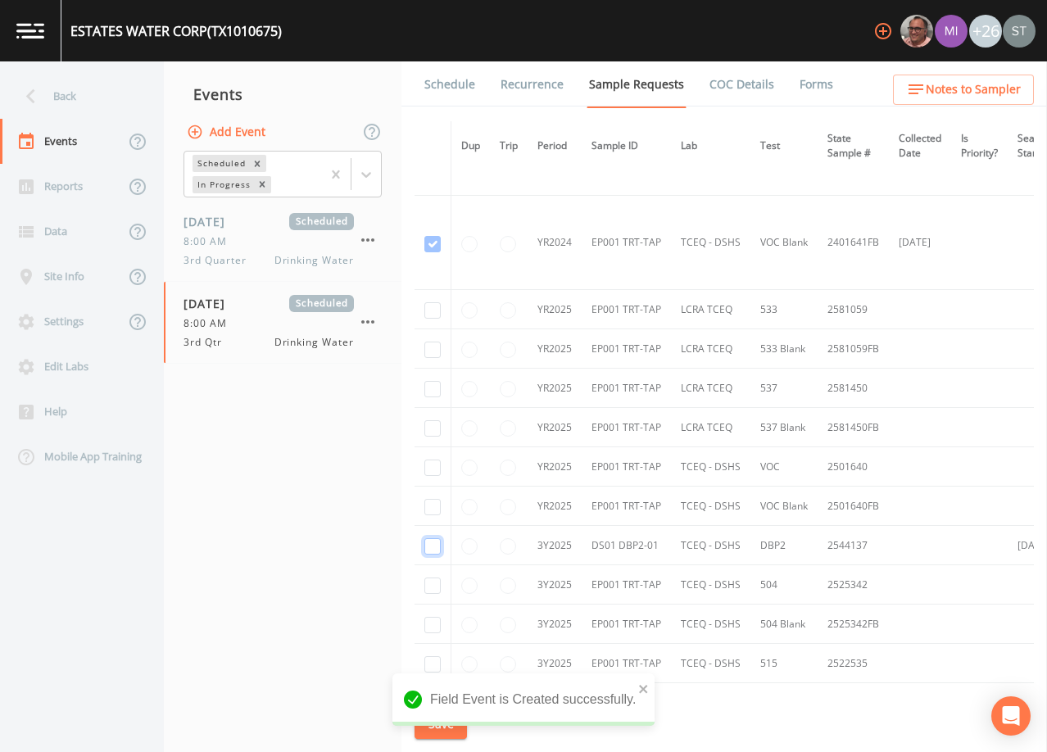
click at [429, 546] on input "checkbox" at bounding box center [432, 546] width 16 height 16
checkbox input "true"
click at [449, 721] on button "Save" at bounding box center [440, 724] width 52 height 30
click at [460, 92] on link "Schedule" at bounding box center [450, 84] width 56 height 46
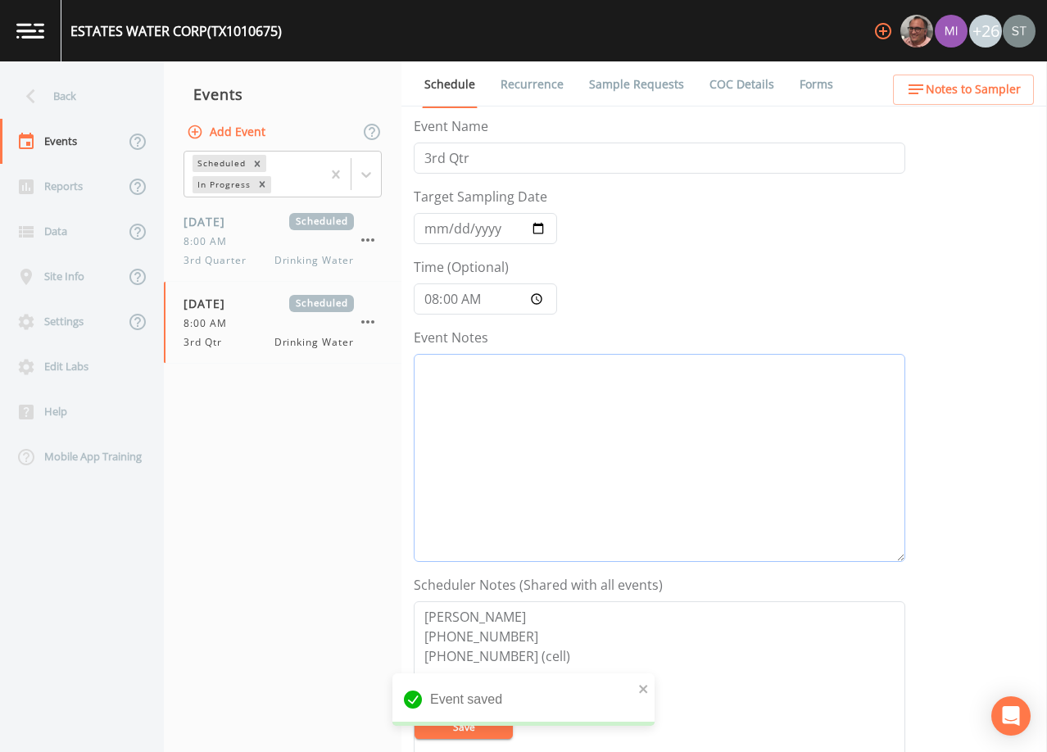
click at [569, 397] on textarea "Event Notes" at bounding box center [659, 458] width 491 height 208
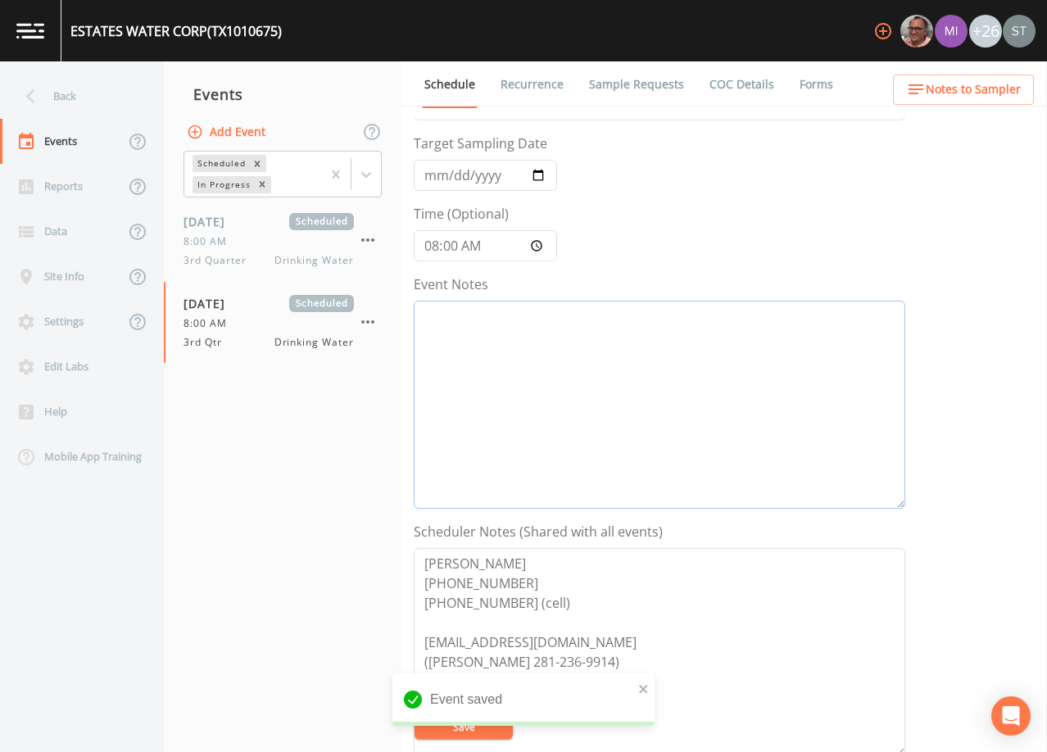
scroll to position [82, 0]
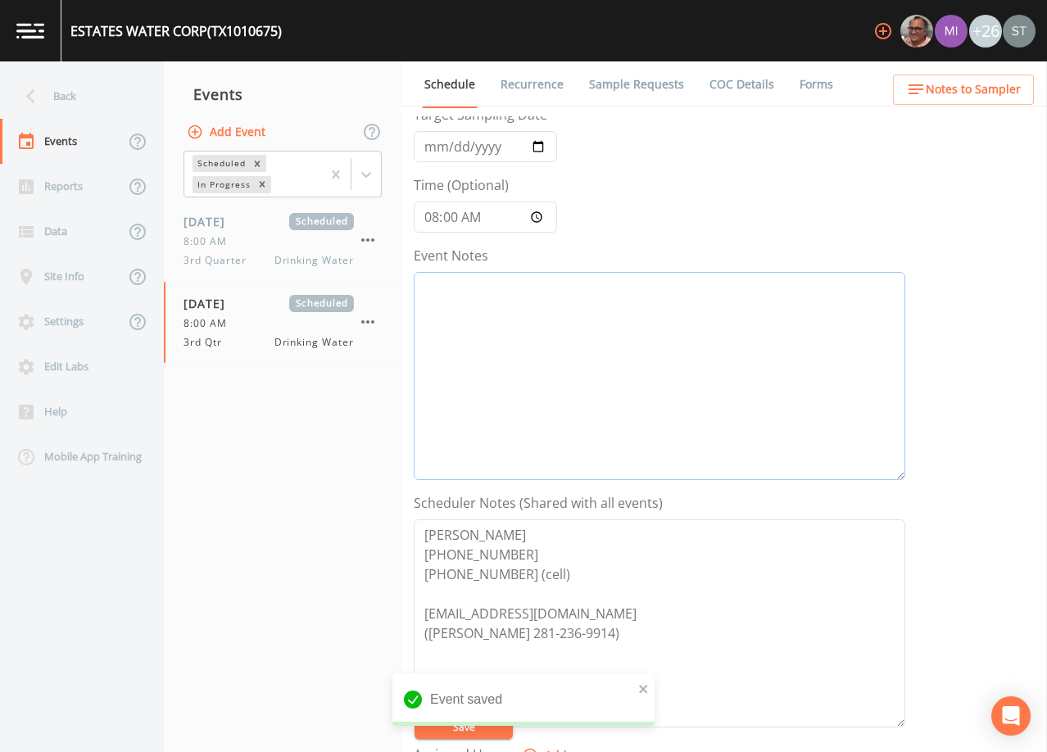
click at [696, 375] on textarea "Event Notes" at bounding box center [659, 376] width 491 height 208
paste textarea "[DATE]3:15 Email Sent [DATE]3:22 Confirmed Appt by [PERSON_NAME]"
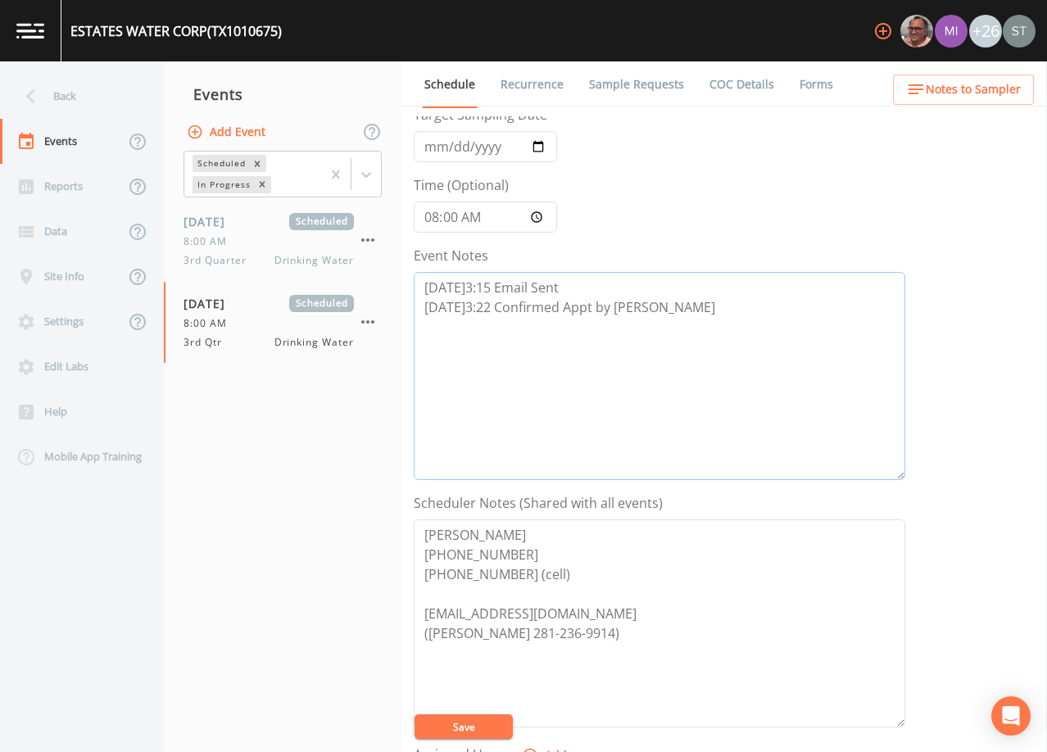
type textarea "[DATE]3:15 Email Sent [DATE]3:22 Confirmed Appt by [PERSON_NAME]"
click at [476, 730] on button "Save" at bounding box center [463, 726] width 98 height 25
click at [614, 89] on link "Sample Requests" at bounding box center [636, 84] width 100 height 46
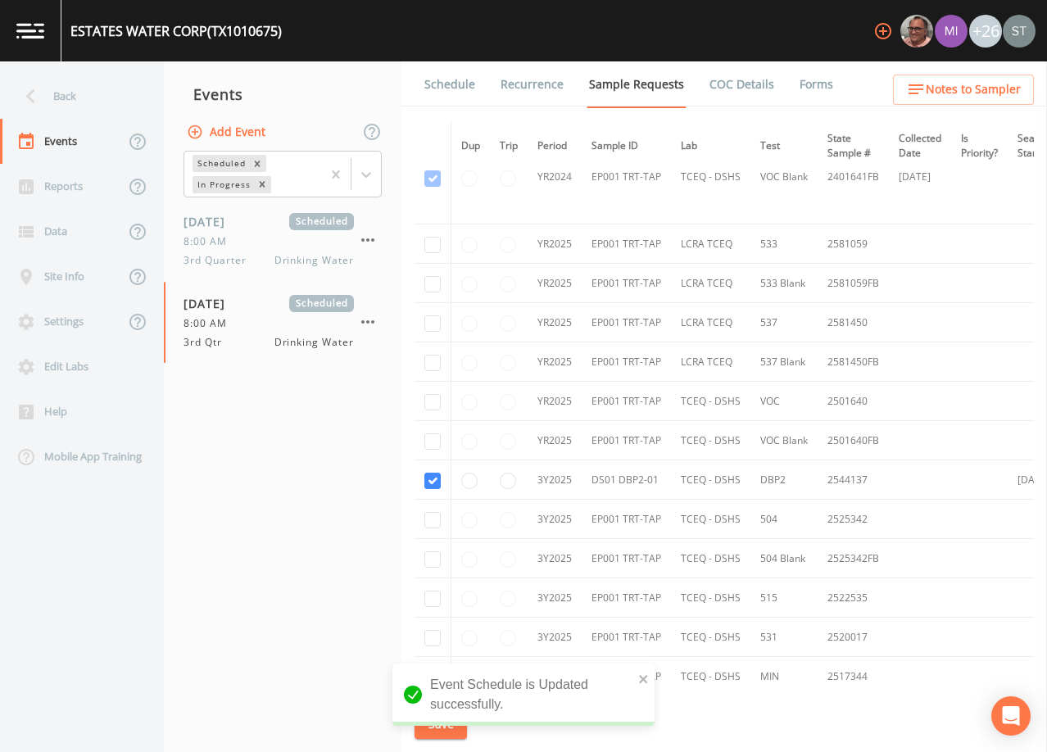
scroll to position [246, 0]
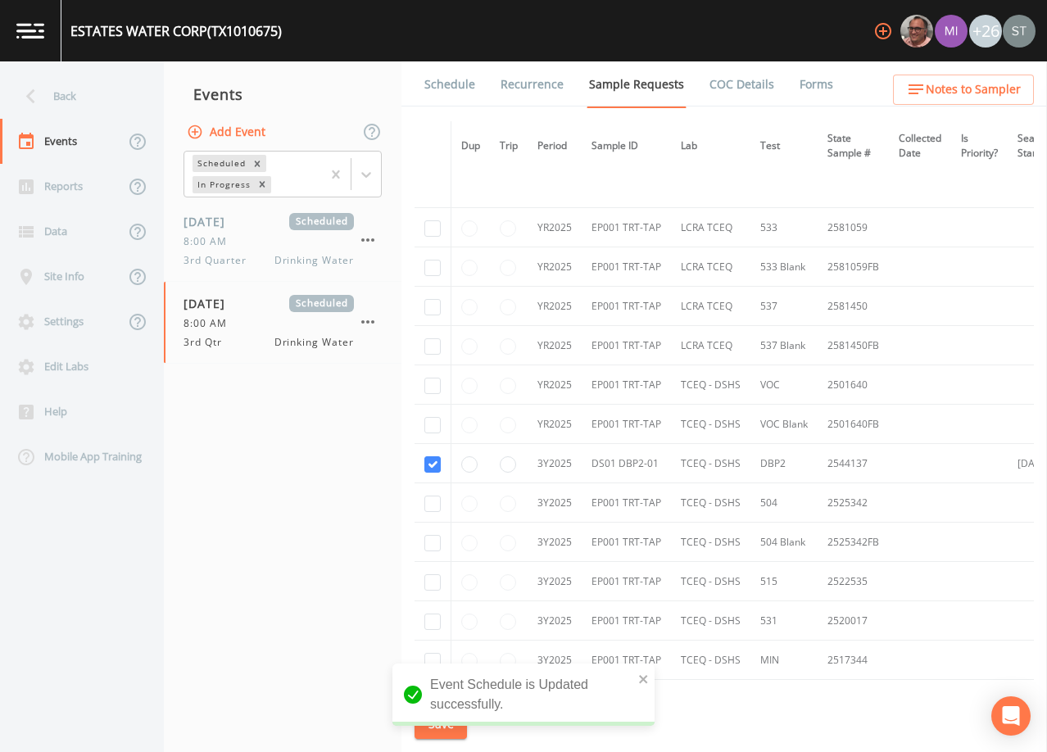
click at [462, 94] on link "Schedule" at bounding box center [450, 84] width 56 height 46
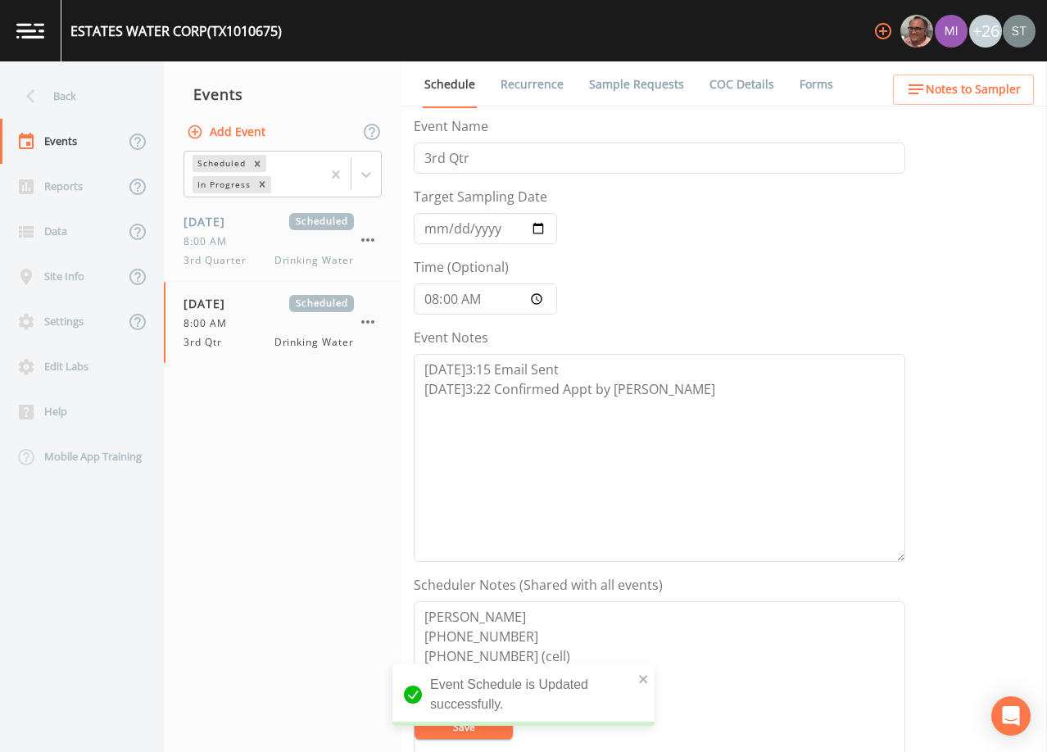
click at [953, 95] on span "Notes to Sampler" at bounding box center [973, 89] width 95 height 20
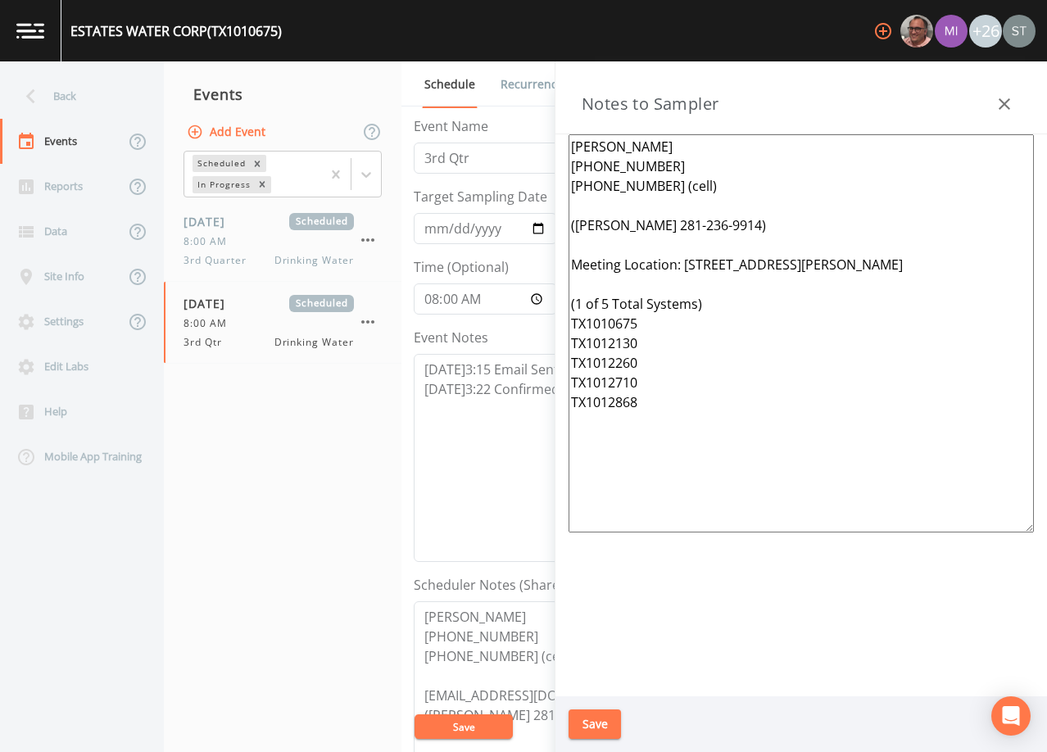
drag, startPoint x: 700, startPoint y: 423, endPoint x: 646, endPoint y: 412, distance: 54.3
click at [646, 412] on textarea "[PERSON_NAME] [PHONE_NUMBER] [PHONE_NUMBER] (cell) ([PERSON_NAME] 281-236-9914)…" at bounding box center [800, 333] width 465 height 398
click at [678, 198] on textarea "[PERSON_NAME] [PHONE_NUMBER] [PHONE_NUMBER] (cell) ([PERSON_NAME] 281-236-9914)…" at bounding box center [800, 333] width 465 height 398
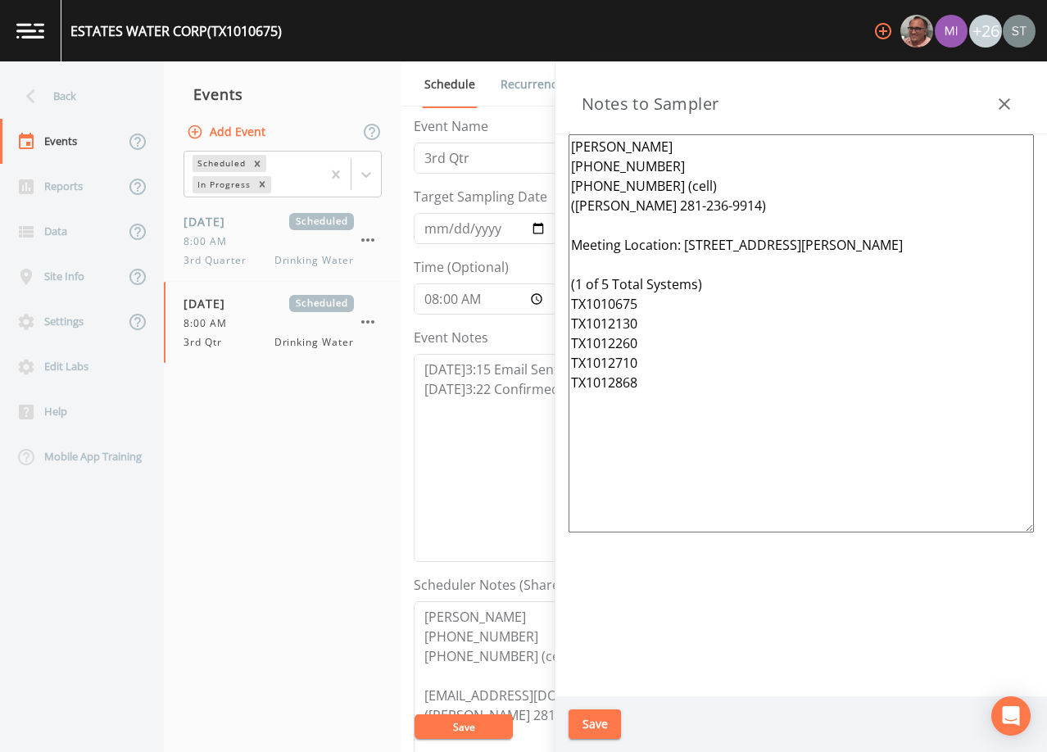
drag, startPoint x: 713, startPoint y: 401, endPoint x: 556, endPoint y: 249, distance: 218.4
click at [556, 249] on div "[PERSON_NAME] [PHONE_NUMBER] [PHONE_NUMBER] (cell) ([PERSON_NAME] 281-236-9914)…" at bounding box center [800, 415] width 491 height 562
paste textarea "[STREET_ADDRESS][PERSON_NAME][PERSON_NAME] (1 of 2 Total Systems) TX1012260 TX1…"
type textarea "[PERSON_NAME] [PHONE_NUMBER] [PHONE_NUMBER] (cell) ([PERSON_NAME] 281-236-9914)…"
click at [597, 719] on button "Save" at bounding box center [594, 724] width 52 height 30
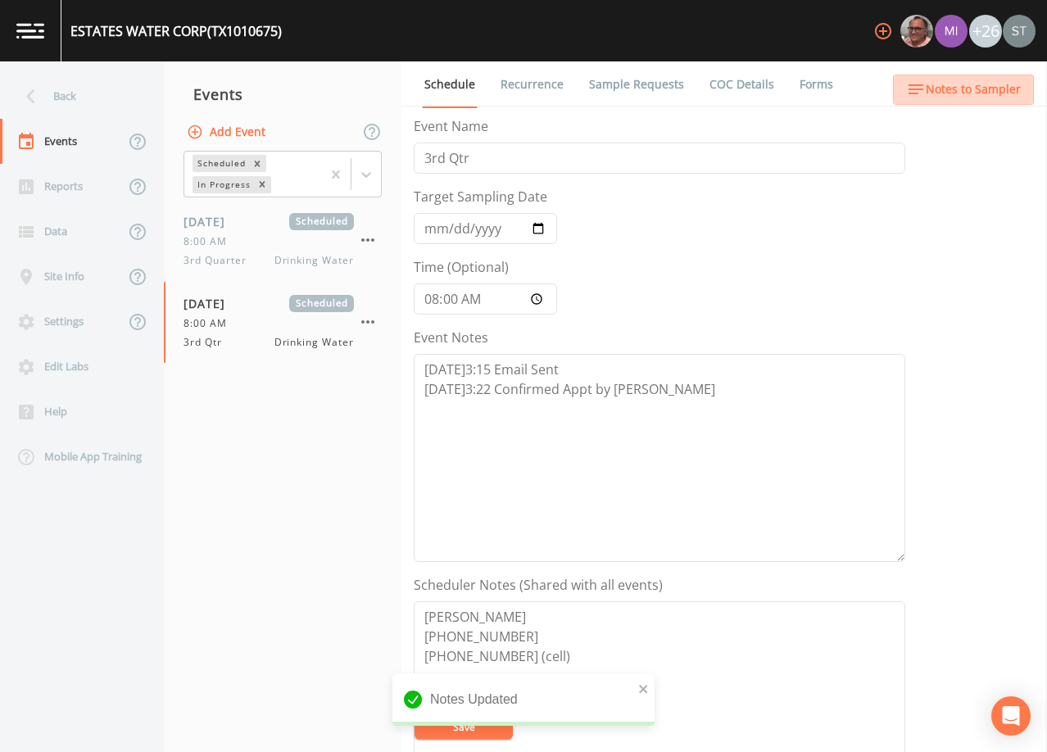
click at [1002, 93] on span "Notes to Sampler" at bounding box center [973, 89] width 95 height 20
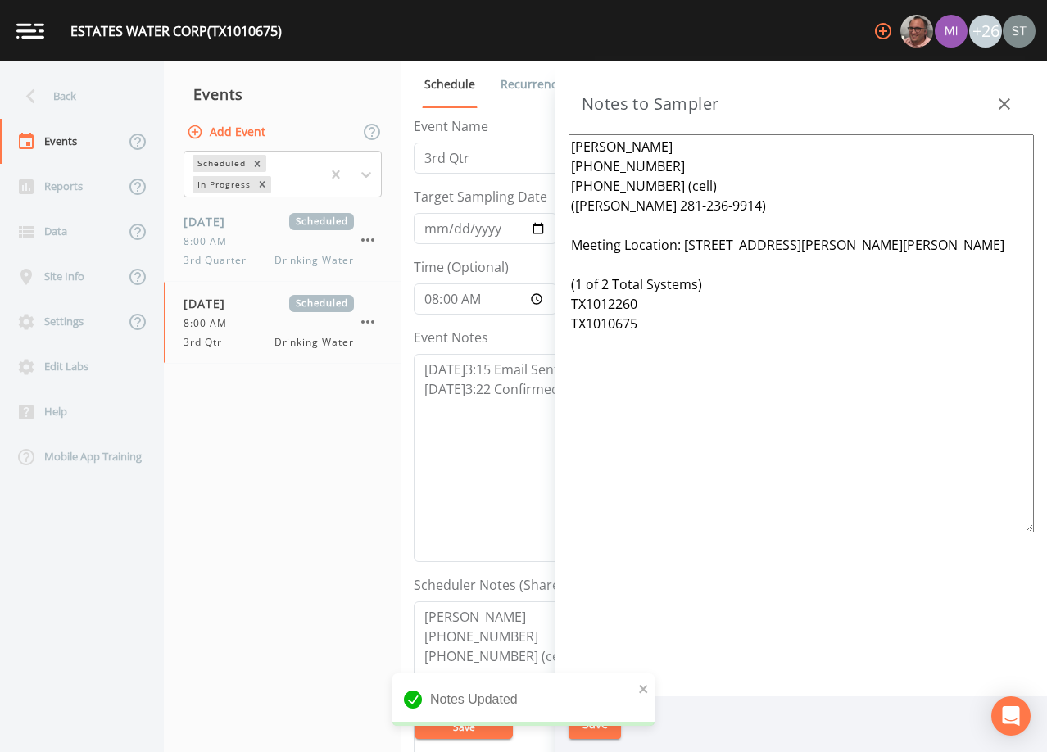
click at [1002, 92] on button "button" at bounding box center [1004, 104] width 33 height 33
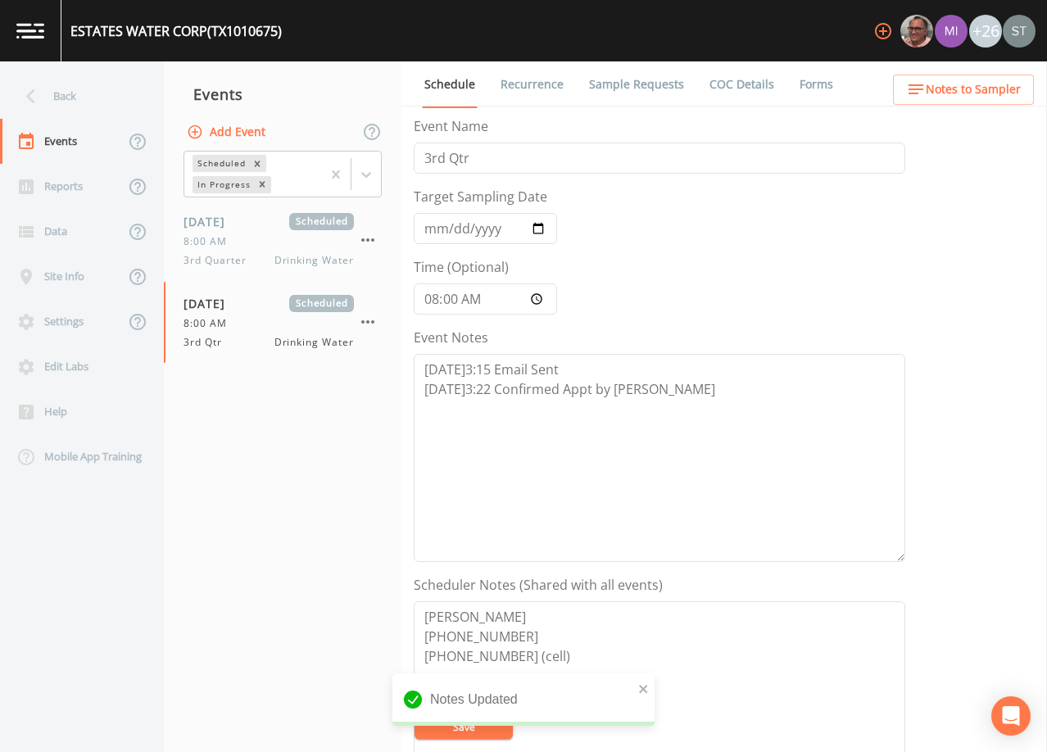
click at [646, 88] on link "Sample Requests" at bounding box center [636, 84] width 100 height 46
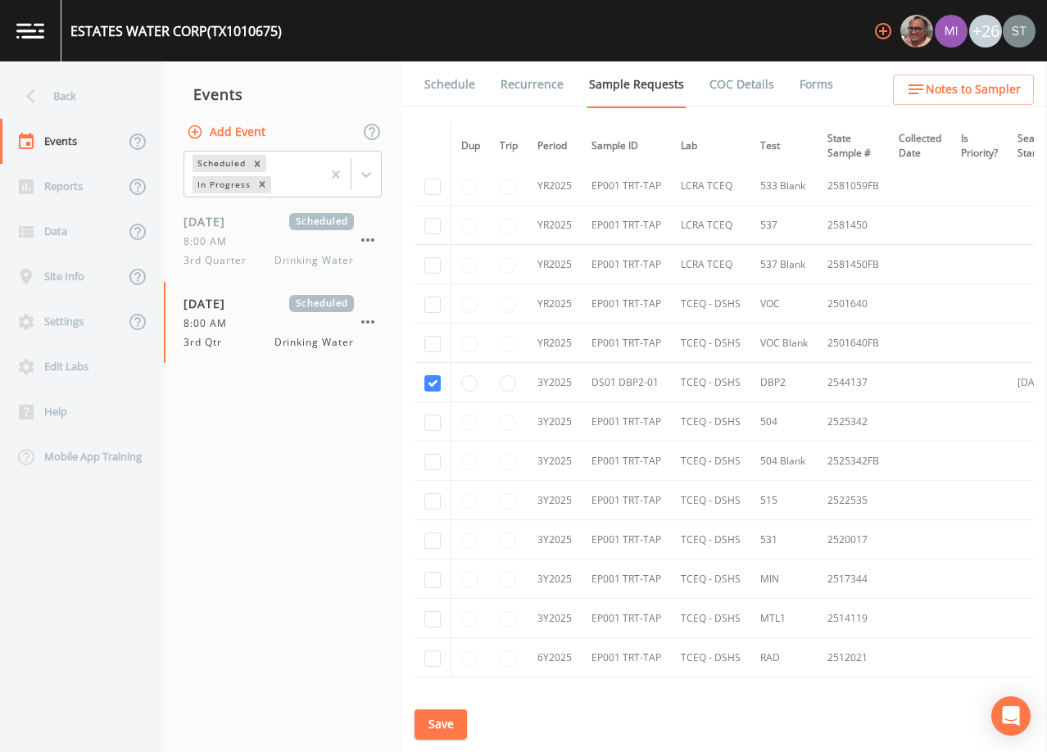
scroll to position [328, 0]
click at [443, 77] on link "Schedule" at bounding box center [450, 84] width 56 height 46
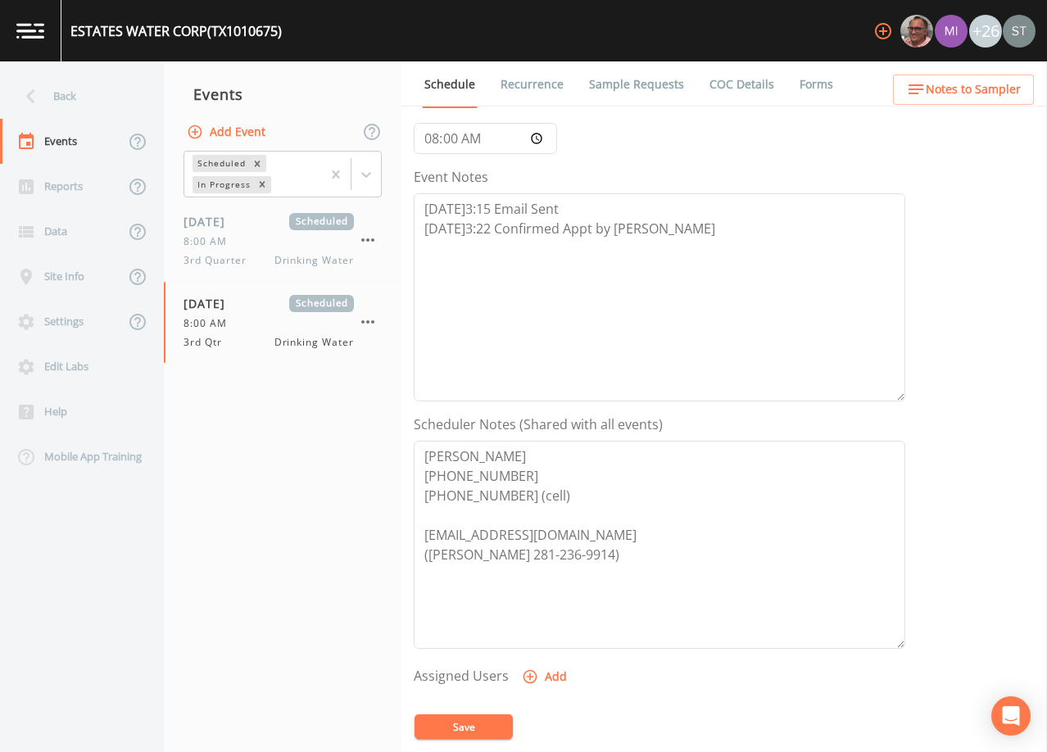
scroll to position [164, 0]
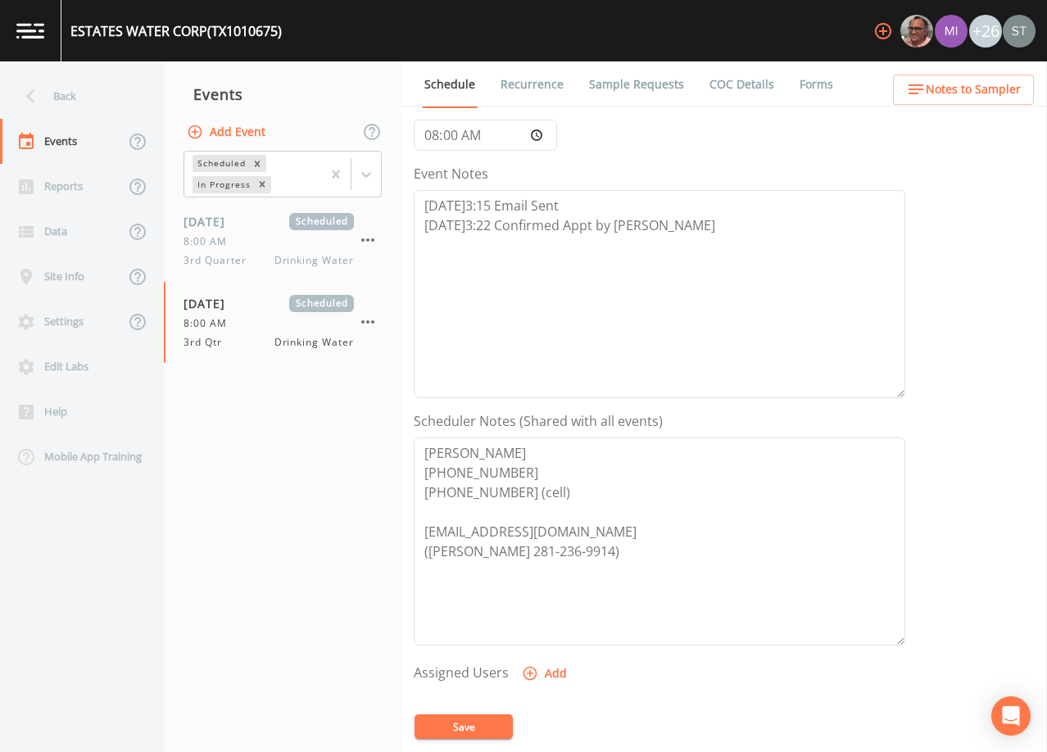
click at [993, 94] on span "Notes to Sampler" at bounding box center [973, 89] width 95 height 20
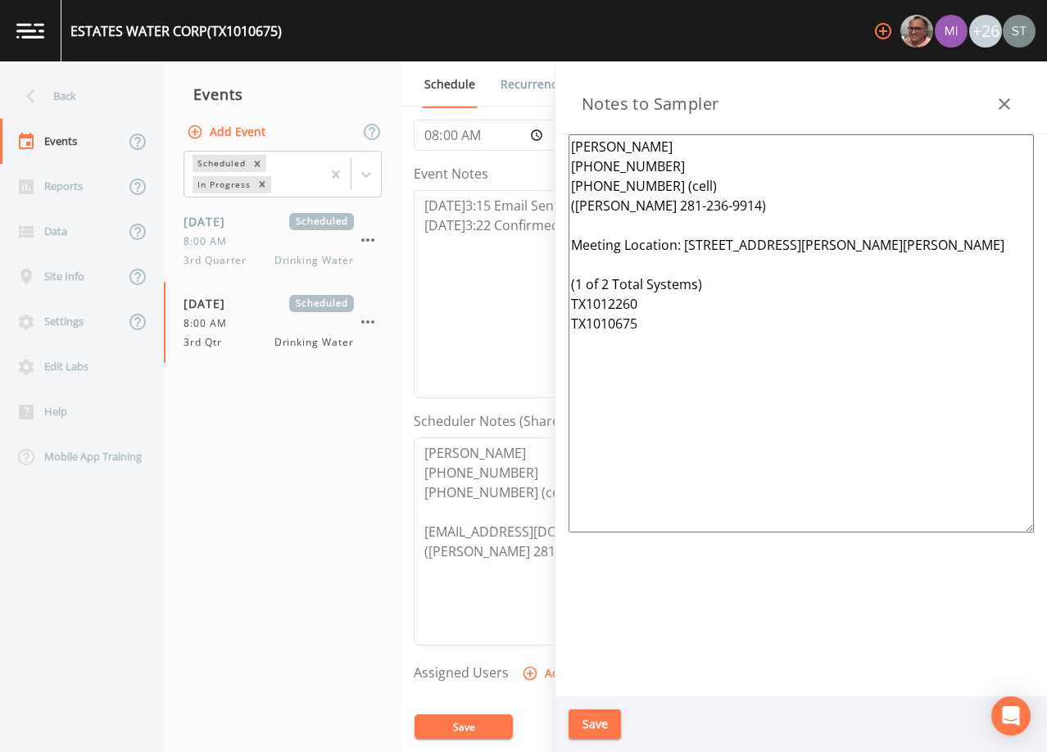
click at [995, 96] on icon "button" at bounding box center [1004, 104] width 20 height 20
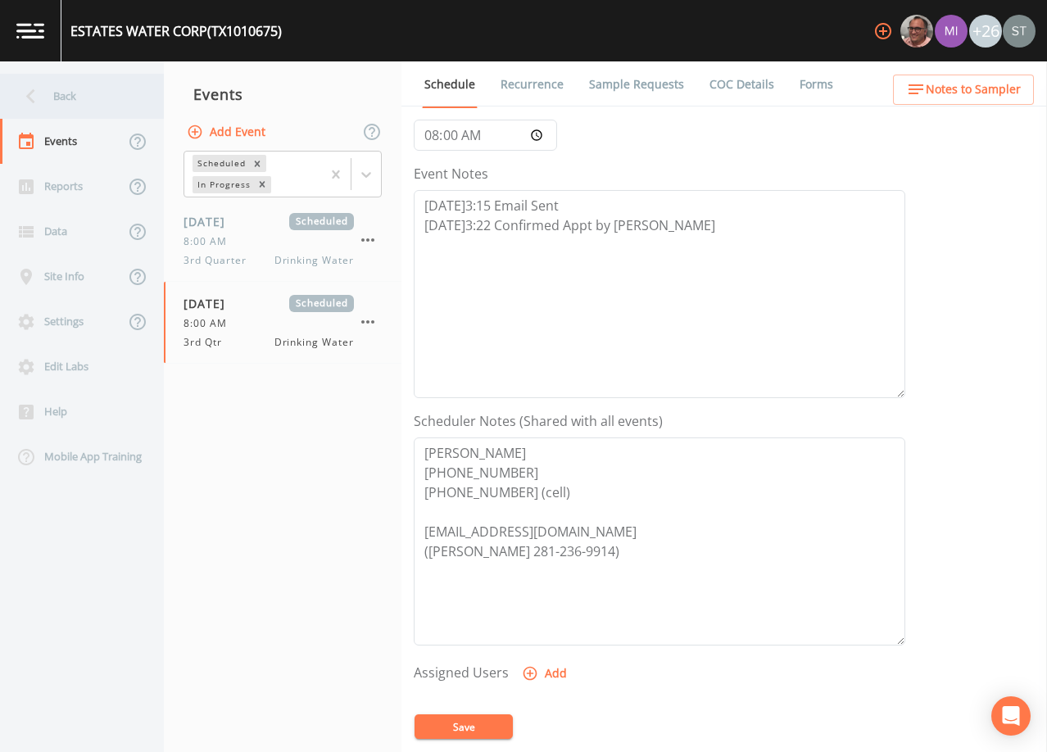
click at [50, 97] on div "Back" at bounding box center [73, 96] width 147 height 45
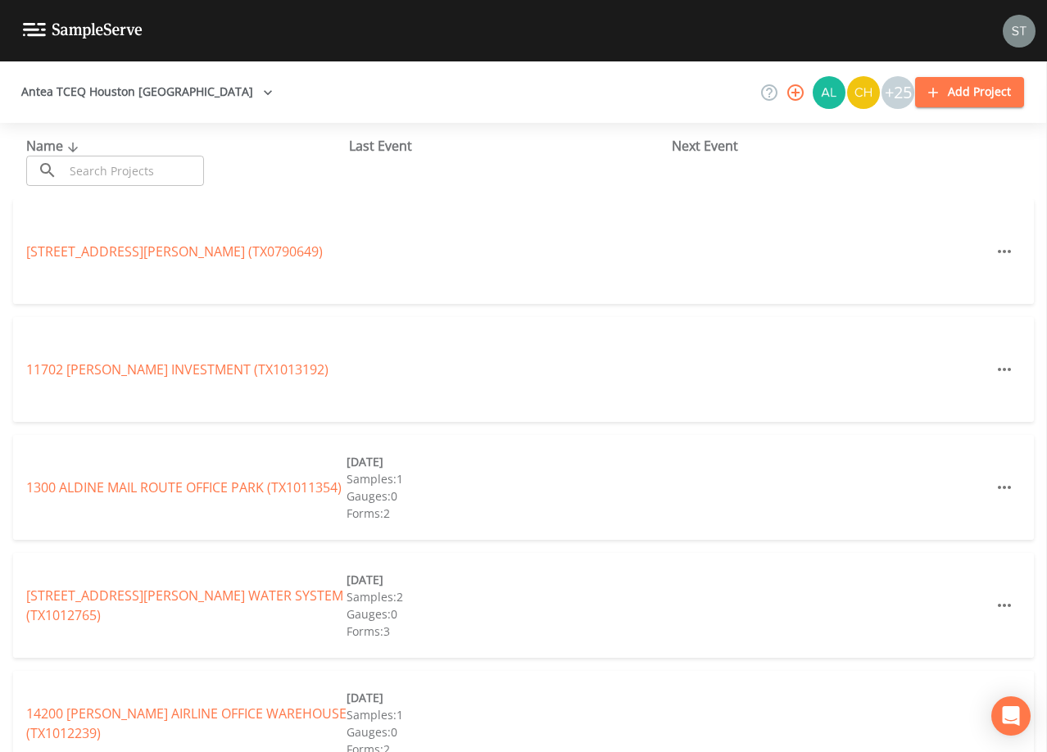
click at [105, 174] on input "text" at bounding box center [134, 171] width 140 height 30
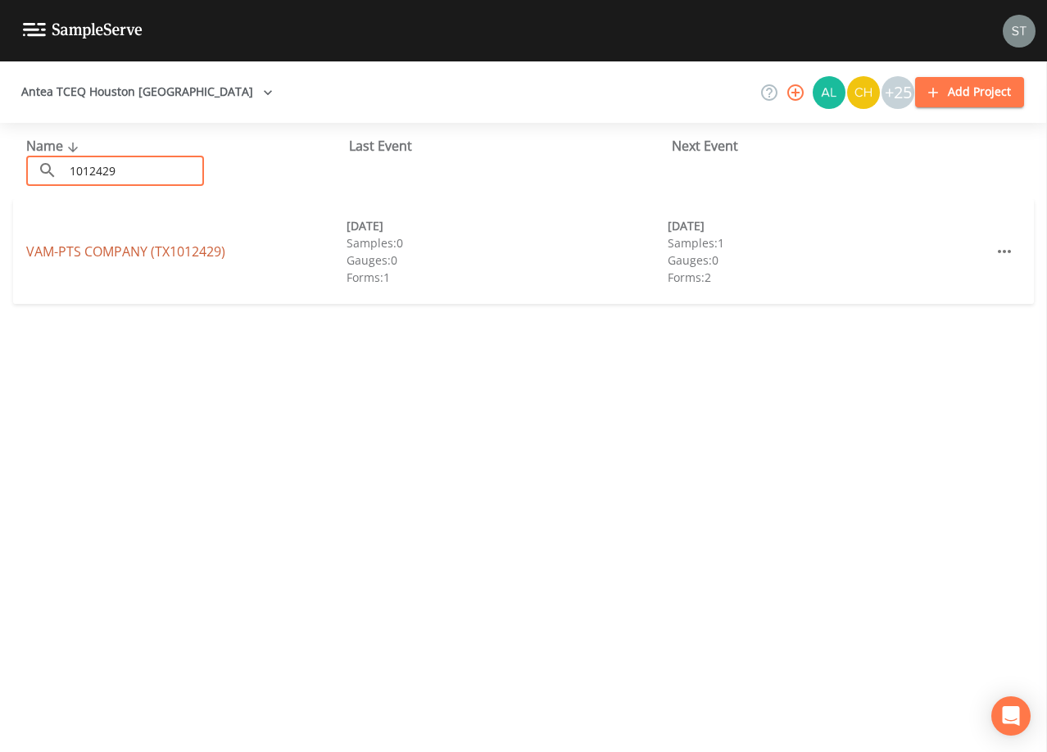
type input "1012429"
click at [165, 246] on link "VAM-PTS COMPANY (TX1012429)" at bounding box center [125, 251] width 199 height 18
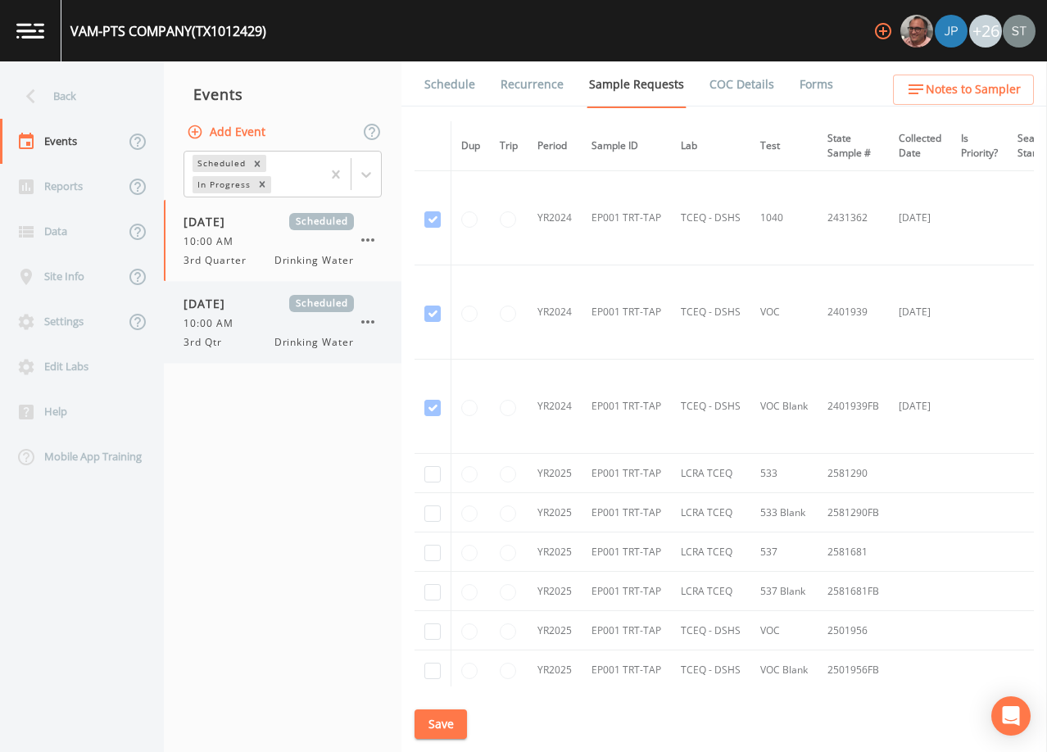
click at [237, 304] on span "[DATE]" at bounding box center [209, 303] width 53 height 17
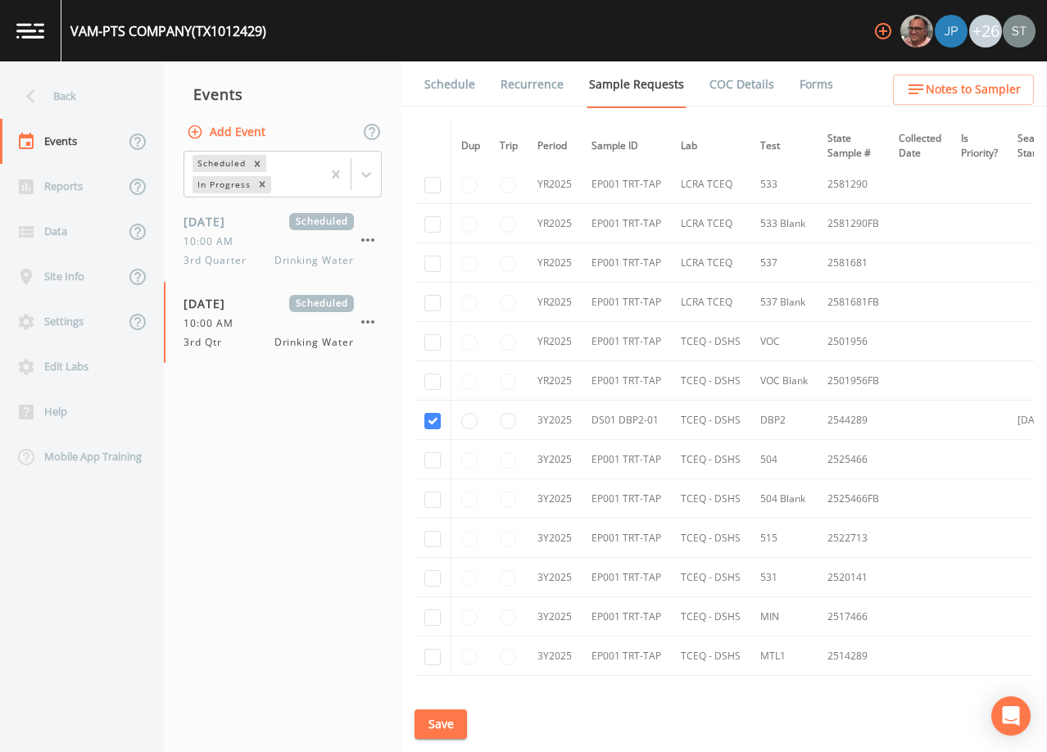
scroll to position [328, 0]
click at [458, 88] on link "Schedule" at bounding box center [450, 84] width 56 height 46
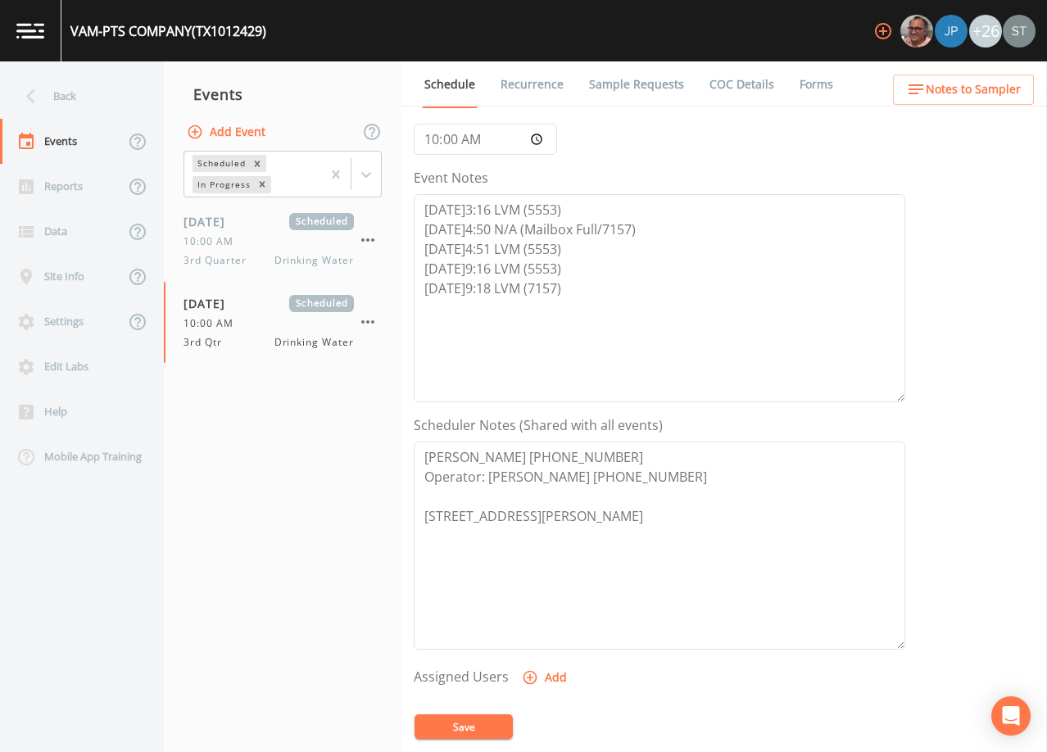
scroll to position [164, 0]
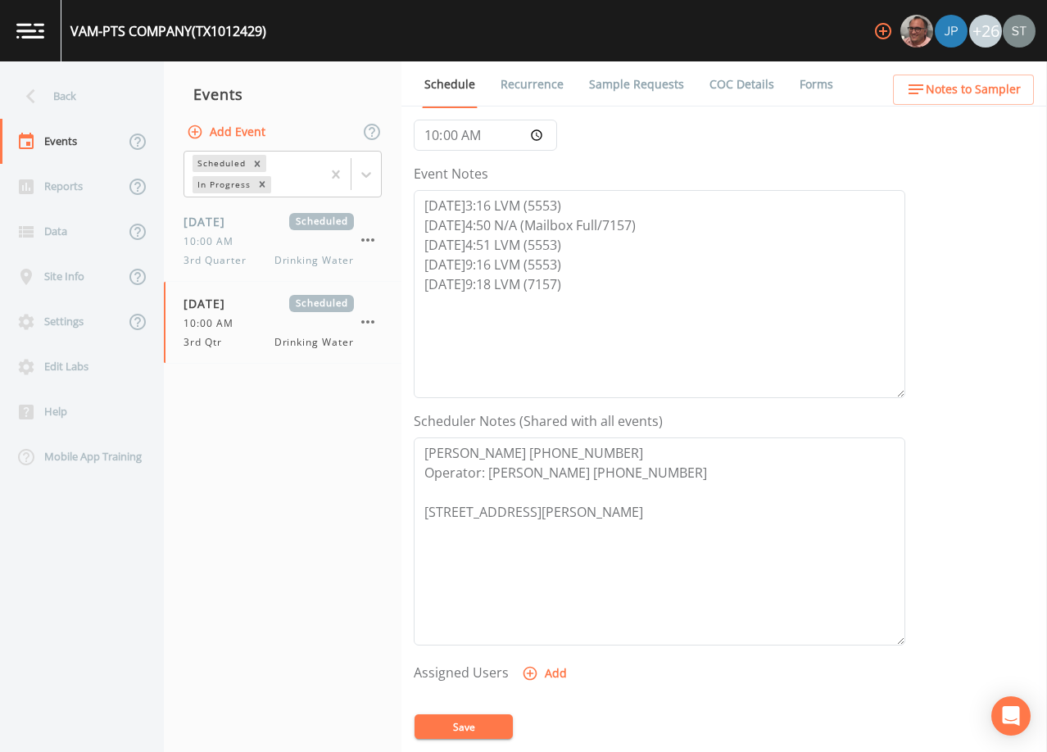
click at [1007, 88] on span "Notes to Sampler" at bounding box center [973, 89] width 95 height 20
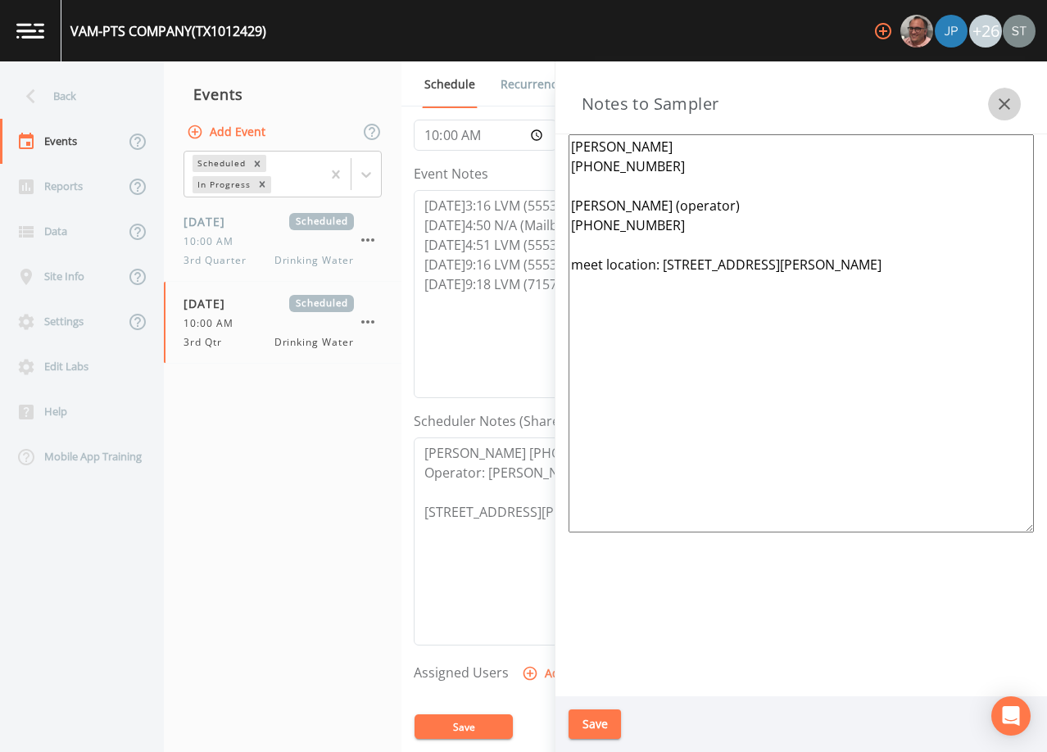
click at [1016, 99] on button "button" at bounding box center [1004, 104] width 33 height 33
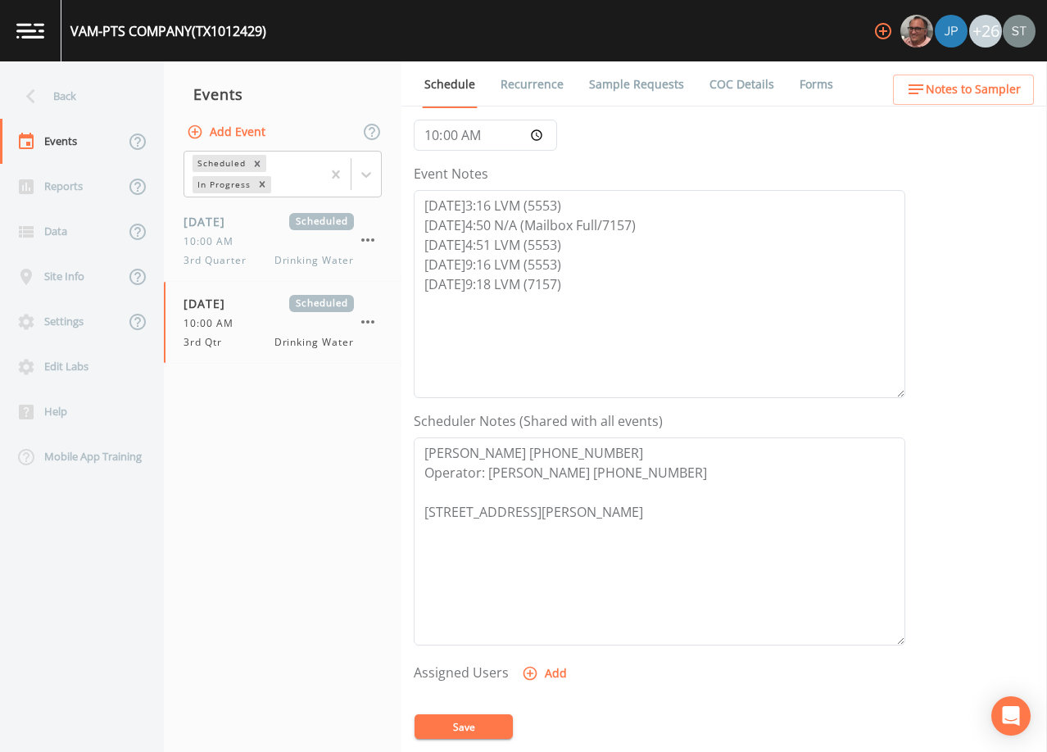
click at [51, 97] on div "Back" at bounding box center [73, 96] width 147 height 45
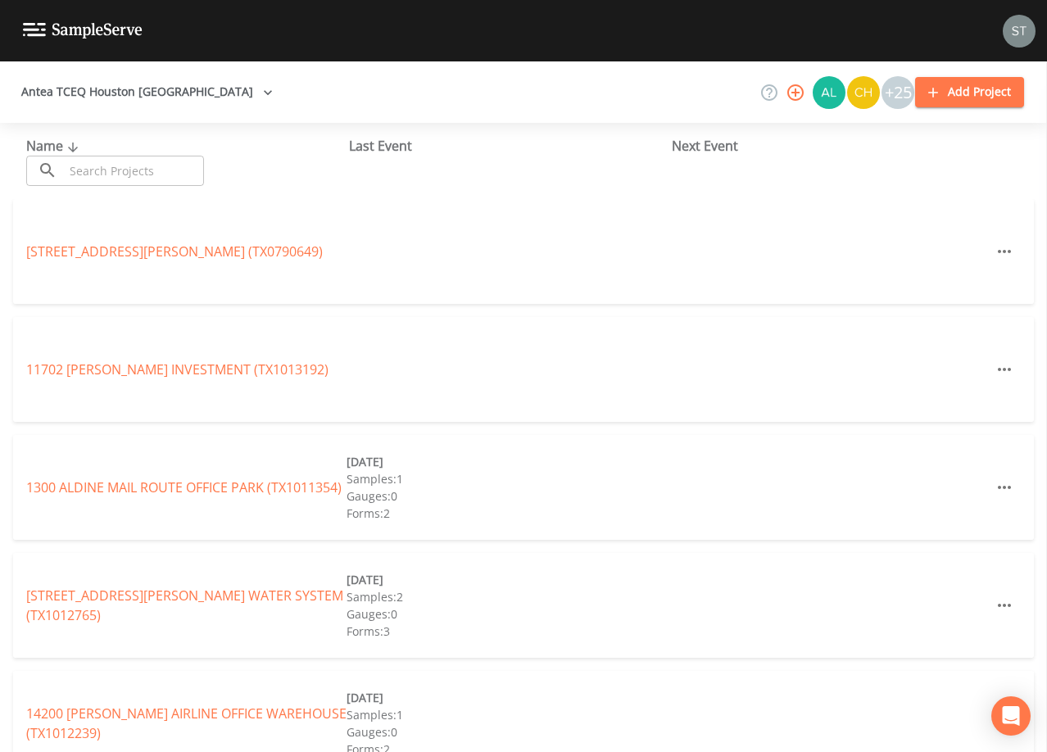
click at [115, 168] on input "text" at bounding box center [134, 171] width 140 height 30
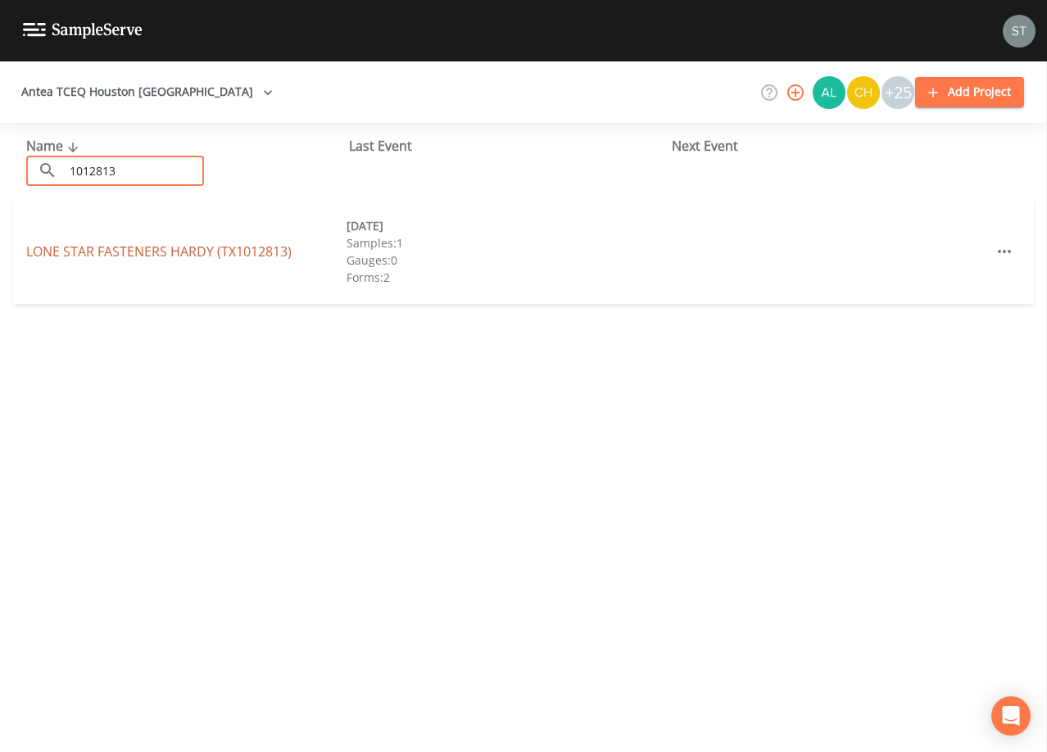
type input "1012813"
click at [135, 249] on link "LONE STAR FASTENERS HARDY (TX1012813)" at bounding box center [158, 251] width 265 height 18
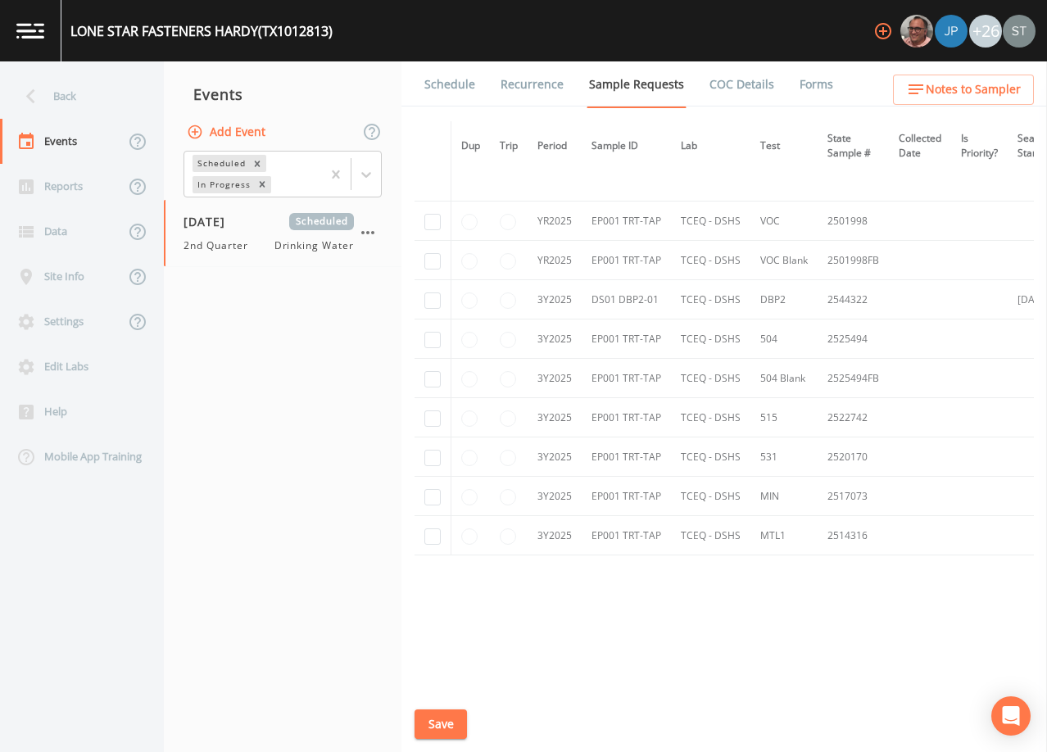
scroll to position [751, 0]
click at [247, 132] on button "Add Event" at bounding box center [227, 132] width 88 height 30
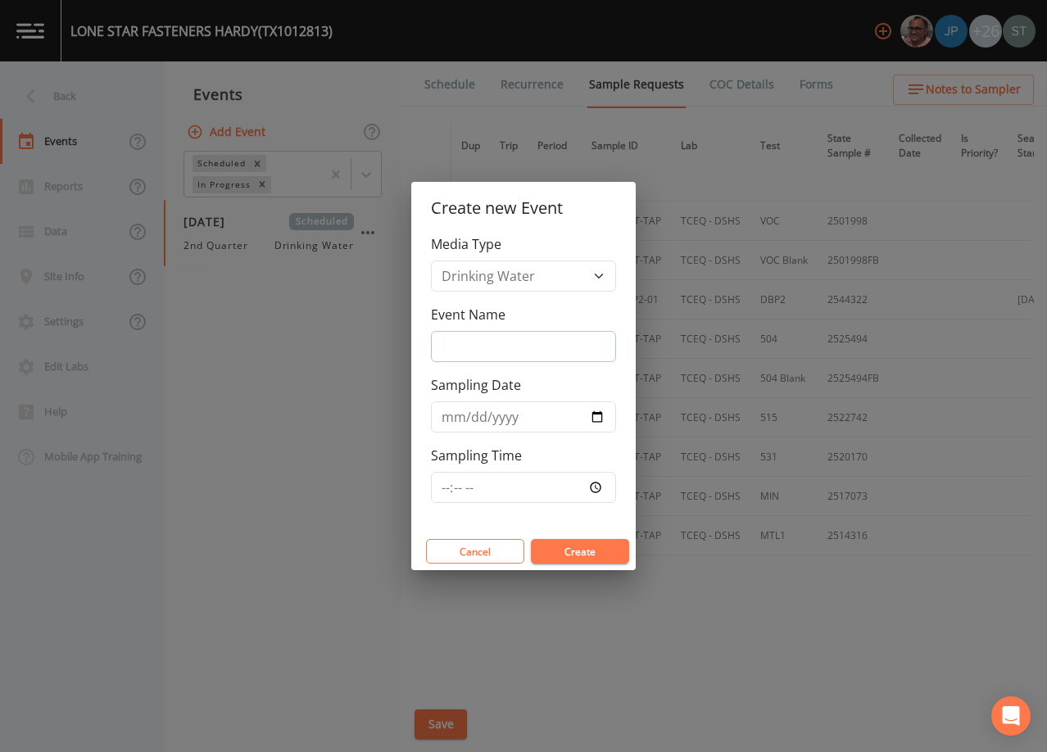
click at [503, 345] on input "Event Name" at bounding box center [523, 346] width 185 height 31
type input "3rd Qtr"
click at [454, 416] on input "Sampling Date" at bounding box center [523, 416] width 185 height 31
type input "[DATE]"
type input "10:30"
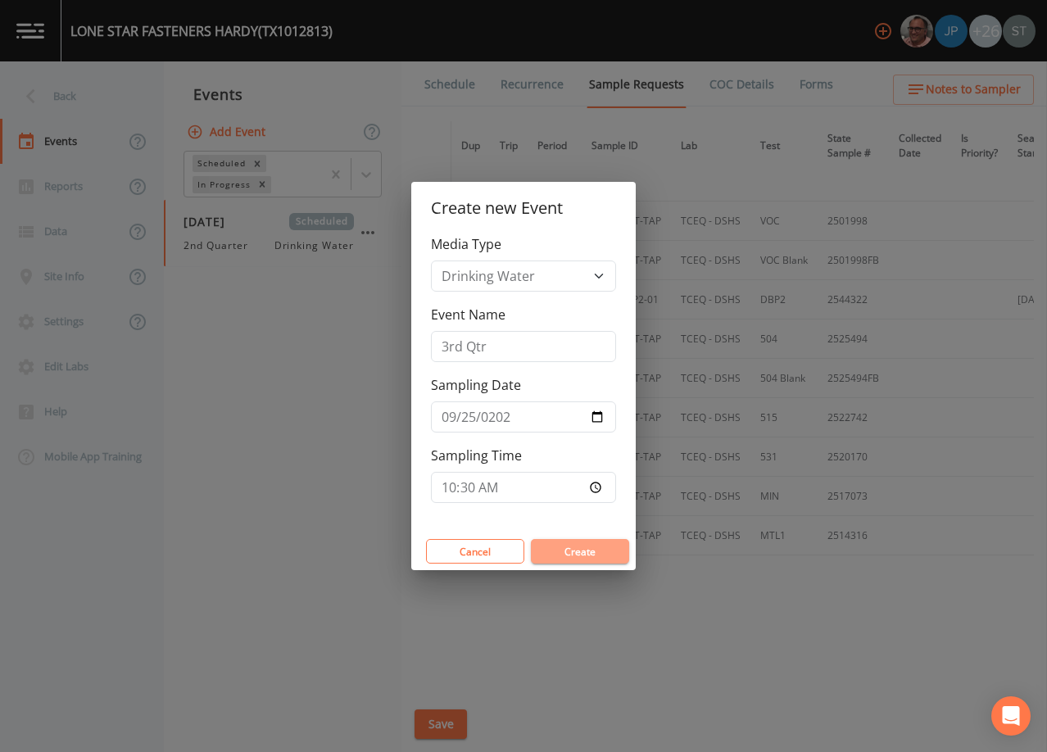
click at [575, 553] on button "Create" at bounding box center [580, 551] width 98 height 25
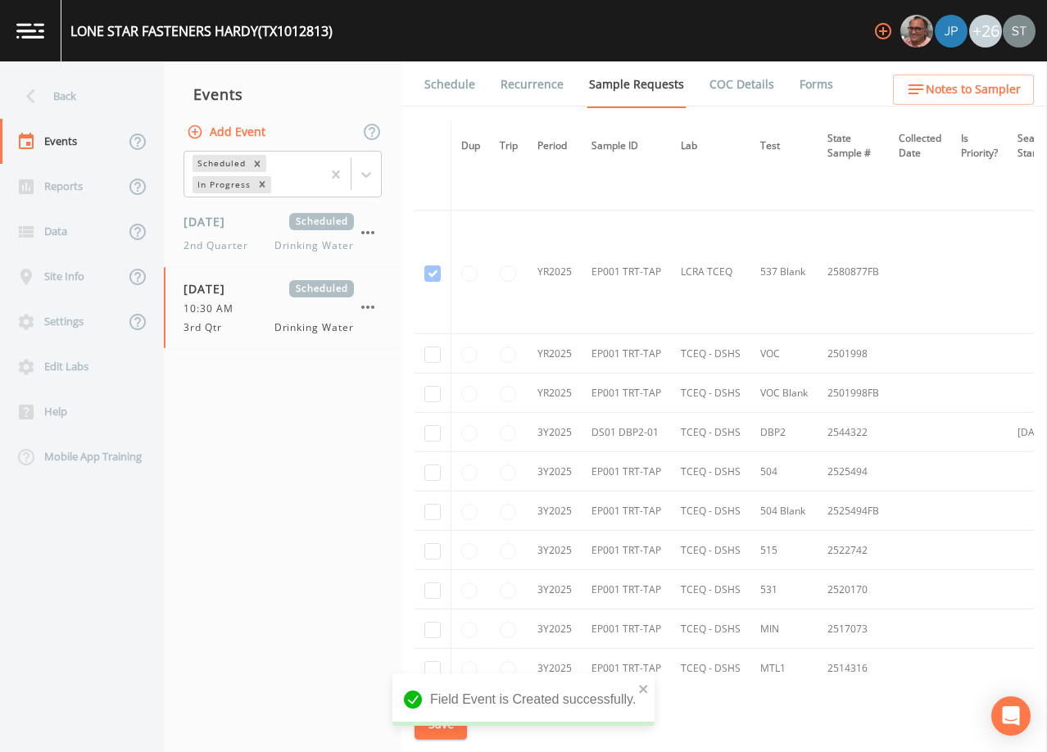
scroll to position [655, 0]
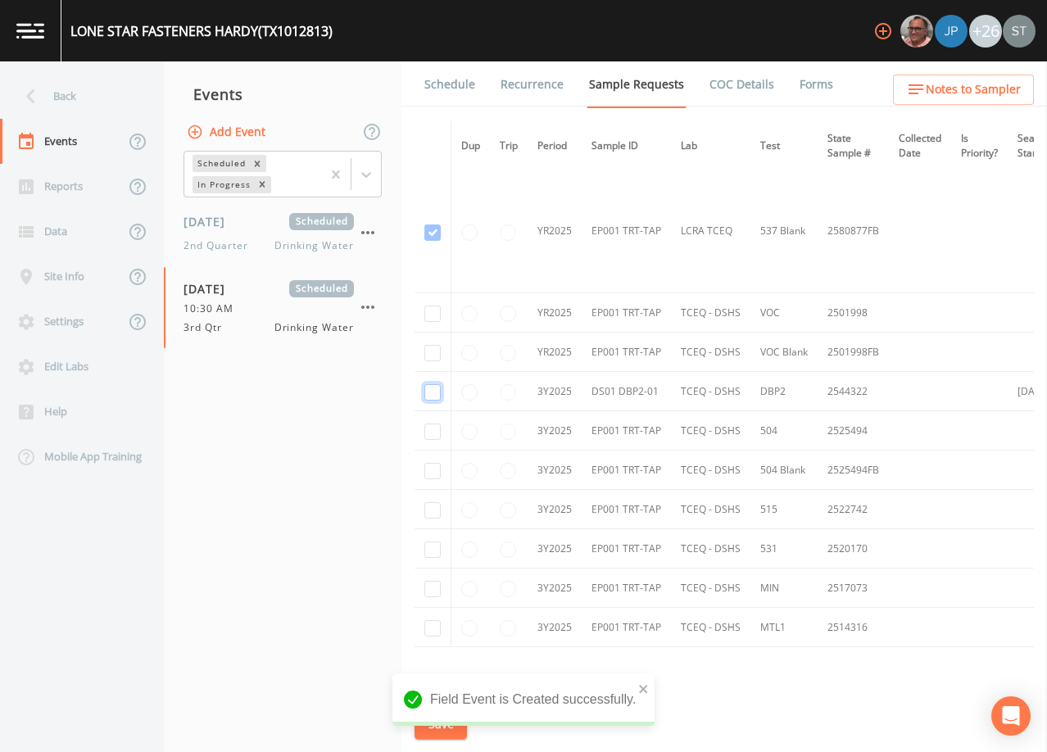
click at [436, 395] on input "checkbox" at bounding box center [432, 392] width 16 height 16
checkbox input "true"
click at [455, 723] on button "Save" at bounding box center [440, 724] width 52 height 30
click at [467, 90] on link "Schedule" at bounding box center [450, 84] width 56 height 46
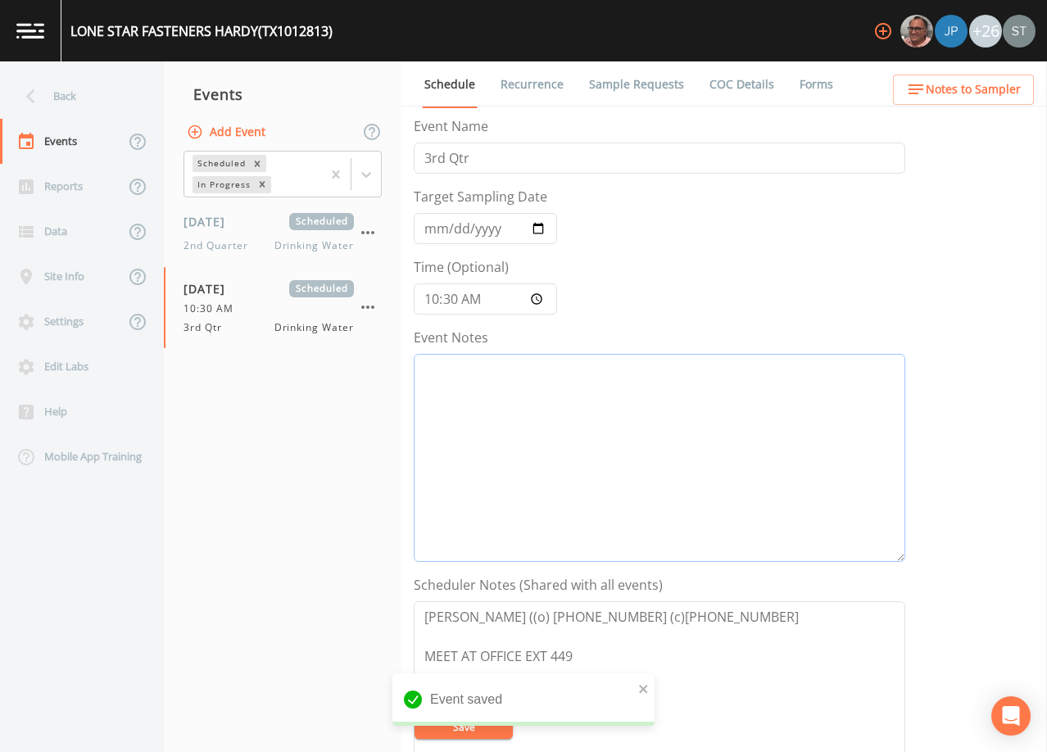
click at [578, 422] on textarea "Event Notes" at bounding box center [659, 458] width 491 height 208
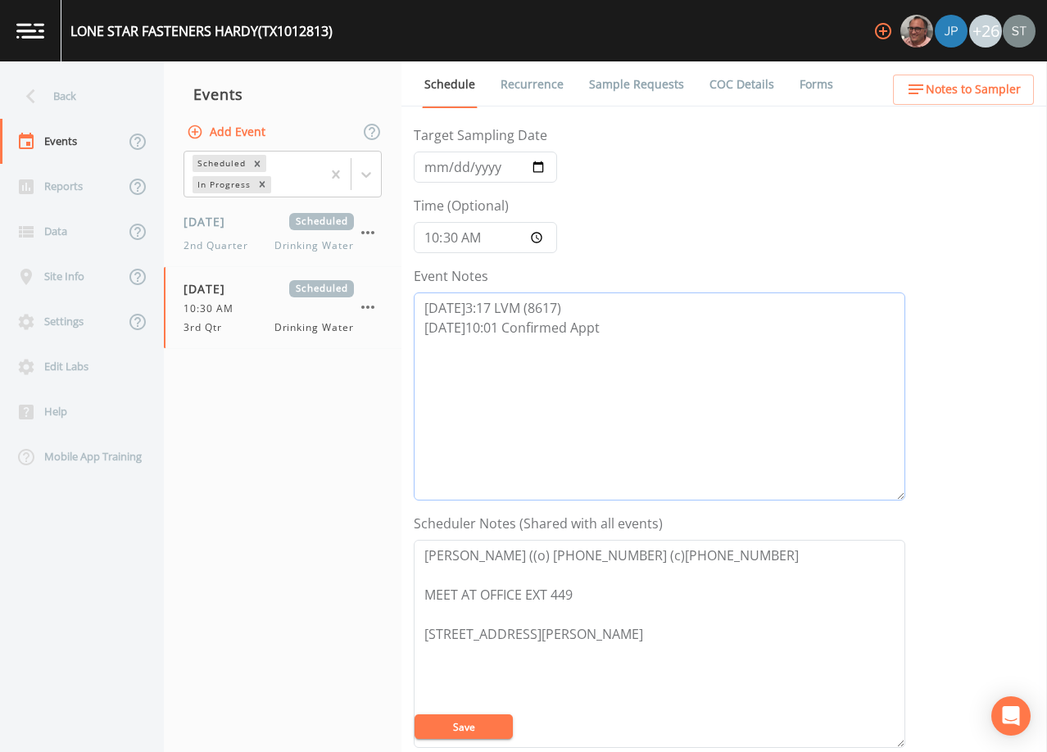
scroll to position [164, 0]
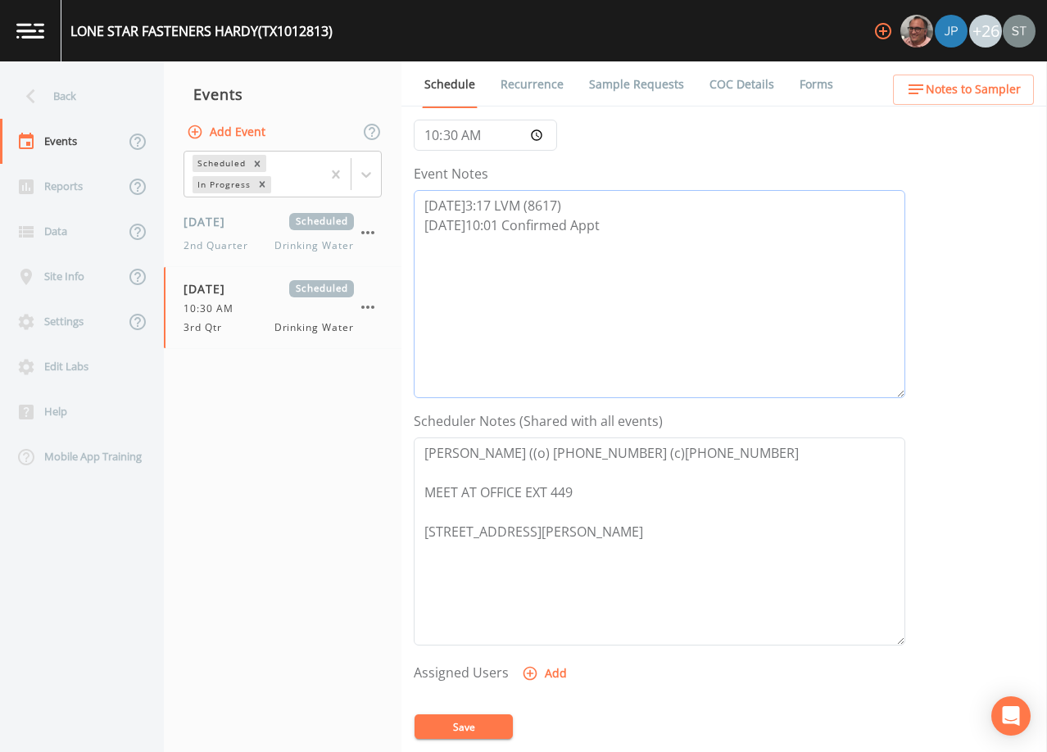
type textarea "[DATE]3:17 LVM (8617) [DATE]10:01 Confirmed Appt"
click at [496, 510] on textarea "[PERSON_NAME] ((o) [PHONE_NUMBER] (c)[PHONE_NUMBER] MEET AT OFFICE EXT 449 [STR…" at bounding box center [659, 541] width 491 height 208
click at [426, 524] on textarea "[PERSON_NAME] ((o) [PHONE_NUMBER] (c)[PHONE_NUMBER] MEET AT OFFICE EXT 449 [STR…" at bounding box center [659, 541] width 491 height 208
click at [435, 505] on textarea "[PERSON_NAME] ((o) [PHONE_NUMBER] (c)[PHONE_NUMBER] MEET AT OFFICE EXT 449 Meet…" at bounding box center [659, 541] width 491 height 208
drag, startPoint x: 526, startPoint y: 493, endPoint x: 400, endPoint y: 492, distance: 126.1
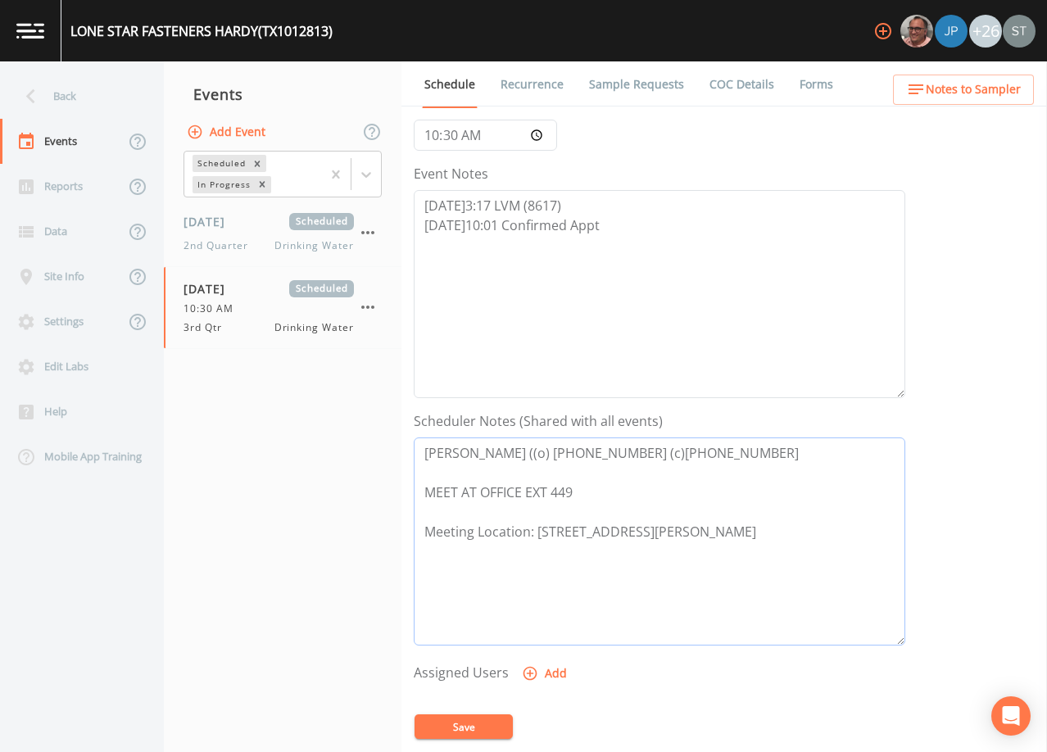
click at [400, 492] on div "Back Events Reports Data Site Info Settings Edit Labs Help Mobile App Training …" at bounding box center [523, 406] width 1047 height 691
click at [542, 451] on textarea "[PERSON_NAME] ((o) [PHONE_NUMBER] (c)[PHONE_NUMBER] EXT 449 Meeting Location: […" at bounding box center [659, 541] width 491 height 208
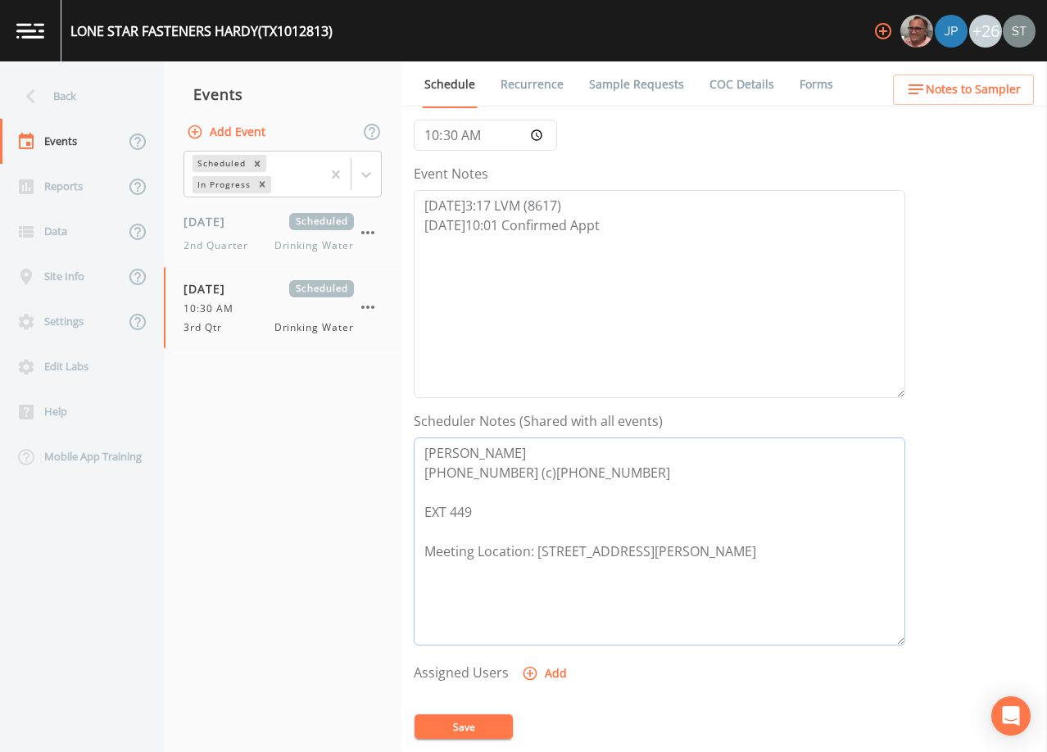
click at [530, 469] on textarea "[PERSON_NAME] [PHONE_NUMBER] (c)[PHONE_NUMBER] EXT 449 Meeting Location: [STREE…" at bounding box center [659, 541] width 491 height 208
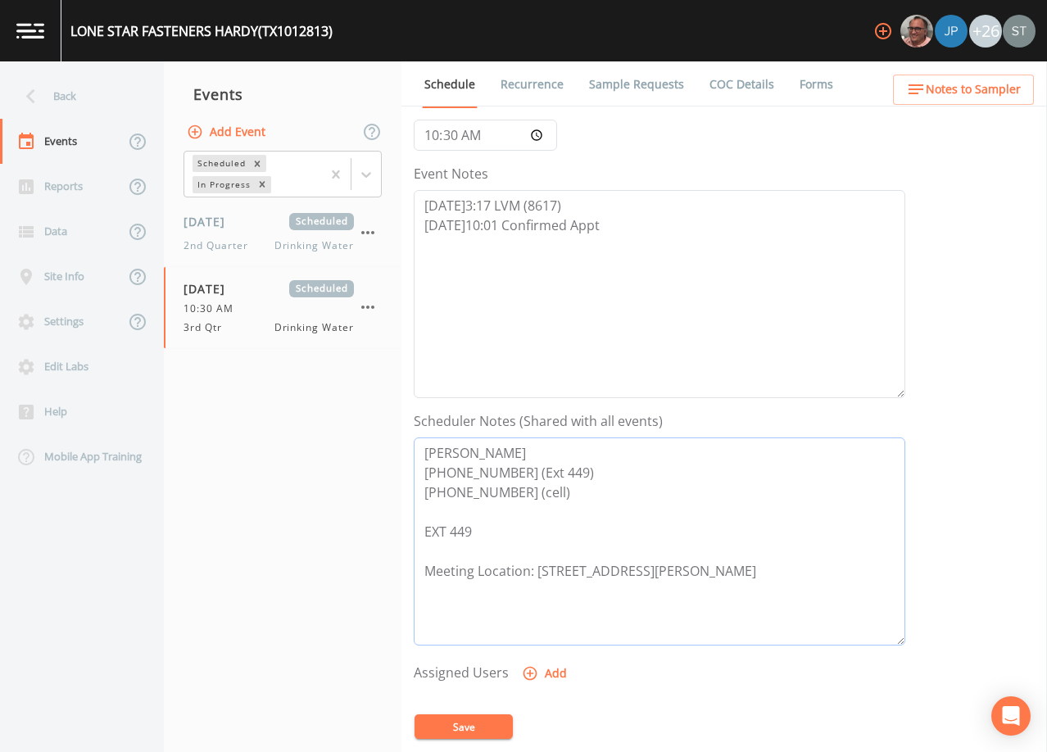
drag, startPoint x: 496, startPoint y: 531, endPoint x: 419, endPoint y: 526, distance: 76.3
click at [419, 526] on textarea "[PERSON_NAME] [PHONE_NUMBER] (Ext 449) [PHONE_NUMBER] (cell) EXT 449 Meeting Lo…" at bounding box center [659, 541] width 491 height 208
type textarea "[PERSON_NAME] [PHONE_NUMBER] (Ext 449) [PHONE_NUMBER] (cell) Meeting Location: …"
click at [482, 724] on button "Save" at bounding box center [463, 726] width 98 height 25
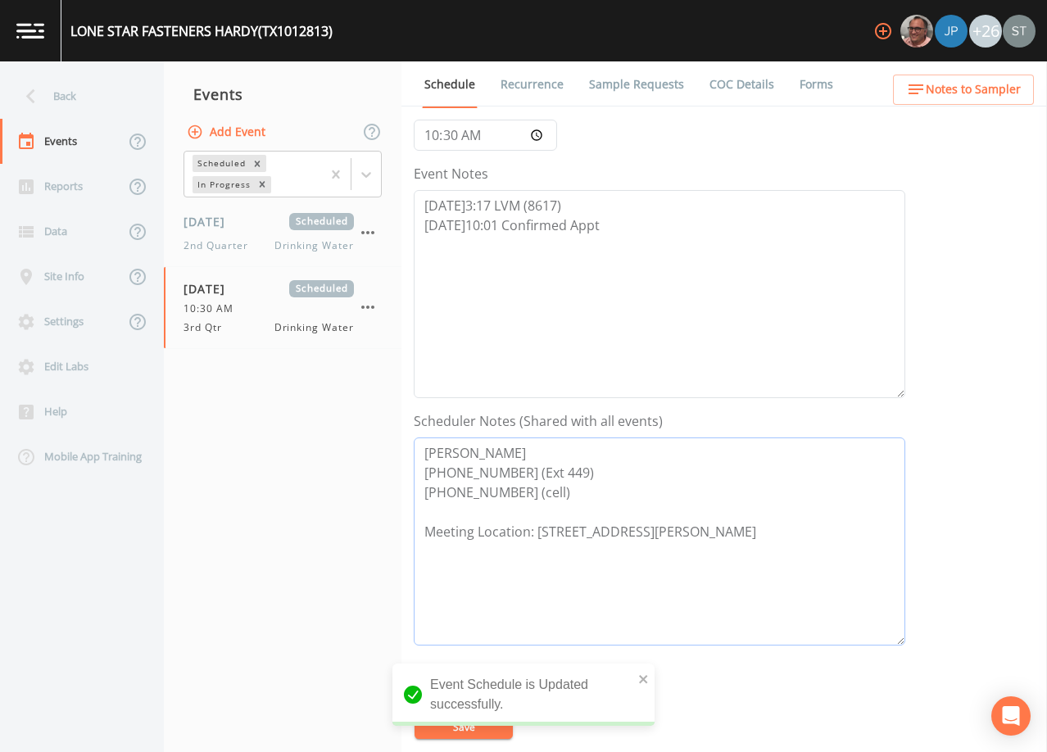
drag, startPoint x: 568, startPoint y: 502, endPoint x: 401, endPoint y: 429, distance: 181.6
click at [401, 432] on div "Schedule Recurrence Sample Requests COC Details Forms Event Name 3rd Qtr Target…" at bounding box center [723, 406] width 645 height 691
click at [974, 99] on span "Notes to Sampler" at bounding box center [973, 89] width 95 height 20
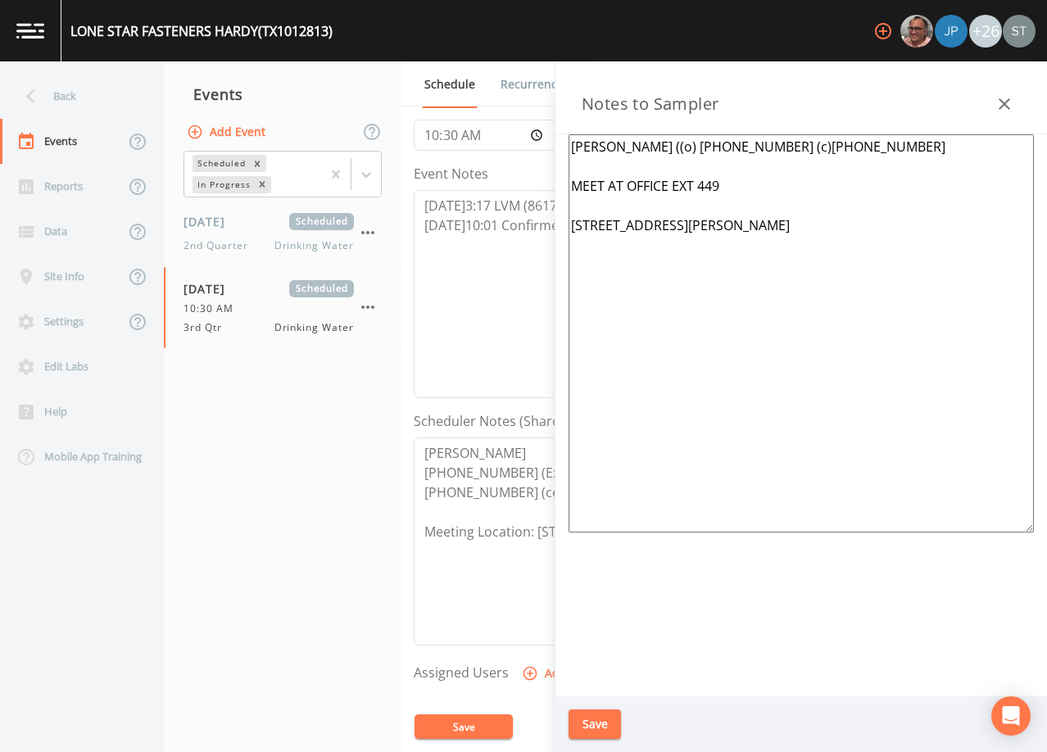
drag, startPoint x: 713, startPoint y: 260, endPoint x: 516, endPoint y: 101, distance: 253.4
click at [516, 101] on div "Back Events Reports Data Site Info Settings Edit Labs Help Mobile App Training …" at bounding box center [523, 406] width 1047 height 691
paste textarea "[PHONE_NUMBER] (Ext 449) [PHONE_NUMBER] (cell)"
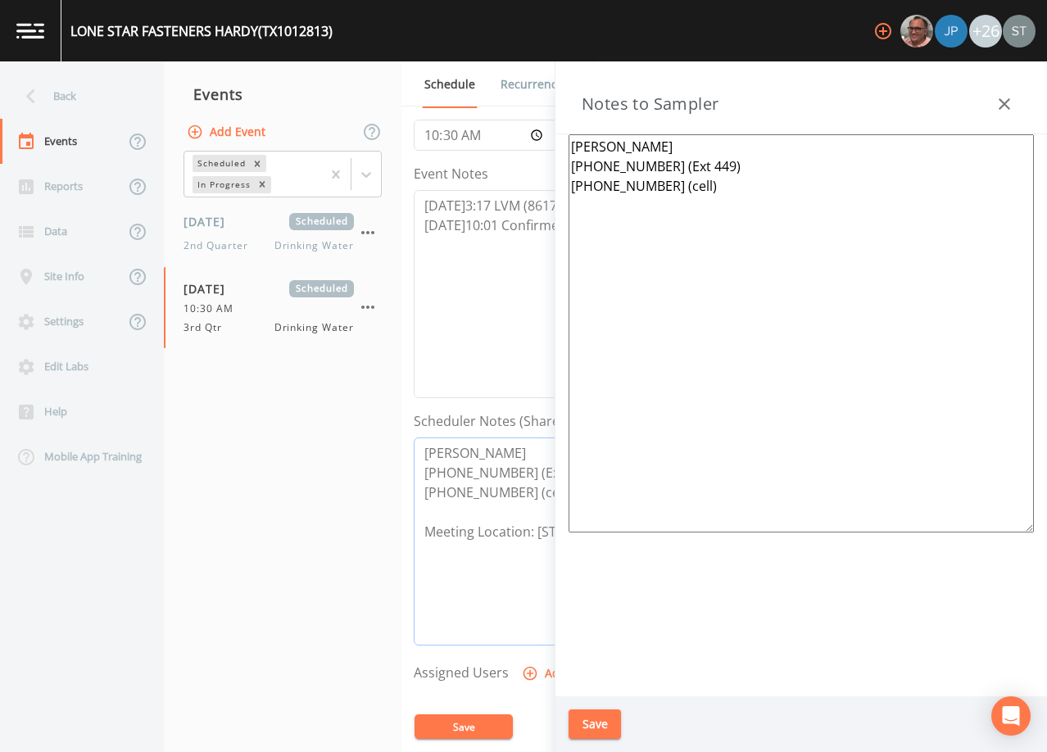
click at [423, 524] on textarea "[PERSON_NAME] [PHONE_NUMBER] (Ext 449) [PHONE_NUMBER] (cell) Meeting Location: …" at bounding box center [659, 541] width 491 height 208
click at [595, 238] on textarea "[PERSON_NAME] [PHONE_NUMBER] (Ext 449) [PHONE_NUMBER] (cell)" at bounding box center [800, 333] width 465 height 398
paste textarea "Meeting Location: [STREET_ADDRESS][PERSON_NAME]"
type textarea "[PERSON_NAME] [PHONE_NUMBER] (Ext 449) [PHONE_NUMBER] (cell) Meeting Location: …"
click at [595, 723] on button "Save" at bounding box center [594, 724] width 52 height 30
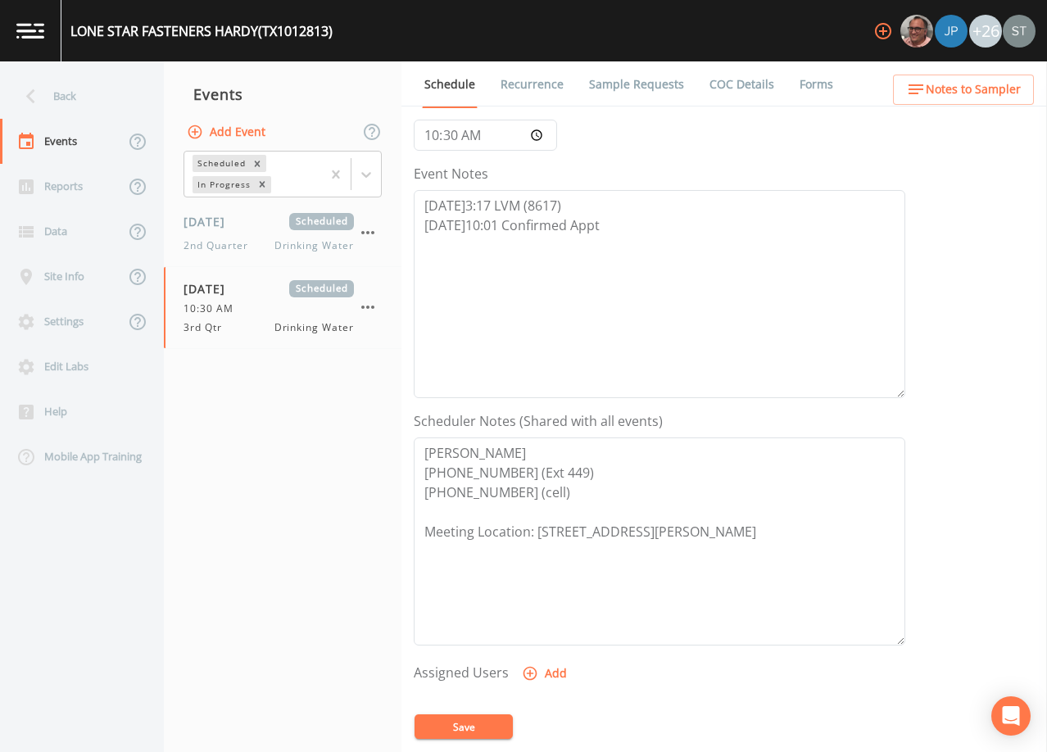
click at [998, 93] on span "Notes to Sampler" at bounding box center [973, 89] width 95 height 20
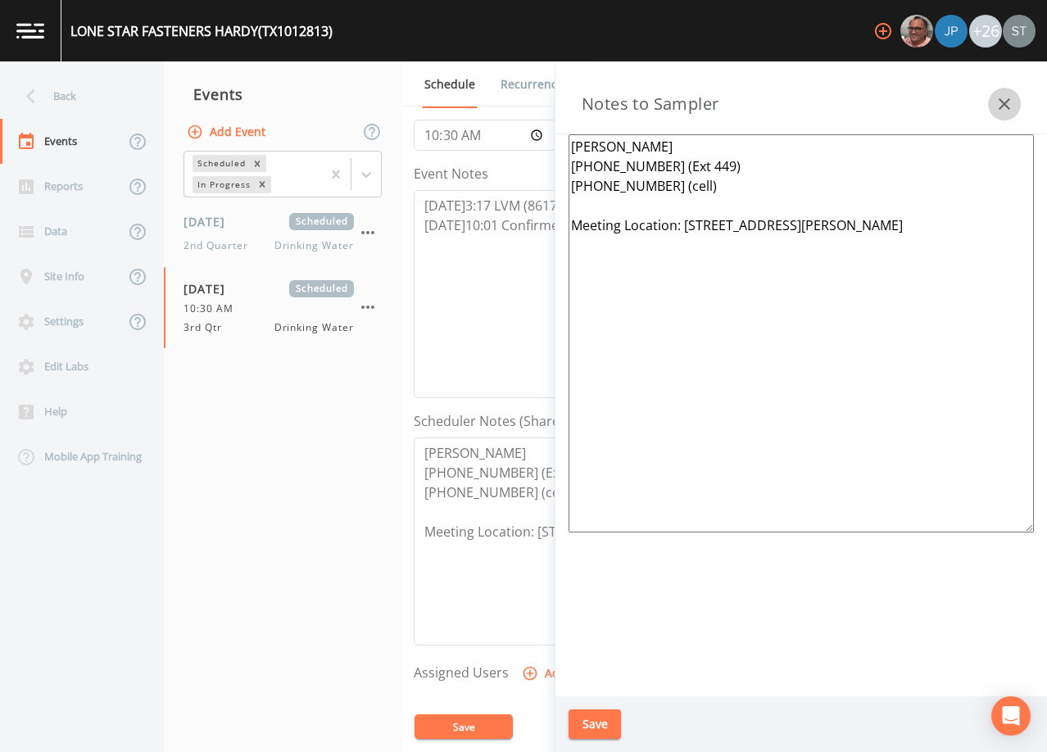
click at [1005, 100] on icon "button" at bounding box center [1004, 104] width 20 height 20
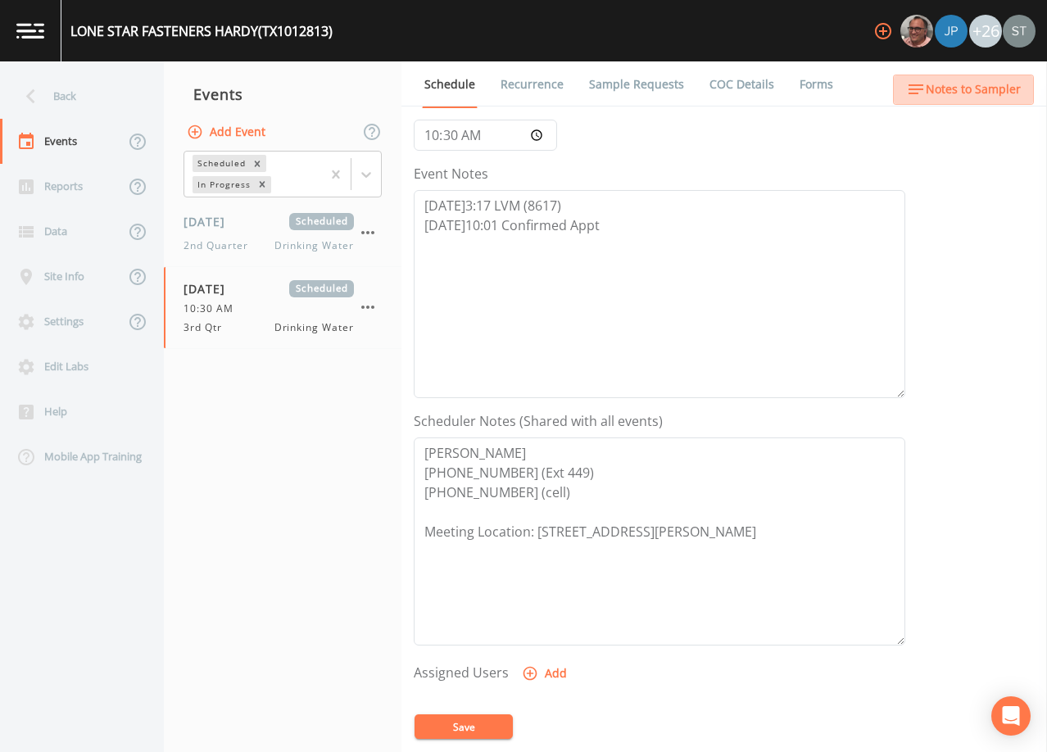
click at [1011, 92] on span "Notes to Sampler" at bounding box center [973, 89] width 95 height 20
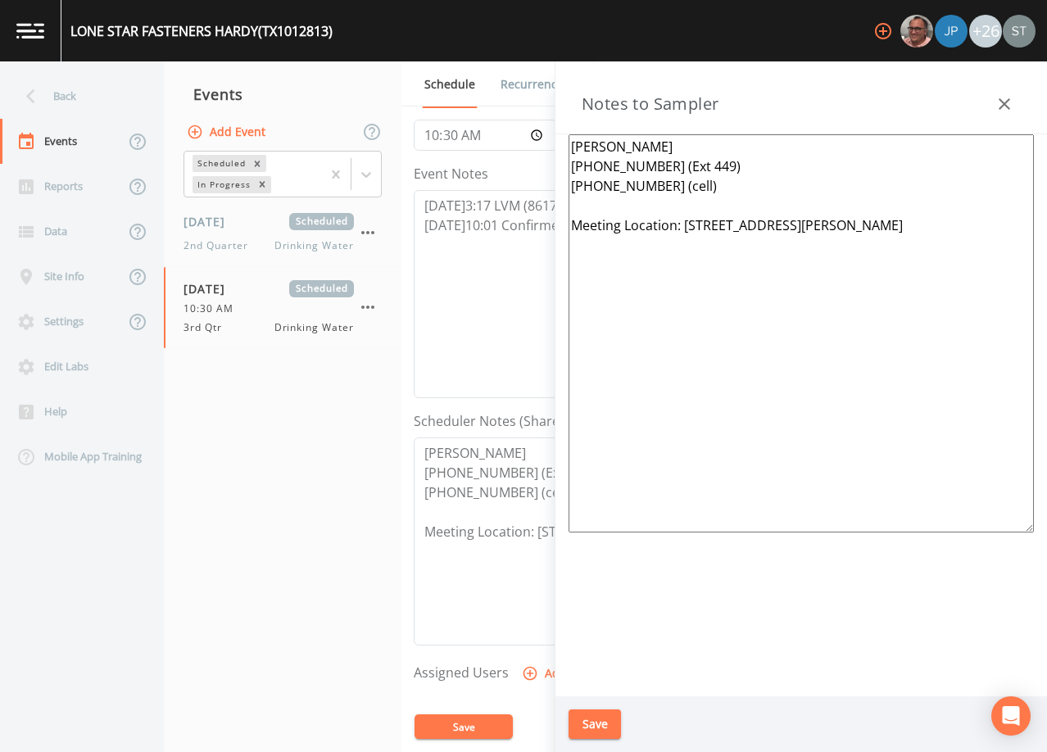
click at [1011, 92] on button "button" at bounding box center [1004, 104] width 33 height 33
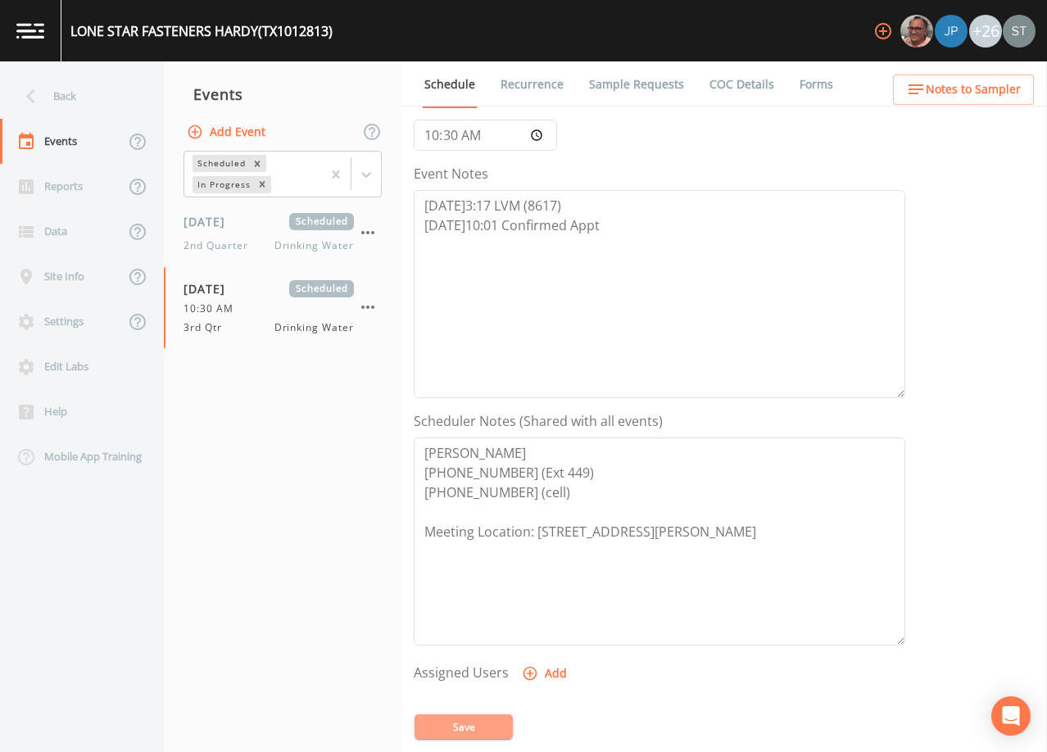
click at [484, 721] on button "Save" at bounding box center [463, 726] width 98 height 25
click at [650, 84] on link "Sample Requests" at bounding box center [636, 84] width 100 height 46
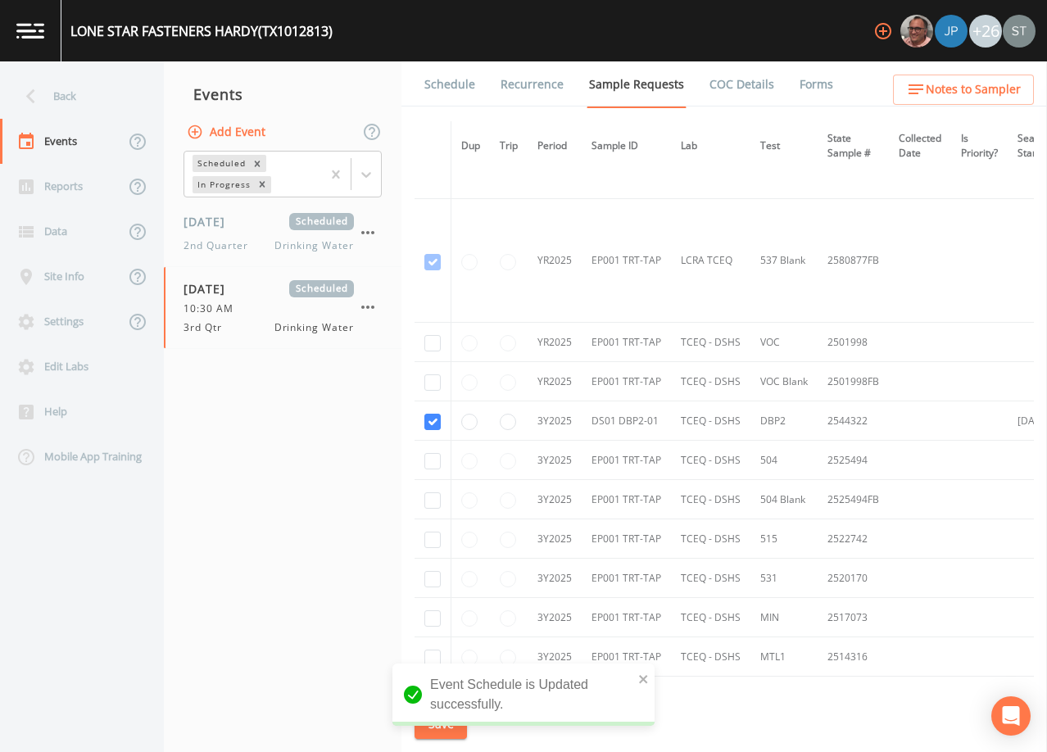
scroll to position [655, 0]
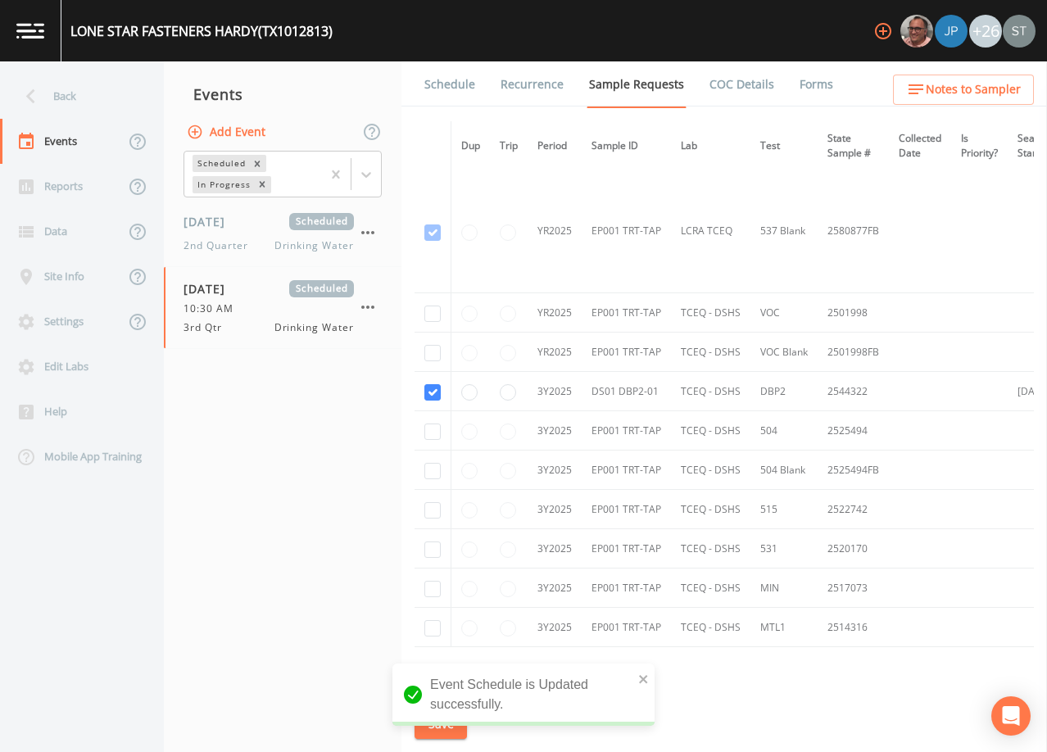
click at [449, 92] on link "Schedule" at bounding box center [450, 84] width 56 height 46
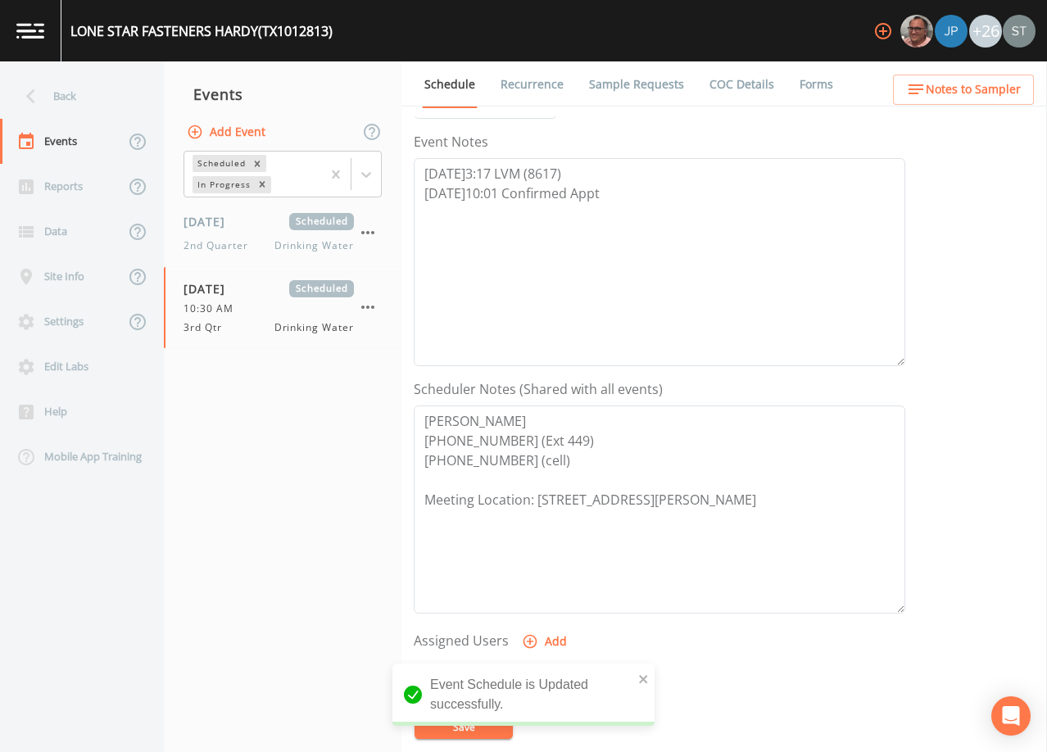
scroll to position [246, 0]
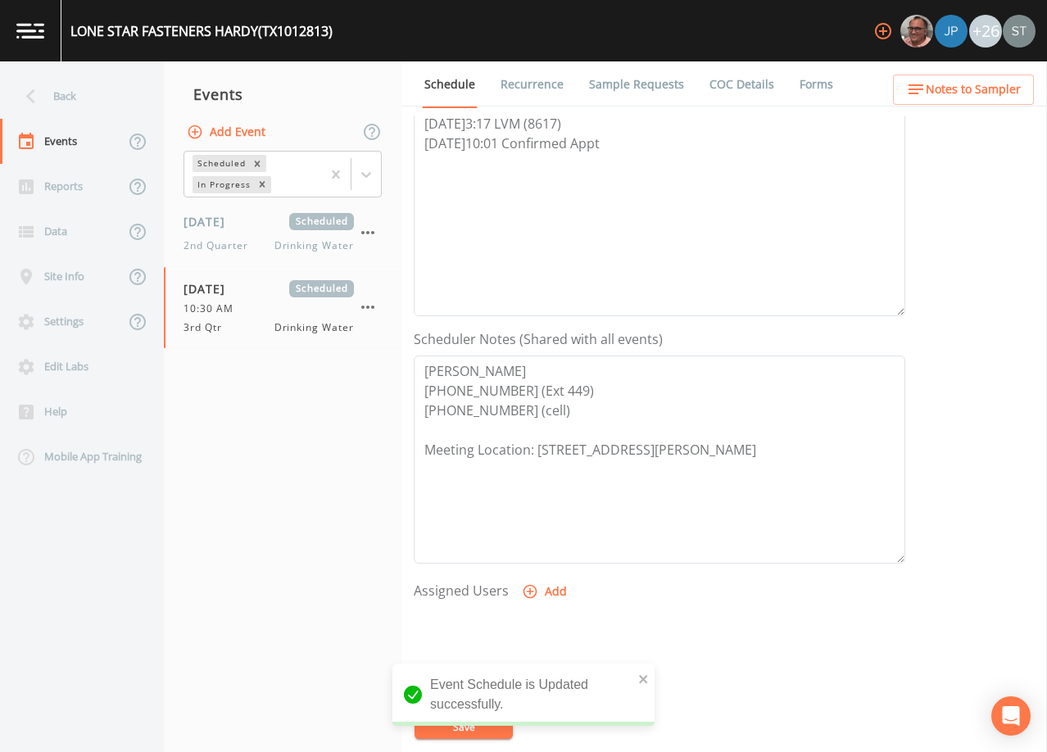
click at [1001, 93] on span "Notes to Sampler" at bounding box center [973, 89] width 95 height 20
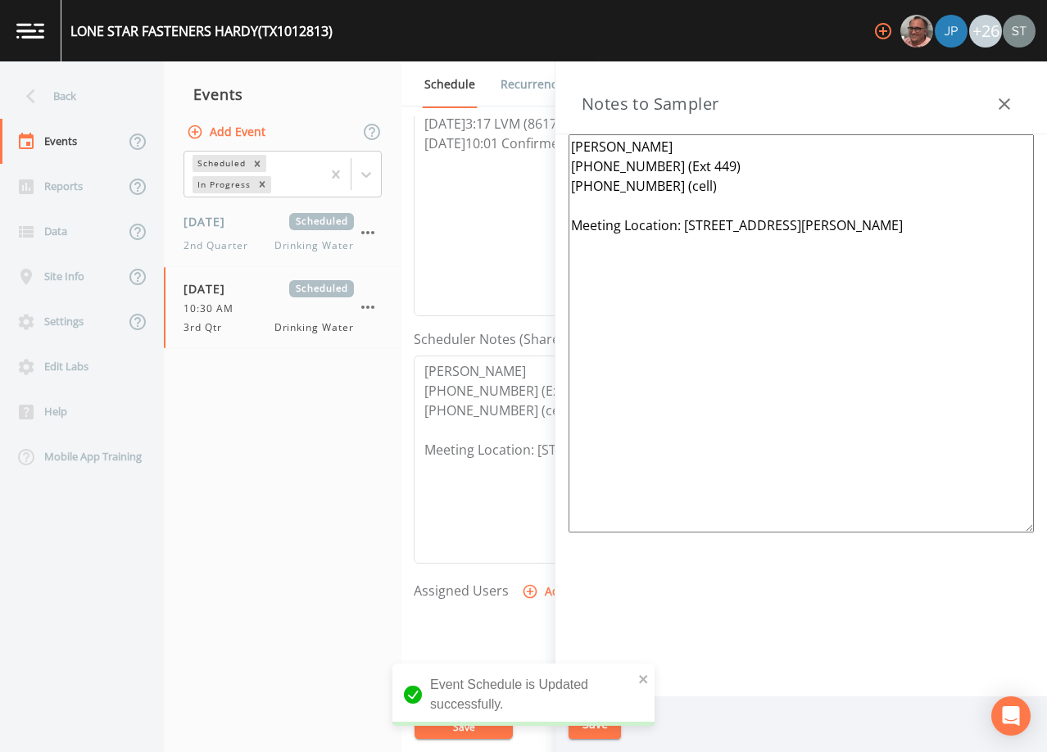
click at [1014, 95] on button "button" at bounding box center [1004, 104] width 33 height 33
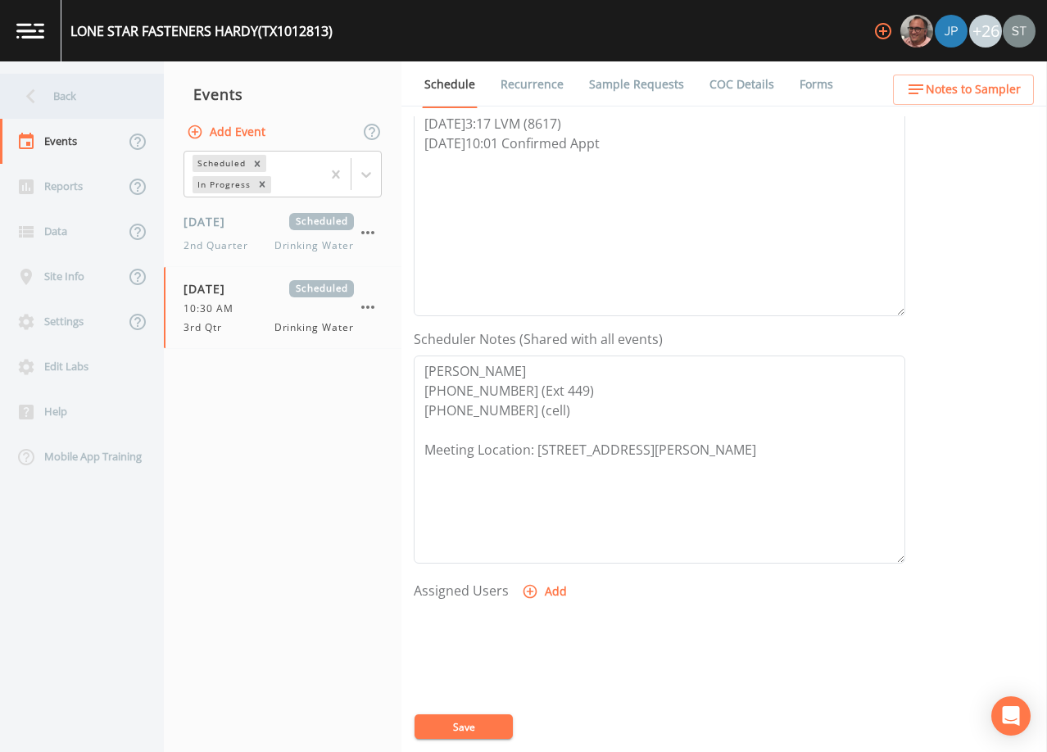
click at [109, 105] on div "Back" at bounding box center [73, 96] width 147 height 45
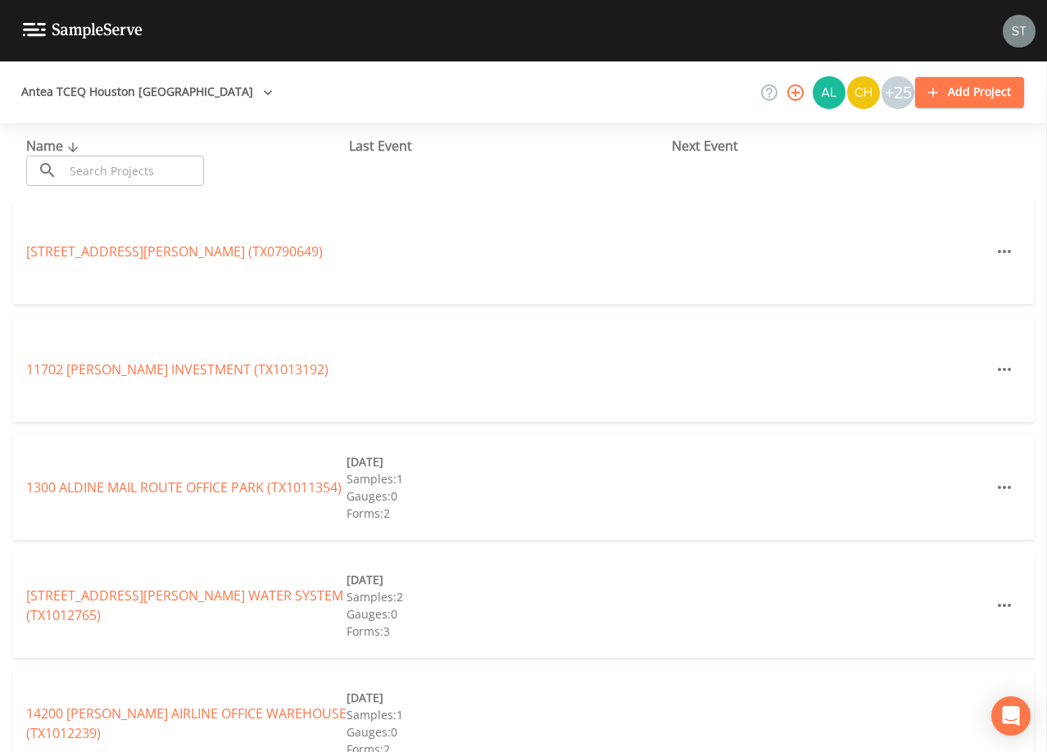
click at [142, 168] on input "text" at bounding box center [134, 171] width 140 height 30
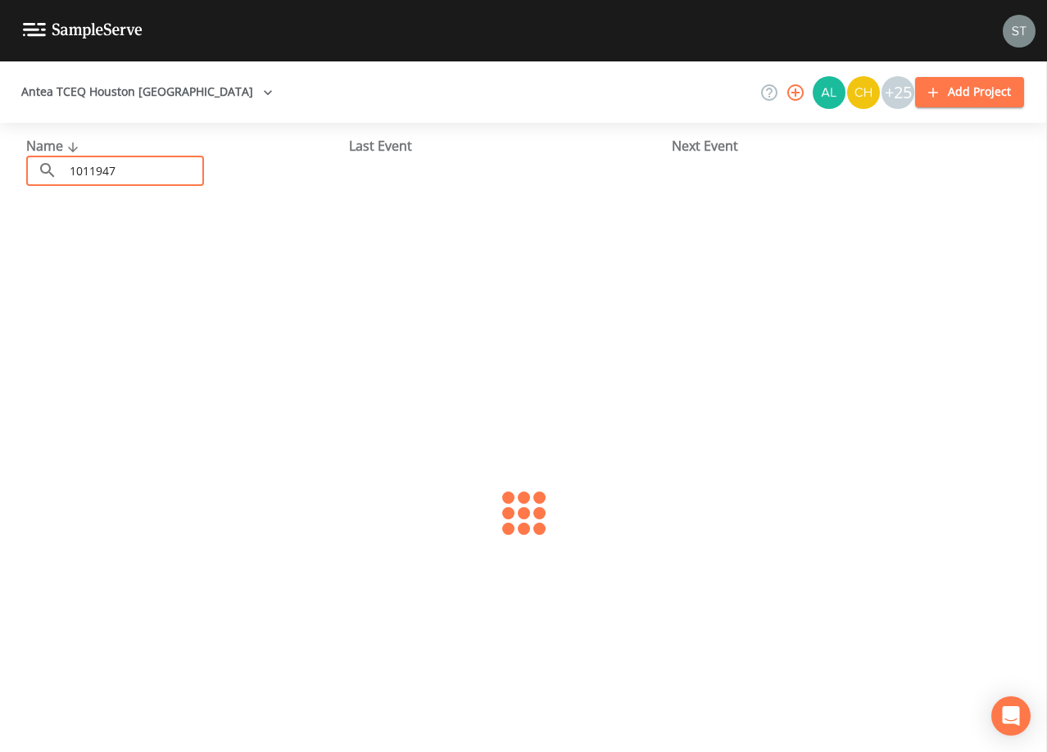
type input "1011947"
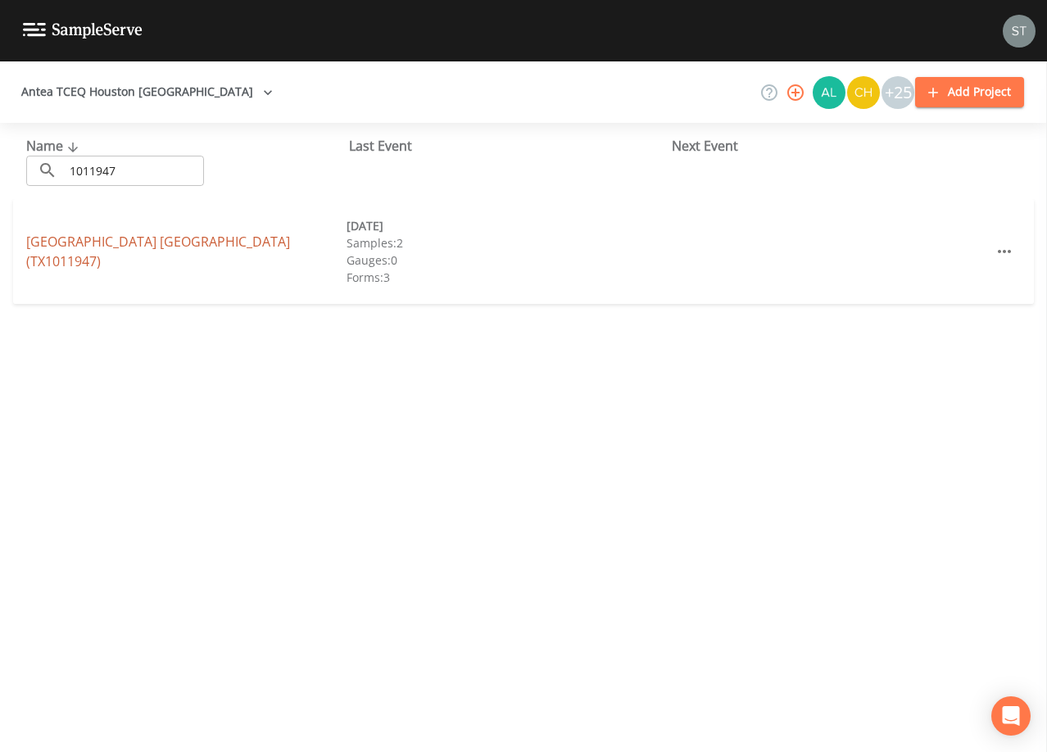
click at [210, 248] on link "[GEOGRAPHIC_DATA] (TX1011947)" at bounding box center [158, 252] width 264 height 38
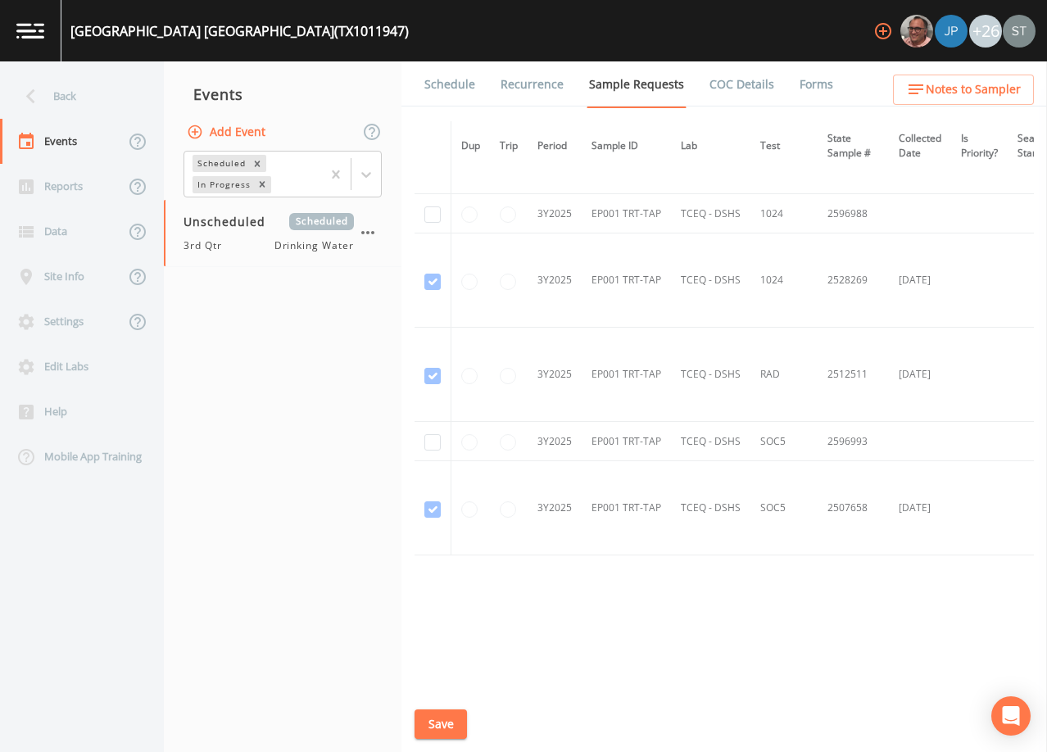
scroll to position [1520, 0]
click at [227, 129] on button "Add Event" at bounding box center [227, 132] width 88 height 30
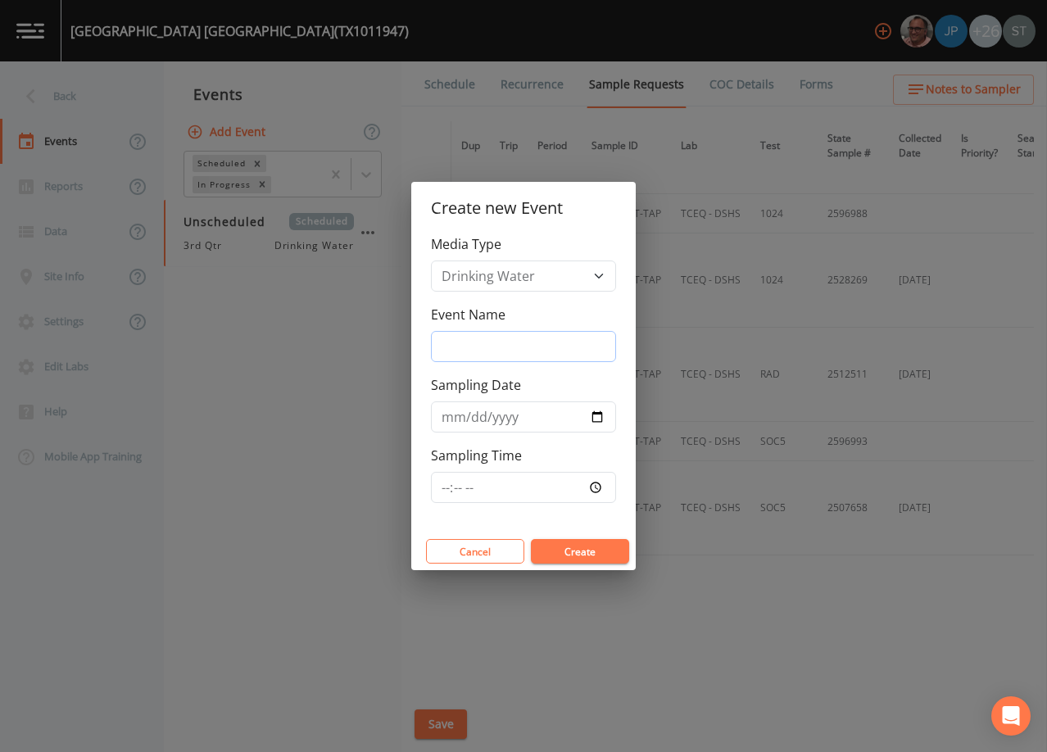
click at [484, 353] on input "Event Name" at bounding box center [523, 346] width 185 height 31
type input "3rd Qtr"
click at [474, 551] on button "Cancel" at bounding box center [475, 551] width 98 height 25
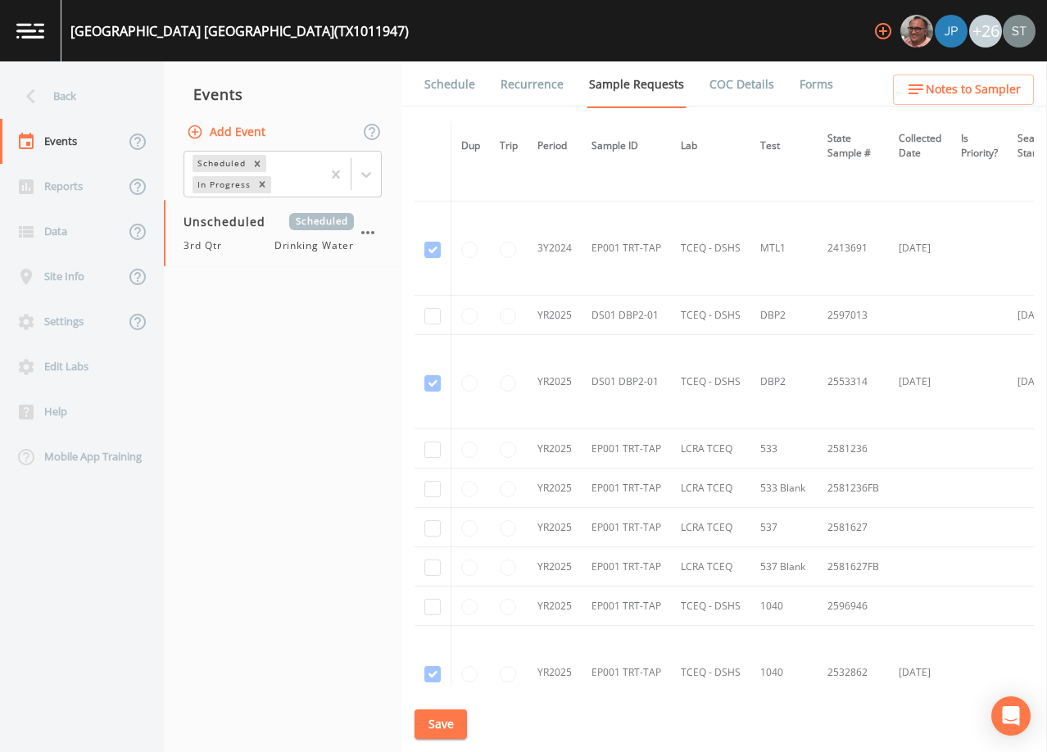
scroll to position [701, 0]
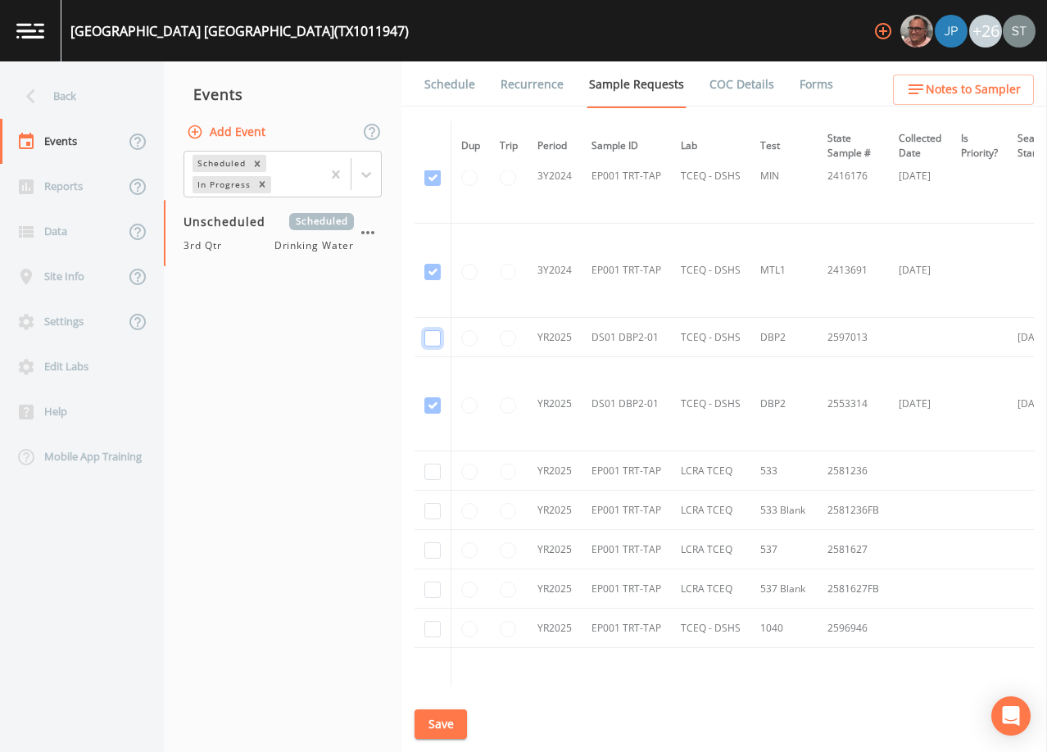
click at [434, 336] on input "checkbox" at bounding box center [432, 338] width 16 height 16
checkbox input "true"
click at [437, 731] on button "Save" at bounding box center [440, 724] width 52 height 30
click at [452, 73] on link "Schedule" at bounding box center [450, 84] width 56 height 46
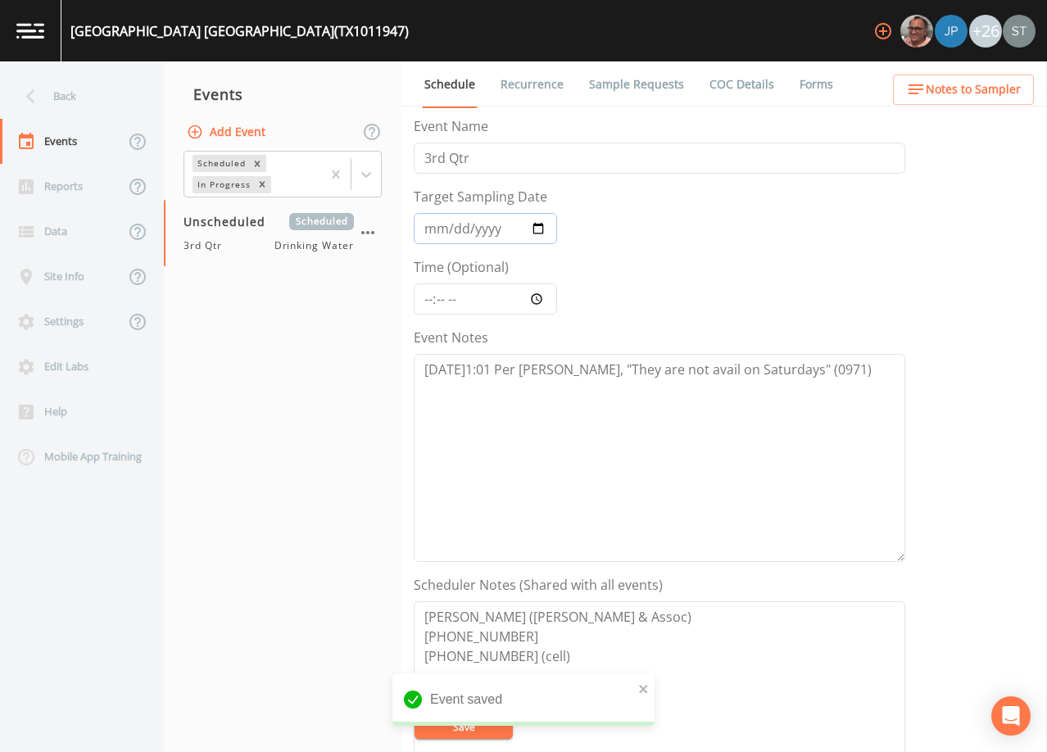
click at [433, 231] on input "Target Sampling Date" at bounding box center [485, 228] width 143 height 31
type input "[DATE]"
type input "11:30"
click at [838, 366] on textarea "[DATE]1:01 Per [PERSON_NAME], "They are not avail on Saturdays" (0971)" at bounding box center [659, 458] width 491 height 208
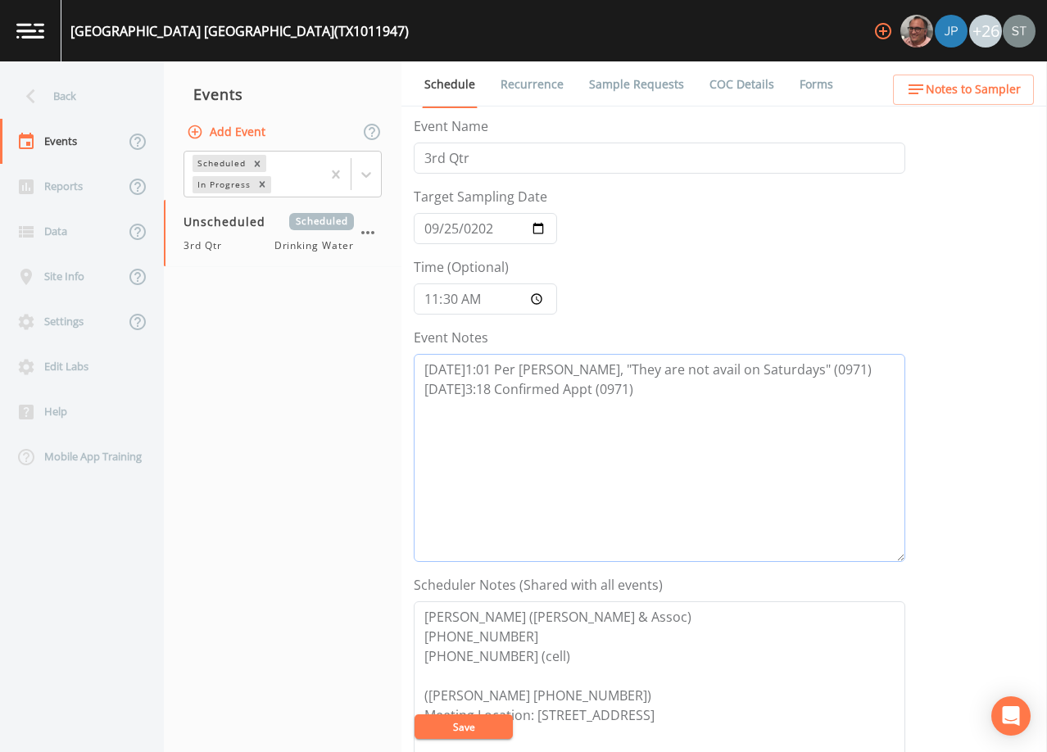
type textarea "[DATE]1:01 Per [PERSON_NAME], "They are not avail on Saturdays" (0971) [DATE]3:…"
click at [491, 724] on button "Save" at bounding box center [463, 726] width 98 height 25
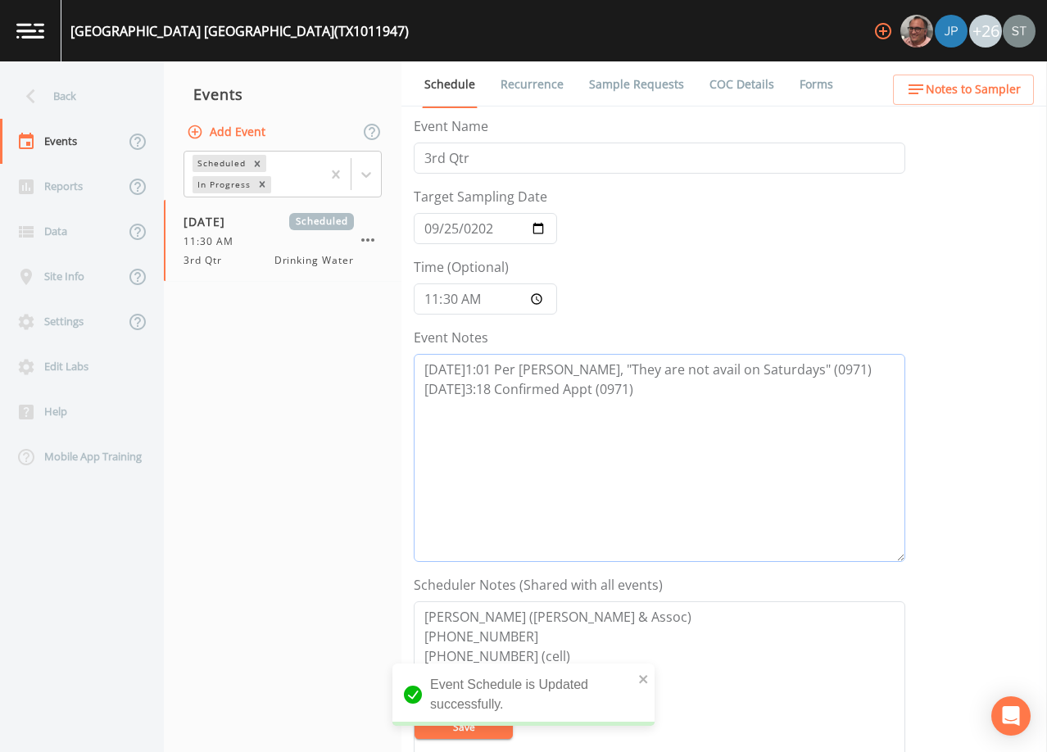
click at [650, 464] on textarea "[DATE]1:01 Per [PERSON_NAME], "They are not avail on Saturdays" (0971) [DATE]3:…" at bounding box center [659, 458] width 491 height 208
drag, startPoint x: 681, startPoint y: 405, endPoint x: 406, endPoint y: 399, distance: 275.3
click at [406, 399] on div "Schedule Recurrence Sample Requests COC Details Forms Event Name 3rd Qtr Target…" at bounding box center [723, 406] width 645 height 691
click at [1007, 82] on span "Notes to Sampler" at bounding box center [973, 89] width 95 height 20
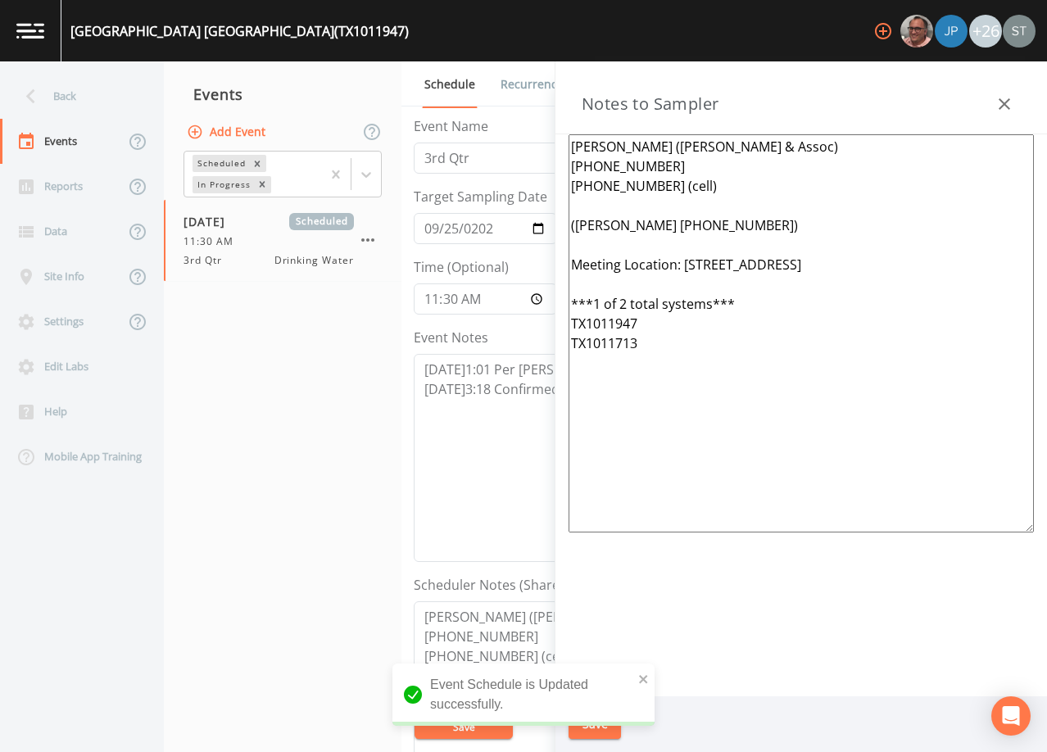
drag, startPoint x: 675, startPoint y: 355, endPoint x: 545, endPoint y: 303, distance: 140.1
click at [545, 303] on div "Back Events Reports Data Site Info Settings Edit Labs Help Mobile App Training …" at bounding box center [523, 406] width 1047 height 691
click at [614, 202] on textarea "[PERSON_NAME] ([PERSON_NAME] & Assoc) [PHONE_NUMBER] [PHONE_NUMBER] (cell) ([PE…" at bounding box center [800, 333] width 465 height 398
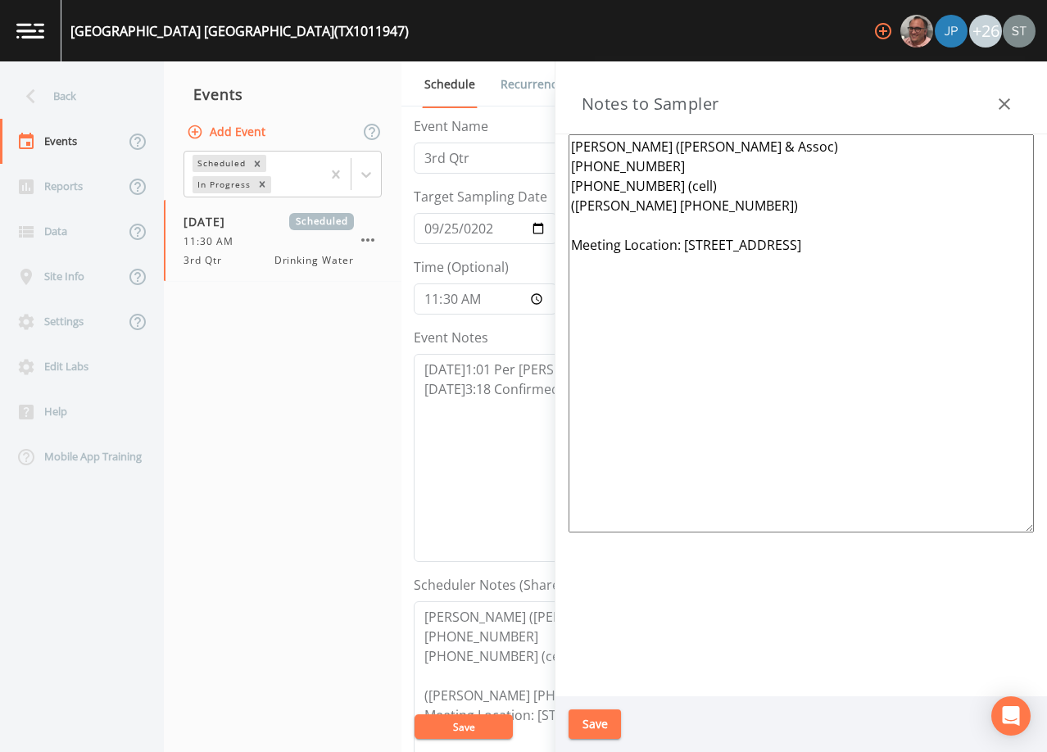
drag, startPoint x: 915, startPoint y: 247, endPoint x: 684, endPoint y: 243, distance: 231.0
click at [684, 243] on textarea "[PERSON_NAME] ([PERSON_NAME] & Assoc) [PHONE_NUMBER] [PHONE_NUMBER] (cell) ([PE…" at bounding box center [800, 333] width 465 height 398
click at [662, 278] on textarea "[PERSON_NAME] ([PERSON_NAME] & Assoc) [PHONE_NUMBER] [PHONE_NUMBER] (cell) ([PE…" at bounding box center [800, 333] width 465 height 398
type textarea "[PERSON_NAME] ([PERSON_NAME] & Assoc) [PHONE_NUMBER] [PHONE_NUMBER] (cell) ([PE…"
click at [601, 721] on button "Save" at bounding box center [594, 724] width 52 height 30
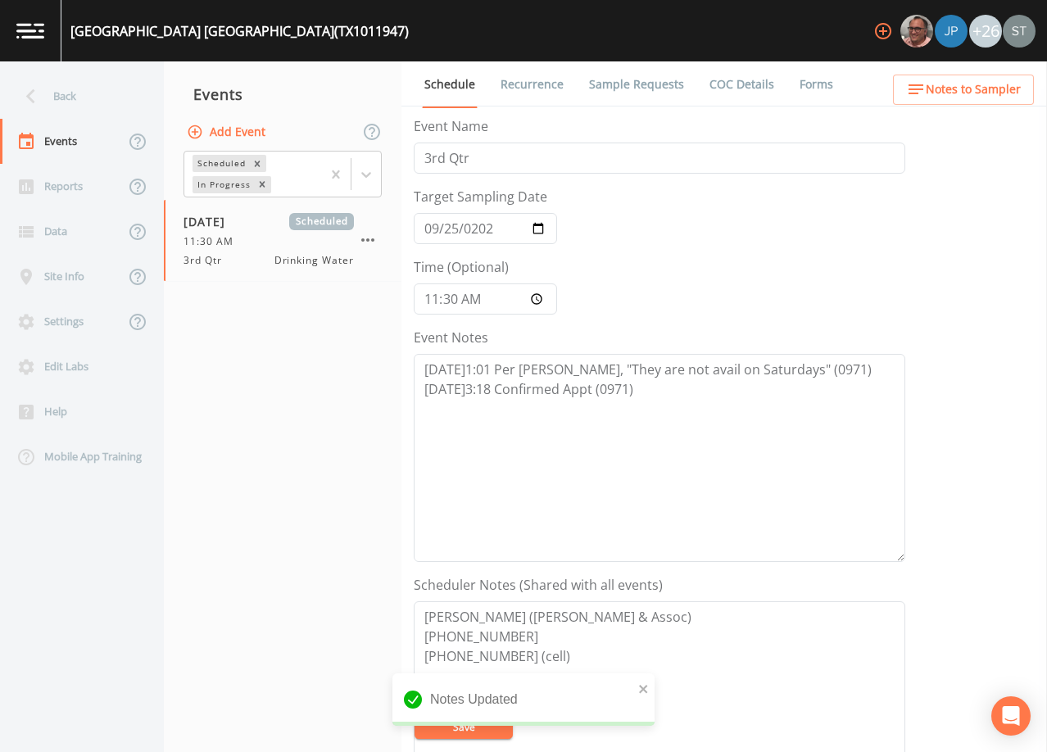
click at [997, 85] on span "Notes to Sampler" at bounding box center [973, 89] width 95 height 20
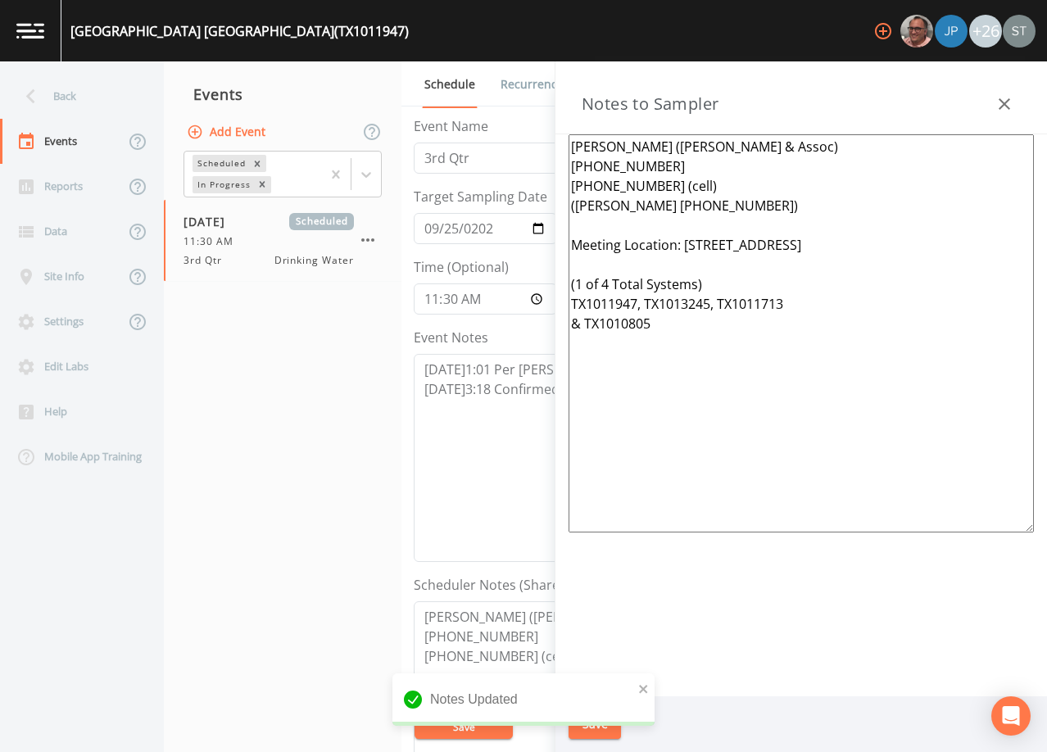
drag, startPoint x: 749, startPoint y: 334, endPoint x: 538, endPoint y: 253, distance: 226.4
click at [538, 253] on div "Back Events Reports Data Site Info Settings Edit Labs Help Mobile App Training …" at bounding box center [523, 406] width 1047 height 691
click at [1012, 102] on icon "button" at bounding box center [1004, 104] width 20 height 20
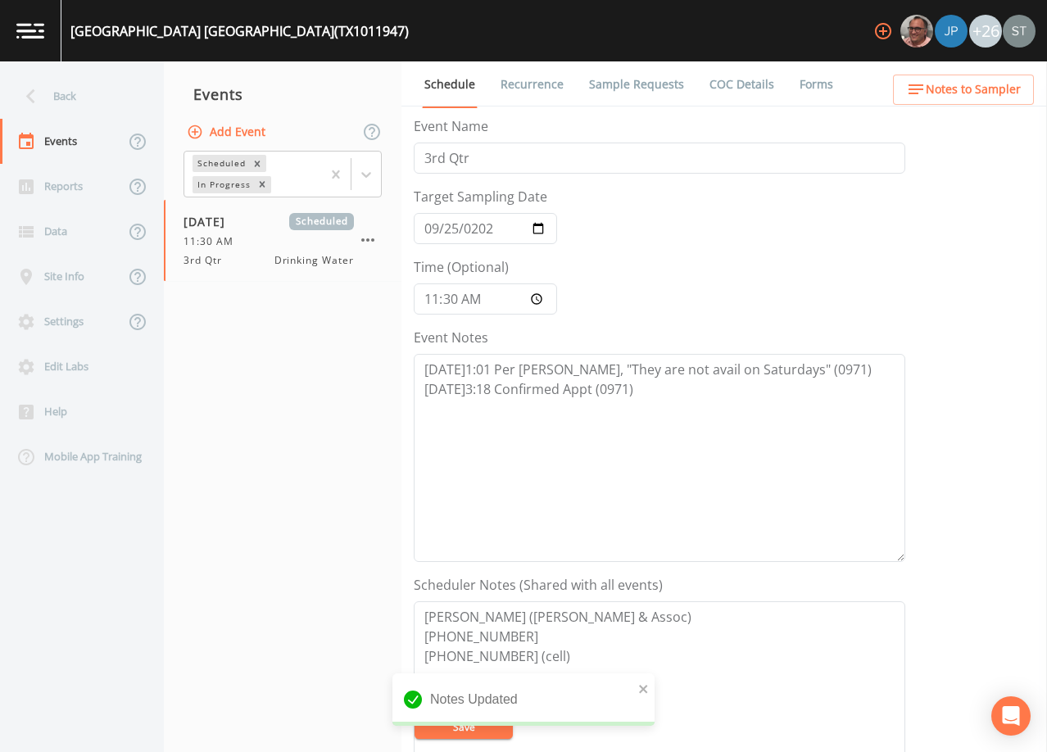
click at [1009, 90] on span "Notes to Sampler" at bounding box center [973, 89] width 95 height 20
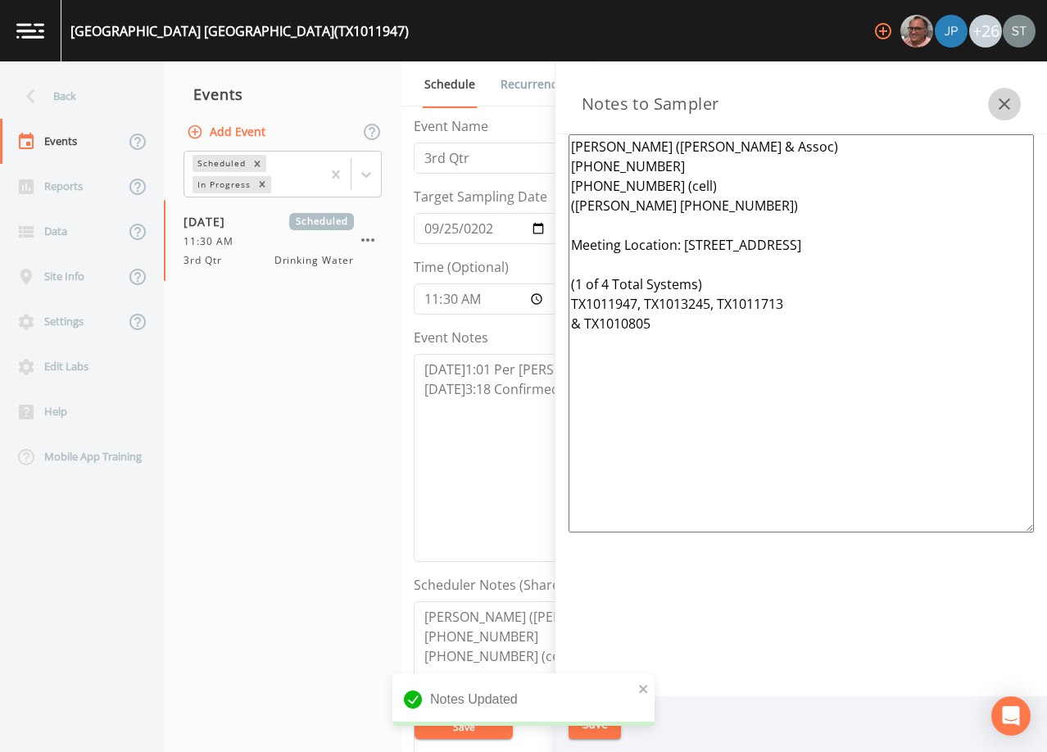
click at [1005, 97] on icon "button" at bounding box center [1004, 104] width 20 height 20
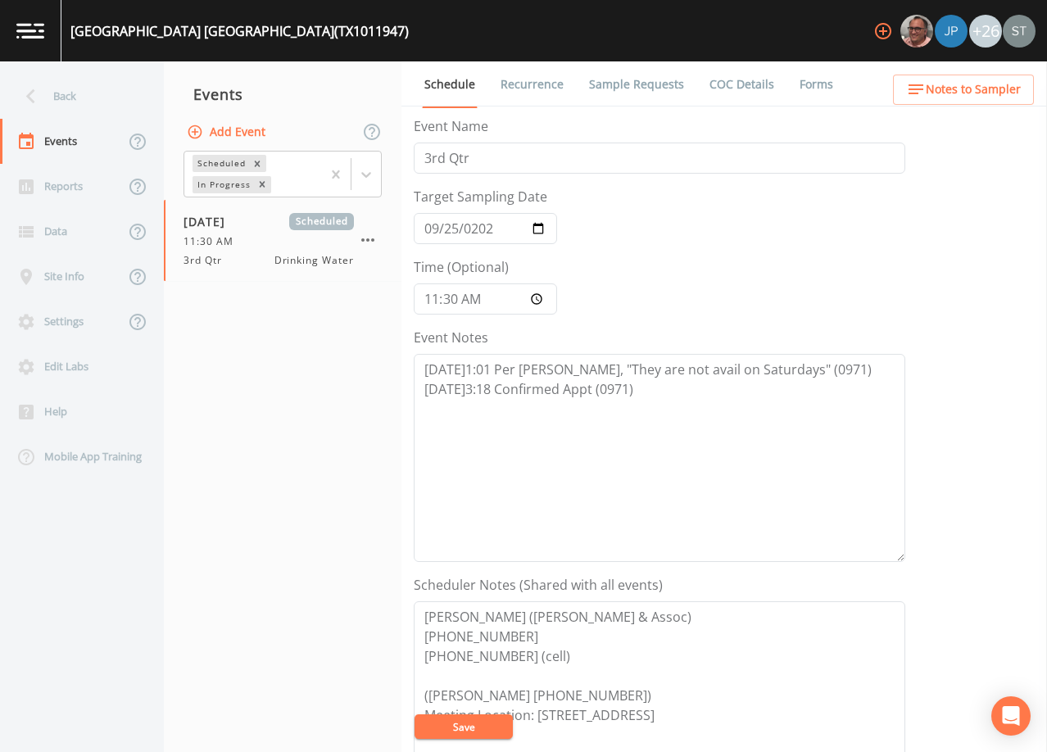
click at [638, 89] on link "Sample Requests" at bounding box center [636, 84] width 100 height 46
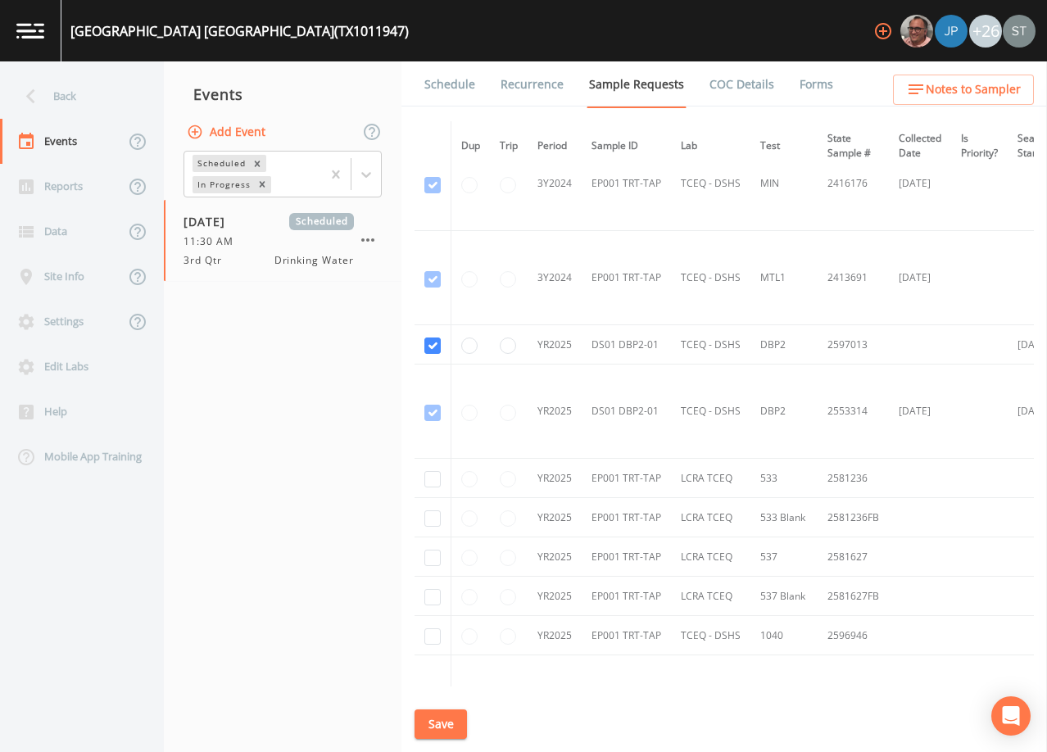
scroll to position [737, 0]
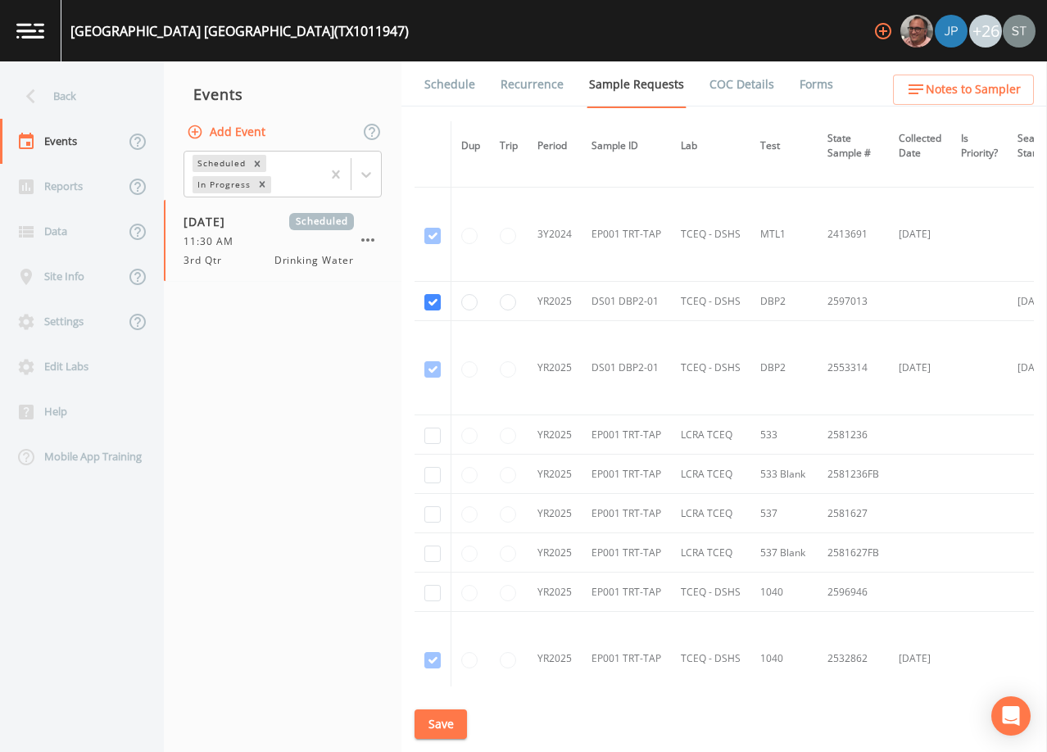
click at [448, 94] on link "Schedule" at bounding box center [450, 84] width 56 height 46
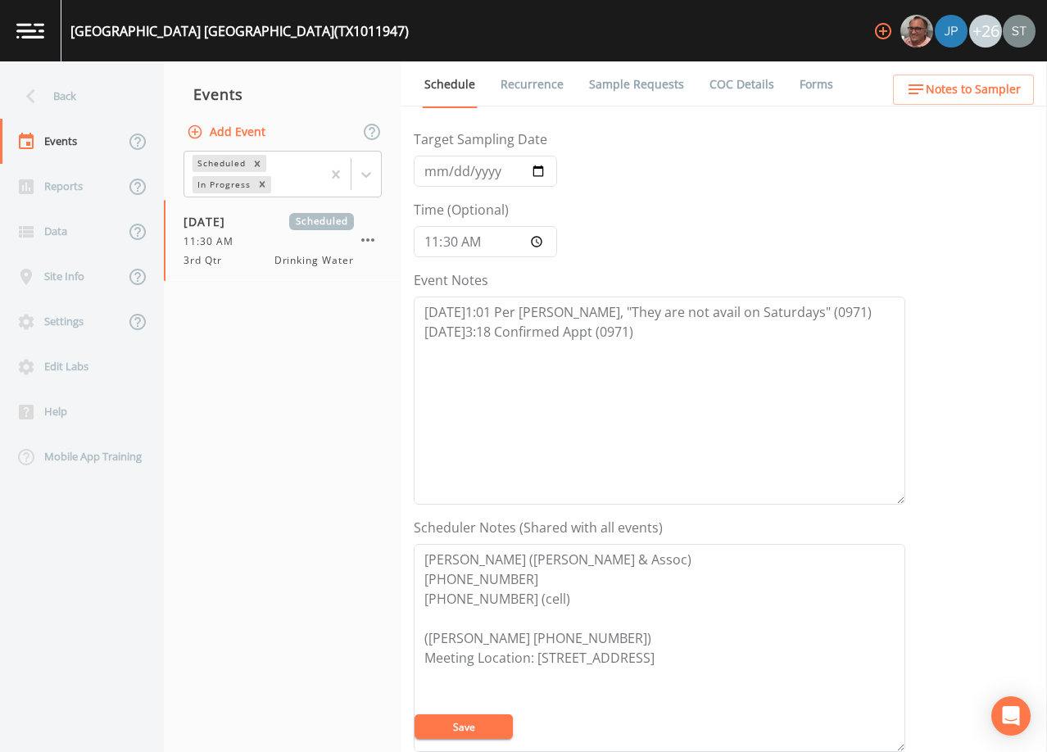
scroll to position [82, 0]
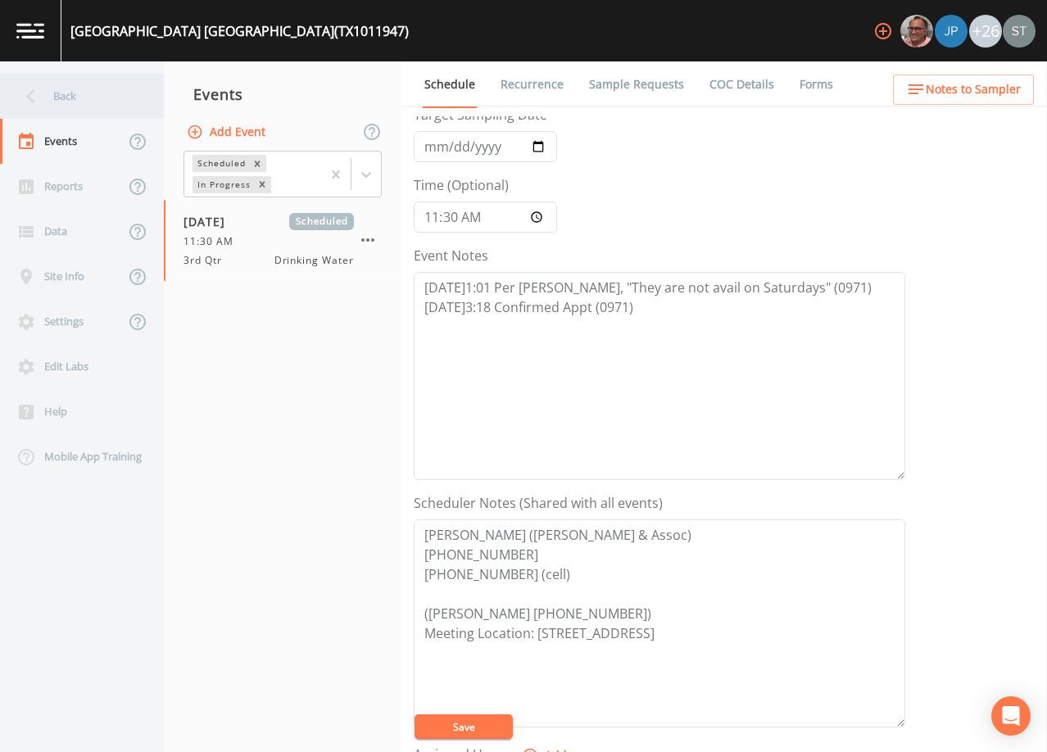
click at [86, 95] on div "Back" at bounding box center [73, 96] width 147 height 45
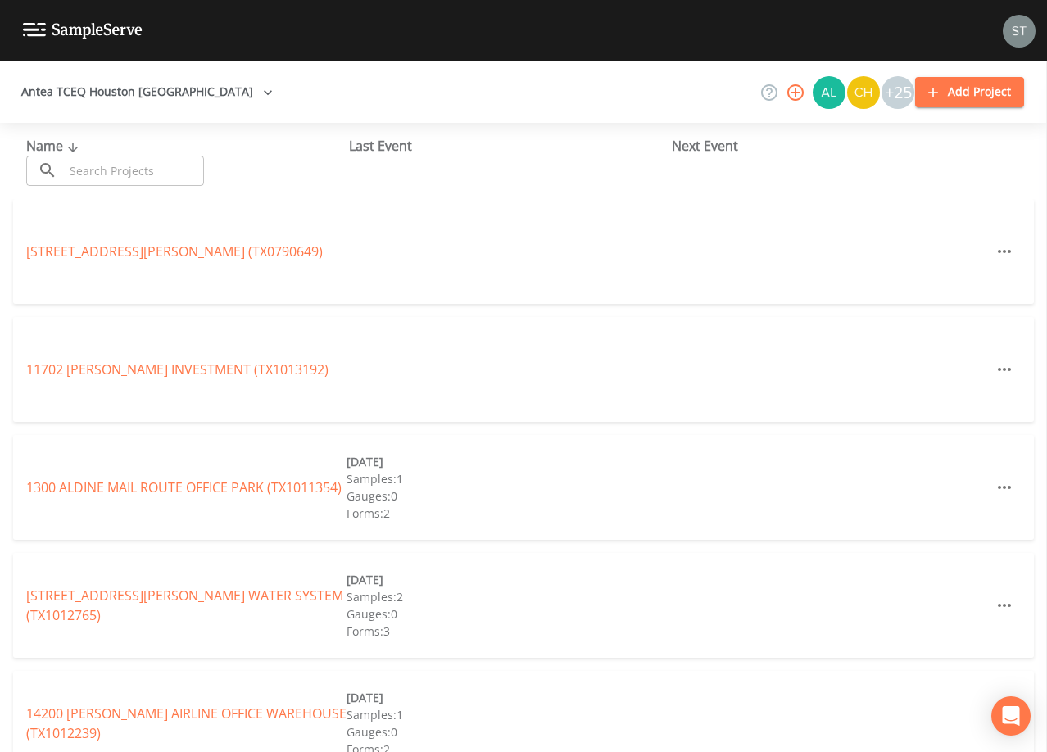
click at [134, 168] on input "text" at bounding box center [134, 171] width 140 height 30
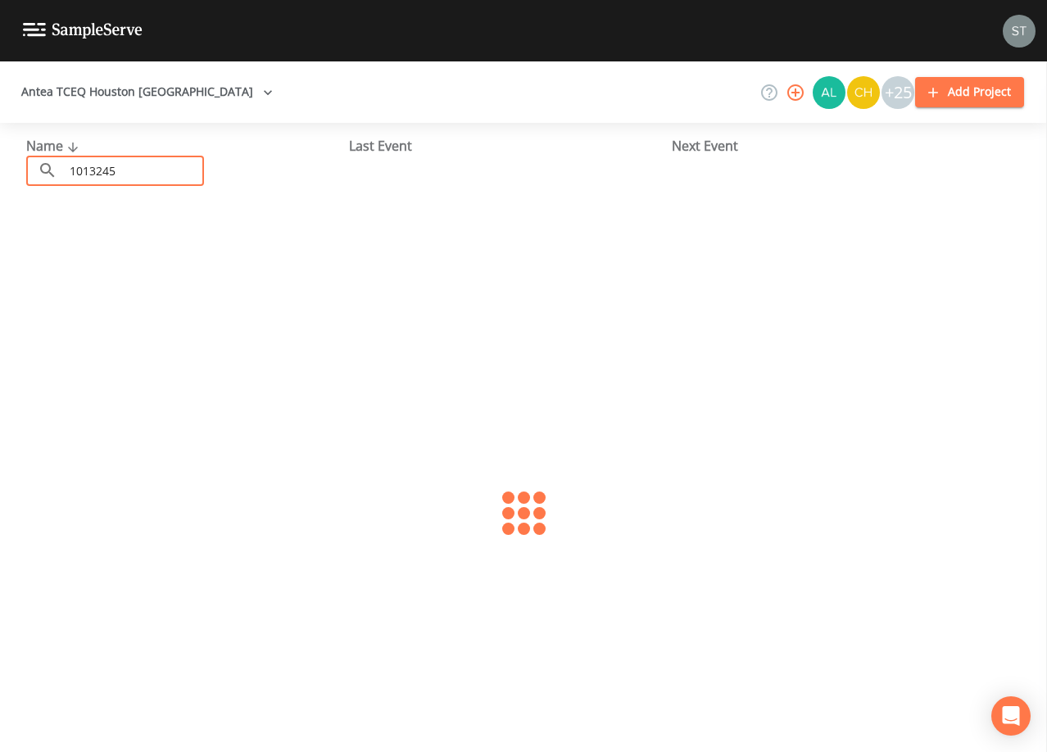
type input "1013245"
click at [162, 249] on link "MESQUITE MHP (TX1013245)" at bounding box center [113, 251] width 174 height 18
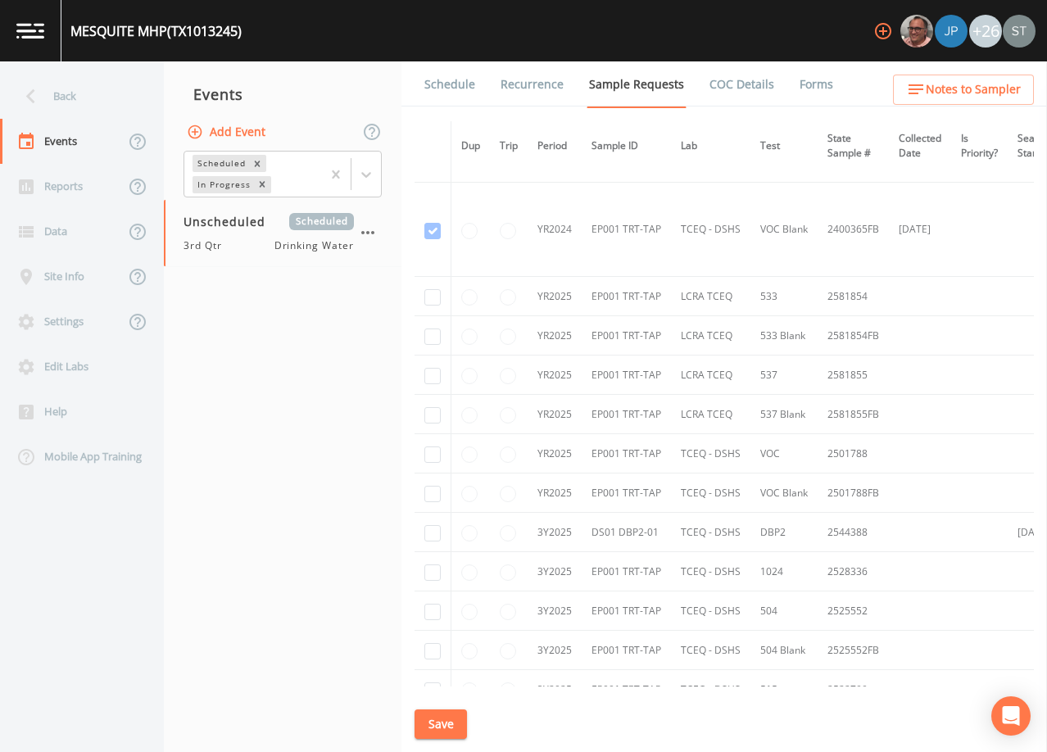
scroll to position [246, 0]
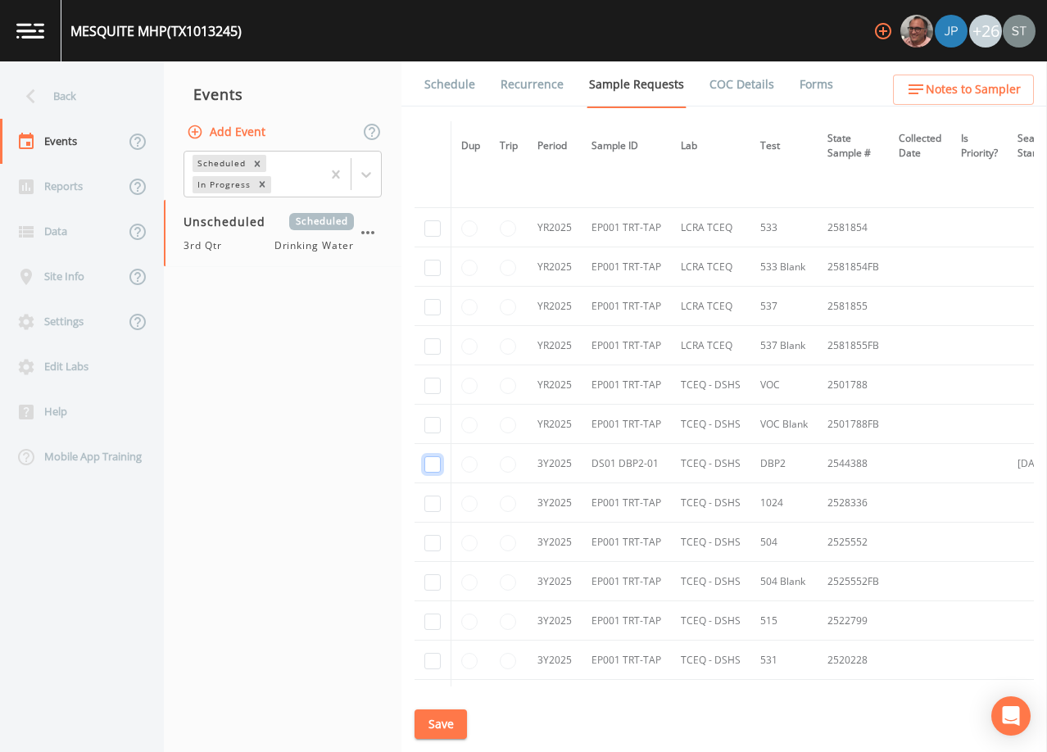
click at [426, 468] on input "checkbox" at bounding box center [432, 464] width 16 height 16
checkbox input "true"
click at [450, 726] on button "Save" at bounding box center [440, 724] width 52 height 30
click at [464, 95] on link "Schedule" at bounding box center [450, 84] width 56 height 46
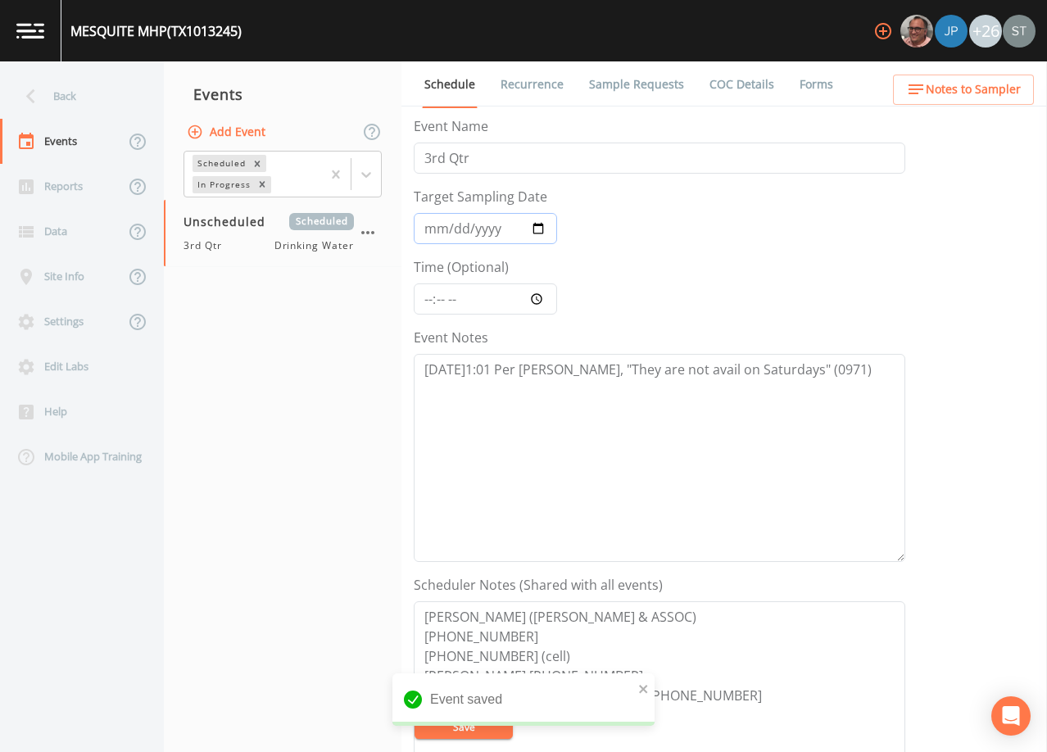
click at [431, 228] on input "Target Sampling Date" at bounding box center [485, 228] width 143 height 31
type input "[DATE]"
type input "11:30"
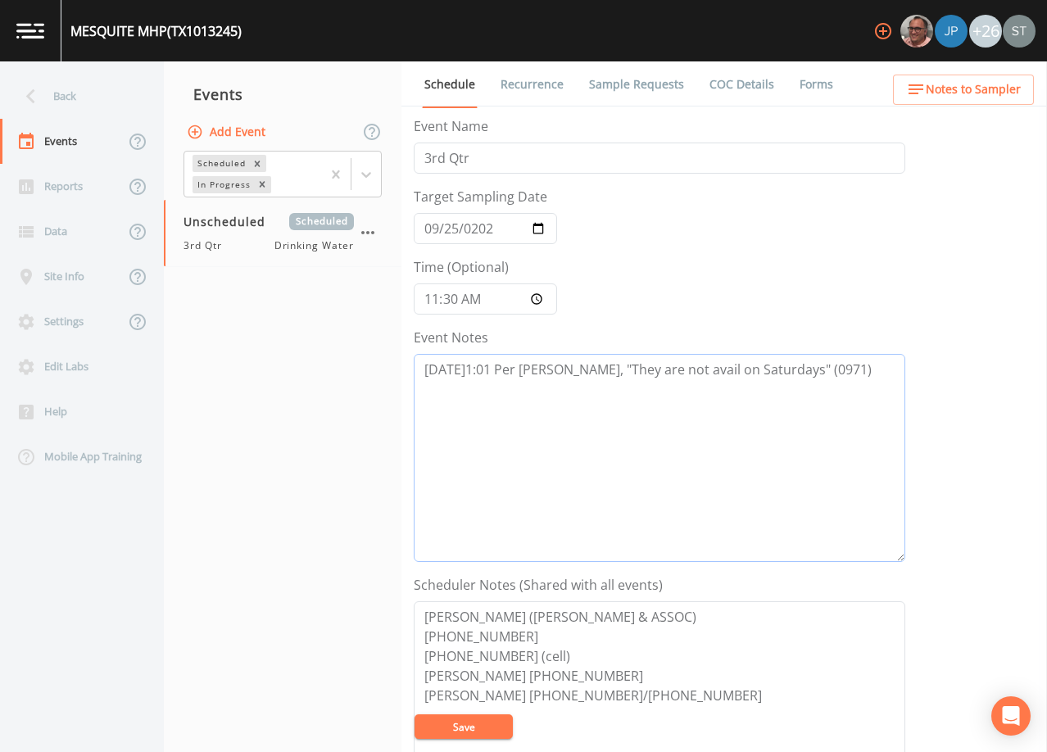
click at [840, 371] on textarea "[DATE]1:01 Per [PERSON_NAME], "They are not avail on Saturdays" (0971)" at bounding box center [659, 458] width 491 height 208
click at [713, 427] on textarea "[DATE]1:01 Per [PERSON_NAME], "They are not avail on Saturdays" (0971)" at bounding box center [659, 458] width 491 height 208
paste textarea "[DATE]3:18 Confirmed Appt (0971)"
type textarea "[DATE]1:01 Per [PERSON_NAME], "They are not avail on Saturdays" (0971) [DATE]3:…"
click at [488, 730] on button "Save" at bounding box center [463, 726] width 98 height 25
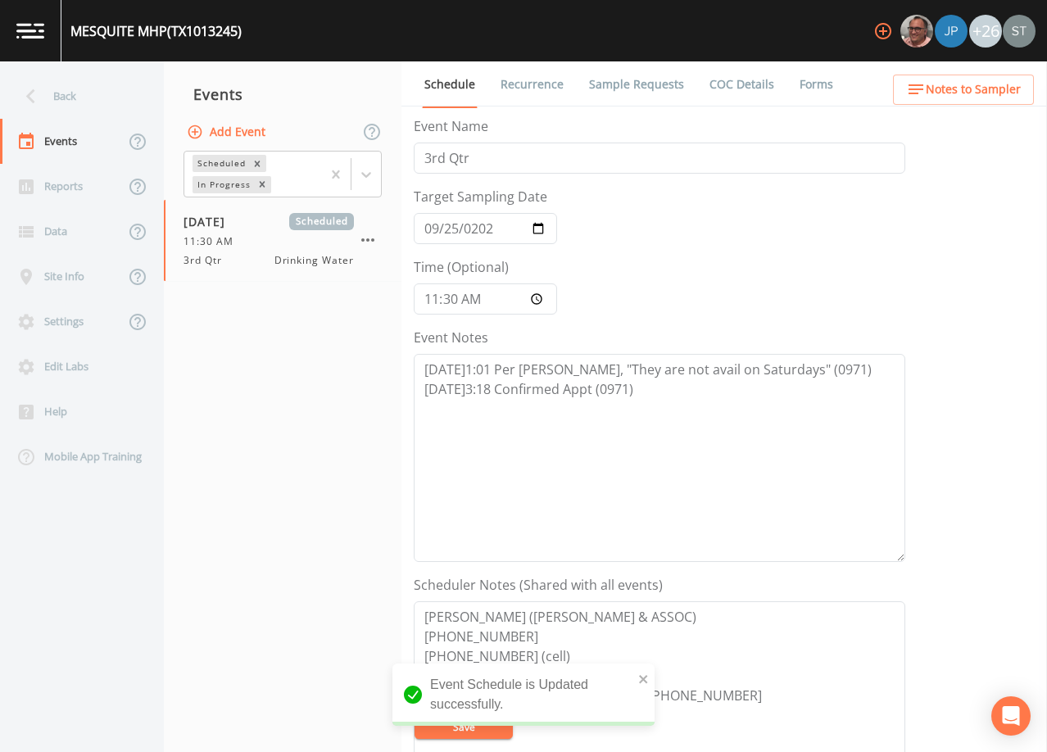
click at [976, 102] on button "Notes to Sampler" at bounding box center [963, 90] width 141 height 30
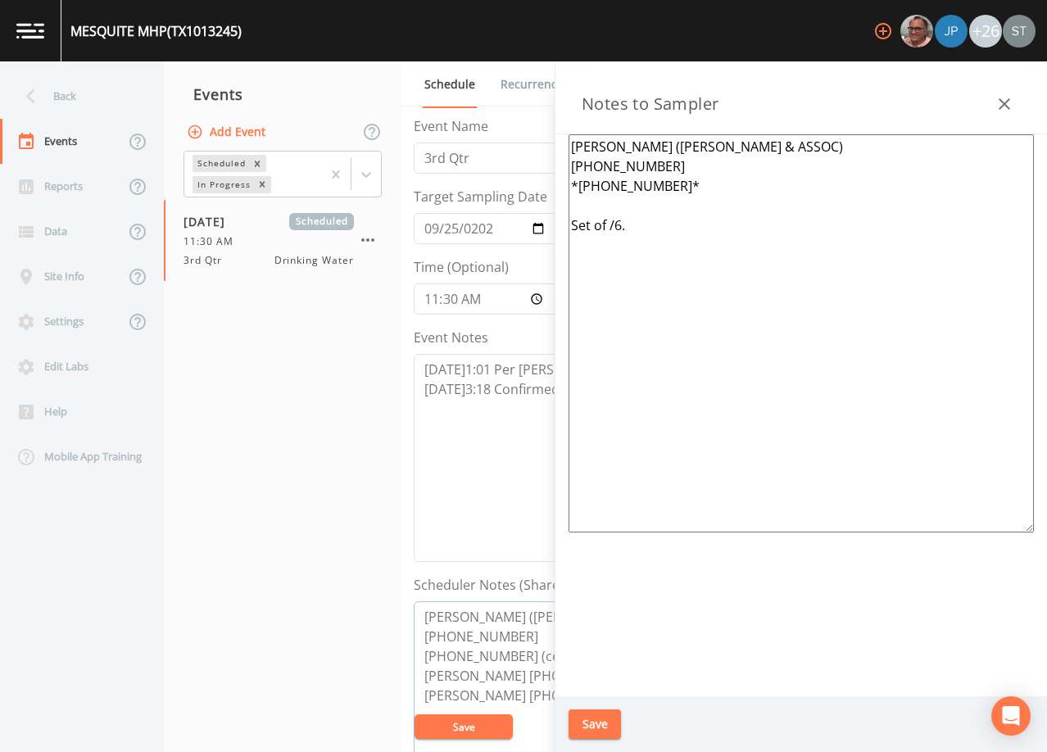
drag, startPoint x: 541, startPoint y: 654, endPoint x: 409, endPoint y: 659, distance: 132.8
click at [409, 659] on div "Schedule Recurrence Sample Requests COC Details Forms Event Name 3rd Qtr Target…" at bounding box center [723, 406] width 645 height 691
drag, startPoint x: 605, startPoint y: 192, endPoint x: 539, endPoint y: 192, distance: 66.4
click at [539, 192] on div "Back Events Reports Data Site Info Settings Edit Labs Help Mobile App Training …" at bounding box center [523, 406] width 1047 height 691
paste textarea "[PHONE_NUMBER] (cell)"
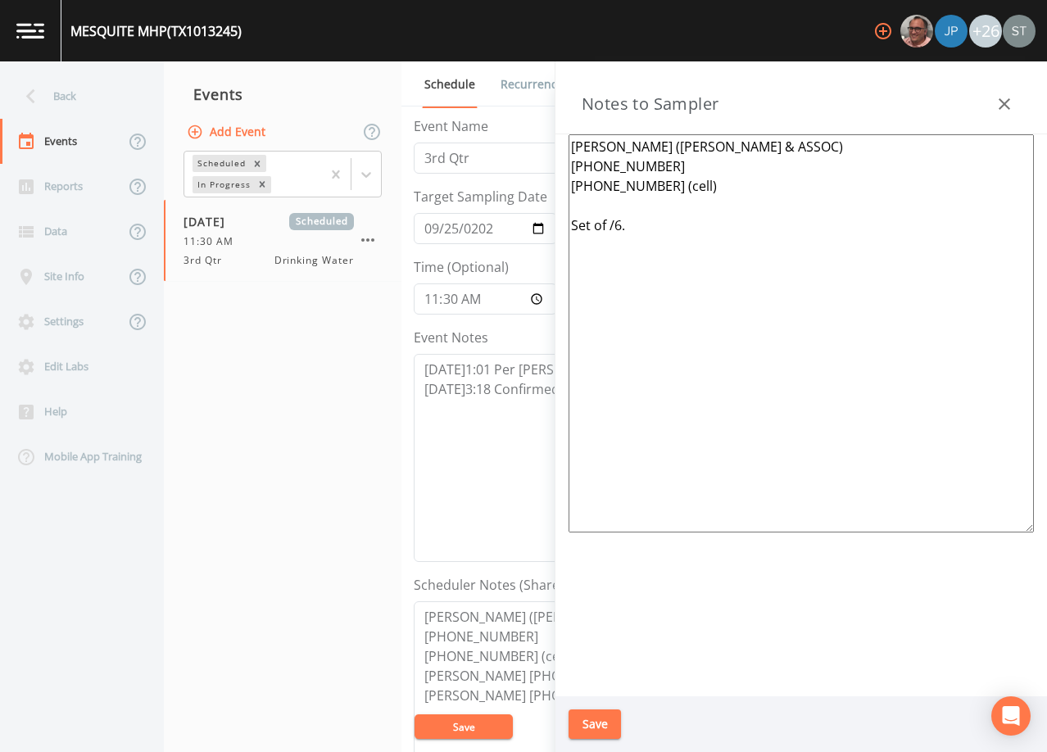
drag, startPoint x: 672, startPoint y: 223, endPoint x: 528, endPoint y: 223, distance: 144.2
click at [528, 223] on div "Back Events Reports Data Site Info Settings Edit Labs Help Mobile App Training …" at bounding box center [523, 406] width 1047 height 691
click at [655, 276] on textarea "[PERSON_NAME] ([PERSON_NAME] & ASSOC) [PHONE_NUMBER] [PHONE_NUMBER] (cell)" at bounding box center [800, 333] width 465 height 398
paste textarea "Meeting Location: [STREET_ADDRESS] (1 of 4 Total Systems) TX1011947, TX1013245,…"
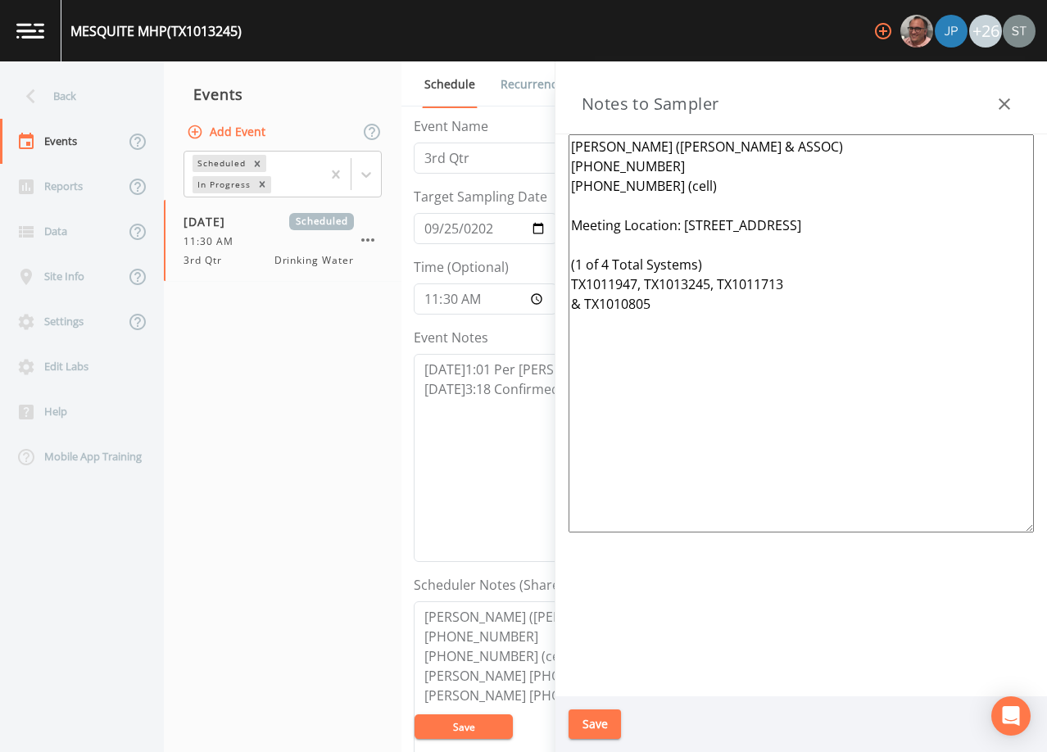
type textarea "[PERSON_NAME] ([PERSON_NAME] & ASSOC) [PHONE_NUMBER] [PHONE_NUMBER] (cell) Meet…"
click at [604, 725] on button "Save" at bounding box center [594, 724] width 52 height 30
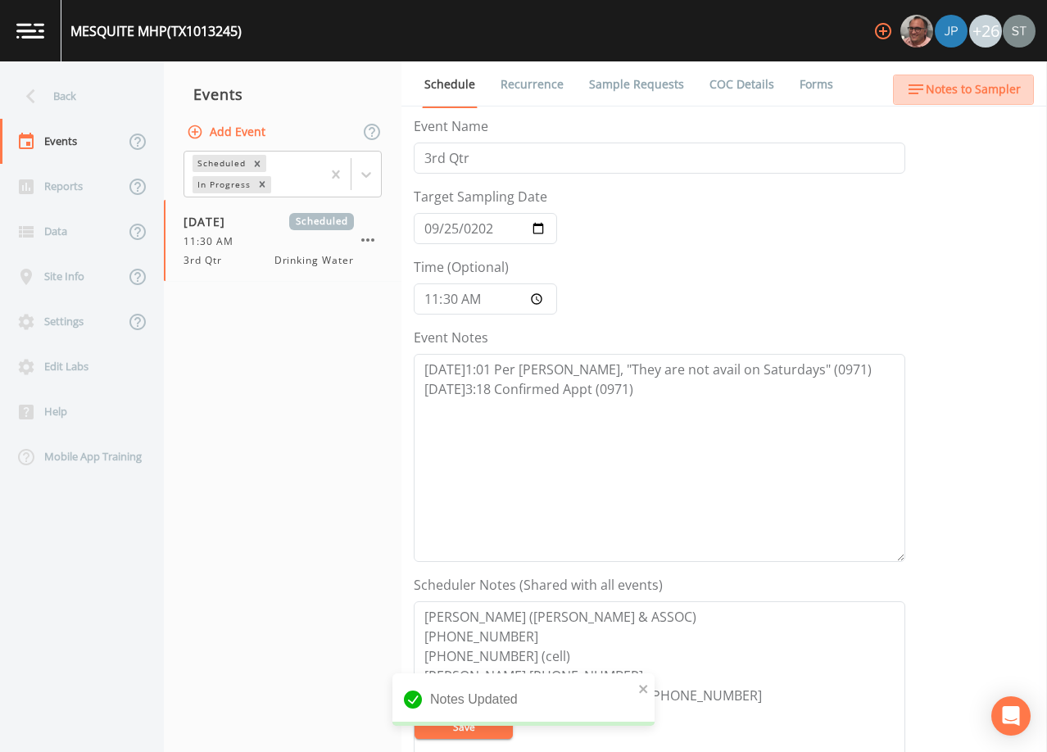
click at [1006, 94] on span "Notes to Sampler" at bounding box center [973, 89] width 95 height 20
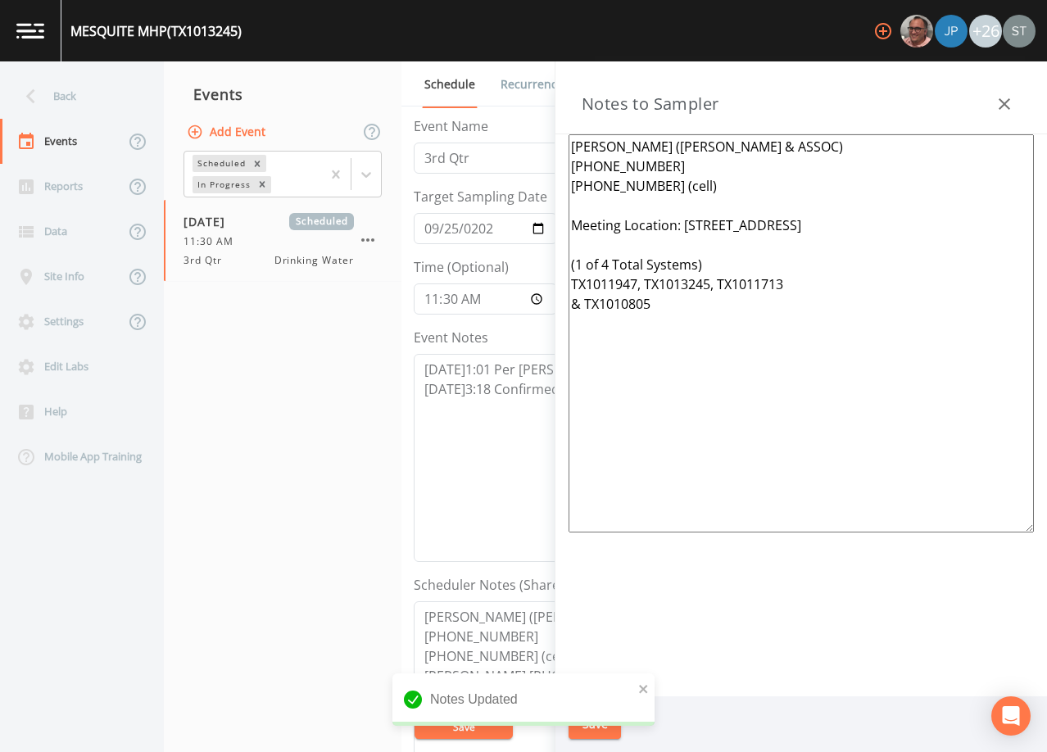
click at [1007, 100] on icon "button" at bounding box center [1004, 104] width 20 height 20
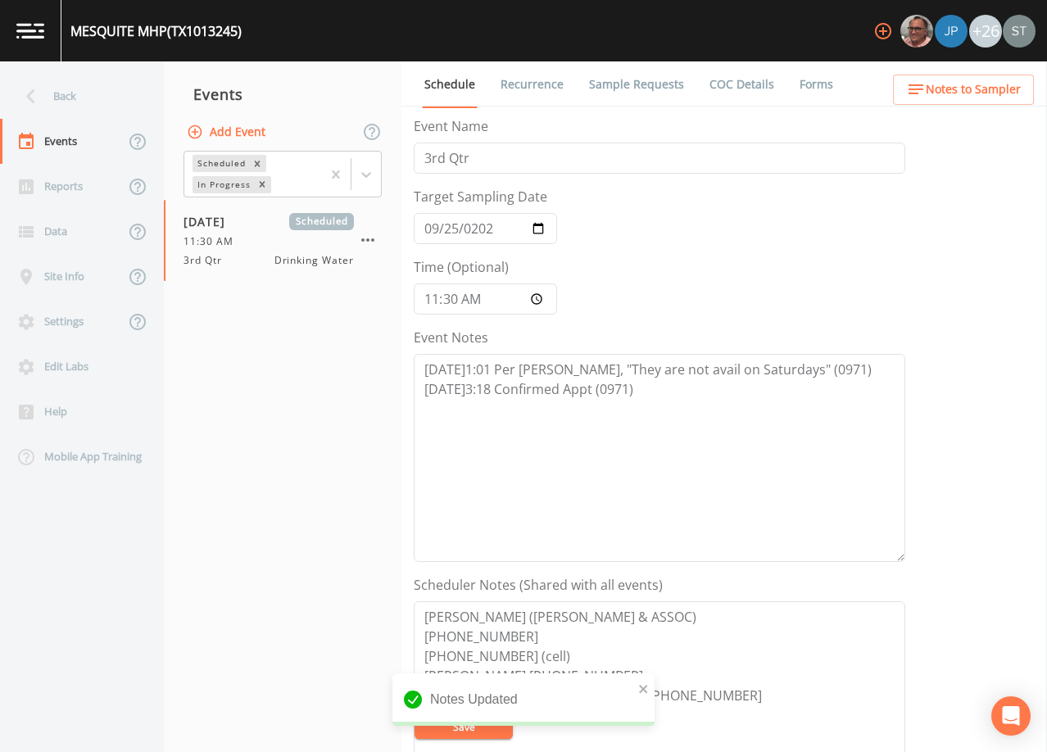
click at [998, 83] on span "Notes to Sampler" at bounding box center [973, 89] width 95 height 20
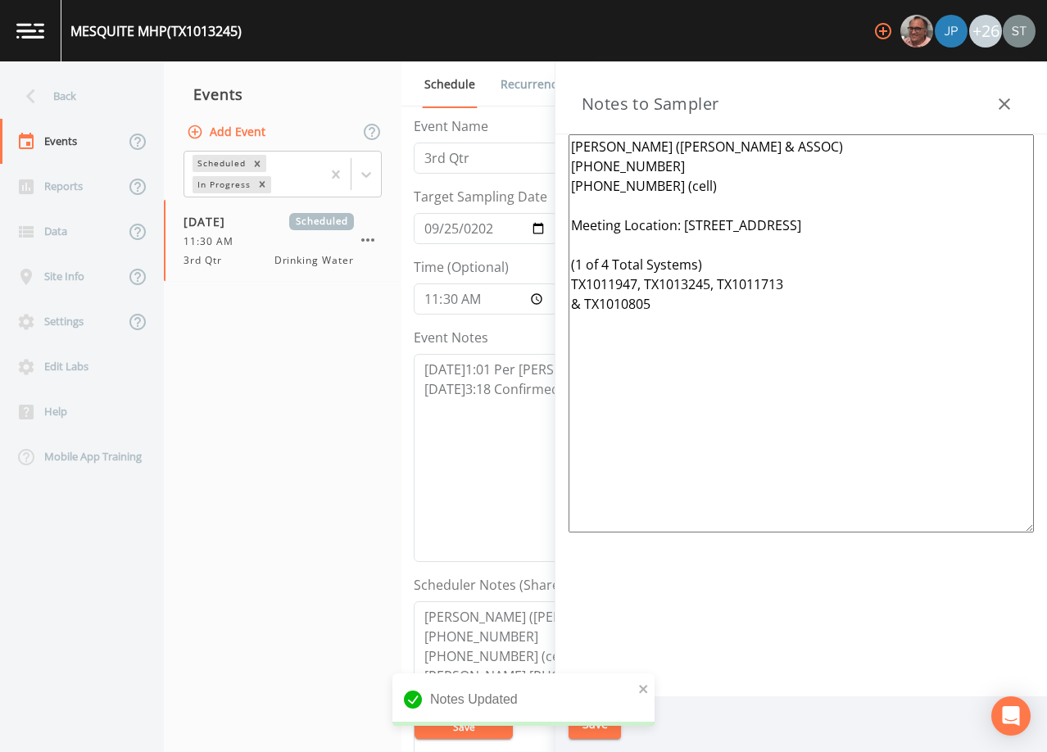
click at [1005, 104] on icon "button" at bounding box center [1003, 103] width 11 height 11
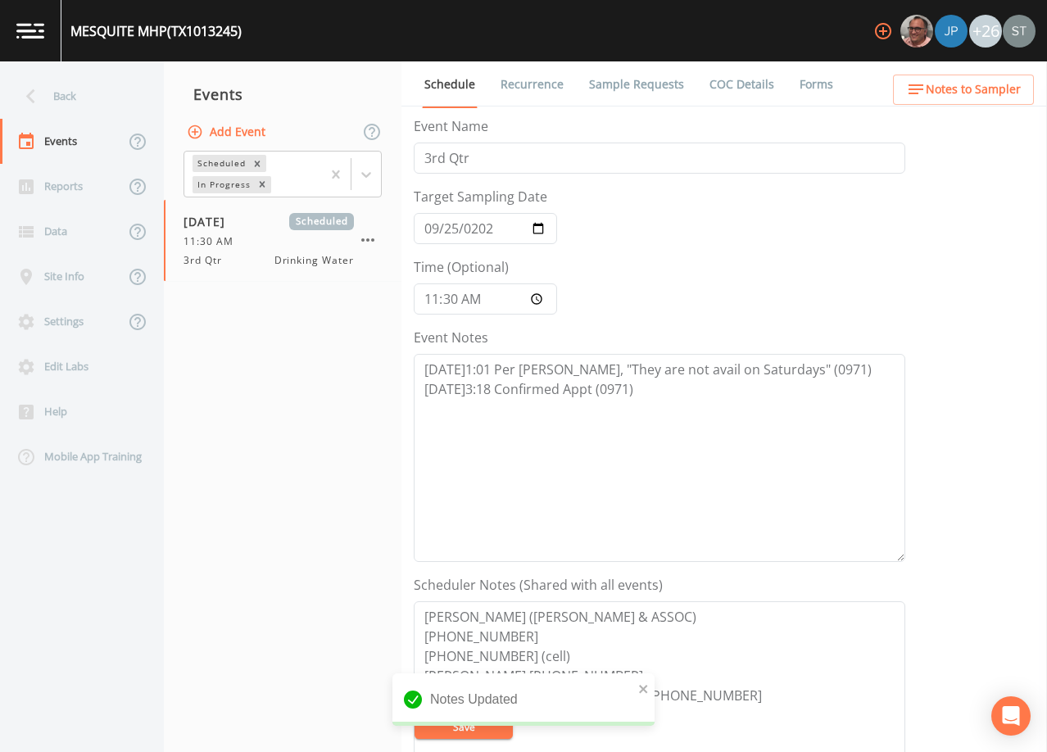
click at [619, 90] on link "Sample Requests" at bounding box center [636, 84] width 100 height 46
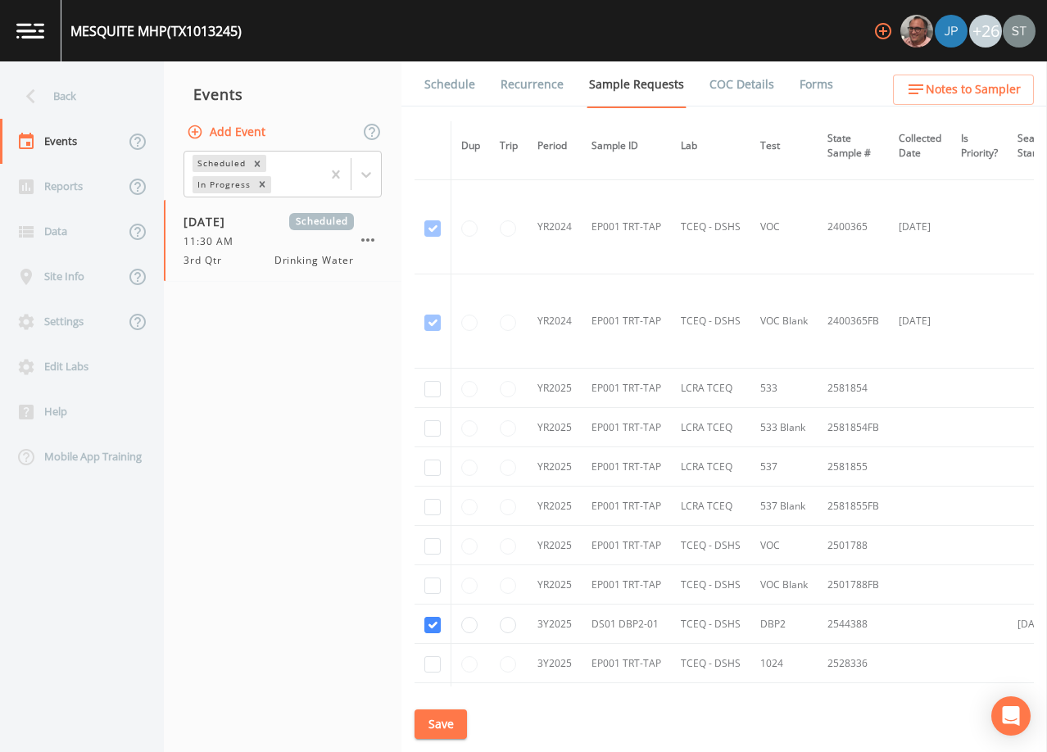
scroll to position [246, 0]
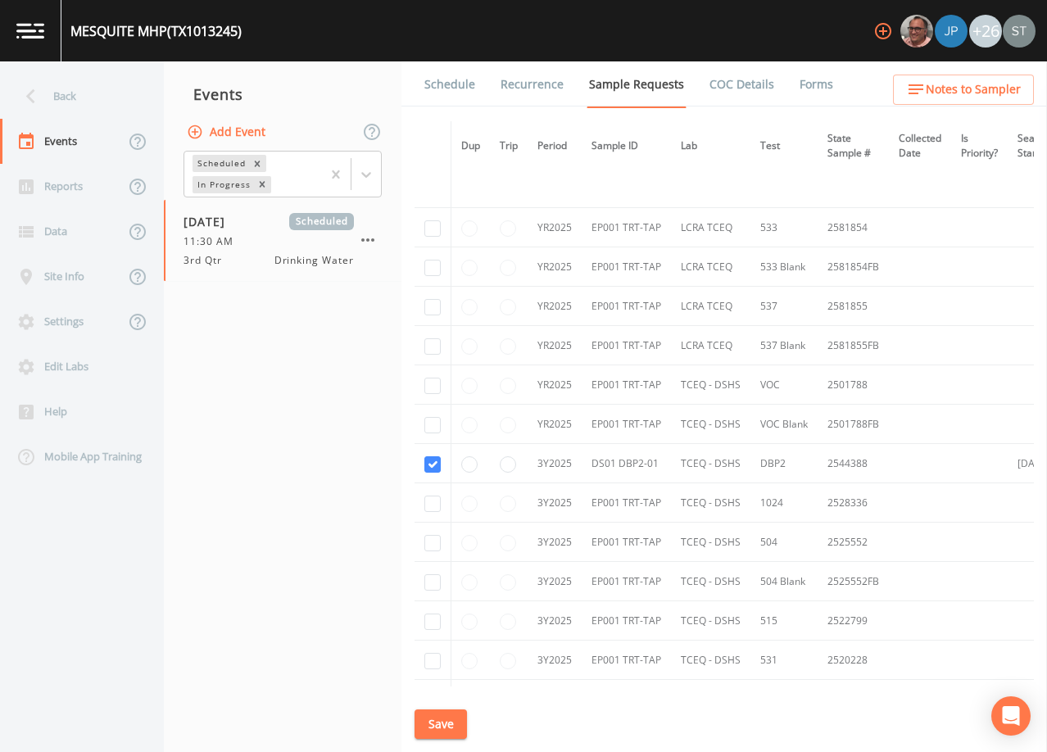
click at [455, 94] on link "Schedule" at bounding box center [450, 84] width 56 height 46
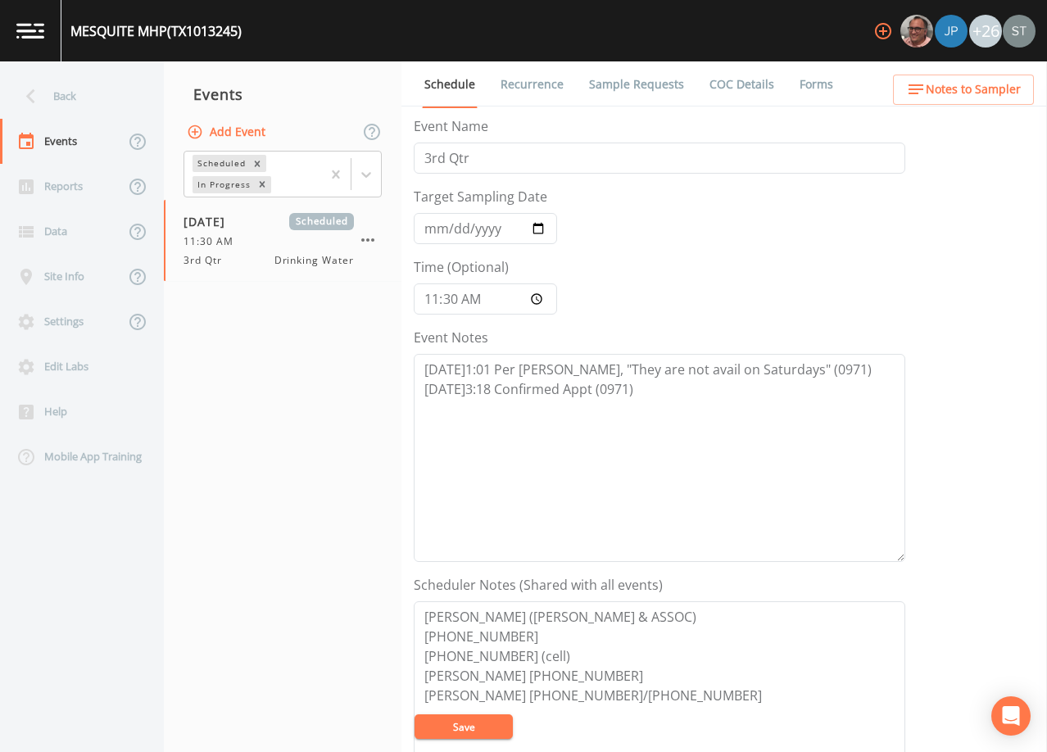
click at [1007, 88] on span "Notes to Sampler" at bounding box center [973, 89] width 95 height 20
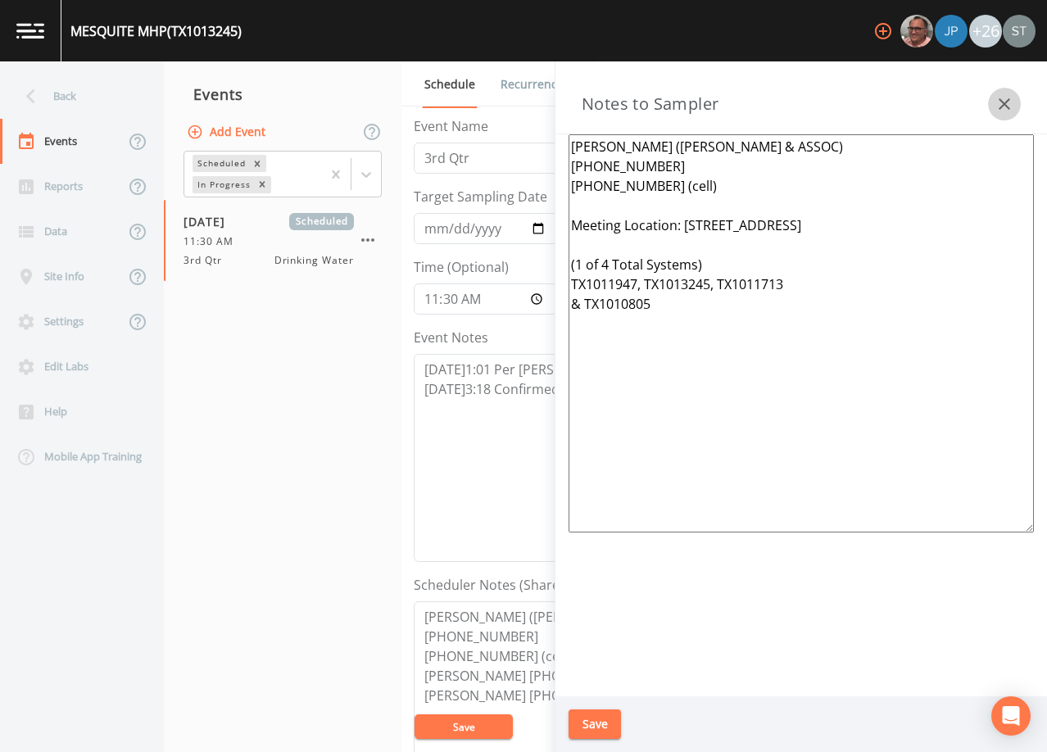
click at [1008, 100] on icon "button" at bounding box center [1003, 103] width 11 height 11
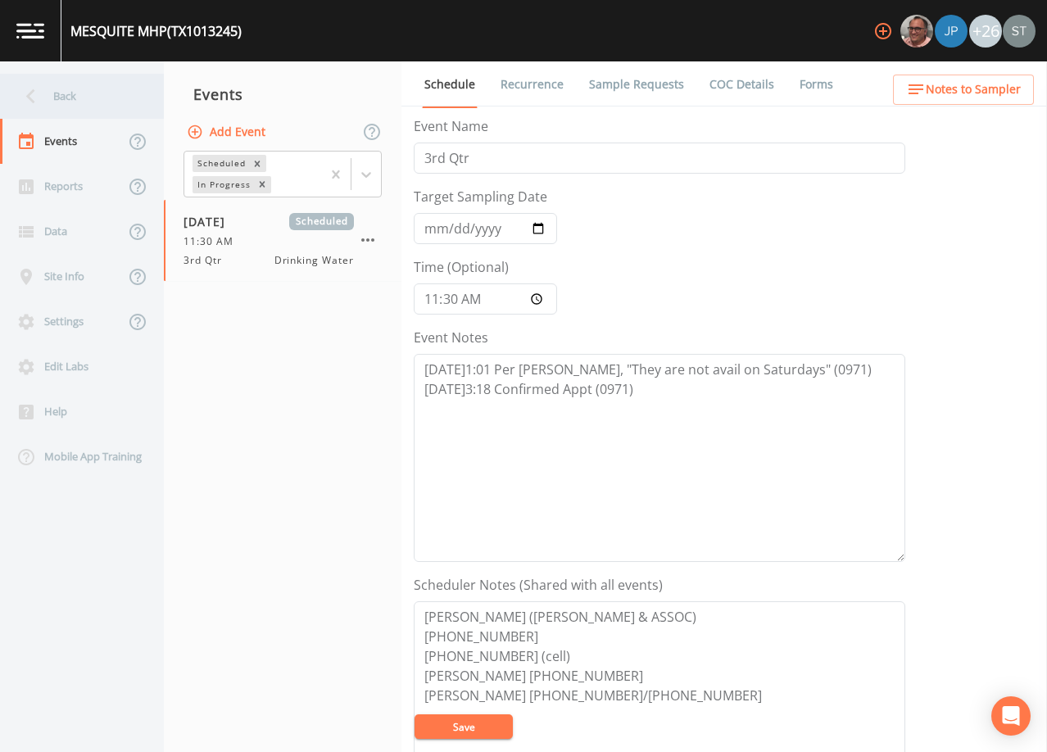
click at [111, 94] on div "Back" at bounding box center [73, 96] width 147 height 45
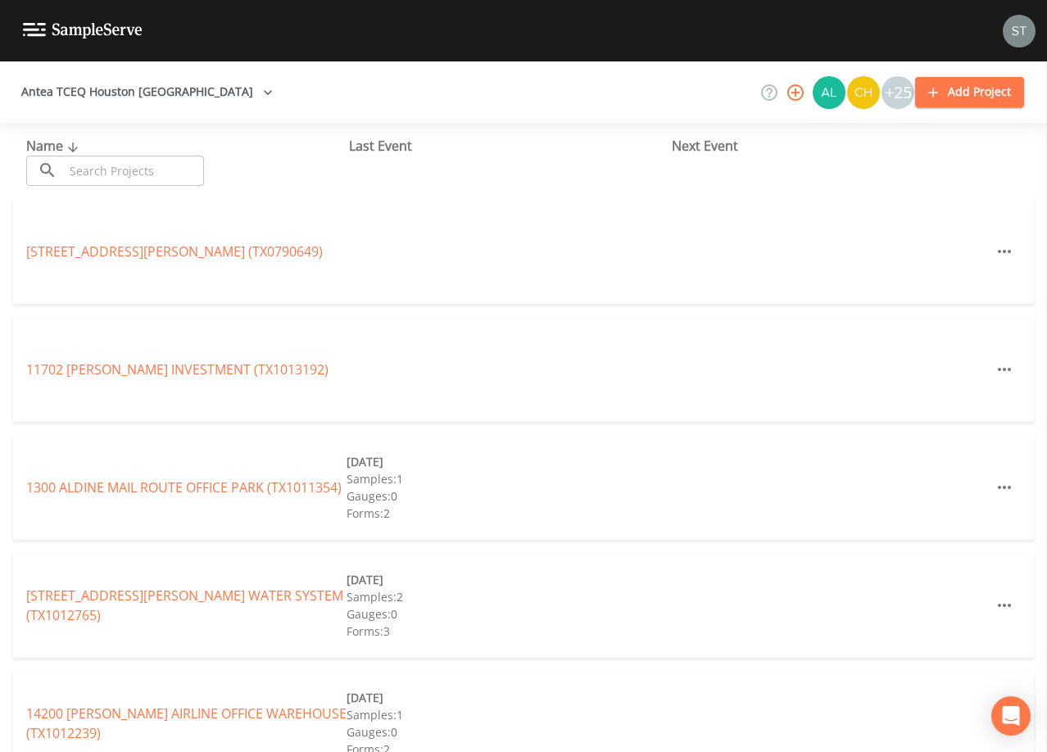
click at [154, 167] on input "text" at bounding box center [134, 171] width 140 height 30
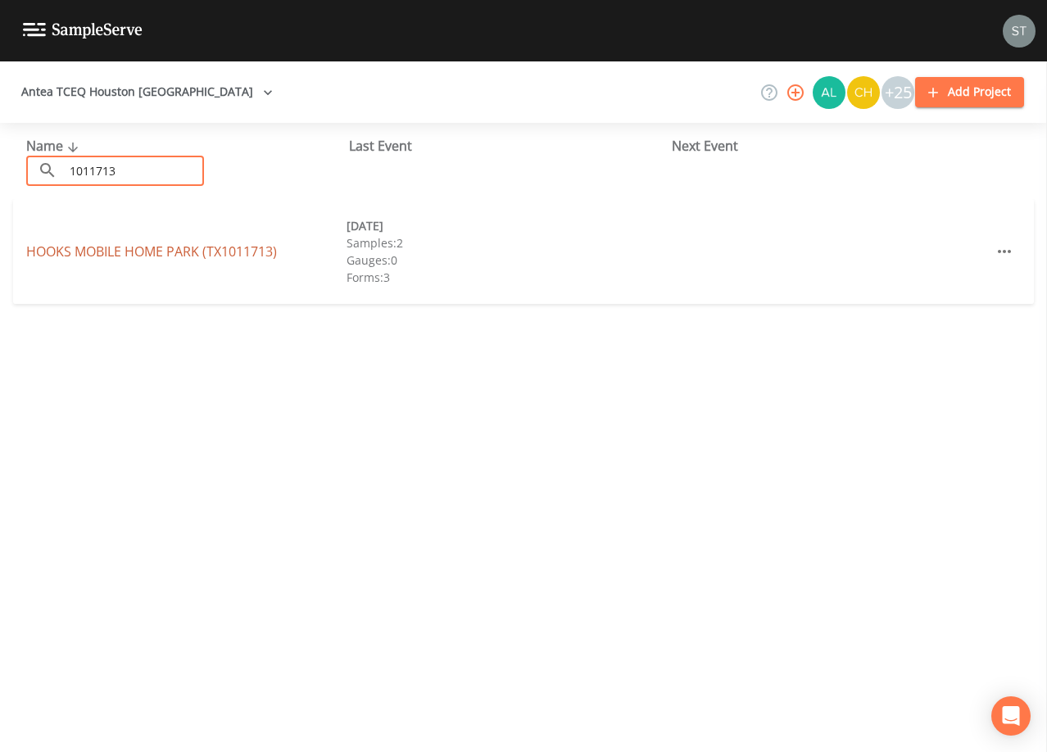
type input "1011713"
click at [201, 251] on link "HOOKS [GEOGRAPHIC_DATA] (TX1011713)" at bounding box center [151, 251] width 251 height 18
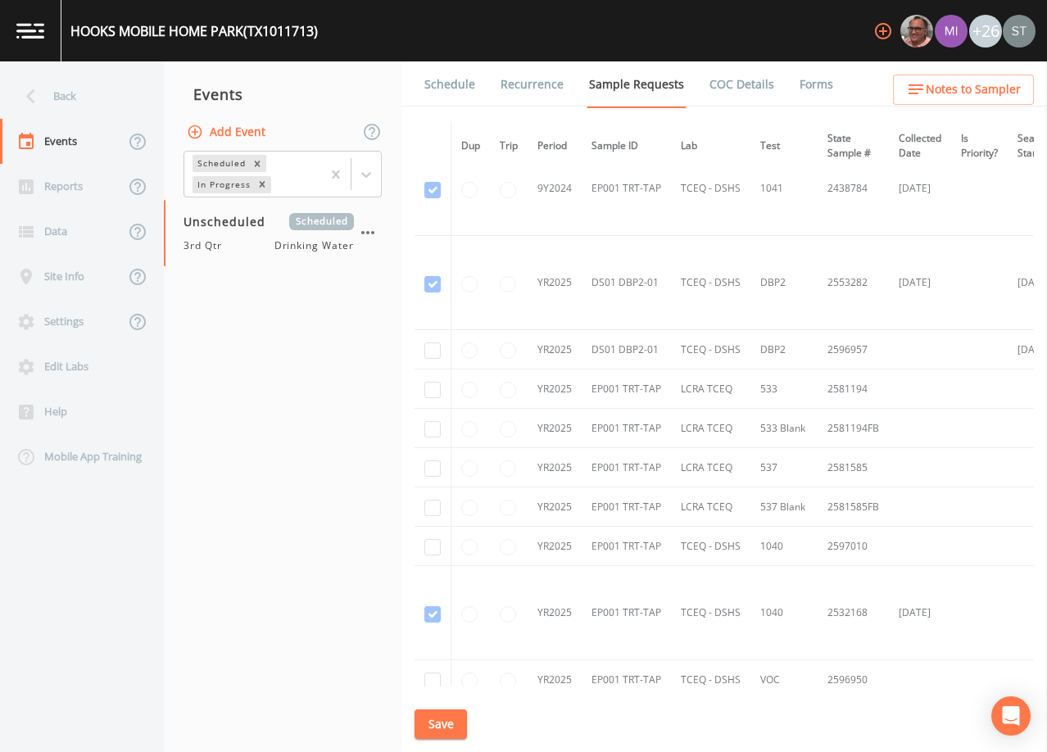
scroll to position [901, 0]
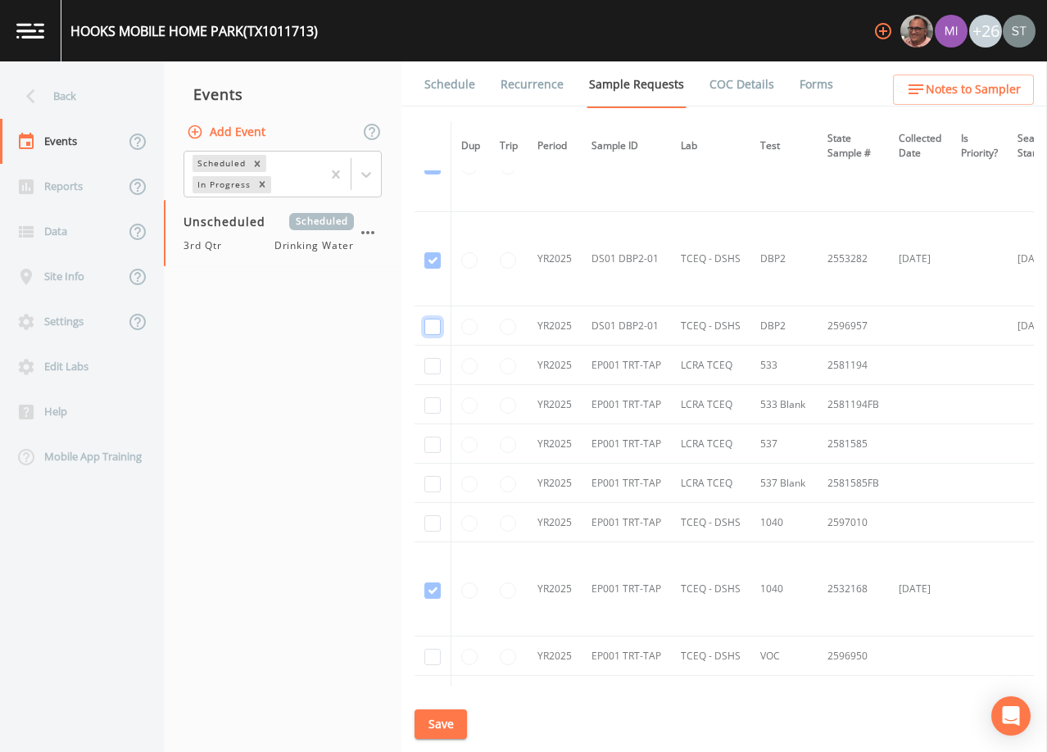
click at [436, 324] on input "checkbox" at bounding box center [432, 327] width 16 height 16
checkbox input "true"
click at [444, 723] on button "Save" at bounding box center [440, 724] width 52 height 30
click at [455, 93] on link "Schedule" at bounding box center [450, 84] width 56 height 46
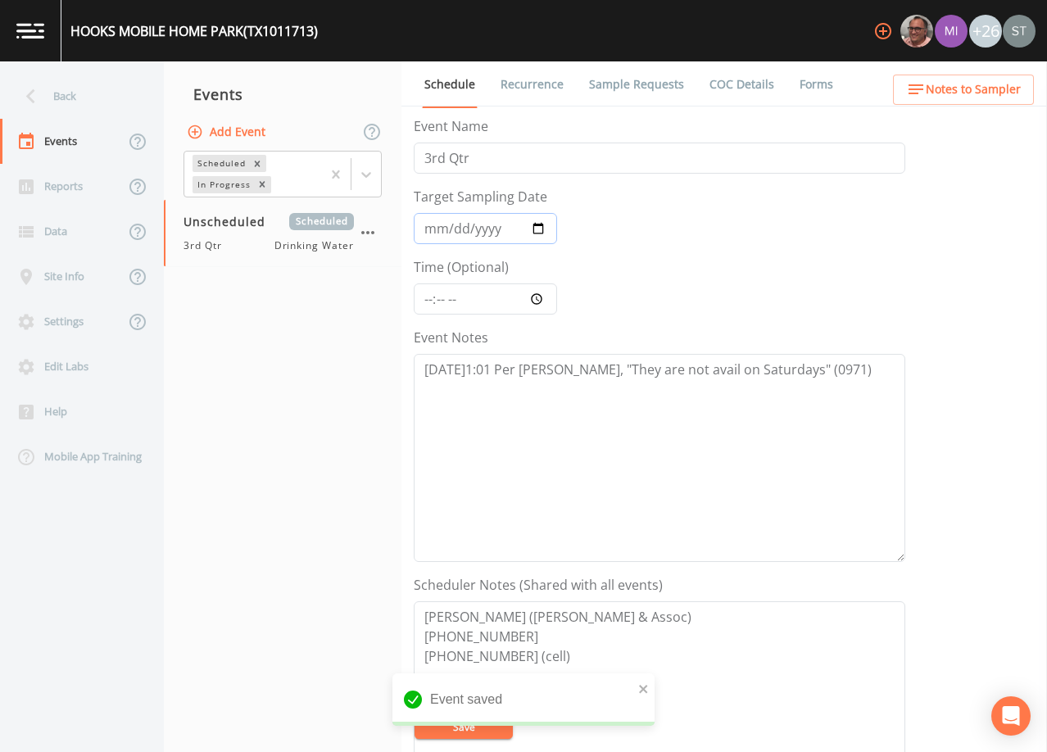
click at [432, 232] on input "Target Sampling Date" at bounding box center [485, 228] width 143 height 31
type input "[DATE]"
type input "11:30"
click at [832, 370] on textarea "[DATE]1:01 Per [PERSON_NAME], "They are not avail on Saturdays" (0971)" at bounding box center [659, 458] width 491 height 208
type textarea "[DATE]1:01 Per [PERSON_NAME], "They are not avail on Saturdays" (0971)"
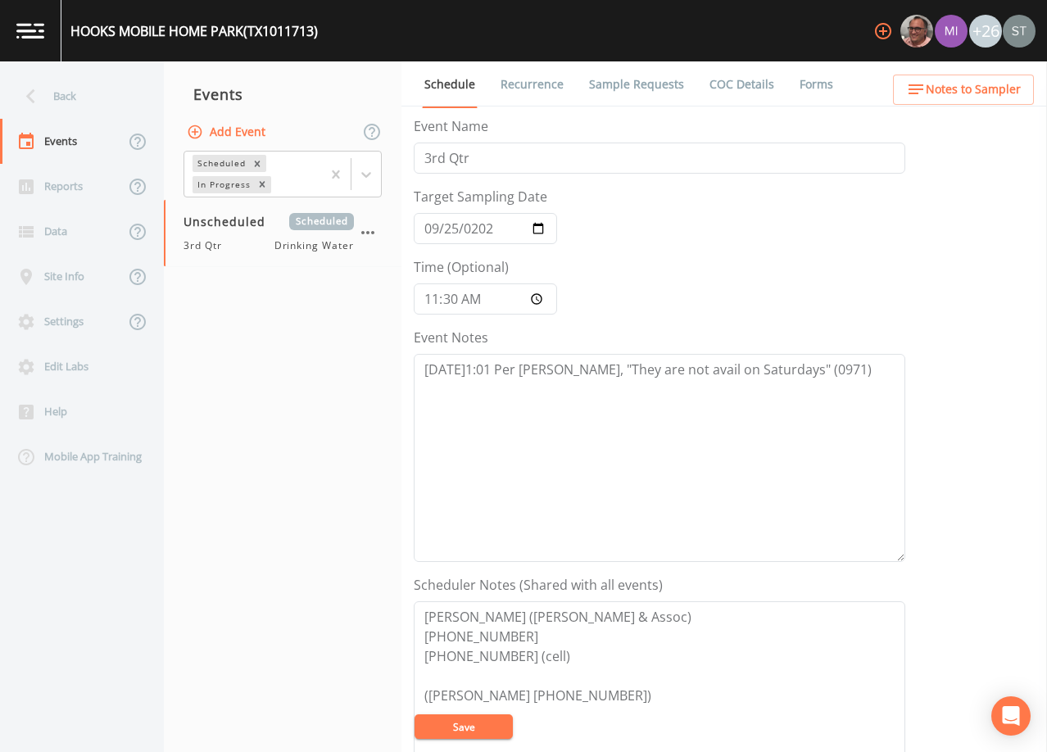
click at [994, 89] on span "Notes to Sampler" at bounding box center [973, 89] width 95 height 20
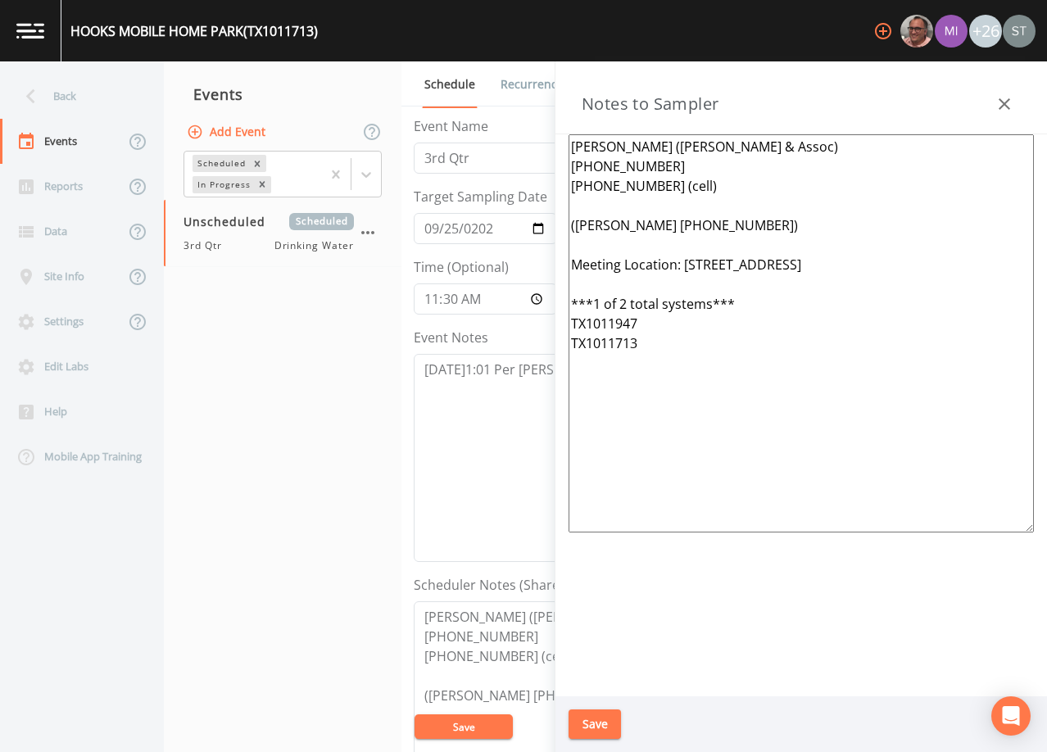
drag, startPoint x: 711, startPoint y: 382, endPoint x: 557, endPoint y: 266, distance: 192.5
click at [557, 266] on div "[PERSON_NAME] ([PERSON_NAME] & Assoc) [PHONE_NUMBER] [PHONE_NUMBER] (cell) ([PE…" at bounding box center [800, 415] width 491 height 562
paste textarea "(1 of 4 Total Systems) TX1011947, TX1013245, TX1011713 & TX1010805"
click at [609, 206] on textarea "[PERSON_NAME] ([PERSON_NAME] & Assoc) [PHONE_NUMBER] [PHONE_NUMBER] (cell) ([PE…" at bounding box center [800, 333] width 465 height 398
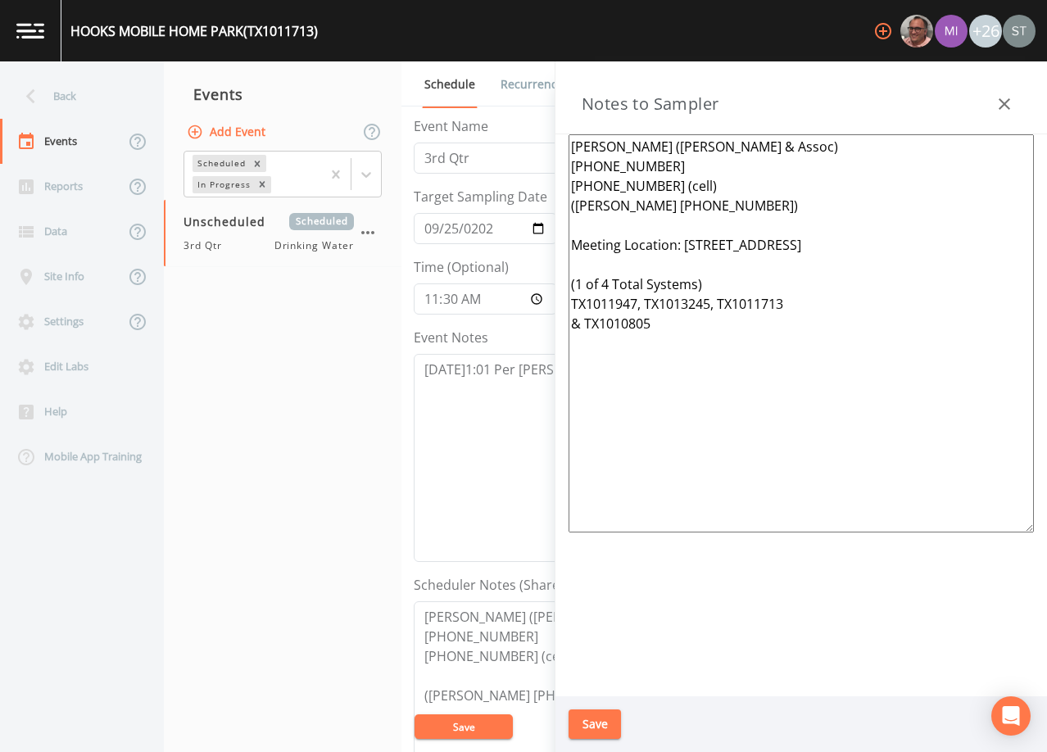
type textarea "[PERSON_NAME] ([PERSON_NAME] & Assoc) [PHONE_NUMBER] [PHONE_NUMBER] (cell) ([PE…"
click at [606, 726] on button "Save" at bounding box center [594, 724] width 52 height 30
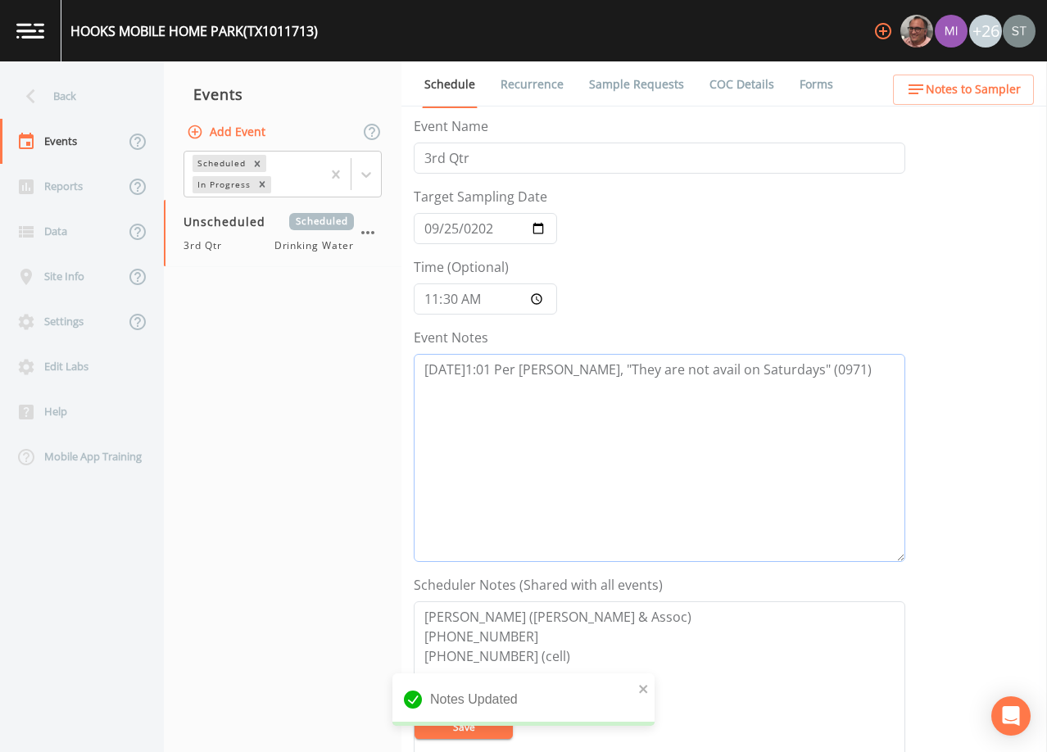
click at [681, 420] on textarea "[DATE]1:01 Per [PERSON_NAME], "They are not avail on Saturdays" (0971)" at bounding box center [659, 458] width 491 height 208
paste textarea "[DATE]3:18 Confirmed Appt (0971)"
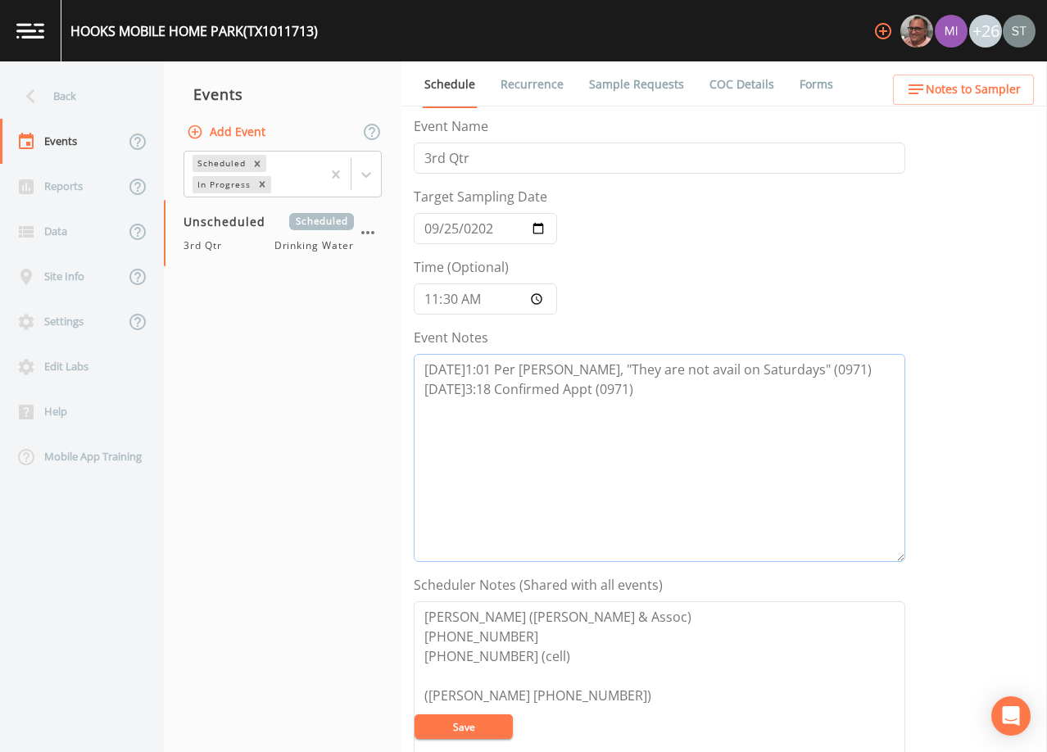
type textarea "[DATE]1:01 Per [PERSON_NAME], "They are not avail on Saturdays" (0971) [DATE]3:…"
click at [489, 722] on button "Save" at bounding box center [463, 726] width 98 height 25
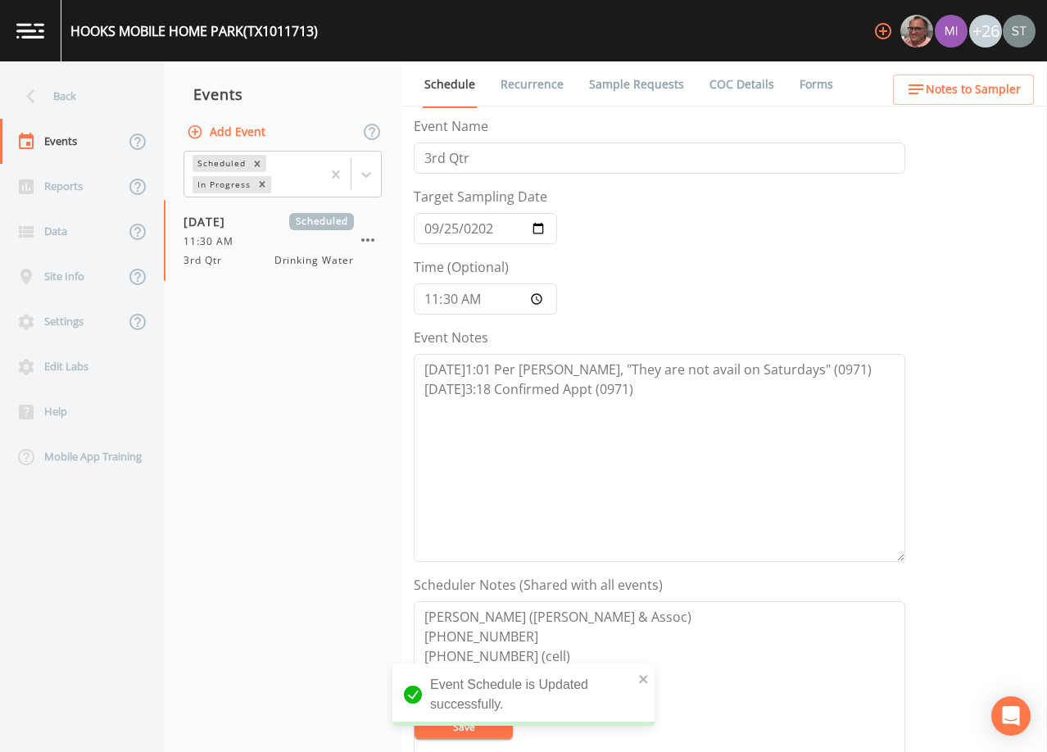
click at [985, 93] on span "Notes to Sampler" at bounding box center [973, 89] width 95 height 20
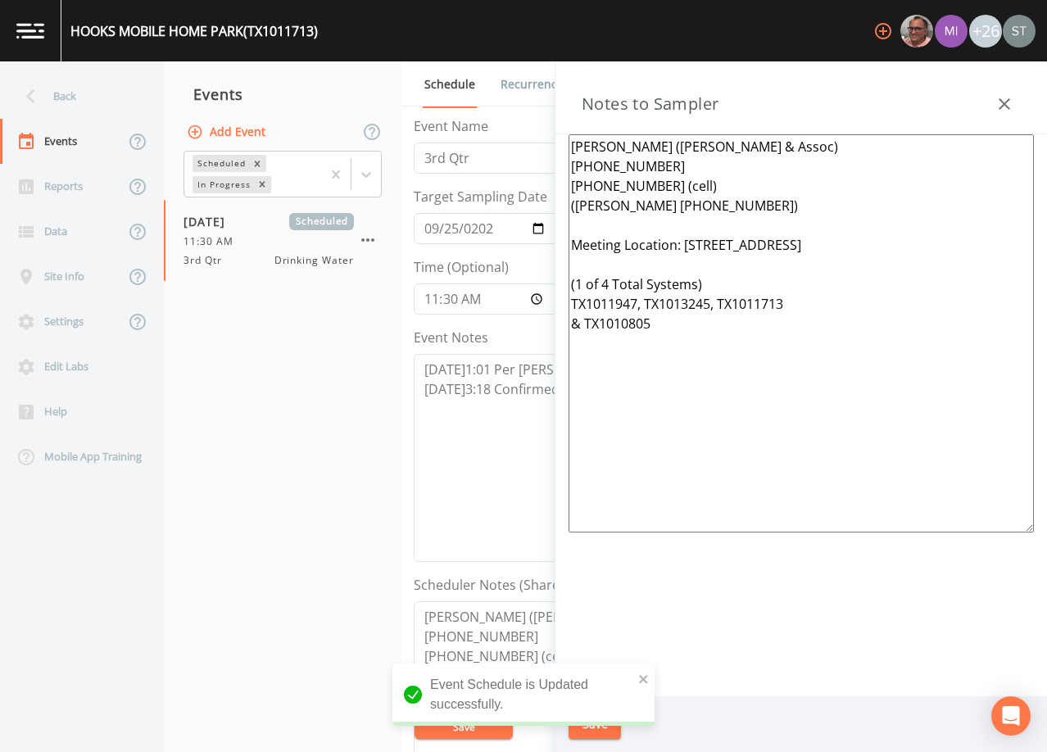
click at [996, 102] on icon "button" at bounding box center [1004, 104] width 20 height 20
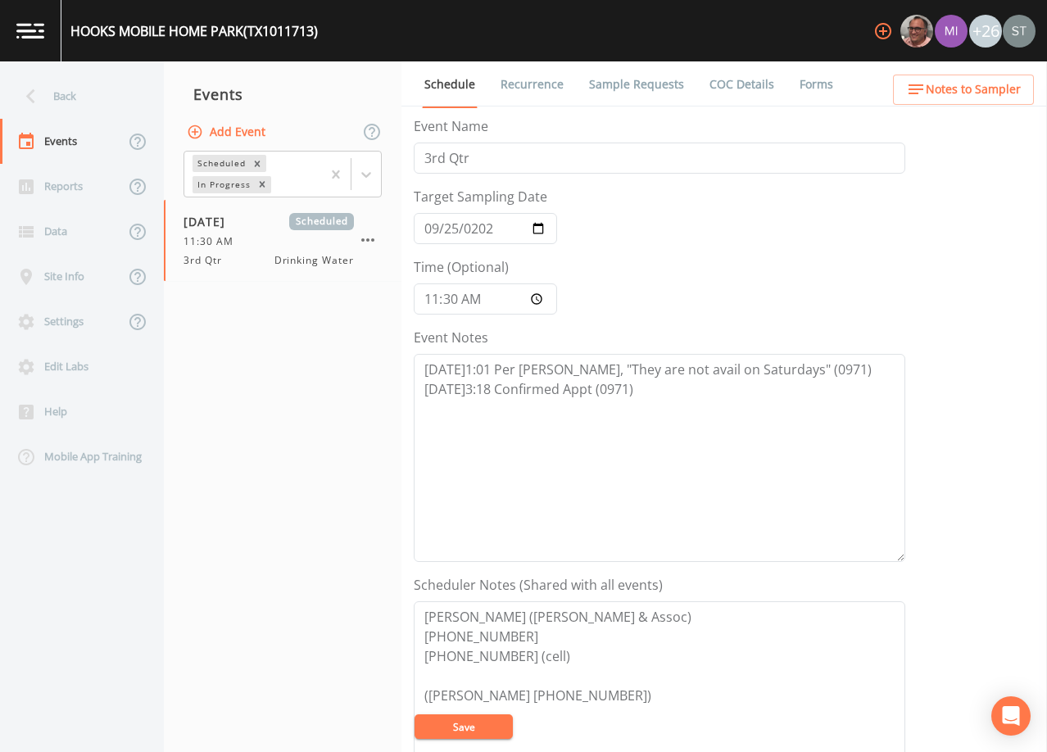
click at [996, 102] on button "Notes to Sampler" at bounding box center [963, 90] width 141 height 30
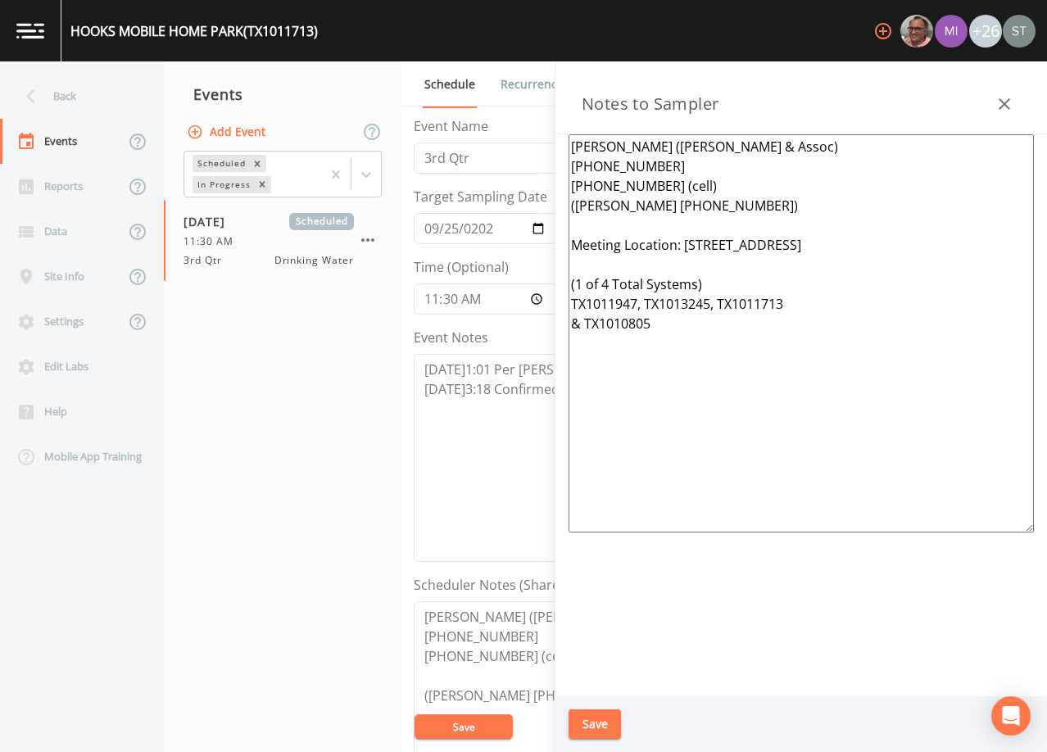
click at [996, 102] on icon "button" at bounding box center [1004, 104] width 20 height 20
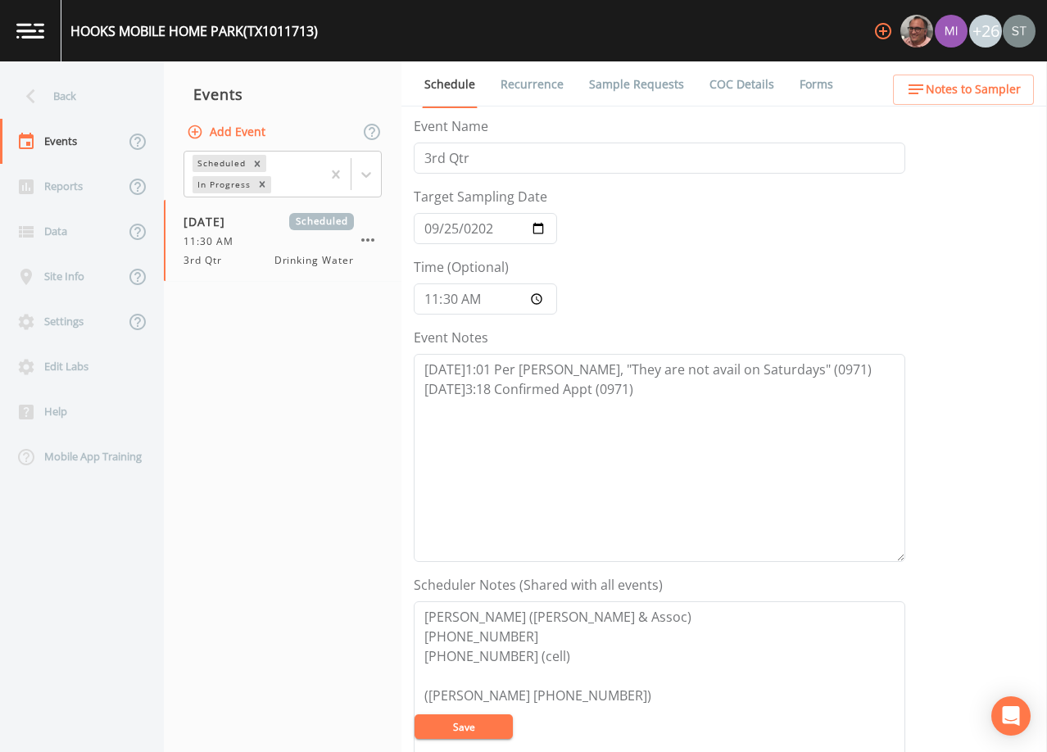
click at [665, 86] on link "Sample Requests" at bounding box center [636, 84] width 100 height 46
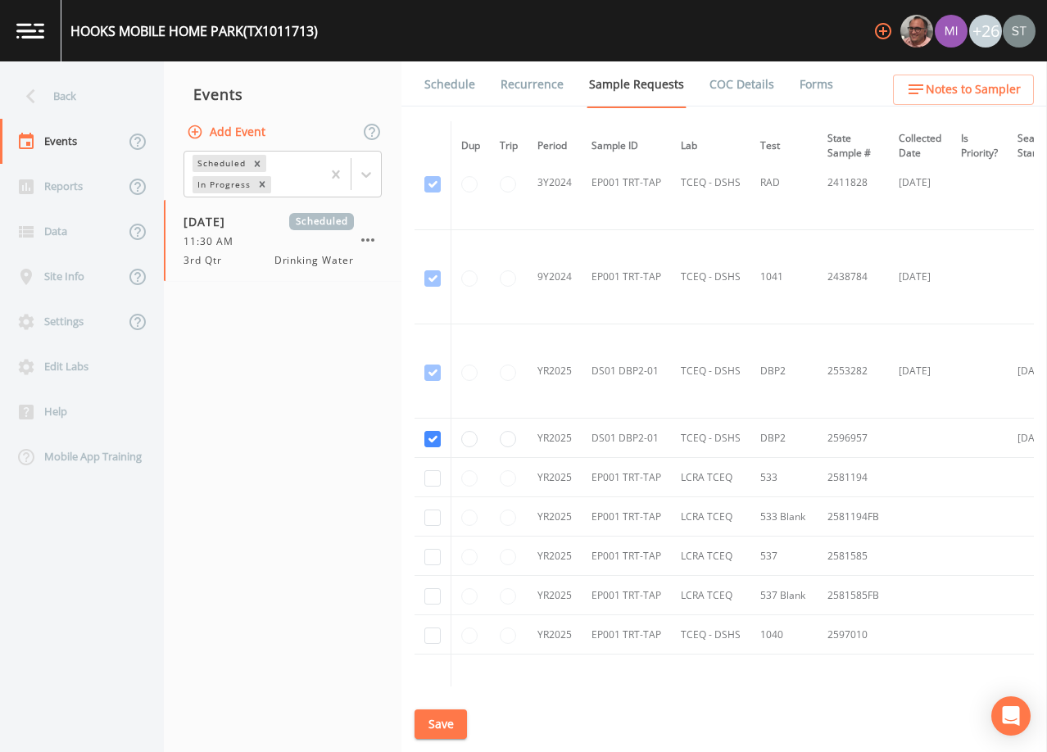
scroll to position [819, 0]
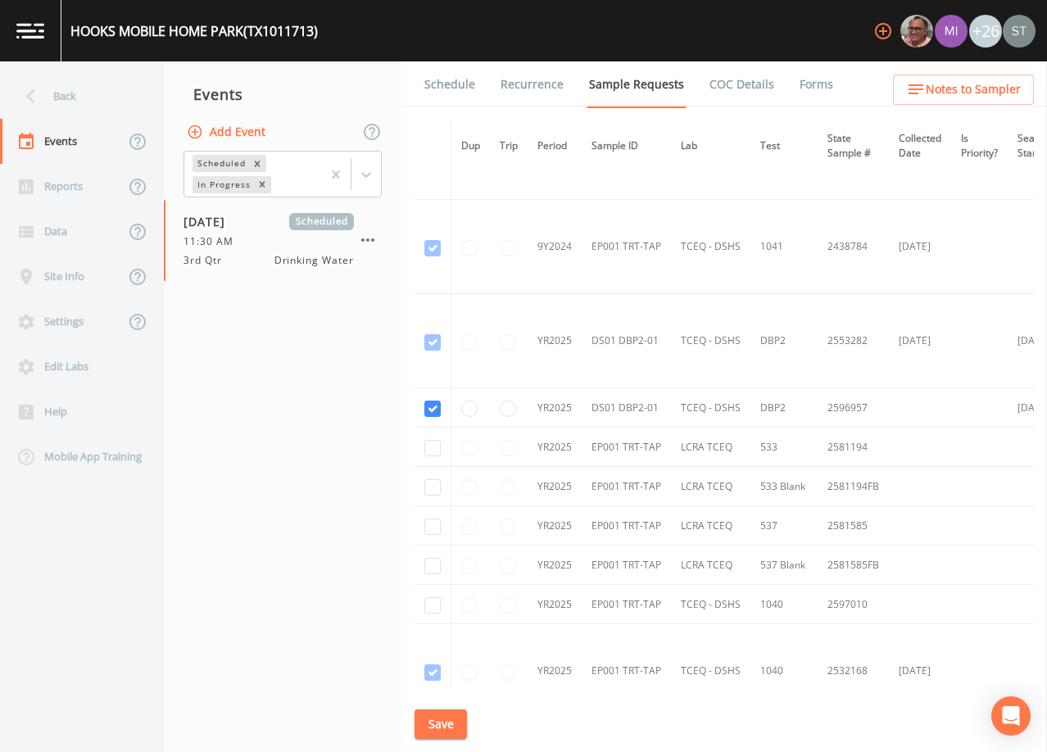
click at [456, 89] on link "Schedule" at bounding box center [450, 84] width 56 height 46
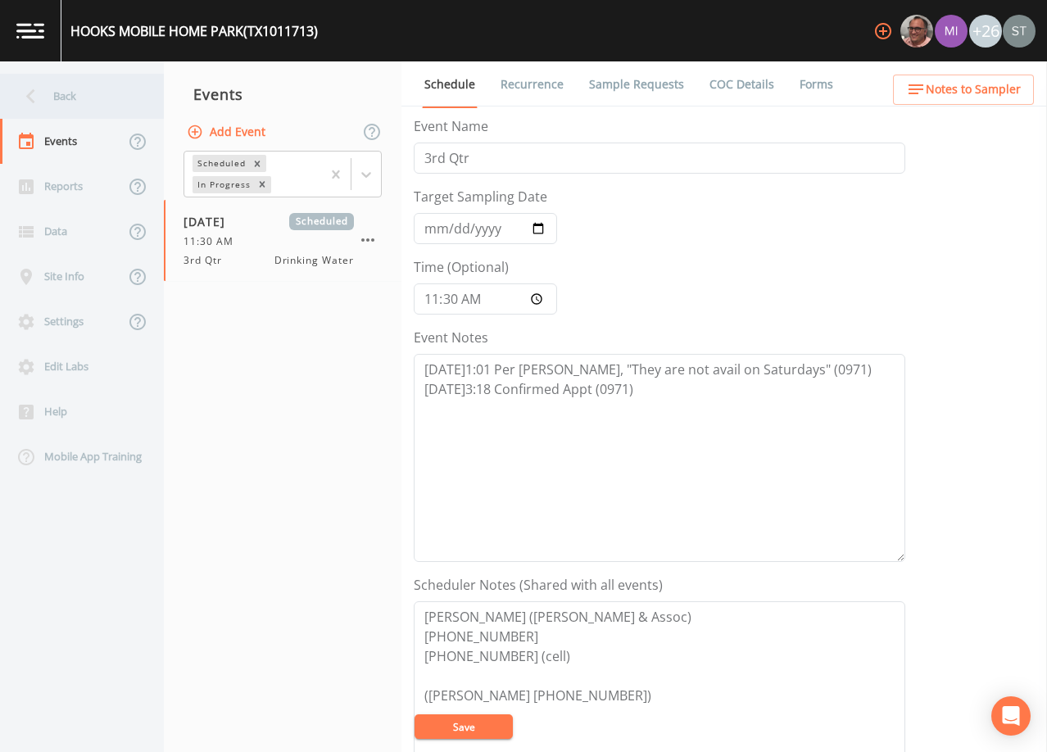
click at [104, 105] on div "Back" at bounding box center [73, 96] width 147 height 45
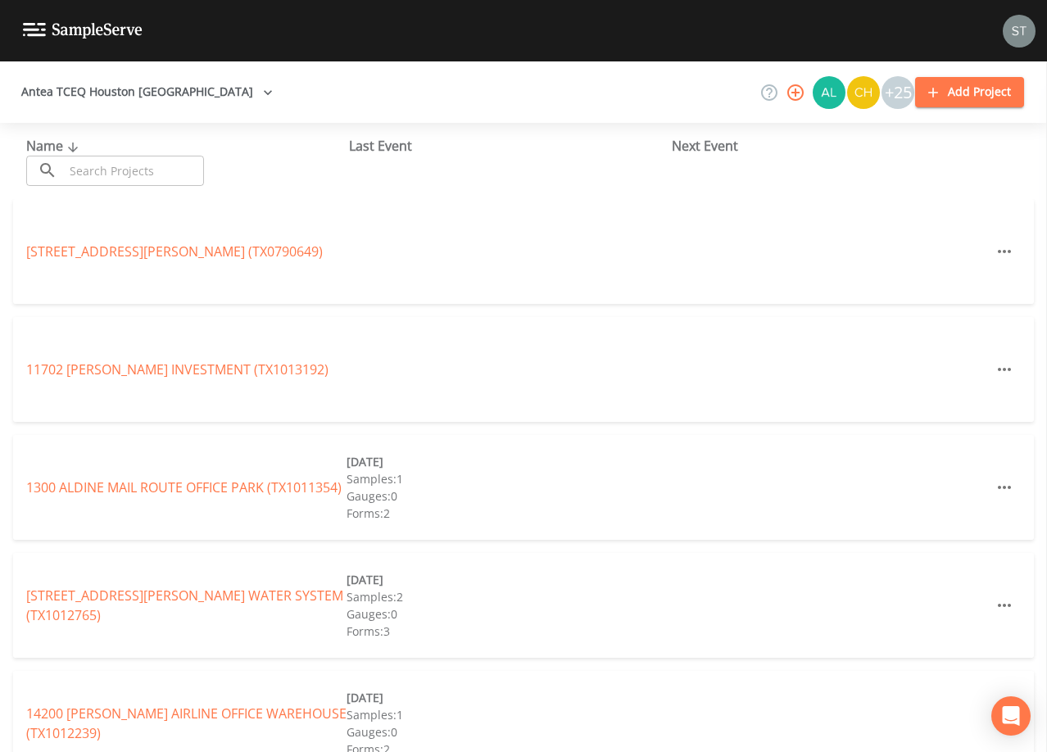
click at [137, 166] on input "text" at bounding box center [134, 171] width 140 height 30
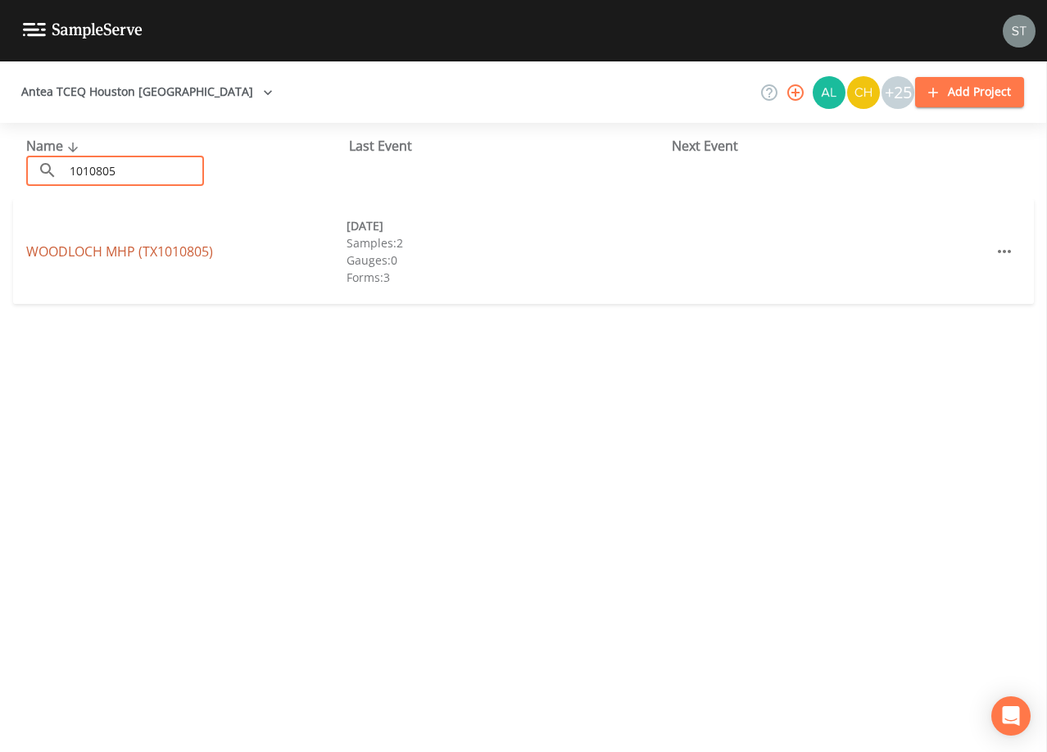
type input "1010805"
click at [185, 247] on link "WOODLOCH MHP (TX1010805)" at bounding box center [119, 251] width 187 height 18
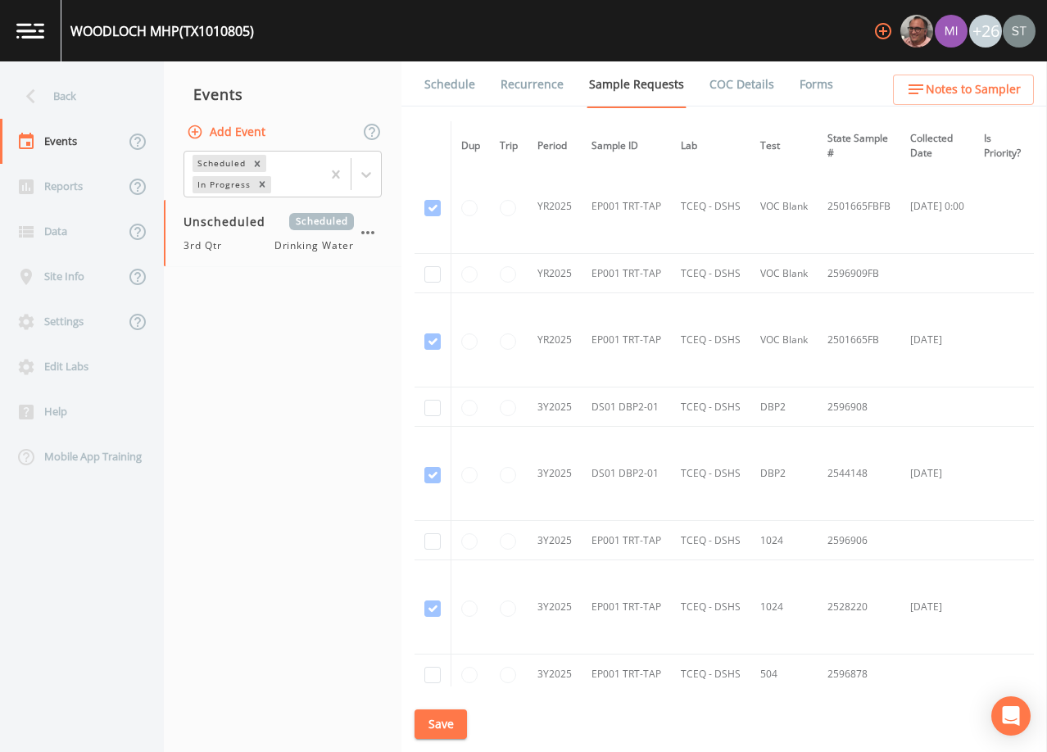
scroll to position [655, 0]
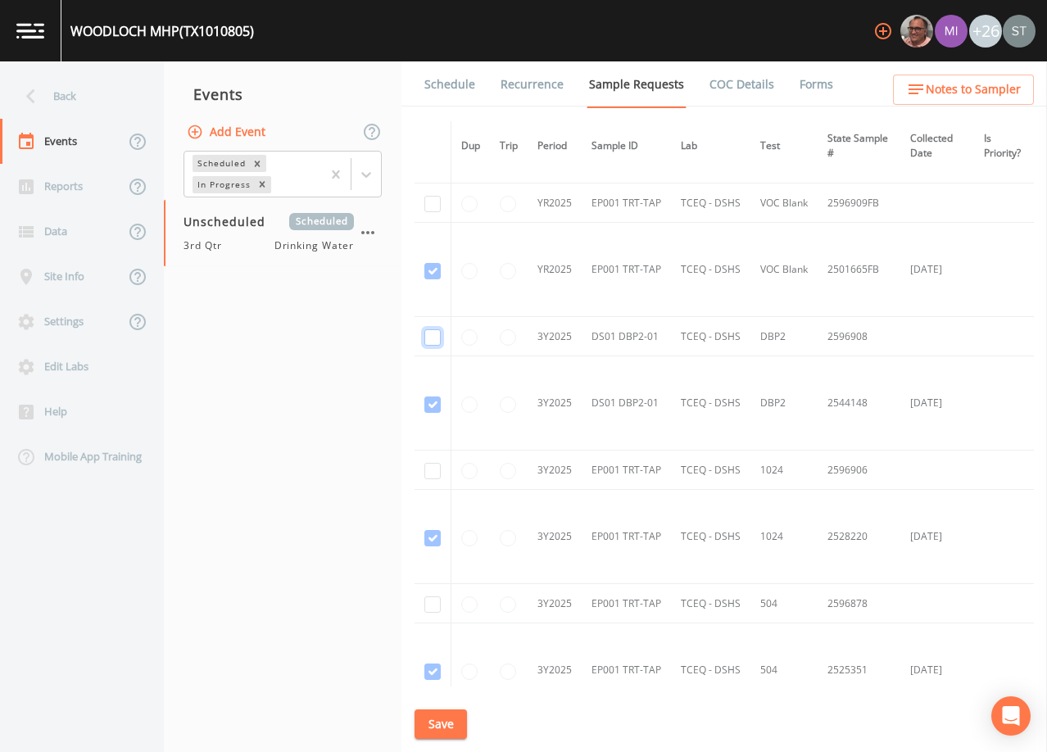
click at [435, 337] on input "checkbox" at bounding box center [432, 337] width 16 height 16
checkbox input "true"
click at [448, 726] on button "Save" at bounding box center [440, 724] width 52 height 30
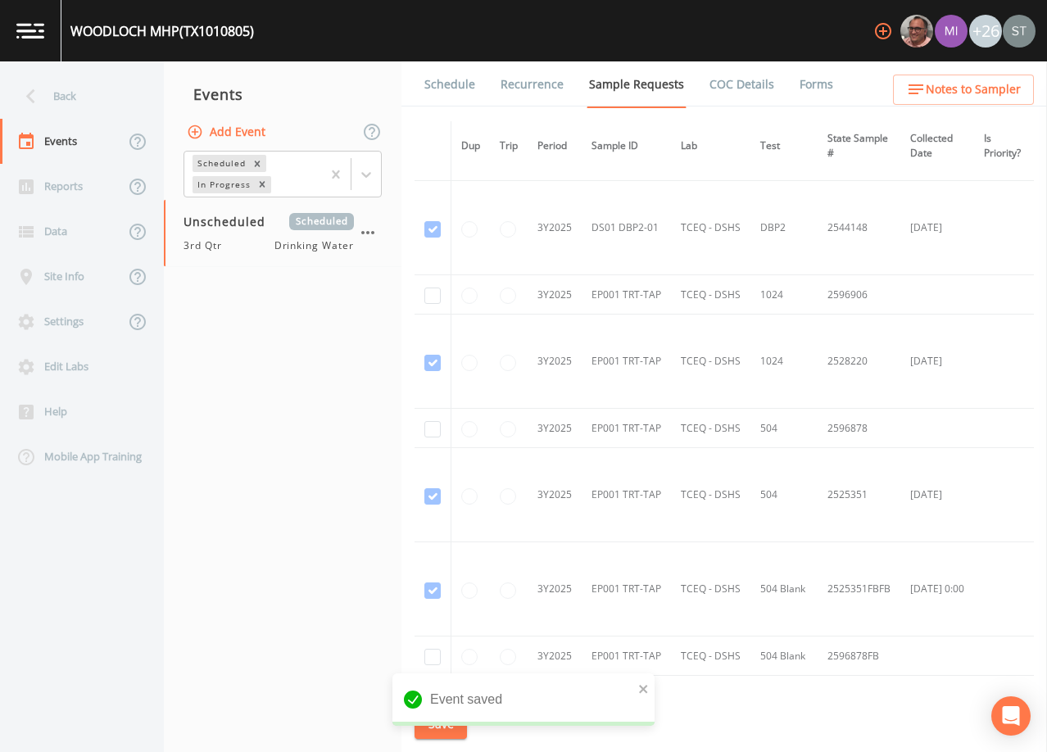
scroll to position [734, 0]
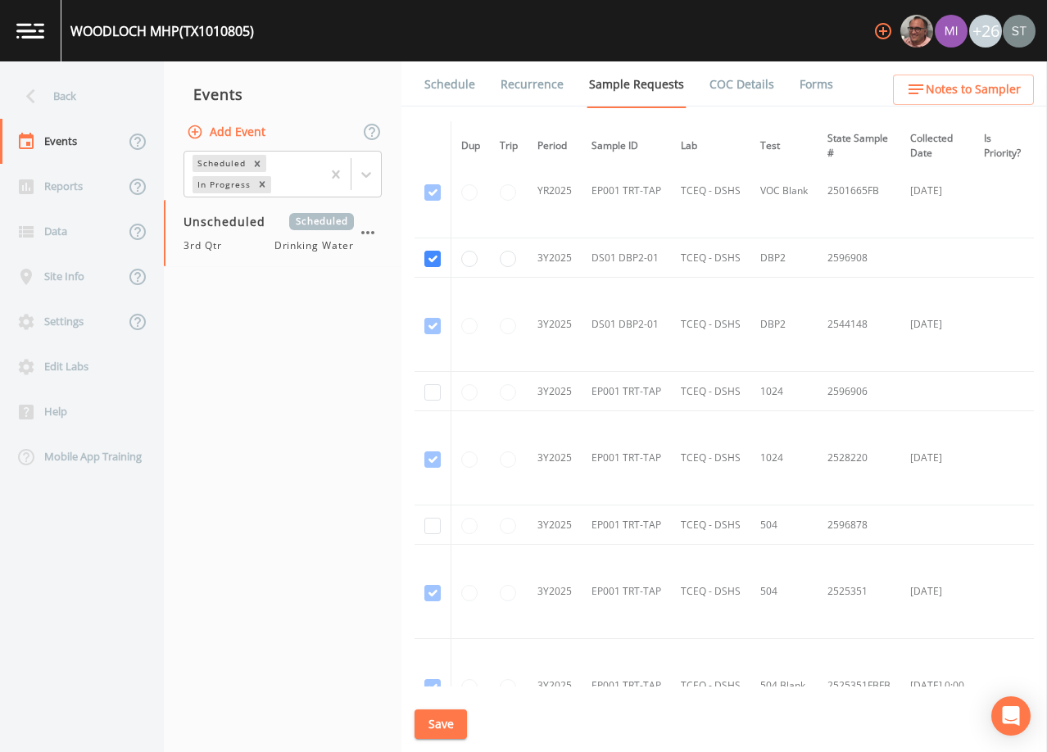
click at [450, 93] on link "Schedule" at bounding box center [450, 84] width 56 height 46
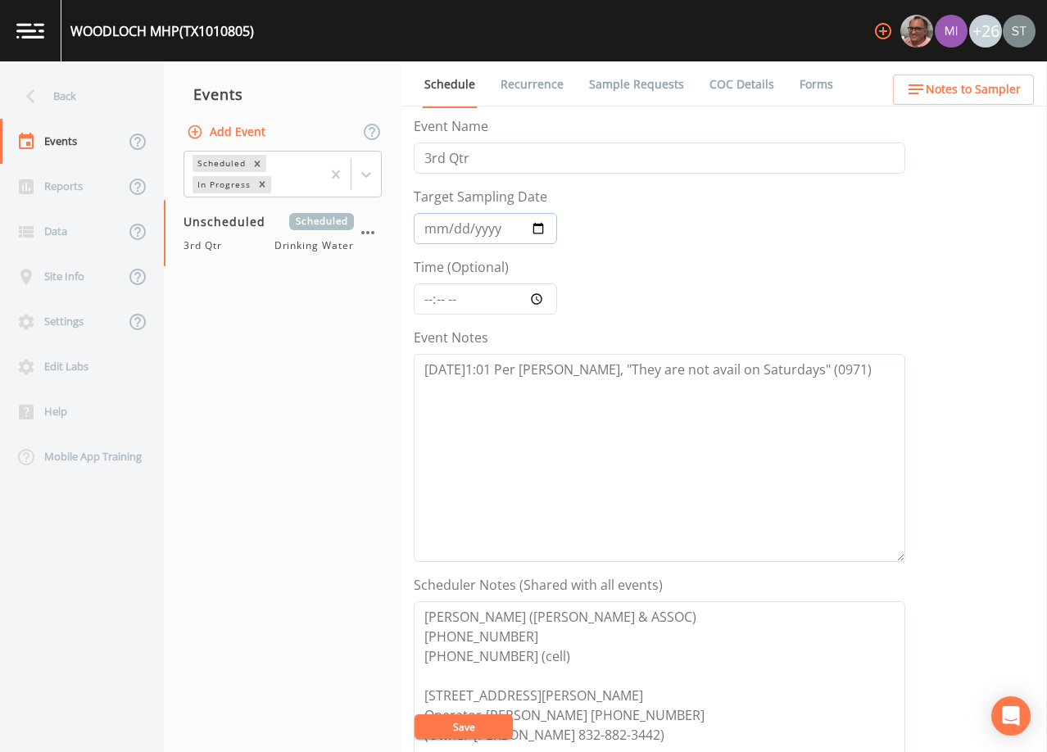
click at [432, 229] on input "Target Sampling Date" at bounding box center [485, 228] width 143 height 31
type input "[DATE]"
type input "11:30"
click at [489, 406] on textarea "[DATE]1:01 Per [PERSON_NAME], "They are not avail on Saturdays" (0971)" at bounding box center [659, 458] width 491 height 208
paste textarea "[DATE]3:18 Confirmed Appt (0971)"
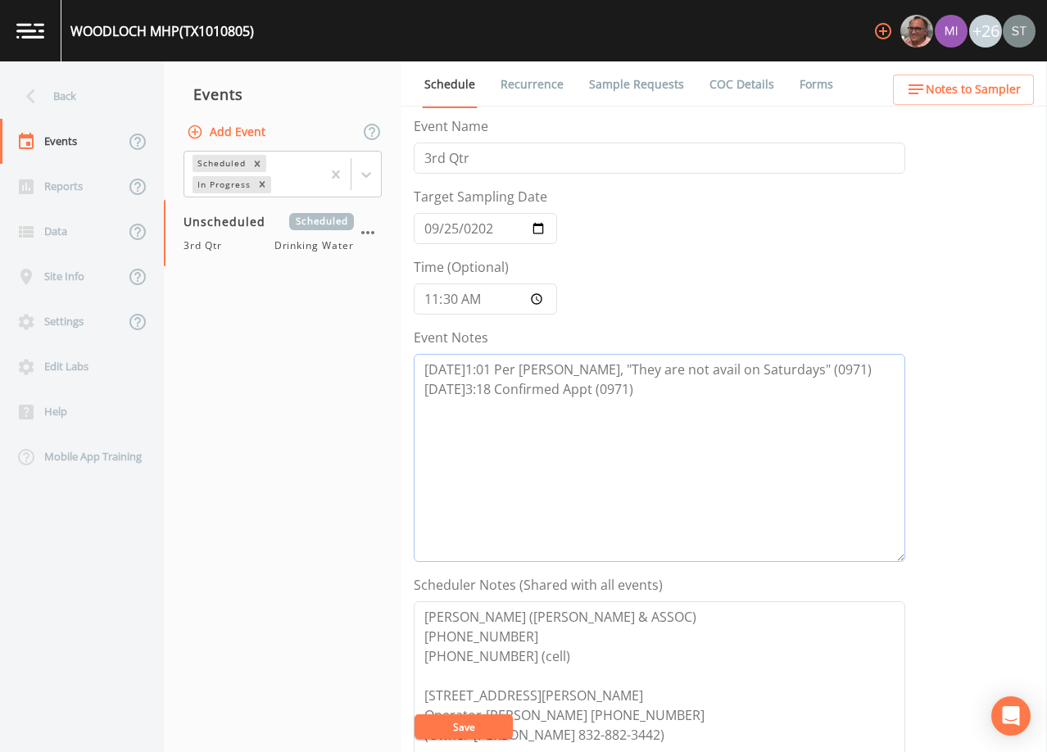
type textarea "[DATE]1:01 Per [PERSON_NAME], "They are not avail on Saturdays" (0971) [DATE]3:…"
drag, startPoint x: 483, startPoint y: 727, endPoint x: 502, endPoint y: 669, distance: 60.4
click at [482, 726] on button "Save" at bounding box center [463, 726] width 98 height 25
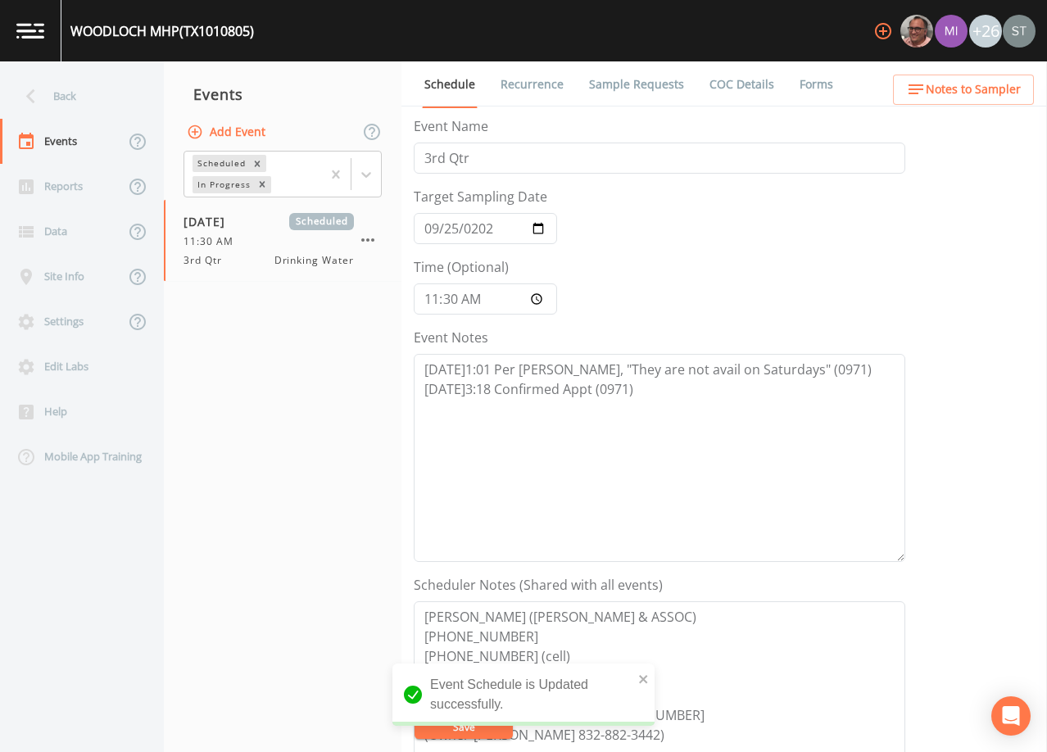
click at [989, 90] on span "Notes to Sampler" at bounding box center [973, 89] width 95 height 20
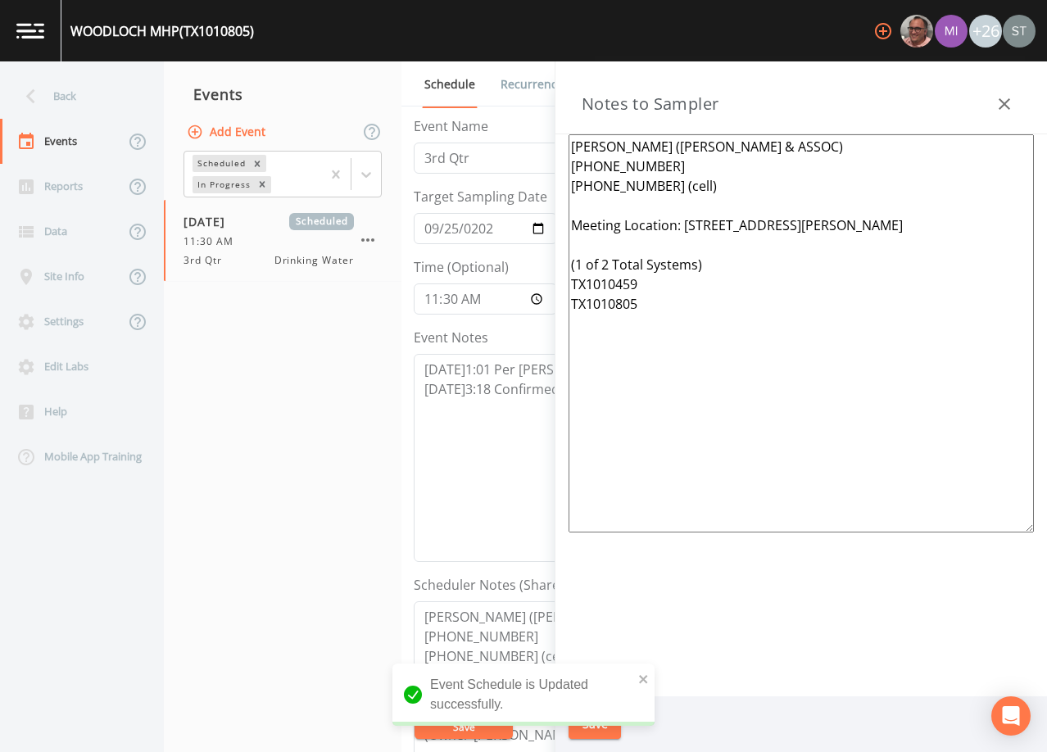
drag, startPoint x: 726, startPoint y: 319, endPoint x: 541, endPoint y: 226, distance: 207.0
click at [541, 226] on div "Back Events Reports Data Site Info Settings Edit Labs Help Mobile App Training …" at bounding box center [523, 406] width 1047 height 691
paste textarea "[STREET_ADDRESS] (1 of 4 Total Systems) TX1011947, TX1013245, TX1011713 &"
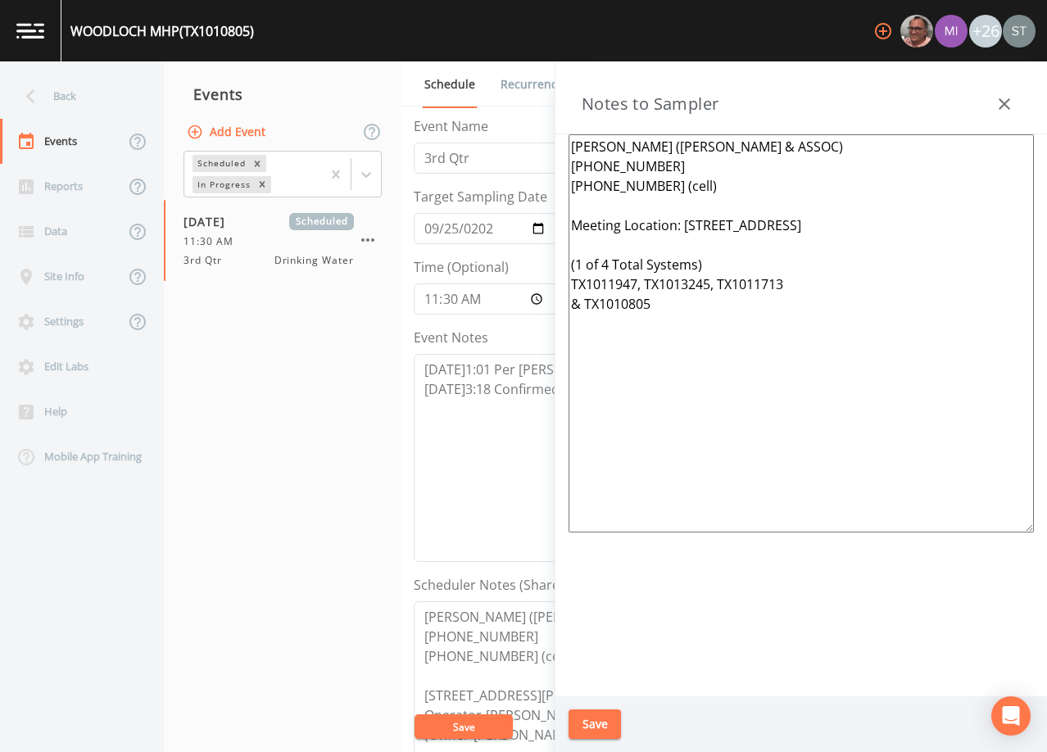
type textarea "[PERSON_NAME] ([PERSON_NAME] & ASSOC) [PHONE_NUMBER] [PHONE_NUMBER] (cell) Meet…"
click at [599, 726] on button "Save" at bounding box center [594, 724] width 52 height 30
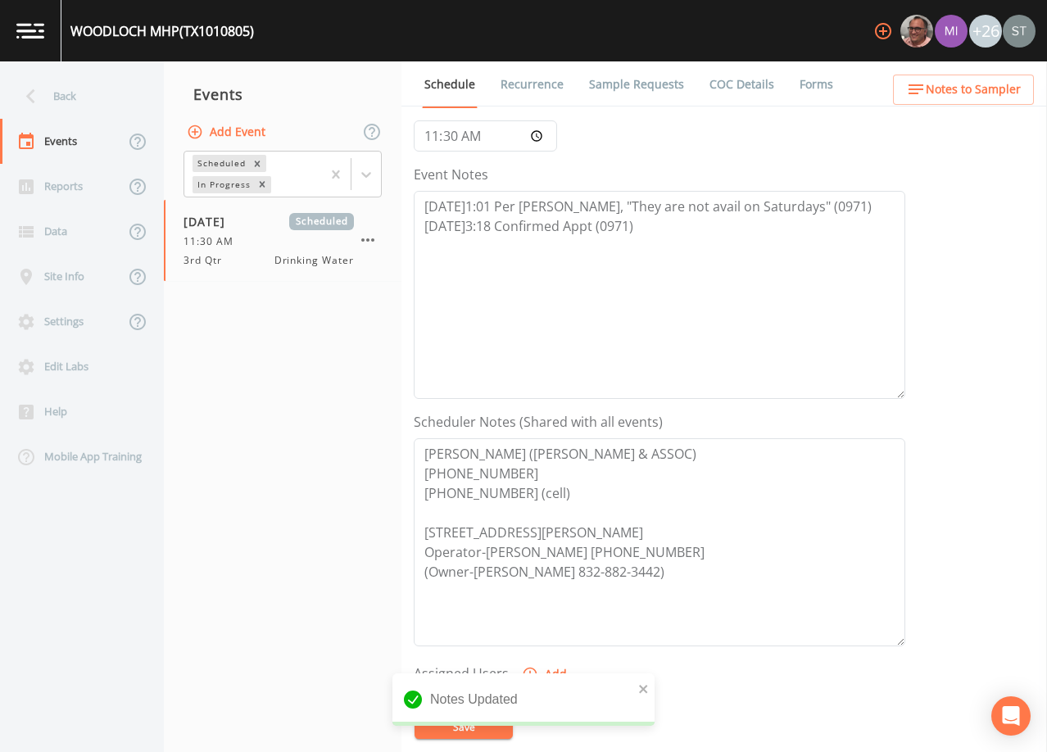
scroll to position [164, 0]
click at [982, 84] on span "Notes to Sampler" at bounding box center [973, 89] width 95 height 20
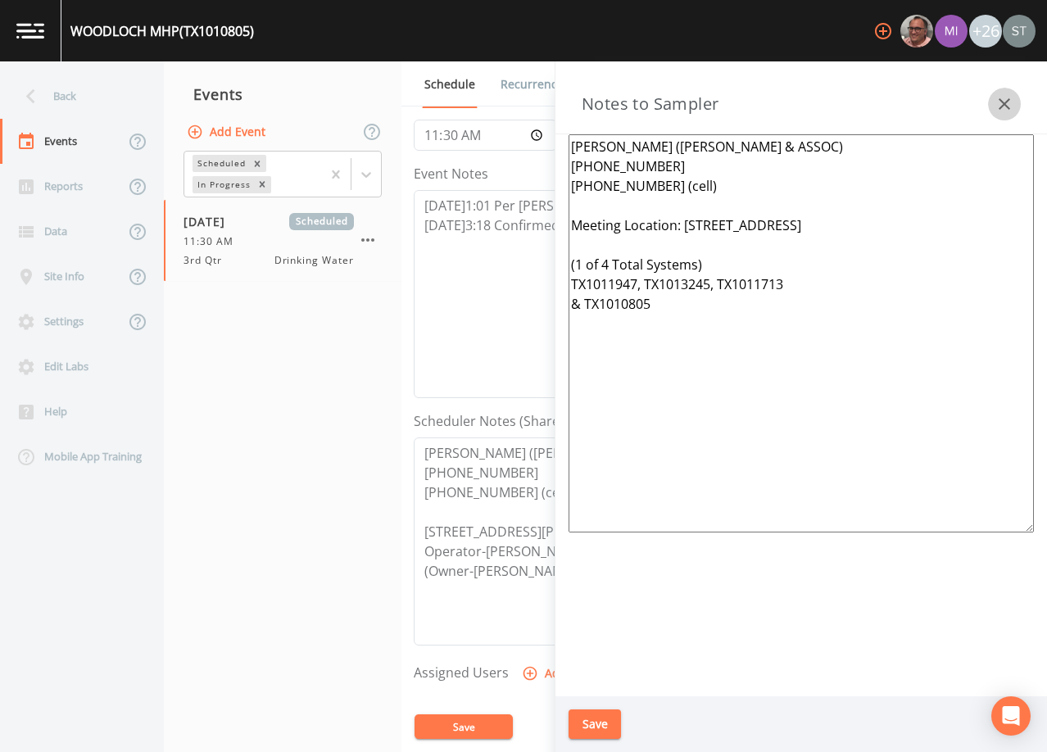
click at [1003, 99] on icon "button" at bounding box center [1004, 104] width 20 height 20
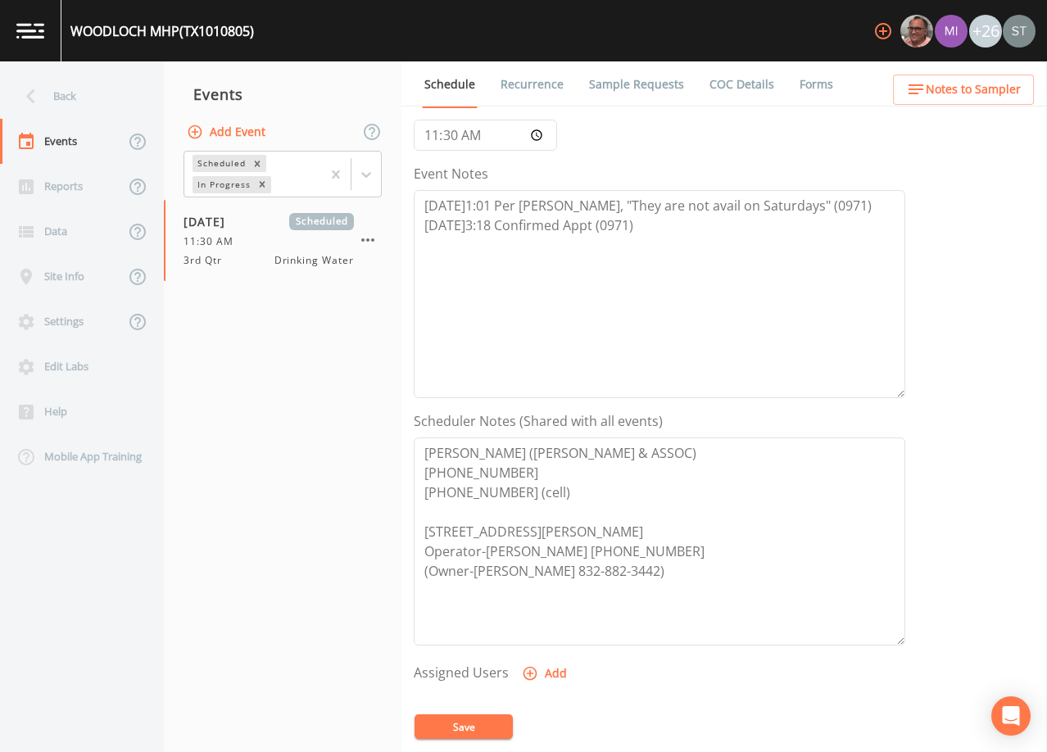
click at [635, 83] on link "Sample Requests" at bounding box center [636, 84] width 100 height 46
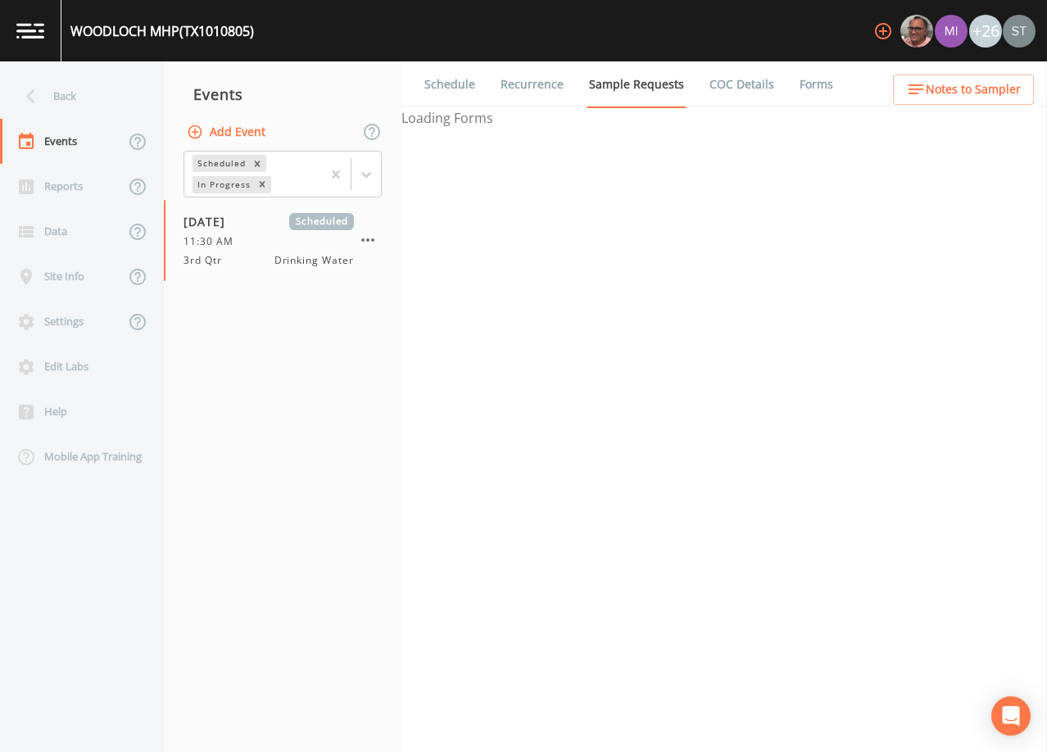
click at [464, 84] on link "Schedule" at bounding box center [450, 84] width 56 height 46
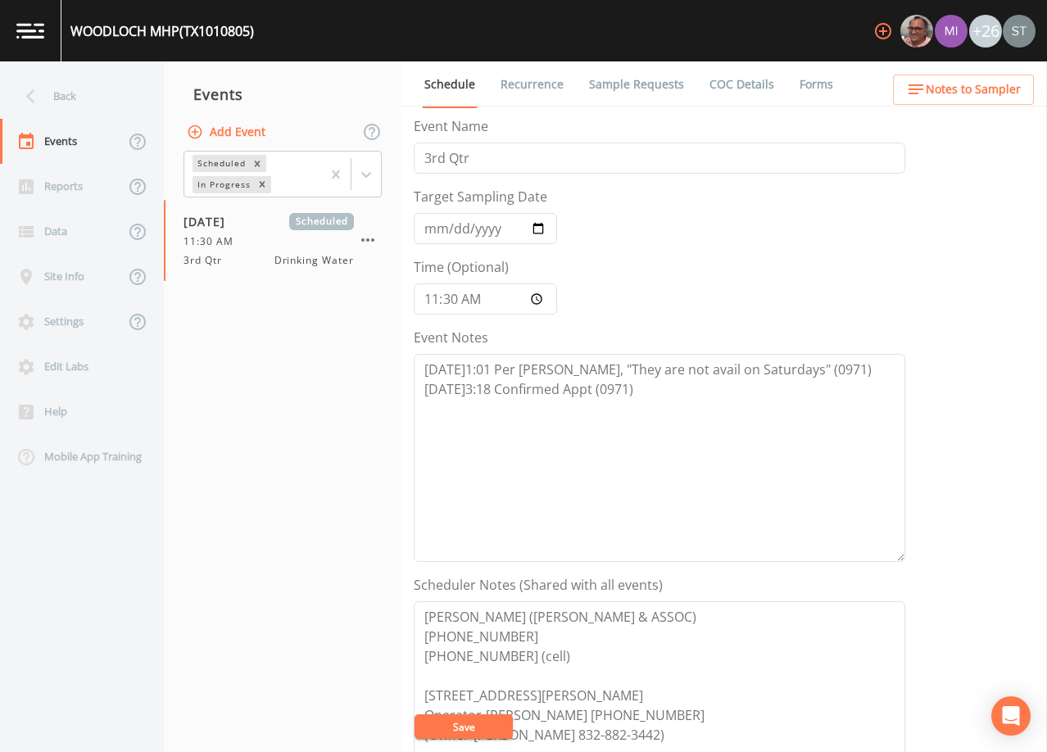
click at [975, 88] on span "Notes to Sampler" at bounding box center [973, 89] width 95 height 20
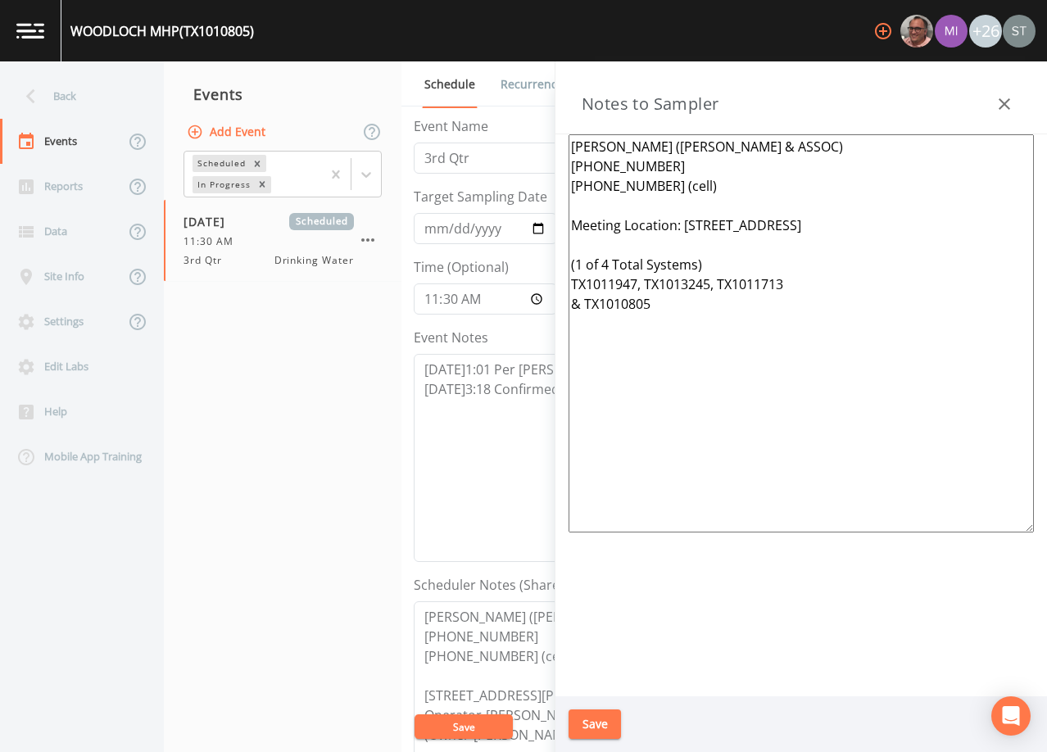
click at [1000, 102] on icon "button" at bounding box center [1004, 104] width 20 height 20
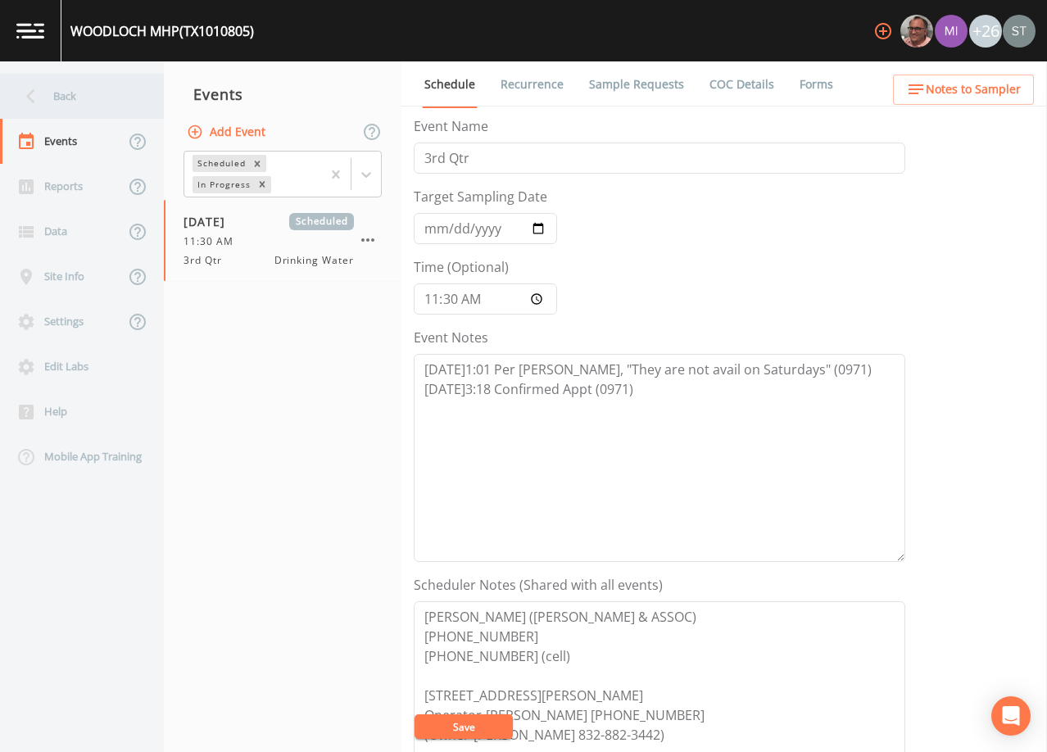
click at [68, 98] on div "Back" at bounding box center [73, 96] width 147 height 45
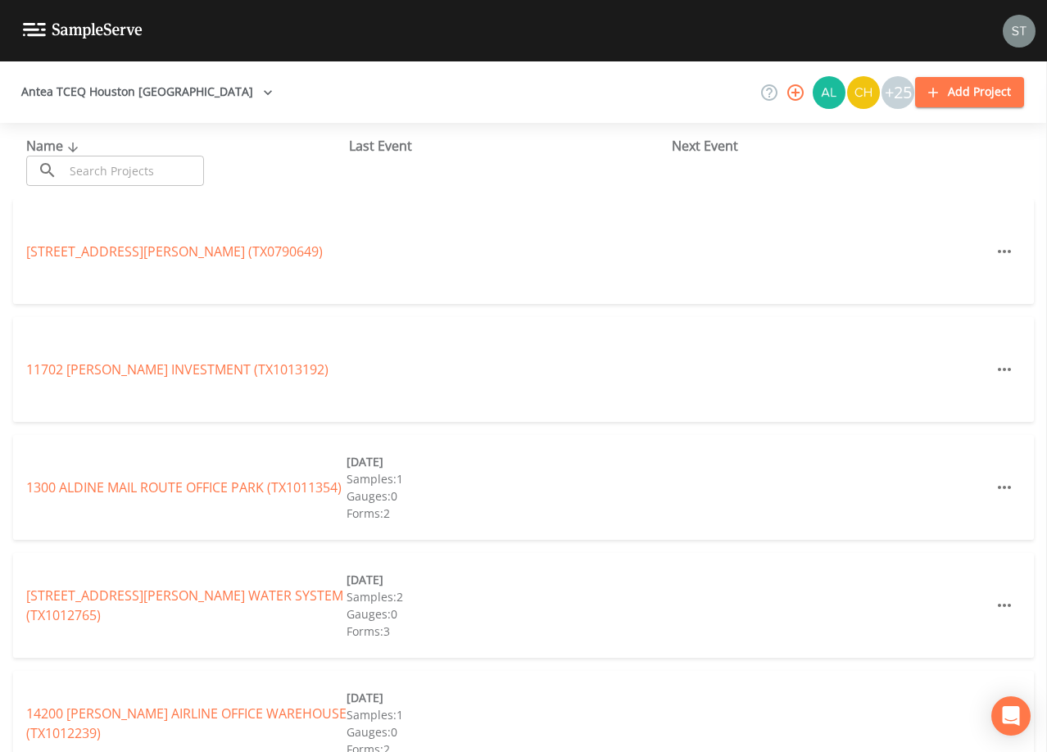
click at [194, 166] on input "text" at bounding box center [134, 171] width 140 height 30
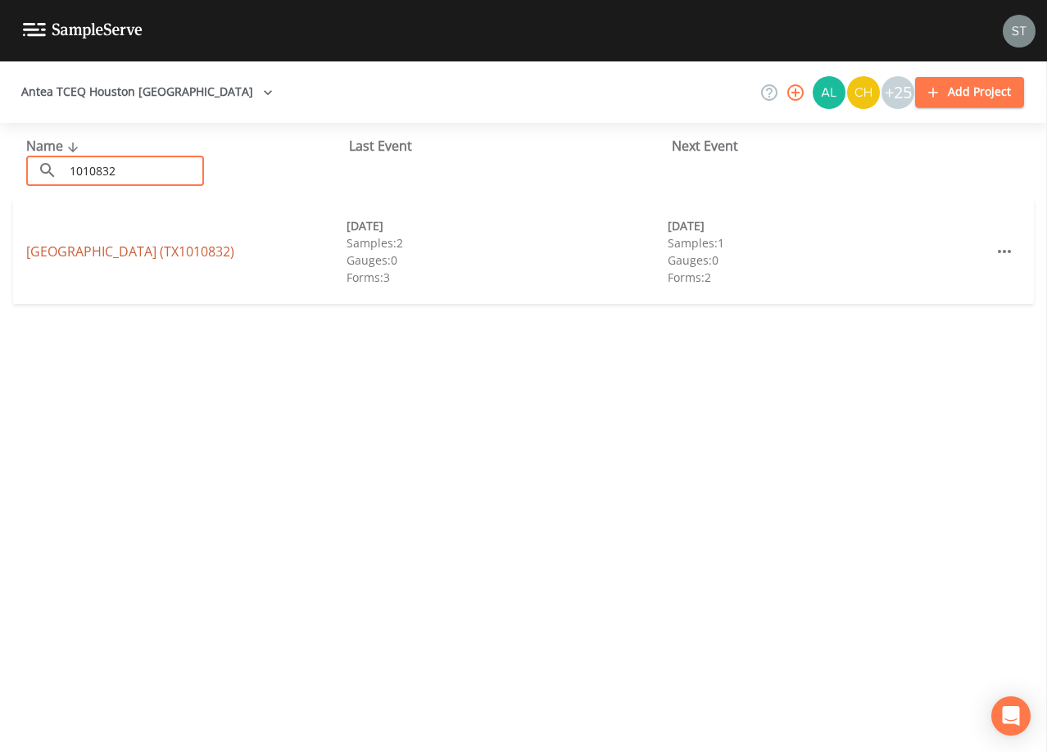
type input "1010832"
click at [133, 248] on link "[GEOGRAPHIC_DATA] (TX1010832)" at bounding box center [130, 251] width 208 height 18
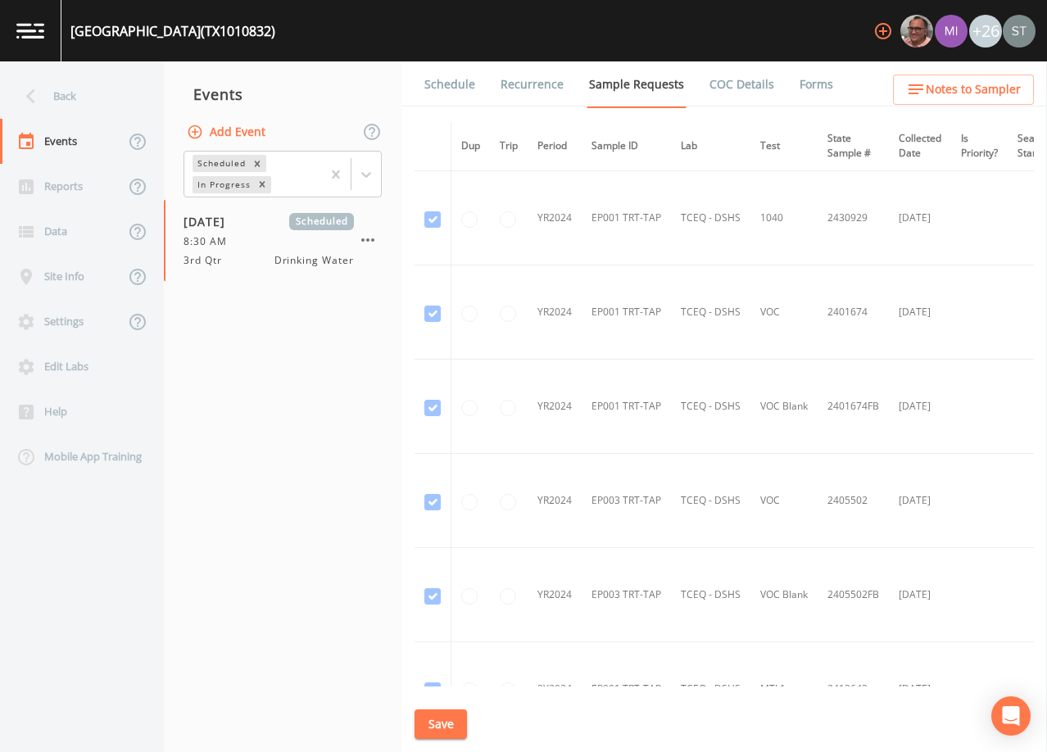
click at [451, 88] on link "Schedule" at bounding box center [450, 84] width 56 height 46
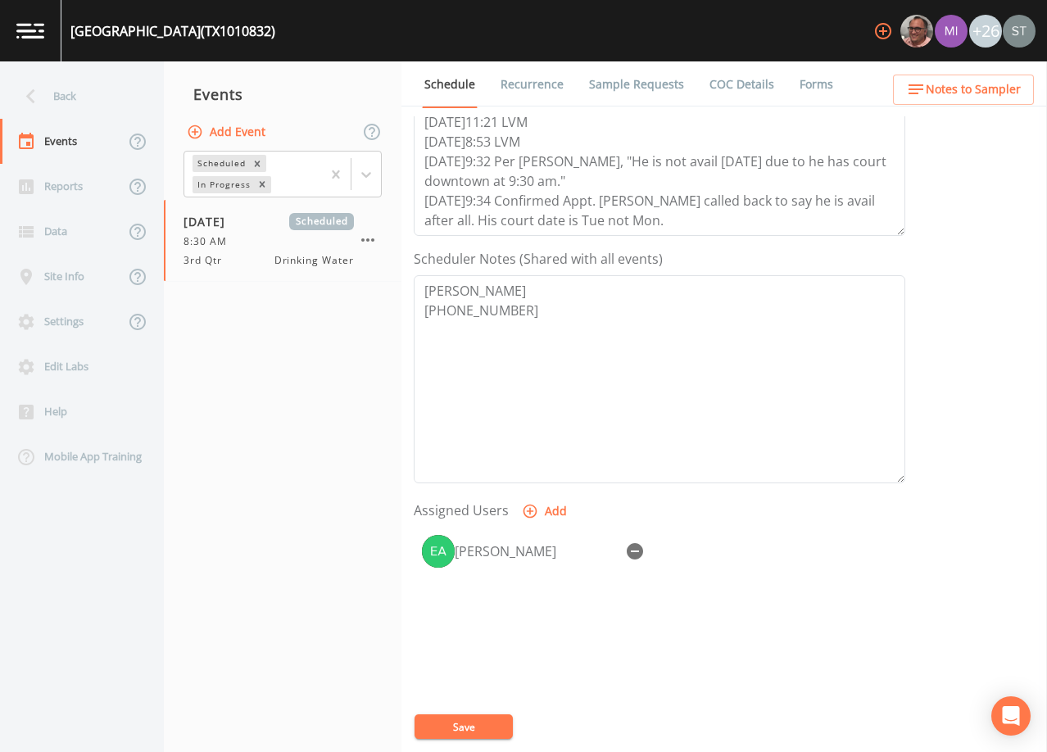
scroll to position [328, 0]
click at [987, 91] on span "Notes to Sampler" at bounding box center [973, 89] width 95 height 20
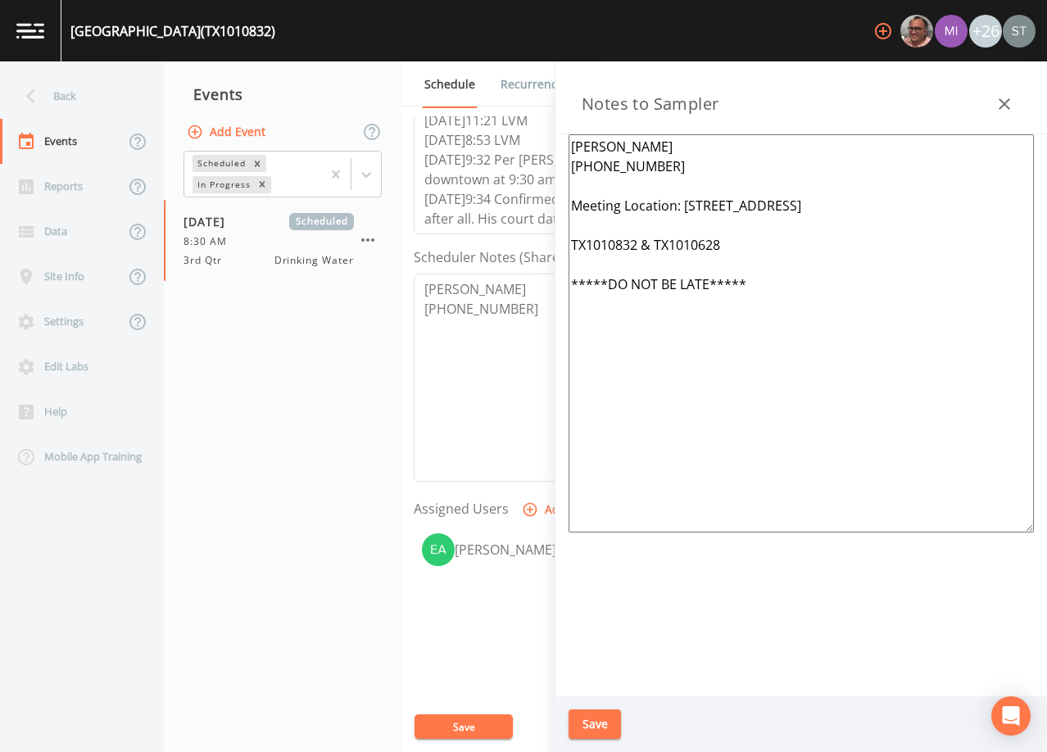
click at [1007, 104] on icon "button" at bounding box center [1004, 104] width 20 height 20
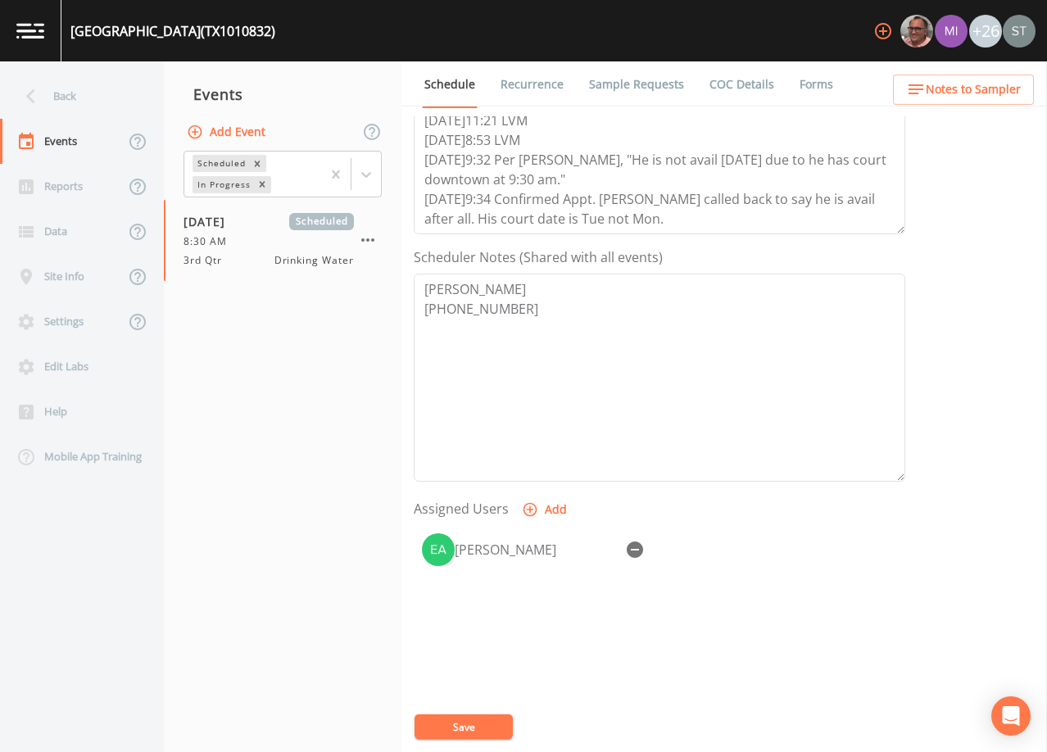
click at [634, 92] on link "Sample Requests" at bounding box center [636, 84] width 100 height 46
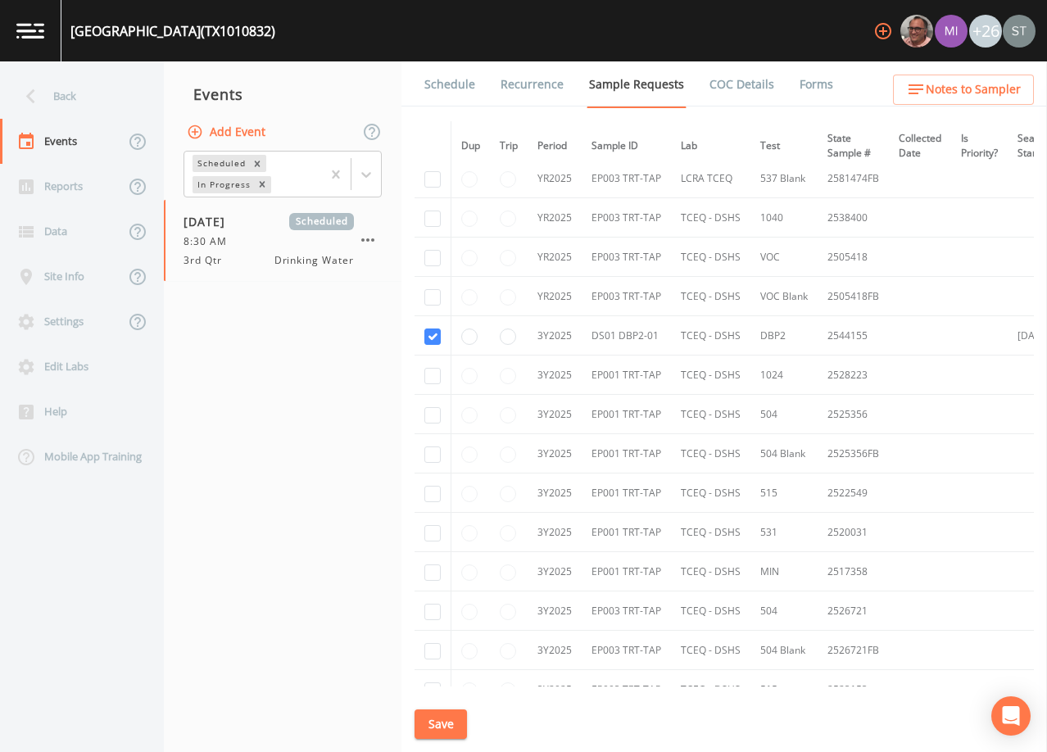
scroll to position [1311, 0]
click at [80, 97] on div "Back" at bounding box center [73, 96] width 147 height 45
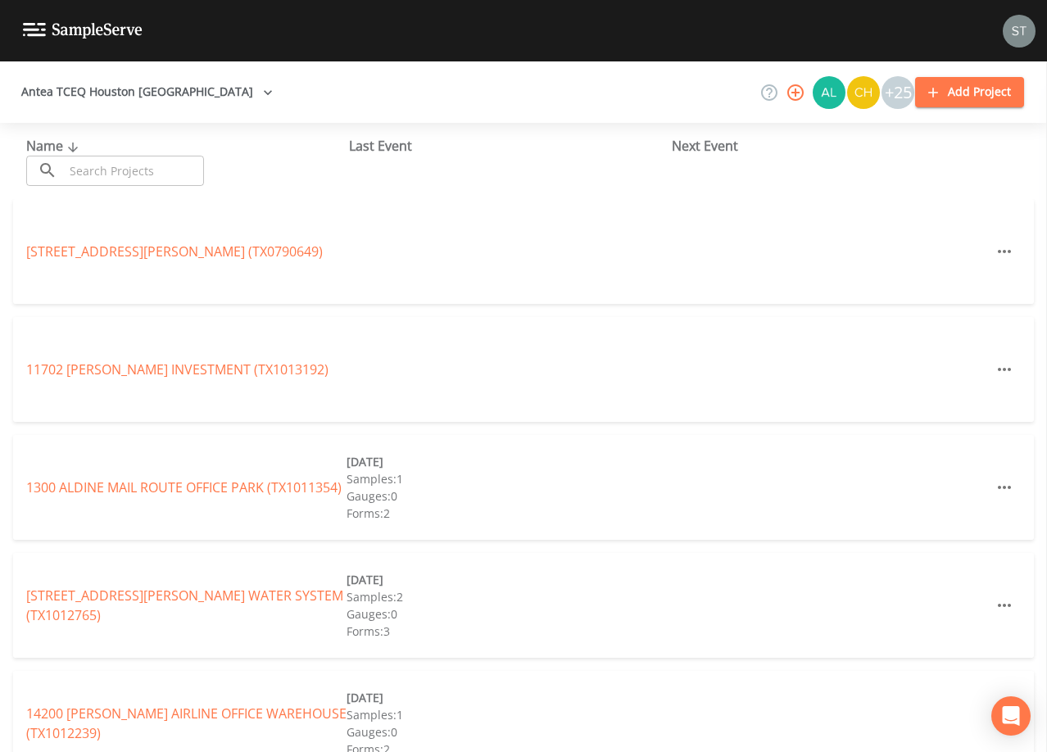
click at [119, 164] on input "text" at bounding box center [134, 171] width 140 height 30
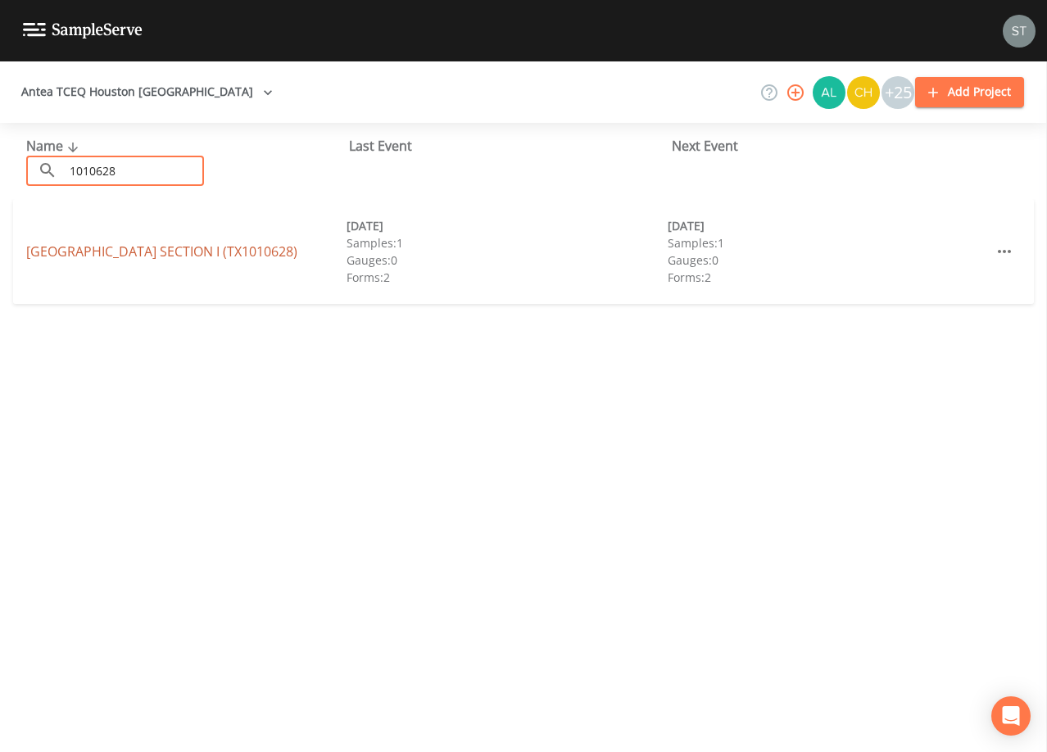
type input "1010628"
click at [144, 242] on link "[GEOGRAPHIC_DATA] SECTION I (TX1010628)" at bounding box center [161, 251] width 271 height 18
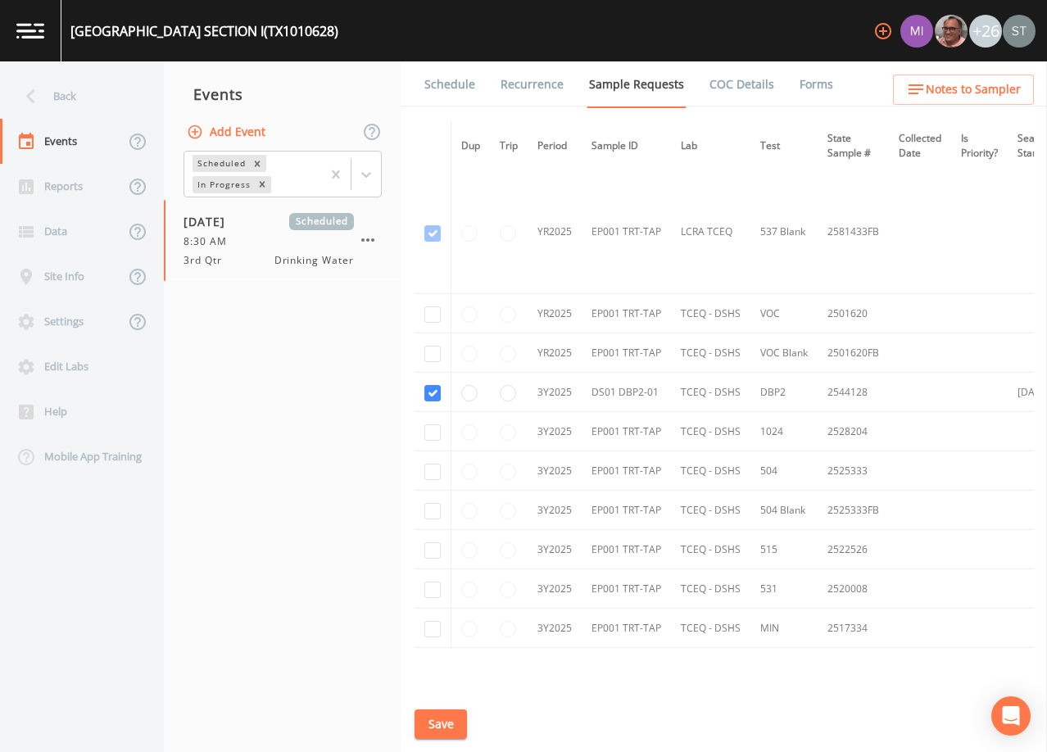
scroll to position [655, 0]
click at [441, 90] on link "Schedule" at bounding box center [450, 84] width 56 height 46
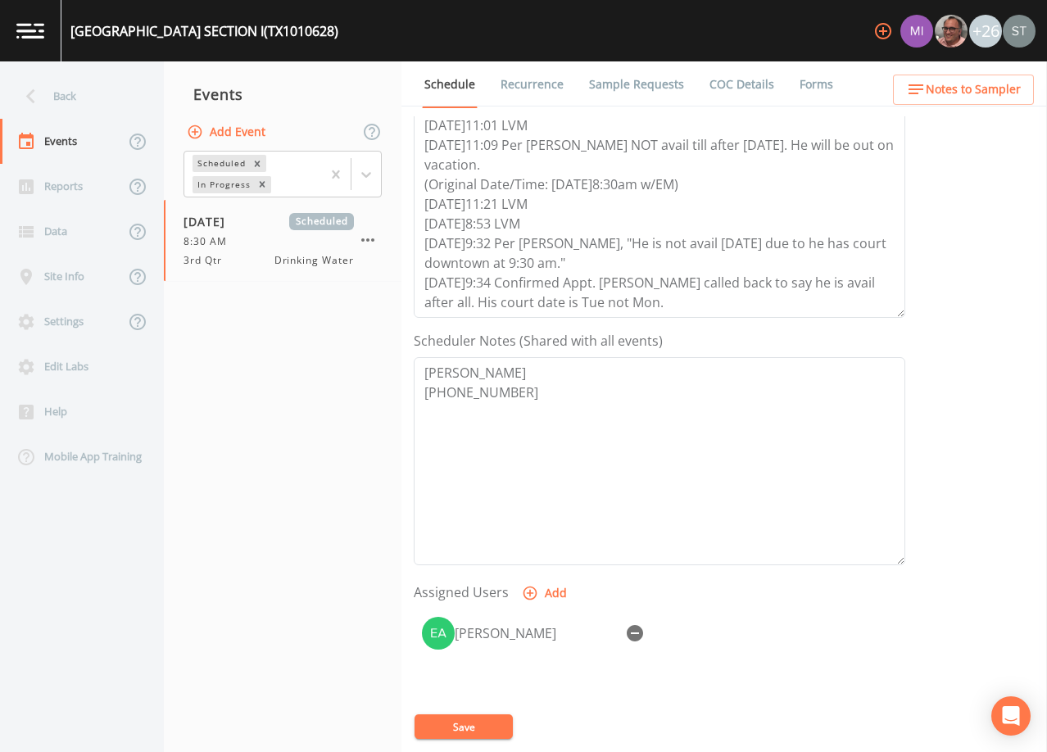
scroll to position [246, 0]
click at [988, 97] on span "Notes to Sampler" at bounding box center [973, 89] width 95 height 20
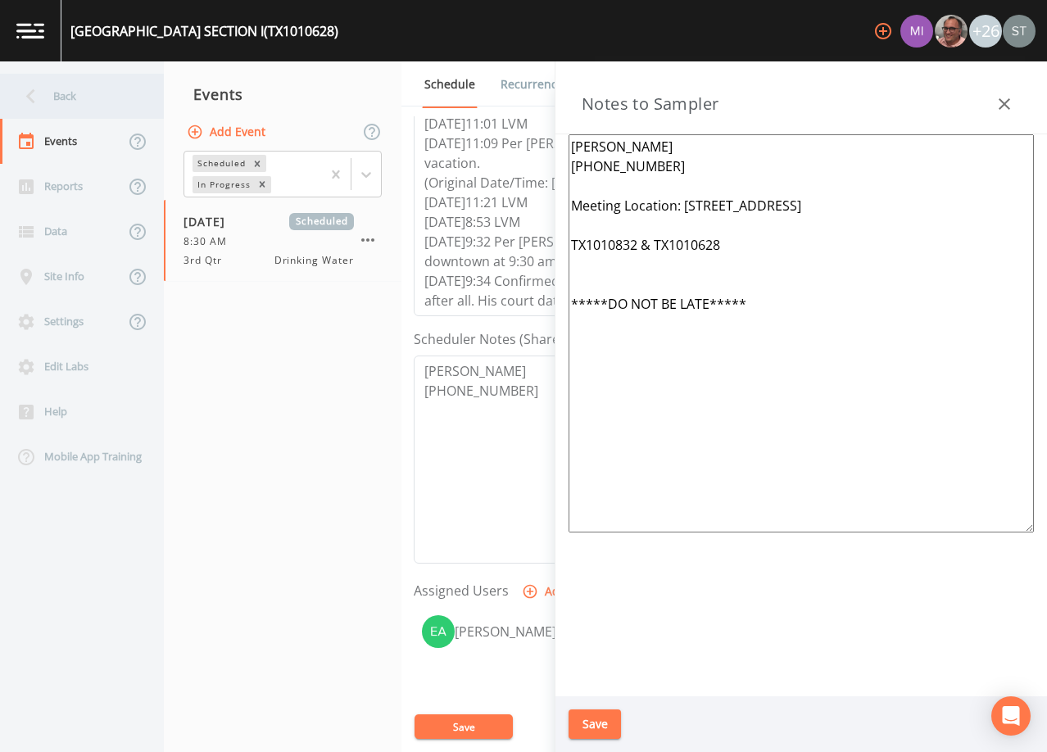
click at [102, 95] on div "Back" at bounding box center [73, 96] width 147 height 45
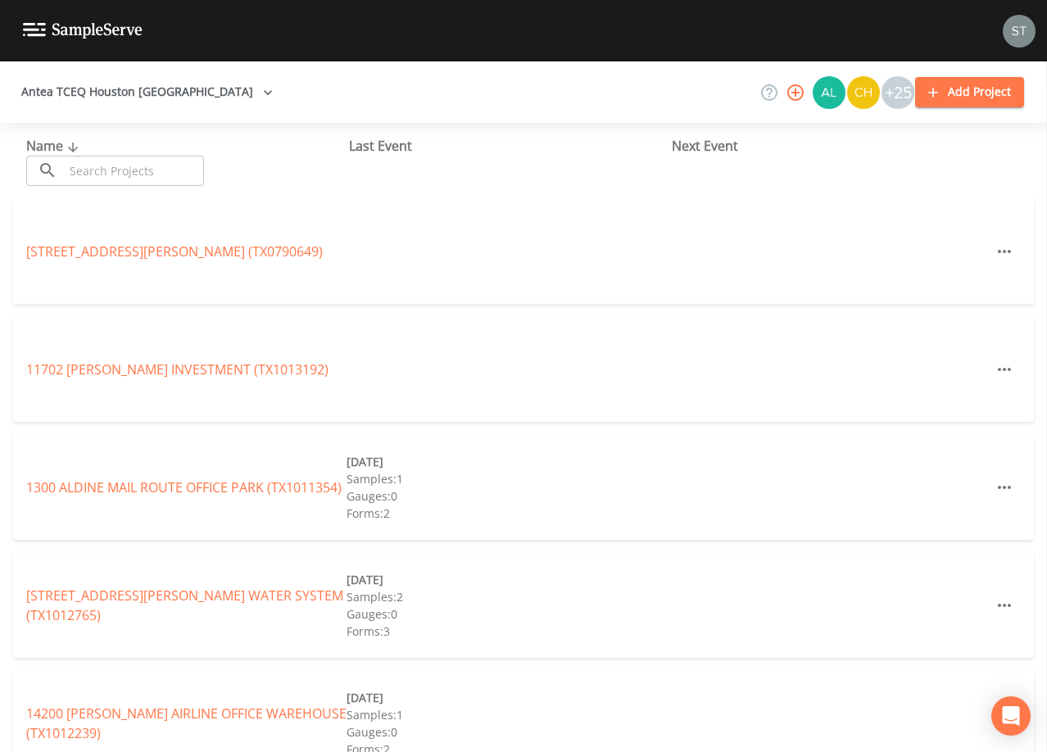
click at [134, 170] on input "text" at bounding box center [134, 171] width 140 height 30
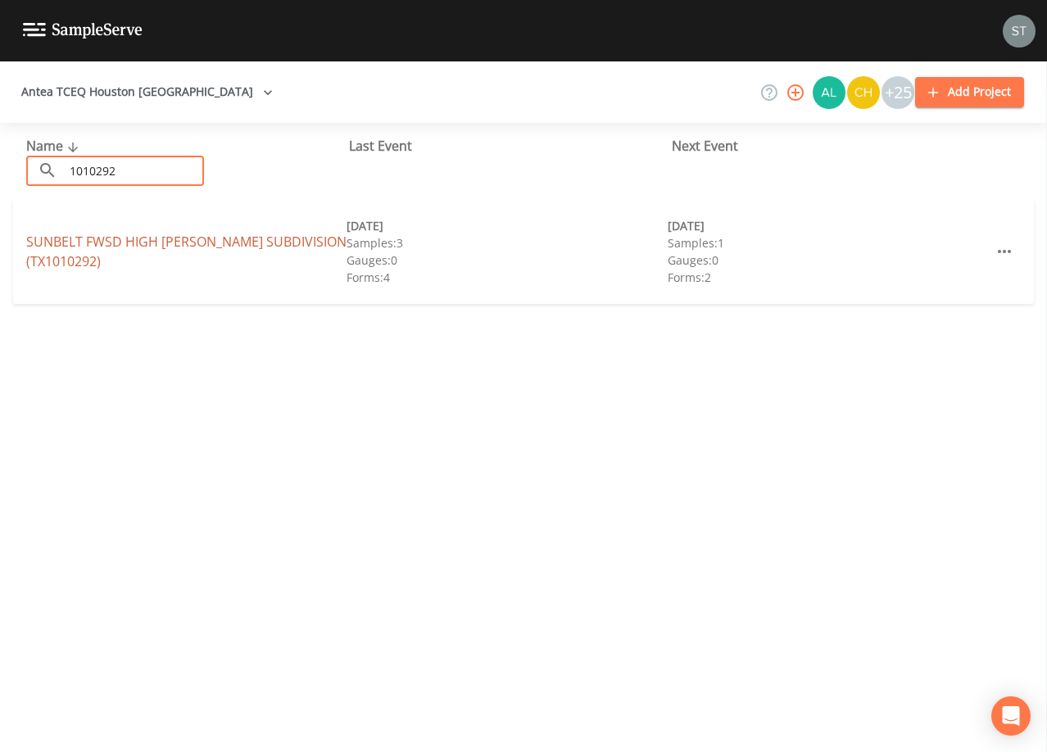
type input "1010292"
click at [230, 240] on link "[GEOGRAPHIC_DATA][PERSON_NAME] (TX1010292)" at bounding box center [186, 252] width 320 height 38
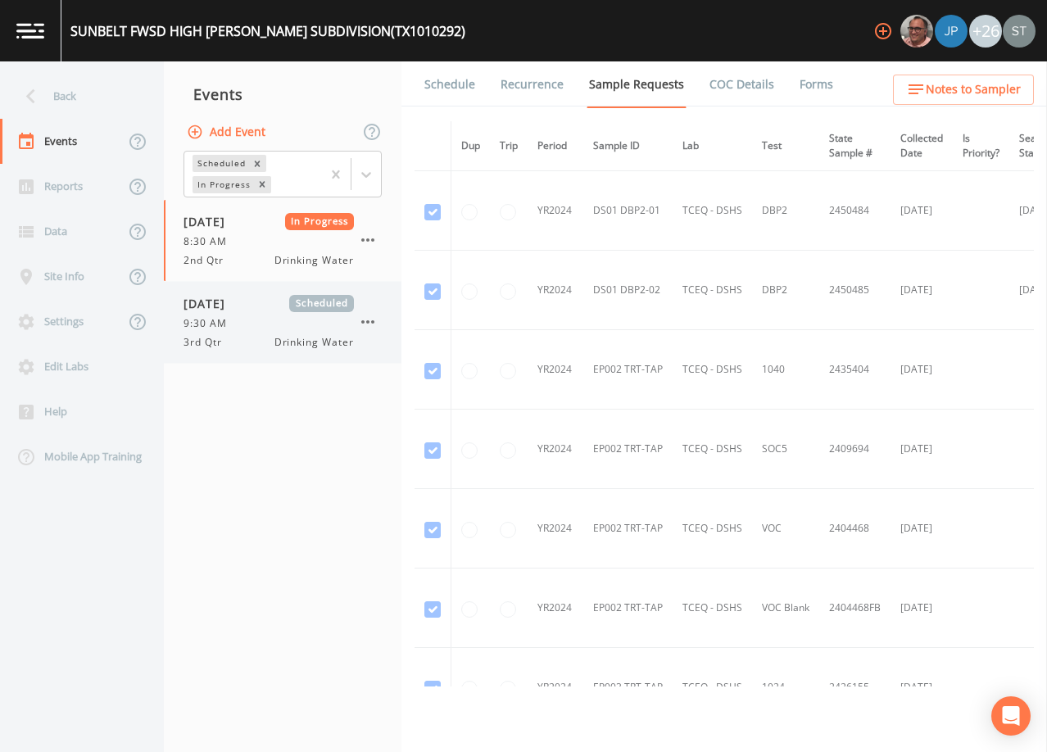
click at [235, 310] on span "[DATE]" at bounding box center [209, 303] width 53 height 17
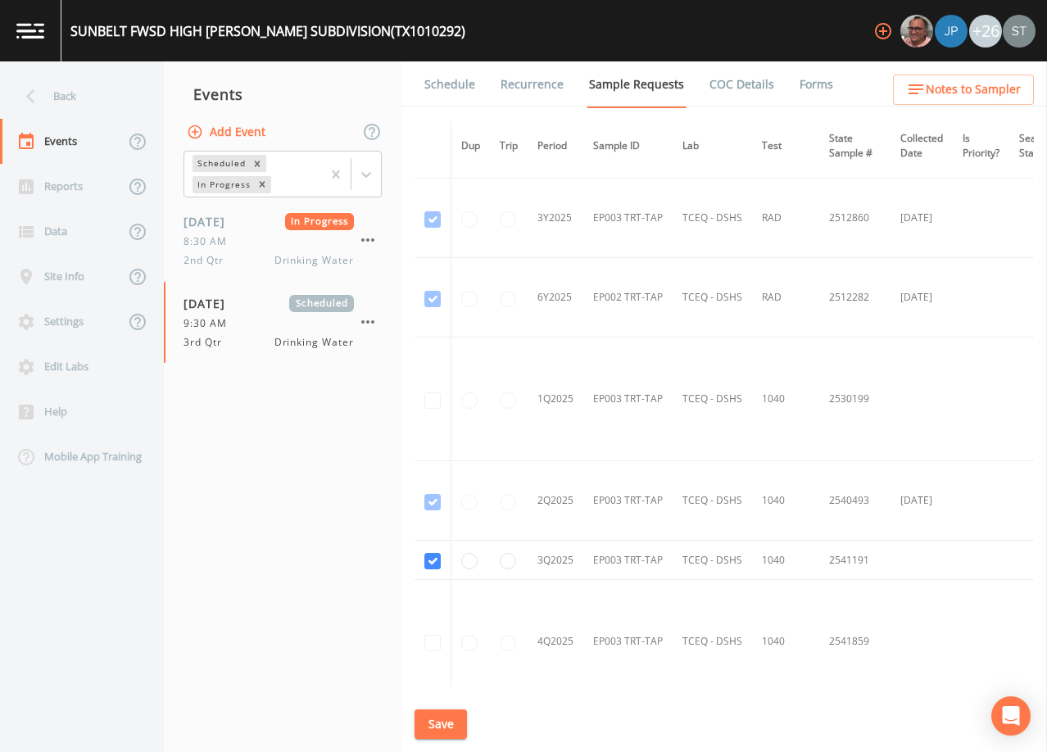
scroll to position [2212, 0]
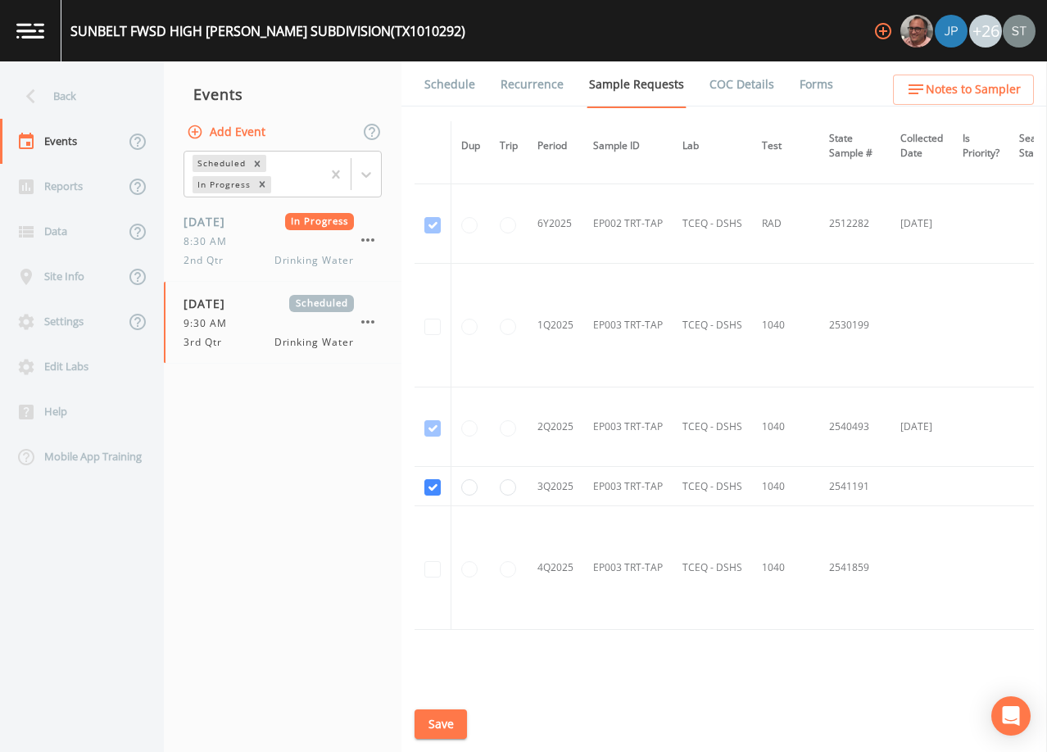
click at [459, 91] on link "Schedule" at bounding box center [450, 84] width 56 height 46
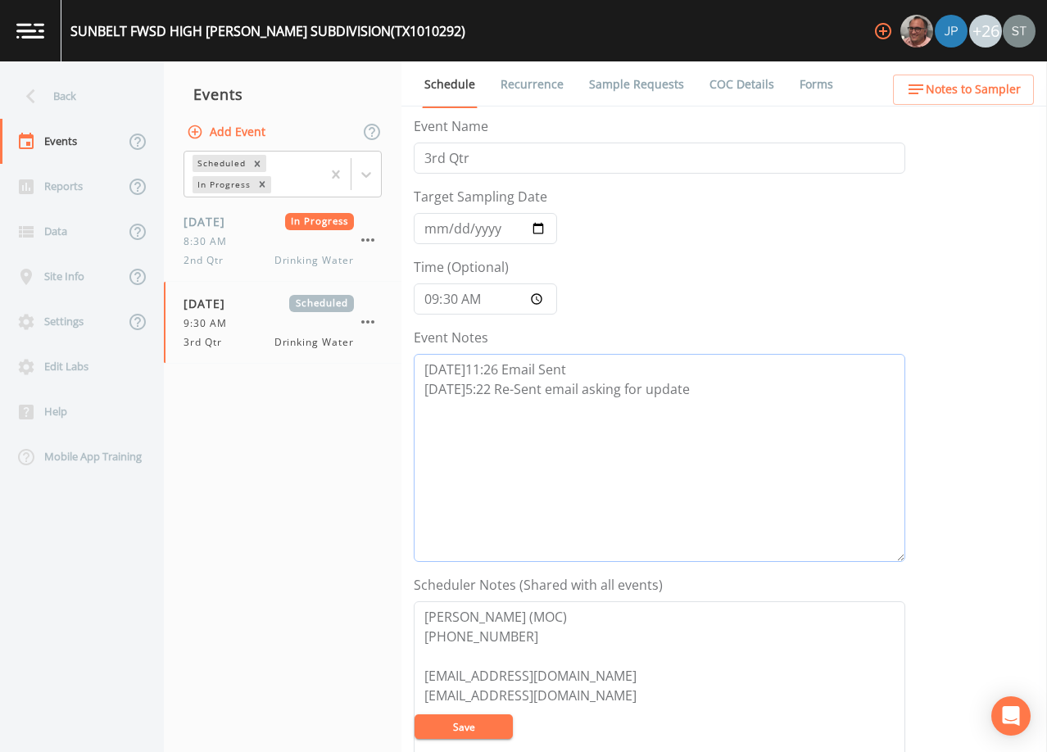
click at [721, 390] on textarea "[DATE]11:26 Email Sent [DATE]5:22 Re-Sent email asking for update" at bounding box center [659, 458] width 491 height 208
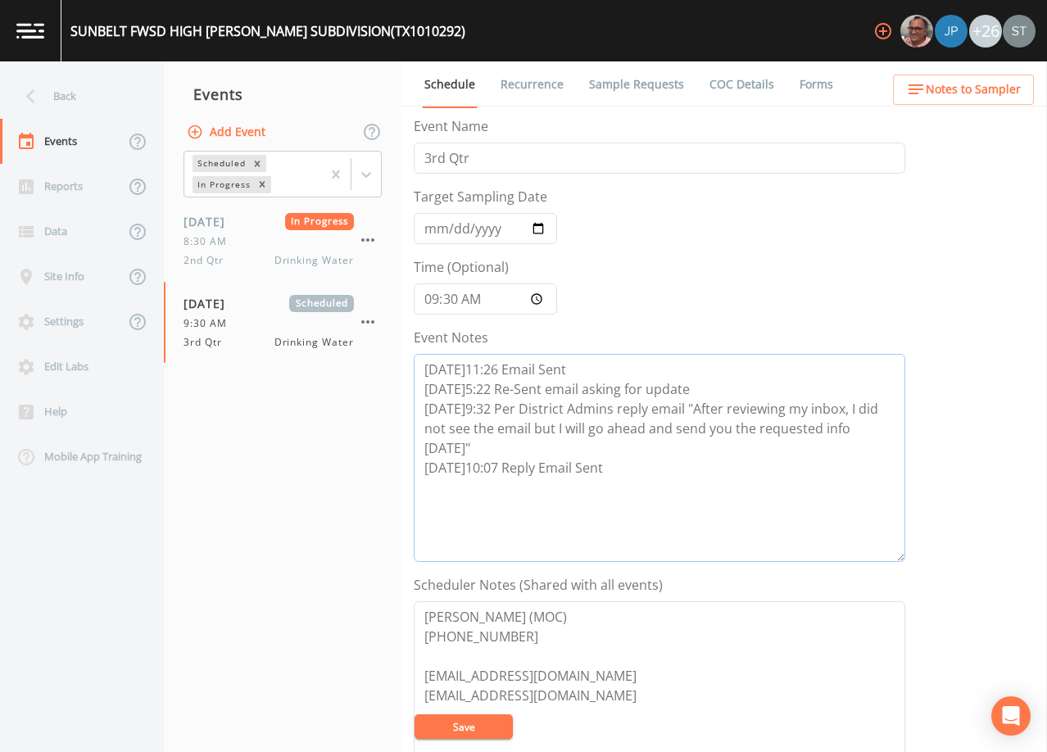
type textarea "[DATE]11:26 Email Sent [DATE]5:22 Re-Sent email asking for update [DATE]9:32 Pe…"
click at [482, 731] on button "Save" at bounding box center [463, 726] width 98 height 25
click at [1002, 88] on span "Notes to Sampler" at bounding box center [973, 89] width 95 height 20
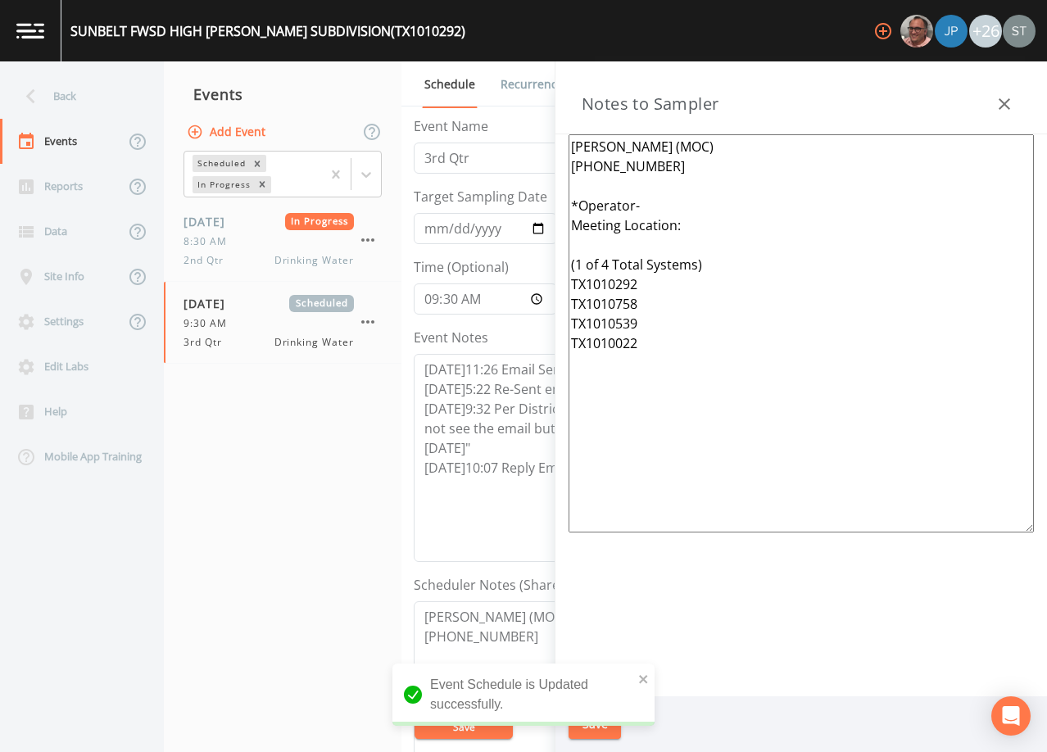
drag, startPoint x: 1015, startPoint y: 106, endPoint x: 1019, endPoint y: 99, distance: 8.4
click at [1018, 104] on button "button" at bounding box center [1004, 104] width 33 height 33
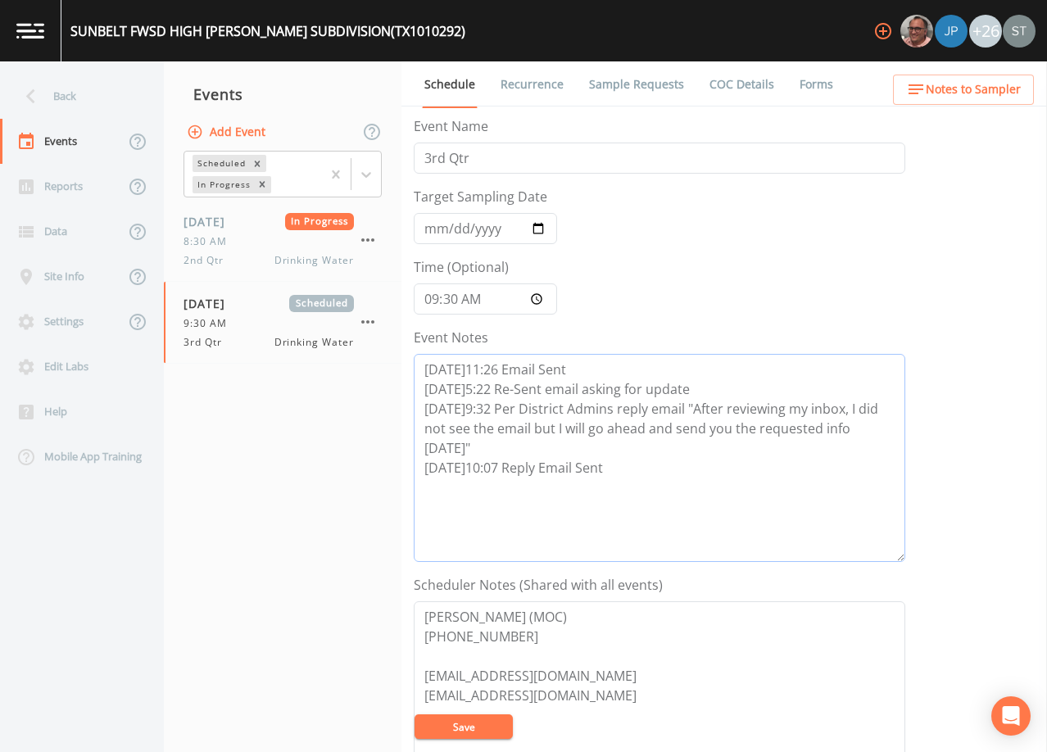
drag, startPoint x: 643, startPoint y: 454, endPoint x: 405, endPoint y: 414, distance: 240.8
click at [405, 414] on div "Schedule Recurrence Sample Requests COC Details Forms Event Name 3rd Qtr Target…" at bounding box center [723, 406] width 645 height 691
click at [476, 730] on button "Save" at bounding box center [463, 726] width 98 height 25
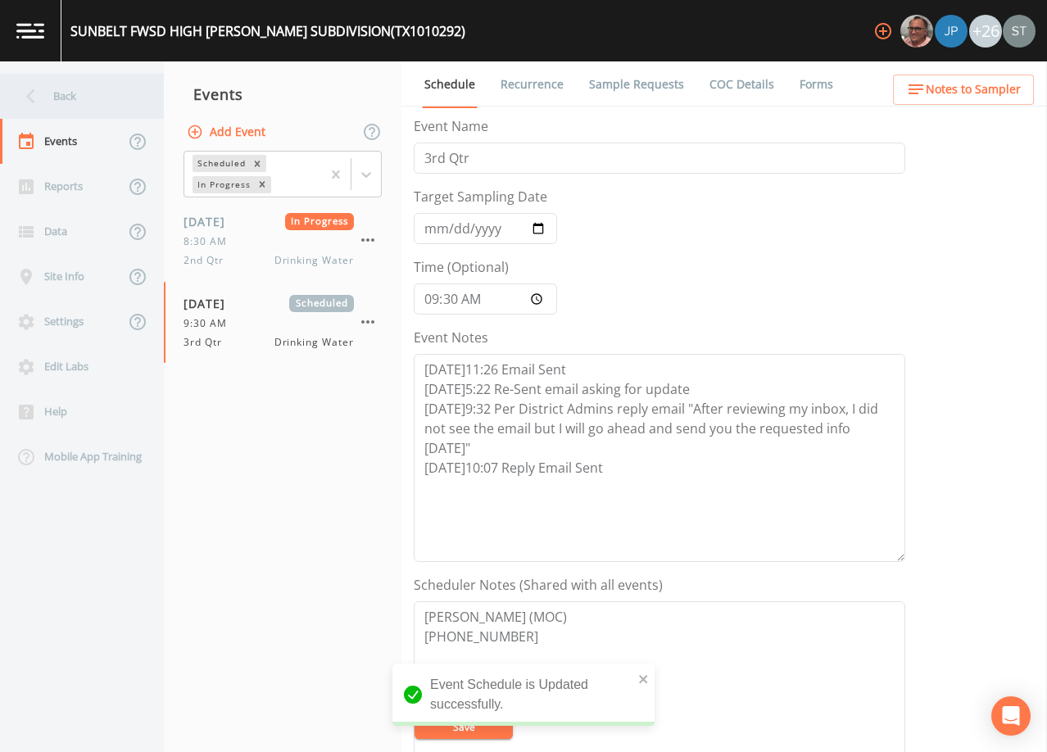
click at [67, 97] on div "Back" at bounding box center [73, 96] width 147 height 45
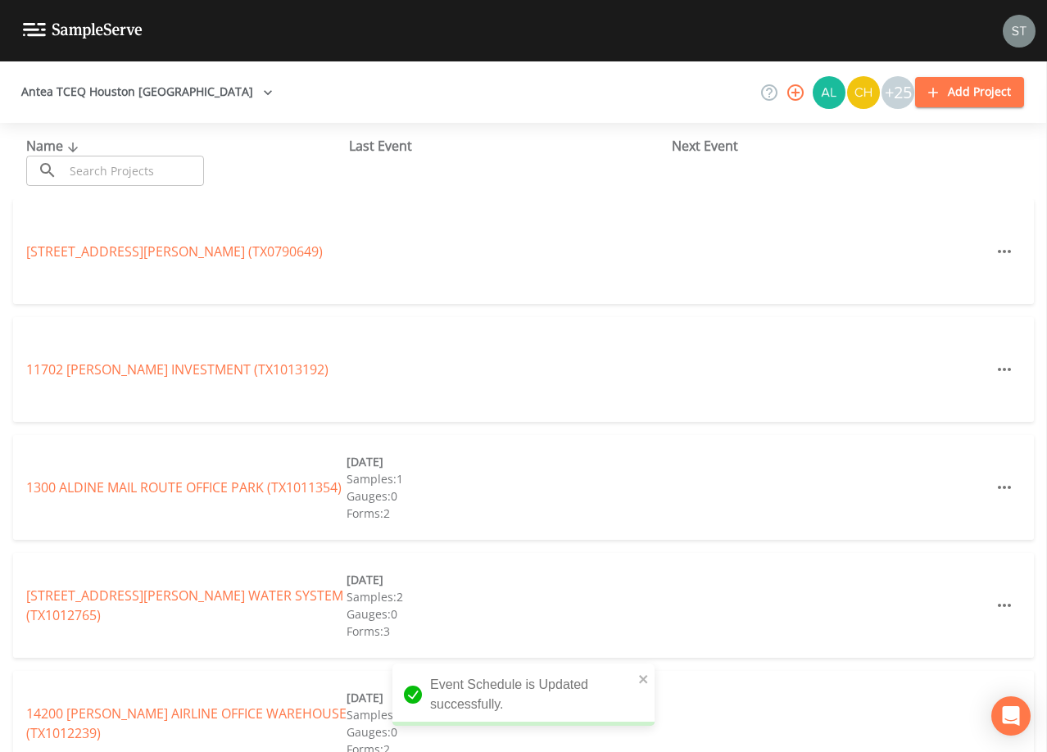
drag, startPoint x: 137, startPoint y: 163, endPoint x: 149, endPoint y: 156, distance: 14.3
click at [137, 163] on input "text" at bounding box center [134, 171] width 140 height 30
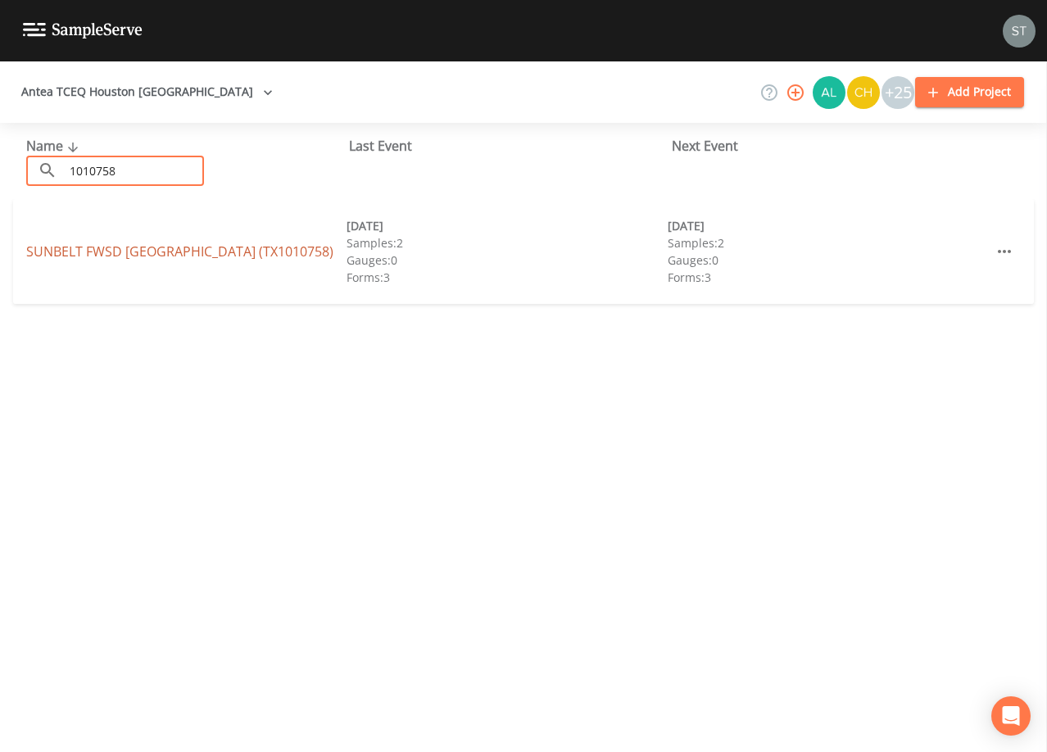
type input "1010758"
click at [185, 242] on link "SUNBELT FWSD [GEOGRAPHIC_DATA] (TX1010758)" at bounding box center [179, 251] width 307 height 18
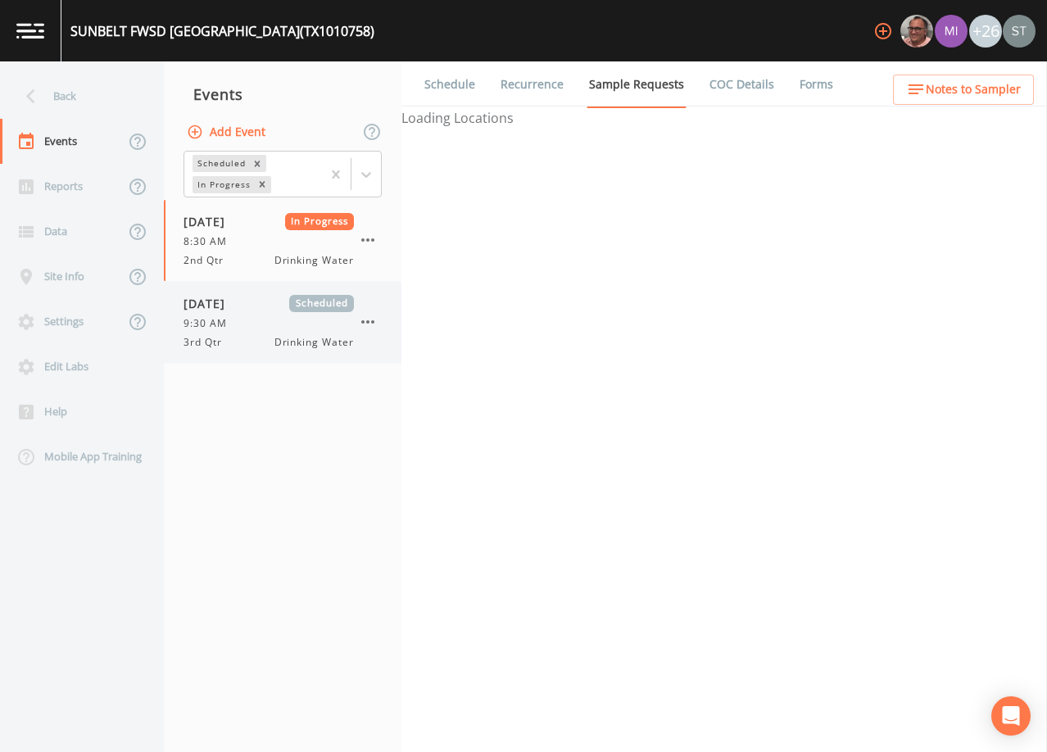
click at [256, 332] on div "[DATE] Scheduled 9:30 AM 3rd Qtr Drinking Water" at bounding box center [268, 322] width 170 height 55
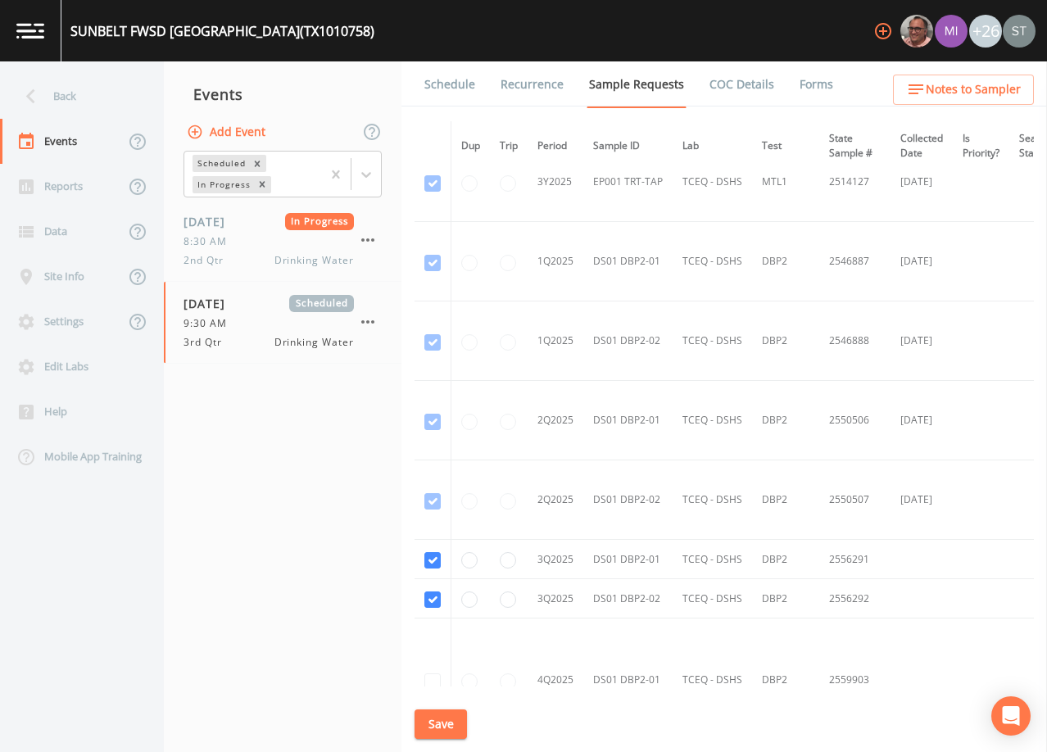
scroll to position [1638, 0]
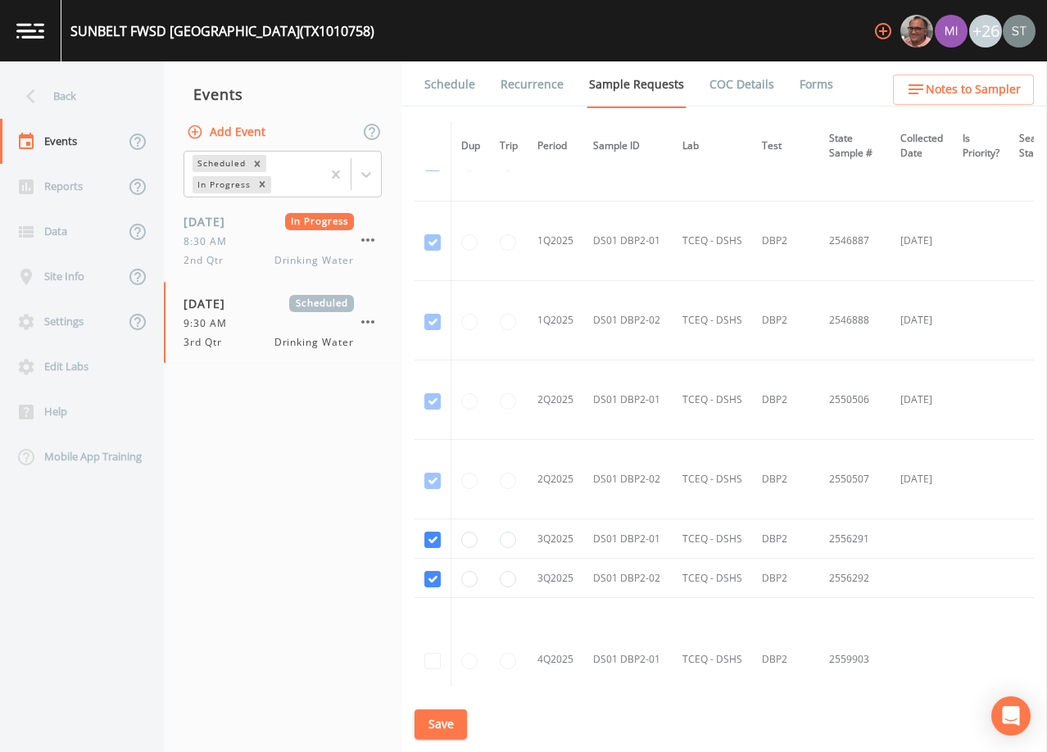
drag, startPoint x: 459, startPoint y: 83, endPoint x: 466, endPoint y: 89, distance: 9.9
click at [461, 84] on link "Schedule" at bounding box center [450, 84] width 56 height 46
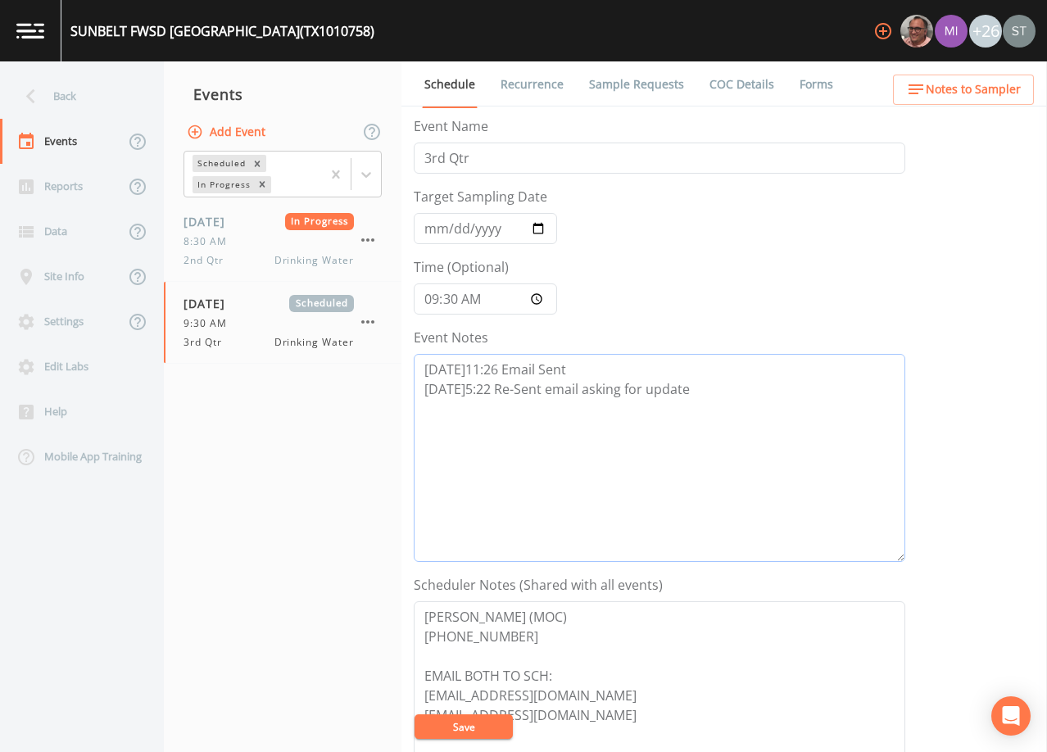
click at [770, 389] on textarea "[DATE]11:26 Email Sent [DATE]5:22 Re-Sent email asking for update" at bounding box center [659, 458] width 491 height 208
click at [546, 414] on textarea "[DATE]11:26 Email Sent [DATE]5:22 Re-Sent email asking for update" at bounding box center [659, 458] width 491 height 208
paste textarea "[DATE]9:32 Per District Admins reply email "After reviewing my inbox, I did not…"
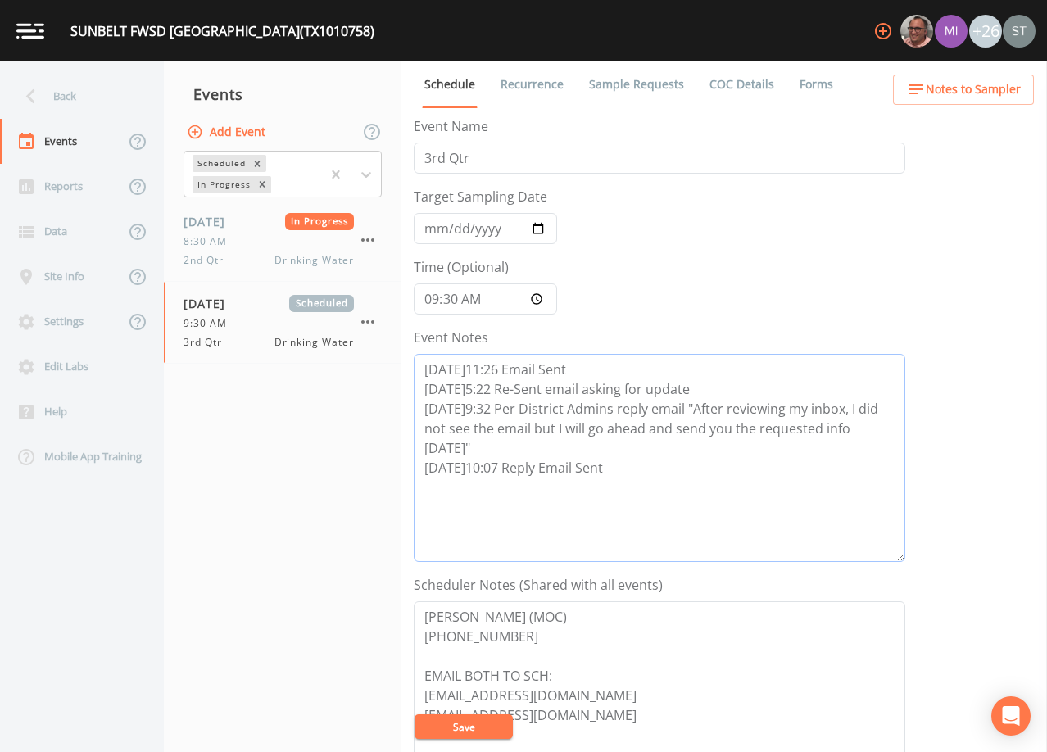
type textarea "[DATE]11:26 Email Sent [DATE]5:22 Re-Sent email asking for update [DATE]9:32 Pe…"
click at [475, 723] on button "Save" at bounding box center [463, 726] width 98 height 25
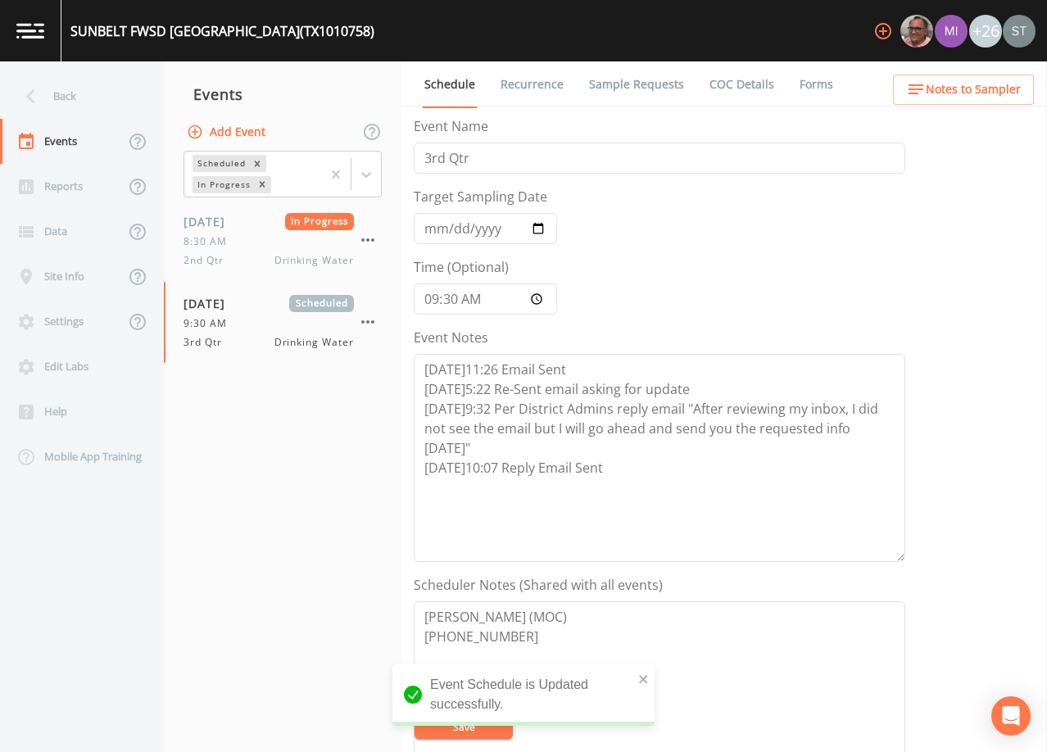
click at [964, 93] on span "Notes to Sampler" at bounding box center [973, 89] width 95 height 20
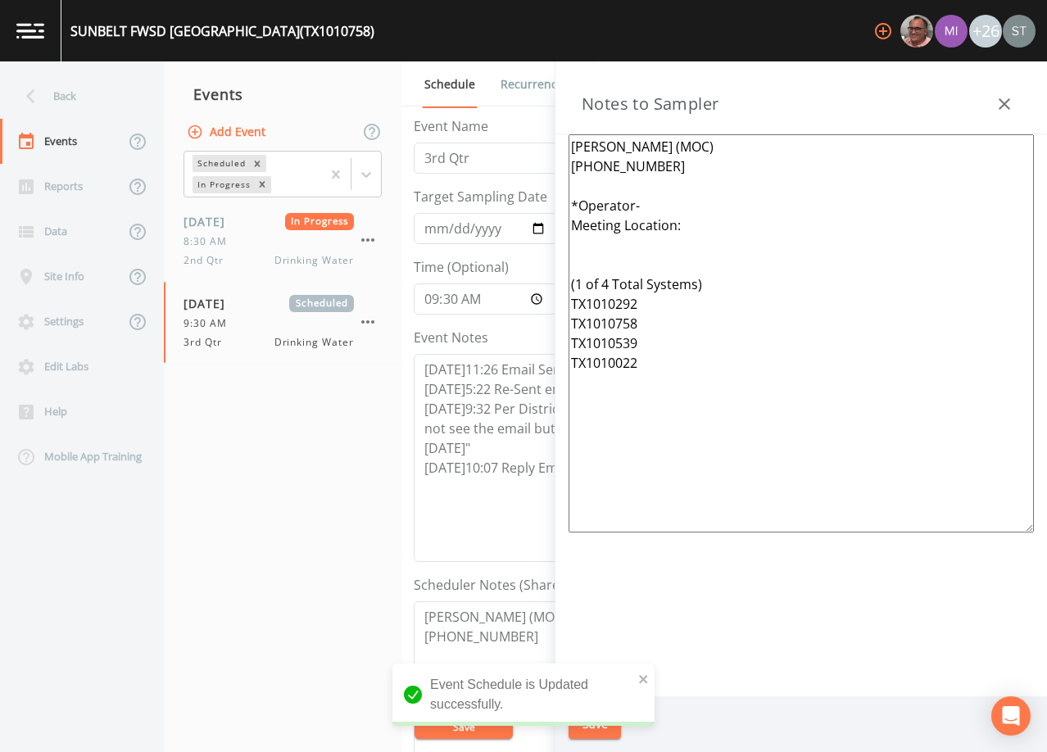
click at [88, 99] on div "Back" at bounding box center [73, 96] width 147 height 45
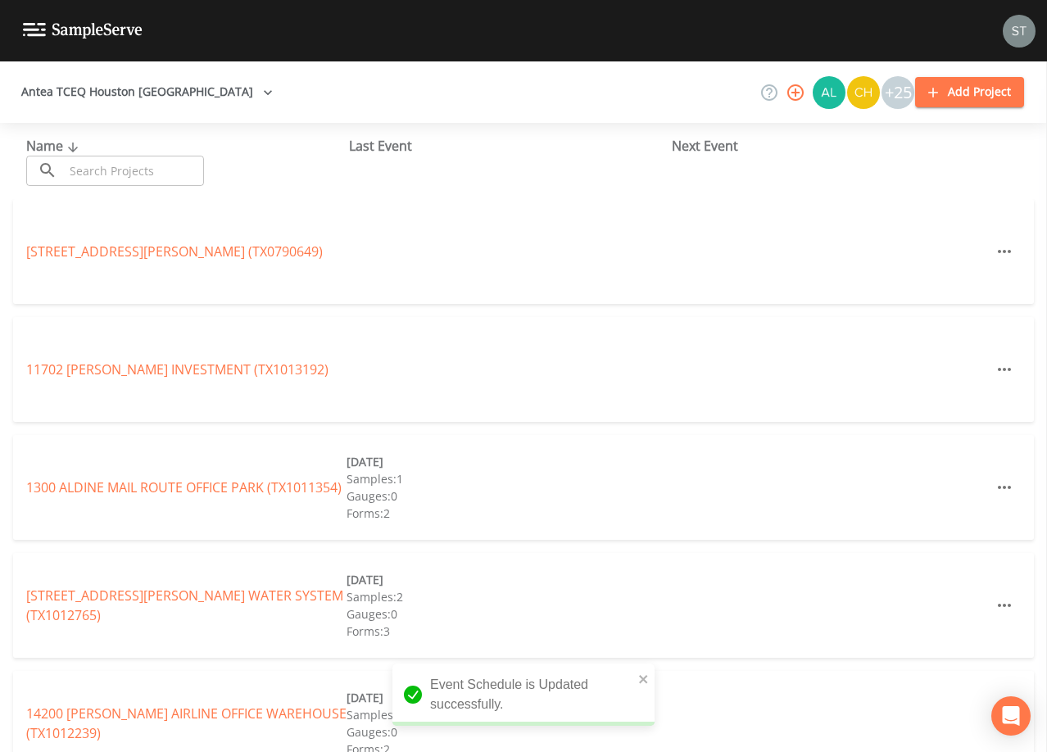
click at [141, 165] on input "text" at bounding box center [134, 171] width 140 height 30
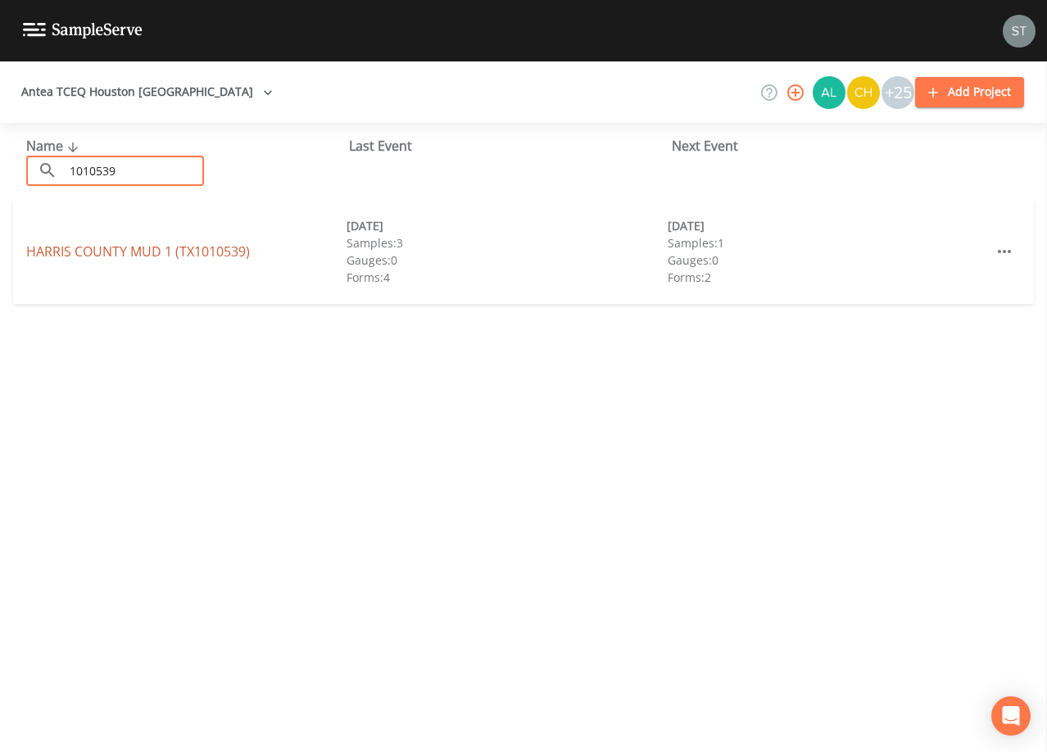
type input "1010539"
click at [213, 253] on link "[GEOGRAPHIC_DATA] 1 (TX1010539)" at bounding box center [138, 251] width 224 height 18
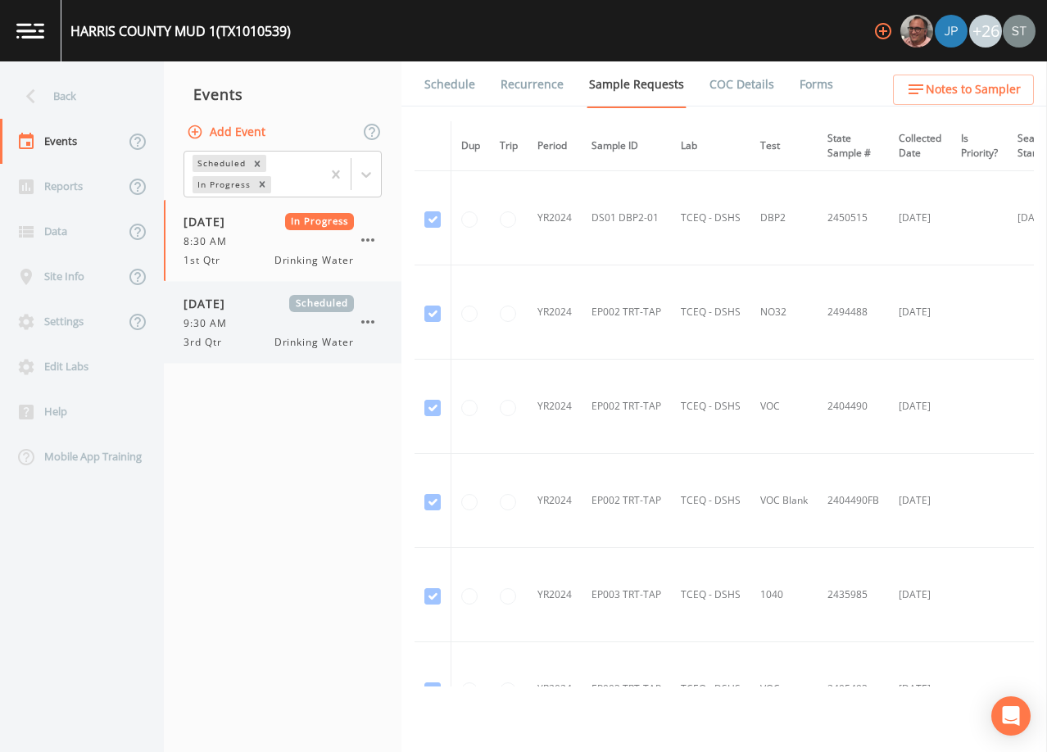
click at [299, 341] on span "Drinking Water" at bounding box center [313, 342] width 79 height 15
click at [276, 335] on span "Drinking Water" at bounding box center [313, 342] width 79 height 15
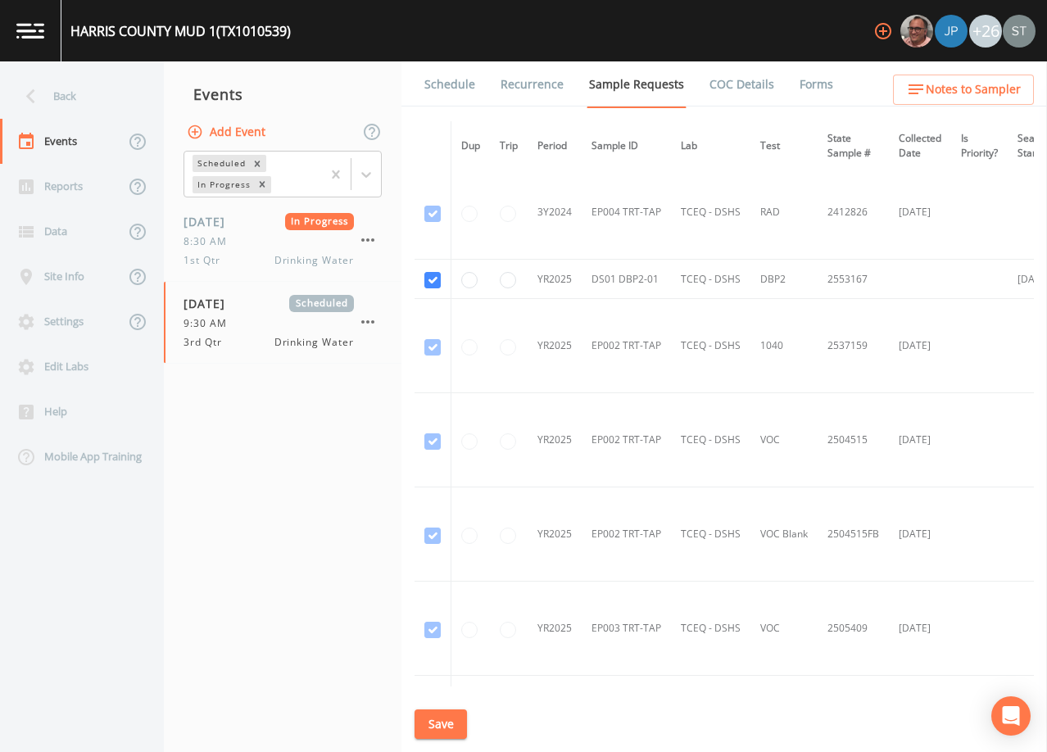
scroll to position [1147, 0]
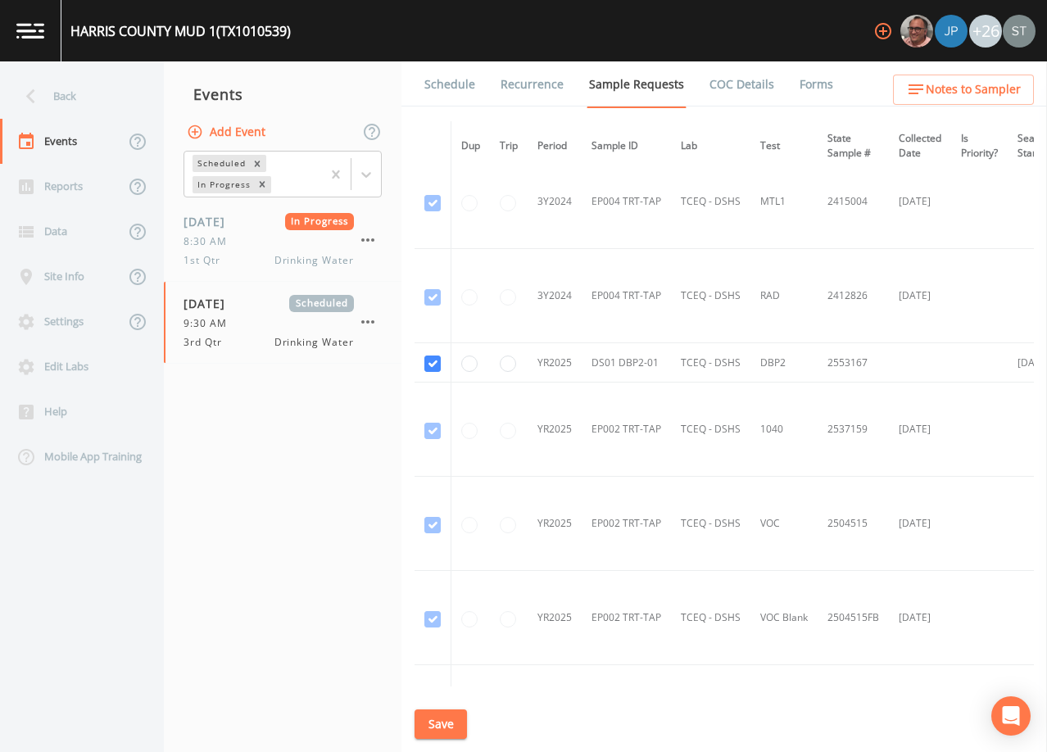
click at [451, 89] on link "Schedule" at bounding box center [450, 84] width 56 height 46
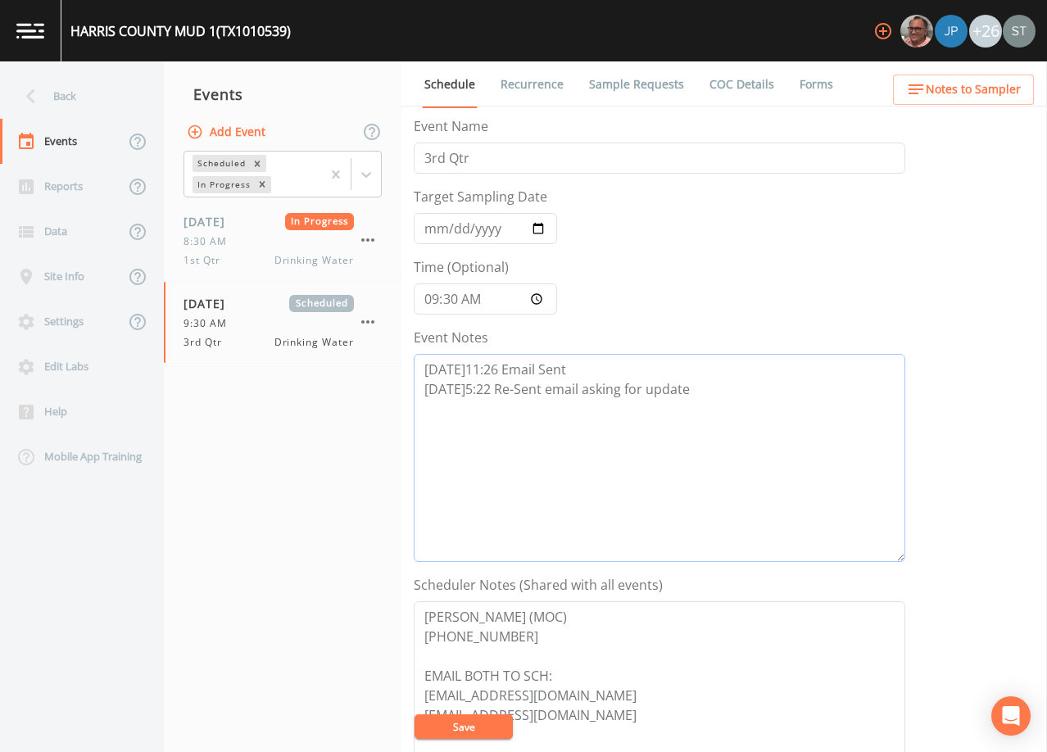
click at [741, 391] on textarea "[DATE]11:26 Email Sent [DATE]5:22 Re-Sent email asking for update" at bounding box center [659, 458] width 491 height 208
paste textarea "[DATE]9:32 Per District Admins reply email "After reviewing my inbox, I did not…"
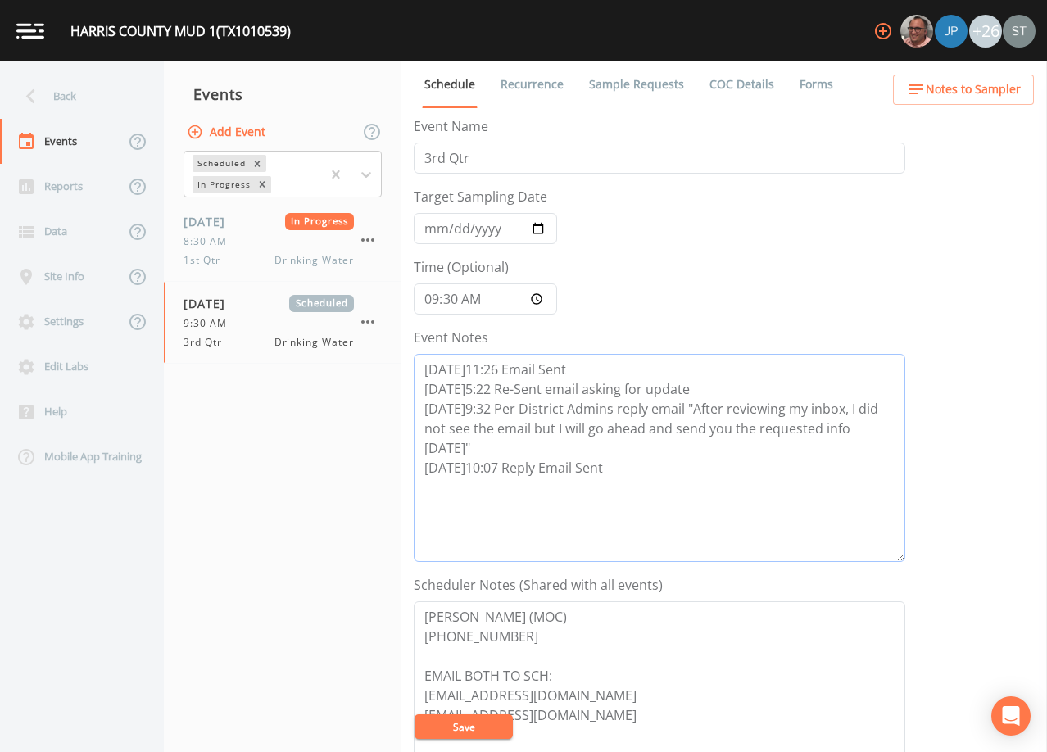
type textarea "[DATE]11:26 Email Sent [DATE]5:22 Re-Sent email asking for update [DATE]9:32 Pe…"
click at [482, 725] on button "Save" at bounding box center [463, 726] width 98 height 25
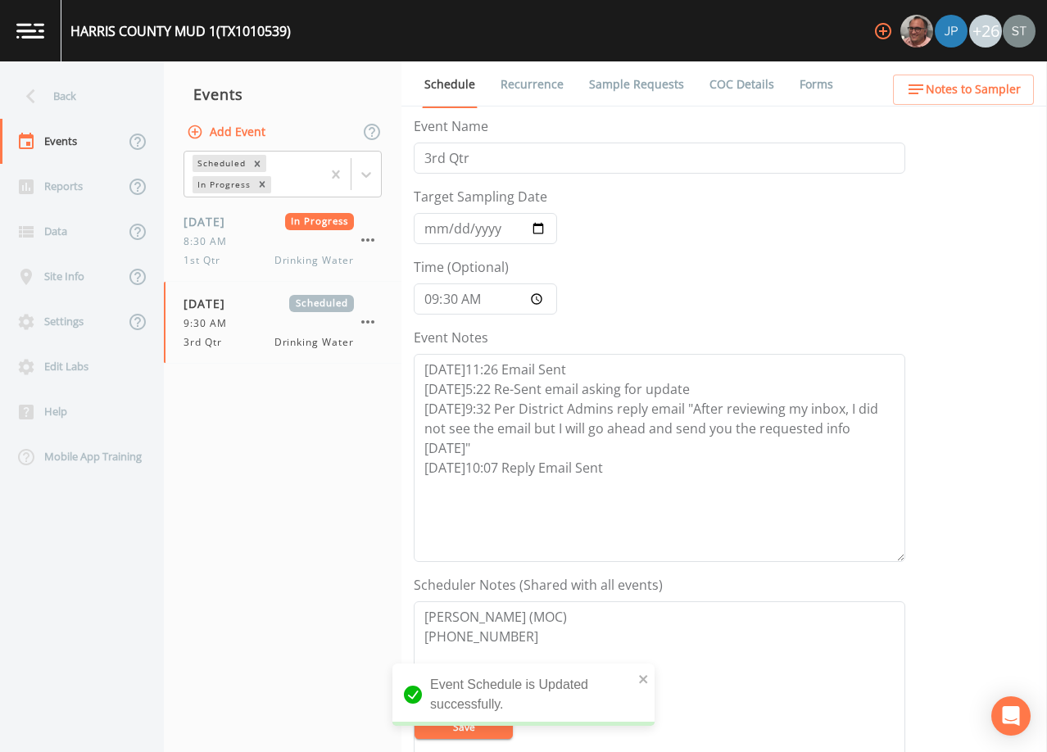
click at [1011, 95] on span "Notes to Sampler" at bounding box center [973, 89] width 95 height 20
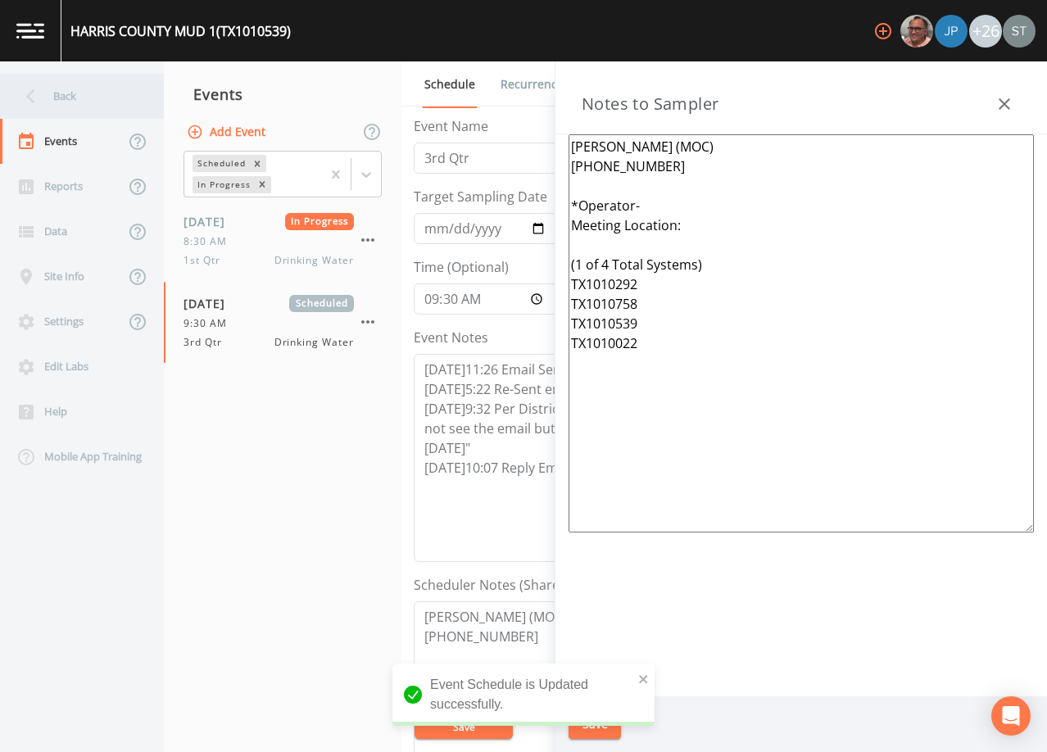
click at [89, 110] on div "Back" at bounding box center [73, 96] width 147 height 45
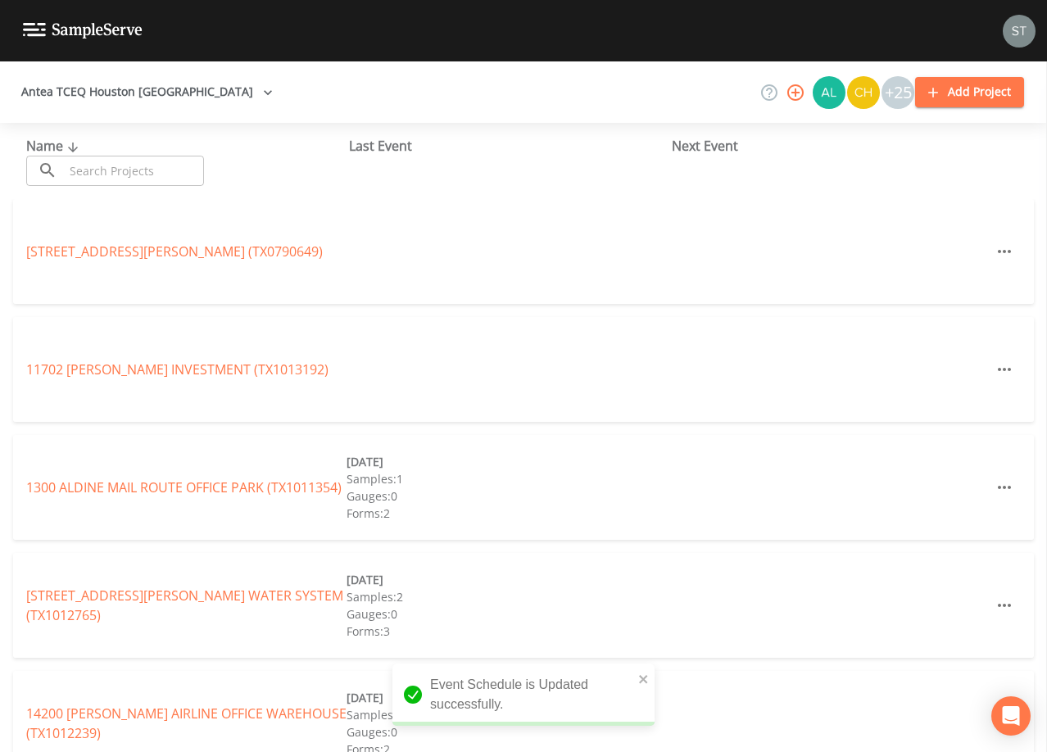
click at [152, 165] on input "text" at bounding box center [134, 171] width 140 height 30
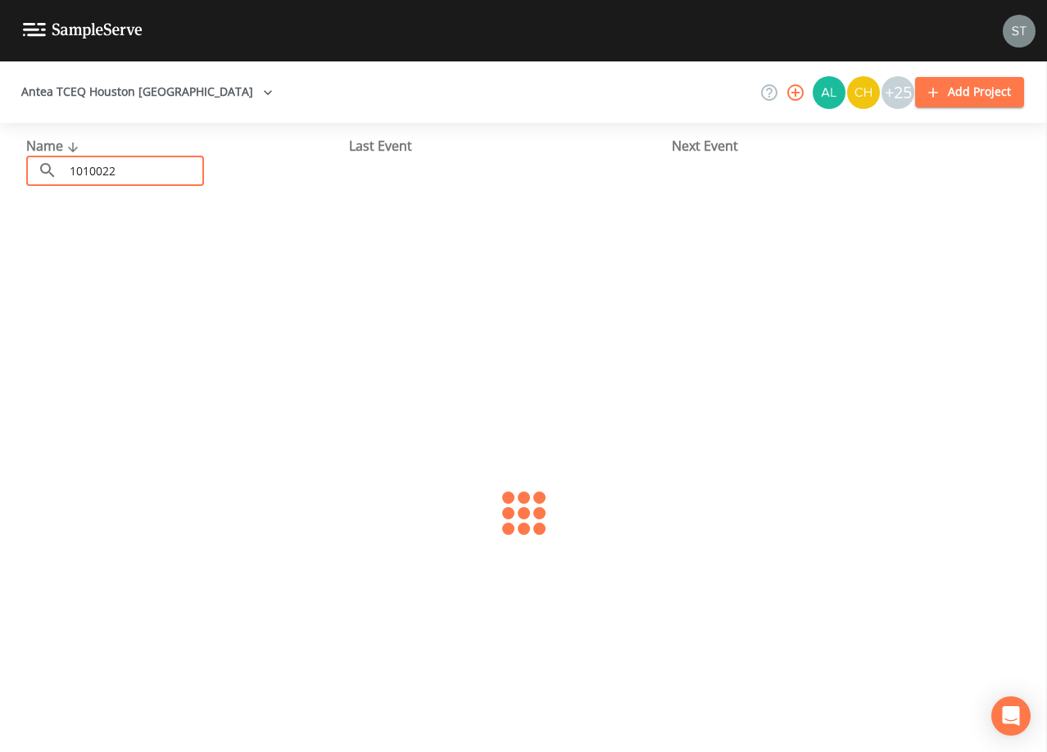
type input "1010022"
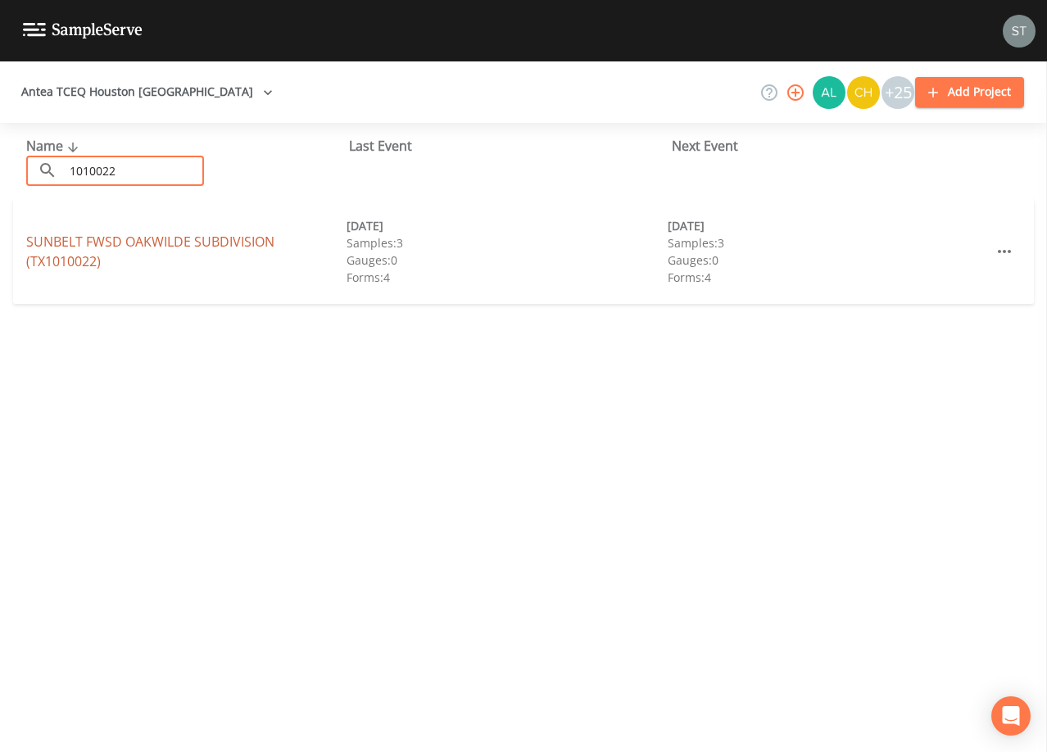
click at [218, 237] on link "SUNBELT FWSD OAKWILDE SUBDIVISION (TX1010022)" at bounding box center [150, 252] width 248 height 38
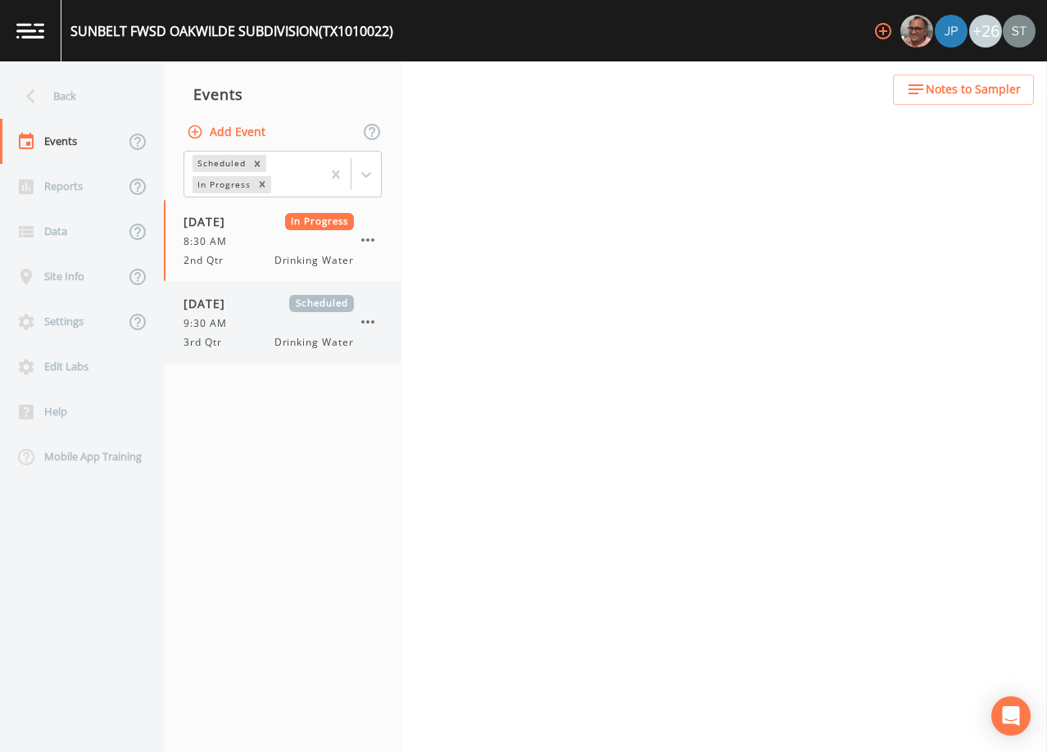
click at [263, 322] on div "9:30 AM" at bounding box center [268, 323] width 170 height 15
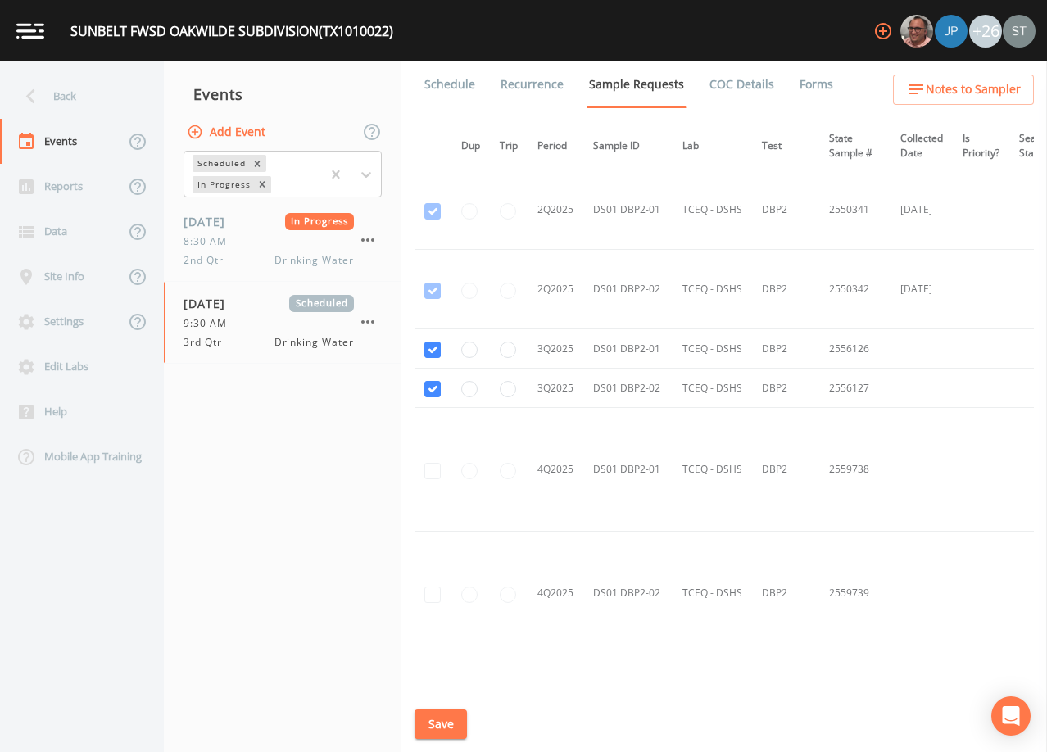
scroll to position [1474, 0]
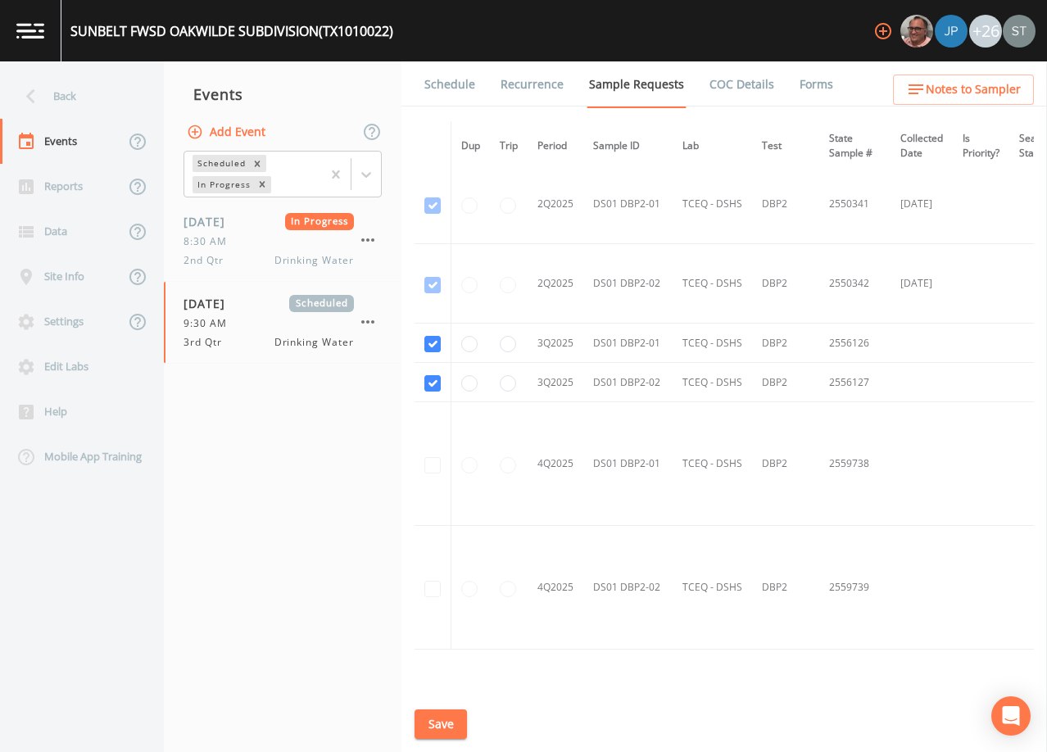
click at [461, 88] on link "Schedule" at bounding box center [450, 84] width 56 height 46
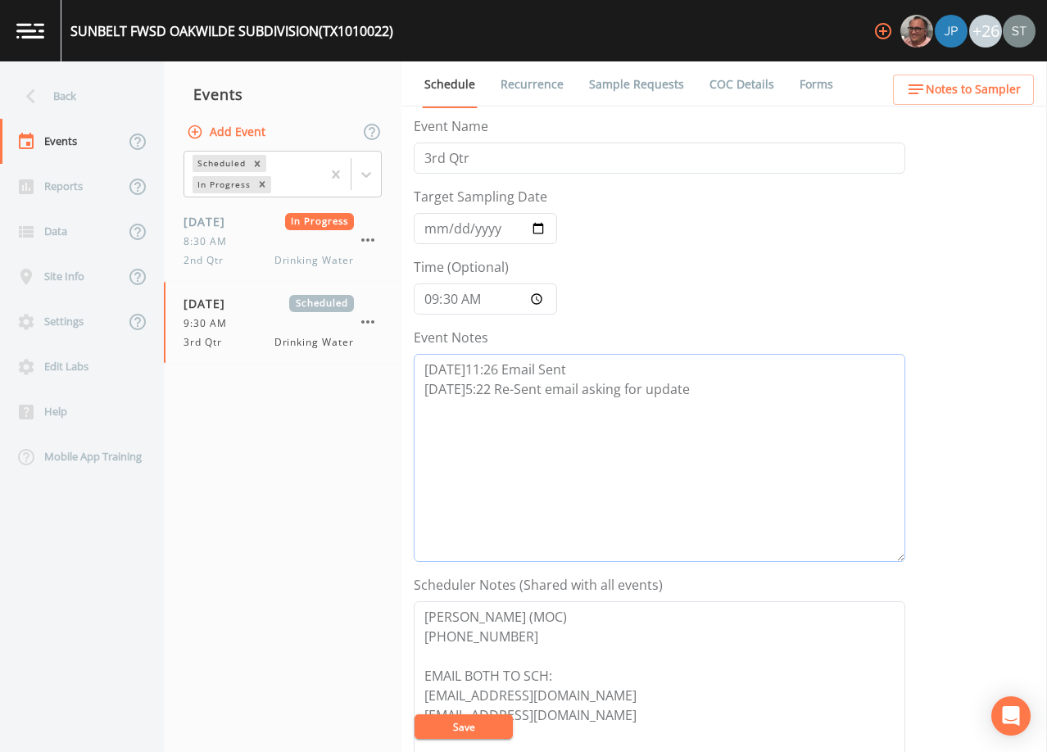
click at [727, 388] on textarea "[DATE]11:26 Email Sent [DATE]5:22 Re-Sent email asking for update" at bounding box center [659, 458] width 491 height 208
paste textarea "[DATE]9:32 Per District Admins reply email "After reviewing my inbox, I did not…"
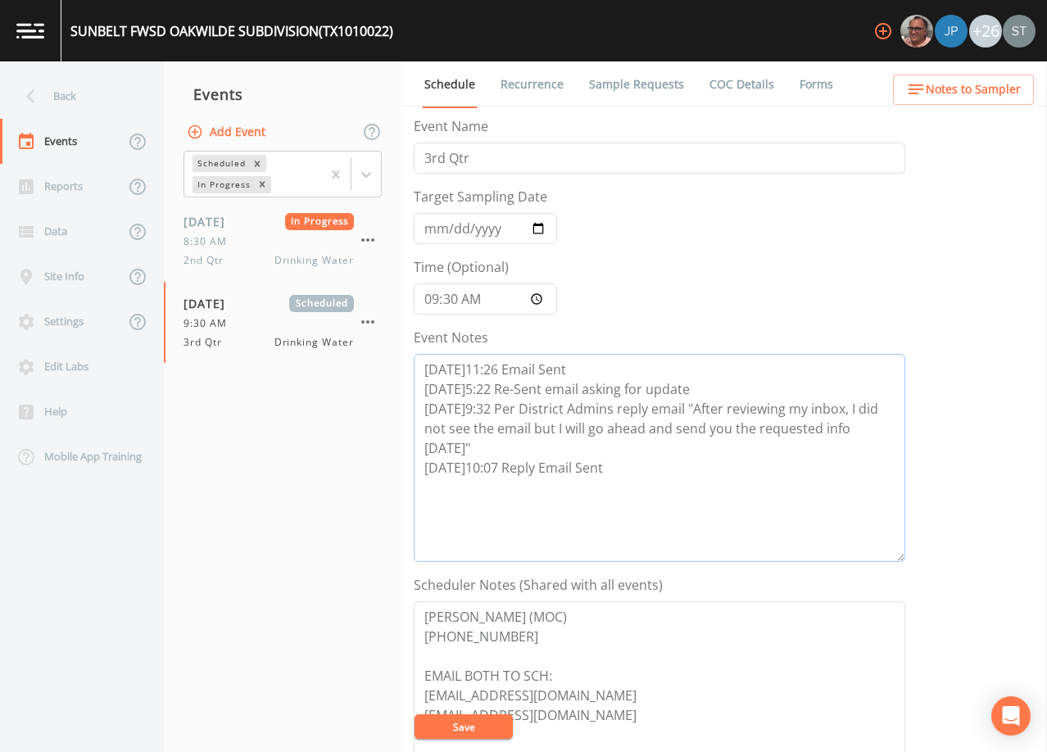
type textarea "[DATE]11:26 Email Sent [DATE]5:22 Re-Sent email asking for update [DATE]9:32 Pe…"
click at [473, 725] on button "Save" at bounding box center [463, 726] width 98 height 25
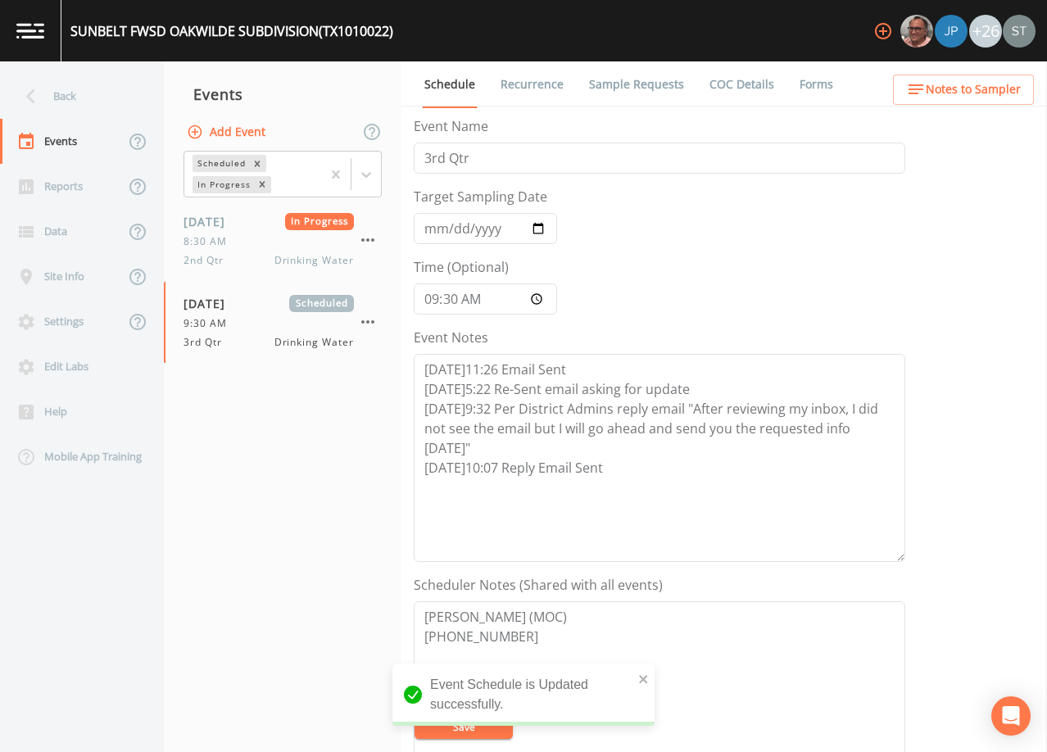
click at [1008, 77] on button "Notes to Sampler" at bounding box center [963, 90] width 141 height 30
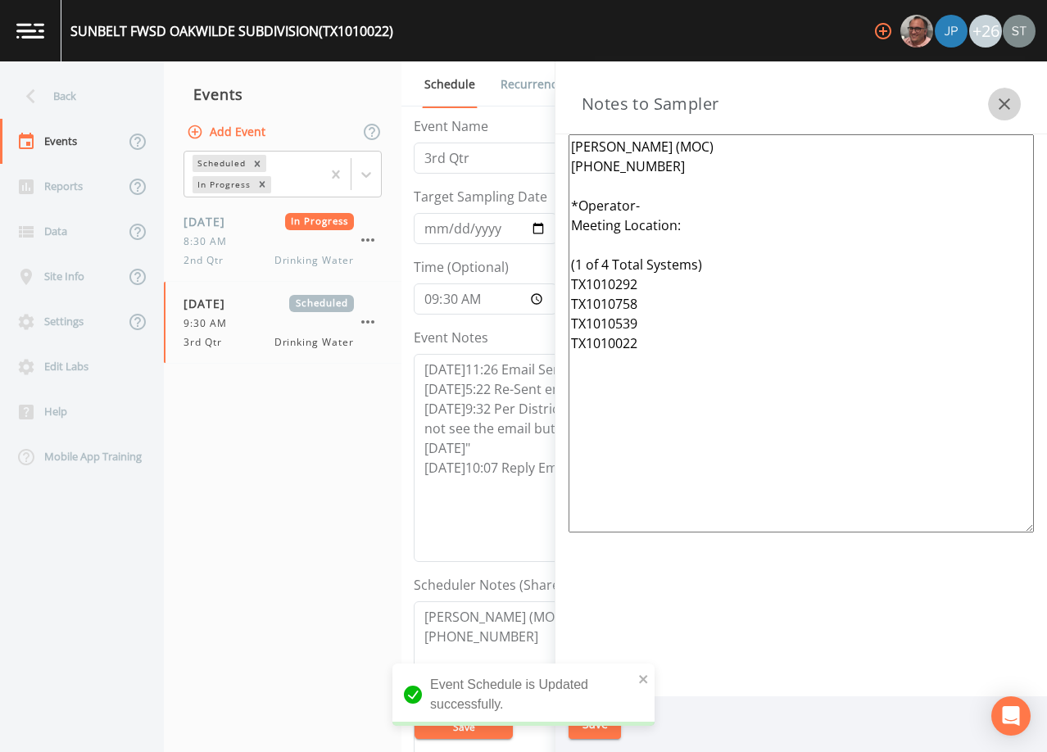
click at [1007, 94] on icon "button" at bounding box center [1004, 104] width 20 height 20
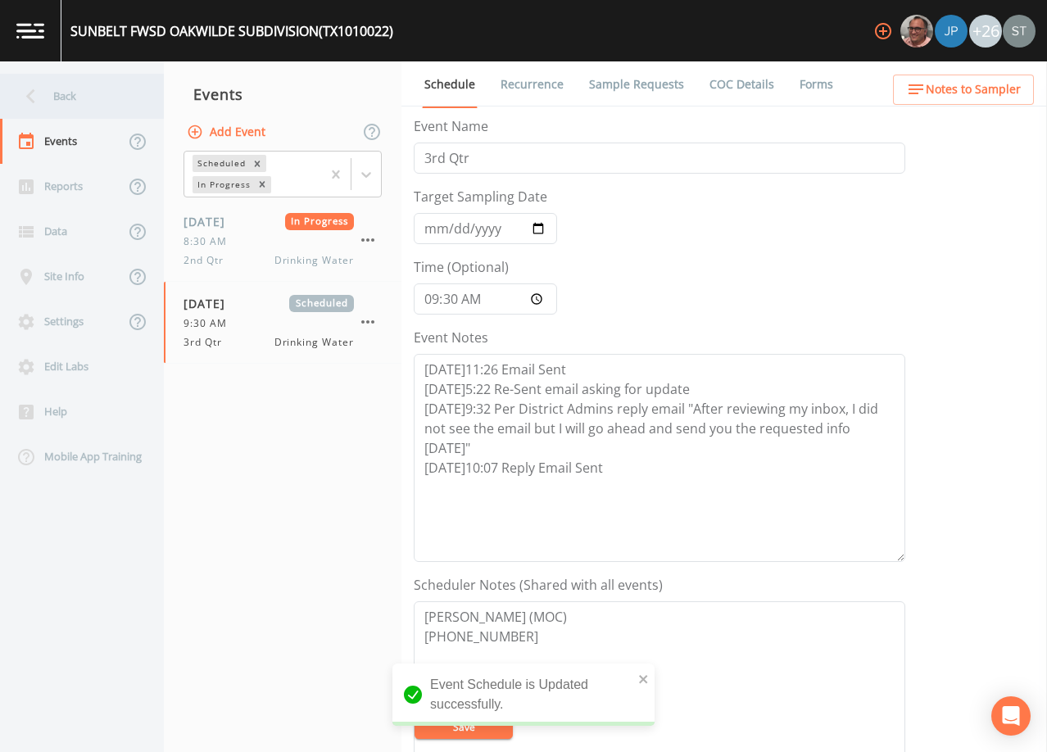
click at [79, 99] on div "Back" at bounding box center [73, 96] width 147 height 45
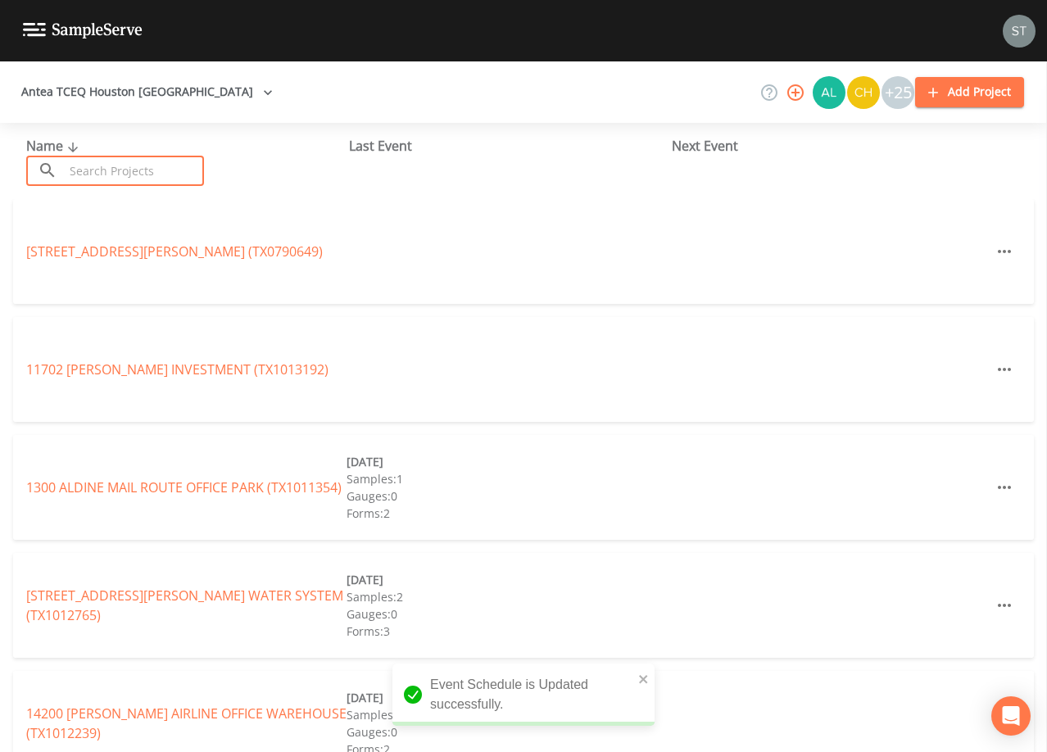
click at [124, 171] on input "text" at bounding box center [134, 171] width 140 height 30
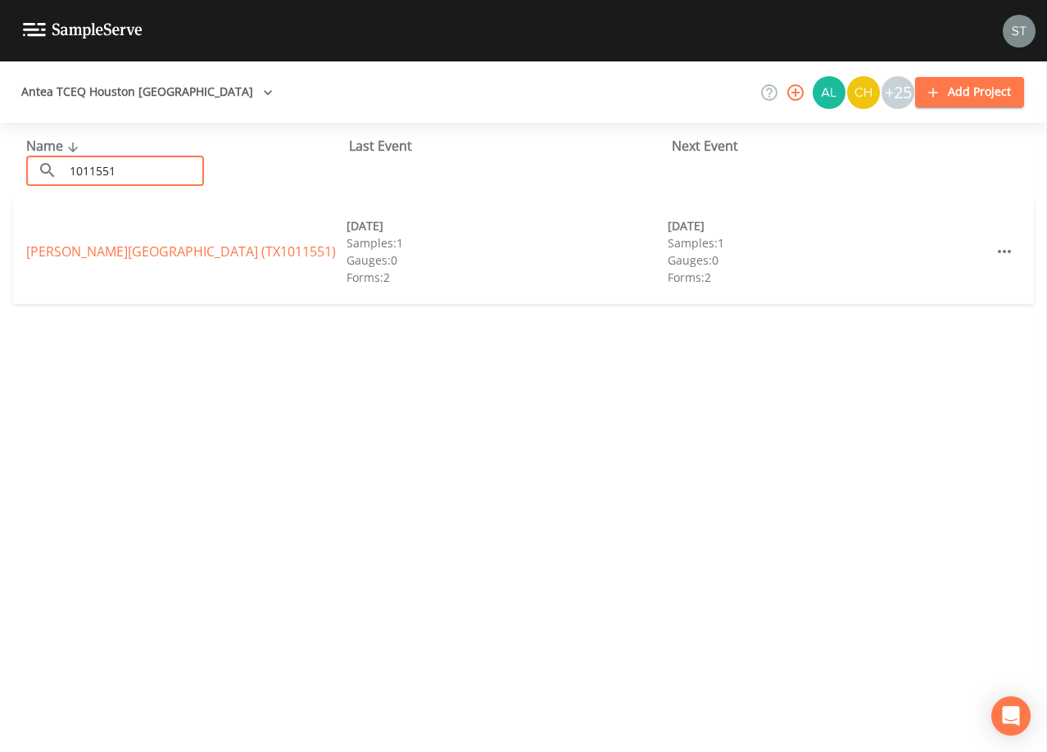
type input "1011551"
click at [159, 250] on link "[PERSON_NAME][GEOGRAPHIC_DATA] (TX1011551)" at bounding box center [181, 251] width 310 height 18
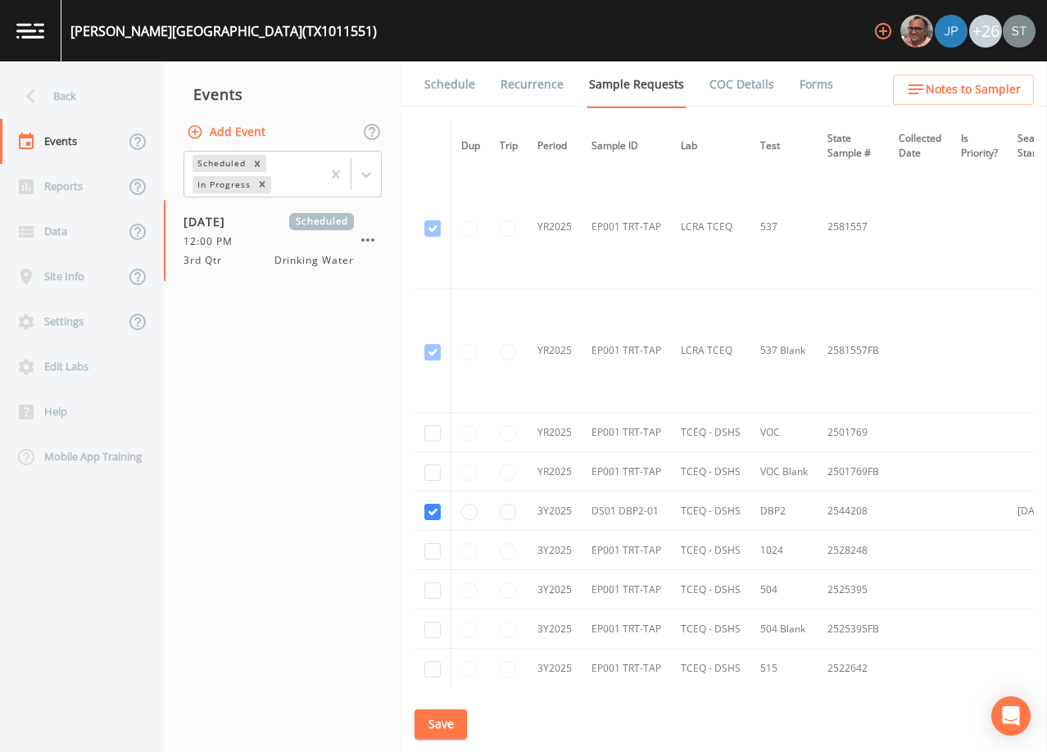
scroll to position [655, 0]
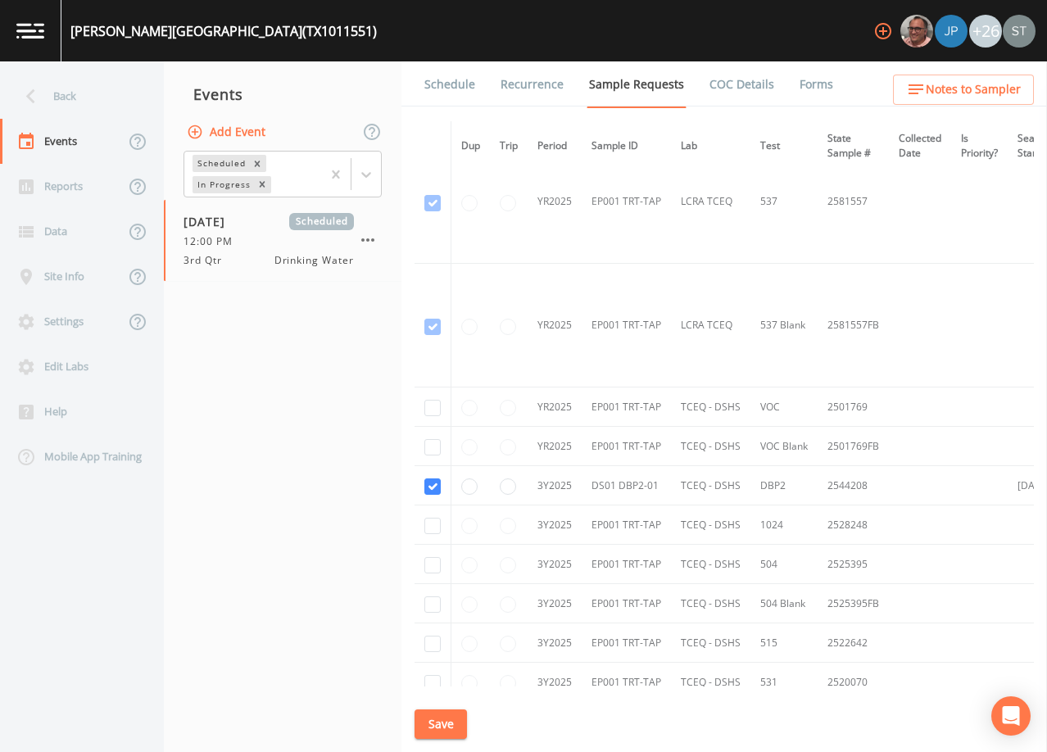
click at [454, 90] on link "Schedule" at bounding box center [450, 84] width 56 height 46
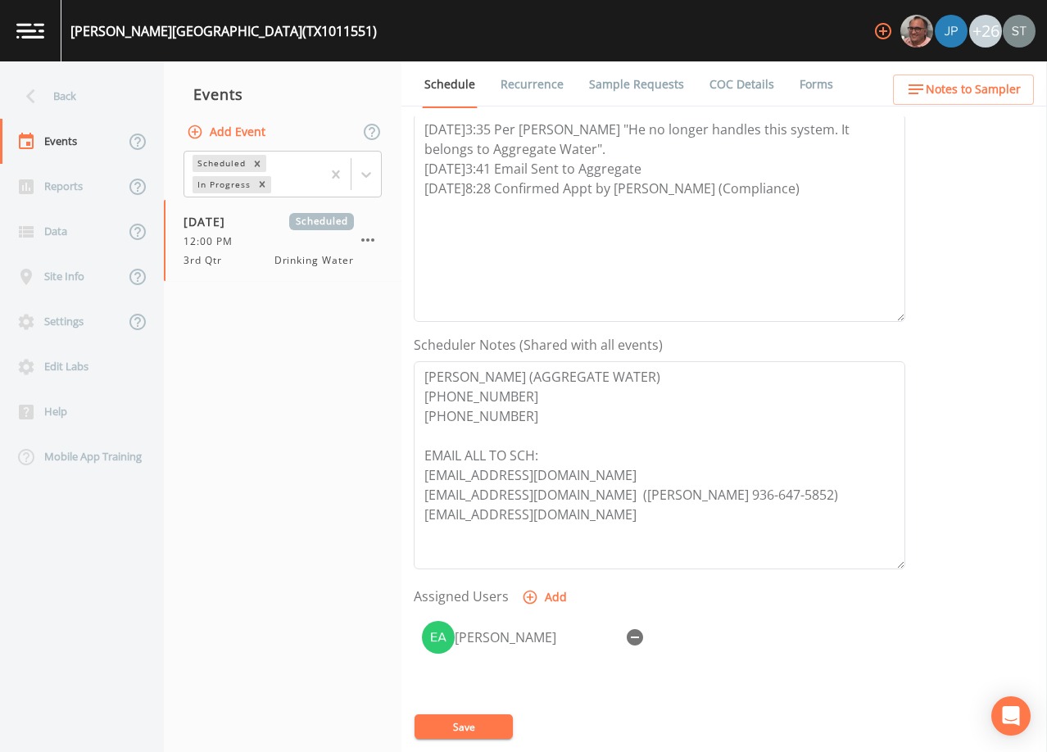
scroll to position [246, 0]
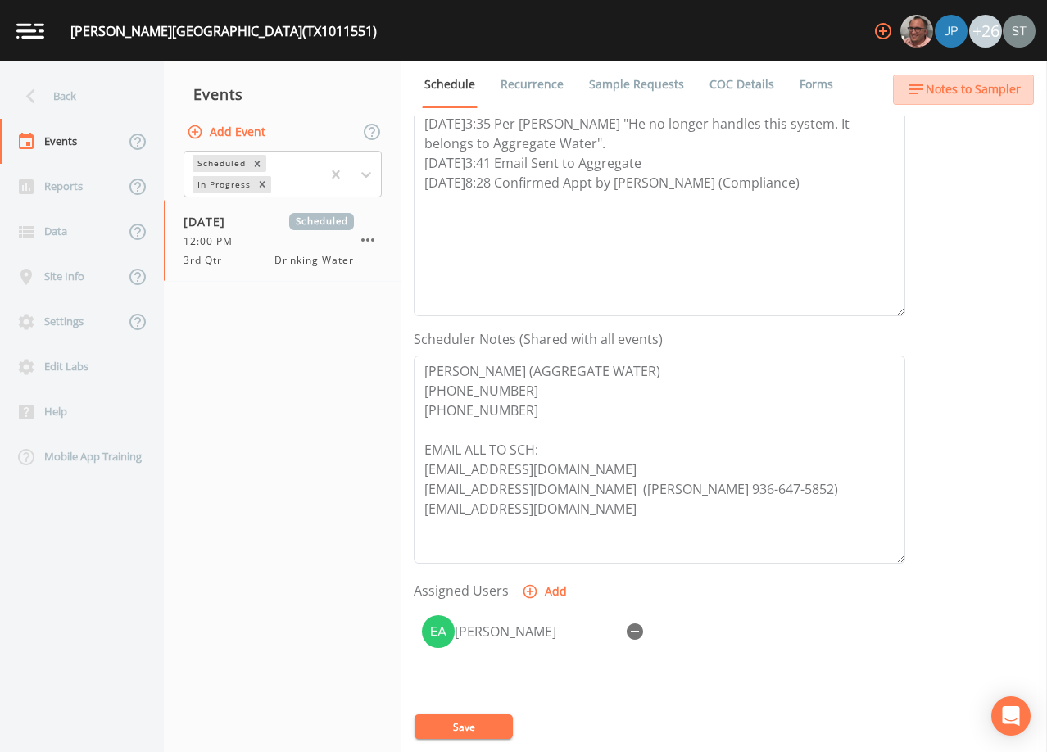
click at [1005, 97] on span "Notes to Sampler" at bounding box center [973, 89] width 95 height 20
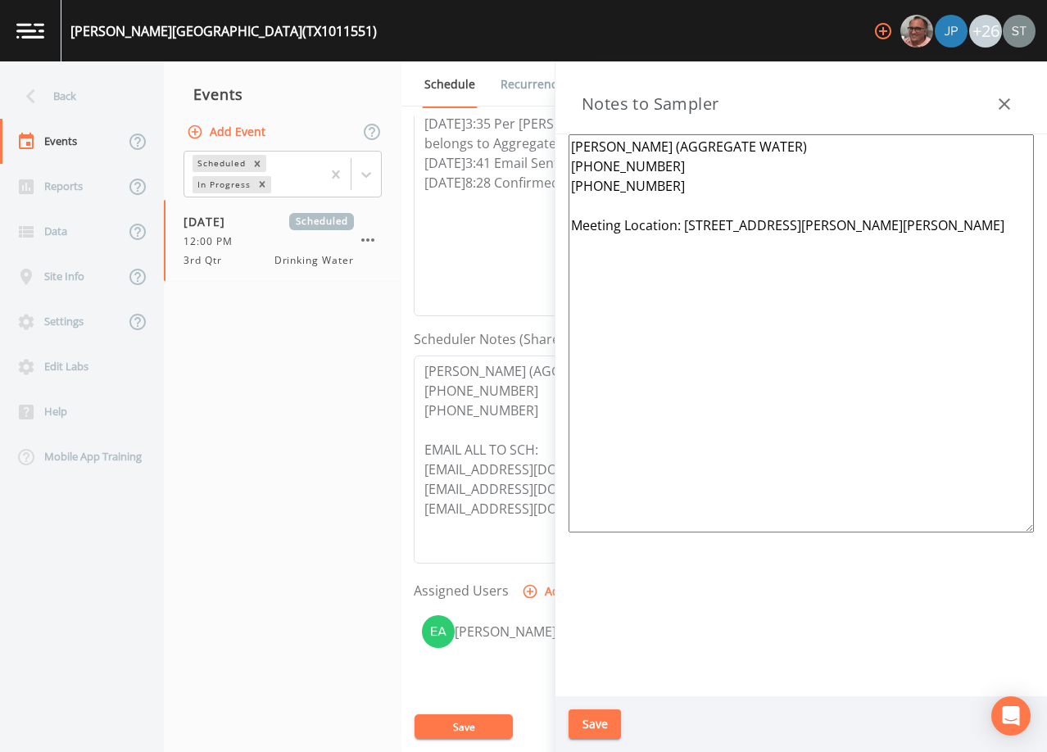
click at [1005, 97] on icon "button" at bounding box center [1004, 104] width 20 height 20
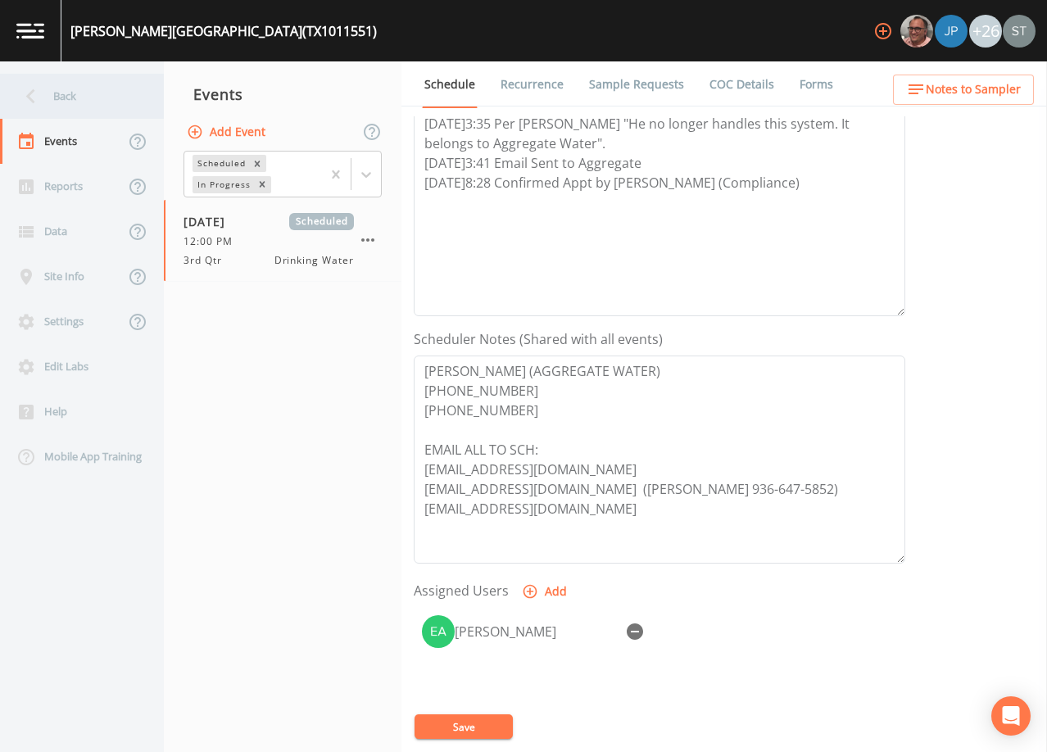
click at [85, 106] on div "Back" at bounding box center [73, 96] width 147 height 45
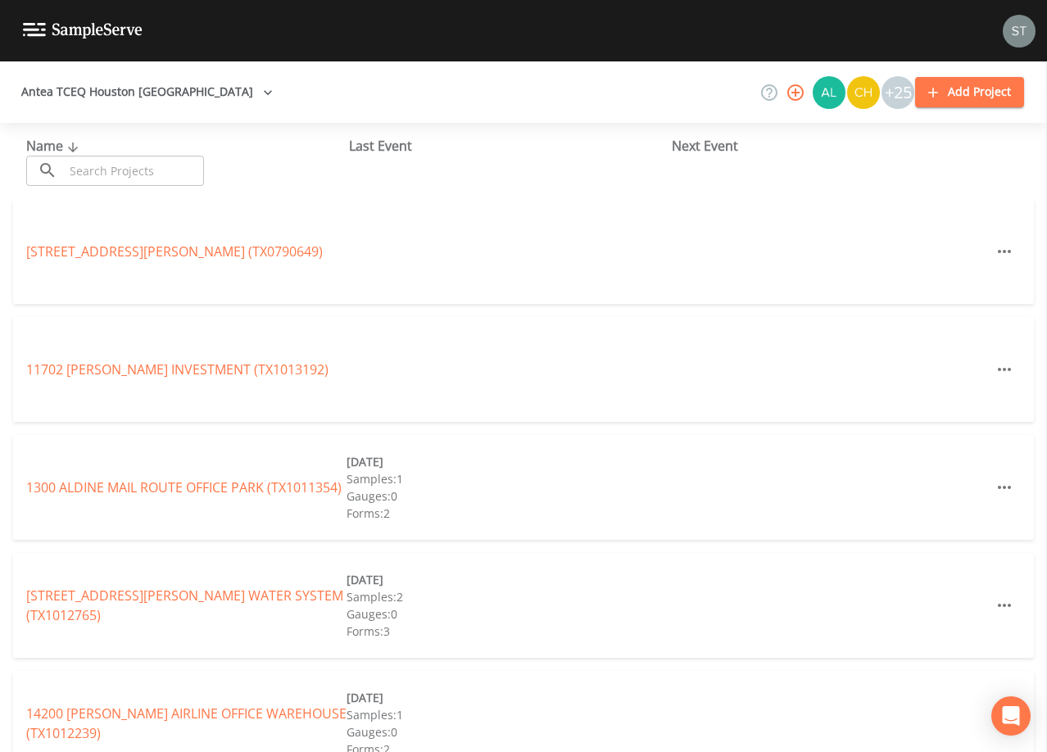
click at [195, 165] on input "text" at bounding box center [134, 171] width 140 height 30
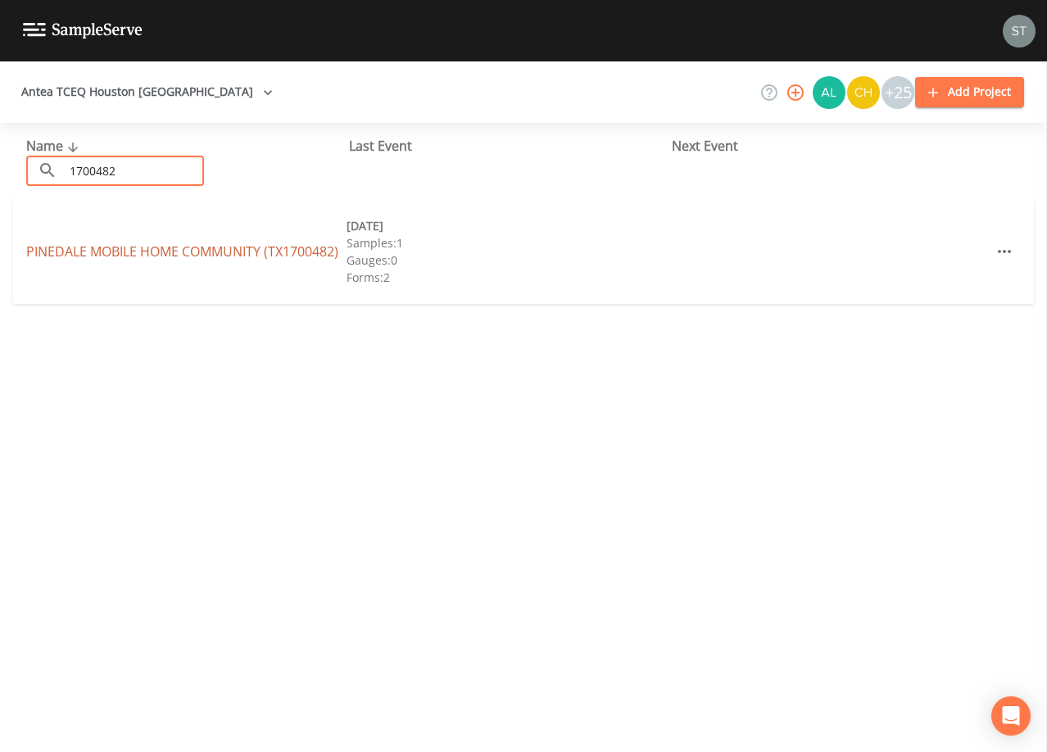
type input "1700482"
click at [216, 250] on link "PINEDALE MOBILE HOME COMMUNITY (TX1700482)" at bounding box center [182, 251] width 312 height 18
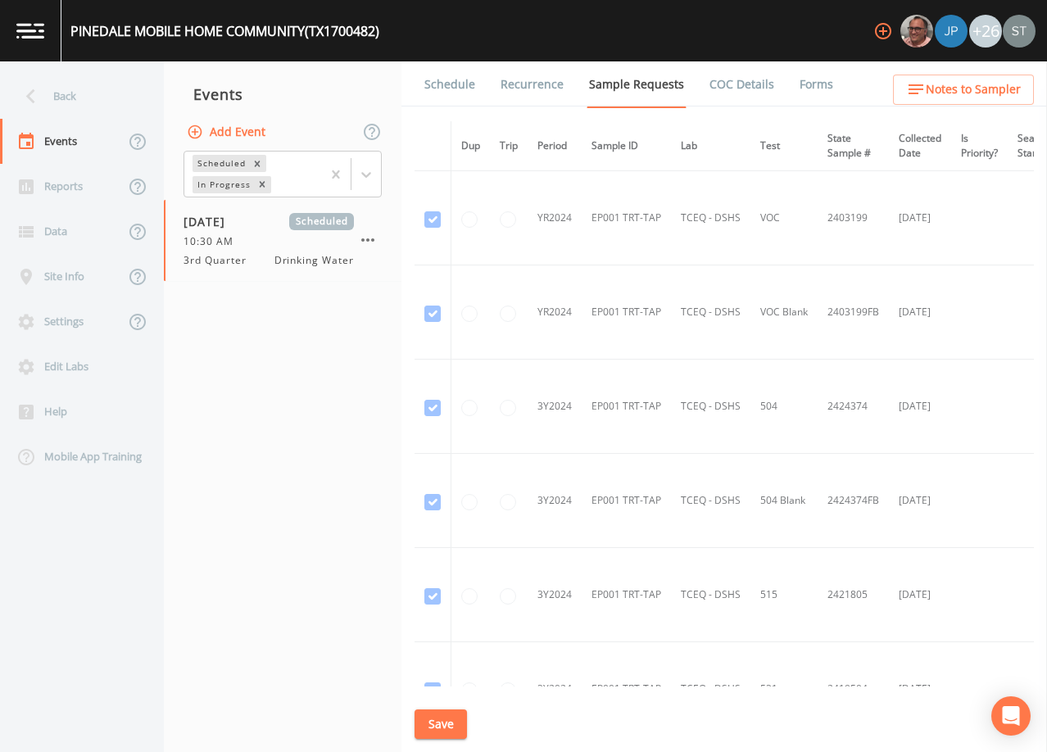
click at [453, 93] on link "Schedule" at bounding box center [450, 84] width 56 height 46
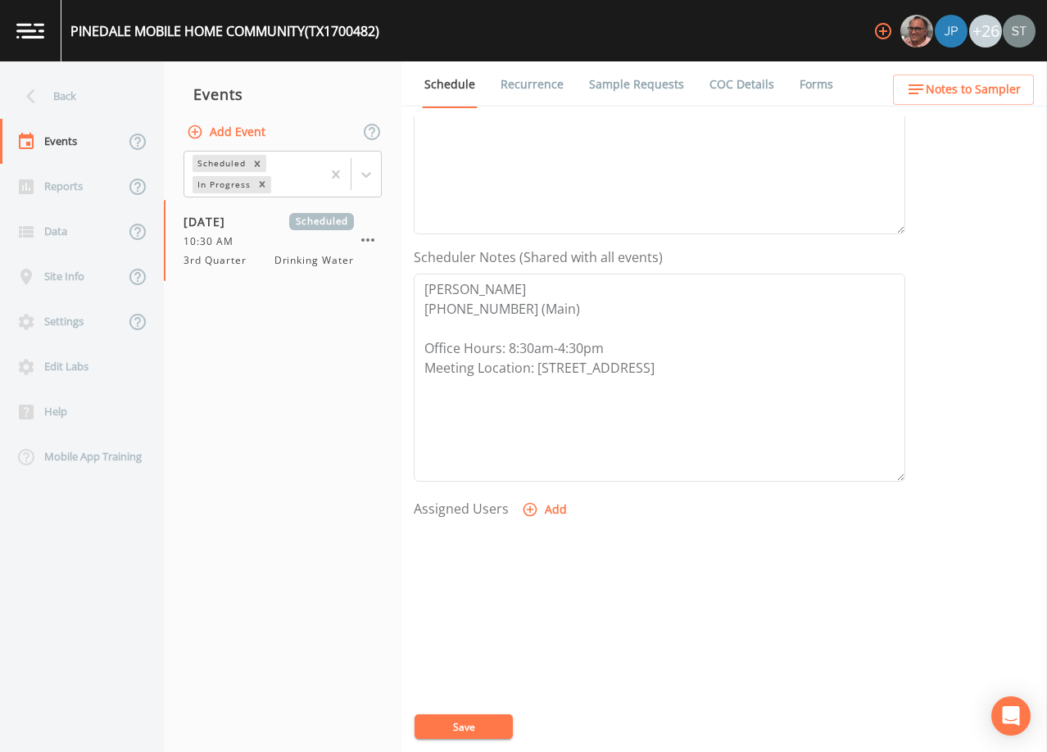
scroll to position [164, 0]
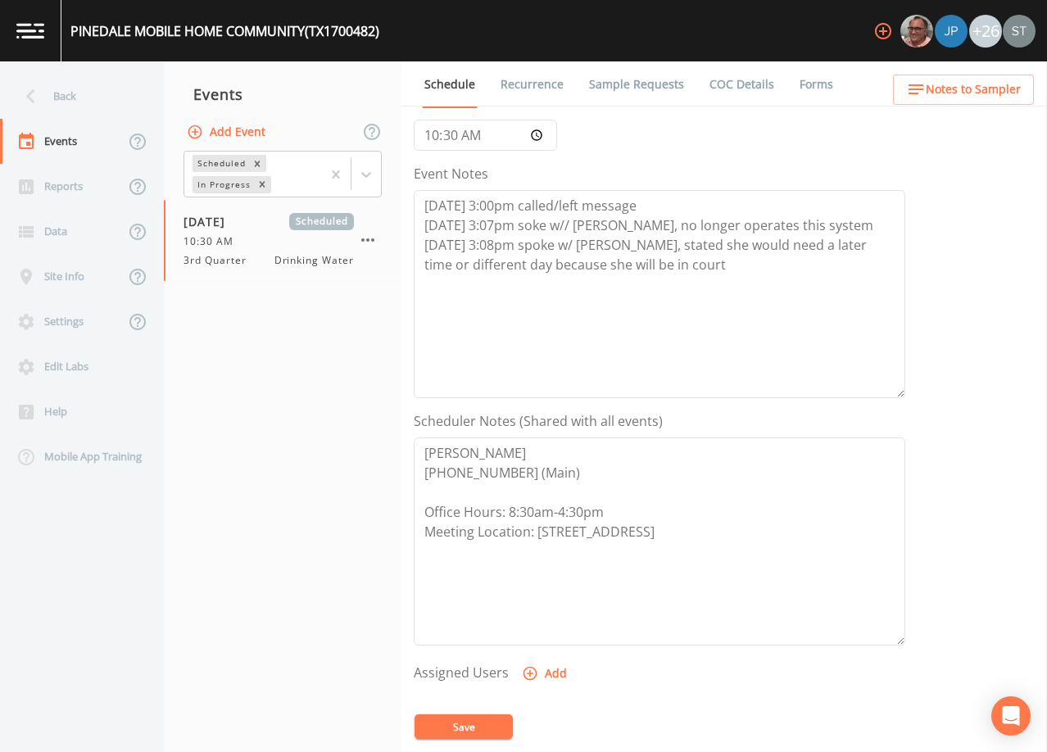
click at [636, 90] on link "Sample Requests" at bounding box center [636, 84] width 100 height 46
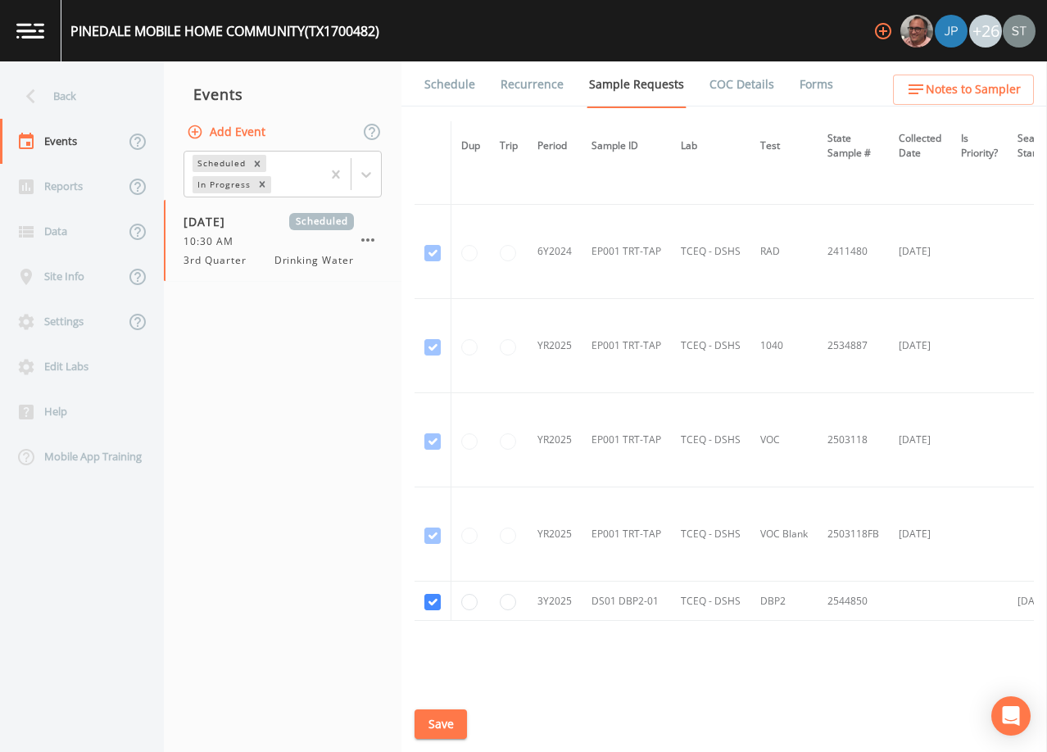
scroll to position [790, 0]
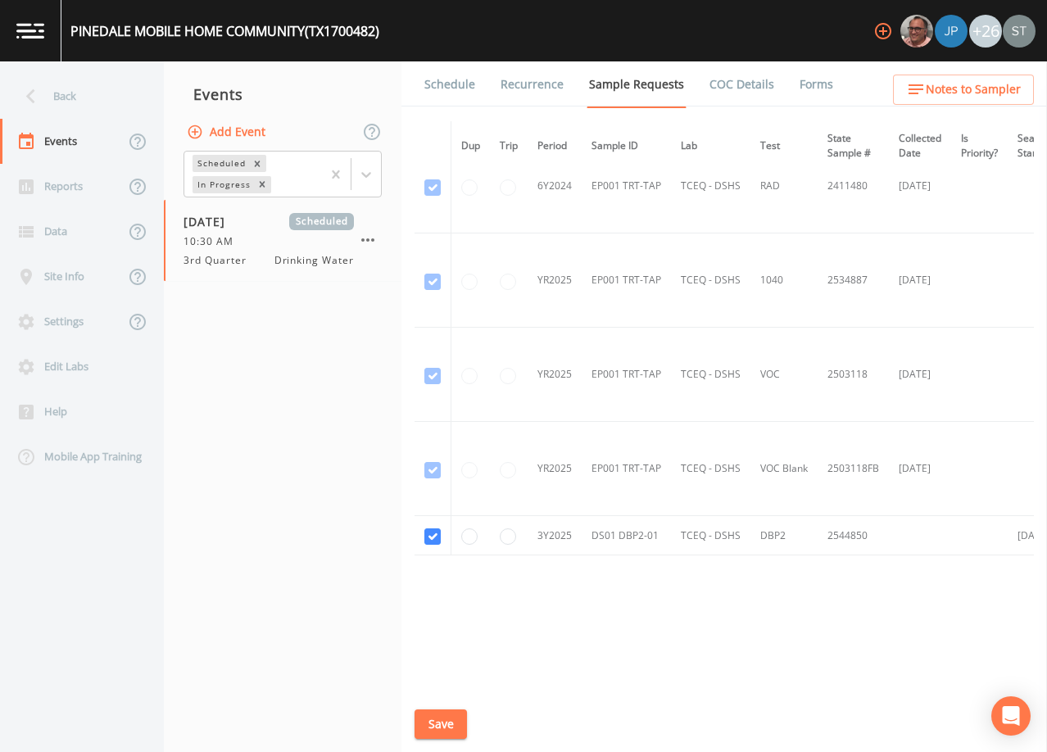
click at [445, 90] on link "Schedule" at bounding box center [450, 84] width 56 height 46
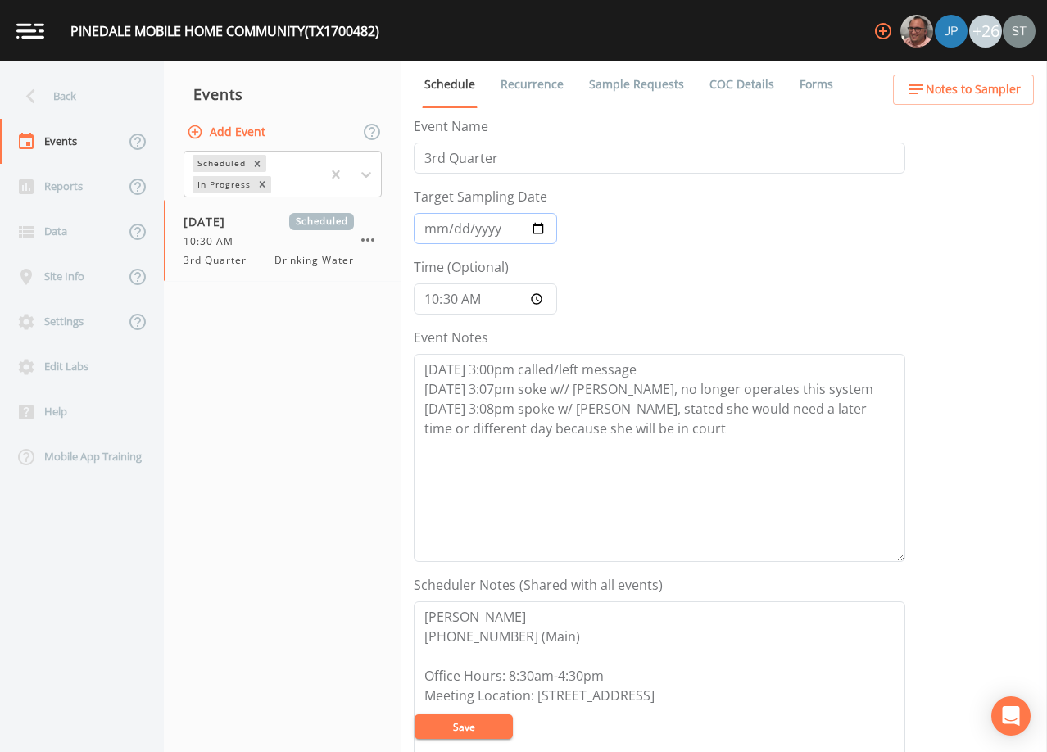
click at [436, 227] on input "[DATE]" at bounding box center [485, 228] width 143 height 31
type input "[DATE]"
type input "08:00"
click at [728, 438] on textarea "[DATE] 3:00pm called/left message [DATE] 3:07pm soke w// [PERSON_NAME], no long…" at bounding box center [659, 458] width 491 height 208
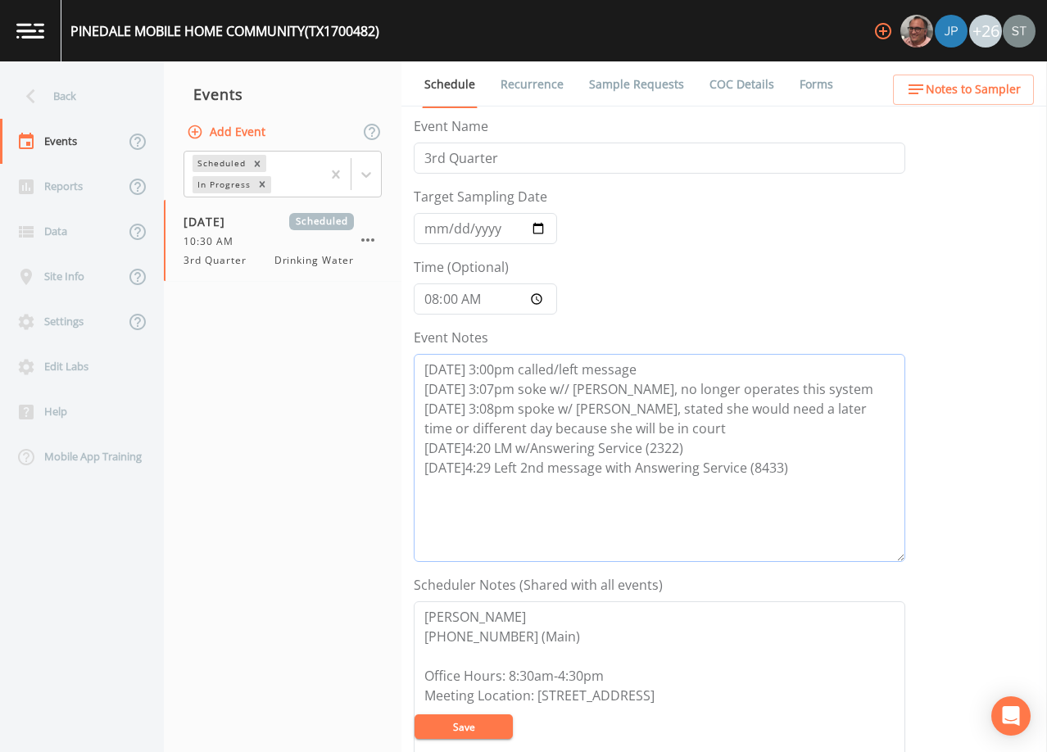
type textarea "[DATE] 3:00pm called/left message [DATE] 3:07pm soke w// [PERSON_NAME], no long…"
click at [524, 659] on textarea "[PERSON_NAME] [PHONE_NUMBER] (Main) Office Hours: 8:30am-4:30pm Meeting Locatio…" at bounding box center [659, 705] width 491 height 208
type textarea "[PERSON_NAME] [PHONE_NUMBER] (Main) [PHONE_NUMBER] Office Hours: 8:30am-4:30pm …"
click at [630, 504] on textarea "[DATE] 3:00pm called/left message [DATE] 3:07pm soke w// [PERSON_NAME], no long…" at bounding box center [659, 458] width 491 height 208
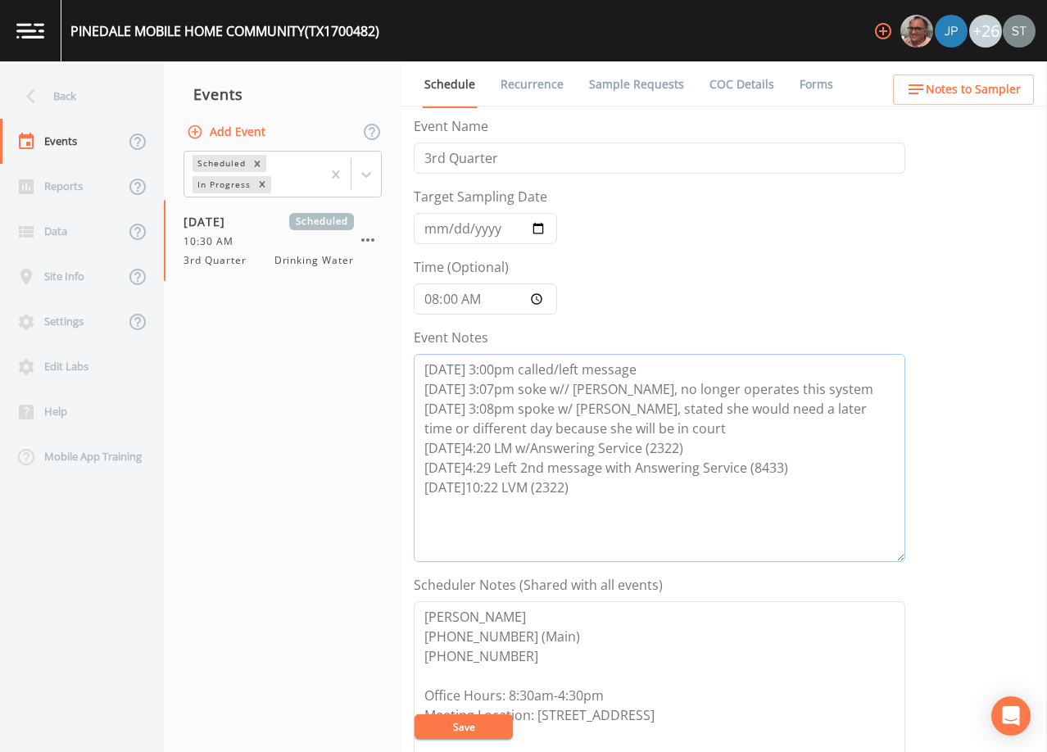
type textarea "[DATE] 3:00pm called/left message [DATE] 3:07pm soke w// [PERSON_NAME], no long…"
click at [476, 733] on button "Save" at bounding box center [463, 726] width 98 height 25
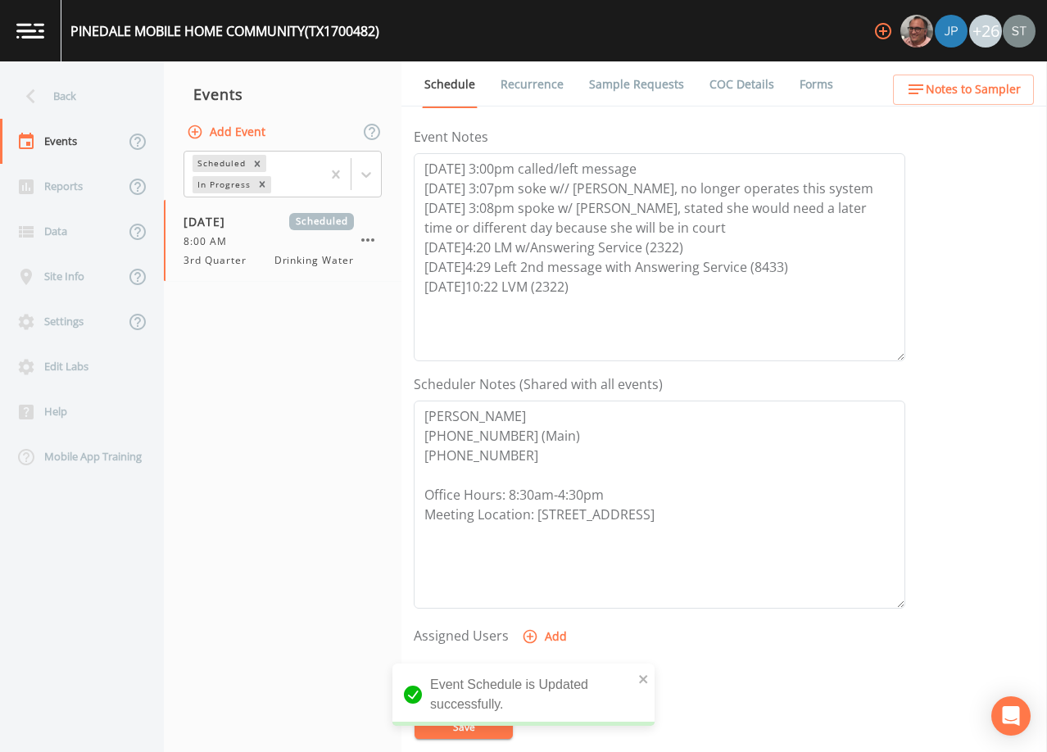
scroll to position [246, 0]
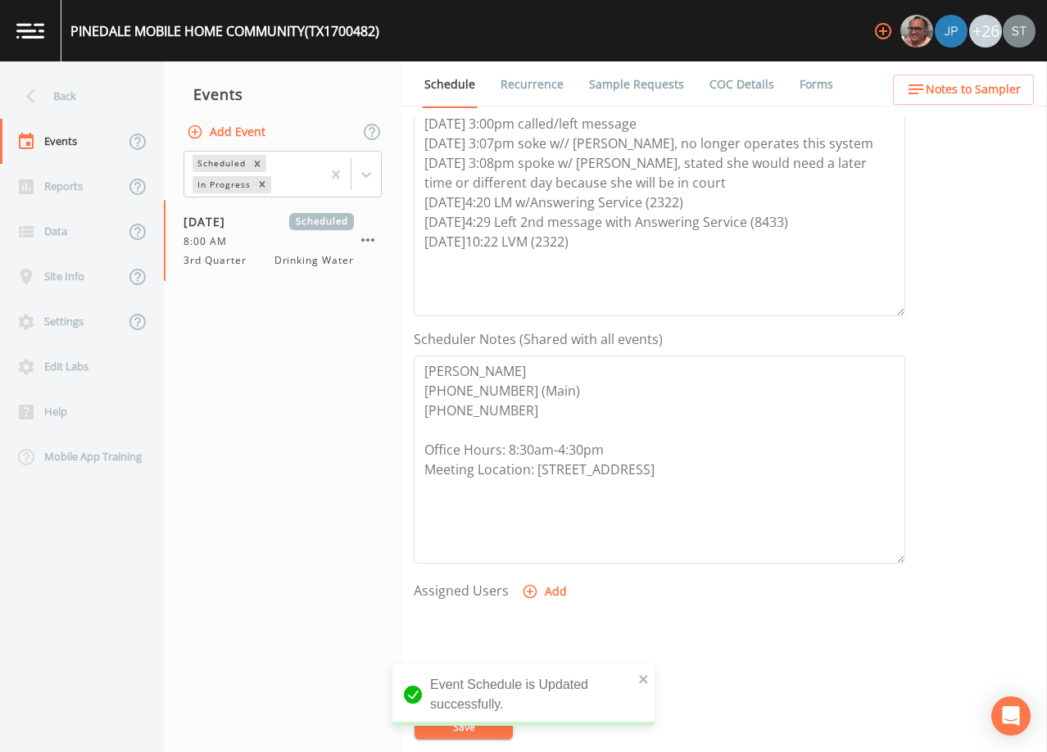
click at [983, 88] on span "Notes to Sampler" at bounding box center [973, 89] width 95 height 20
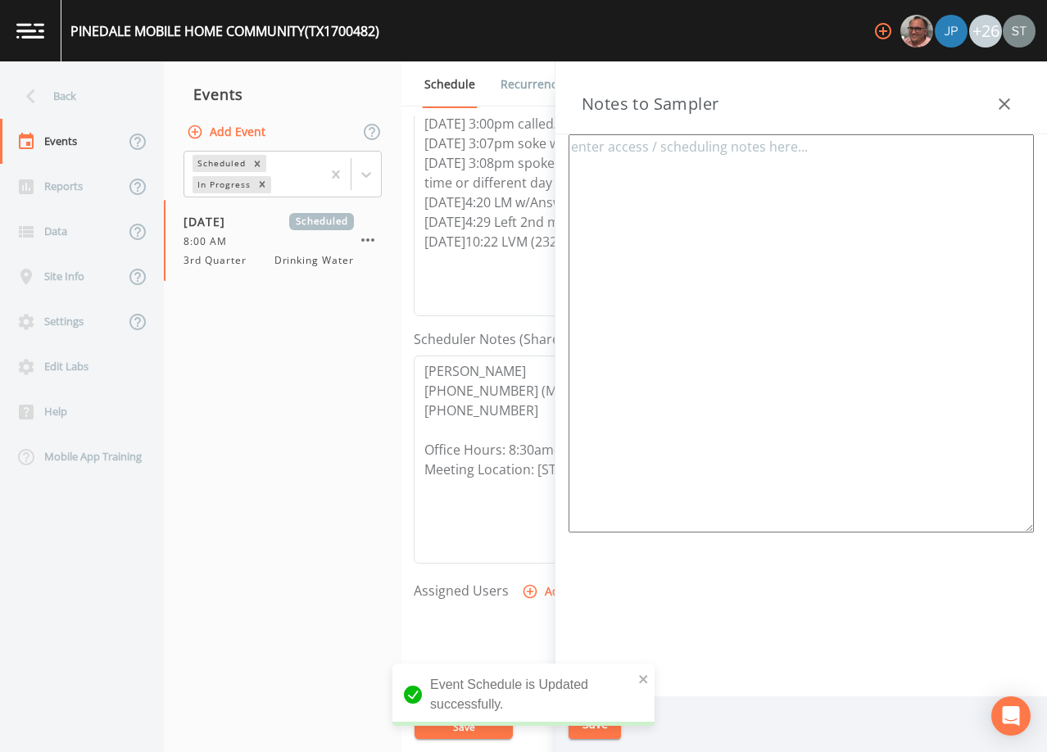
type textarea "Manager- [PERSON_NAME] [PHONE_NUMBER] [PHONE_NUMBER] Meeting Location: [STREET_…"
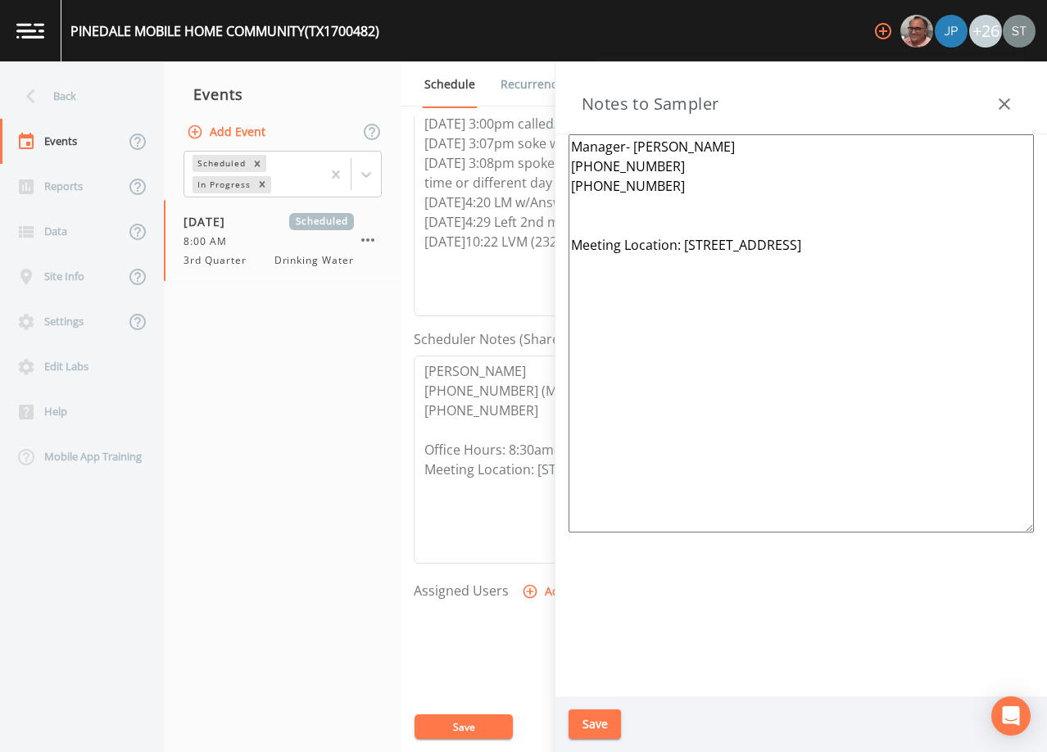
click at [986, 98] on div "Notes to Sampler" at bounding box center [800, 97] width 491 height 73
click at [74, 102] on div "Back" at bounding box center [73, 96] width 147 height 45
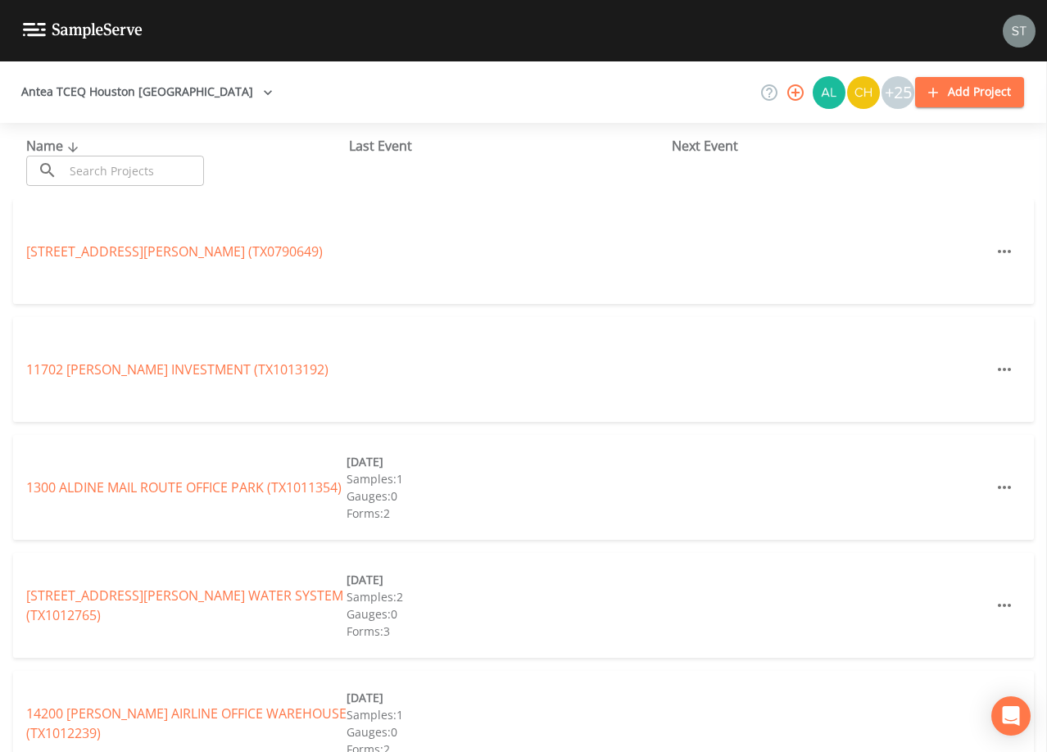
click at [181, 161] on input "text" at bounding box center [134, 171] width 140 height 30
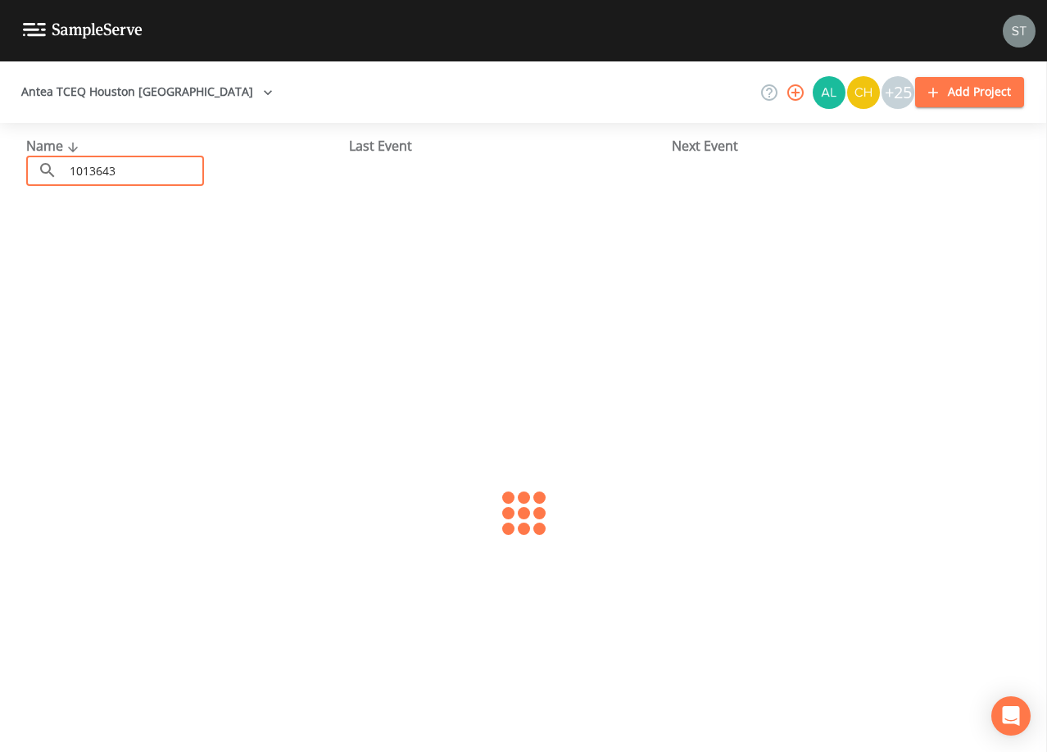
type input "1013643"
click at [190, 252] on link "POWER PLUMBING (TX1013643)" at bounding box center [123, 251] width 194 height 18
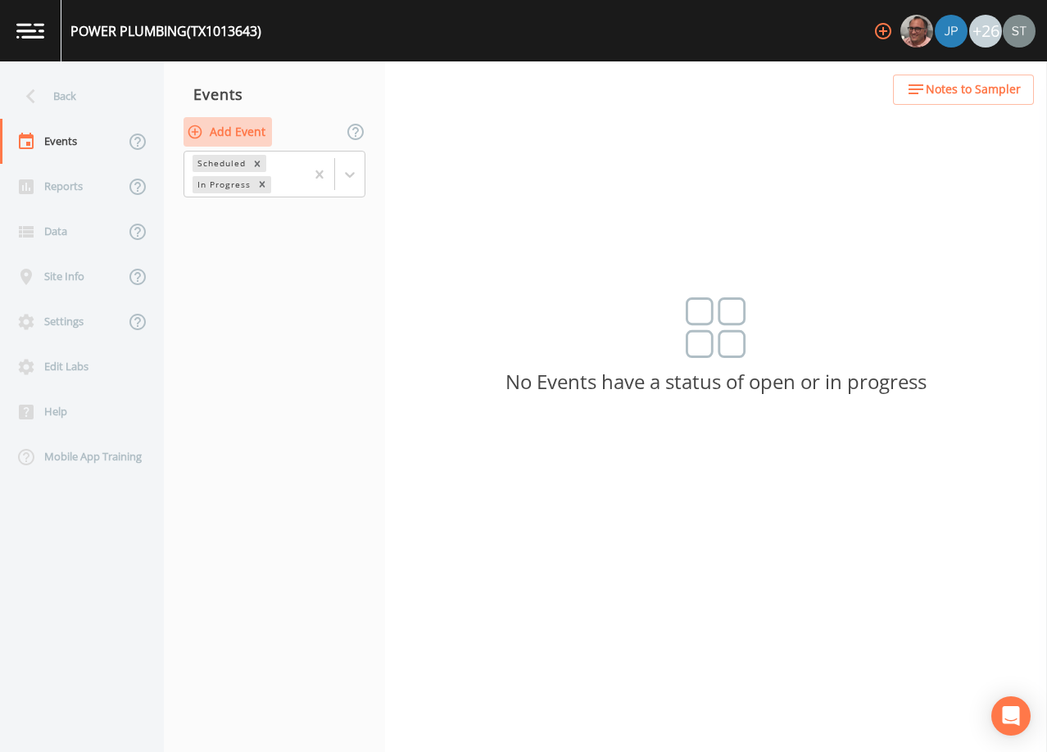
click at [249, 134] on button "Add Event" at bounding box center [227, 132] width 88 height 30
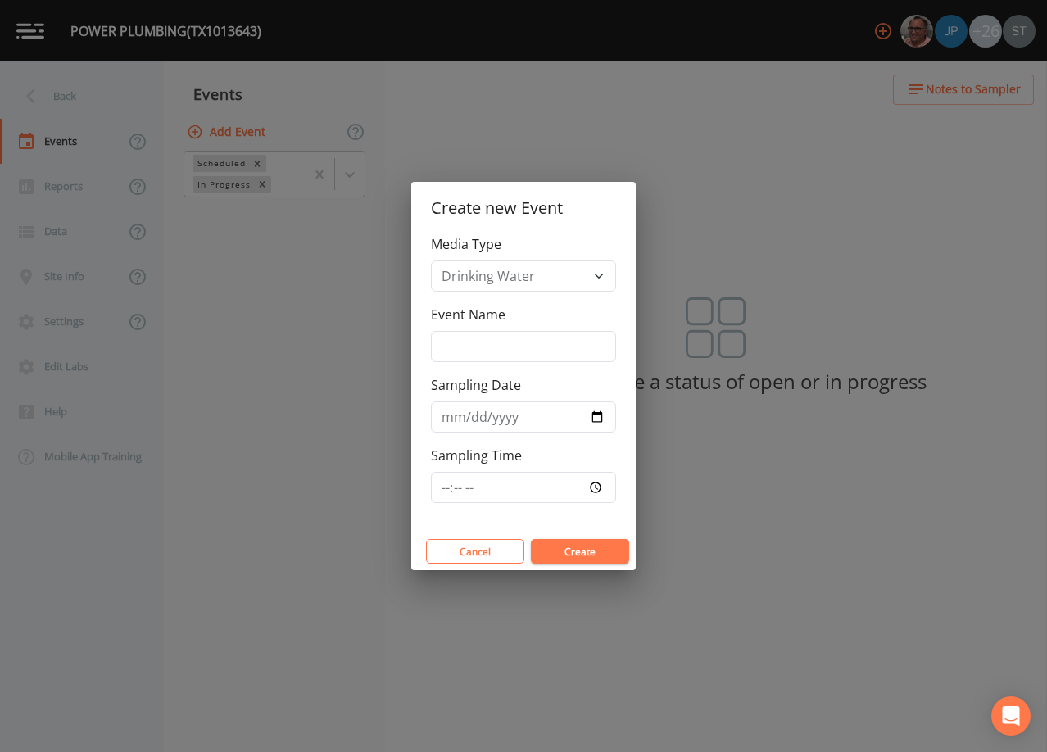
click at [509, 333] on div "Event Name" at bounding box center [523, 333] width 185 height 57
click at [532, 345] on input "Event Name" at bounding box center [523, 346] width 185 height 31
type input "3rd Qtr"
click at [446, 419] on input "Sampling Date" at bounding box center [523, 416] width 185 height 31
type input "[DATE]"
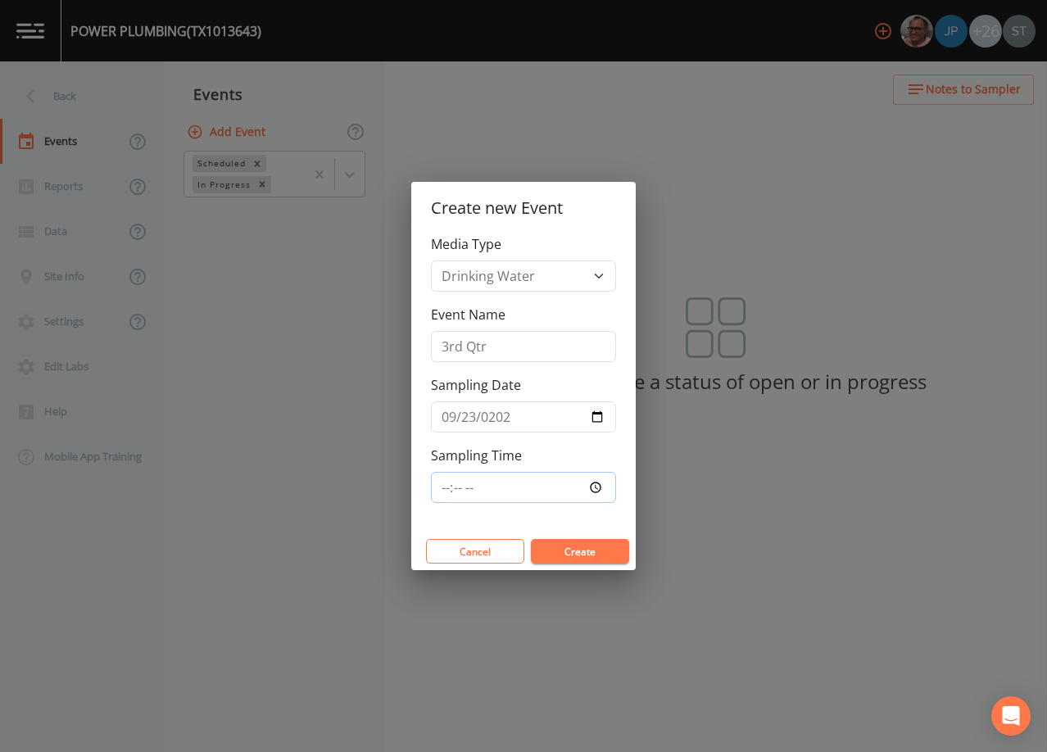
type input "13:00"
click at [601, 551] on button "Create" at bounding box center [580, 551] width 98 height 25
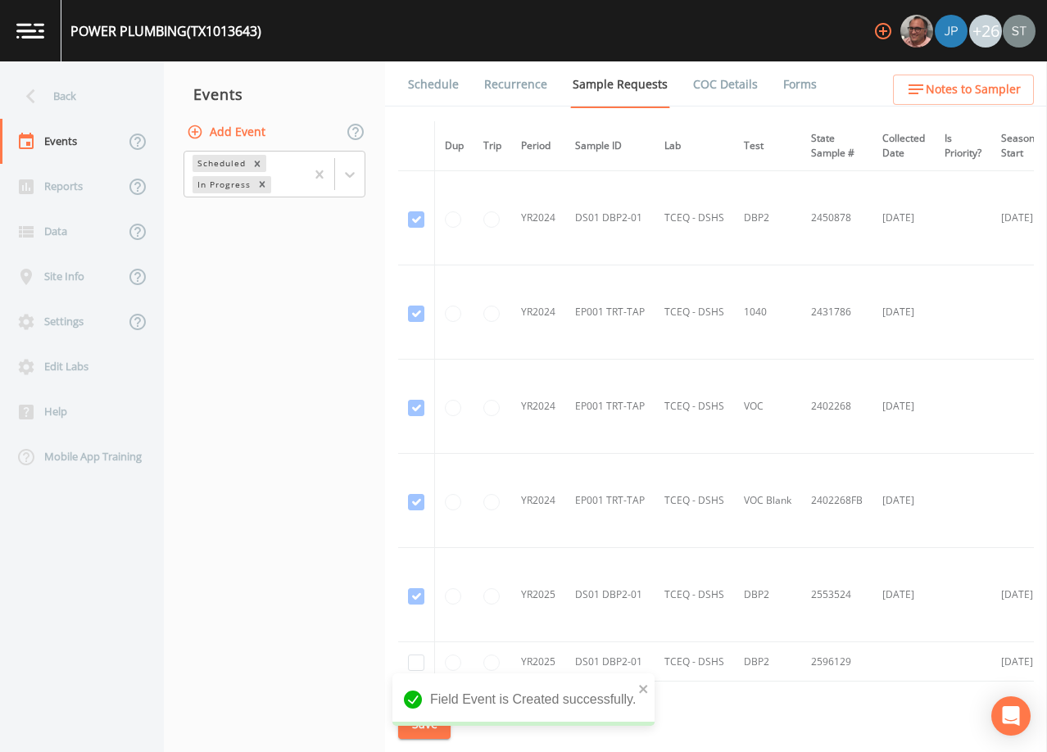
click at [430, 98] on link "Schedule" at bounding box center [433, 84] width 56 height 46
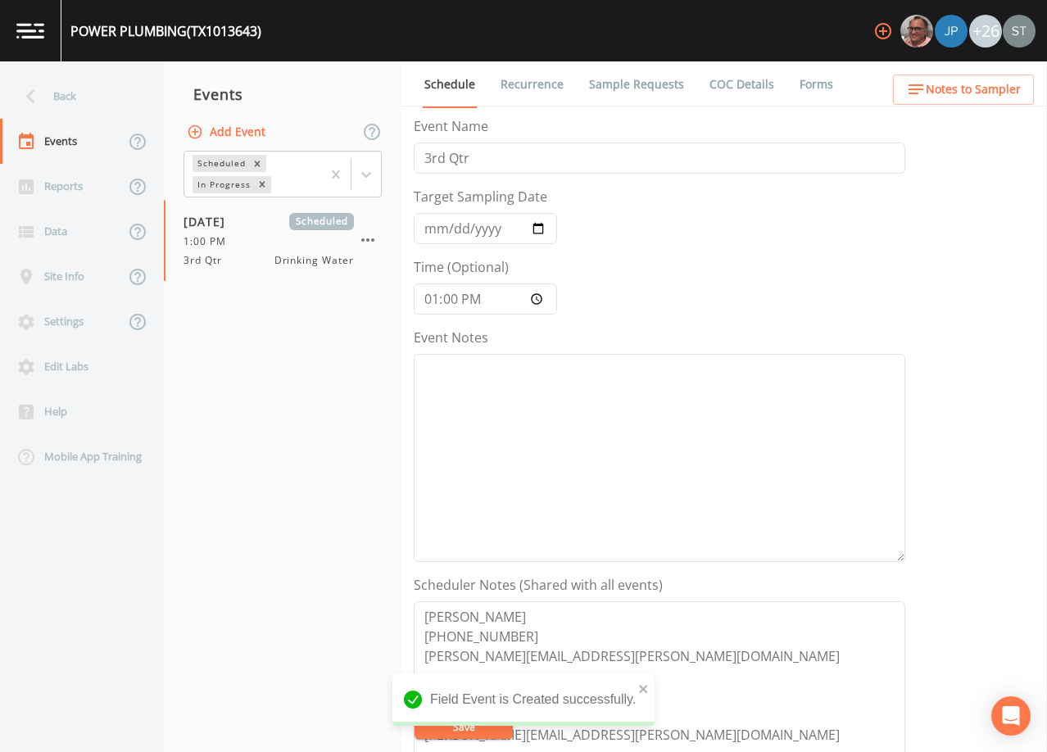
scroll to position [82, 0]
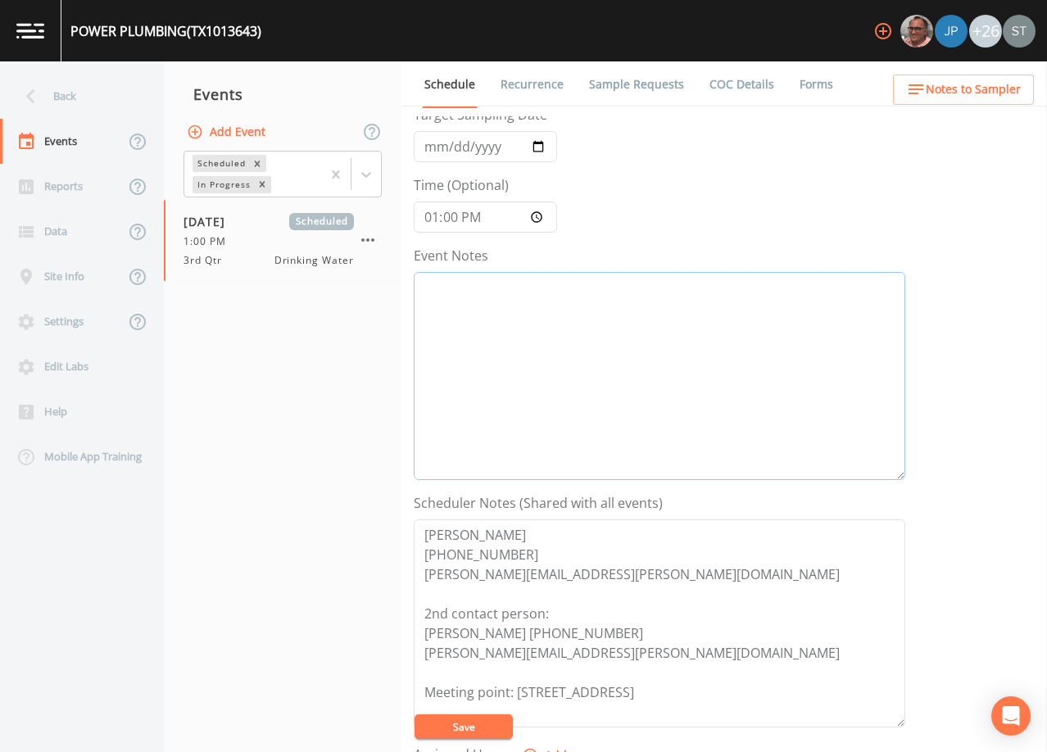
click at [681, 386] on textarea "Event Notes" at bounding box center [659, 376] width 491 height 208
click at [540, 298] on textarea "[DATE]8:18 Email Sent [DATE]10:24" at bounding box center [659, 376] width 491 height 208
type textarea "[DATE]8:18 Email Sent [DATE]10:24 (6921)"
click at [996, 89] on span "Notes to Sampler" at bounding box center [973, 89] width 95 height 20
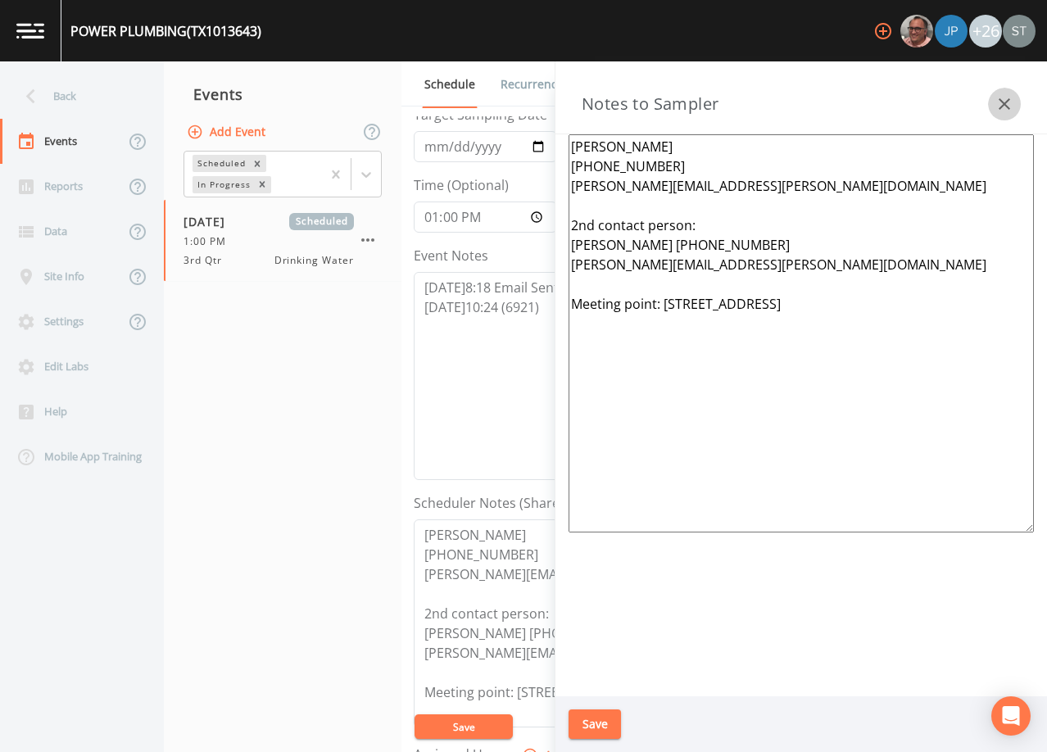
click at [1003, 95] on icon "button" at bounding box center [1004, 104] width 20 height 20
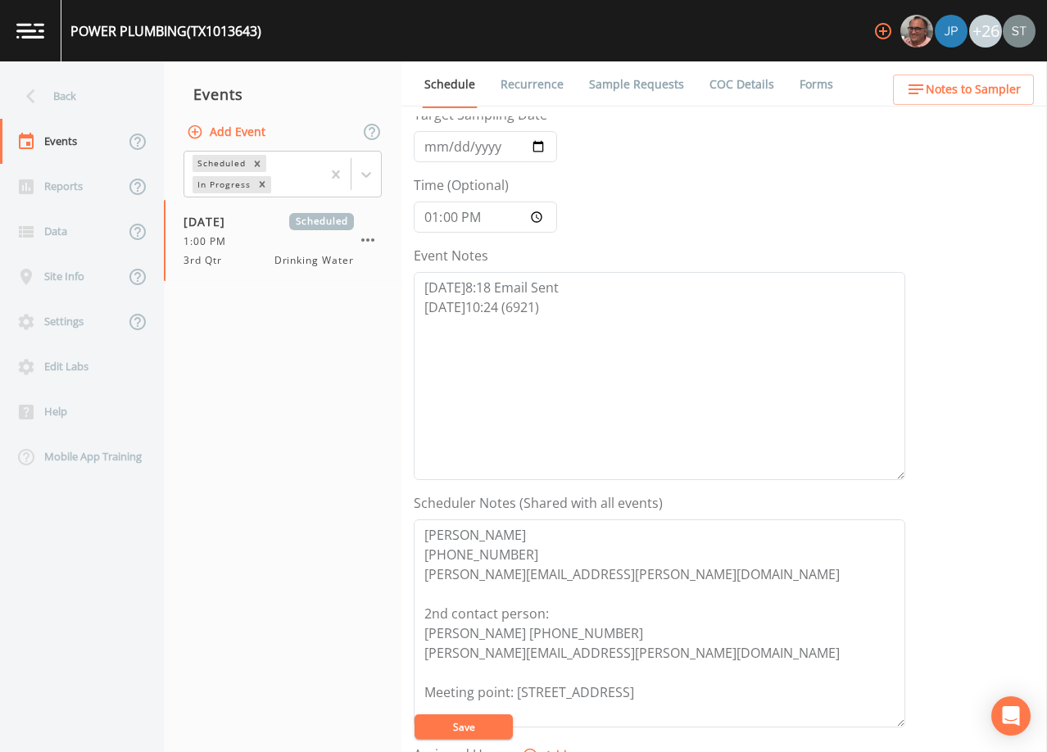
click at [1003, 95] on span "Notes to Sampler" at bounding box center [973, 89] width 95 height 20
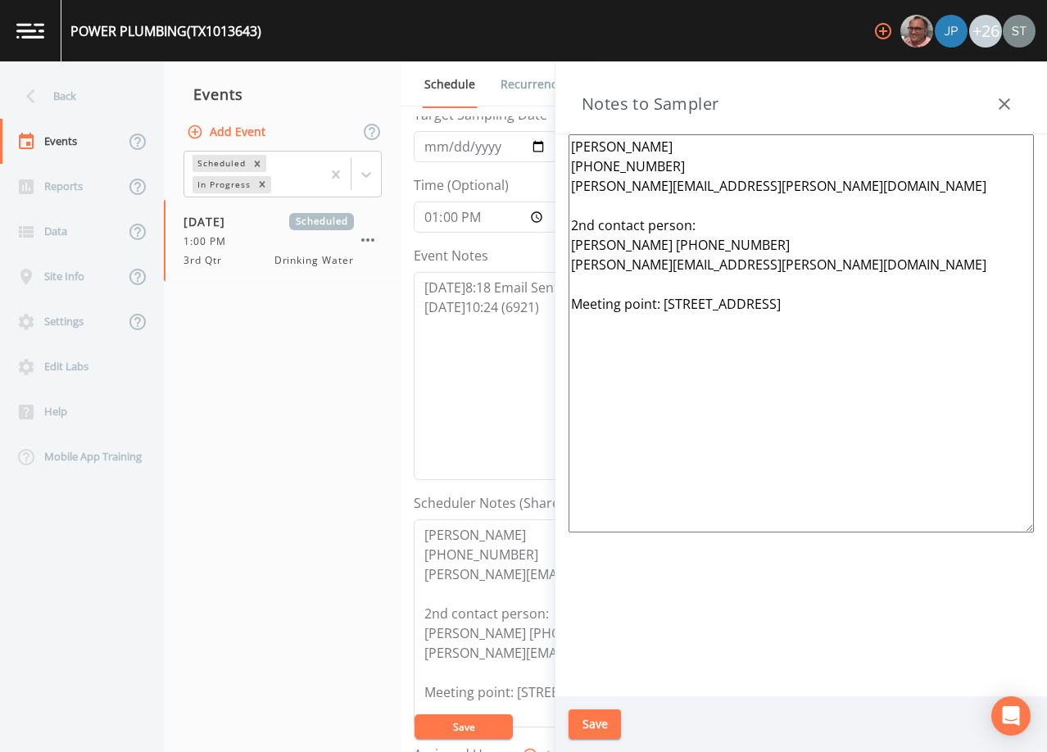
click at [891, 297] on textarea "[PERSON_NAME] [PHONE_NUMBER] [PERSON_NAME][EMAIL_ADDRESS][PERSON_NAME][DOMAIN_N…" at bounding box center [800, 333] width 465 height 398
type textarea "[PERSON_NAME] [PHONE_NUMBER] [PERSON_NAME][EMAIL_ADDRESS][PERSON_NAME][DOMAIN_N…"
click at [602, 726] on button "Save" at bounding box center [594, 724] width 52 height 30
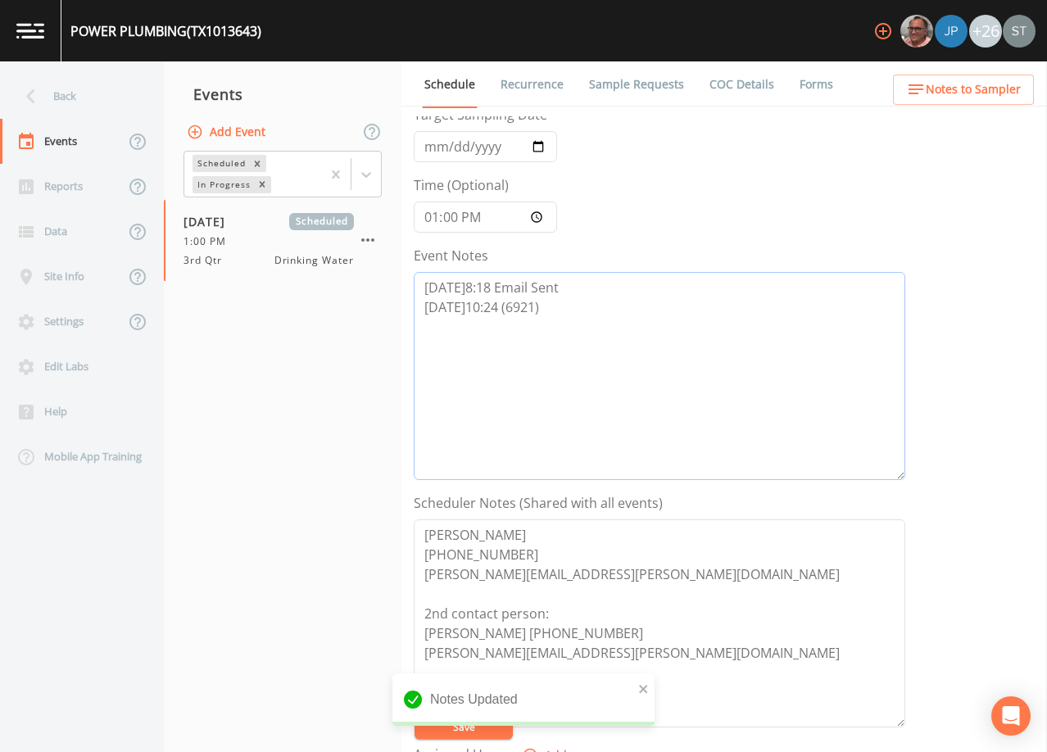
click at [500, 308] on textarea "[DATE]8:18 Email Sent [DATE]10:24 (6921)" at bounding box center [659, 376] width 491 height 208
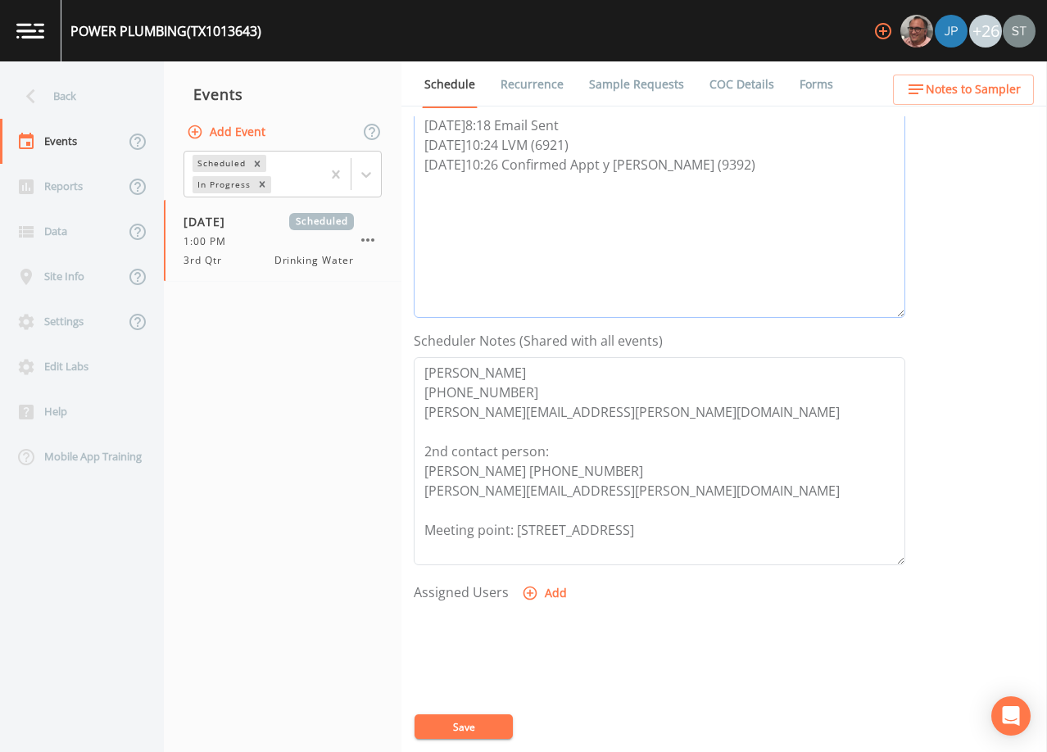
scroll to position [246, 0]
click at [601, 160] on textarea "[DATE]8:18 Email Sent [DATE]10:24 LVM (6921) [DATE]10:26 Confirmed Appt y [PERS…" at bounding box center [659, 212] width 491 height 208
type textarea "[DATE]8:18 Email Sent [DATE]10:24 LVM (6921) [DATE]10:26 Confirmed Appt by [PER…"
click at [549, 596] on button "Add" at bounding box center [545, 592] width 55 height 30
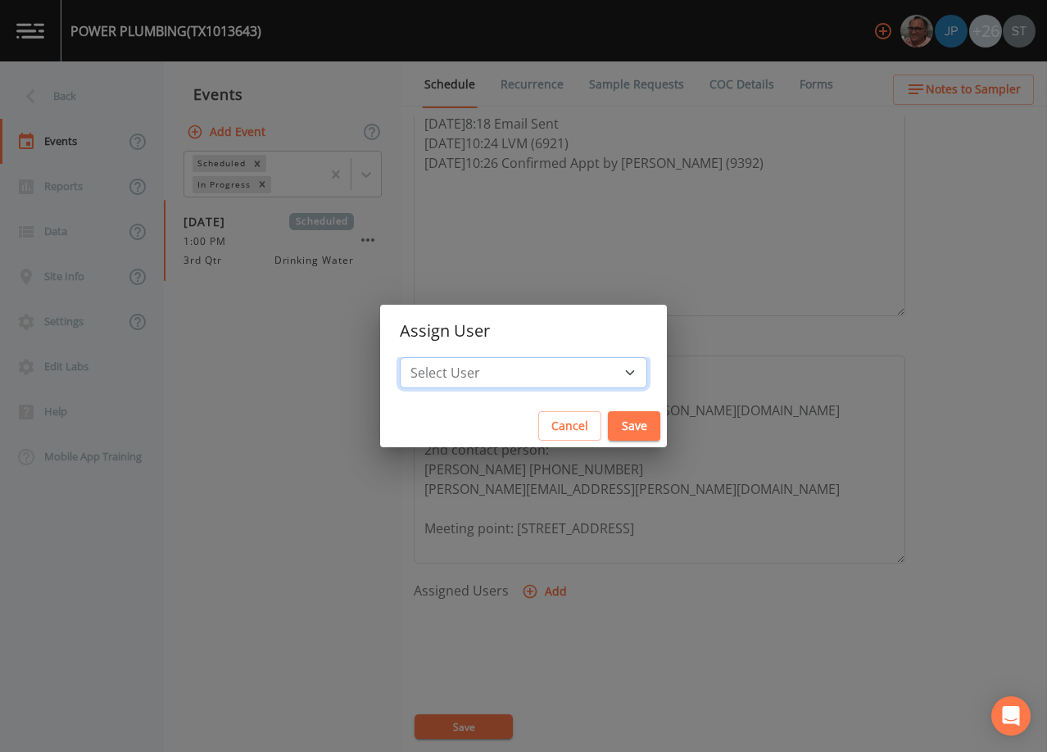
click at [529, 378] on select "Select User [PERSON_NAME] [PERSON_NAME] [PERSON_NAME] [PERSON_NAME] [PERSON_NAM…" at bounding box center [523, 372] width 247 height 31
select select "7dc39629-d690-4ad7-981f-00477f03d06a"
click at [437, 357] on select "Select User [PERSON_NAME] [PERSON_NAME] [PERSON_NAME] [PERSON_NAME] [PERSON_NAM…" at bounding box center [523, 372] width 247 height 31
click at [608, 428] on button "Save" at bounding box center [634, 426] width 52 height 30
select select
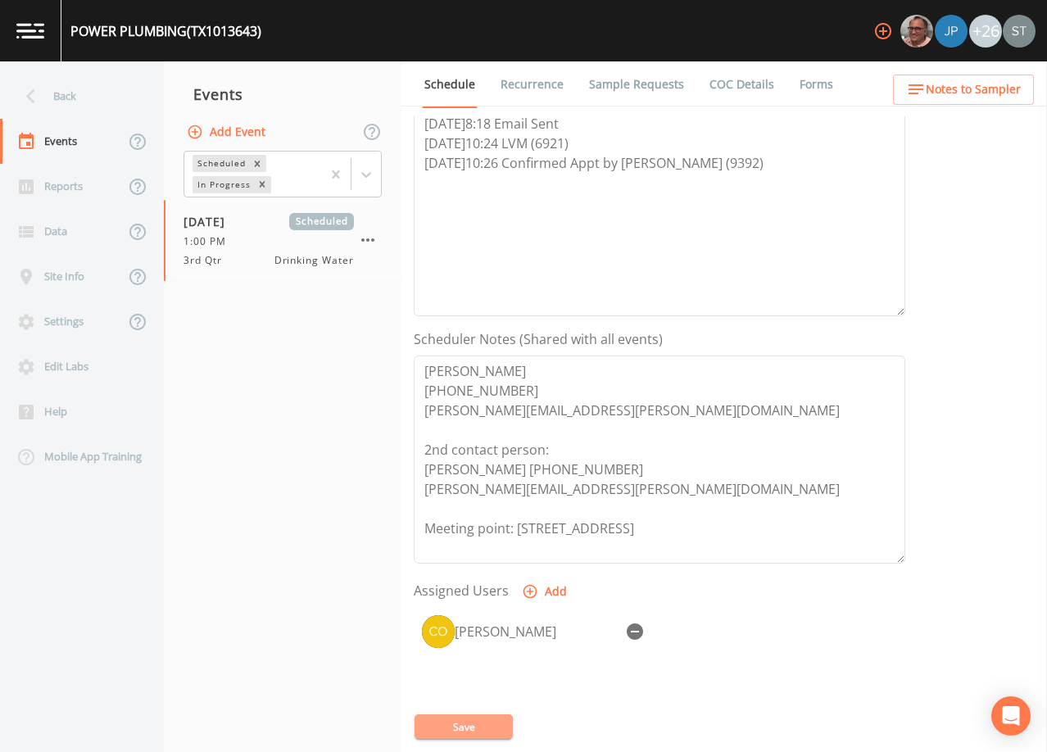
drag, startPoint x: 484, startPoint y: 723, endPoint x: 650, endPoint y: 566, distance: 228.3
click at [485, 724] on button "Save" at bounding box center [463, 726] width 98 height 25
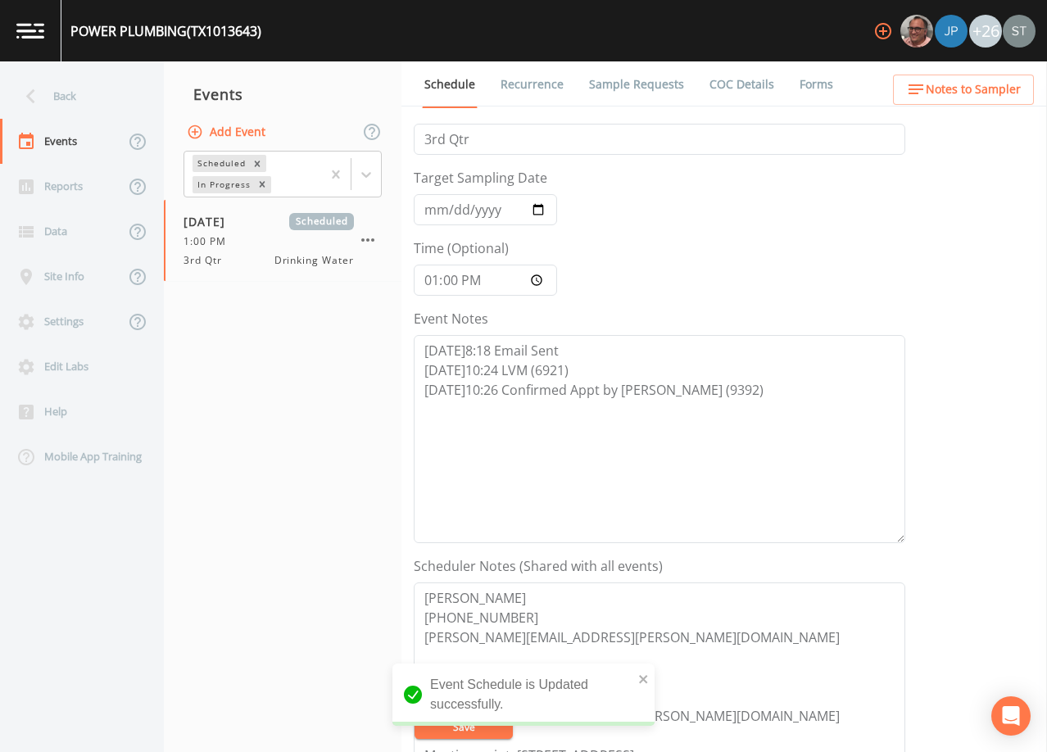
scroll to position [0, 0]
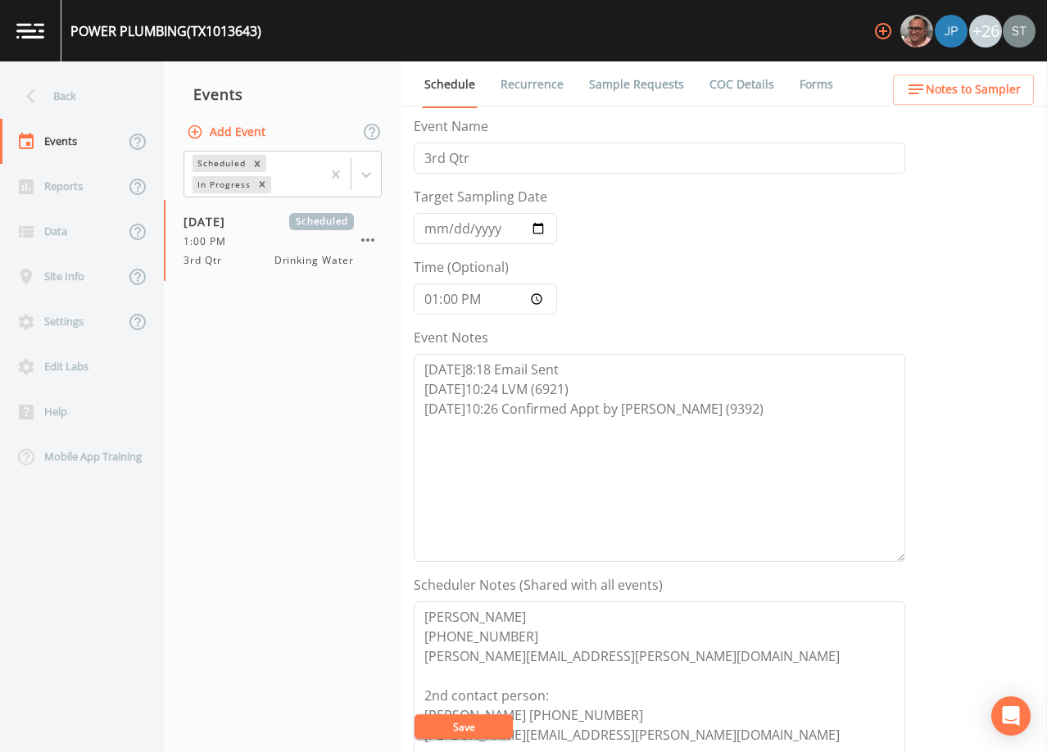
click at [487, 720] on button "Save" at bounding box center [463, 726] width 98 height 25
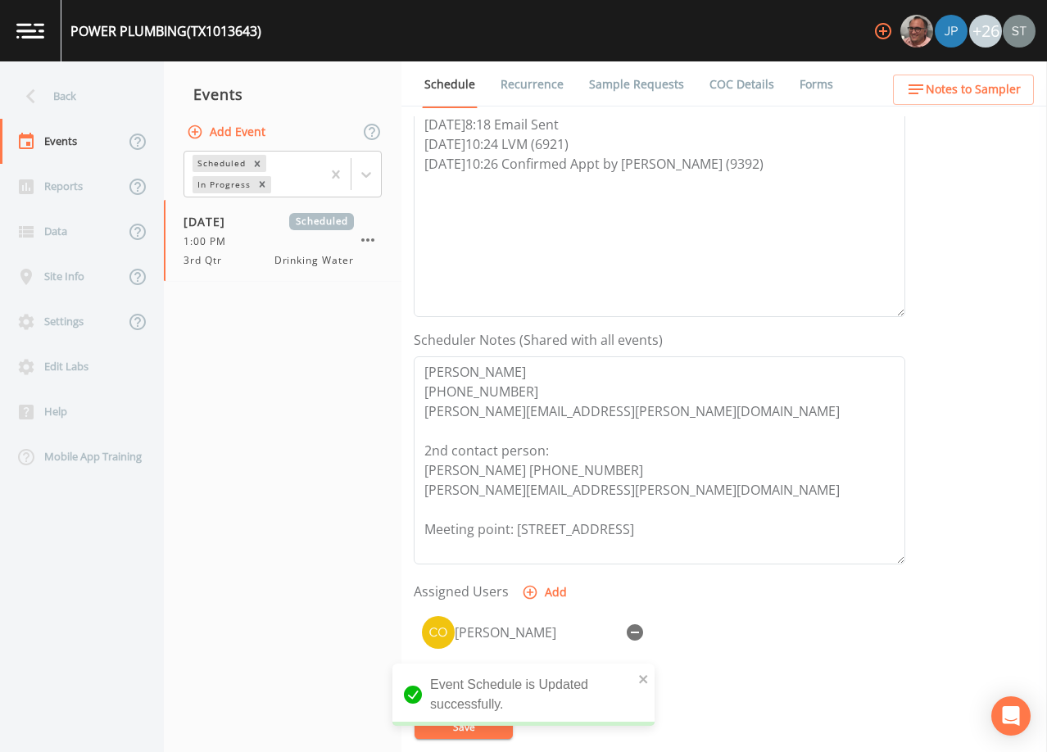
scroll to position [246, 0]
click at [622, 88] on link "Sample Requests" at bounding box center [636, 84] width 100 height 46
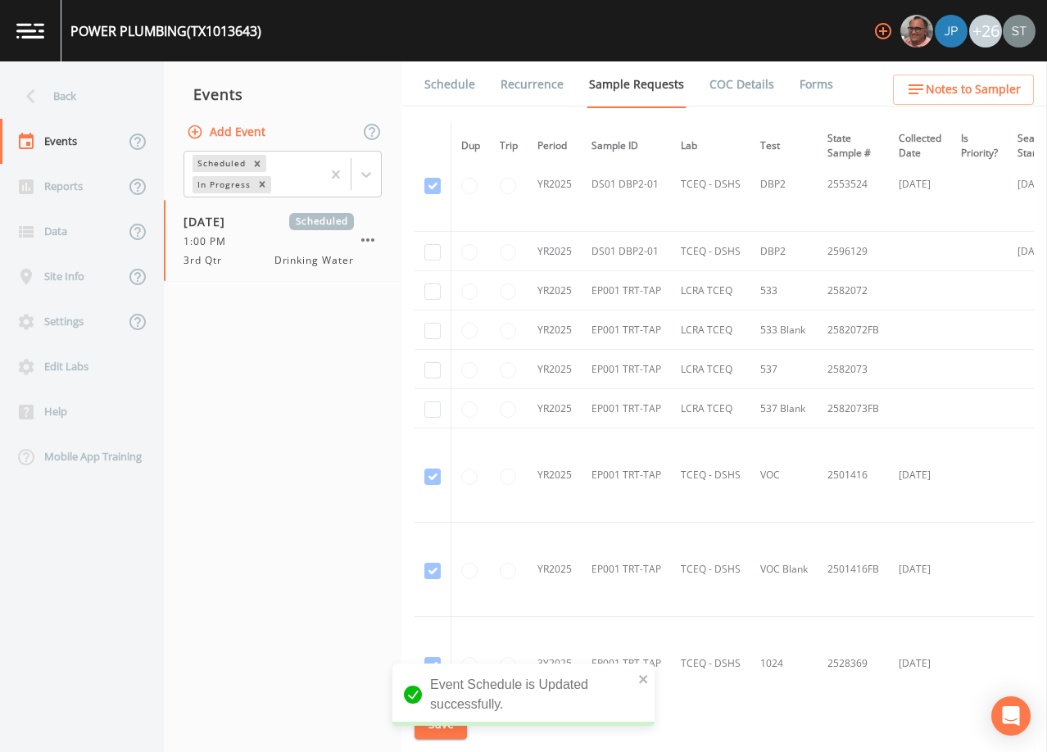
scroll to position [410, 0]
click at [432, 256] on input "checkbox" at bounding box center [432, 253] width 16 height 16
checkbox input "true"
click at [447, 722] on button "Save" at bounding box center [440, 724] width 52 height 30
click at [451, 88] on link "Schedule" at bounding box center [450, 84] width 56 height 46
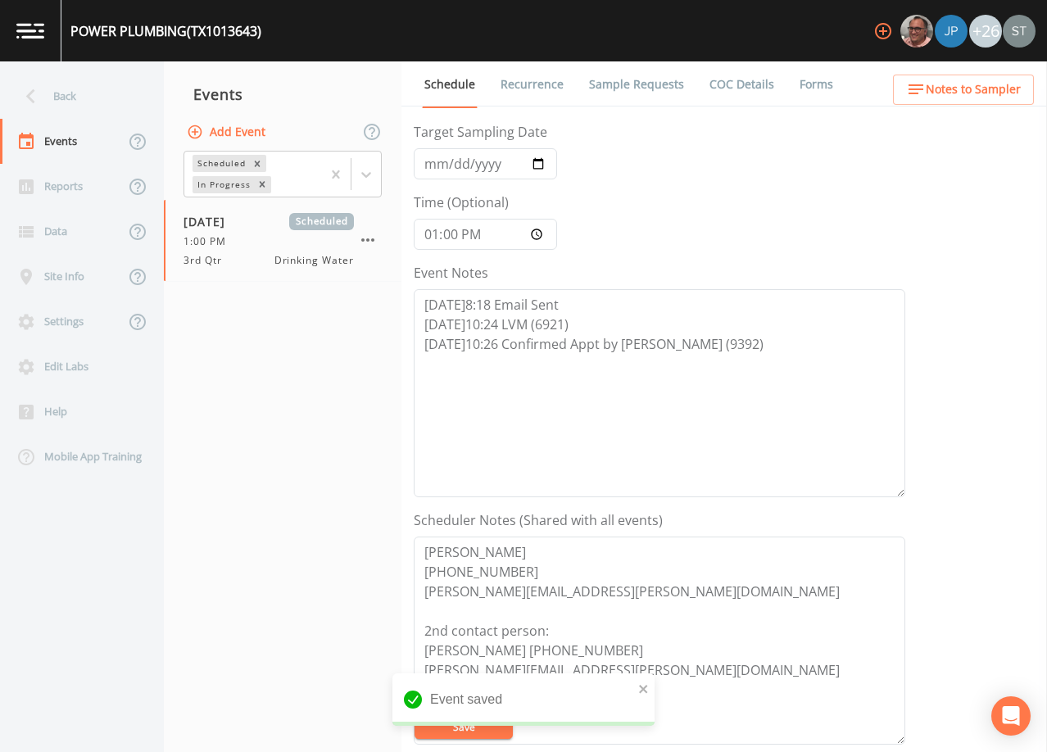
scroll to position [164, 0]
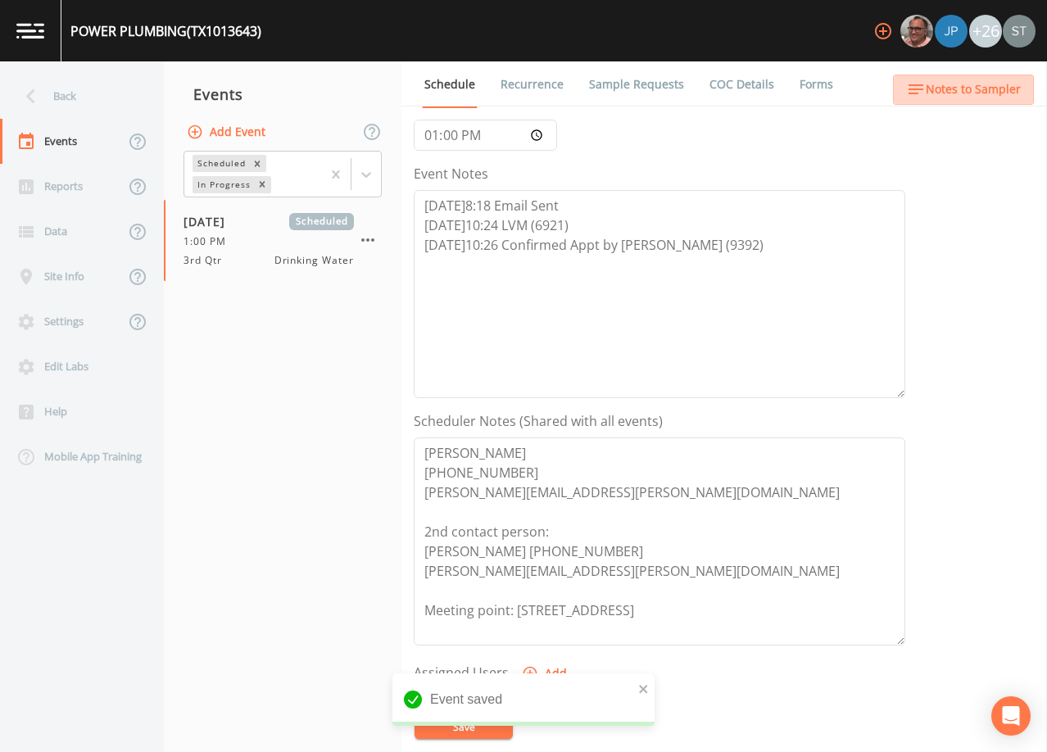
click at [976, 88] on span "Notes to Sampler" at bounding box center [973, 89] width 95 height 20
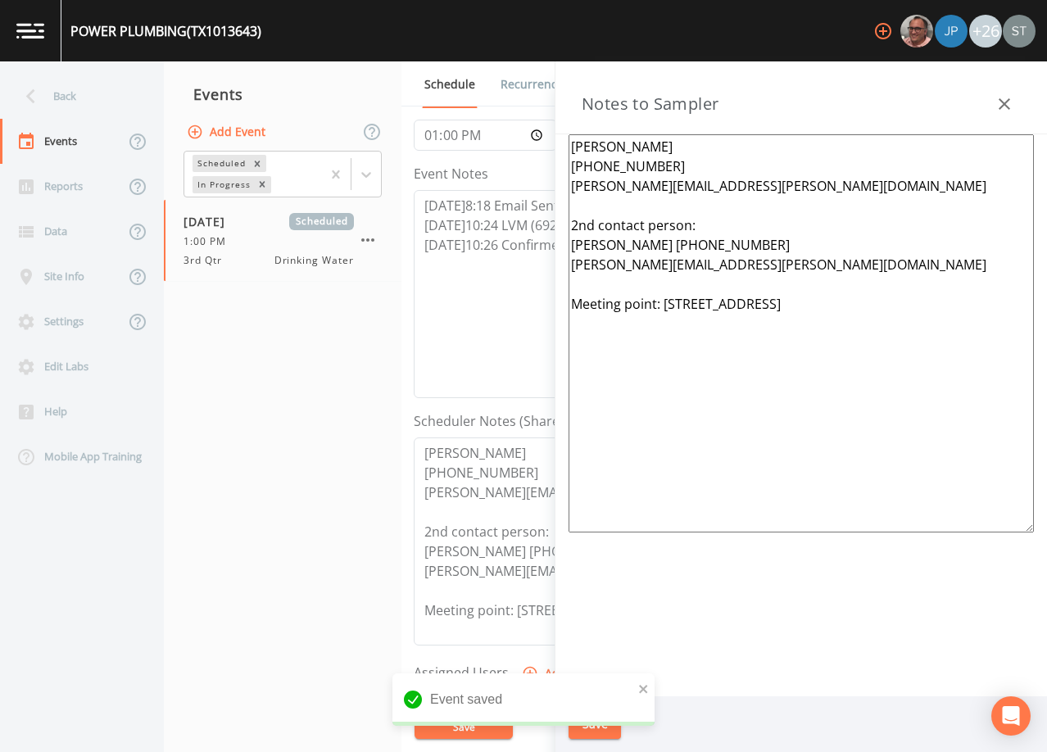
click at [926, 301] on textarea "[PERSON_NAME] [PHONE_NUMBER] [PERSON_NAME][EMAIL_ADDRESS][PERSON_NAME][DOMAIN_N…" at bounding box center [800, 333] width 465 height 398
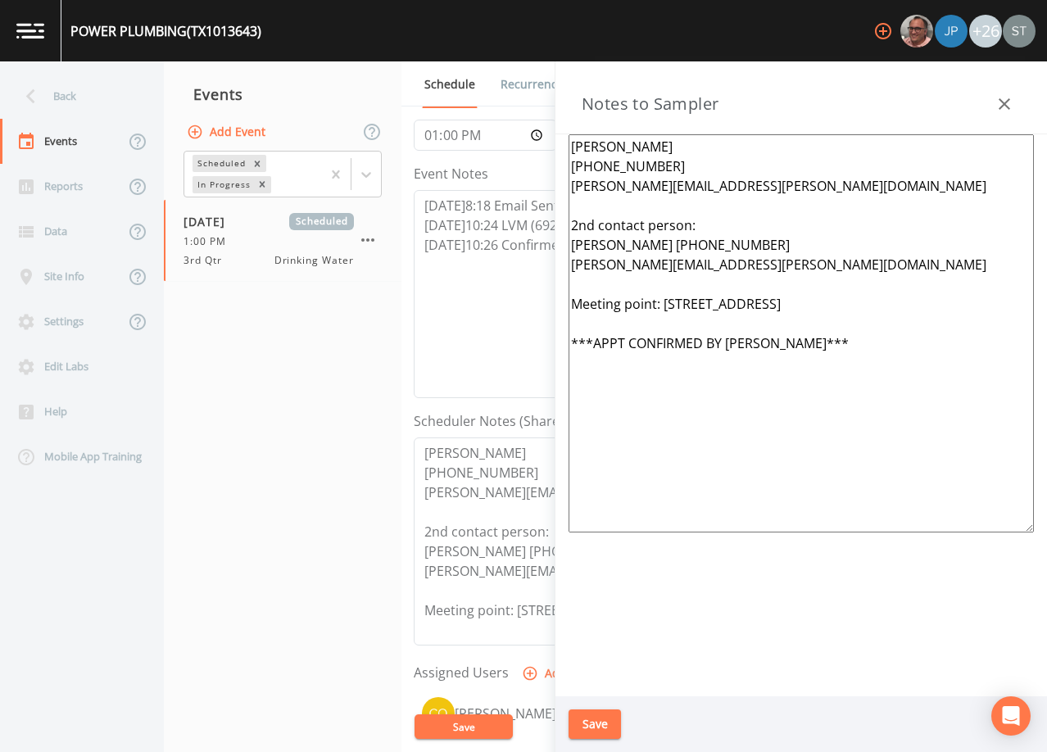
type textarea "[PERSON_NAME] [PHONE_NUMBER] [PERSON_NAME][EMAIL_ADDRESS][PERSON_NAME][DOMAIN_N…"
click at [586, 722] on button "Save" at bounding box center [594, 724] width 52 height 30
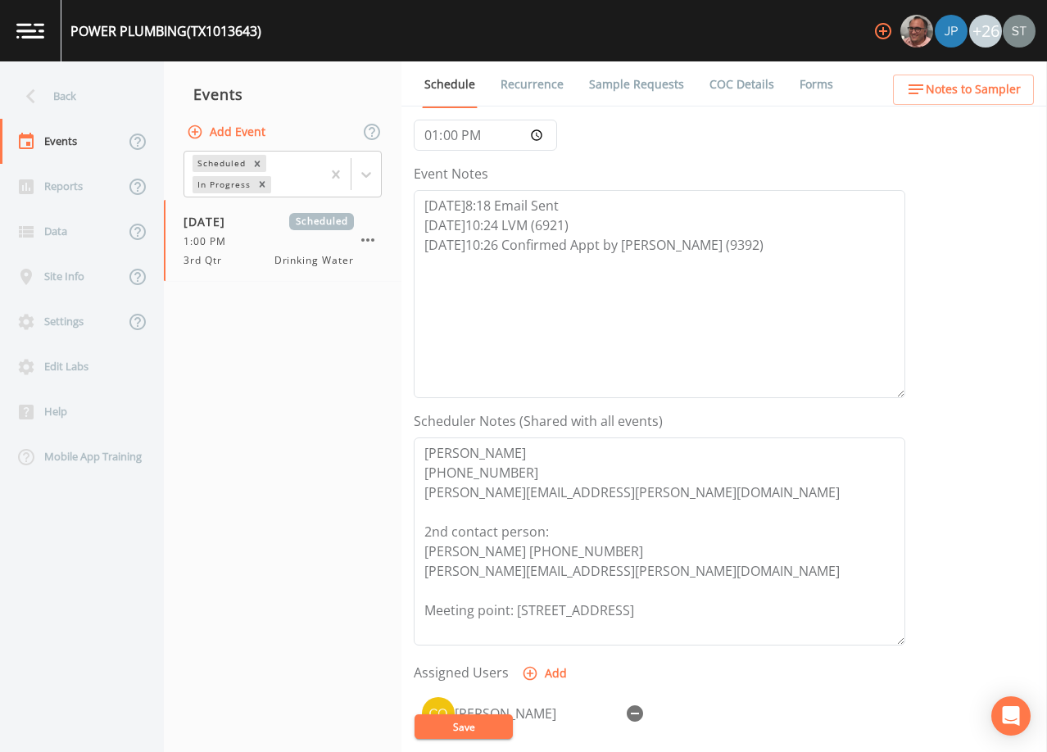
click at [967, 97] on span "Notes to Sampler" at bounding box center [973, 89] width 95 height 20
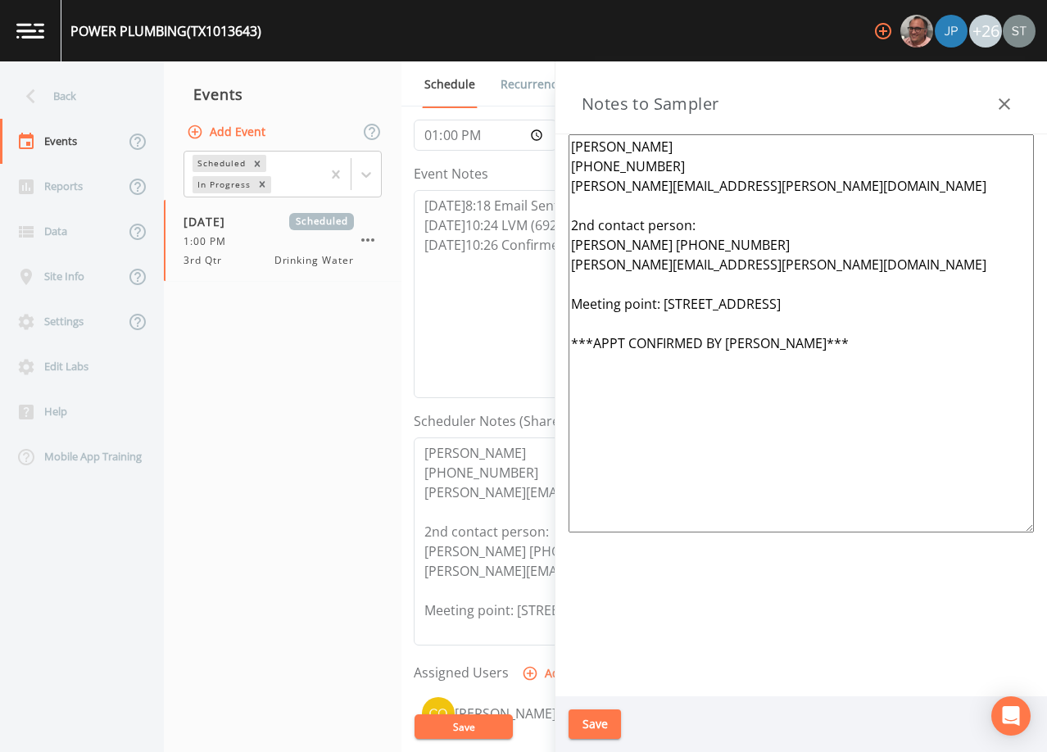
click at [1012, 106] on icon "button" at bounding box center [1004, 104] width 20 height 20
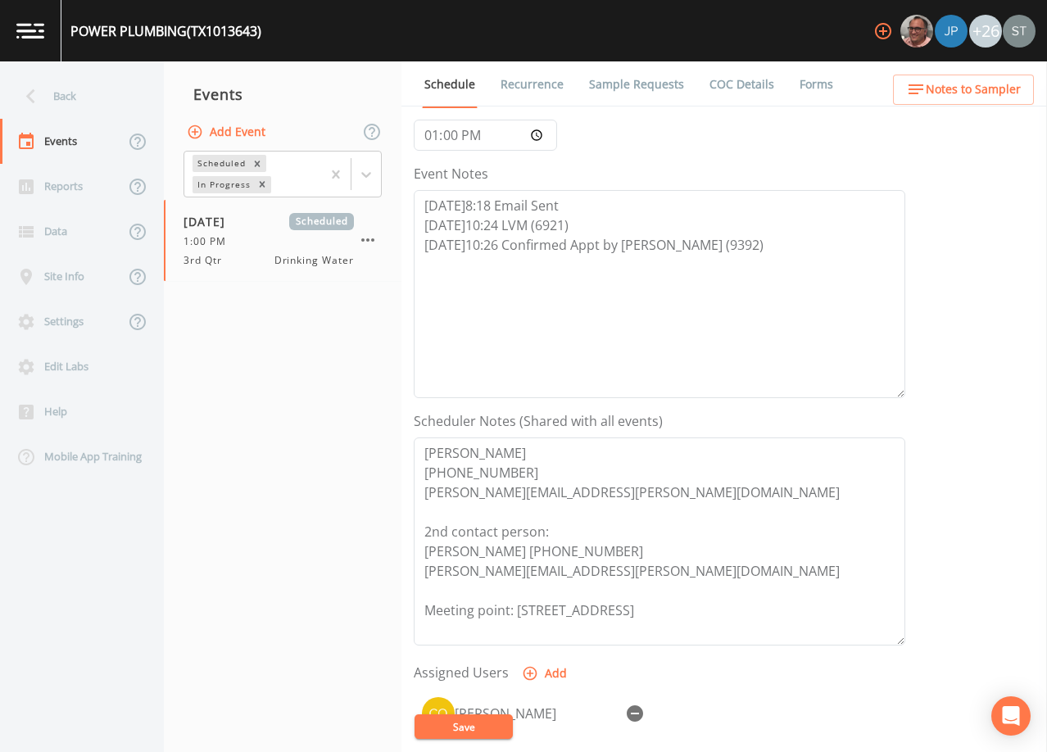
click at [638, 86] on link "Sample Requests" at bounding box center [636, 84] width 100 height 46
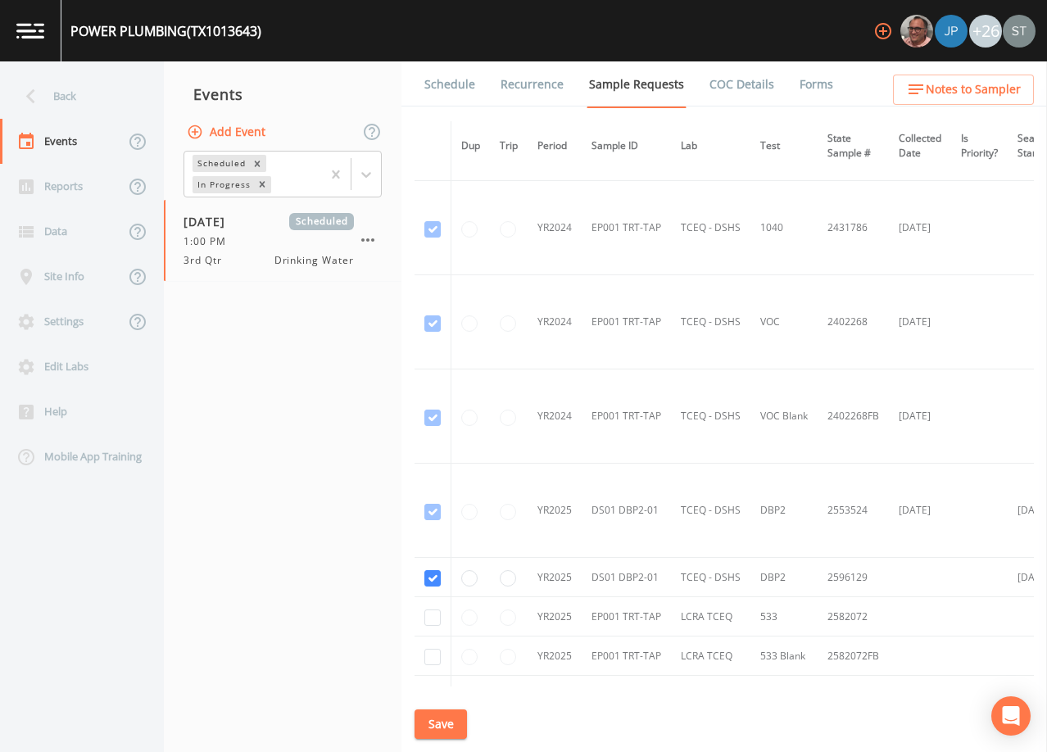
scroll to position [164, 0]
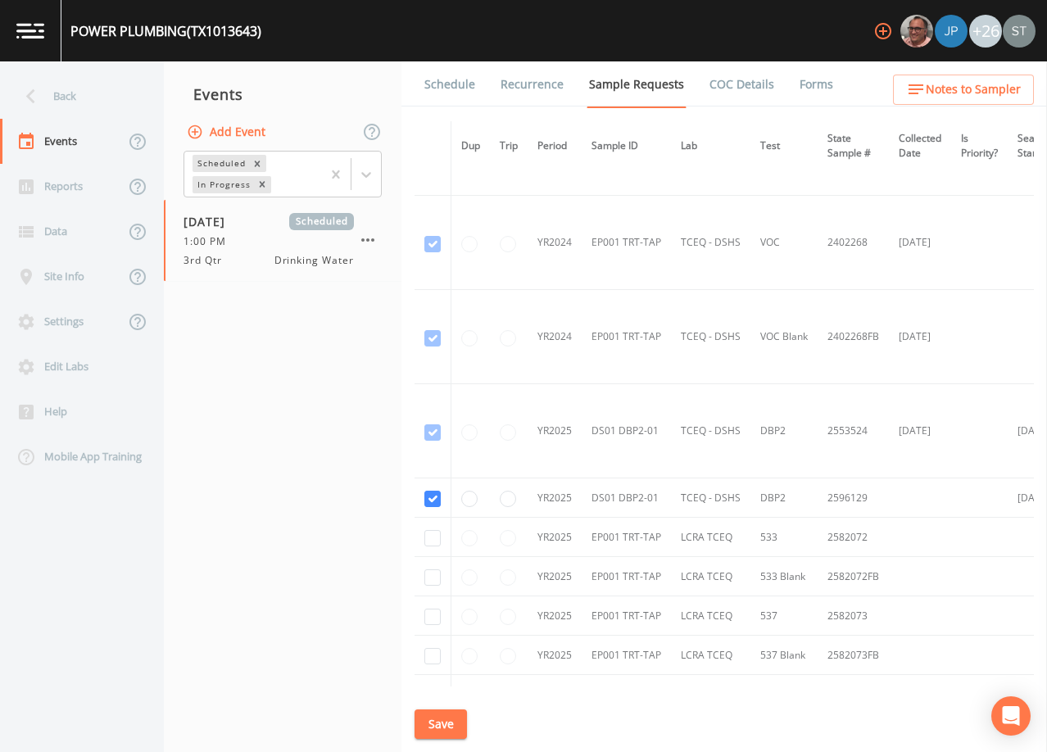
click at [435, 82] on link "Schedule" at bounding box center [450, 84] width 56 height 46
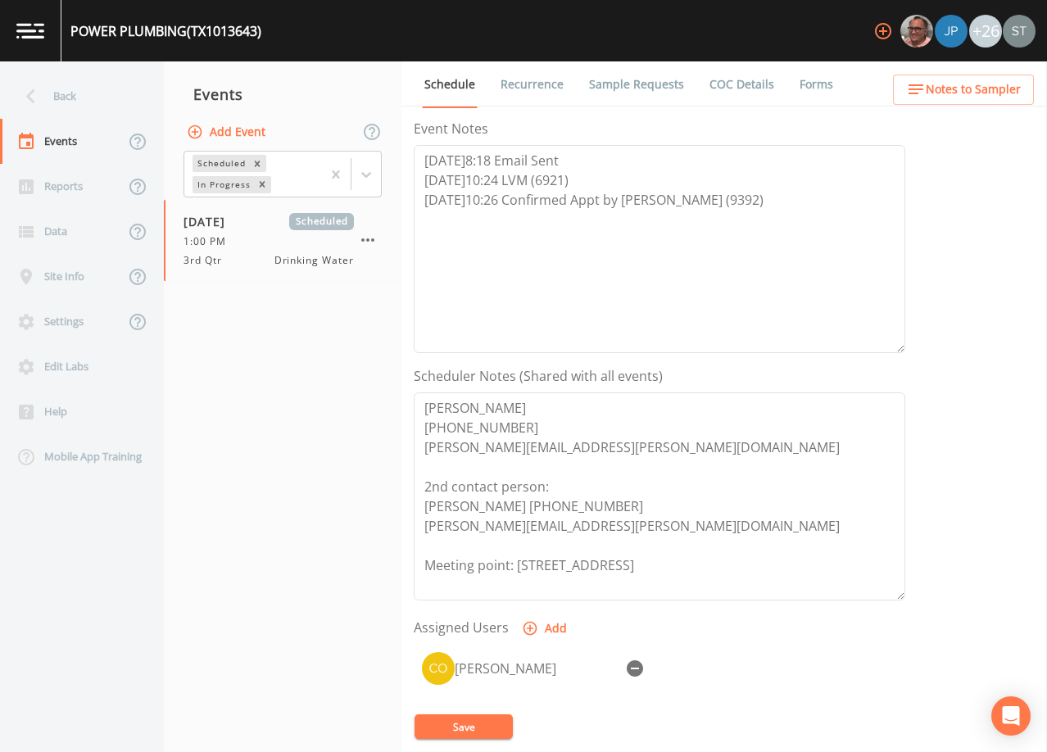
scroll to position [246, 0]
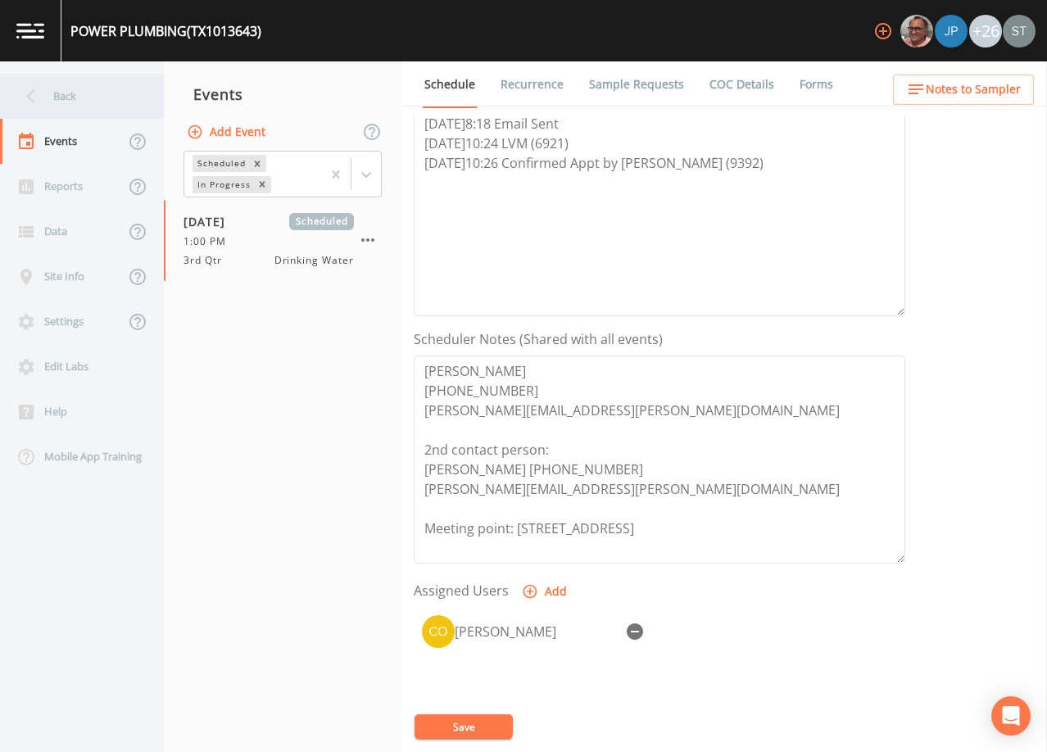
click at [85, 105] on div "Back" at bounding box center [73, 96] width 147 height 45
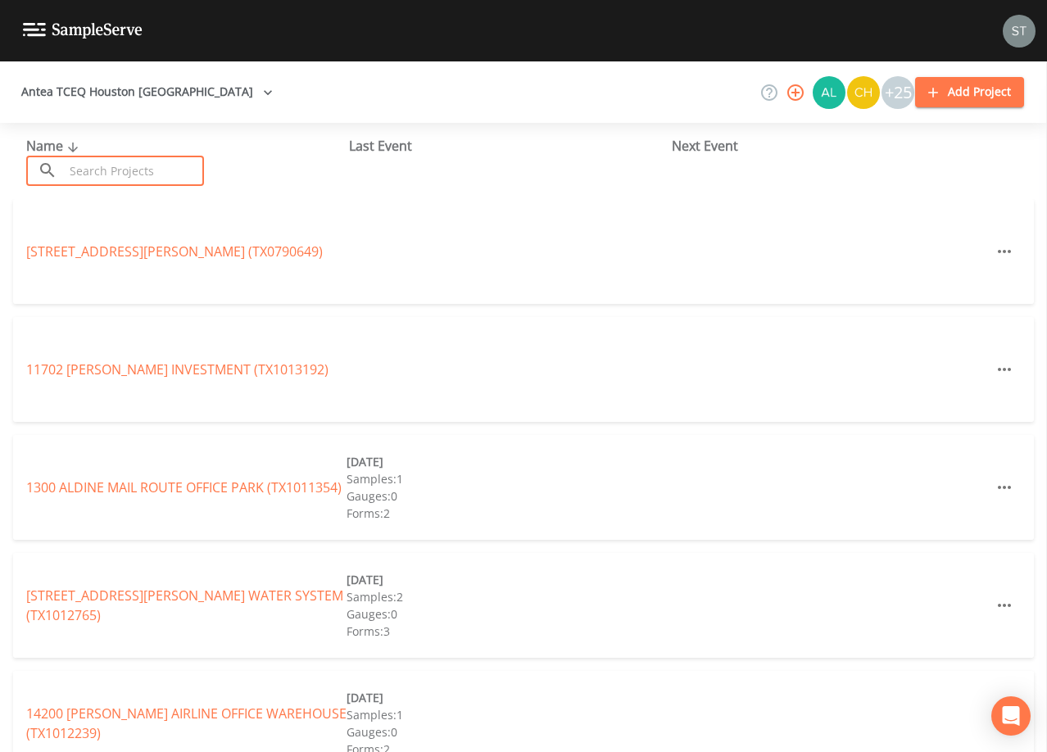
click at [125, 171] on input "text" at bounding box center [134, 171] width 140 height 30
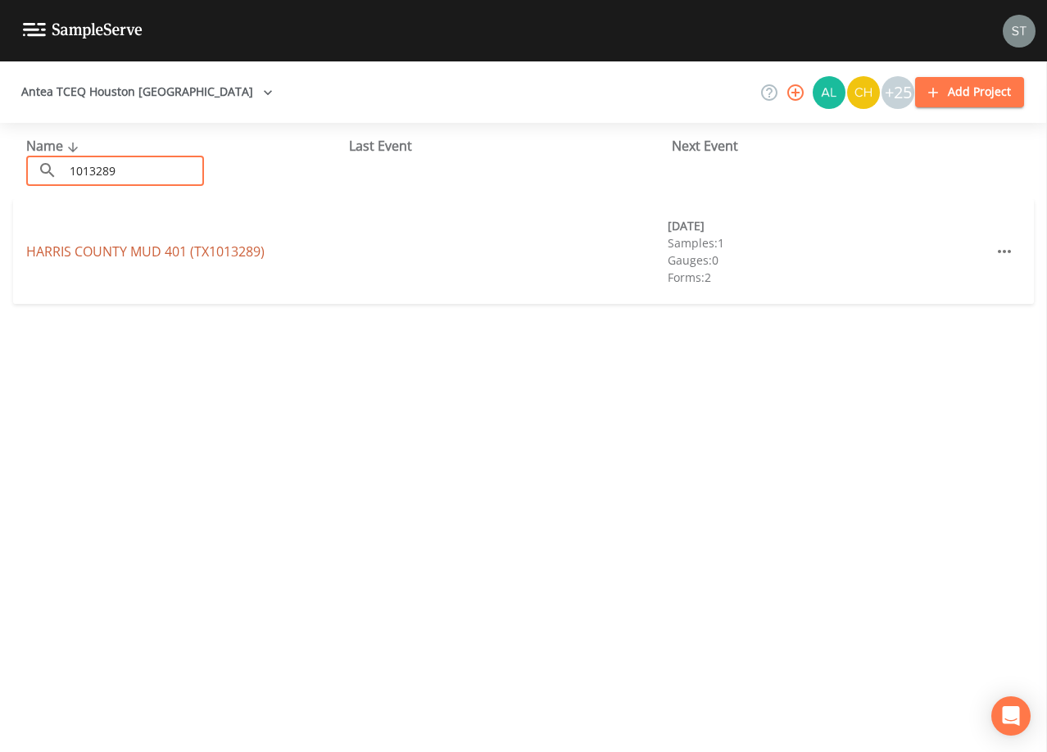
type input "1013289"
click at [182, 249] on link "[GEOGRAPHIC_DATA] 401 (TX1013289)" at bounding box center [145, 251] width 238 height 18
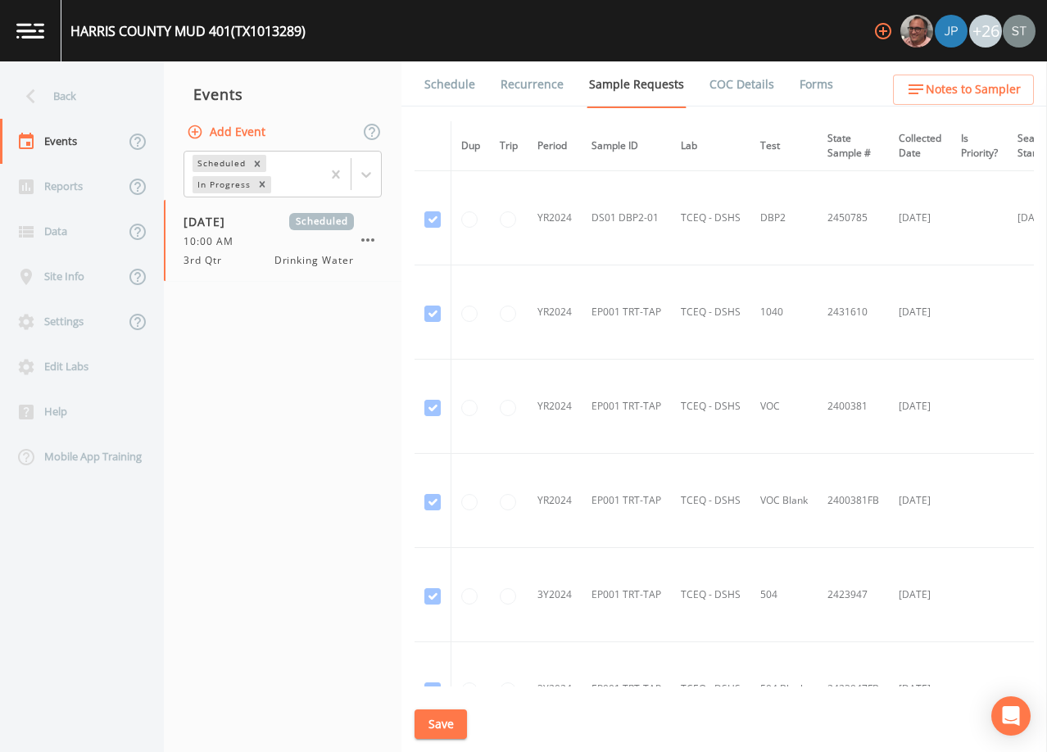
click at [449, 95] on link "Schedule" at bounding box center [450, 84] width 56 height 46
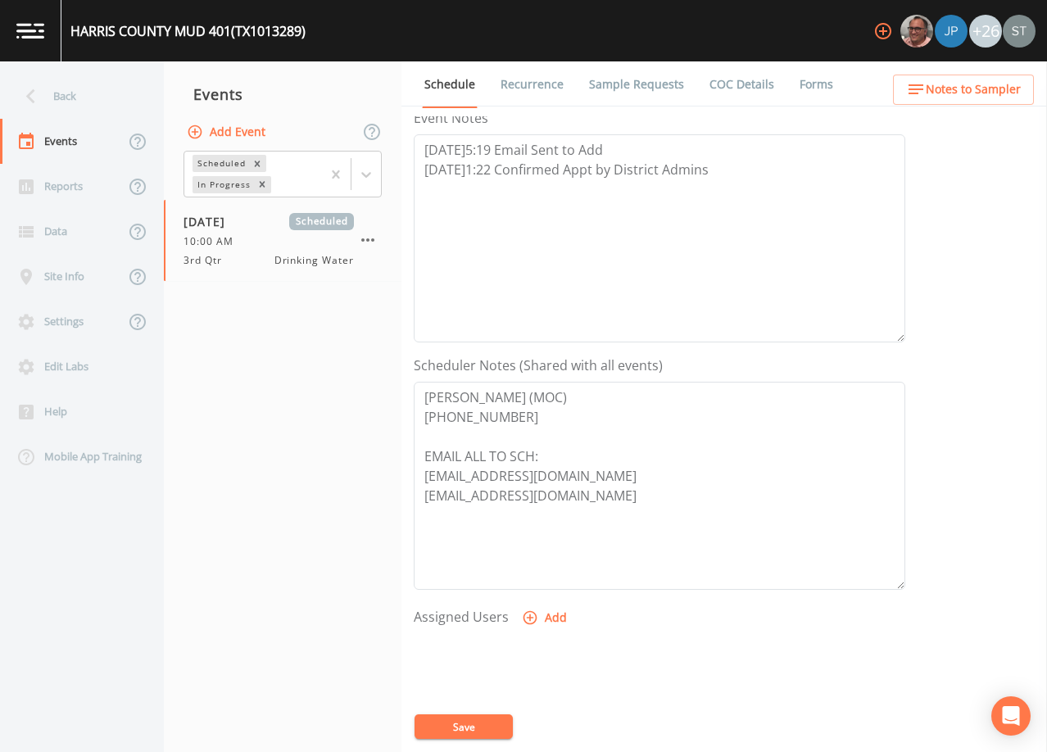
scroll to position [246, 0]
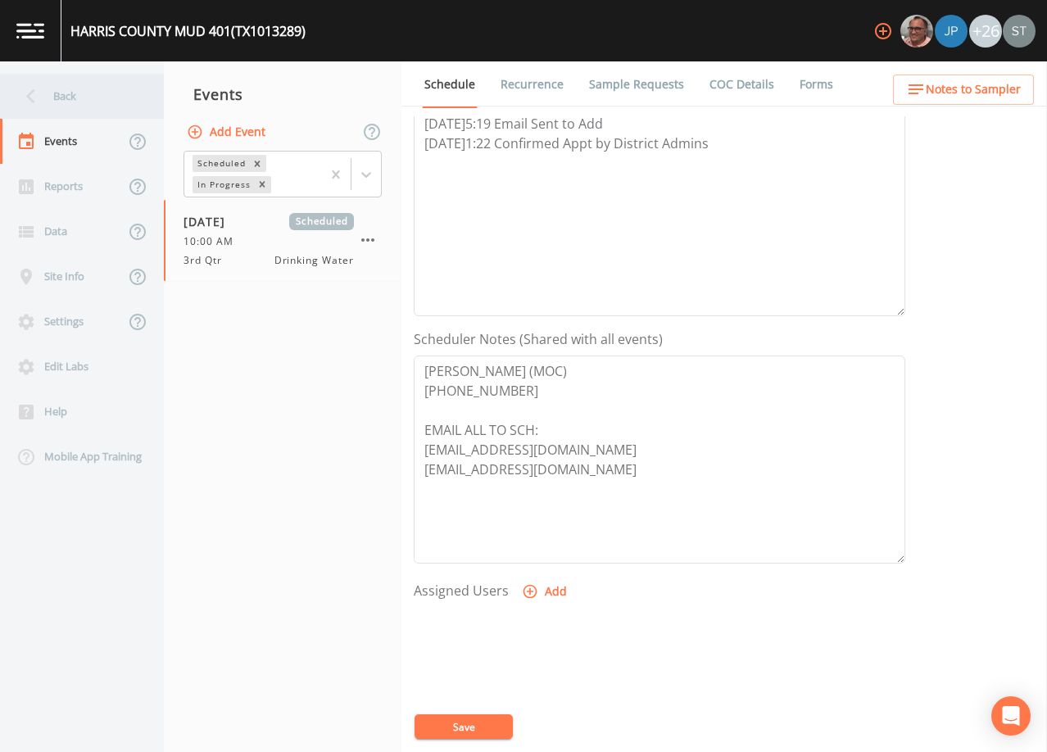
click at [86, 101] on div "Back" at bounding box center [73, 96] width 147 height 45
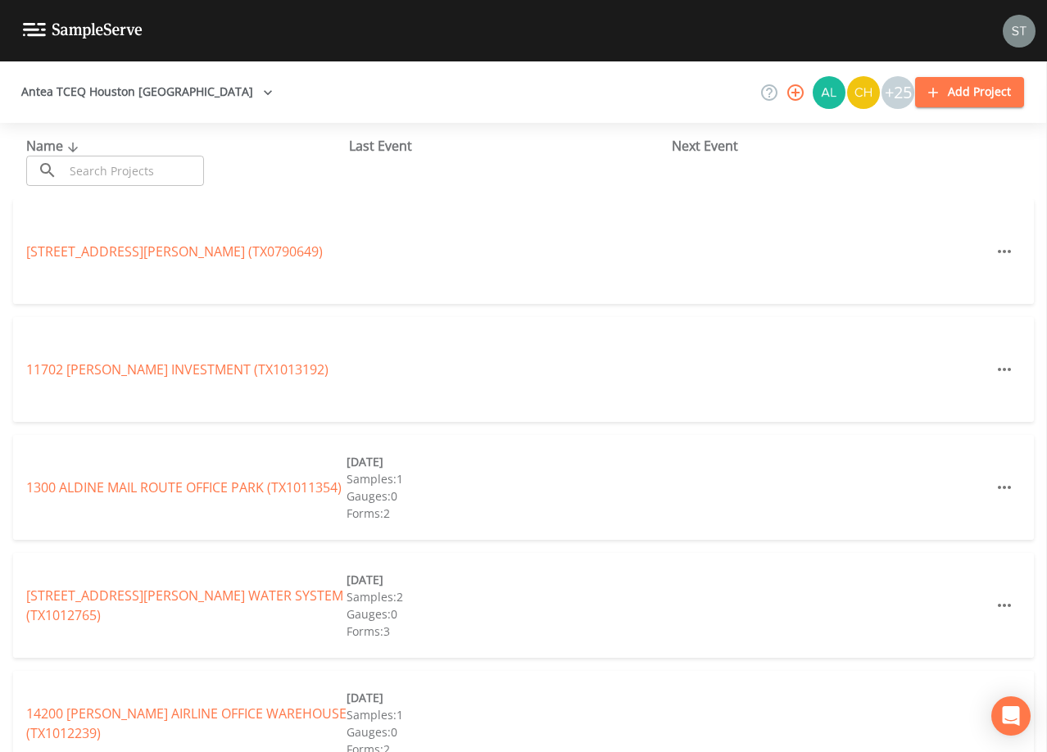
click at [156, 161] on input "text" at bounding box center [134, 171] width 140 height 30
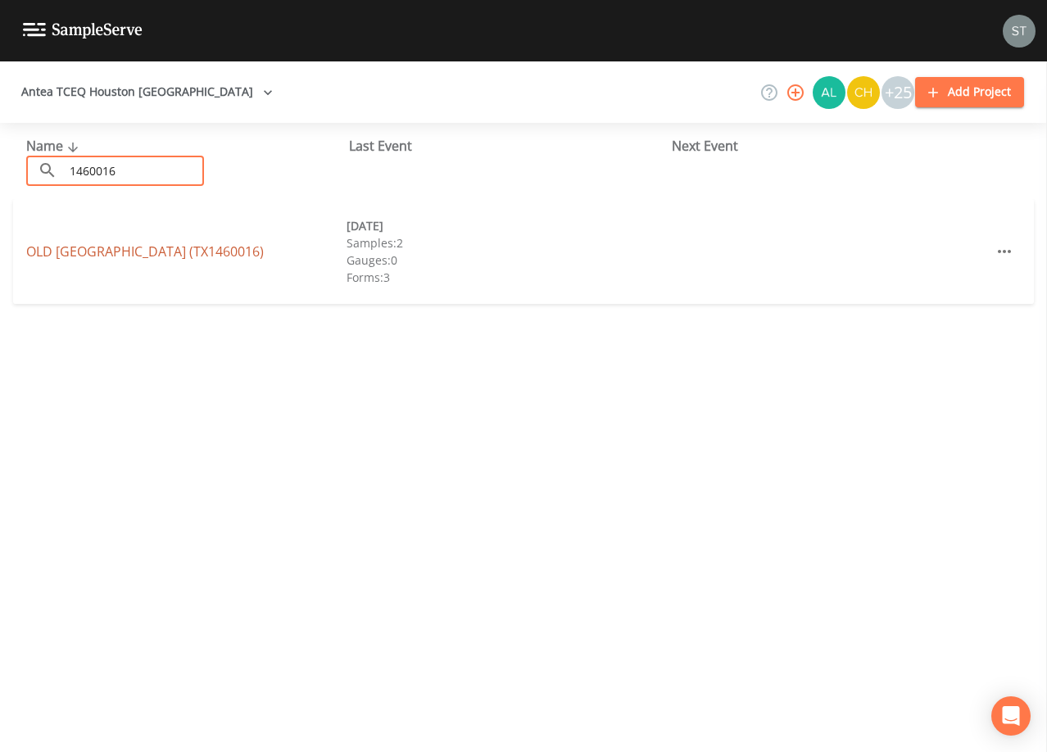
type input "1460016"
click at [219, 247] on link "[GEOGRAPHIC_DATA] (TX1460016)" at bounding box center [145, 251] width 238 height 18
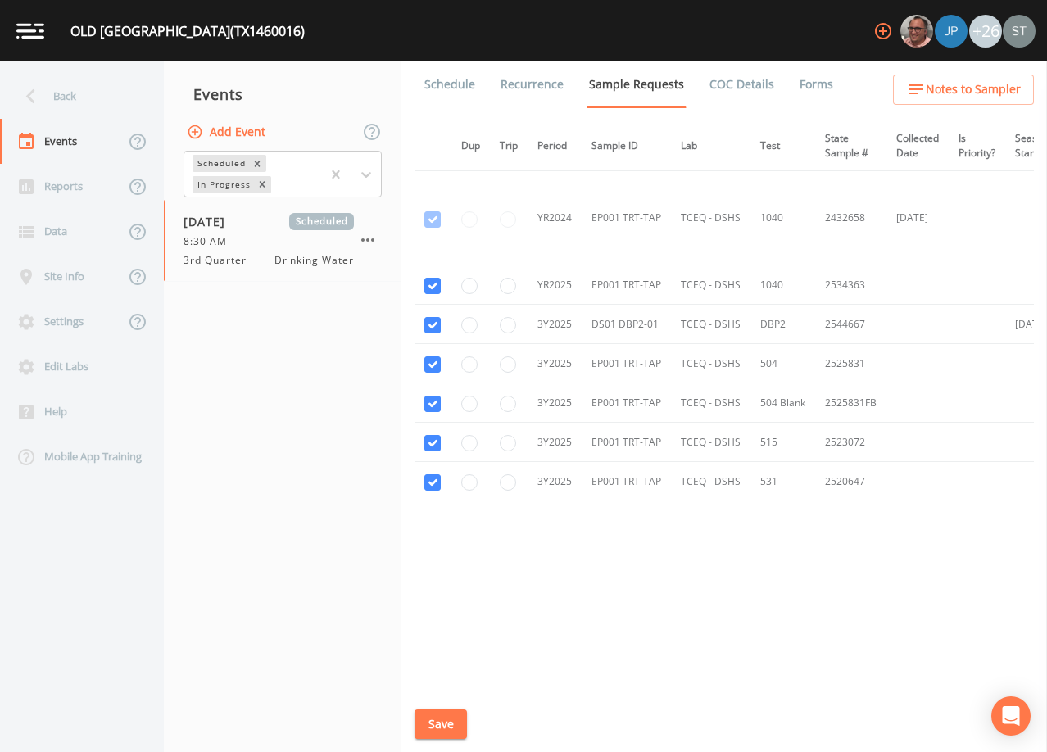
click at [452, 85] on link "Schedule" at bounding box center [450, 84] width 56 height 46
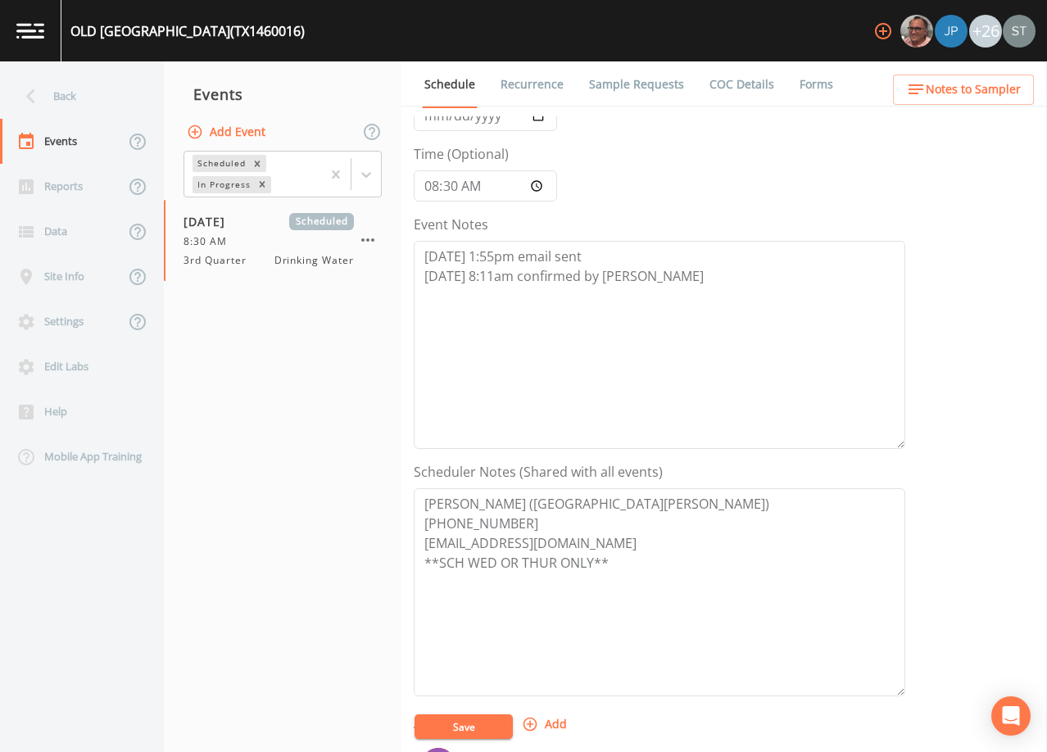
scroll to position [82, 0]
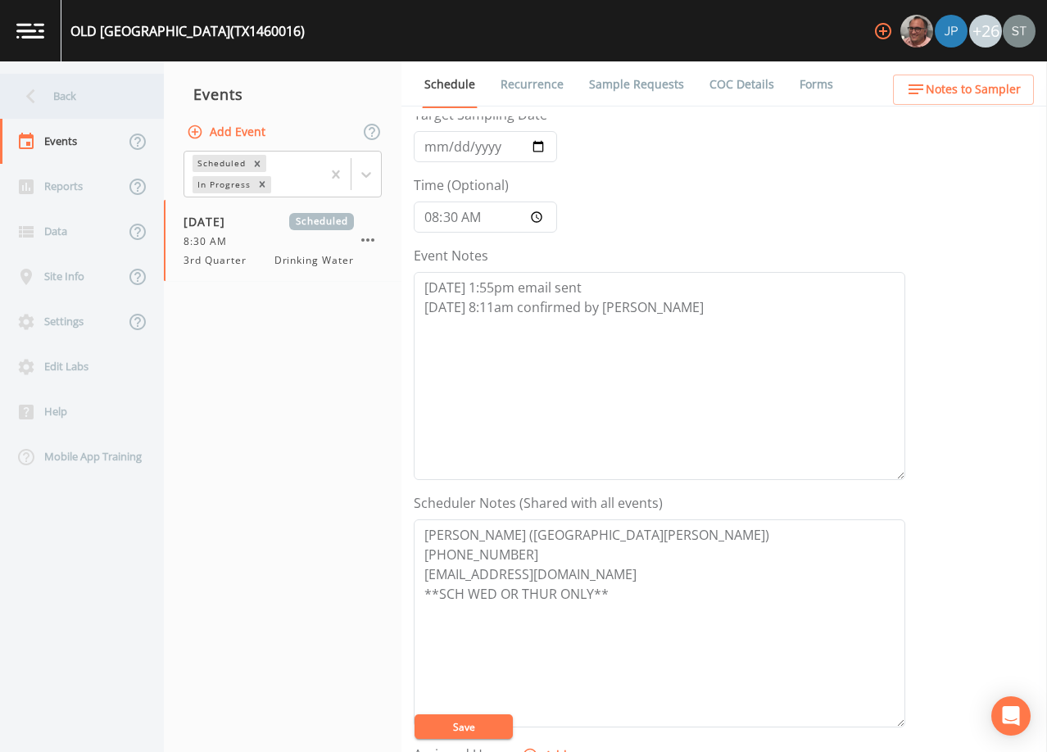
click at [68, 101] on div "Back" at bounding box center [73, 96] width 147 height 45
